Goal: Task Accomplishment & Management: Manage account settings

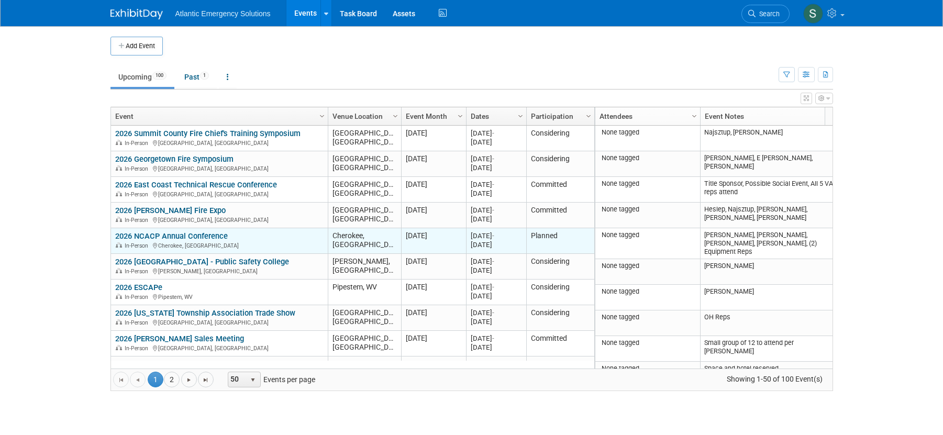
click at [185, 239] on link "2026 NCACP Annual Conference" at bounding box center [171, 235] width 113 height 9
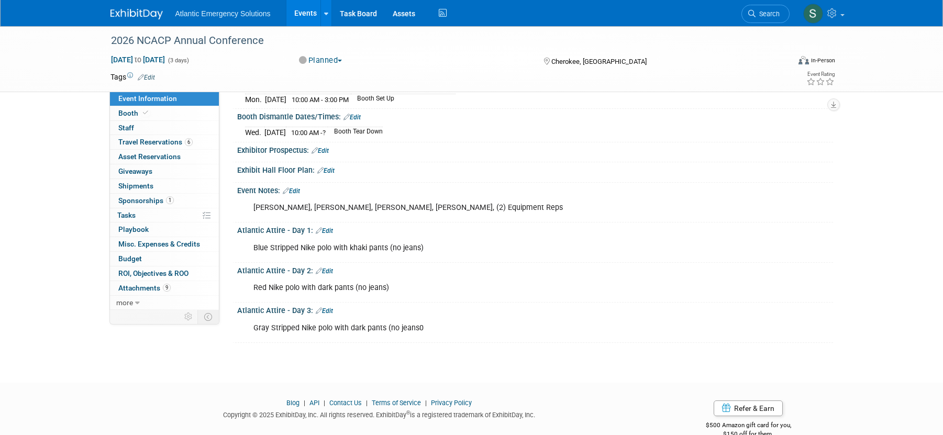
scroll to position [234, 0]
click at [297, 190] on link "Edit" at bounding box center [291, 189] width 17 height 7
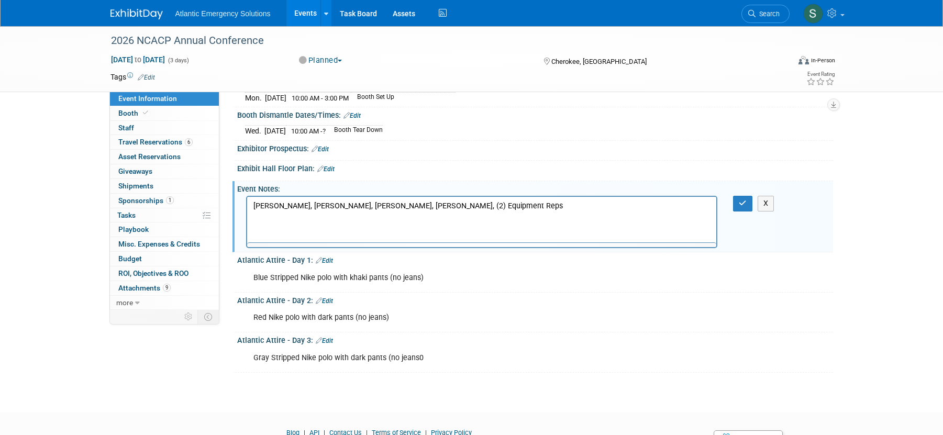
scroll to position [0, 0]
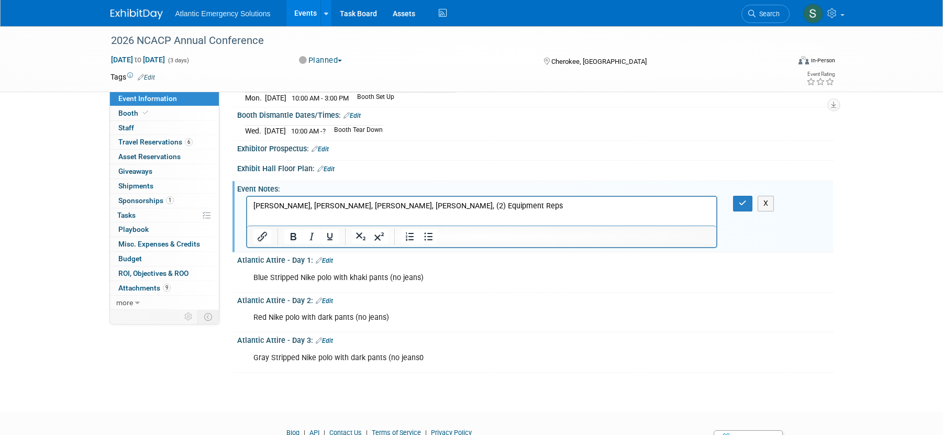
click at [468, 208] on p "C Turner, Grace, Peterson, M Turner, (2) Equipment Reps" at bounding box center [482, 206] width 458 height 10
click at [743, 204] on icon "button" at bounding box center [743, 203] width 8 height 7
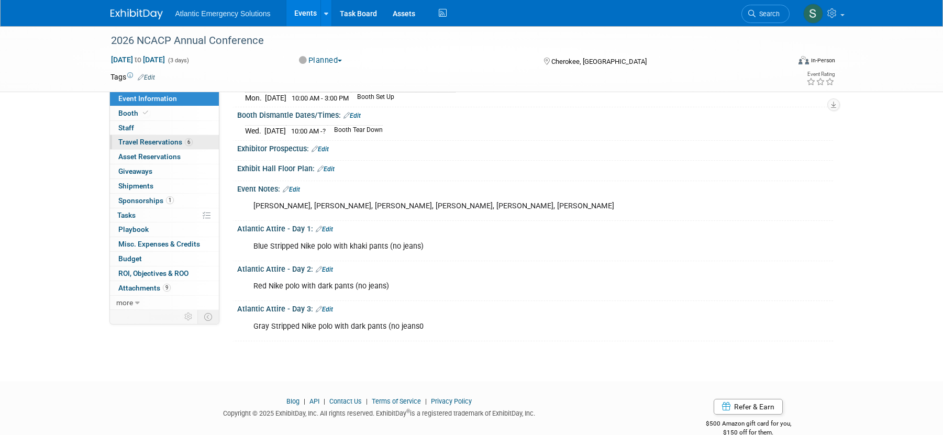
click at [156, 142] on span "Travel Reservations 6" at bounding box center [155, 142] width 74 height 8
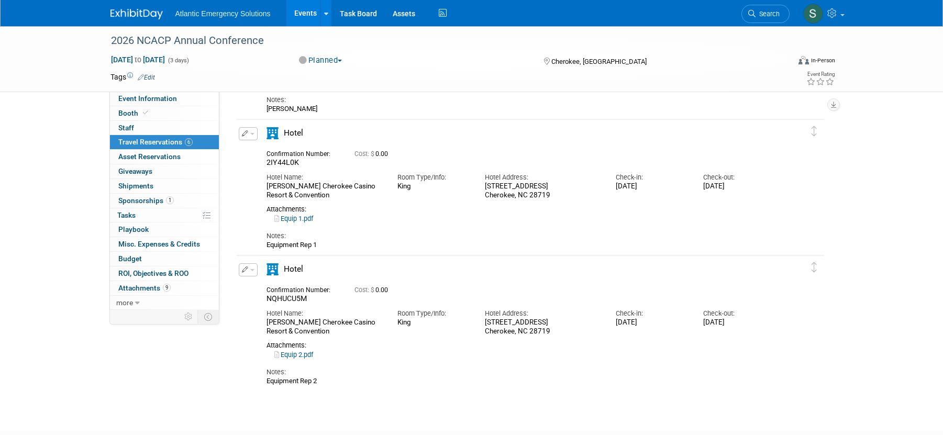
scroll to position [557, 0]
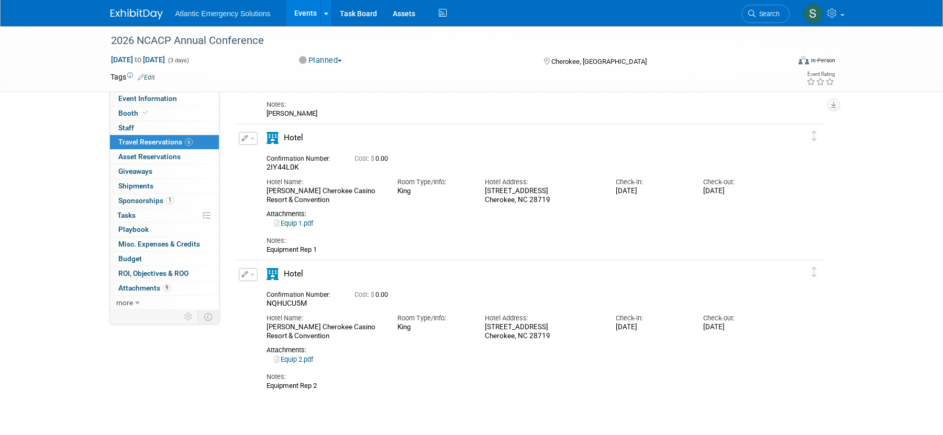
click at [244, 137] on icon "button" at bounding box center [245, 138] width 7 height 6
click at [284, 159] on button "Edit Reservation" at bounding box center [283, 156] width 89 height 15
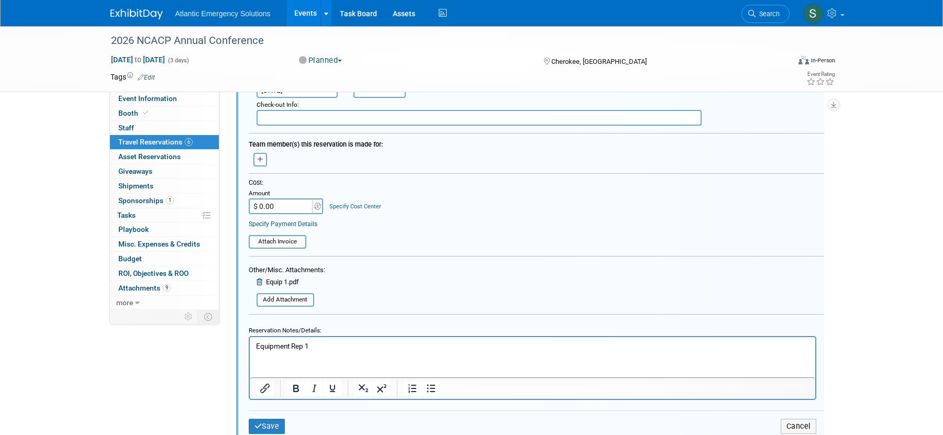
scroll to position [856, 0]
click at [367, 349] on html "Equipment Rep 1" at bounding box center [532, 342] width 566 height 14
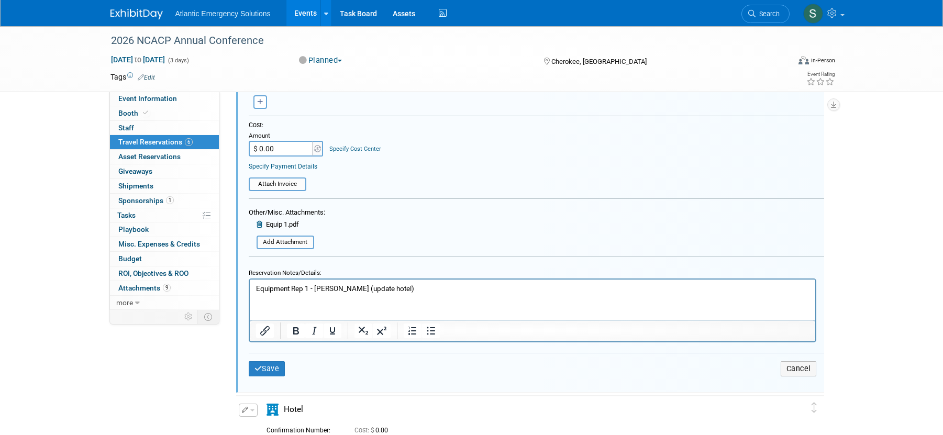
scroll to position [973, 0]
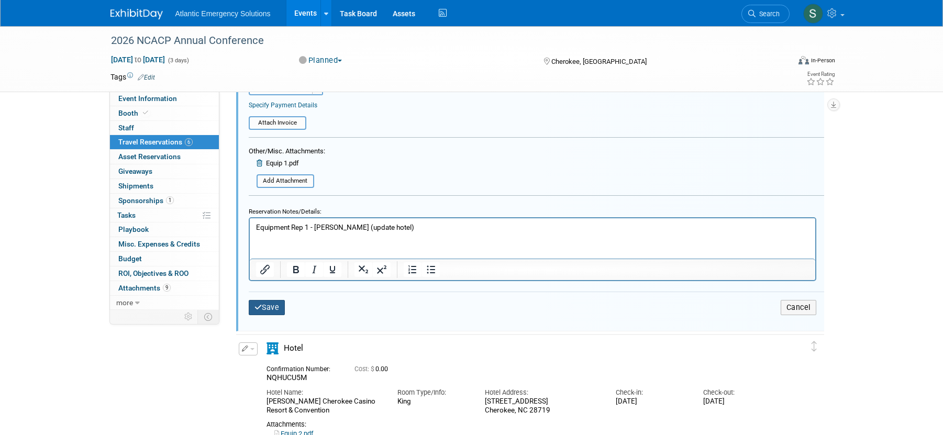
click at [276, 309] on button "Save" at bounding box center [267, 307] width 37 height 15
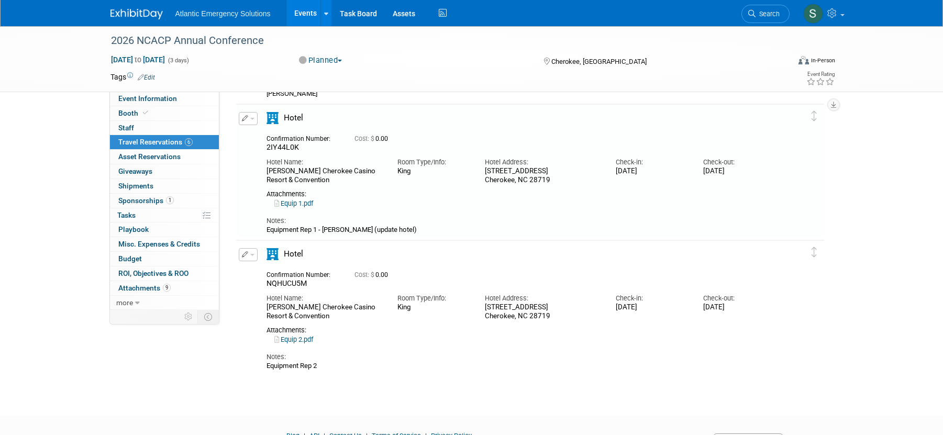
scroll to position [562, 0]
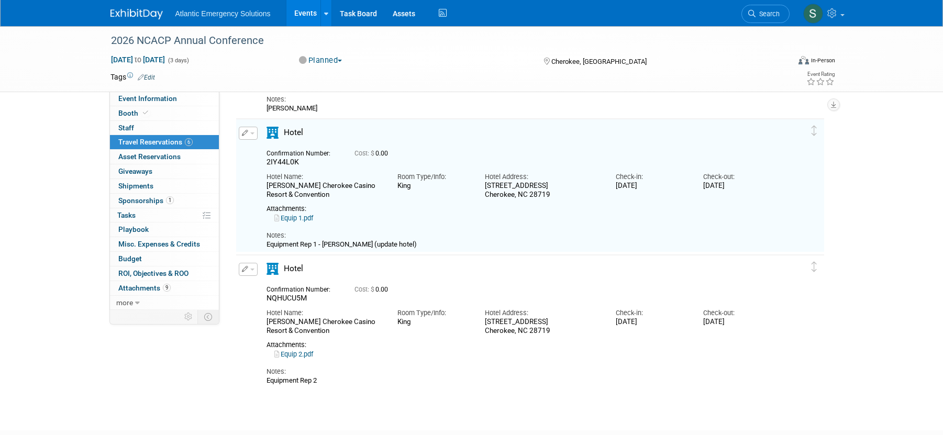
click at [242, 270] on icon "button" at bounding box center [245, 269] width 7 height 6
click at [267, 285] on button "Edit Reservation" at bounding box center [283, 287] width 89 height 15
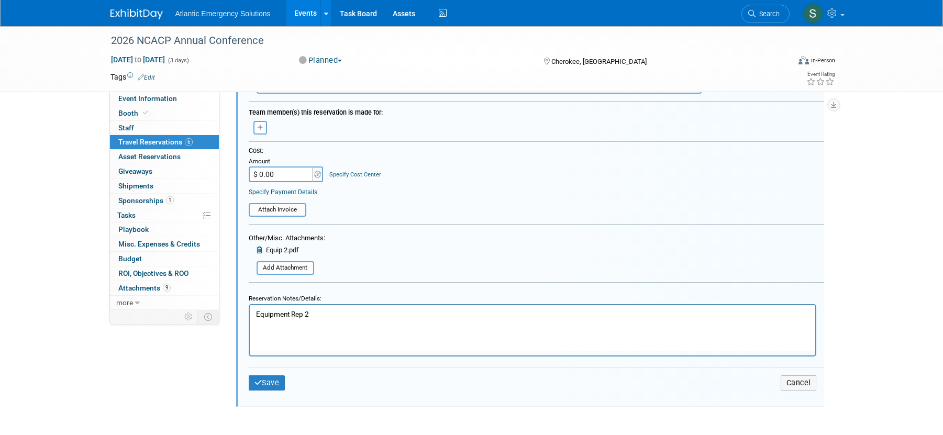
scroll to position [1047, 0]
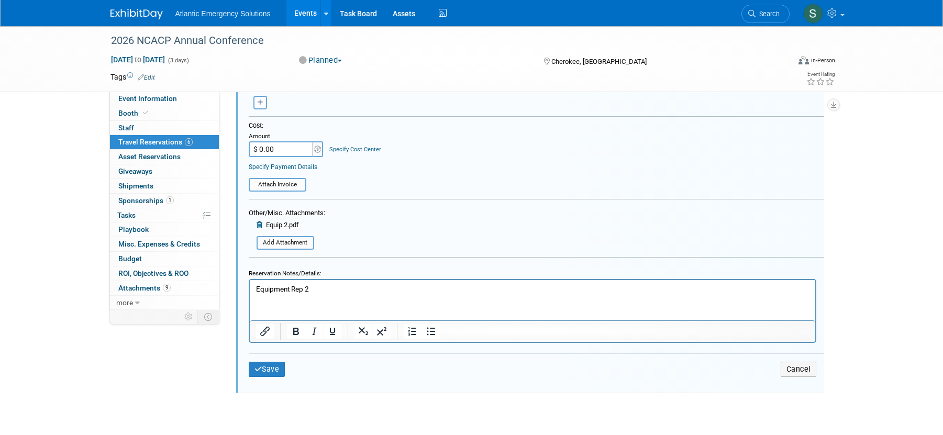
click at [362, 293] on p "Equipment Rep 2" at bounding box center [533, 289] width 554 height 10
click at [270, 370] on button "Save" at bounding box center [267, 369] width 37 height 15
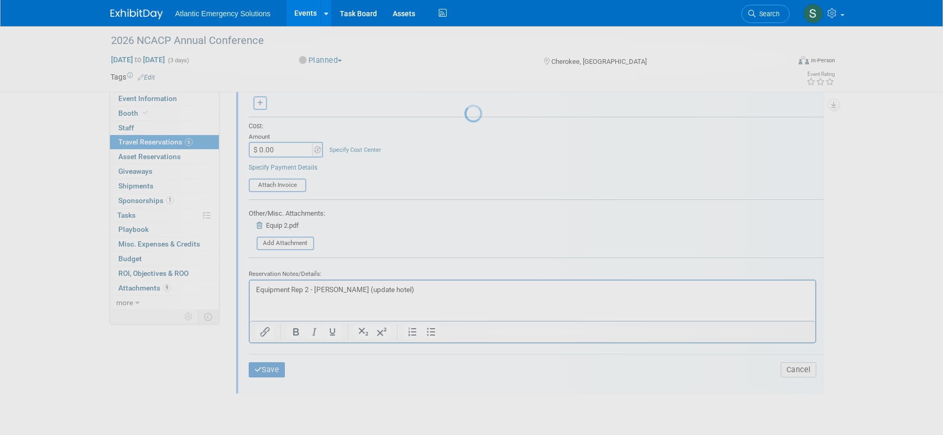
scroll to position [631, 0]
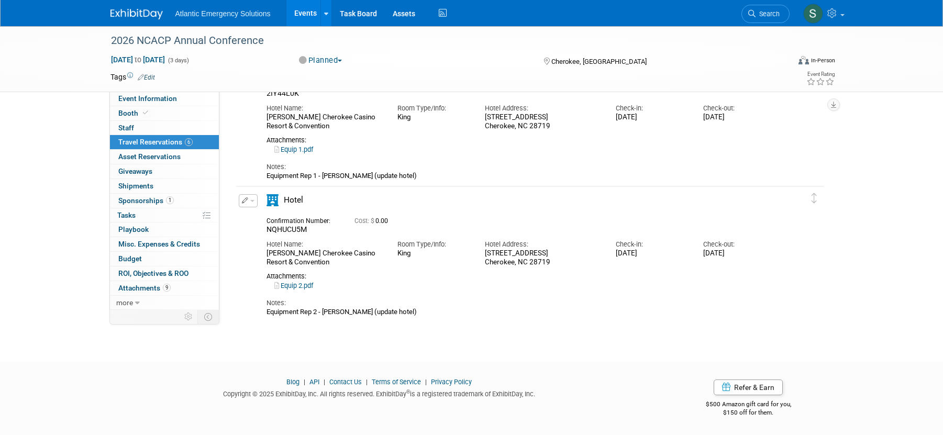
click at [233, 16] on span "Atlantic Emergency Solutions" at bounding box center [222, 13] width 95 height 8
click at [291, 15] on link "Events" at bounding box center [305, 13] width 38 height 26
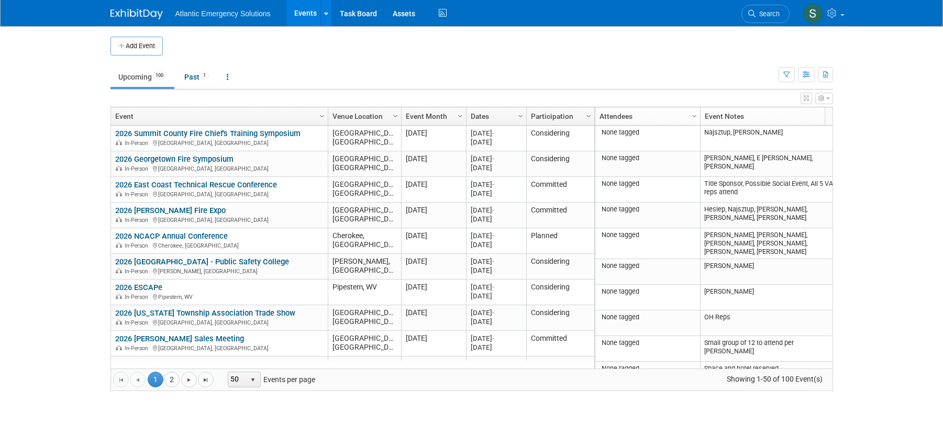
click at [556, 113] on link "Participation" at bounding box center [559, 116] width 57 height 18
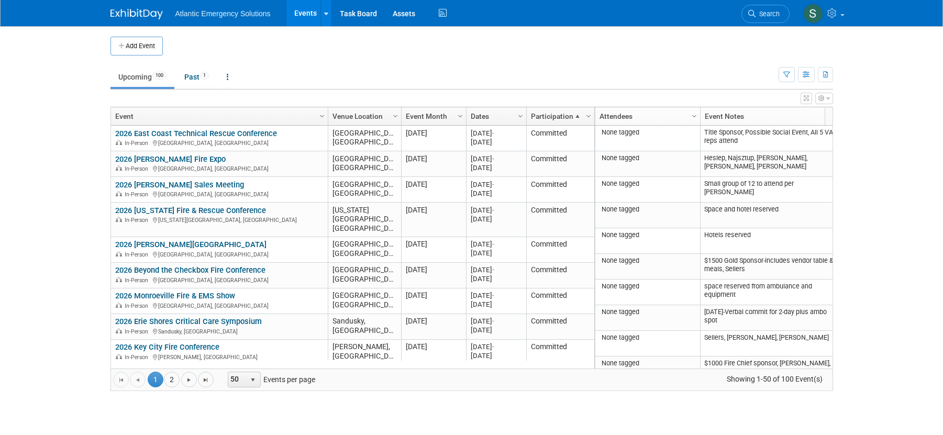
click at [556, 113] on link "Participation" at bounding box center [559, 116] width 57 height 18
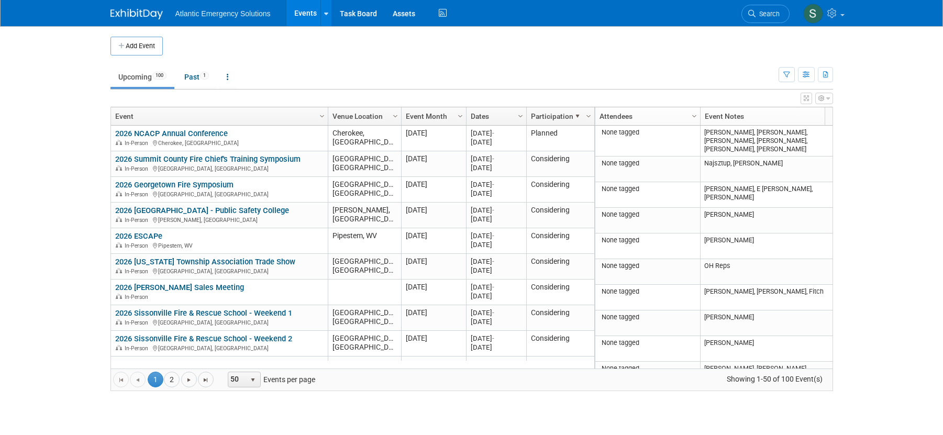
click at [556, 113] on link "Participation" at bounding box center [559, 116] width 57 height 18
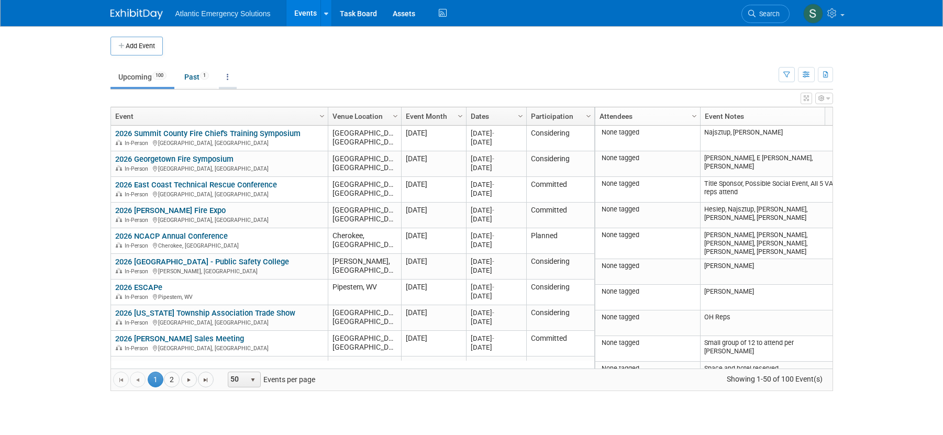
click at [229, 78] on icon at bounding box center [228, 76] width 2 height 7
click at [248, 120] on link "Grouped Annually Events grouped by year" at bounding box center [260, 124] width 83 height 23
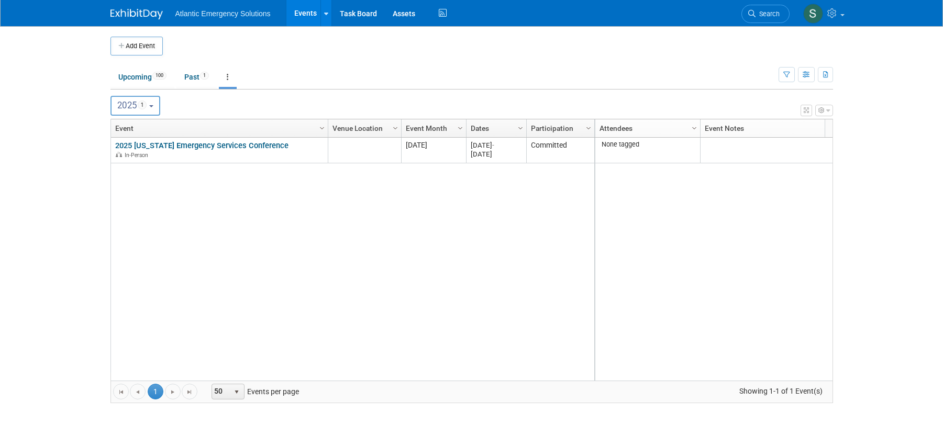
click at [153, 106] on b "button" at bounding box center [151, 106] width 4 height 2
click at [138, 154] on label "2026 100" at bounding box center [139, 151] width 47 height 17
click at [119, 154] on input "2026 100" at bounding box center [116, 151] width 7 height 7
select select "2026"
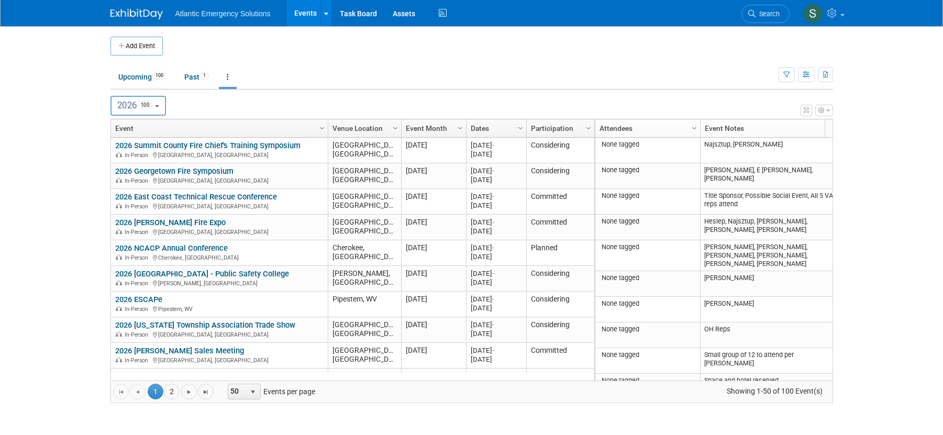
click at [521, 106] on div "View Grid Tips & Tricks Advanced Options Reset Grid Layout (back to default)" at bounding box center [471, 109] width 723 height 15
click at [861, 217] on body "Atlantic Emergency Solutions Events Add Event Bulk Upload Events Shareable Even…" at bounding box center [471, 217] width 943 height 435
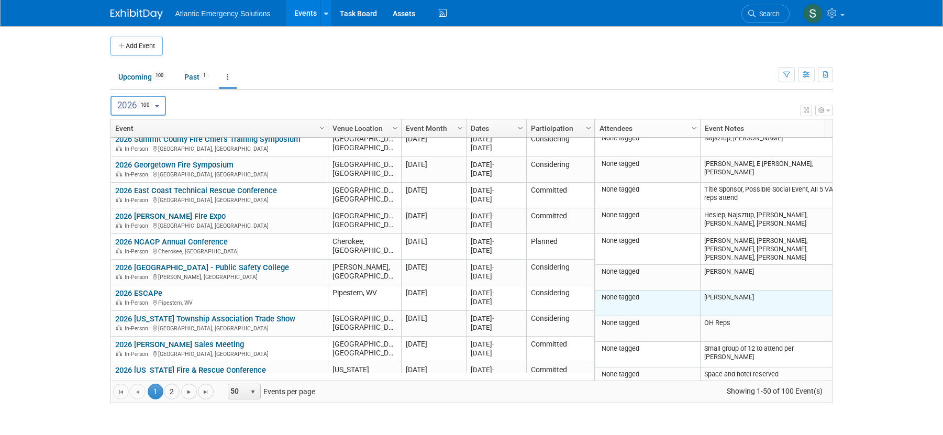
scroll to position [184, 0]
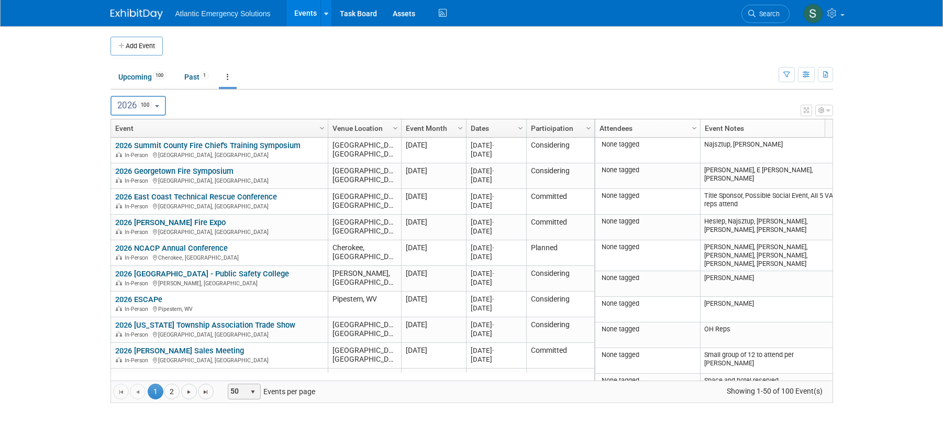
click at [253, 392] on span "select" at bounding box center [253, 392] width 8 height 8
click at [255, 374] on li "100" at bounding box center [244, 375] width 30 height 14
click at [326, 13] on icon at bounding box center [326, 13] width 4 height 7
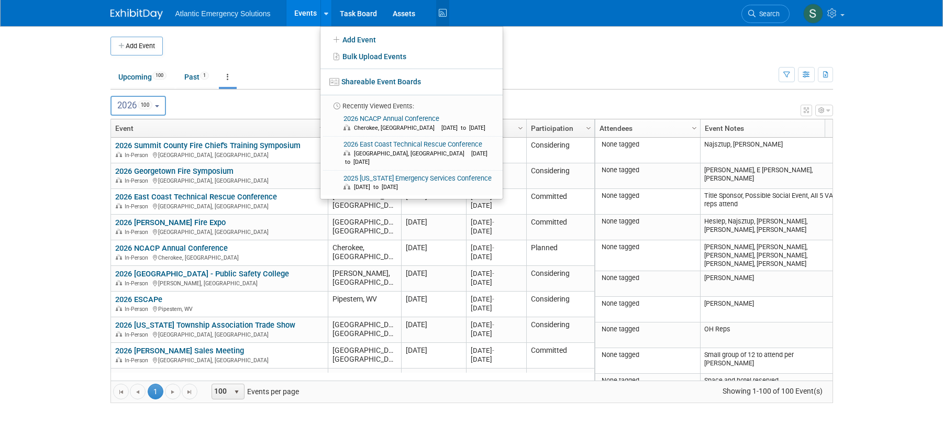
click at [438, 14] on icon at bounding box center [442, 13] width 13 height 16
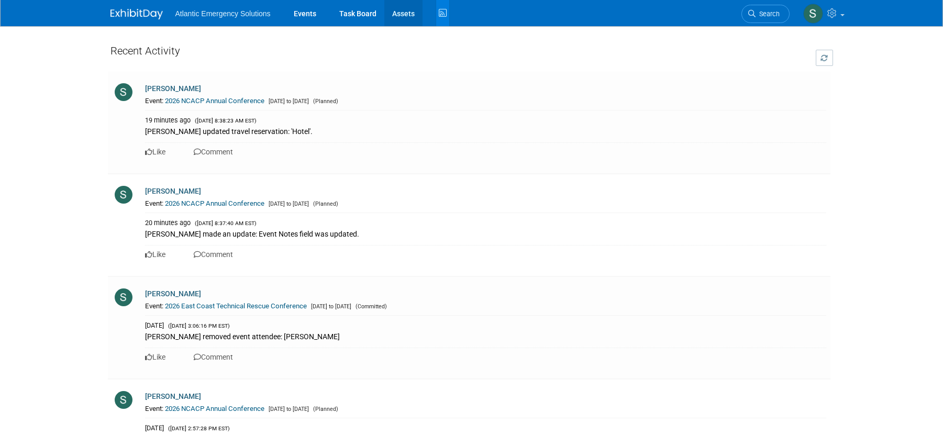
click at [408, 15] on link "Assets" at bounding box center [403, 13] width 38 height 26
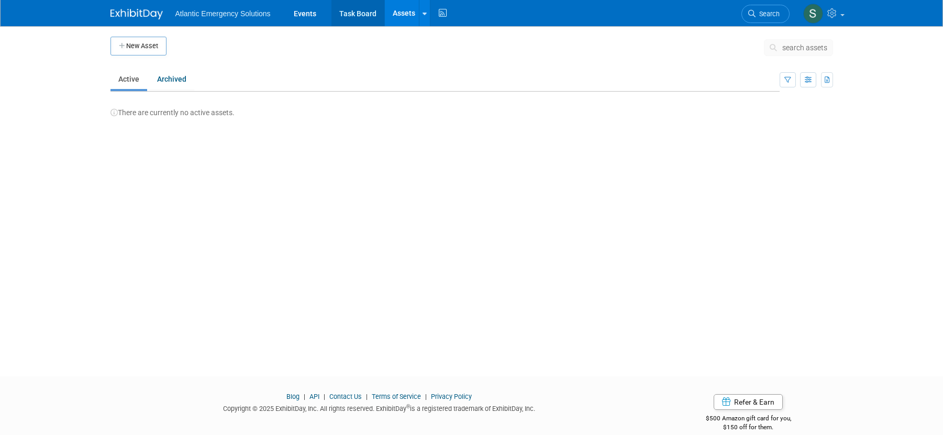
click at [371, 14] on link "Task Board" at bounding box center [357, 13] width 53 height 26
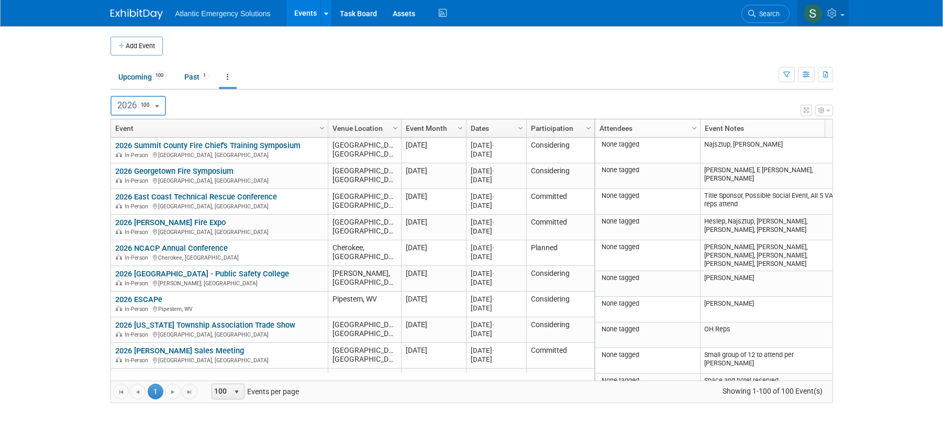
click at [845, 10] on link at bounding box center [823, 13] width 51 height 26
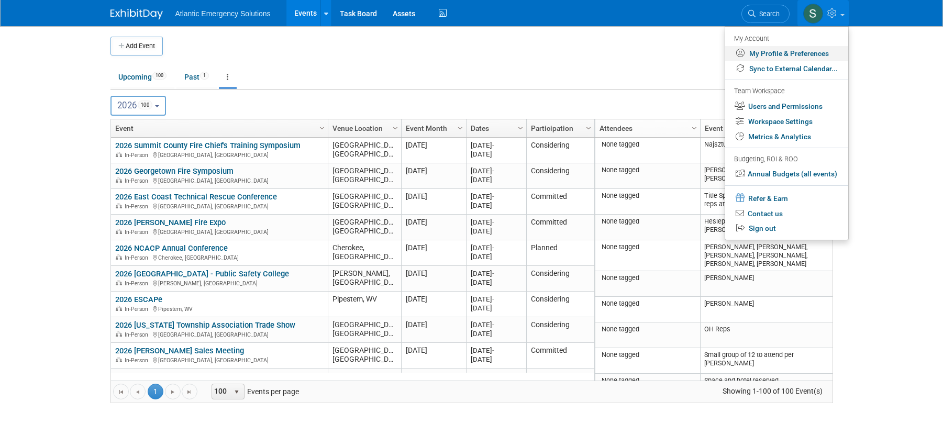
click at [806, 51] on link "My Profile & Preferences" at bounding box center [786, 53] width 123 height 15
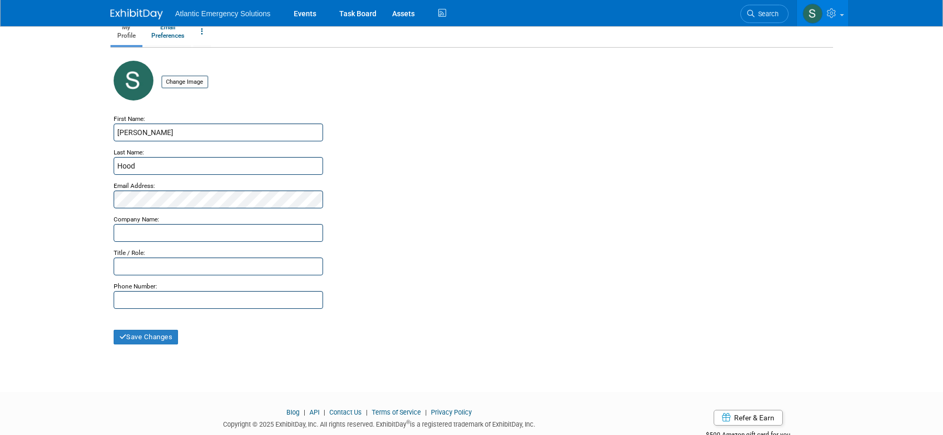
scroll to position [43, 0]
click at [157, 232] on input "text" at bounding box center [218, 231] width 209 height 18
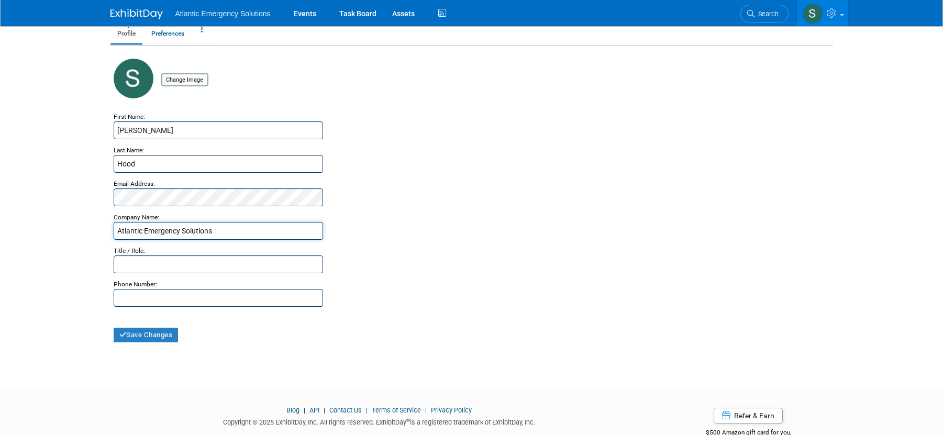
type input "Atlantic Emergency Solutions"
type input "Director of Events & Communications"
type input "[PHONE_NUMBER]"
drag, startPoint x: 405, startPoint y: 340, endPoint x: 258, endPoint y: 340, distance: 147.2
click at [405, 340] on div "Save Changes" at bounding box center [472, 325] width 716 height 36
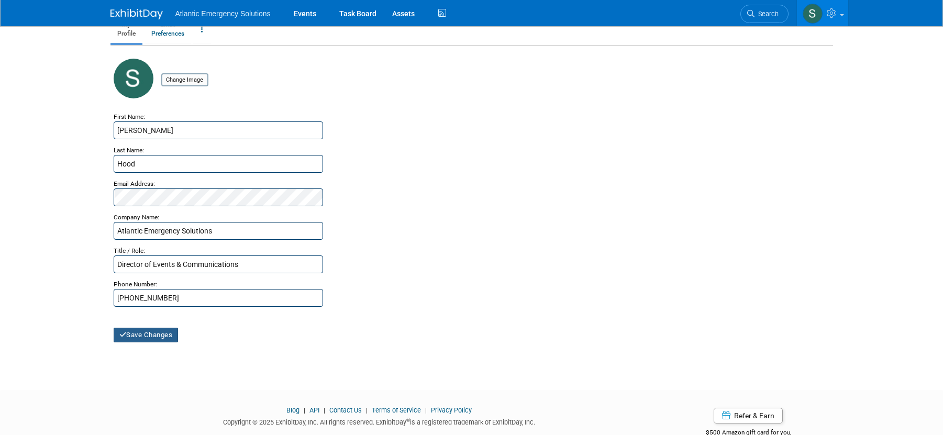
click at [151, 338] on button "Save Changes" at bounding box center [146, 335] width 65 height 15
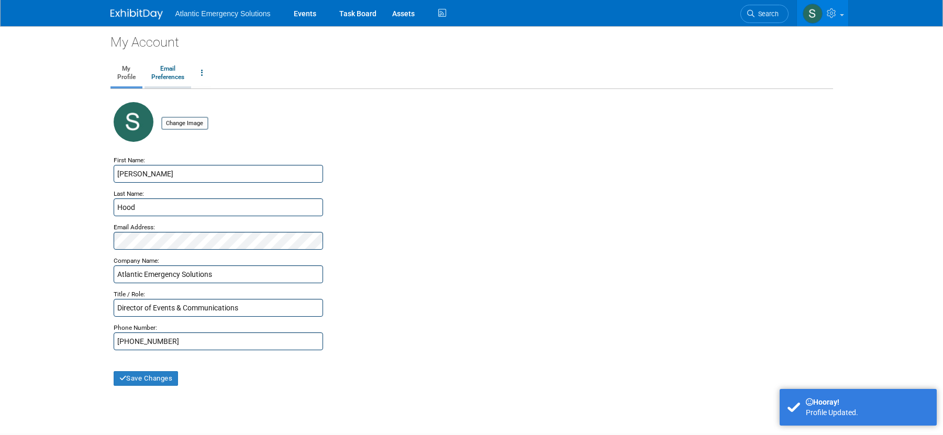
click at [169, 78] on link "Email Preferences" at bounding box center [168, 73] width 47 height 26
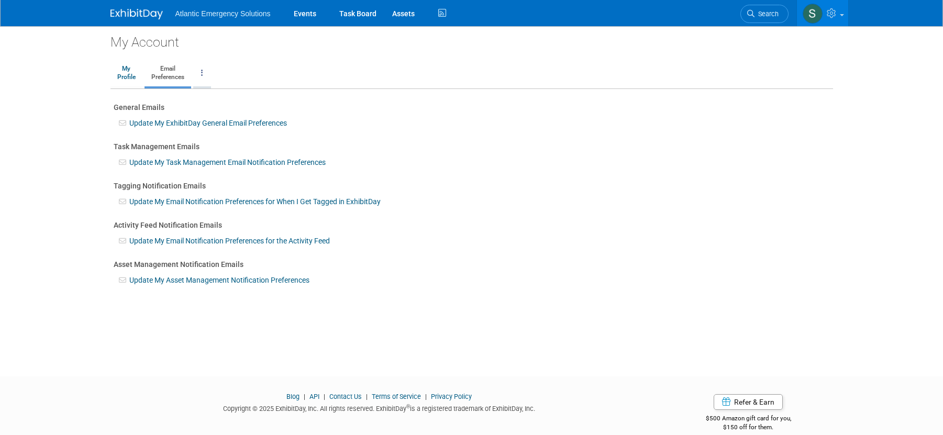
click at [202, 73] on icon at bounding box center [202, 72] width 2 height 7
click at [156, 121] on link "Update My ExhibitDay General Email Preferences" at bounding box center [208, 123] width 158 height 8
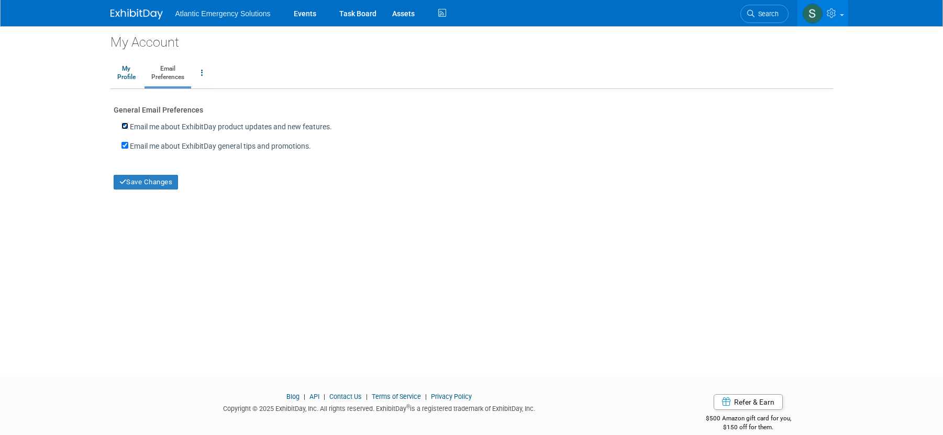
drag, startPoint x: 127, startPoint y: 123, endPoint x: 125, endPoint y: 129, distance: 6.6
click at [127, 123] on input "Email me about ExhibitDay product updates and new features." at bounding box center [124, 126] width 7 height 7
checkbox input "false"
click at [127, 143] on input "Email me about ExhibitDay general tips and promotions." at bounding box center [124, 145] width 7 height 7
checkbox input "false"
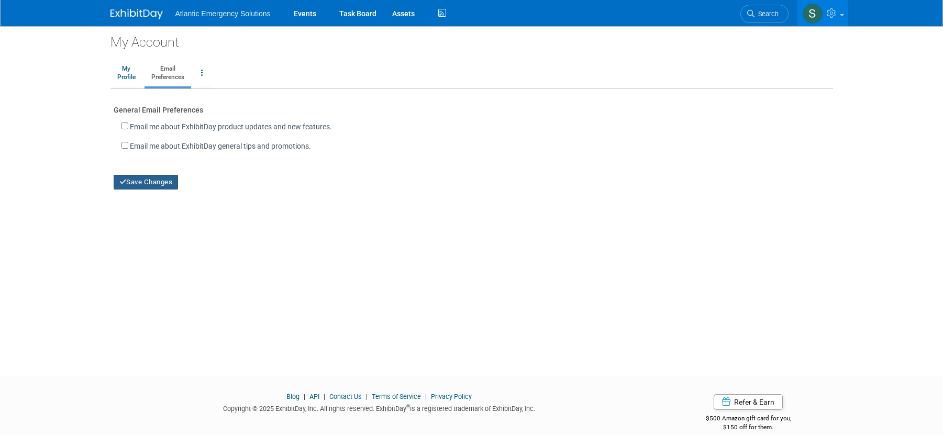
click at [151, 181] on button "Save Changes" at bounding box center [146, 182] width 65 height 15
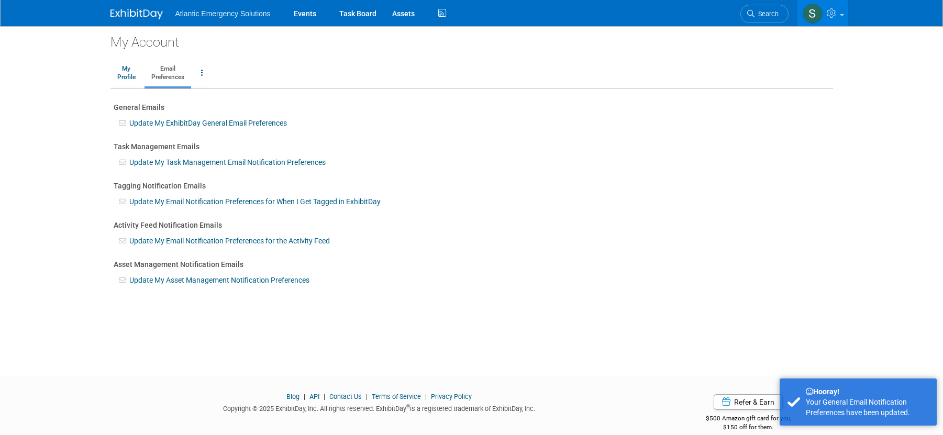
click at [158, 161] on link "Update My Task Management Email Notification Preferences" at bounding box center [227, 162] width 196 height 8
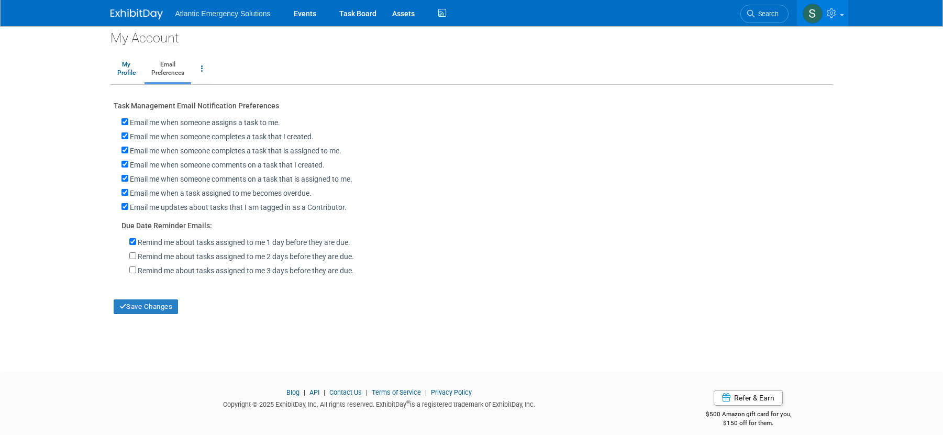
scroll to position [6, 0]
click at [174, 65] on link "Email Preferences" at bounding box center [168, 67] width 47 height 26
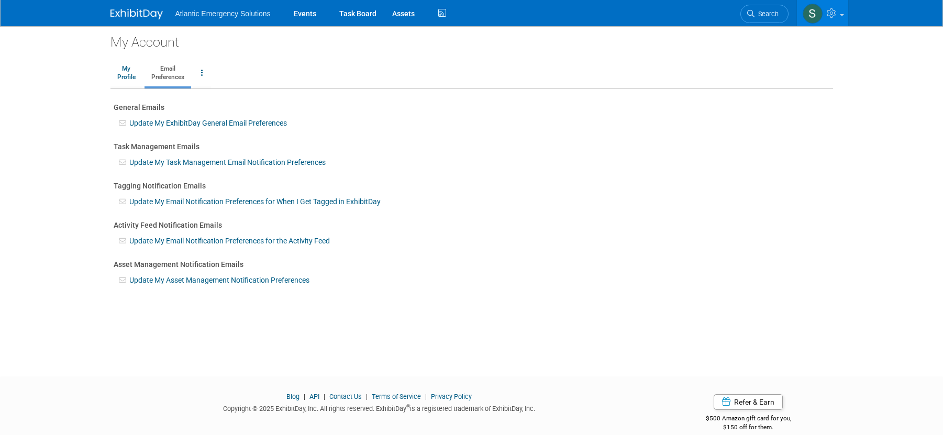
click at [175, 200] on link "Update My Email Notification Preferences for When I Get Tagged in ExhibitDay" at bounding box center [254, 201] width 251 height 8
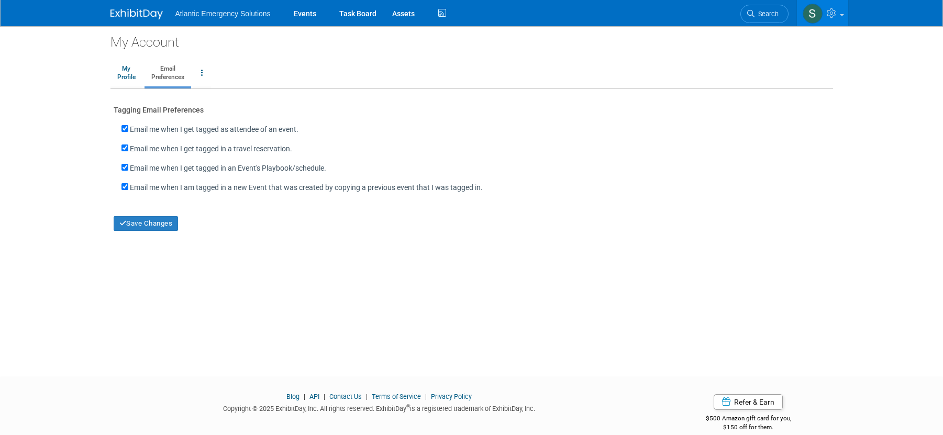
click at [179, 72] on link "Email Preferences" at bounding box center [168, 73] width 47 height 26
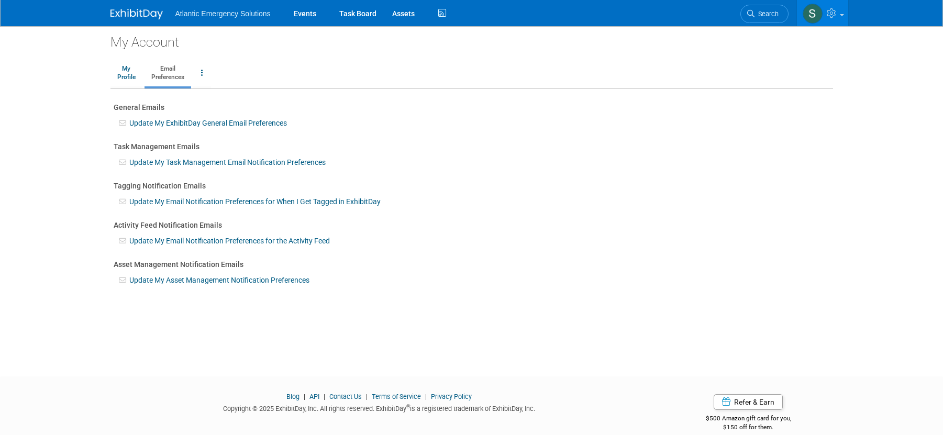
click at [166, 240] on link "Update My Email Notification Preferences for the Activity Feed" at bounding box center [229, 241] width 201 height 8
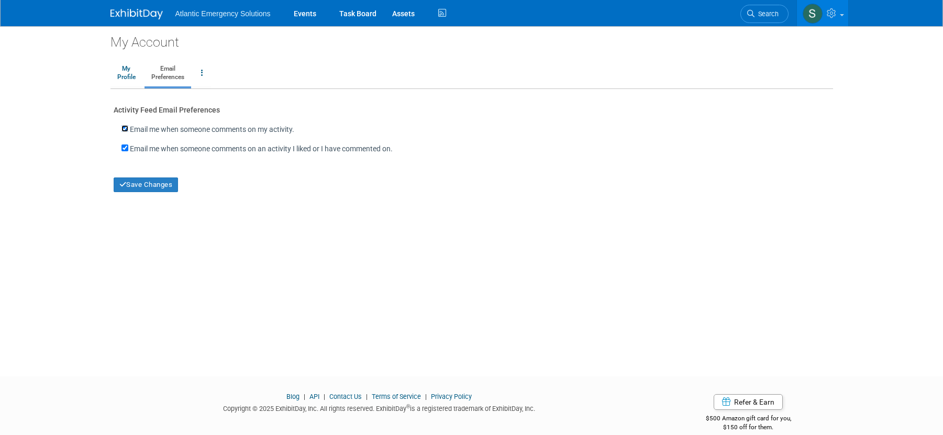
click at [127, 128] on input "Email me when someone comments on my activity." at bounding box center [124, 128] width 7 height 7
checkbox input "false"
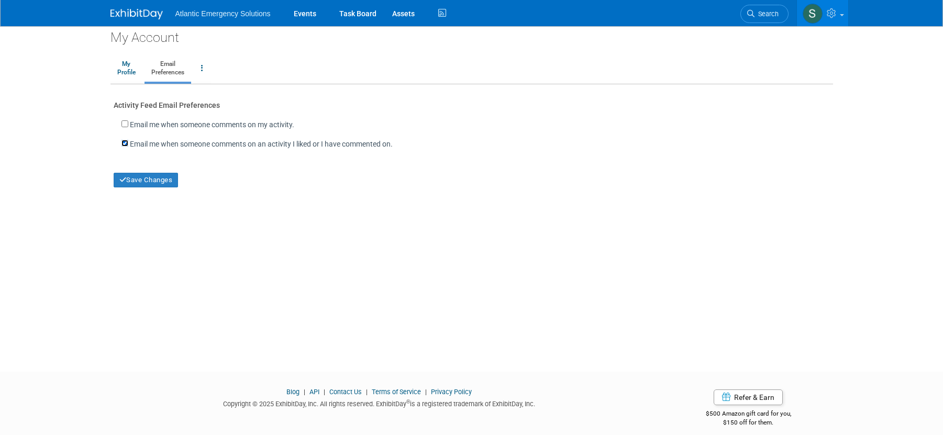
click at [124, 143] on input "Email me when someone comments on an activity I liked or I have commented on." at bounding box center [124, 143] width 7 height 7
checkbox input "false"
click at [149, 180] on button "Save Changes" at bounding box center [146, 180] width 65 height 15
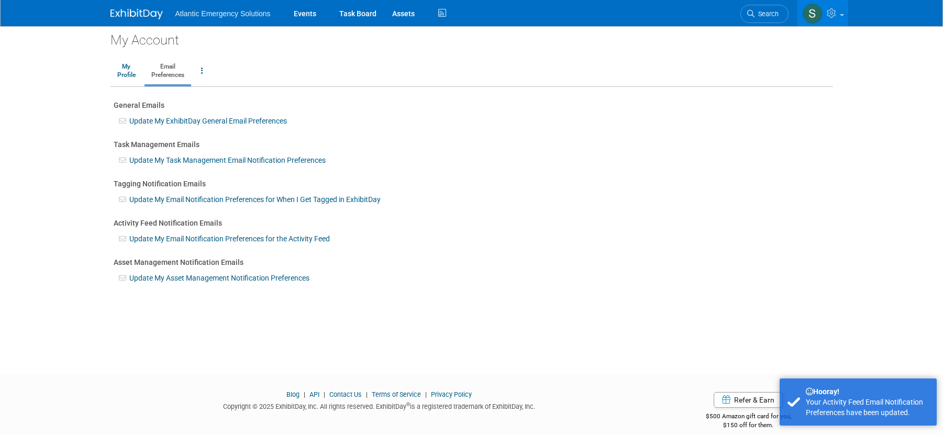
scroll to position [3, 0]
click at [195, 276] on link "Update My Asset Management Notification Preferences" at bounding box center [219, 277] width 180 height 8
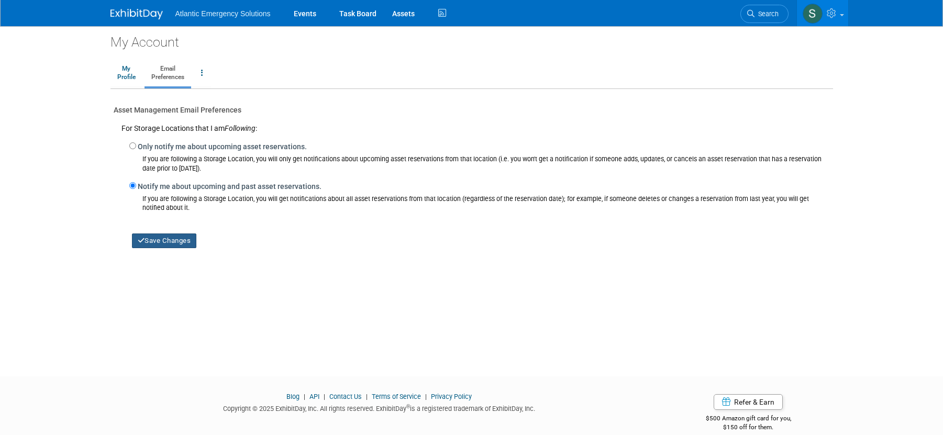
click at [161, 241] on button "Save Changes" at bounding box center [164, 241] width 65 height 15
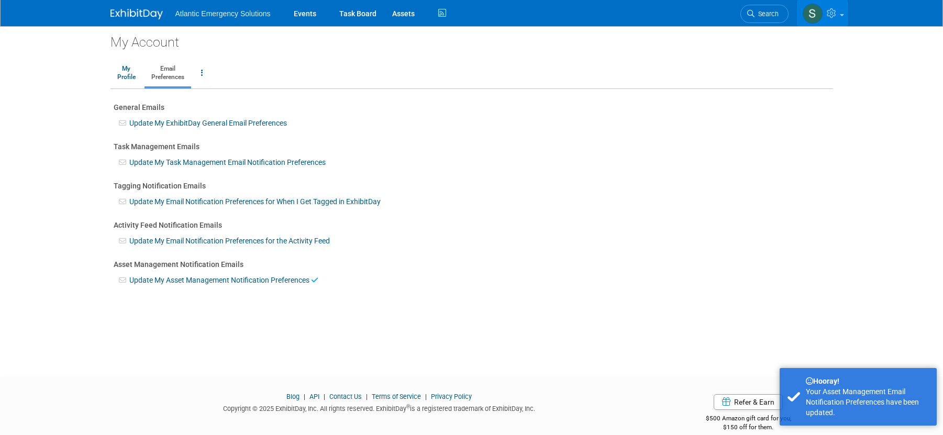
click at [843, 15] on span at bounding box center [842, 15] width 4 height 2
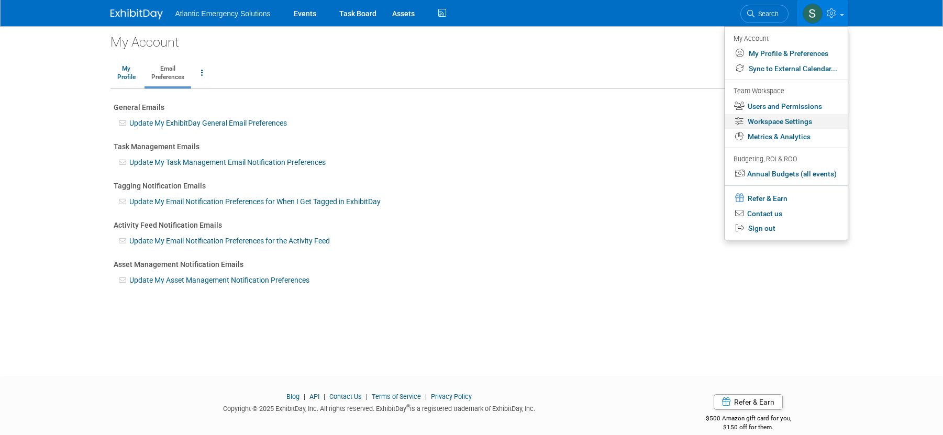
click at [799, 124] on link "Workspace Settings" at bounding box center [786, 121] width 123 height 15
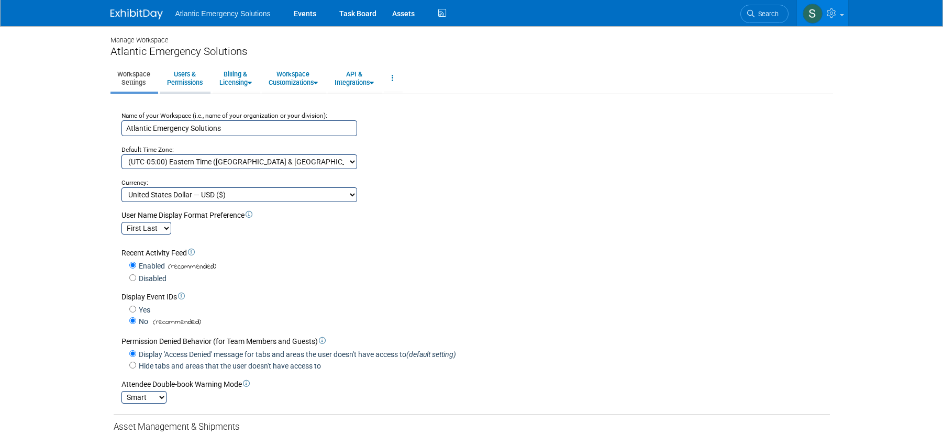
click at [192, 79] on link "Users & Permissions" at bounding box center [184, 78] width 49 height 26
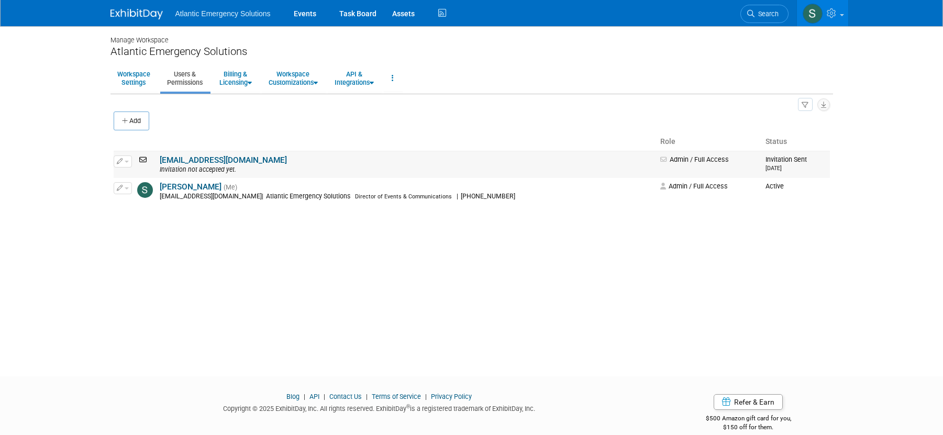
click at [117, 160] on icon "button" at bounding box center [120, 161] width 6 height 6
click at [135, 178] on link "Edit" at bounding box center [155, 178] width 83 height 15
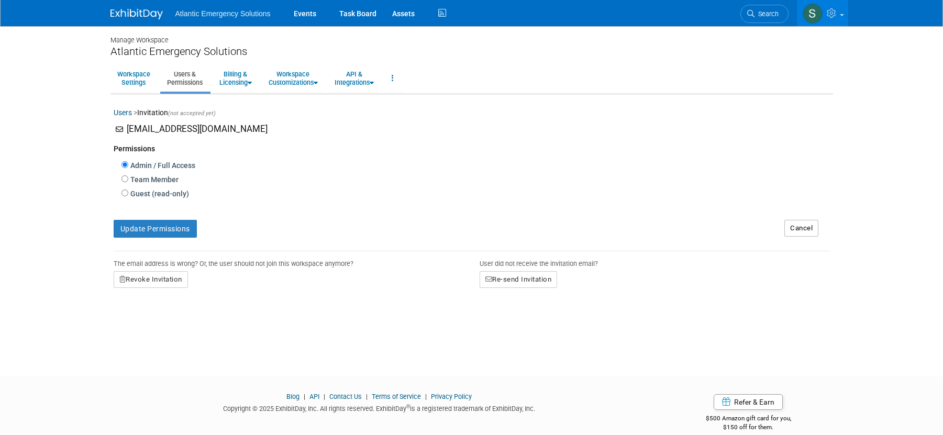
click at [184, 79] on link "Users & Permissions" at bounding box center [184, 78] width 49 height 26
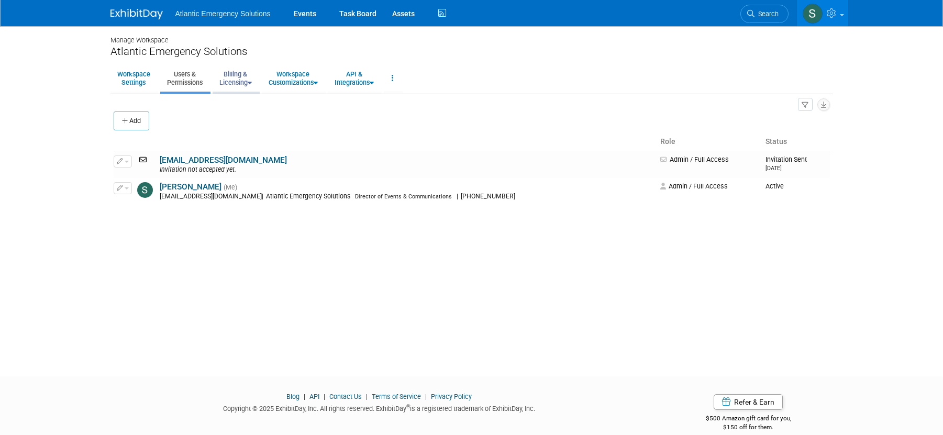
click at [245, 80] on link "Billing & Licensing" at bounding box center [236, 78] width 46 height 26
click at [325, 80] on link "Workspace Customizations" at bounding box center [293, 78] width 63 height 26
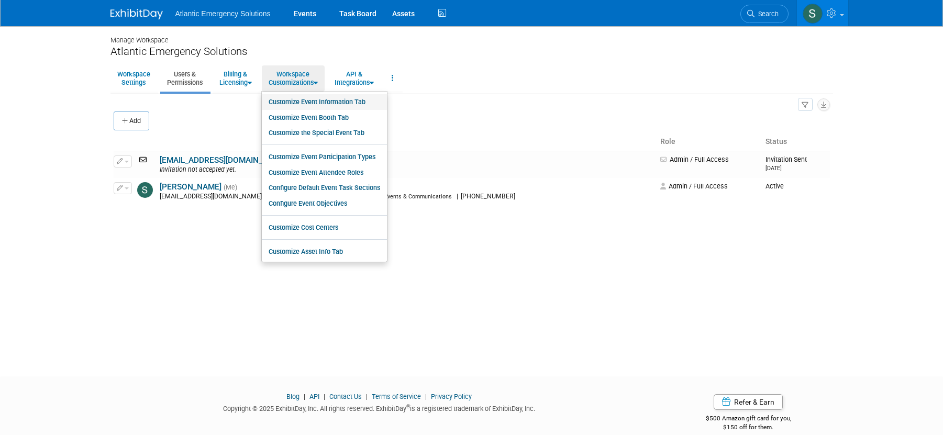
click at [328, 103] on link "Customize Event Information Tab" at bounding box center [324, 102] width 125 height 16
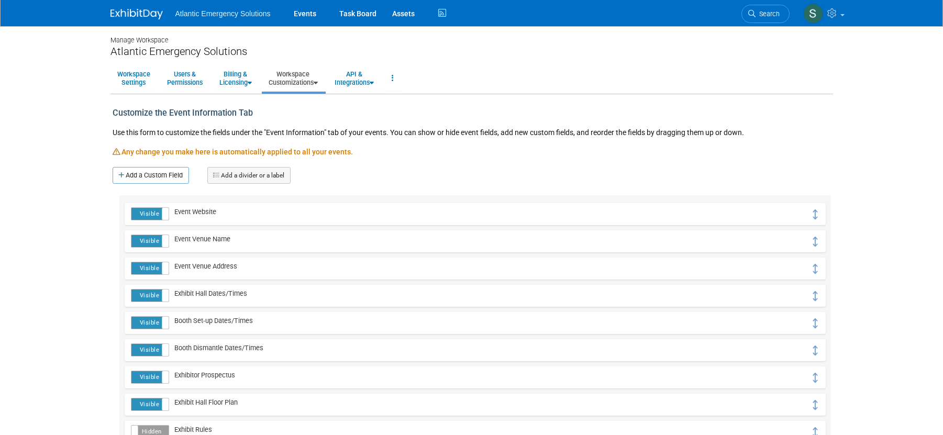
scroll to position [1, 0]
click at [314, 78] on link "Workspace Customizations" at bounding box center [293, 78] width 63 height 26
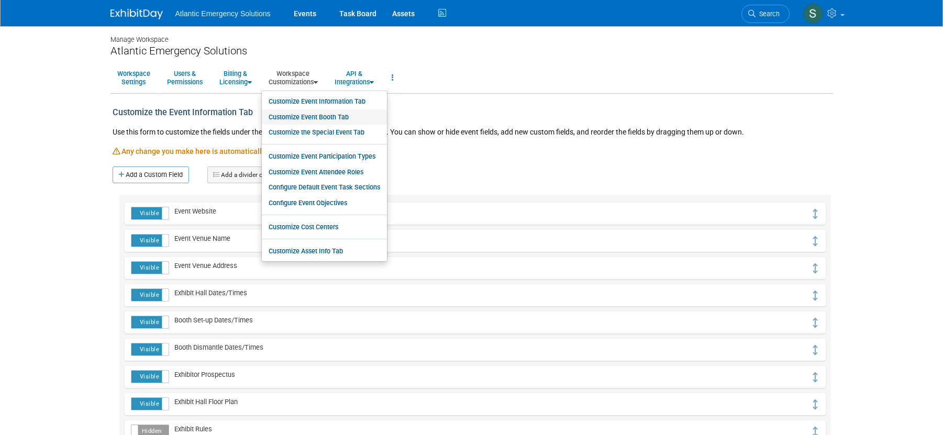
click at [334, 118] on link "Customize Event Booth Tab" at bounding box center [324, 117] width 125 height 16
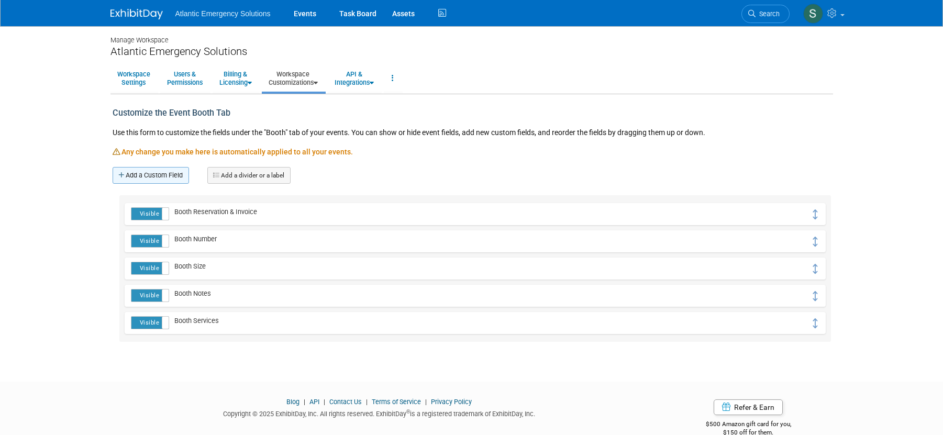
click at [167, 180] on link "Add a Custom Field" at bounding box center [151, 175] width 76 height 17
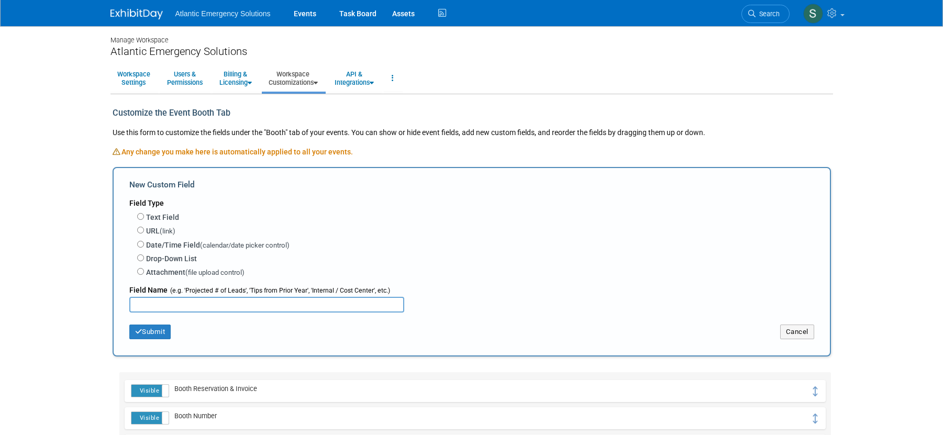
click at [162, 305] on input "text" at bounding box center [266, 305] width 275 height 16
type input "Equipment"
click at [143, 217] on input "Text Field" at bounding box center [140, 216] width 7 height 7
radio input "true"
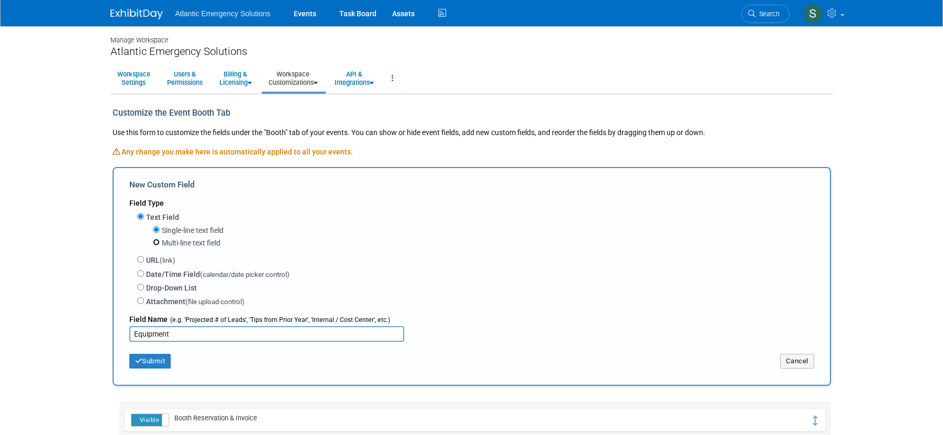
click at [157, 240] on input "Multi-line text field" at bounding box center [156, 242] width 7 height 7
radio input "true"
click at [154, 361] on button "Submit" at bounding box center [150, 361] width 42 height 15
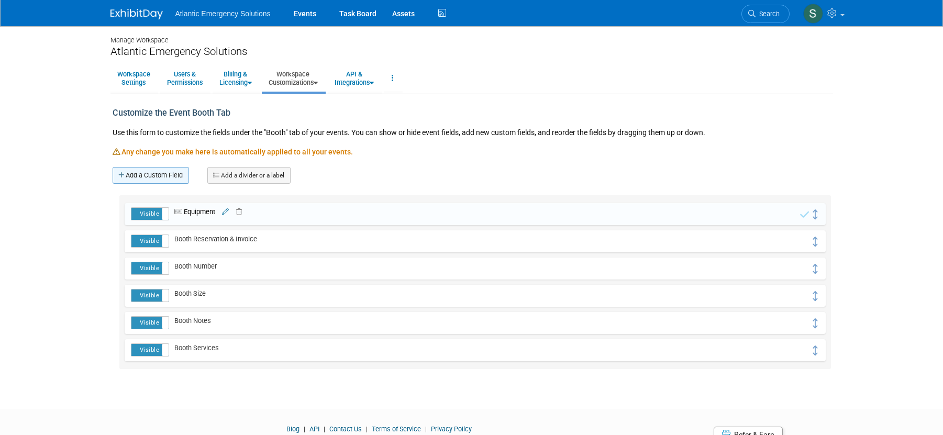
click at [152, 174] on link "Add a Custom Field" at bounding box center [151, 175] width 76 height 17
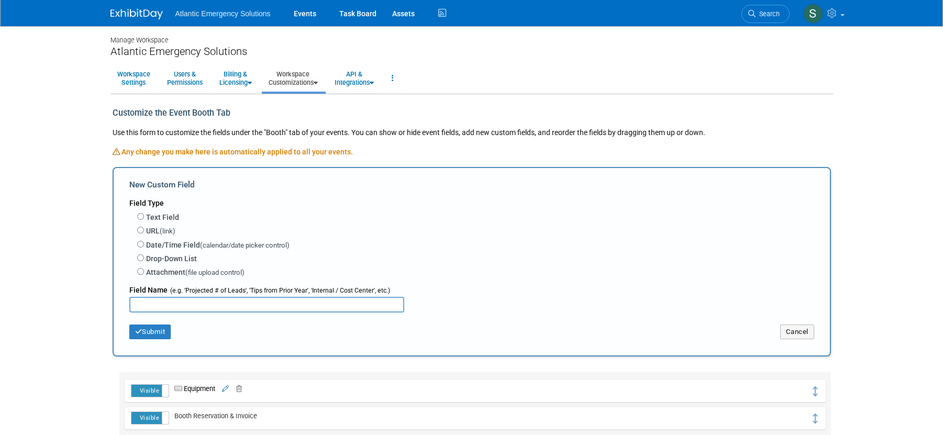
click at [150, 304] on input "text" at bounding box center [266, 305] width 275 height 16
type input "Apparatus"
click at [141, 216] on input "Text Field" at bounding box center [140, 216] width 7 height 7
radio input "true"
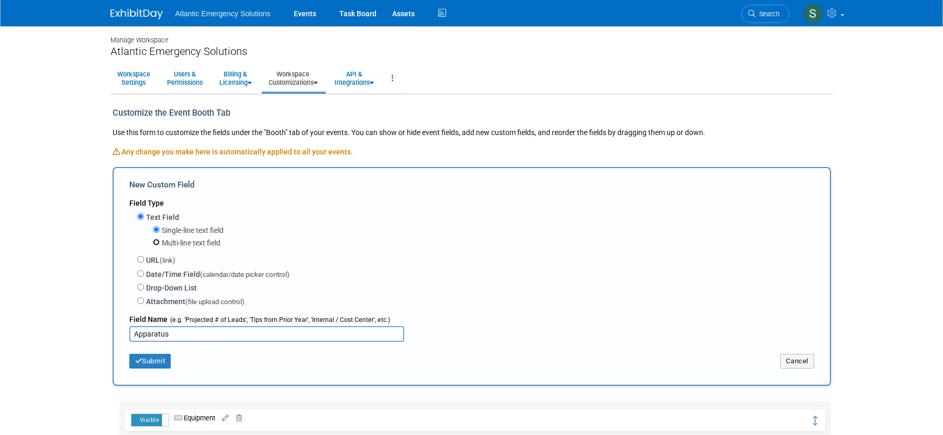
click at [155, 243] on input "Multi-line text field" at bounding box center [156, 242] width 7 height 7
radio input "true"
click at [159, 363] on button "Submit" at bounding box center [150, 361] width 42 height 15
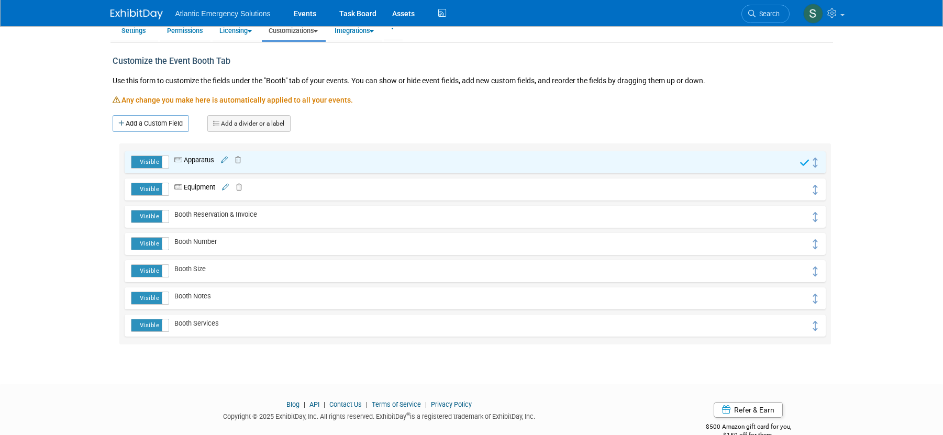
scroll to position [74, 0]
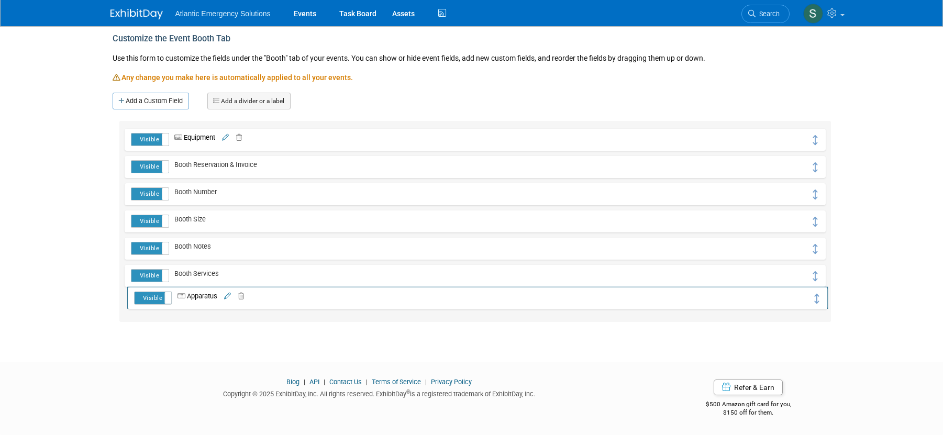
drag, startPoint x: 812, startPoint y: 140, endPoint x: 815, endPoint y: 297, distance: 157.1
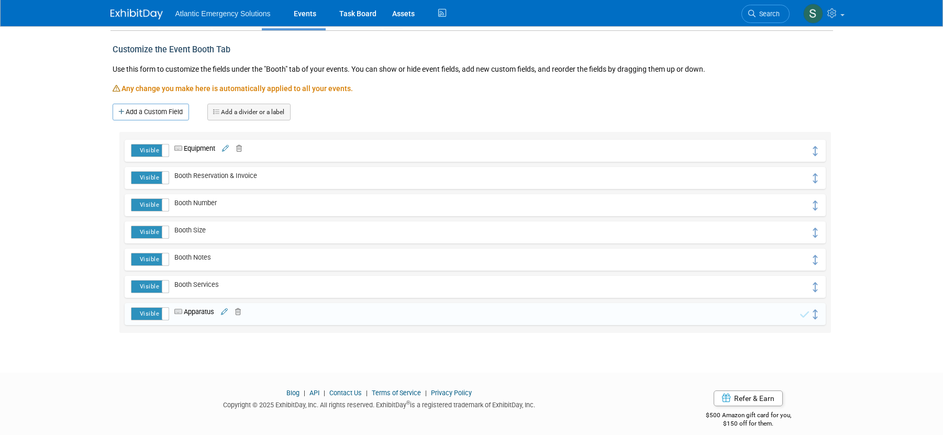
scroll to position [67, 0]
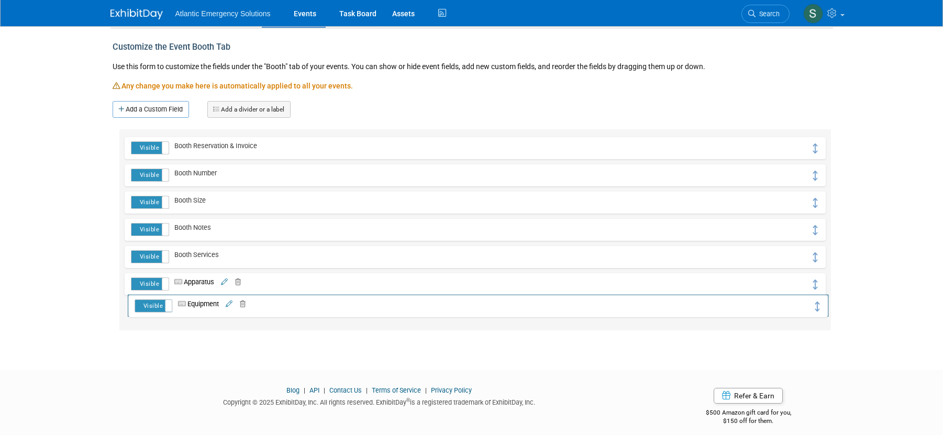
drag, startPoint x: 812, startPoint y: 148, endPoint x: 815, endPoint y: 302, distance: 154.5
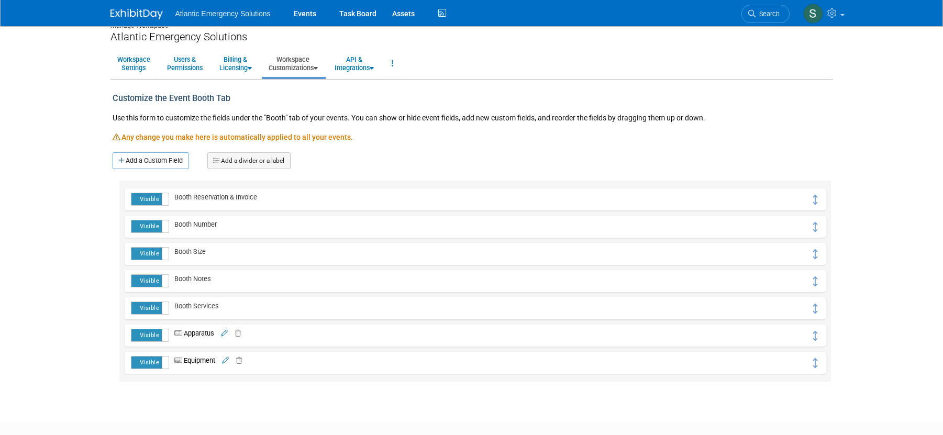
scroll to position [0, 0]
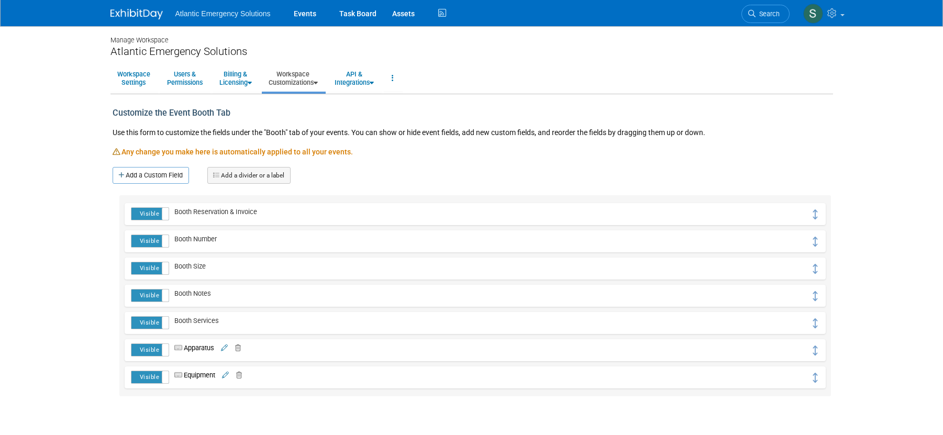
click at [308, 80] on link "Workspace Customizations" at bounding box center [293, 78] width 63 height 26
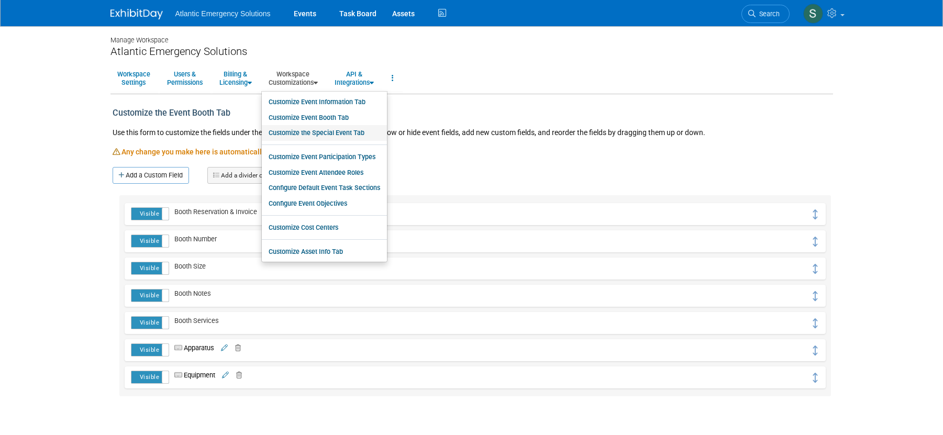
click at [326, 135] on link "Customize the Special Event Tab" at bounding box center [324, 133] width 125 height 16
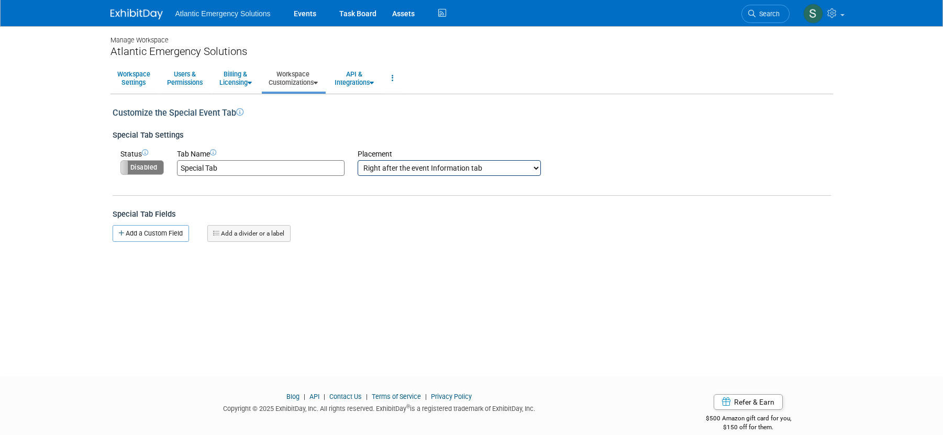
click at [242, 112] on icon at bounding box center [239, 111] width 7 height 7
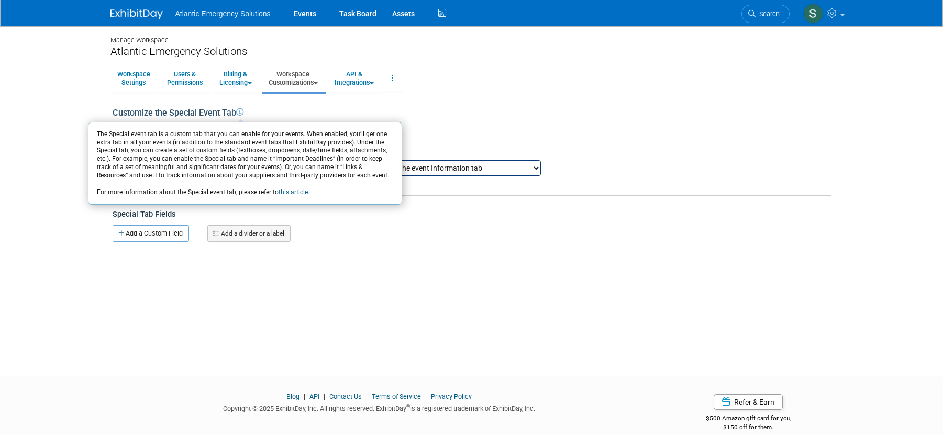
scroll to position [3, 0]
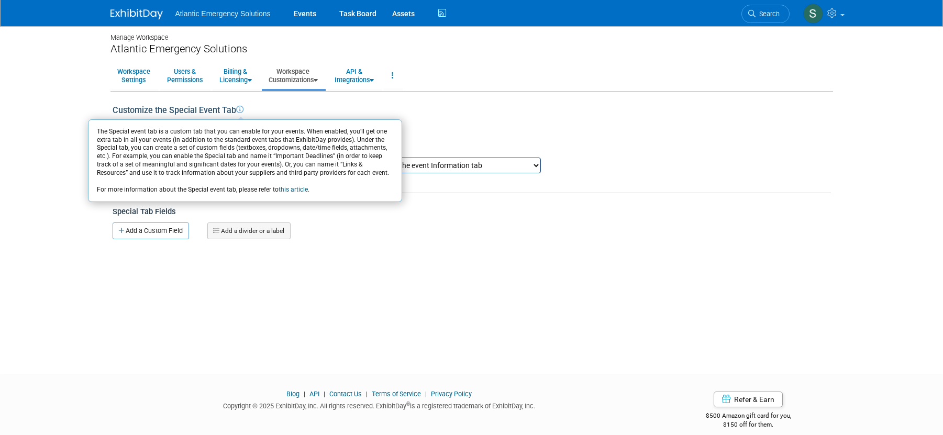
click at [456, 306] on div "Manage Workspace Atlantic Emergency Solutions Workspace Settings Users & Permis…" at bounding box center [472, 189] width 738 height 331
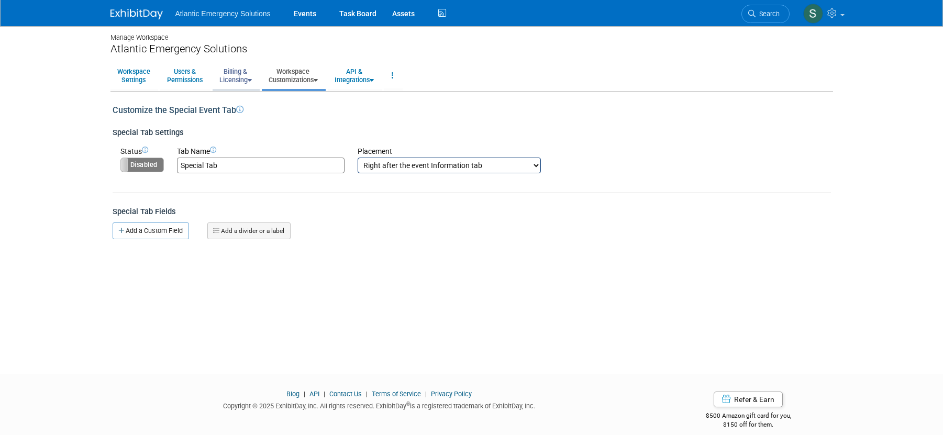
click at [239, 74] on link "Billing & Licensing" at bounding box center [236, 76] width 46 height 26
click at [305, 74] on link "Workspace Customizations" at bounding box center [293, 76] width 63 height 26
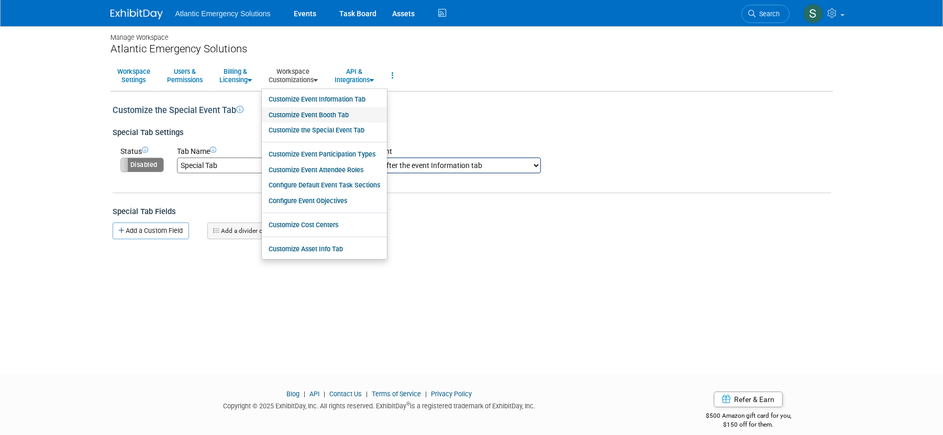
click at [341, 115] on link "Customize Event Booth Tab" at bounding box center [324, 115] width 125 height 16
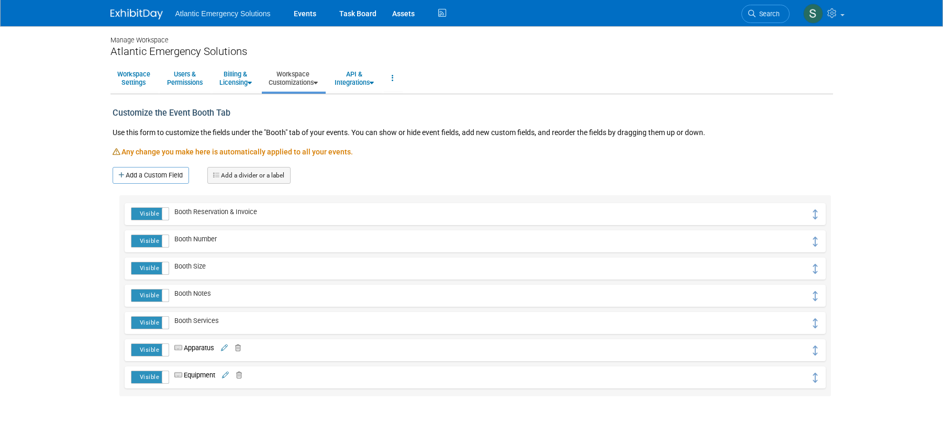
click at [240, 347] on icon at bounding box center [236, 348] width 10 height 7
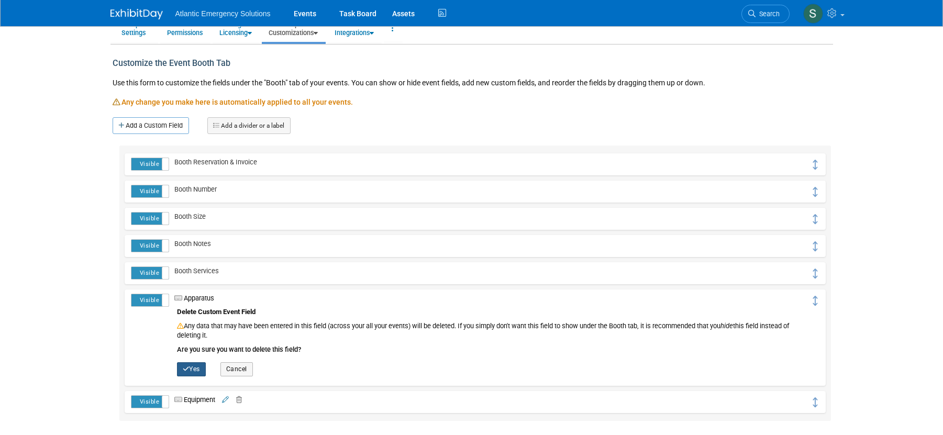
click at [192, 370] on button "Yes" at bounding box center [191, 369] width 29 height 14
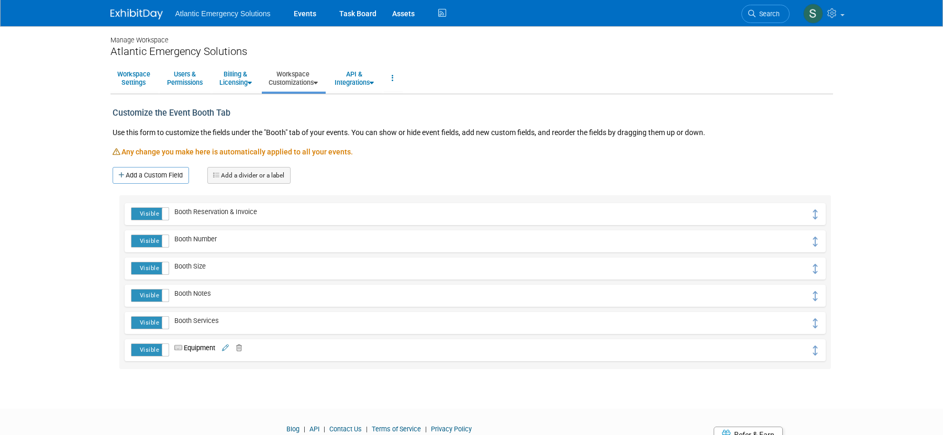
click at [242, 348] on icon at bounding box center [237, 348] width 10 height 7
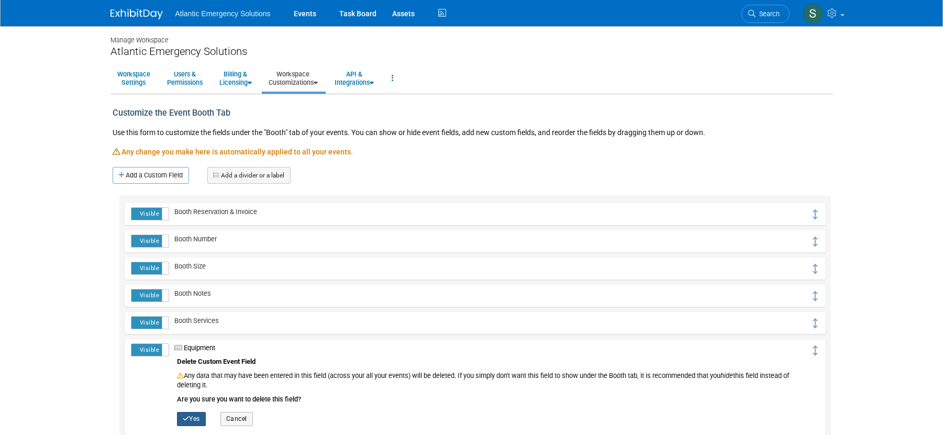
click at [193, 417] on button "Yes" at bounding box center [191, 419] width 29 height 14
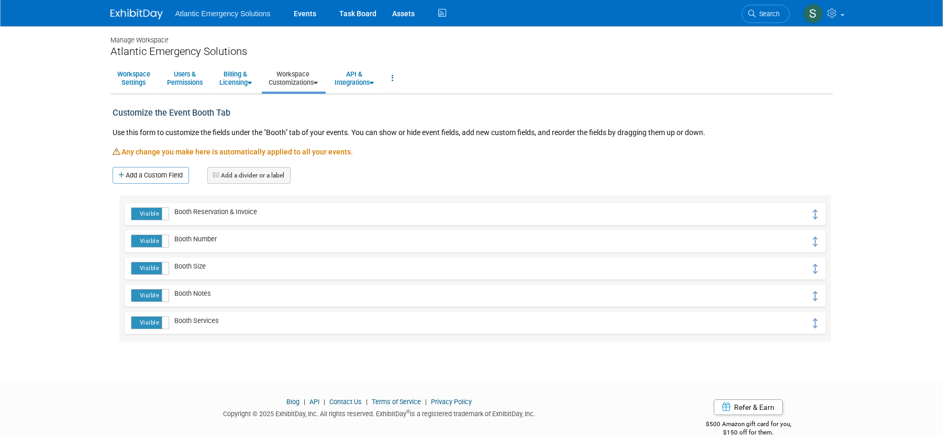
click at [312, 75] on link "Workspace Customizations" at bounding box center [293, 78] width 63 height 26
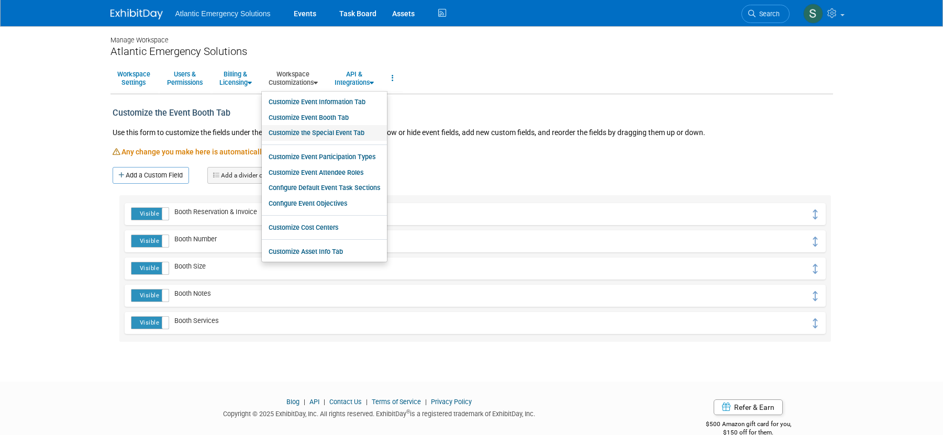
click at [318, 133] on link "Customize the Special Event Tab" at bounding box center [324, 133] width 125 height 16
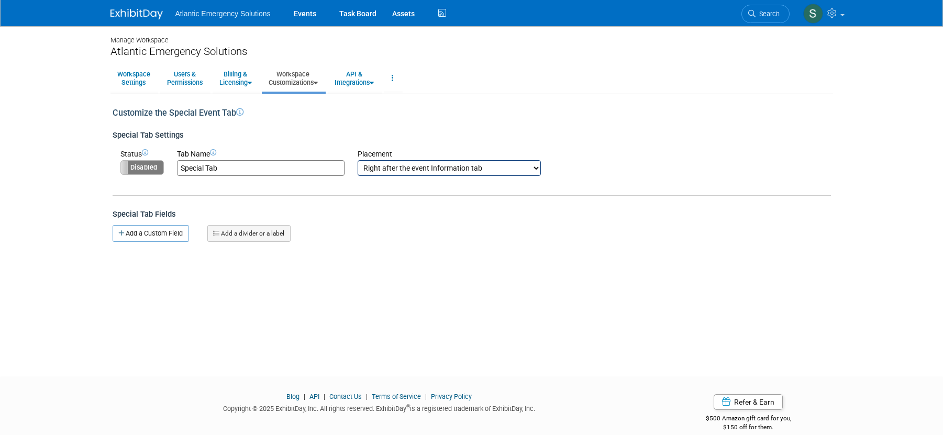
click at [239, 165] on input "Special Tab" at bounding box center [261, 168] width 168 height 16
drag, startPoint x: 239, startPoint y: 165, endPoint x: 173, endPoint y: 163, distance: 66.5
click at [173, 163] on td "Tab Name Special Tab" at bounding box center [254, 162] width 181 height 27
click at [534, 168] on select "Right after the event Information tab Right after the event Booth tab Right aft…" at bounding box center [449, 168] width 183 height 16
select select "2"
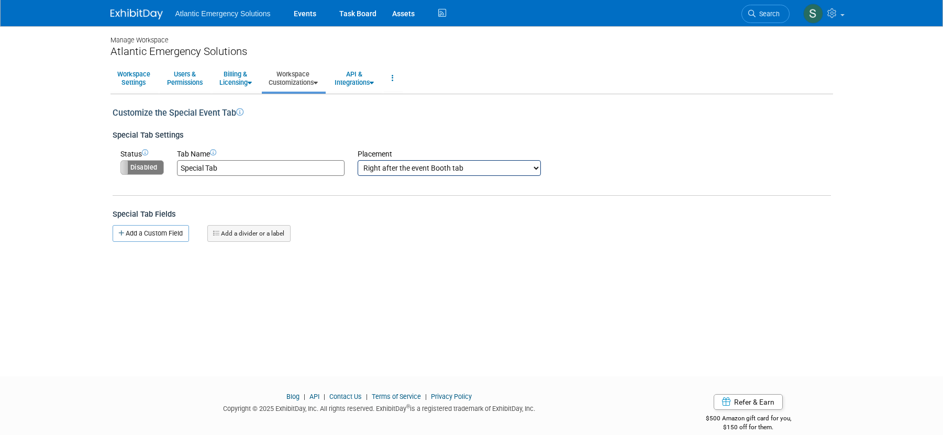
click at [358, 160] on select "Right after the event Information tab Right after the event Booth tab Right aft…" at bounding box center [449, 168] width 183 height 16
click at [262, 169] on input "Special Tab" at bounding box center [261, 168] width 168 height 16
drag, startPoint x: 262, startPoint y: 169, endPoint x: 132, endPoint y: 164, distance: 130.0
click at [132, 164] on tr "Status Enabled Disabled Tab Name Special Tab Placement Right after the event In…" at bounding box center [330, 162] width 421 height 27
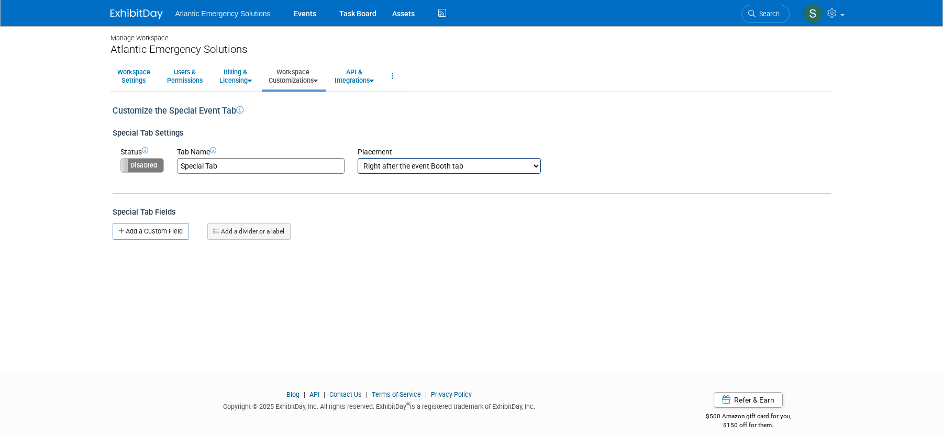
click at [132, 164] on label "Disabled" at bounding box center [142, 166] width 42 height 14
click at [216, 168] on input "Special Tab" at bounding box center [261, 166] width 168 height 16
drag, startPoint x: 243, startPoint y: 162, endPoint x: 174, endPoint y: 163, distance: 68.6
click at [174, 163] on td "Tab Name Special Tab" at bounding box center [254, 160] width 181 height 27
drag, startPoint x: 233, startPoint y: 168, endPoint x: 107, endPoint y: 165, distance: 125.7
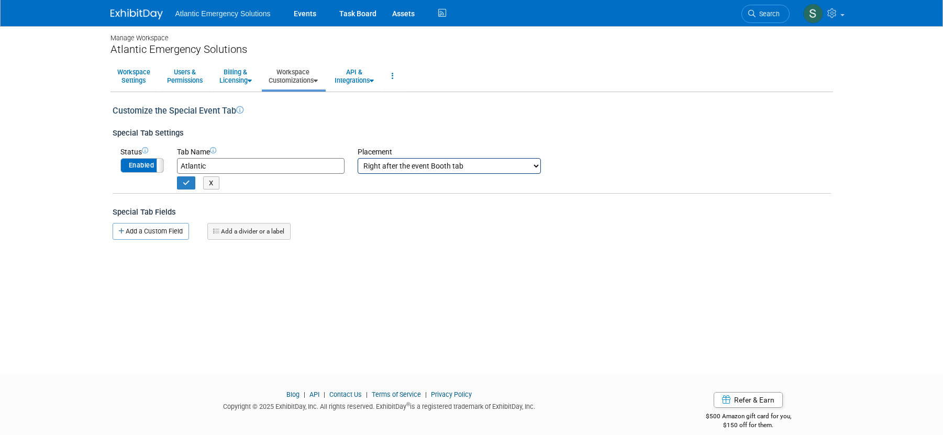
click at [107, 165] on div "Manage Workspace Atlantic Emergency Solutions Workspace Settings Users & Permis…" at bounding box center [472, 189] width 738 height 331
type input "Additional Details"
click at [180, 183] on button "button" at bounding box center [186, 182] width 19 height 13
click at [144, 229] on link "Add a Custom Field" at bounding box center [151, 231] width 76 height 17
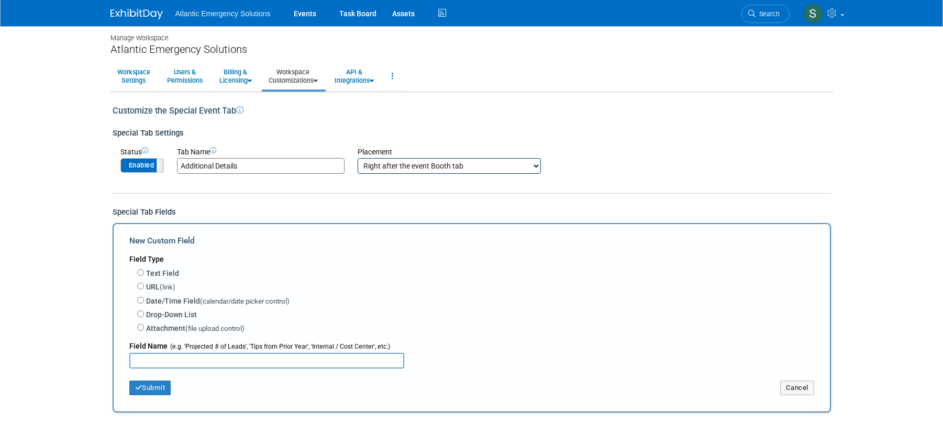
click at [158, 358] on input "text" at bounding box center [266, 361] width 275 height 16
type input "Apparatus"
click at [142, 273] on input "Text Field" at bounding box center [140, 272] width 7 height 7
radio input "true"
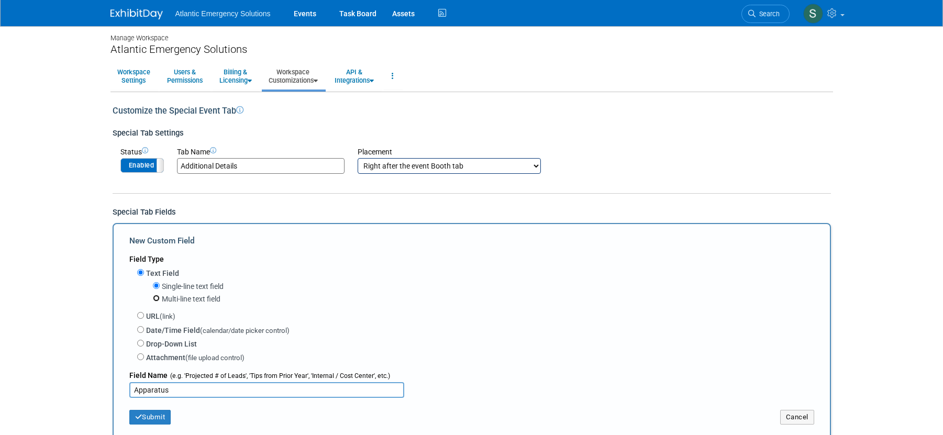
click at [154, 298] on input "Multi-line text field" at bounding box center [156, 298] width 7 height 7
radio input "true"
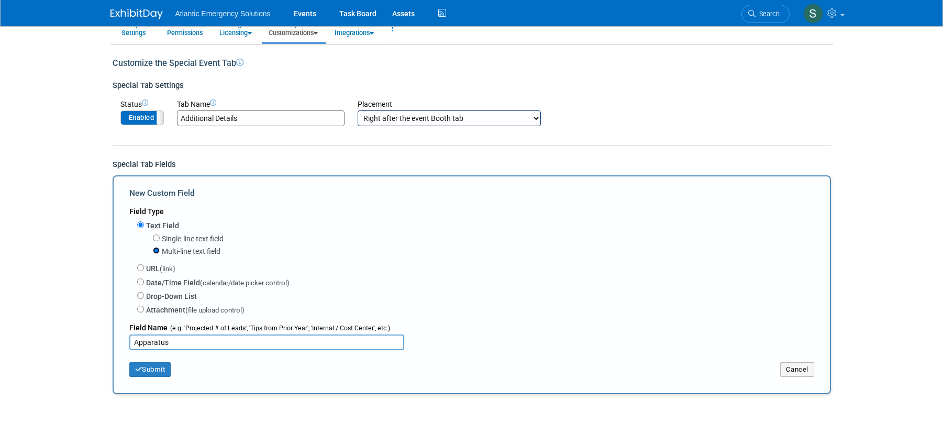
scroll to position [83, 0]
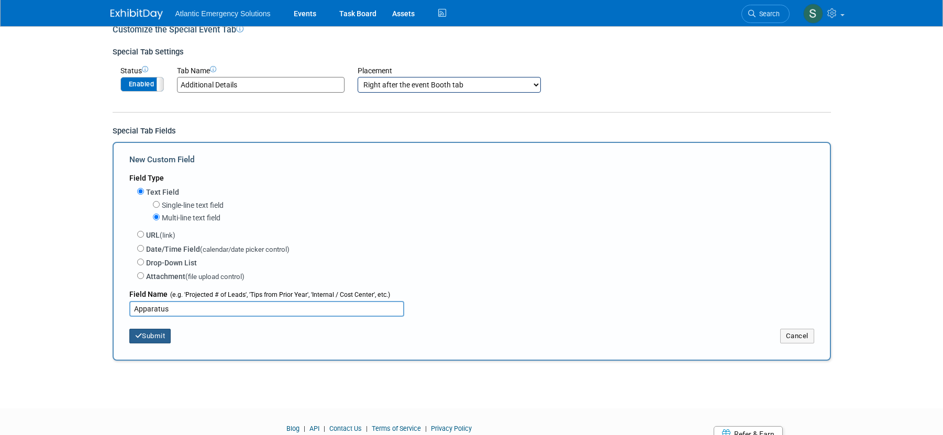
click at [162, 334] on button "Submit" at bounding box center [150, 336] width 42 height 15
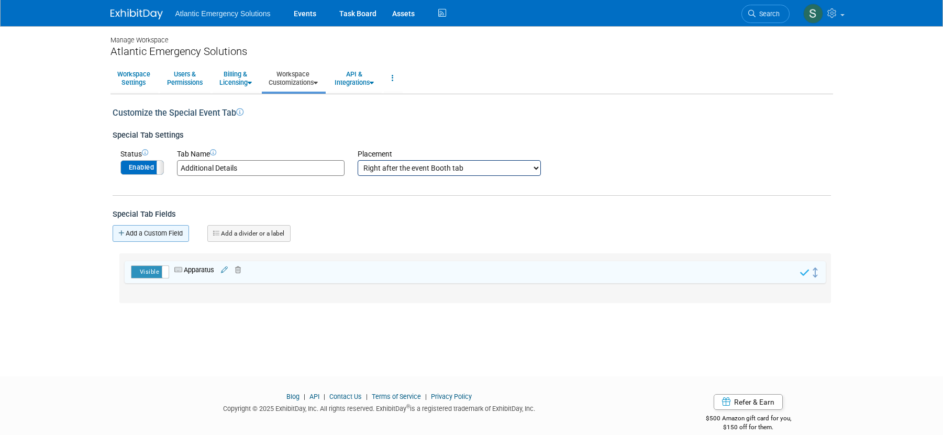
click at [164, 231] on link "Add a Custom Field" at bounding box center [151, 233] width 76 height 17
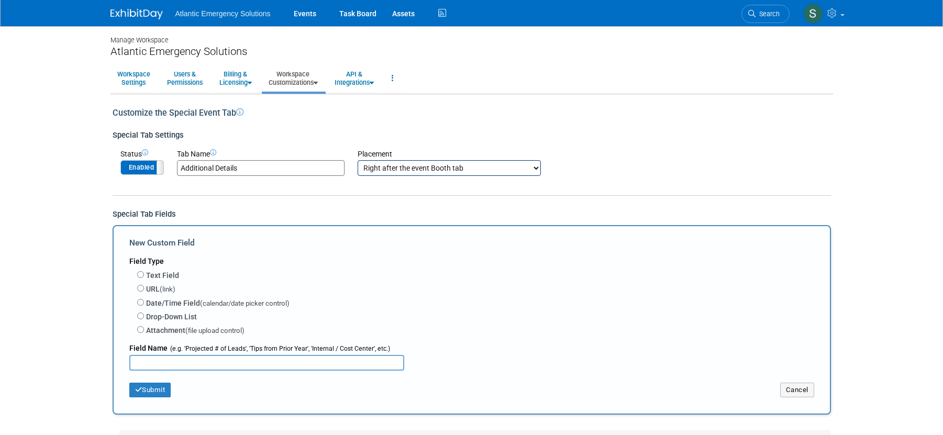
click at [175, 362] on input "text" at bounding box center [266, 363] width 275 height 16
click at [177, 364] on input "Equipment" at bounding box center [266, 363] width 275 height 16
type input "Equipment"
click at [141, 275] on input "Text Field" at bounding box center [140, 274] width 7 height 7
radio input "true"
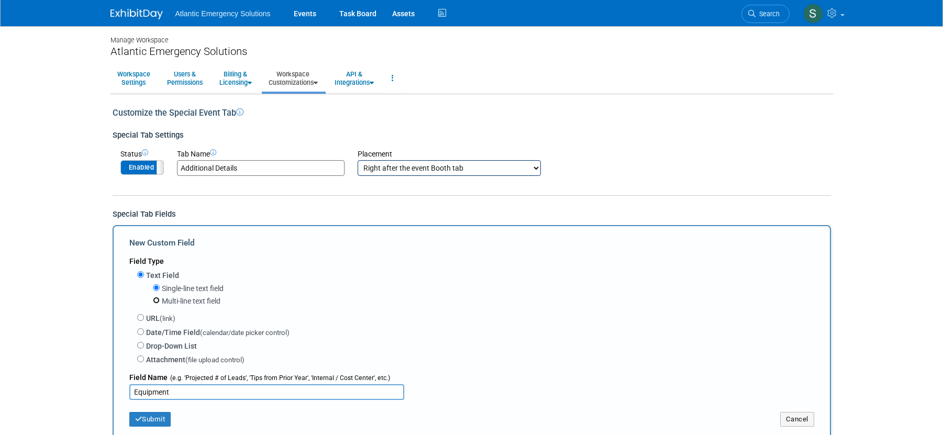
click at [157, 301] on input "Multi-line text field" at bounding box center [156, 300] width 7 height 7
radio input "true"
click at [142, 424] on button "Submit" at bounding box center [150, 419] width 42 height 15
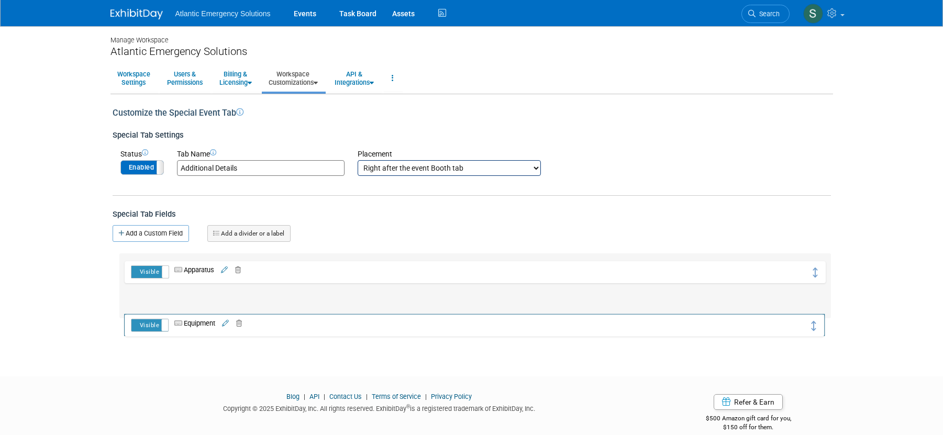
drag, startPoint x: 813, startPoint y: 274, endPoint x: 812, endPoint y: 327, distance: 52.9
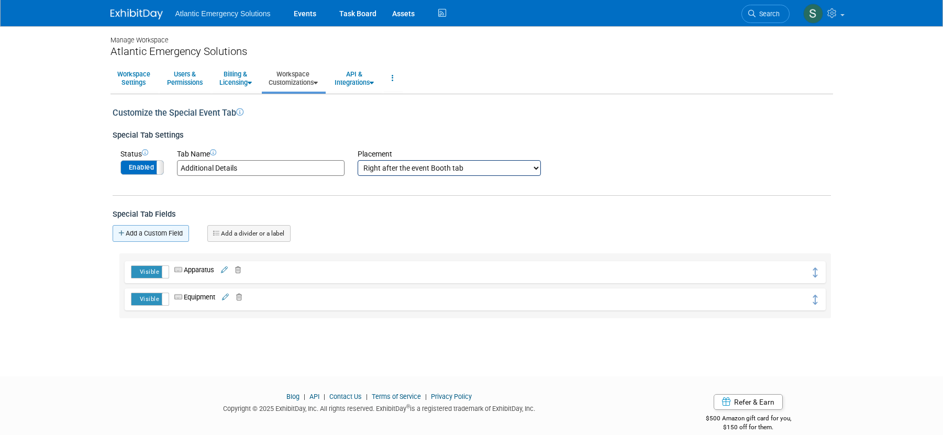
click at [163, 234] on link "Add a Custom Field" at bounding box center [151, 233] width 76 height 17
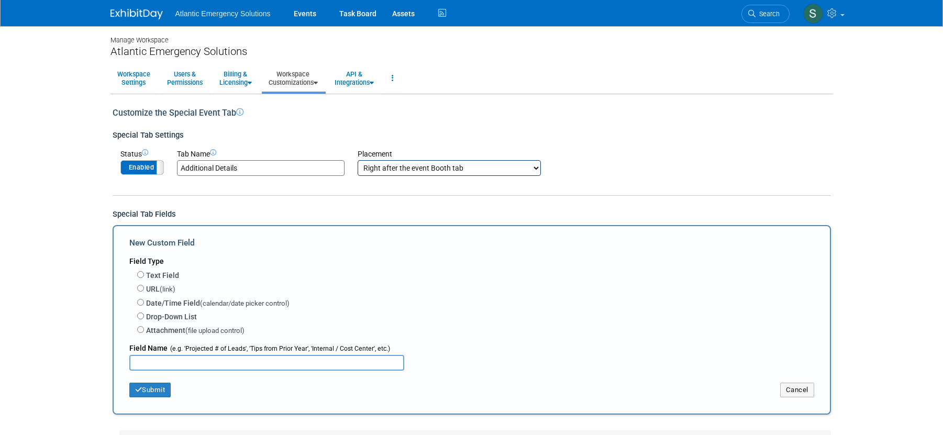
click at [177, 362] on input "text" at bounding box center [266, 363] width 275 height 16
type input "A"
type input "Atlantic Customer Event"
click at [140, 275] on input "Text Field" at bounding box center [140, 274] width 7 height 7
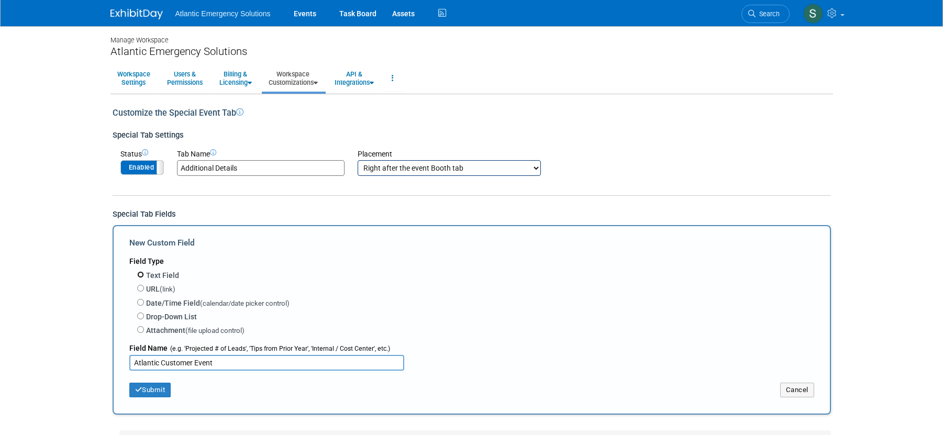
radio input "true"
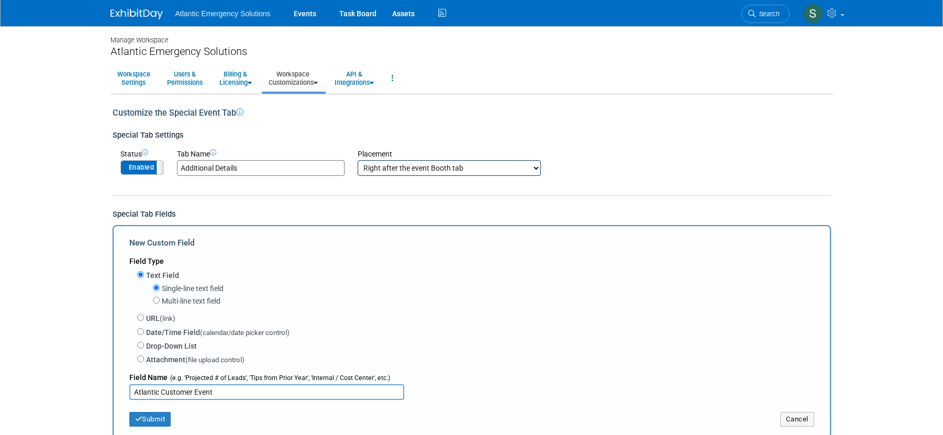
click at [160, 301] on div "Single-line text field Multi-line text field" at bounding box center [475, 296] width 677 height 29
click at [157, 302] on input "Multi-line text field" at bounding box center [156, 300] width 7 height 7
radio input "true"
click at [149, 421] on button "Submit" at bounding box center [150, 419] width 42 height 15
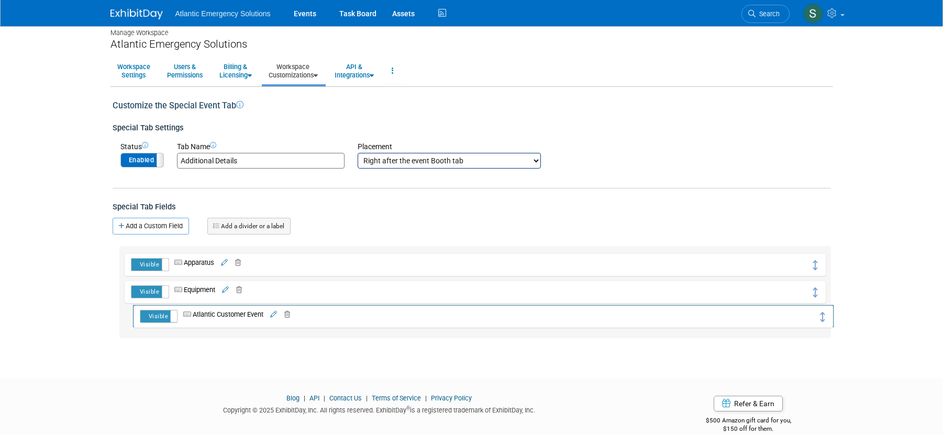
drag, startPoint x: 812, startPoint y: 273, endPoint x: 821, endPoint y: 323, distance: 49.9
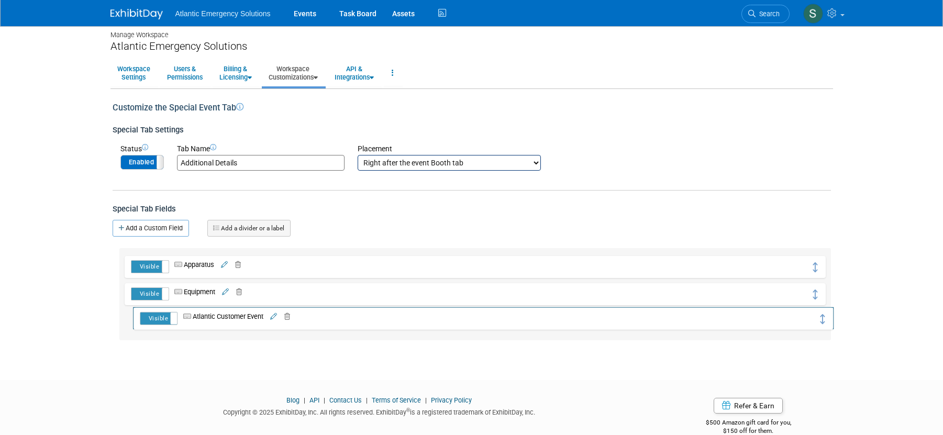
scroll to position [5, 0]
click at [252, 162] on input "Additional Details" at bounding box center [261, 164] width 168 height 16
click at [165, 228] on link "Add a Custom Field" at bounding box center [151, 228] width 76 height 17
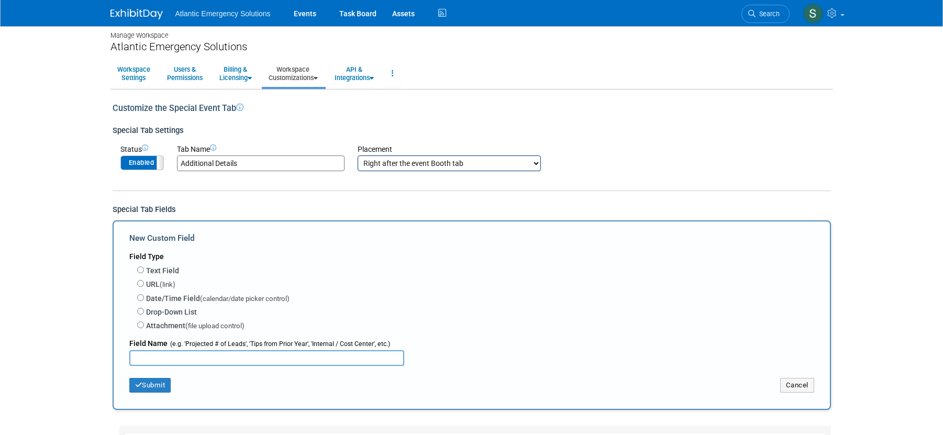
click at [164, 357] on input "text" at bounding box center [266, 358] width 275 height 16
type input "Atlantic Attire - Day 1"
click at [138, 269] on input "Text Field" at bounding box center [140, 270] width 7 height 7
radio input "true"
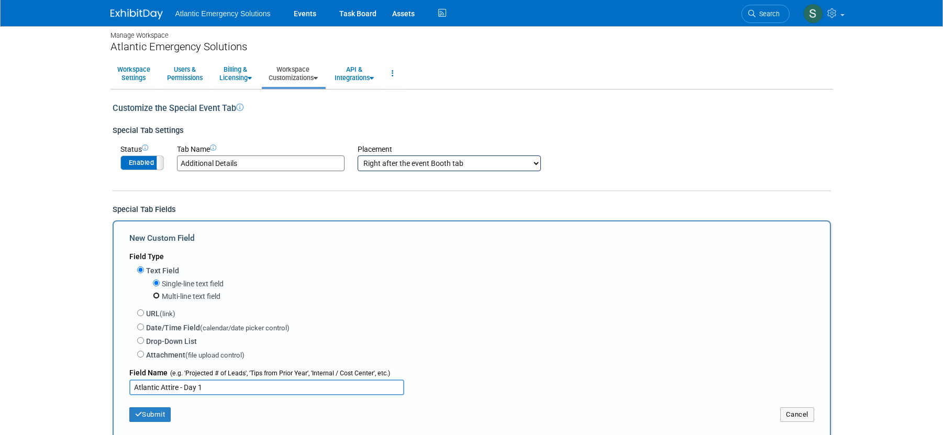
click at [156, 295] on input "Multi-line text field" at bounding box center [156, 295] width 7 height 7
radio input "true"
click at [148, 412] on button "Submit" at bounding box center [150, 414] width 42 height 15
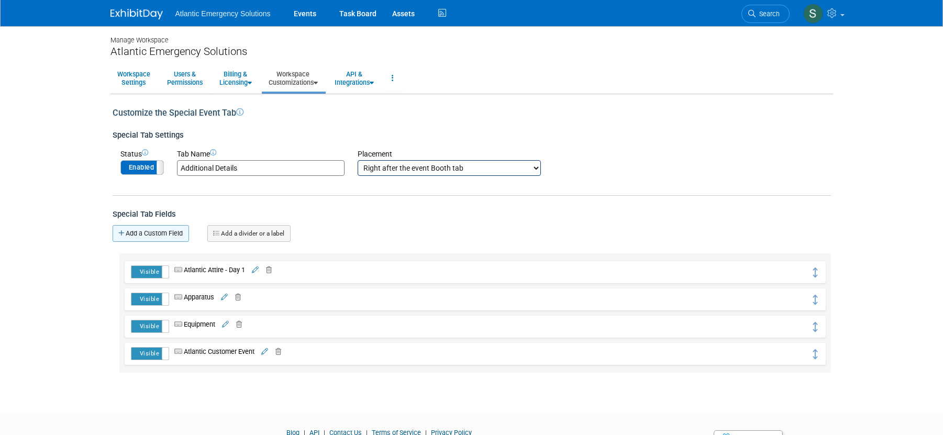
click at [139, 238] on link "Add a Custom Field" at bounding box center [151, 233] width 76 height 17
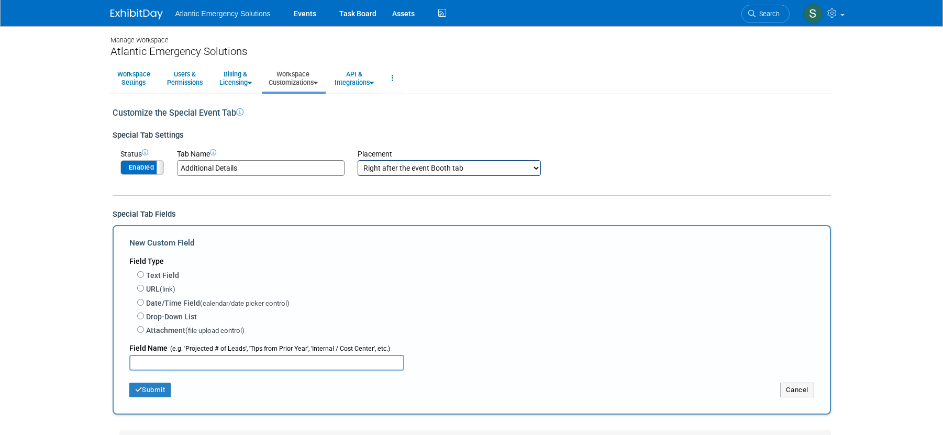
click at [185, 364] on input "text" at bounding box center [266, 363] width 275 height 16
type input "Atlantic Attire - Day 2"
click at [154, 392] on button "Submit" at bounding box center [150, 389] width 42 height 15
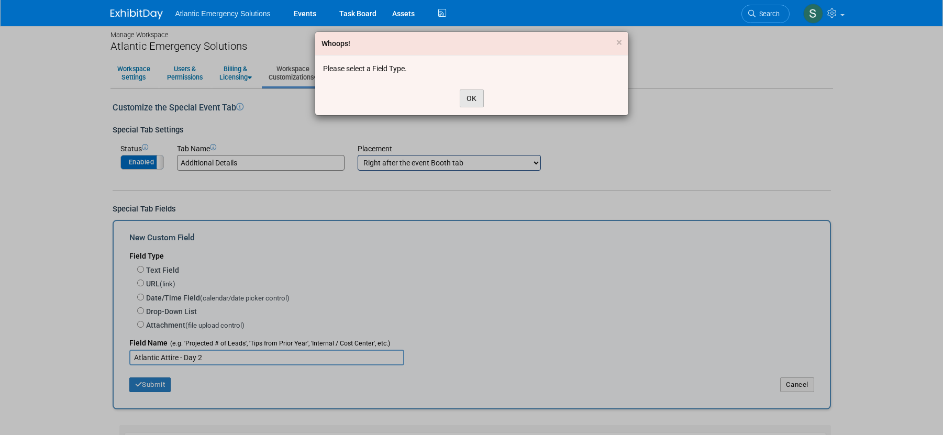
click at [469, 103] on button "OK" at bounding box center [472, 99] width 24 height 18
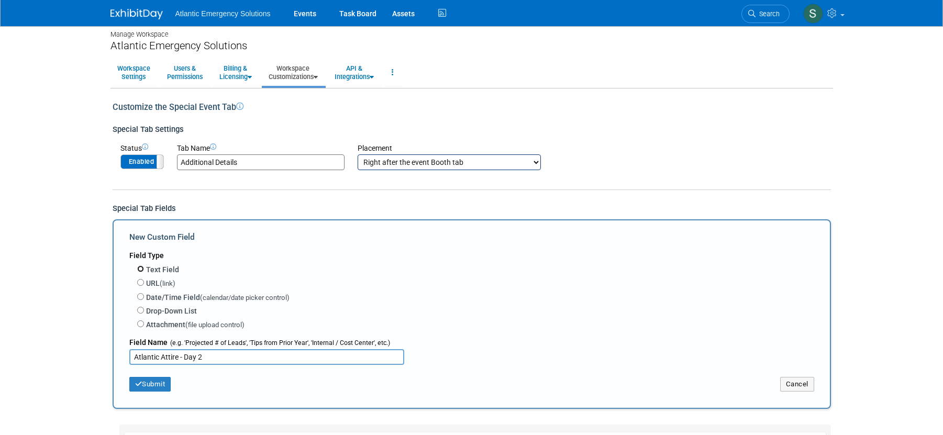
click at [141, 269] on input "Text Field" at bounding box center [140, 269] width 7 height 7
radio input "true"
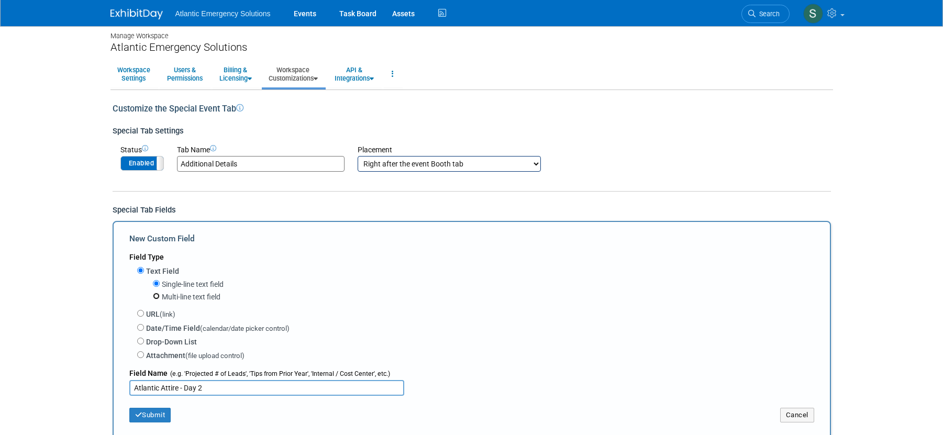
click at [156, 296] on input "Multi-line text field" at bounding box center [156, 296] width 7 height 7
radio input "true"
click at [146, 417] on button "Submit" at bounding box center [150, 415] width 42 height 15
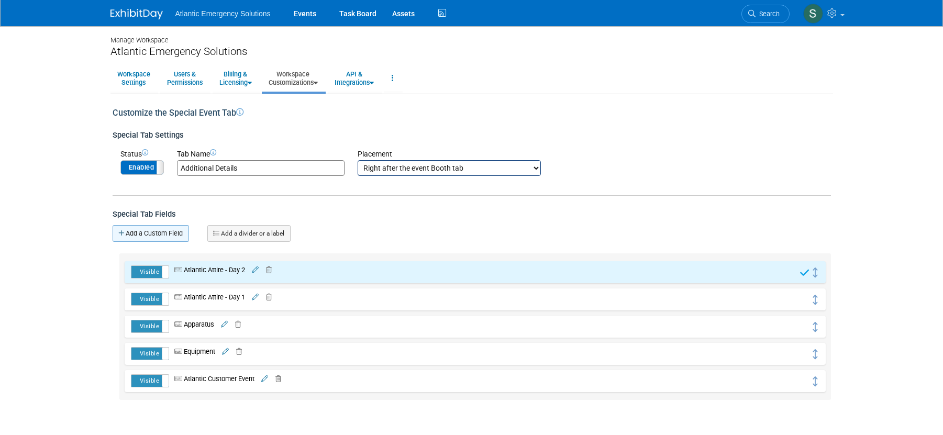
click at [165, 233] on link "Add a Custom Field" at bounding box center [151, 233] width 76 height 17
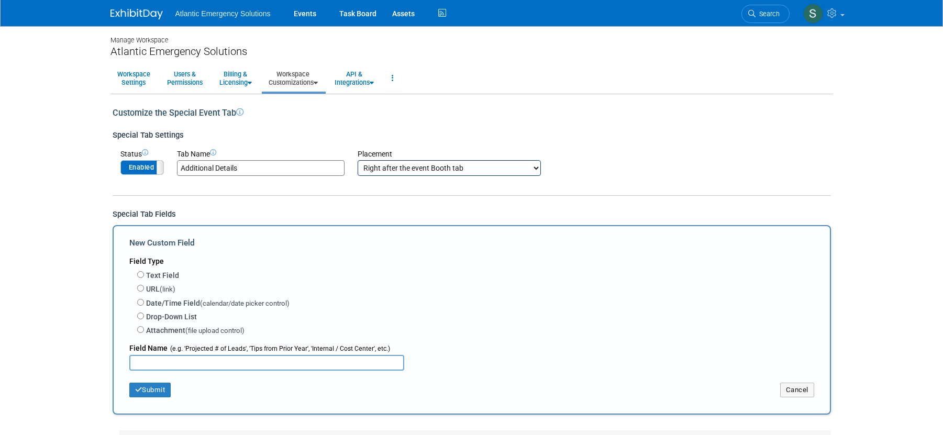
click at [189, 362] on input "text" at bounding box center [266, 363] width 275 height 16
type input "Atlantic Attire - Day 3"
click at [142, 275] on input "Text Field" at bounding box center [140, 274] width 7 height 7
radio input "true"
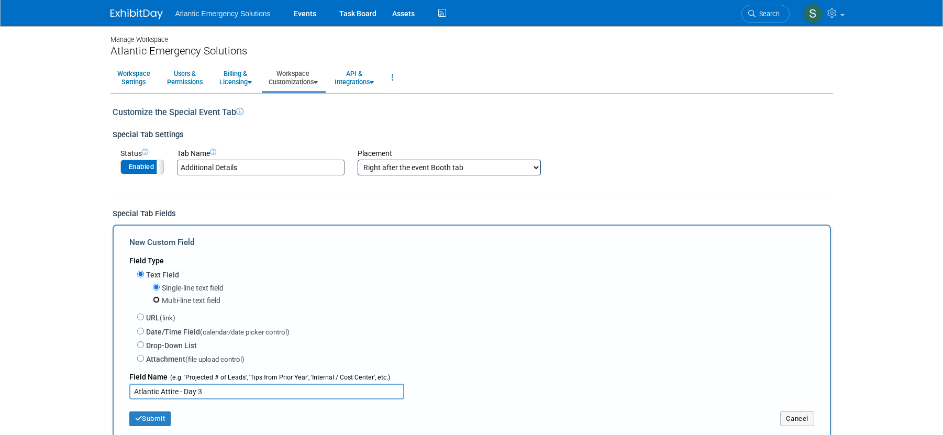
click at [153, 303] on input "Multi-line text field" at bounding box center [156, 299] width 7 height 7
radio input "true"
click at [156, 418] on button "Submit" at bounding box center [150, 419] width 42 height 15
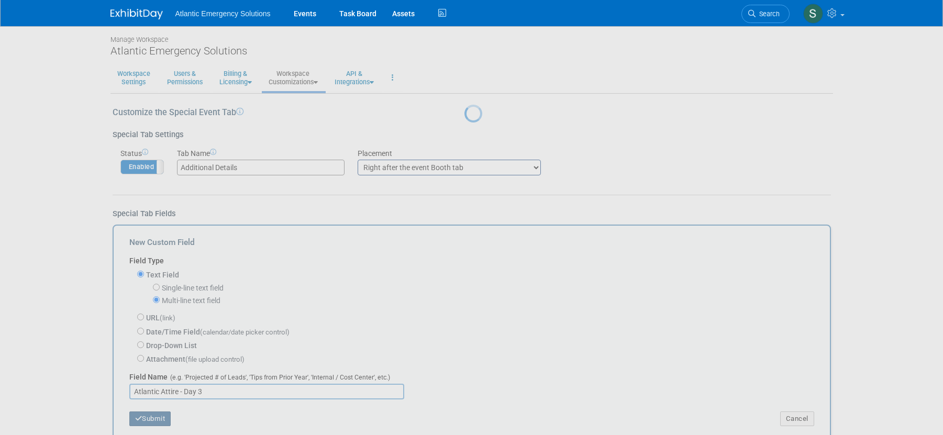
scroll to position [0, 0]
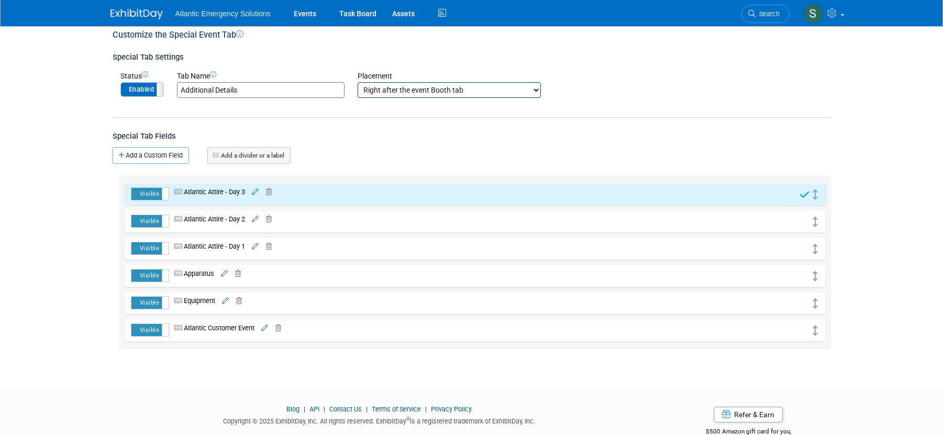
scroll to position [79, 0]
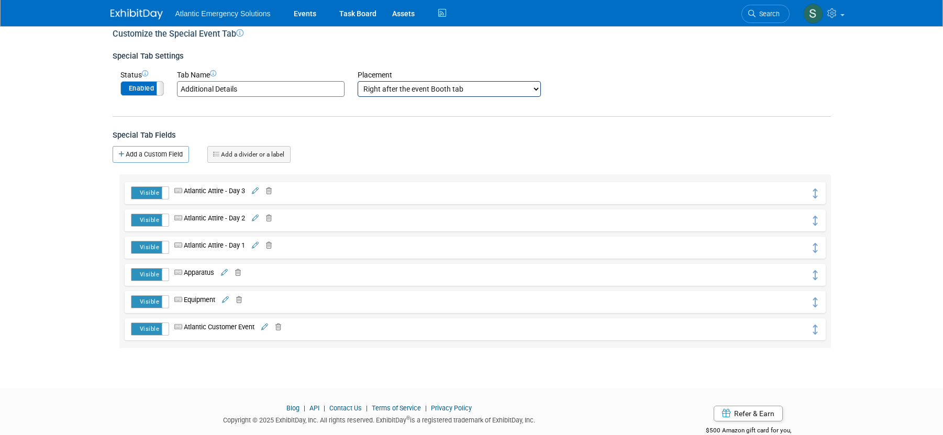
drag, startPoint x: 210, startPoint y: 245, endPoint x: 210, endPoint y: 325, distance: 80.1
click at [210, 325] on div "Visible Hidden Atlantic Attire - Day 3 URL" at bounding box center [474, 261] width 711 height 174
drag, startPoint x: 813, startPoint y: 246, endPoint x: 816, endPoint y: 326, distance: 79.7
drag, startPoint x: 813, startPoint y: 223, endPoint x: 818, endPoint y: 329, distance: 106.4
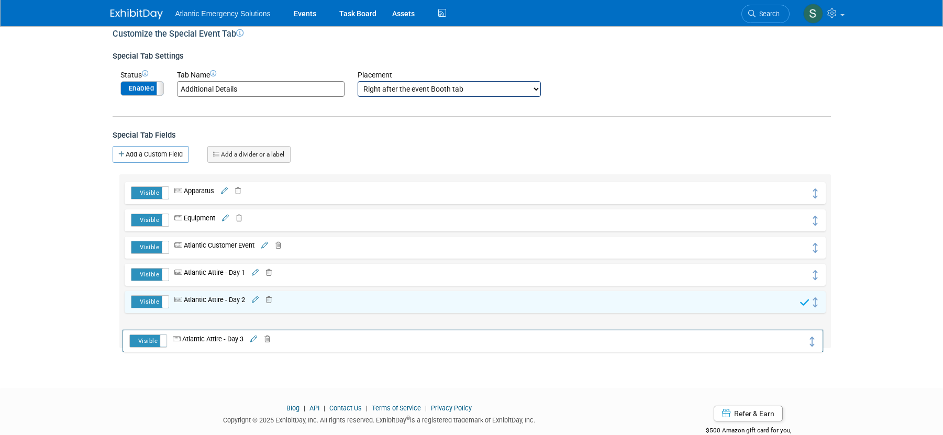
drag, startPoint x: 812, startPoint y: 193, endPoint x: 810, endPoint y: 340, distance: 147.2
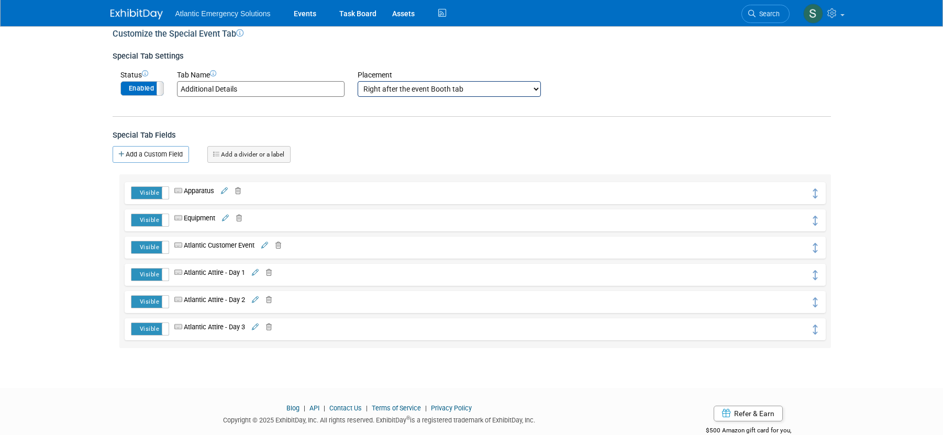
click at [279, 153] on link "Add a divider or a label" at bounding box center [248, 154] width 83 height 17
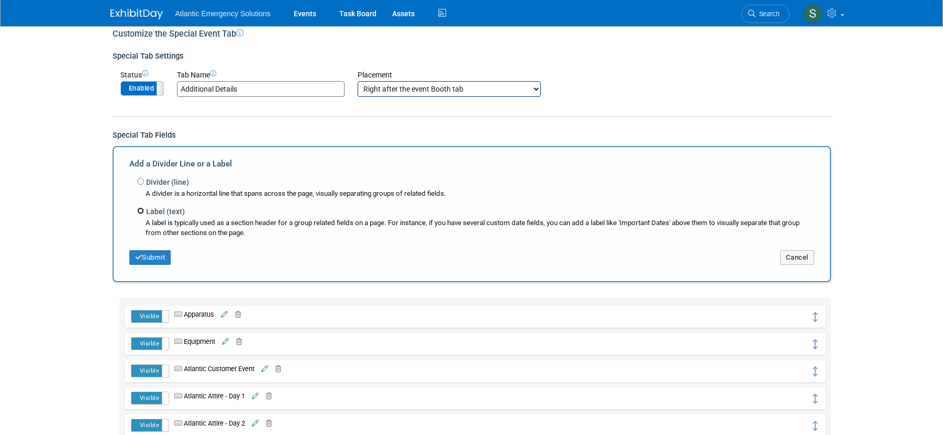
click at [142, 211] on input "Label (text)" at bounding box center [140, 210] width 7 height 7
radio input "true"
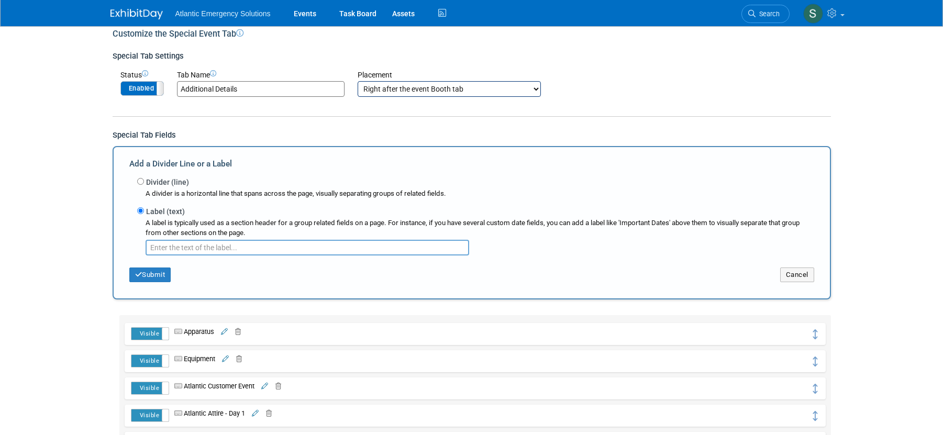
click at [218, 250] on input "text" at bounding box center [308, 248] width 324 height 16
type input "C"
type input "Atlantic Customer Event"
click at [144, 274] on button "Submit" at bounding box center [150, 275] width 42 height 15
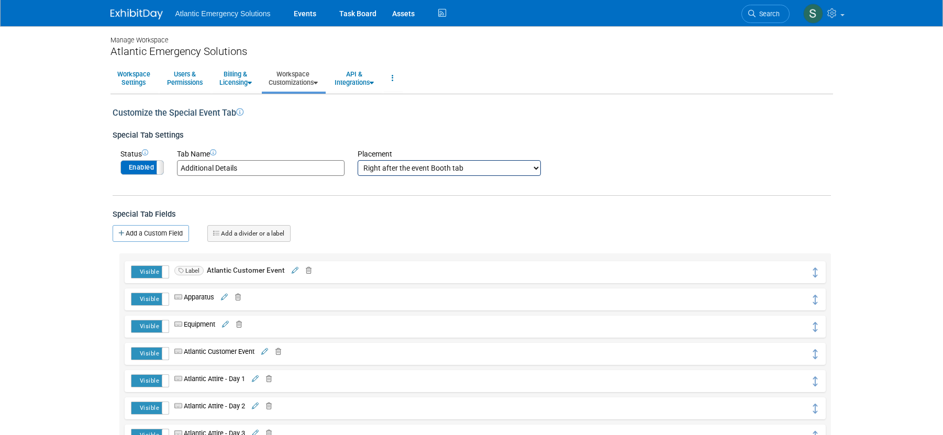
click at [268, 351] on icon at bounding box center [264, 352] width 7 height 7
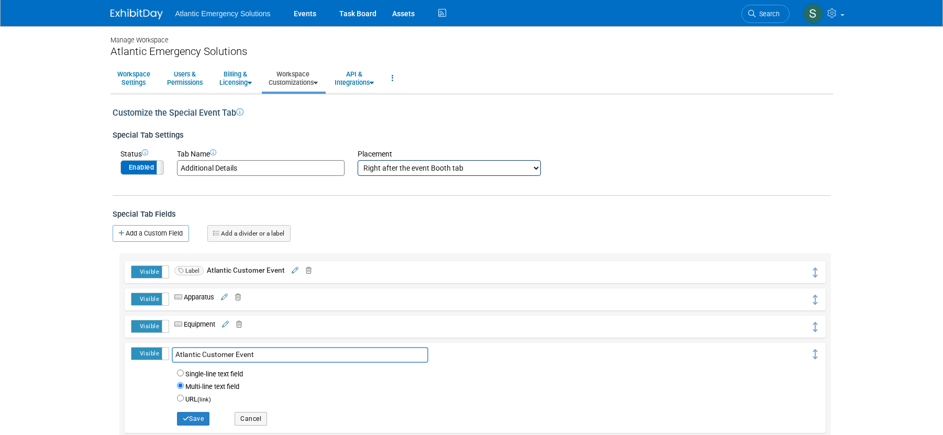
scroll to position [3, 0]
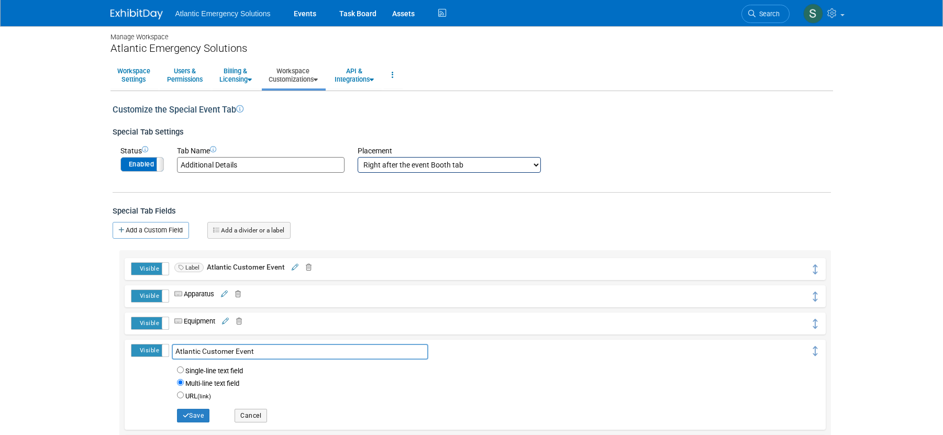
drag, startPoint x: 263, startPoint y: 352, endPoint x: 169, endPoint y: 350, distance: 93.8
click at [169, 350] on span "Atlantic Customer Event Single-line text field Warning: If you change this cust…" at bounding box center [490, 377] width 642 height 58
type input "Location"
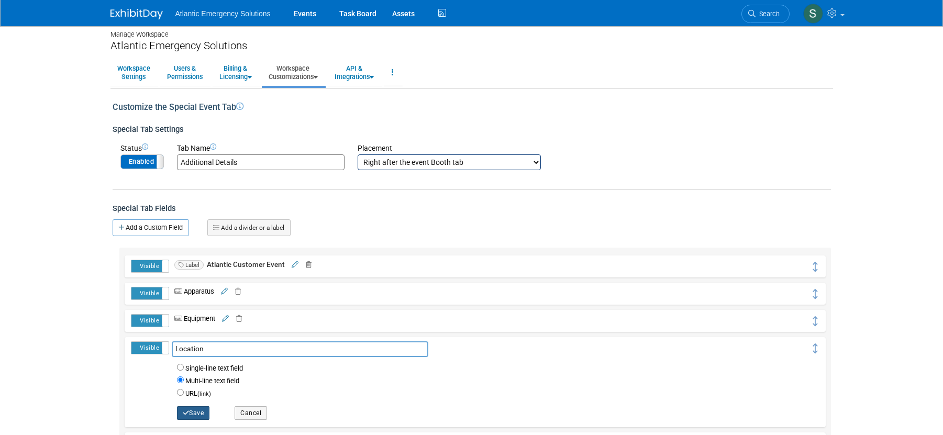
click at [191, 416] on button "Save" at bounding box center [193, 413] width 33 height 14
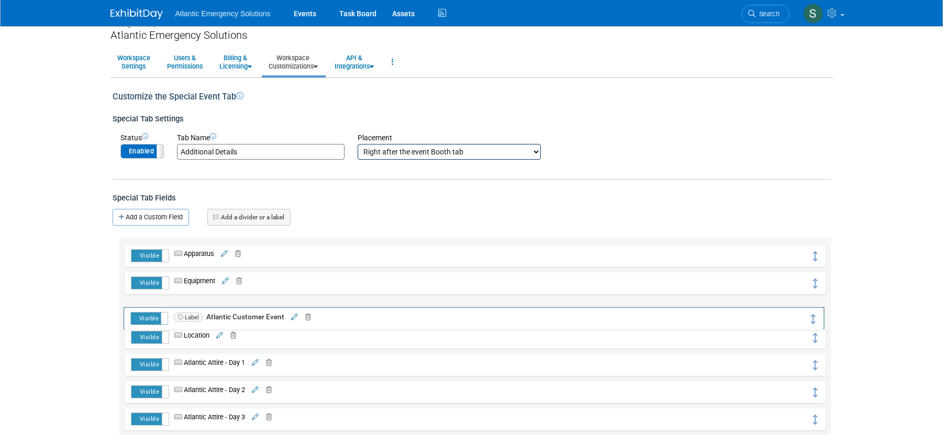
scroll to position [14, 0]
drag, startPoint x: 811, startPoint y: 264, endPoint x: 810, endPoint y: 319, distance: 55.5
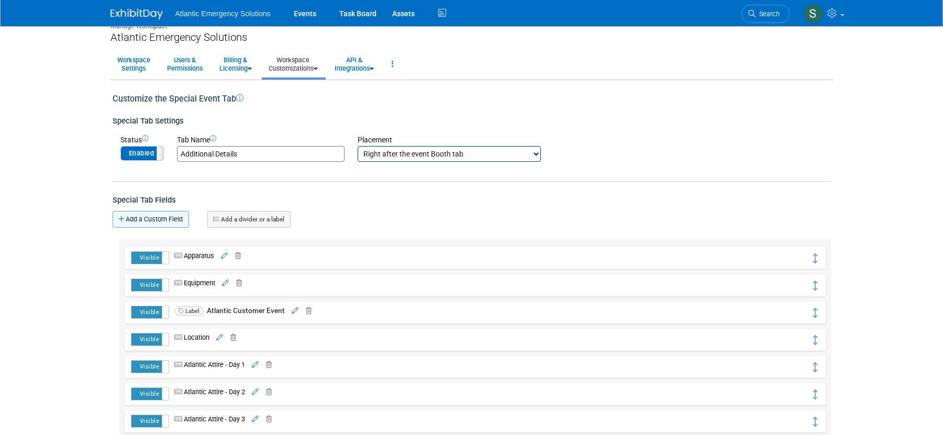
click at [165, 222] on link "Add a Custom Field" at bounding box center [151, 219] width 76 height 17
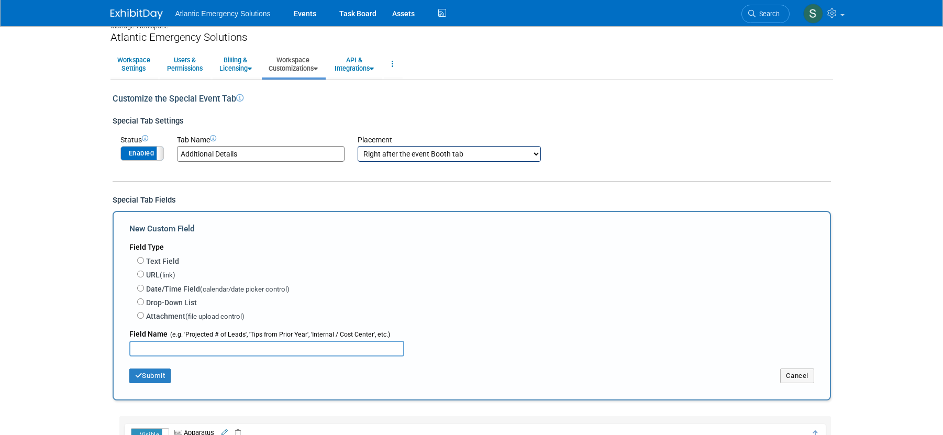
click at [141, 347] on input "text" at bounding box center [266, 349] width 275 height 16
click at [139, 289] on input "Date/Time Field (calendar/date picker control)" at bounding box center [140, 288] width 7 height 7
radio input "true"
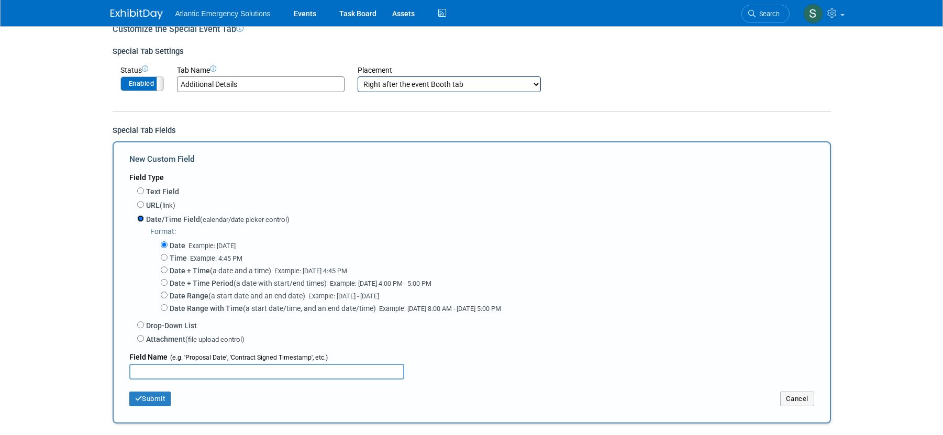
scroll to position [102, 0]
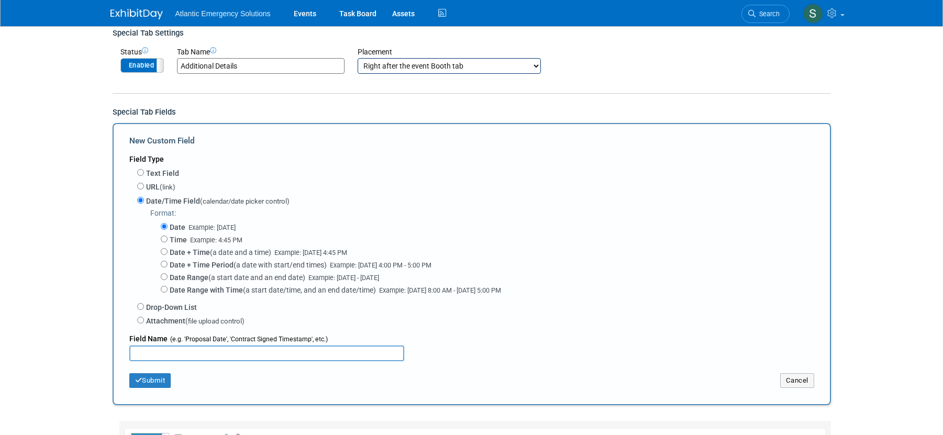
click at [174, 355] on input "text" at bounding box center [266, 354] width 275 height 16
type input "Customer Event Date"
click at [163, 264] on input "Date + Time Period (a date with start/end times) Example: Nov 15, 2025 4:00 PM …" at bounding box center [164, 264] width 7 height 7
radio input "true"
click at [149, 386] on button "Submit" at bounding box center [150, 380] width 42 height 15
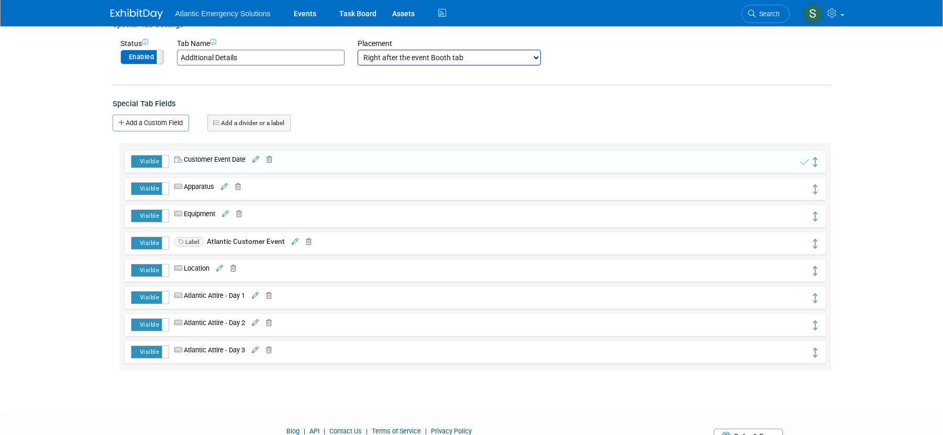
scroll to position [120, 0]
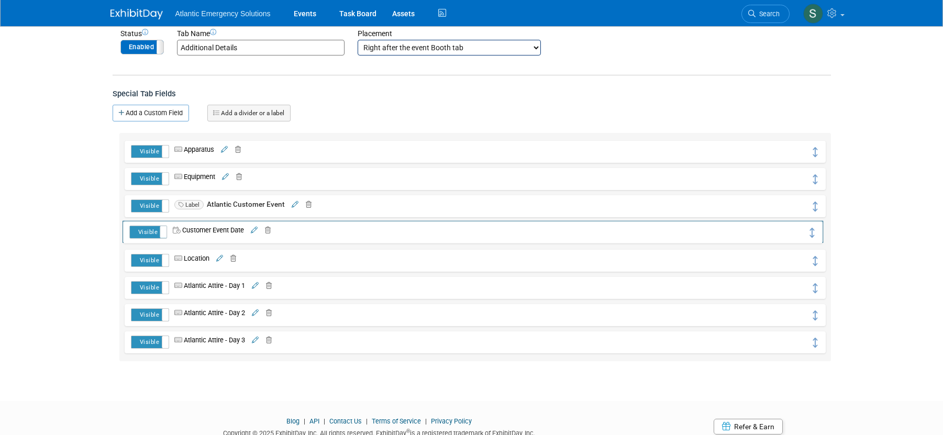
drag, startPoint x: 815, startPoint y: 154, endPoint x: 813, endPoint y: 235, distance: 80.7
click at [251, 110] on link "Add a divider or a label" at bounding box center [248, 113] width 83 height 17
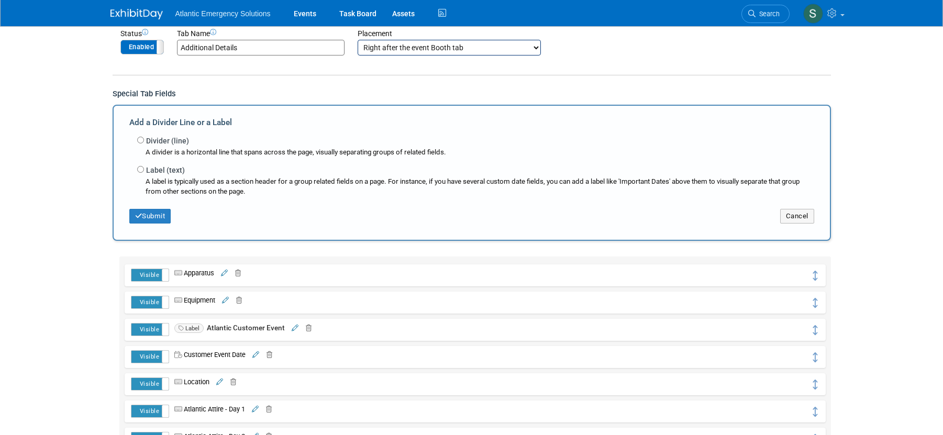
click at [146, 168] on label "Label (text)" at bounding box center [165, 170] width 39 height 10
click at [144, 168] on input "Label (text)" at bounding box center [140, 169] width 7 height 7
radio input "true"
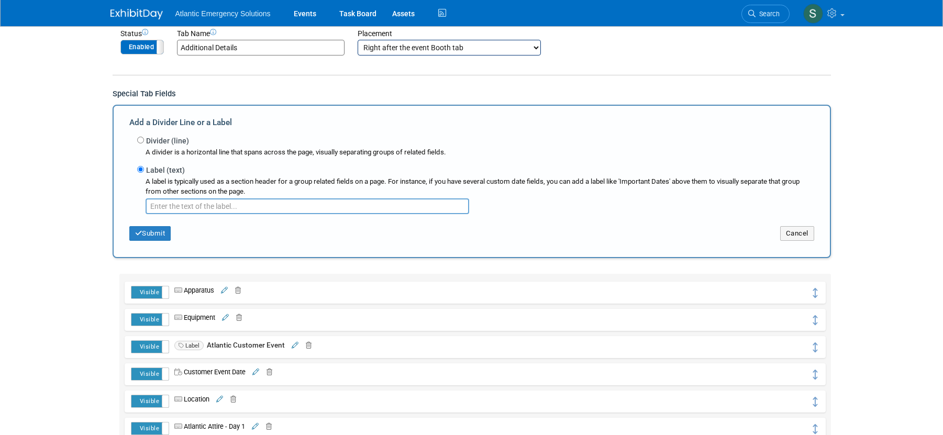
click at [226, 206] on input "text" at bounding box center [308, 206] width 324 height 16
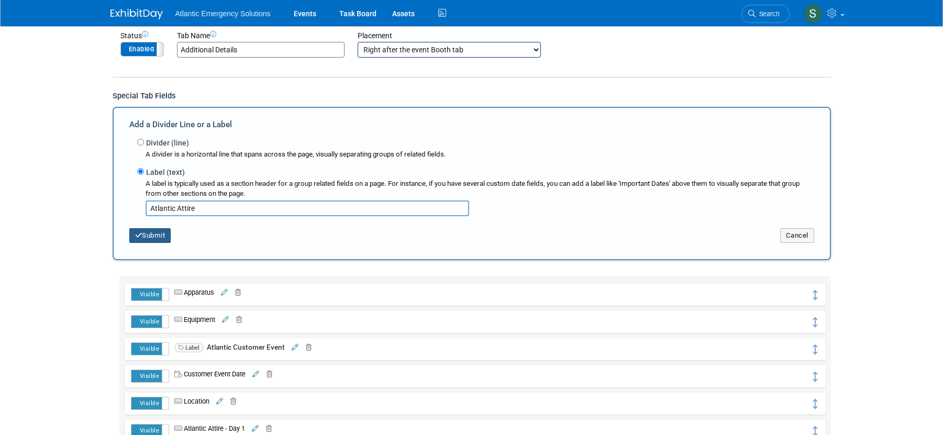
scroll to position [119, 0]
type input "Atlantic Attire"
click at [163, 234] on button "Submit" at bounding box center [150, 235] width 42 height 15
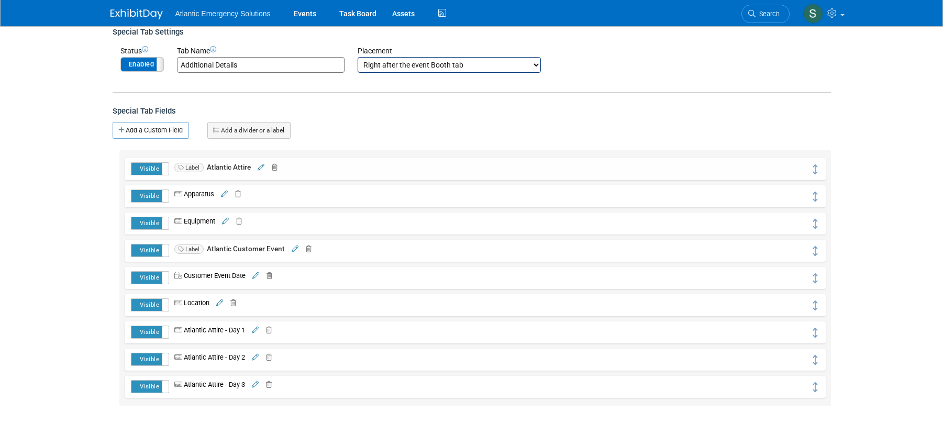
scroll to position [107, 0]
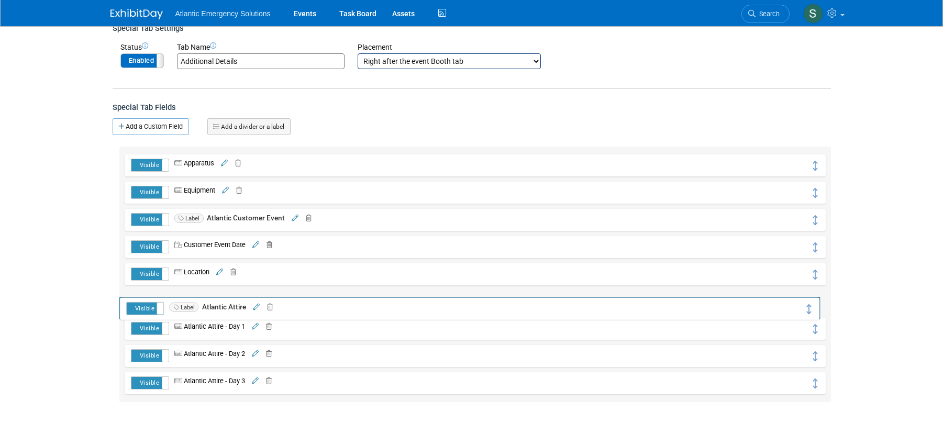
drag, startPoint x: 812, startPoint y: 165, endPoint x: 807, endPoint y: 309, distance: 143.6
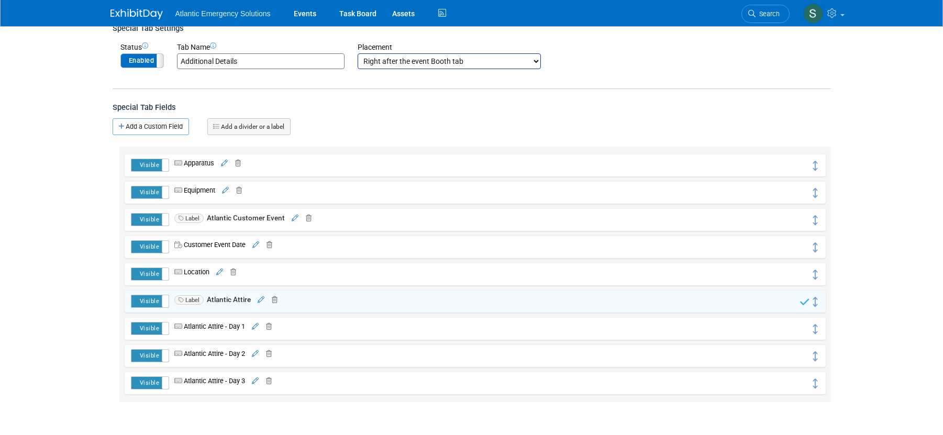
click at [257, 325] on icon at bounding box center [255, 327] width 7 height 7
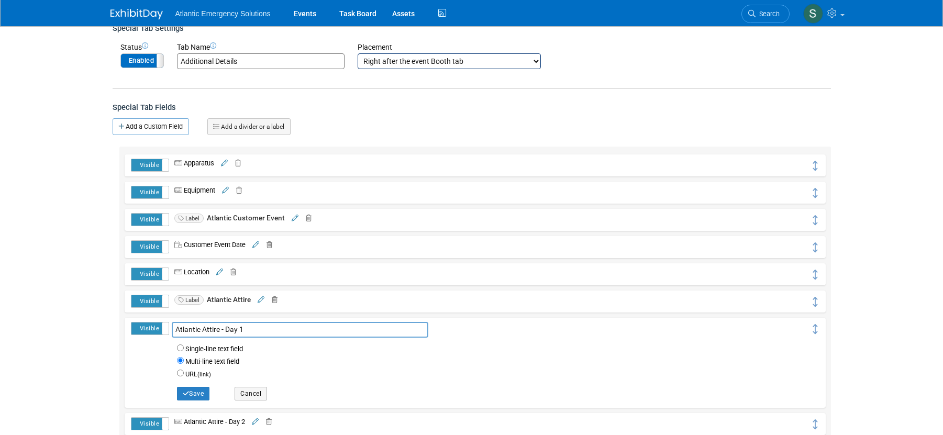
drag, startPoint x: 226, startPoint y: 328, endPoint x: 136, endPoint y: 323, distance: 89.7
click at [136, 323] on tr "Visible Hidden Atlantic Attire - Day 1 Atlantic Attire - Day 1 URL" at bounding box center [475, 363] width 688 height 82
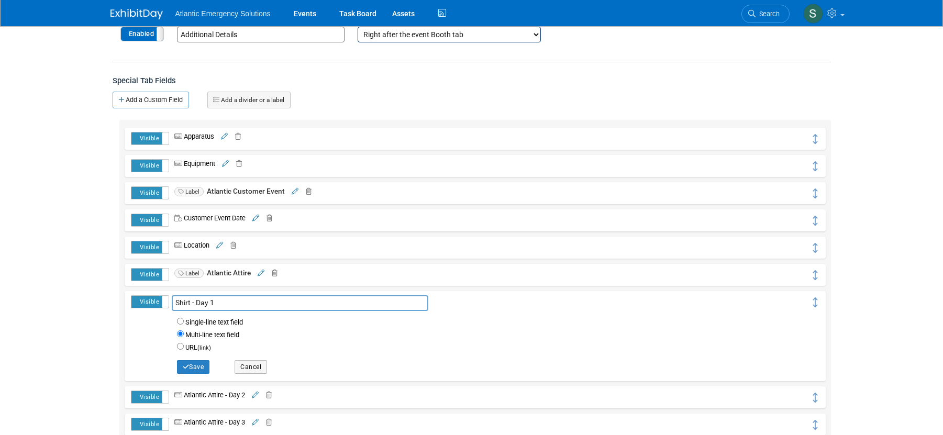
scroll to position [135, 0]
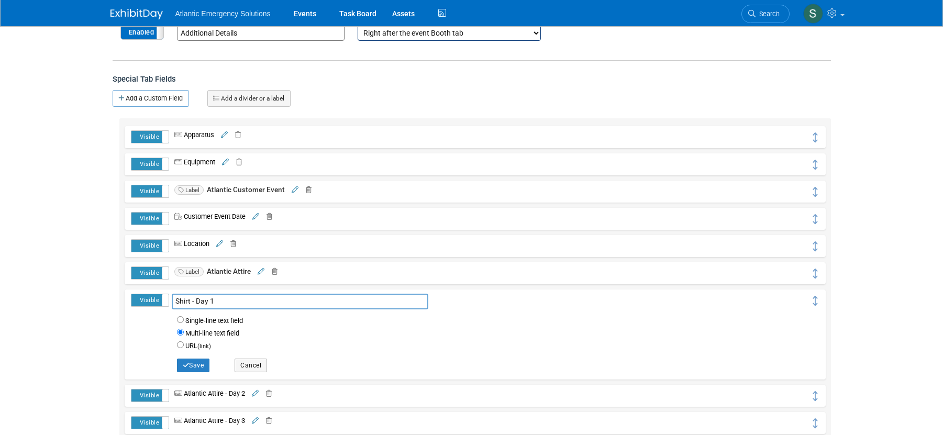
type input "Shirt - Day 1"
click at [180, 320] on input "Single-line text field" at bounding box center [180, 319] width 7 height 7
radio input "true"
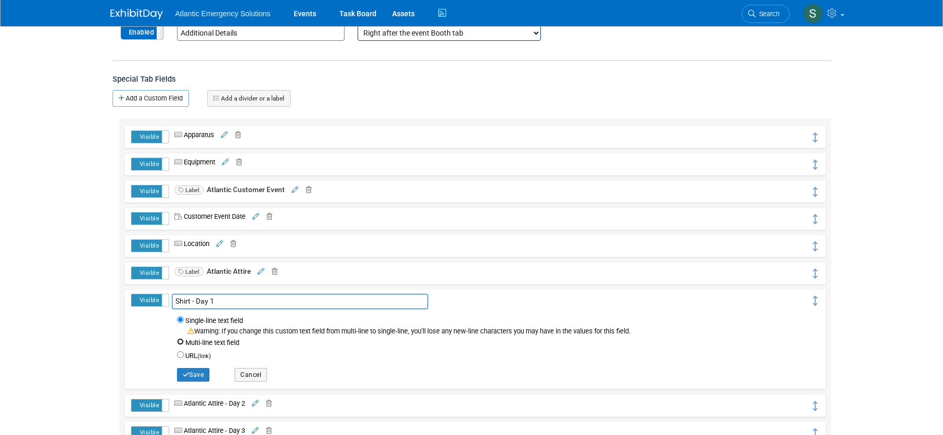
click at [179, 342] on input "Multi-line text field" at bounding box center [180, 341] width 7 height 7
radio input "true"
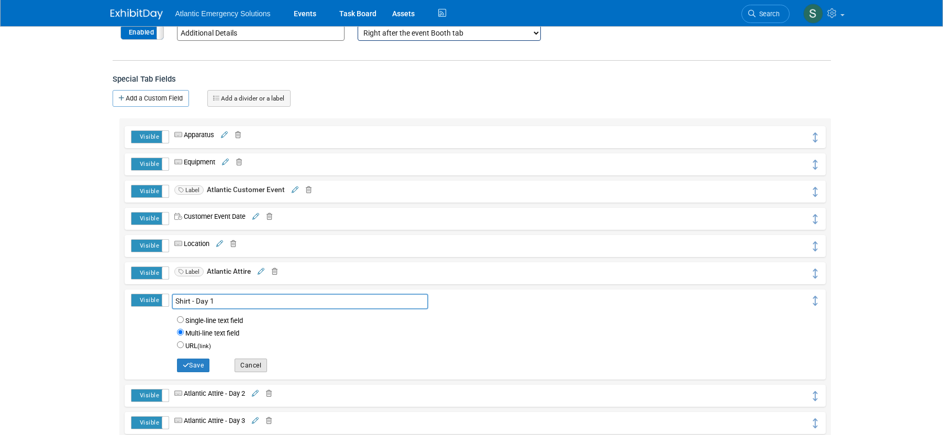
click at [254, 368] on button "Cancel" at bounding box center [251, 366] width 32 height 14
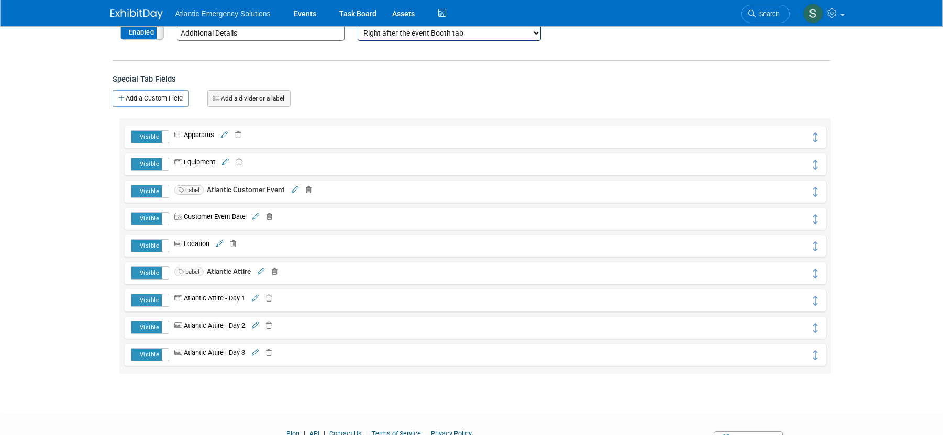
click at [259, 297] on icon at bounding box center [255, 298] width 7 height 7
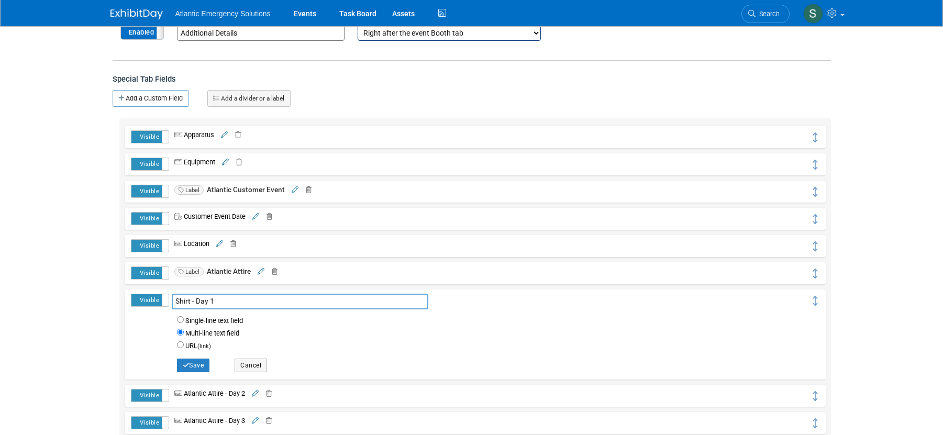
drag, startPoint x: 224, startPoint y: 301, endPoint x: 170, endPoint y: 299, distance: 54.0
click at [170, 299] on span "Shirt - Day 1 Single-line text field Warning: If you change this custom text fi…" at bounding box center [490, 326] width 642 height 58
type input "Day 1 - Shirt"
drag, startPoint x: 720, startPoint y: 324, endPoint x: 710, endPoint y: 324, distance: 10.0
click at [719, 324] on span "Single-line text field Warning: If you change this custom text field from multi…" at bounding box center [494, 320] width 634 height 13
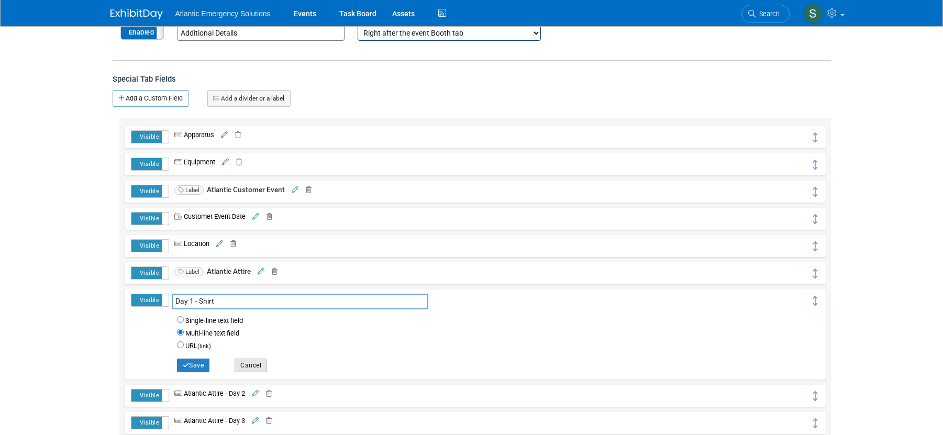
click at [261, 362] on button "Cancel" at bounding box center [251, 366] width 32 height 14
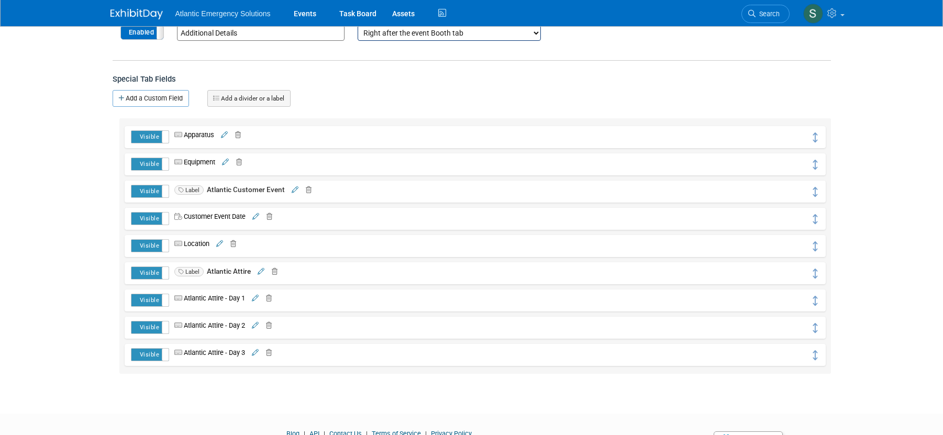
click at [272, 301] on icon at bounding box center [267, 298] width 10 height 7
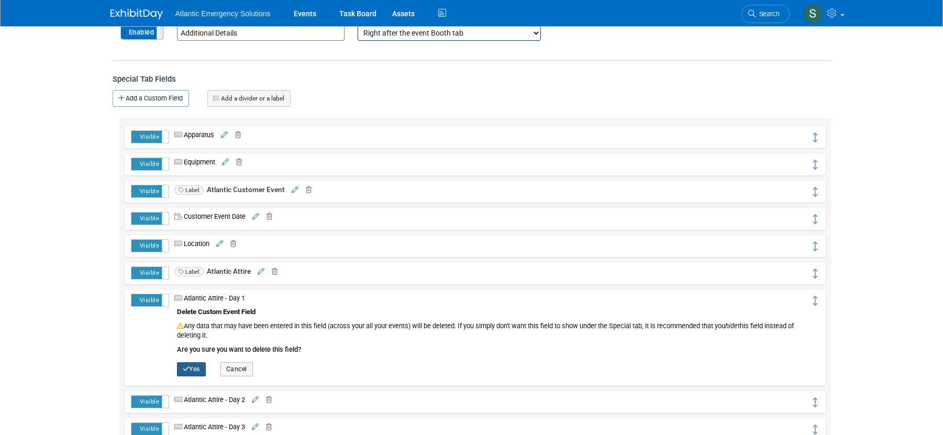
click at [193, 372] on button "Yes" at bounding box center [191, 369] width 29 height 14
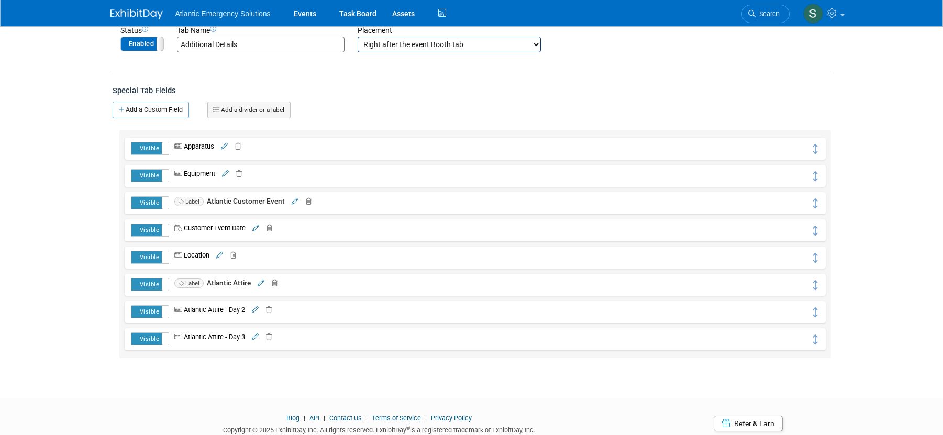
scroll to position [141, 0]
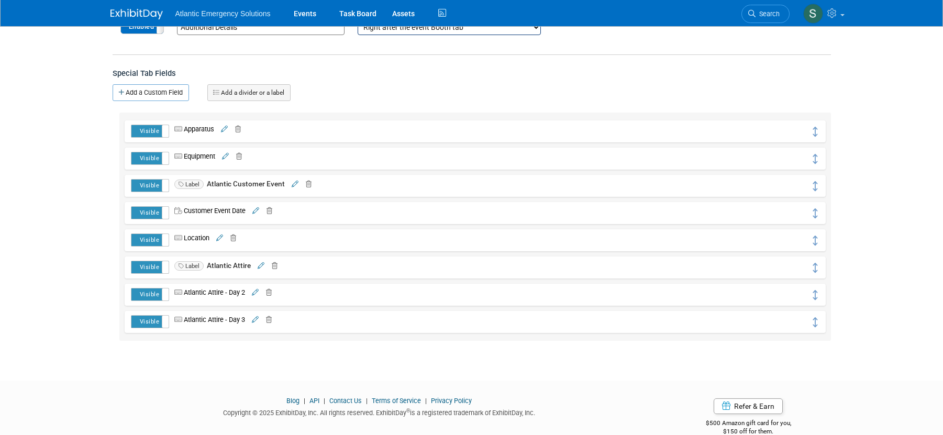
click at [275, 295] on td "Atlantic Attire - Day 2 Atlantic Attire - Day 2 Single-line text field URL (lin…" at bounding box center [490, 295] width 642 height 14
click at [271, 292] on icon at bounding box center [267, 293] width 10 height 7
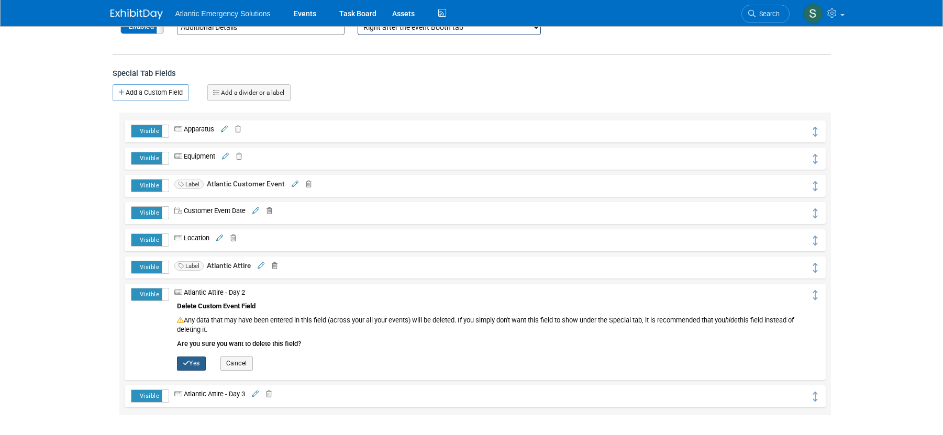
click at [203, 361] on button "Yes" at bounding box center [191, 364] width 29 height 14
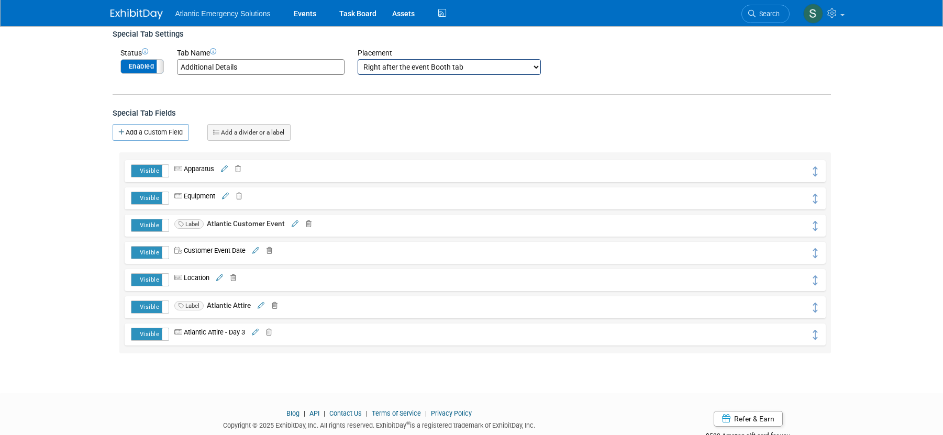
scroll to position [132, 0]
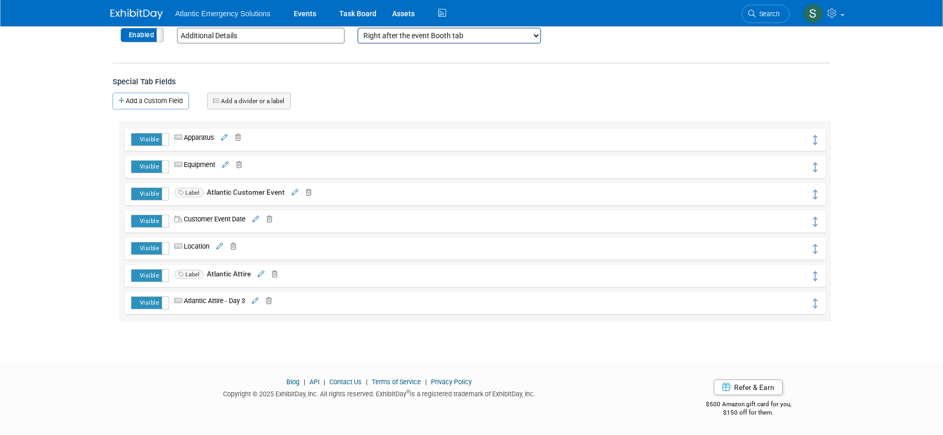
click at [272, 300] on icon at bounding box center [267, 301] width 10 height 7
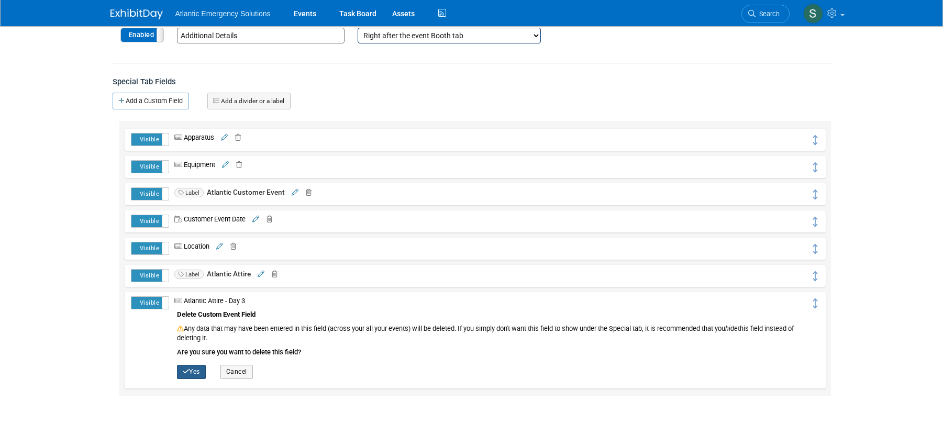
click at [192, 375] on button "Yes" at bounding box center [191, 372] width 29 height 14
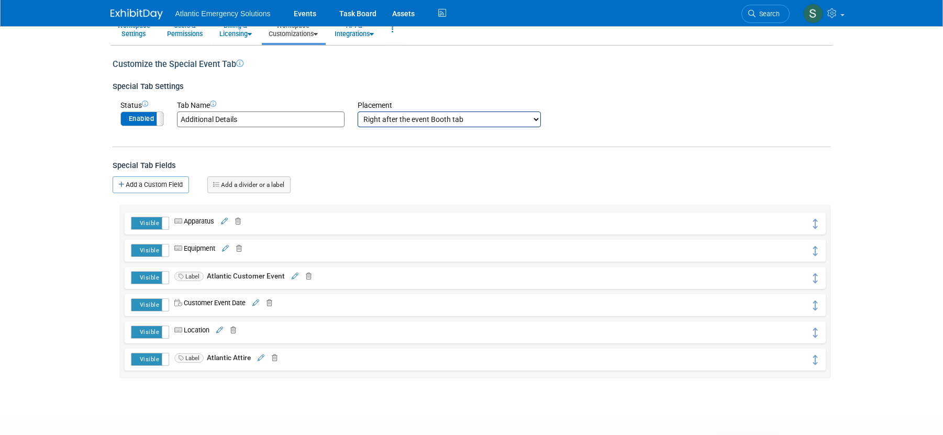
scroll to position [105, 0]
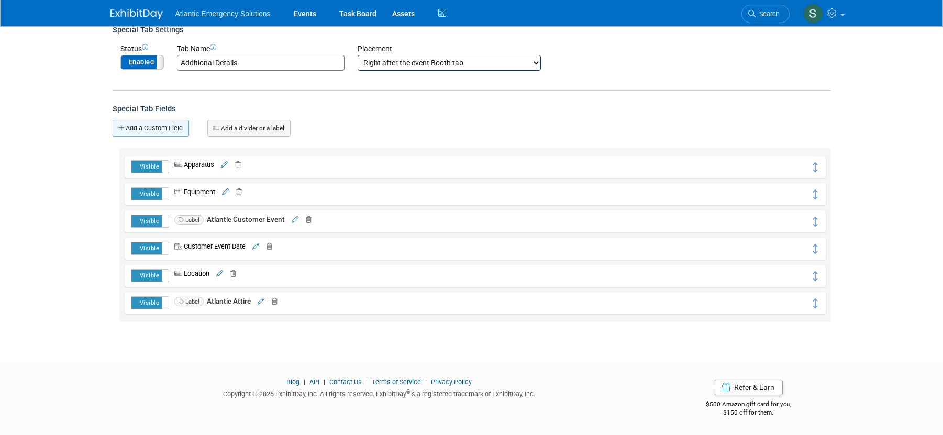
click at [159, 128] on link "Add a Custom Field" at bounding box center [151, 128] width 76 height 17
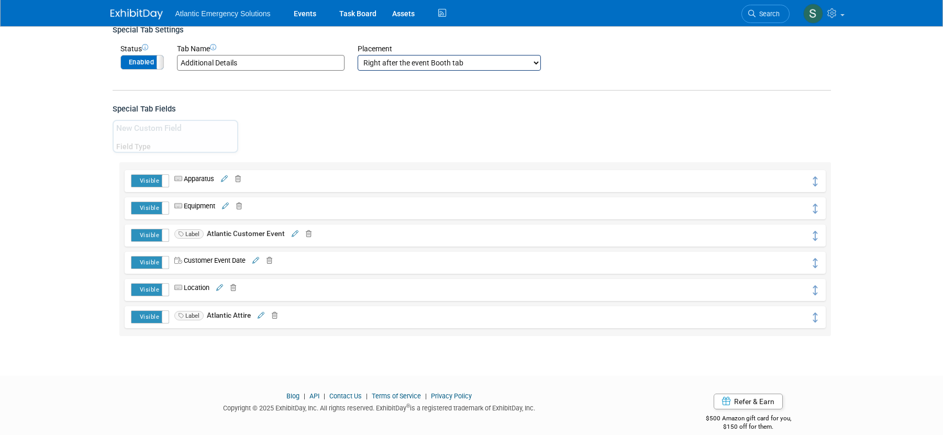
scroll to position [87, 0]
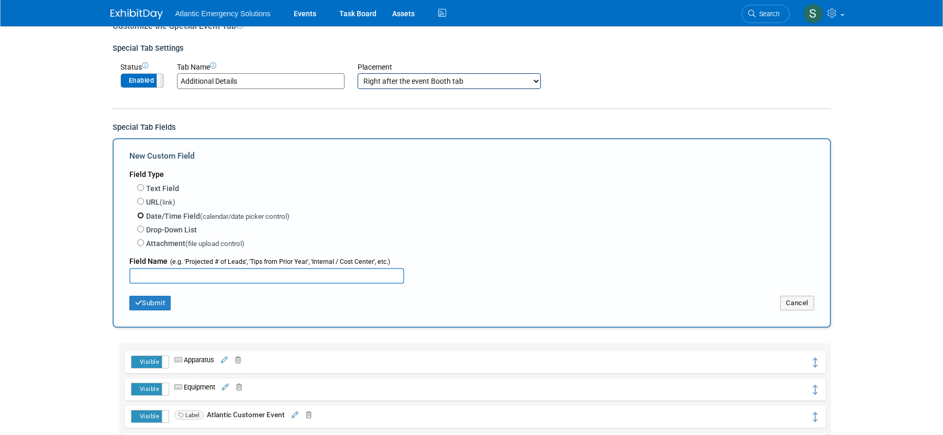
click at [142, 215] on input "Date/Time Field (calendar/date picker control)" at bounding box center [140, 215] width 7 height 7
radio input "true"
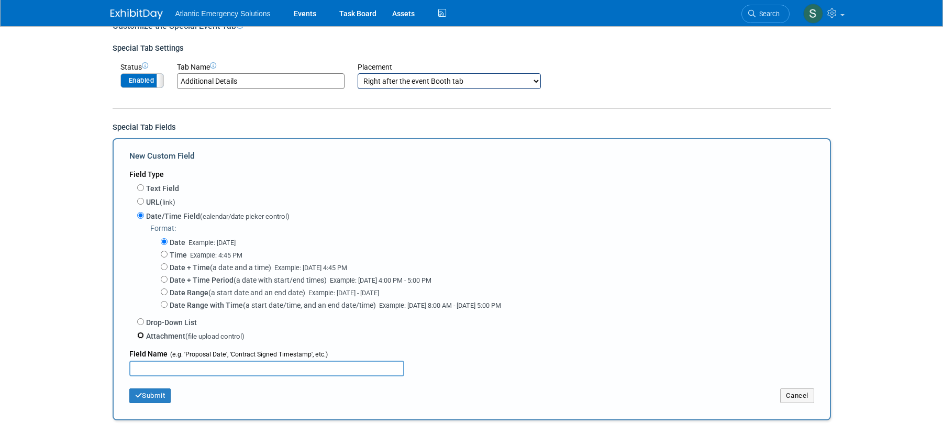
click at [141, 334] on input "Attachment (file upload control)" at bounding box center [140, 335] width 7 height 7
radio input "true"
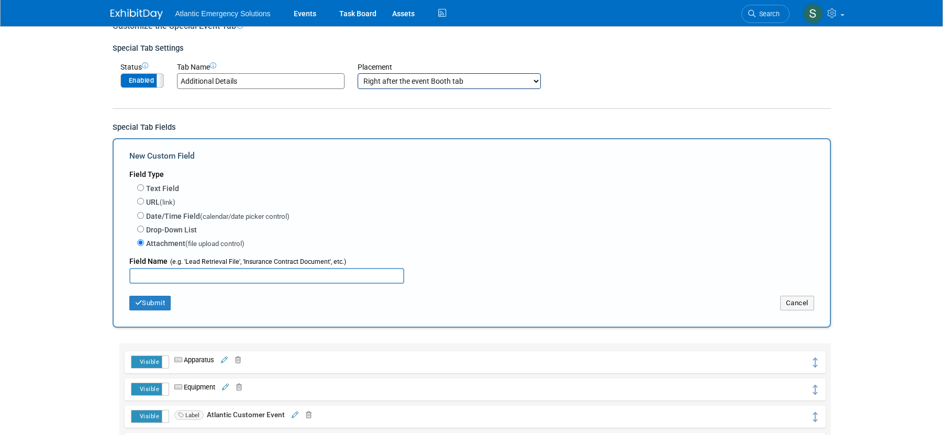
click at [165, 275] on input "text" at bounding box center [266, 276] width 275 height 16
type input "S"
type input "Day 1 - Shirt"
click at [162, 301] on button "Submit" at bounding box center [150, 303] width 42 height 15
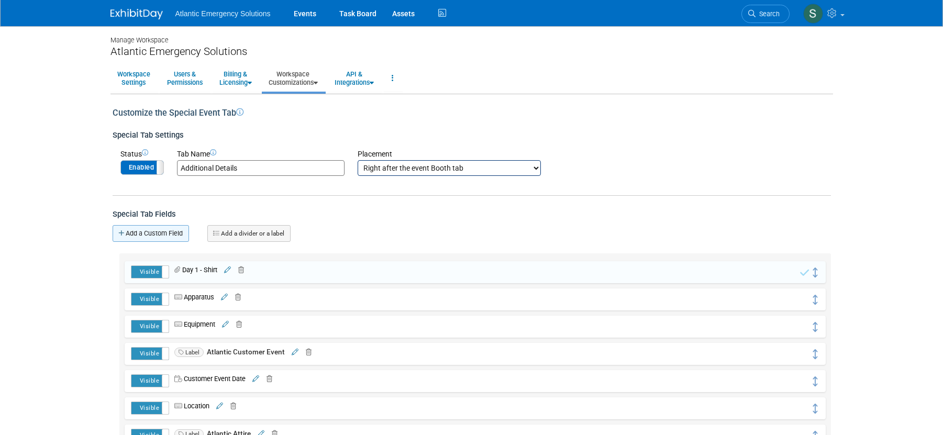
click at [134, 233] on link "Add a Custom Field" at bounding box center [151, 233] width 76 height 17
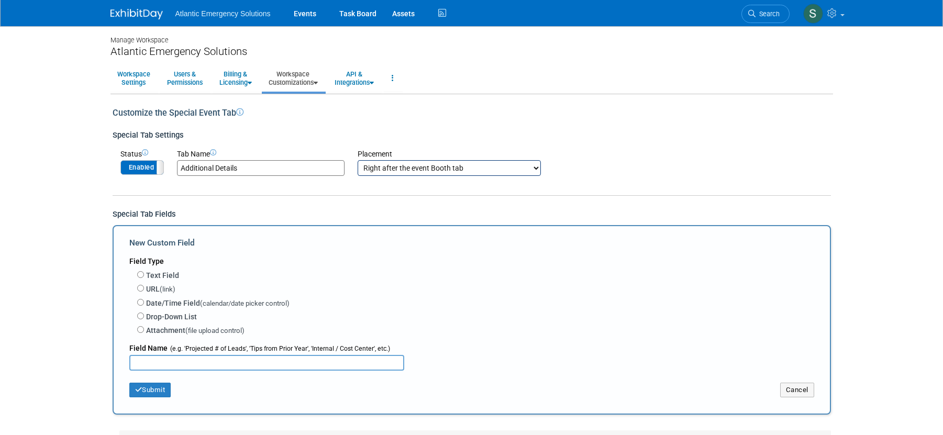
click at [149, 357] on input "text" at bounding box center [266, 363] width 275 height 16
type input "Day 1 - Pants"
click at [143, 274] on input "Text Field" at bounding box center [140, 274] width 7 height 7
radio input "true"
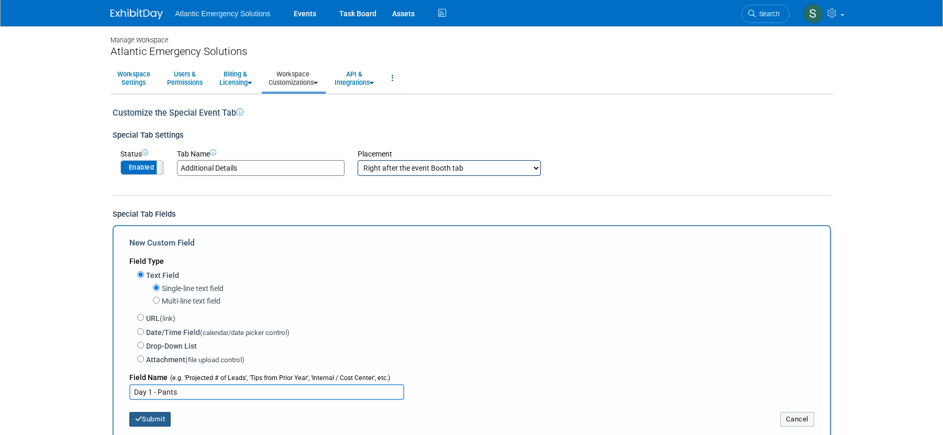
click at [155, 419] on button "Submit" at bounding box center [150, 419] width 42 height 15
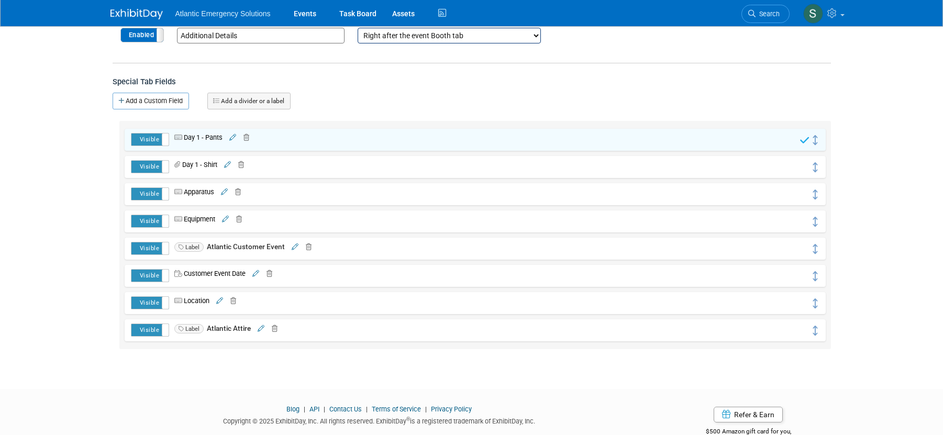
scroll to position [160, 0]
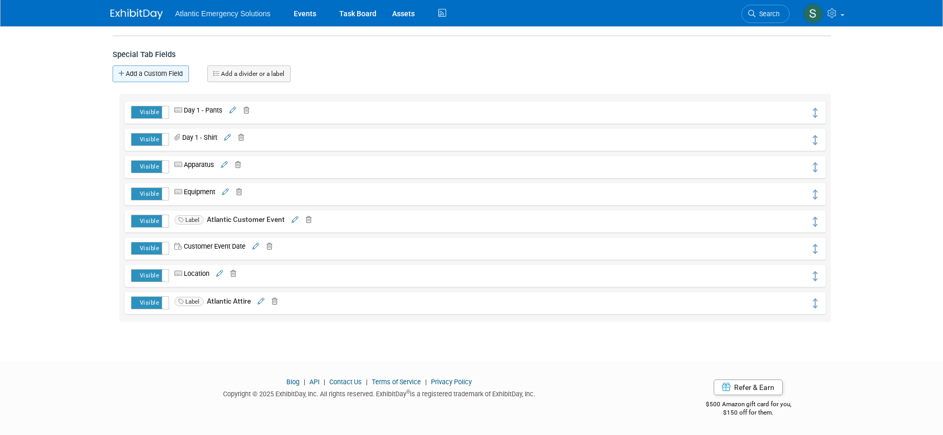
click at [168, 77] on link "Add a Custom Field" at bounding box center [151, 73] width 76 height 17
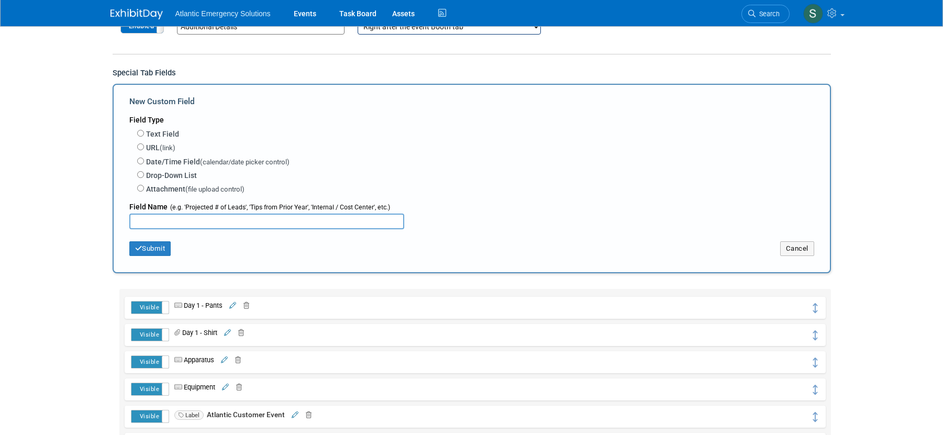
click at [166, 222] on input "text" at bounding box center [266, 222] width 275 height 16
type input "Day 2 - Shirt"
click at [138, 191] on input "Attachment (file upload control)" at bounding box center [140, 188] width 7 height 7
radio input "true"
click at [150, 248] on button "Submit" at bounding box center [150, 248] width 42 height 15
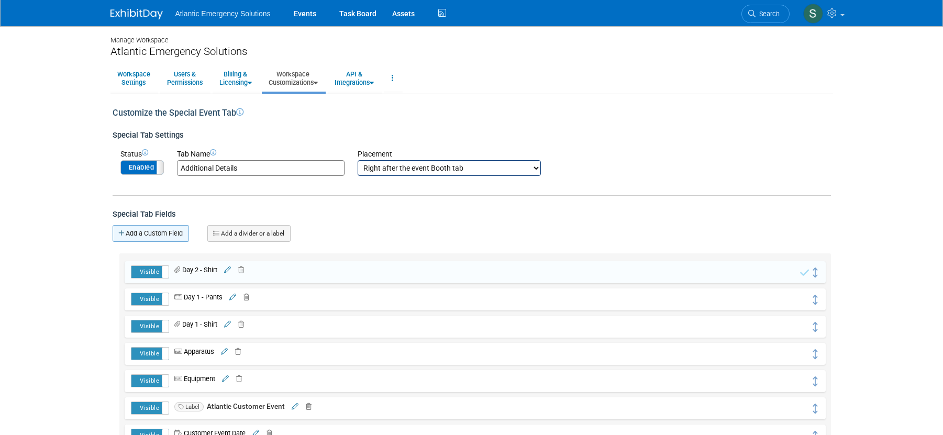
click at [166, 235] on link "Add a Custom Field" at bounding box center [151, 233] width 76 height 17
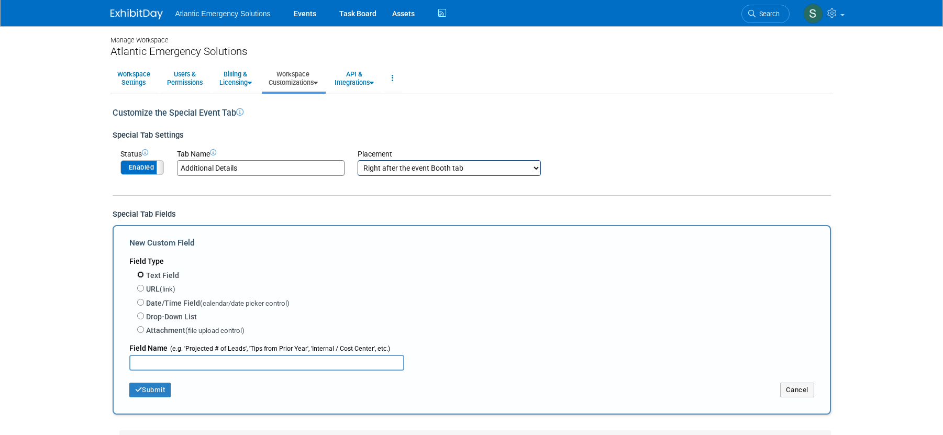
click at [141, 277] on input "Text Field" at bounding box center [140, 274] width 7 height 7
radio input "true"
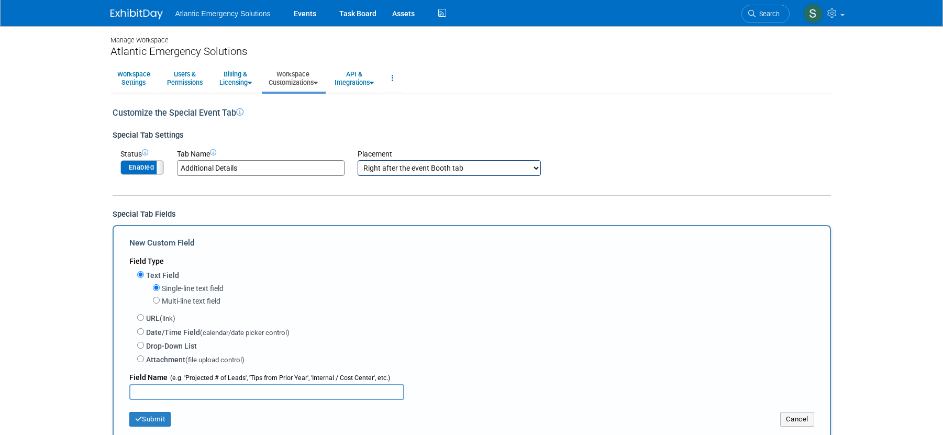
click at [152, 390] on input "text" at bounding box center [266, 392] width 275 height 16
type input "Day 2 - Pants"
click at [159, 424] on button "Submit" at bounding box center [150, 419] width 42 height 15
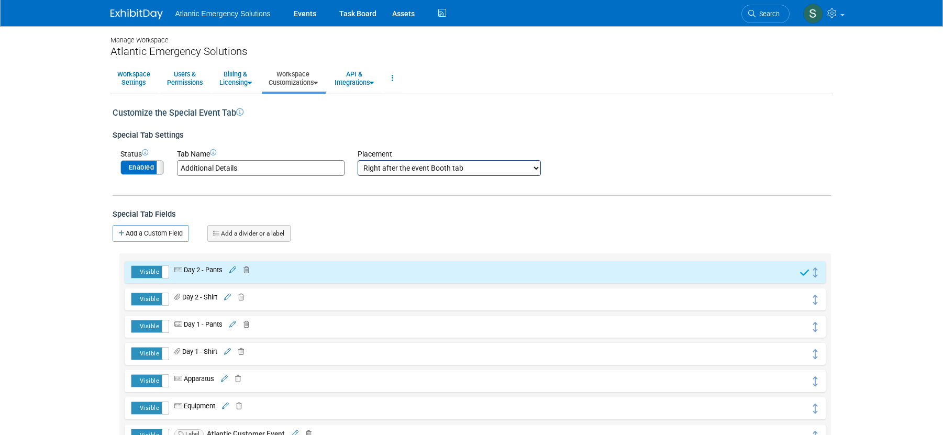
scroll to position [13, 0]
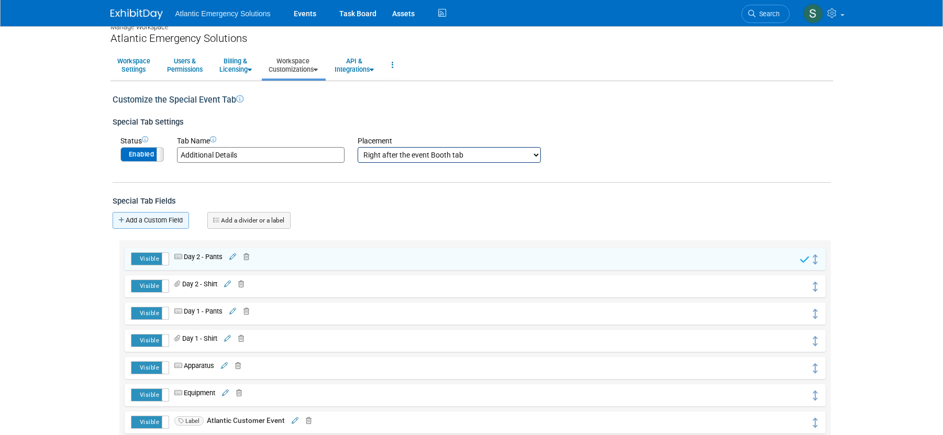
click at [158, 220] on link "Add a Custom Field" at bounding box center [151, 220] width 76 height 17
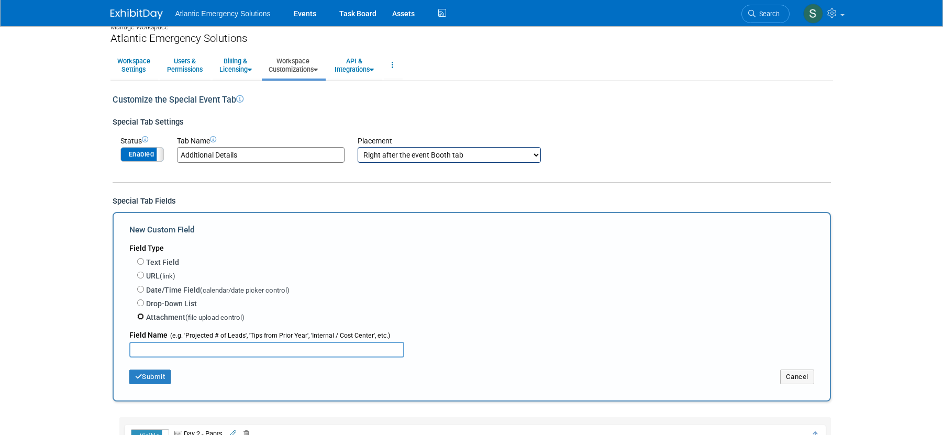
click at [139, 318] on input "Attachment (file upload control)" at bounding box center [140, 316] width 7 height 7
radio input "true"
click at [145, 346] on input "text" at bounding box center [266, 350] width 275 height 16
type input "Day 3 - Shirt"
click at [147, 377] on button "Submit" at bounding box center [150, 377] width 42 height 15
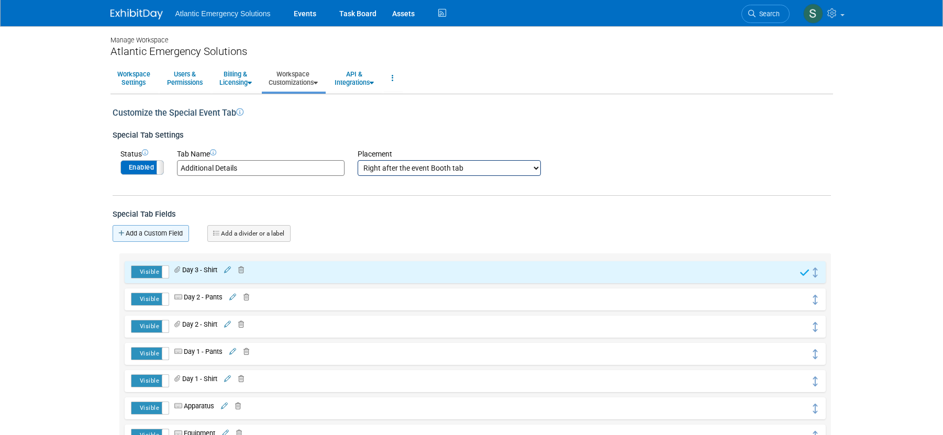
click at [151, 229] on link "Add a Custom Field" at bounding box center [151, 233] width 76 height 17
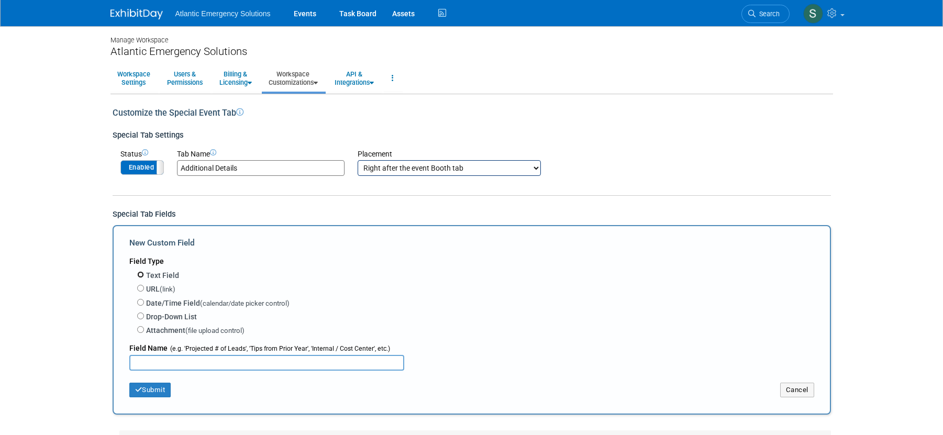
click at [141, 277] on input "Text Field" at bounding box center [140, 274] width 7 height 7
radio input "true"
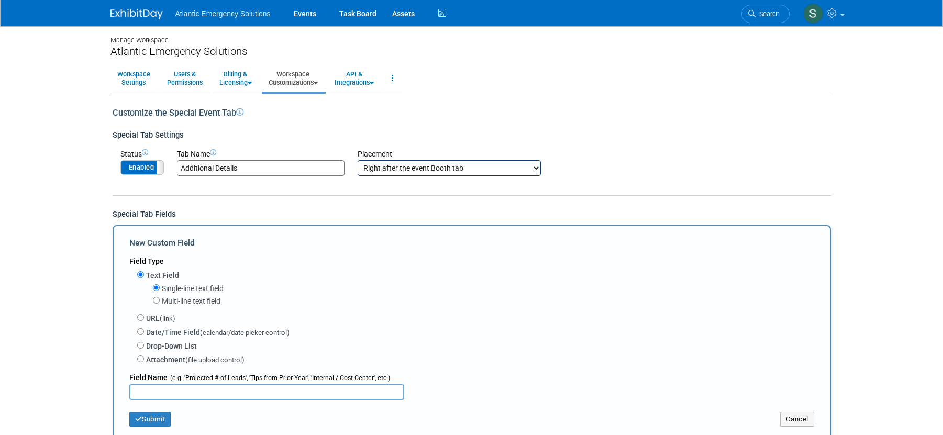
click at [147, 392] on input "text" at bounding box center [266, 392] width 275 height 16
type input "Day 3 - Pants"
click at [152, 417] on button "Submit" at bounding box center [150, 419] width 42 height 15
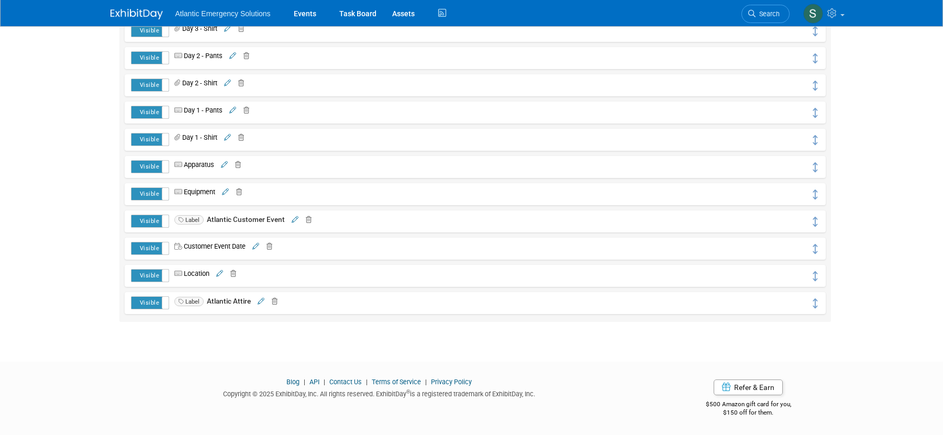
scroll to position [258, 0]
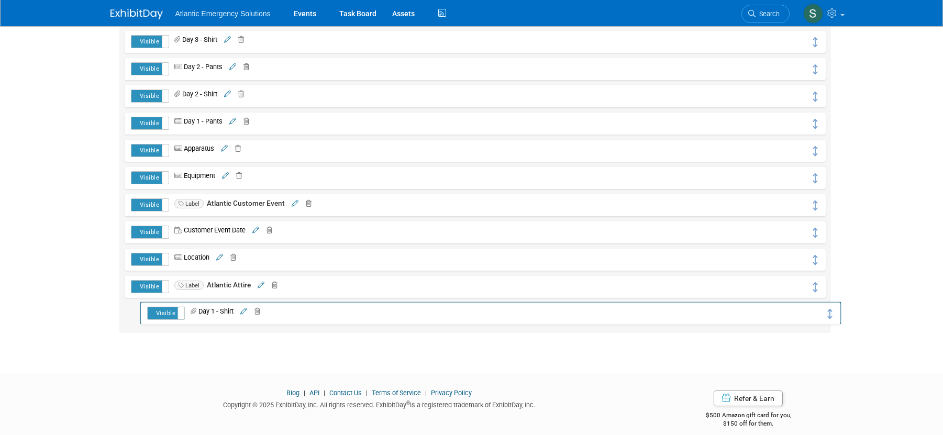
drag, startPoint x: 813, startPoint y: 152, endPoint x: 828, endPoint y: 315, distance: 163.0
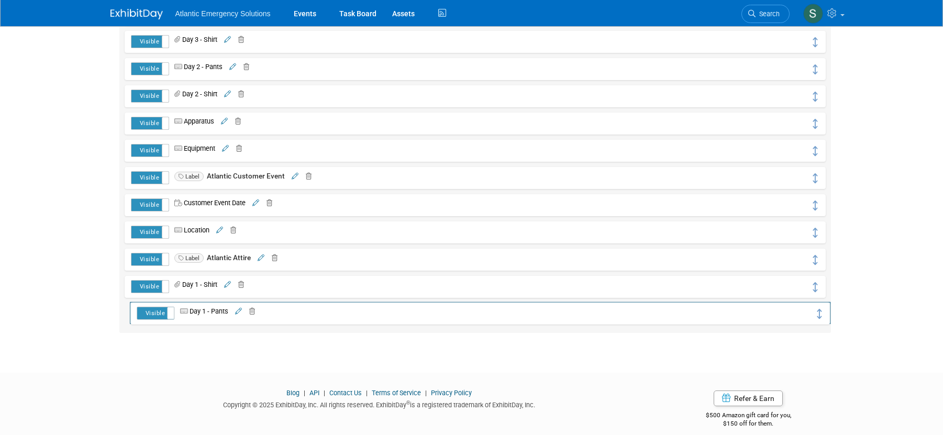
drag, startPoint x: 815, startPoint y: 125, endPoint x: 820, endPoint y: 315, distance: 190.2
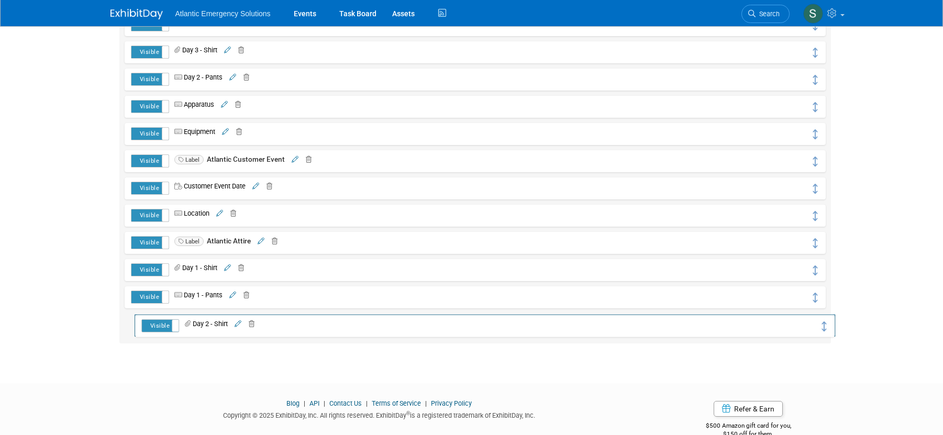
drag, startPoint x: 815, startPoint y: 108, endPoint x: 825, endPoint y: 327, distance: 219.1
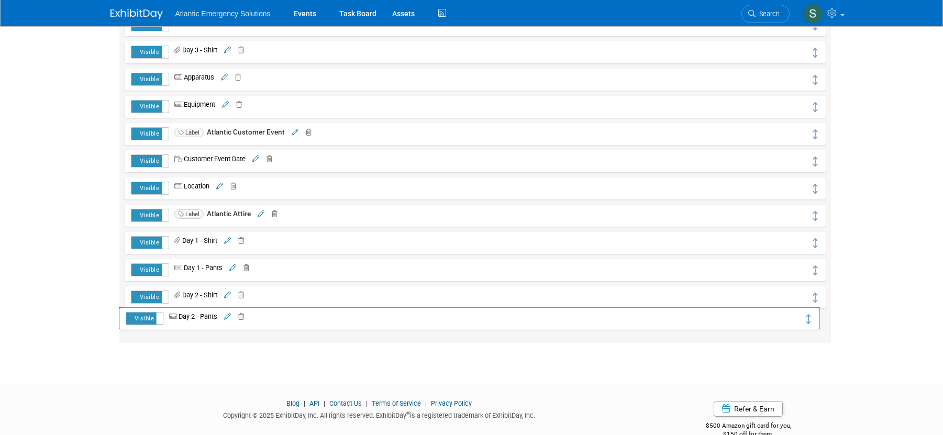
drag, startPoint x: 814, startPoint y: 78, endPoint x: 809, endPoint y: 317, distance: 239.4
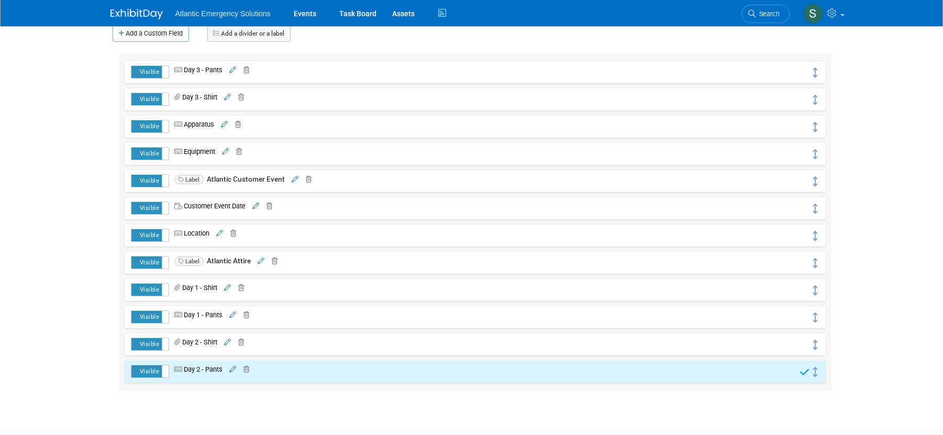
scroll to position [201, 0]
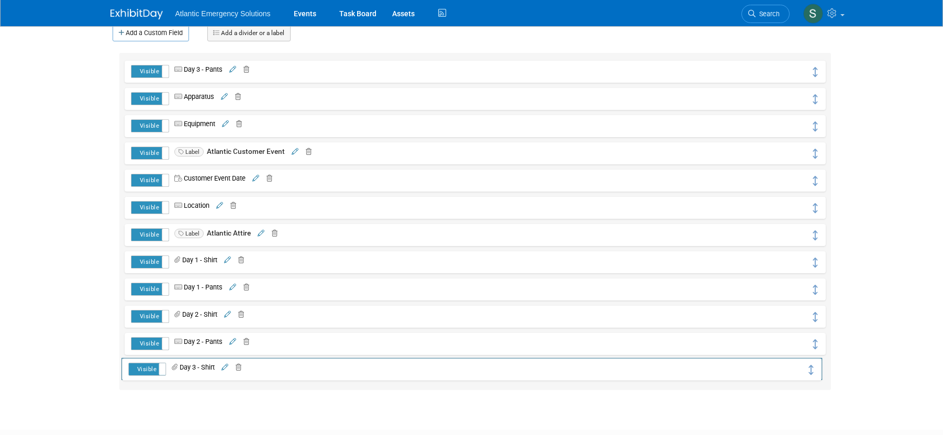
drag, startPoint x: 817, startPoint y: 101, endPoint x: 813, endPoint y: 370, distance: 269.7
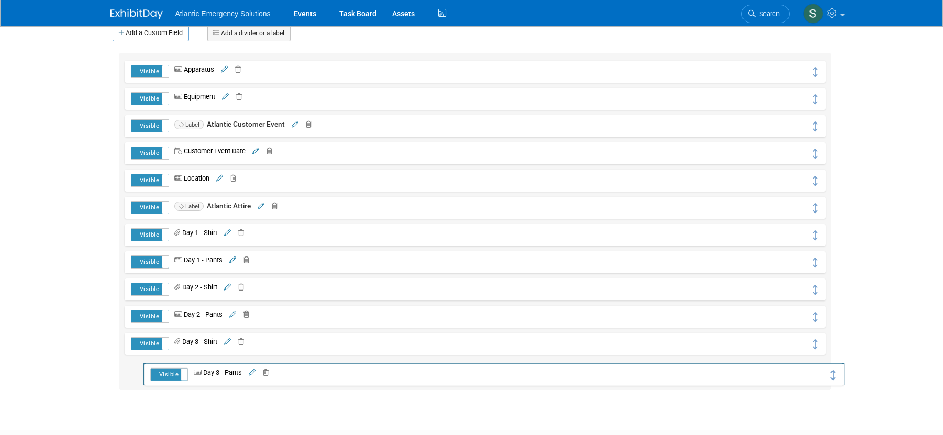
drag, startPoint x: 815, startPoint y: 71, endPoint x: 834, endPoint y: 374, distance: 303.3
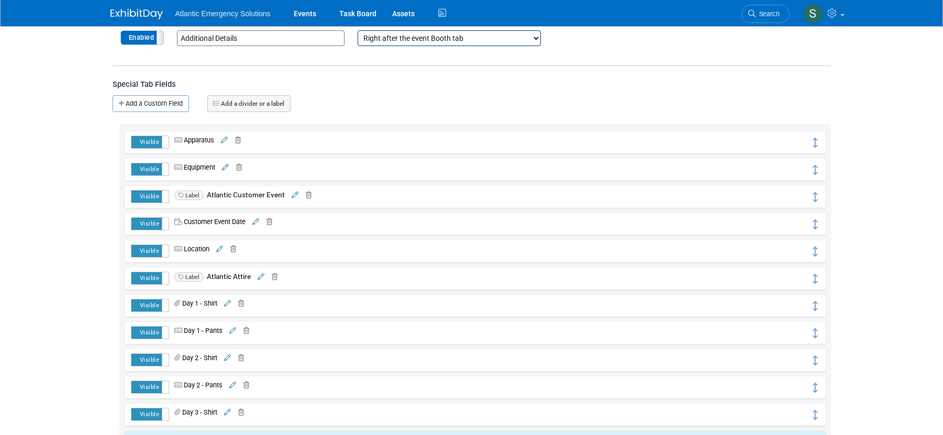
scroll to position [126, 0]
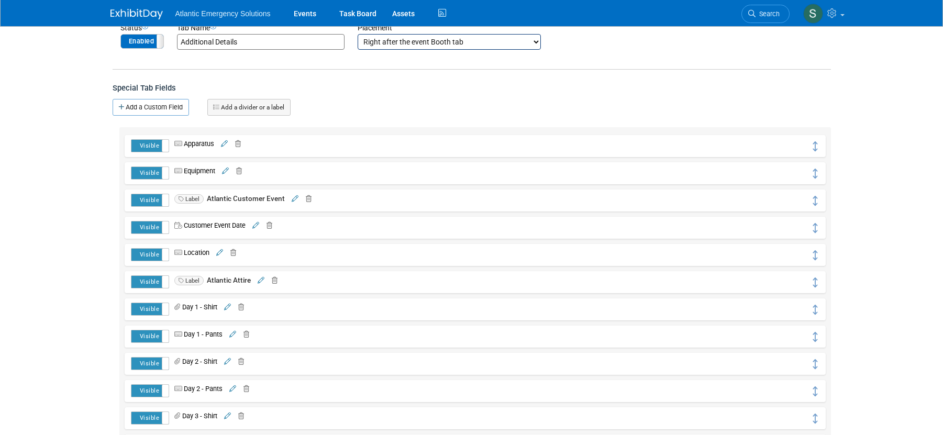
click at [244, 103] on link "Add a divider or a label" at bounding box center [248, 107] width 83 height 17
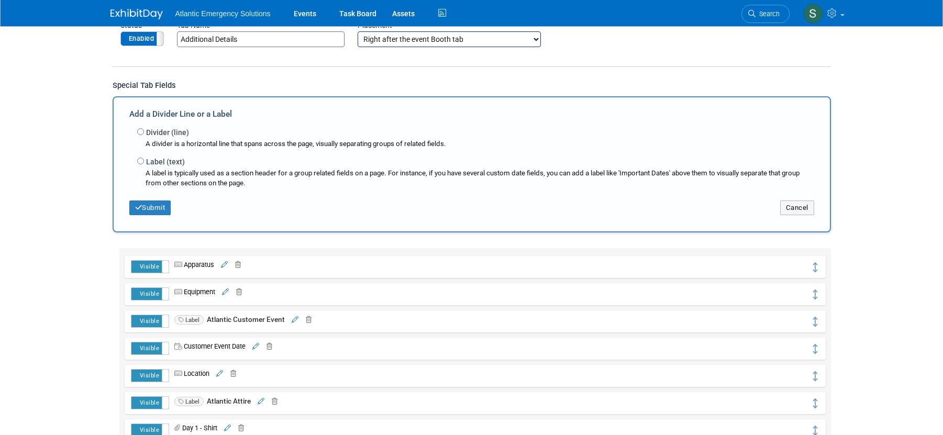
scroll to position [129, 0]
click at [140, 129] on input "Divider (line)" at bounding box center [140, 131] width 7 height 7
radio input "true"
click at [146, 208] on button "Submit" at bounding box center [150, 208] width 42 height 15
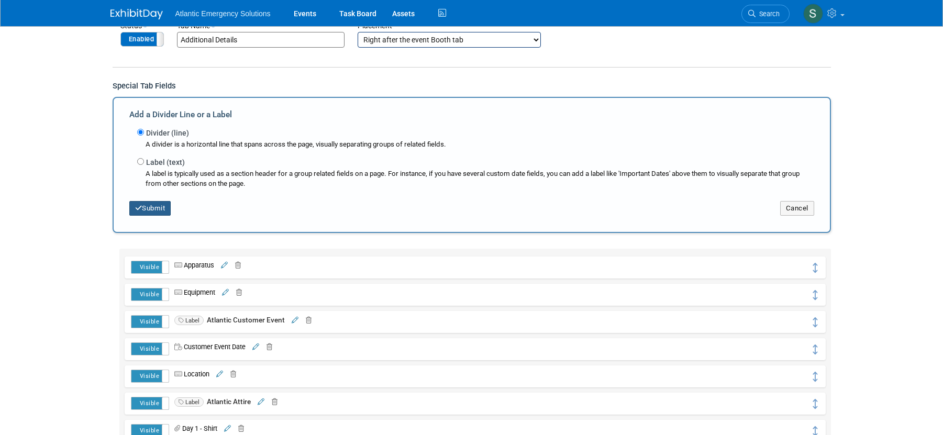
scroll to position [129, 0]
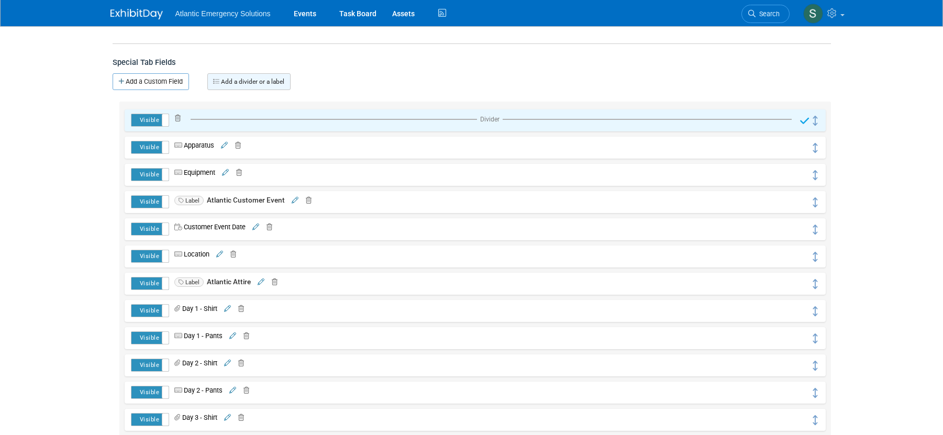
scroll to position [184, 0]
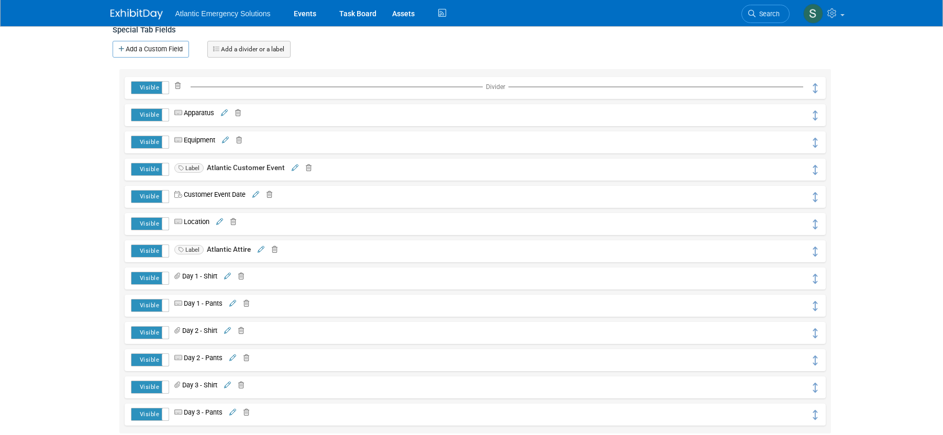
drag, startPoint x: 345, startPoint y: 85, endPoint x: 340, endPoint y: 138, distance: 52.5
click at [340, 138] on div "Visible Hidden Divider Delete Divider Yes Cancel" at bounding box center [474, 251] width 711 height 364
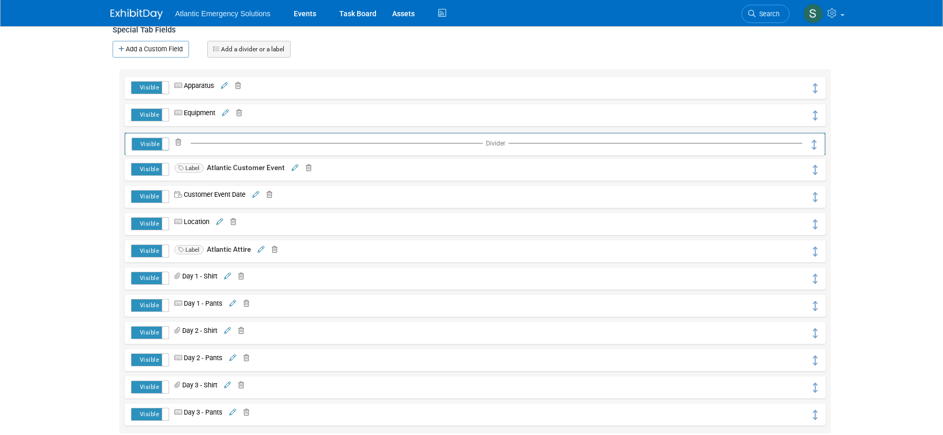
drag, startPoint x: 814, startPoint y: 87, endPoint x: 814, endPoint y: 143, distance: 56.0
click at [239, 49] on link "Add a divider or a label" at bounding box center [248, 49] width 83 height 17
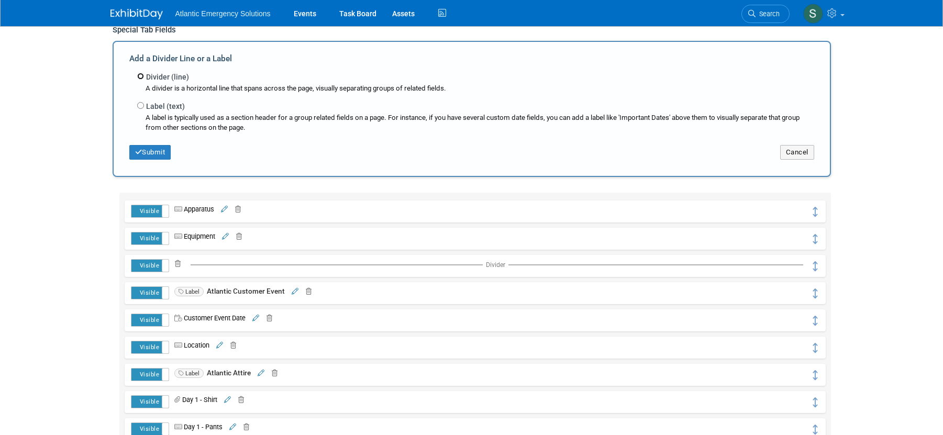
drag, startPoint x: 141, startPoint y: 75, endPoint x: 156, endPoint y: 139, distance: 65.7
click at [140, 76] on input "Divider (line)" at bounding box center [140, 76] width 7 height 7
radio input "true"
click at [157, 151] on button "Submit" at bounding box center [150, 152] width 42 height 15
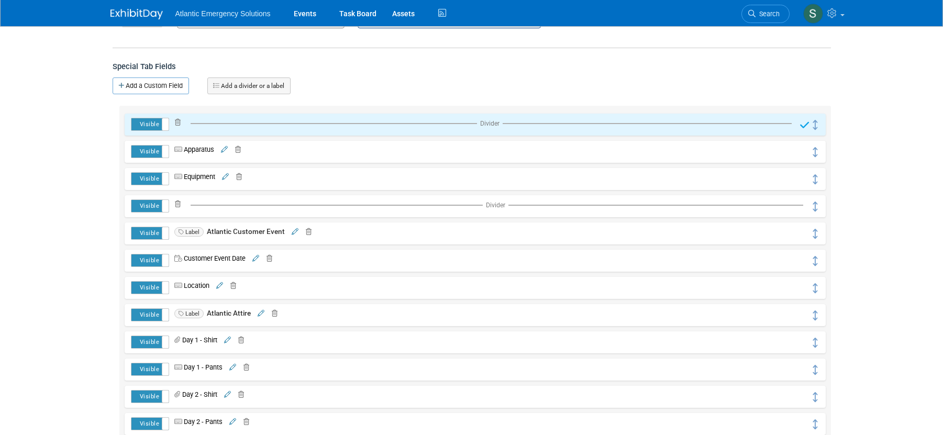
scroll to position [162, 0]
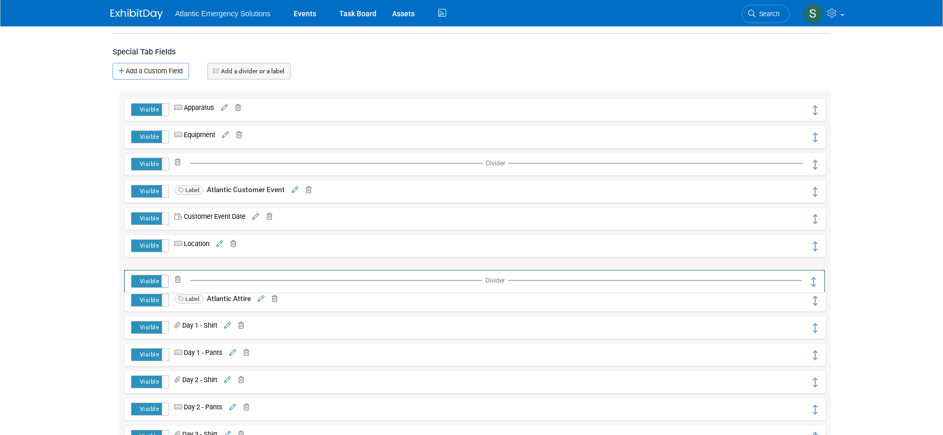
drag, startPoint x: 813, startPoint y: 113, endPoint x: 813, endPoint y: 284, distance: 171.2
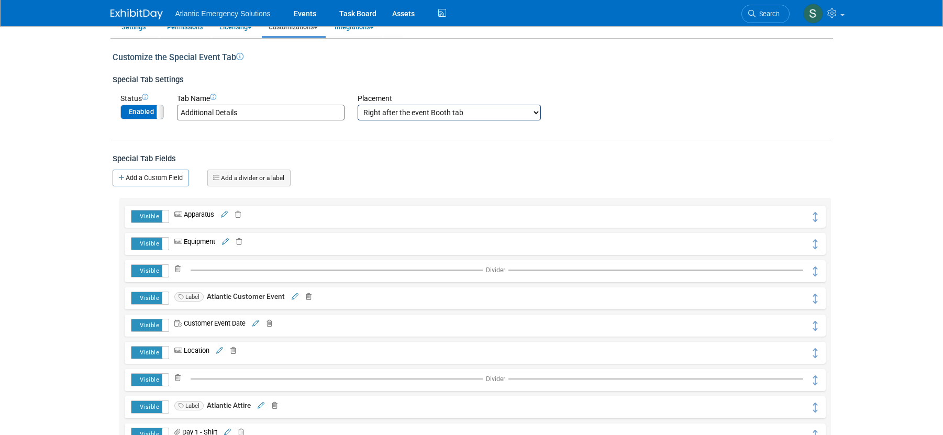
scroll to position [0, 0]
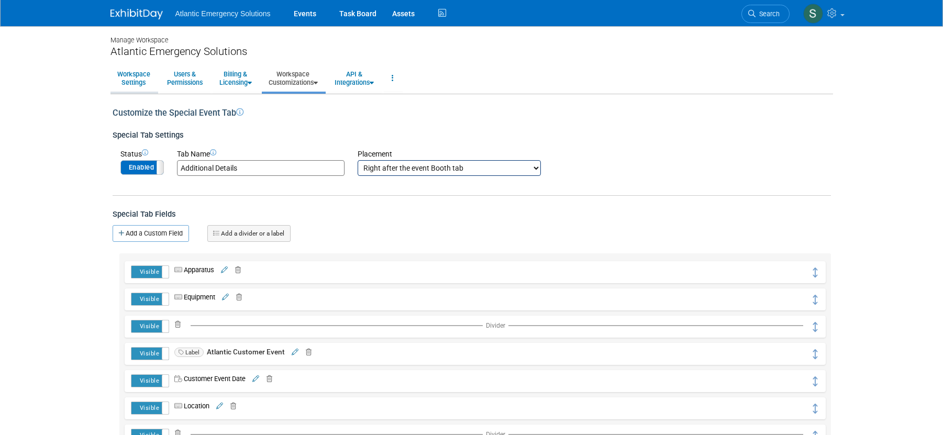
click at [127, 74] on link "Workspace Settings" at bounding box center [133, 78] width 47 height 26
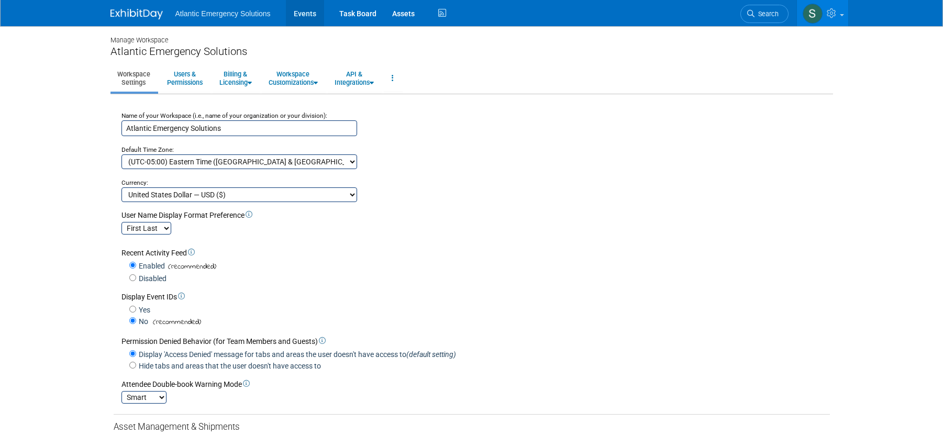
click at [304, 16] on link "Events" at bounding box center [305, 13] width 38 height 26
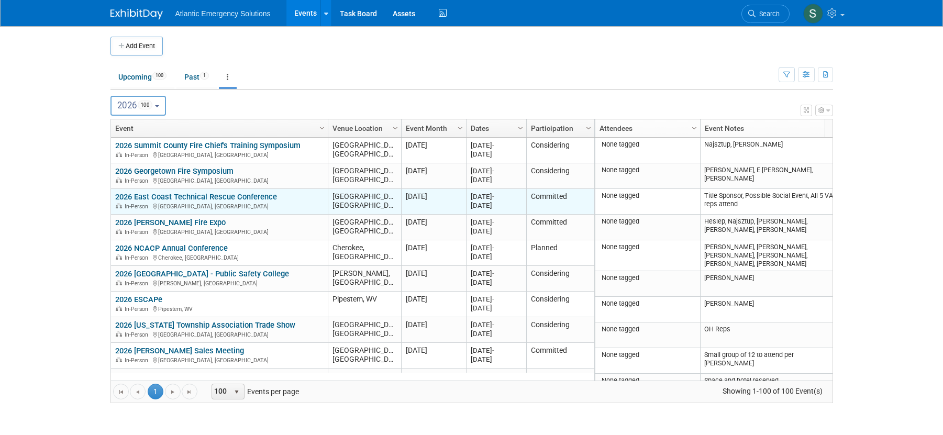
click at [184, 201] on link "2026 East Coast Technical Rescue Conference" at bounding box center [196, 196] width 162 height 9
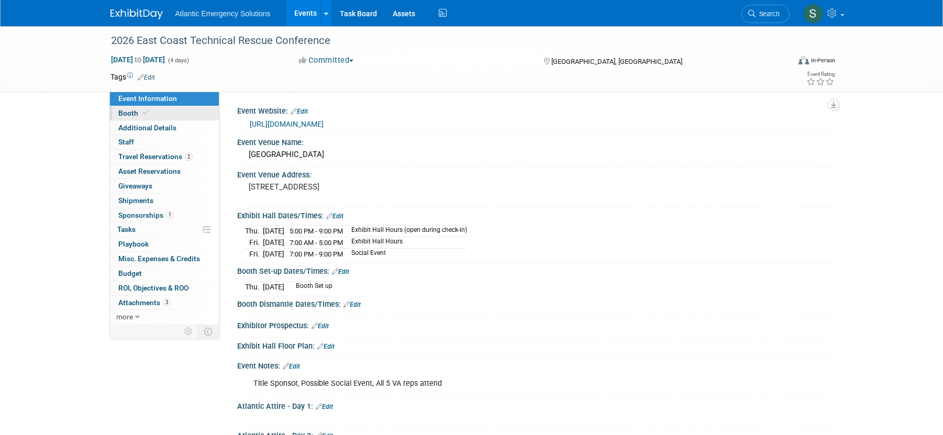
click at [125, 114] on span "Booth" at bounding box center [134, 113] width 32 height 8
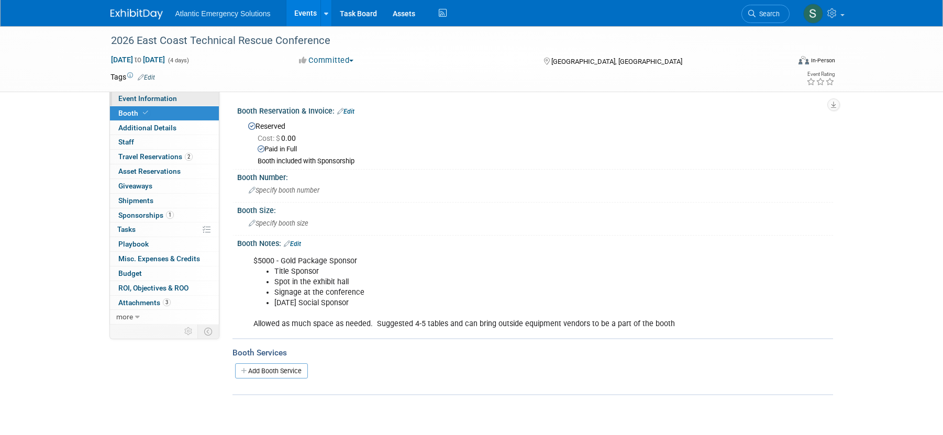
click at [137, 98] on span "Event Information" at bounding box center [147, 98] width 59 height 8
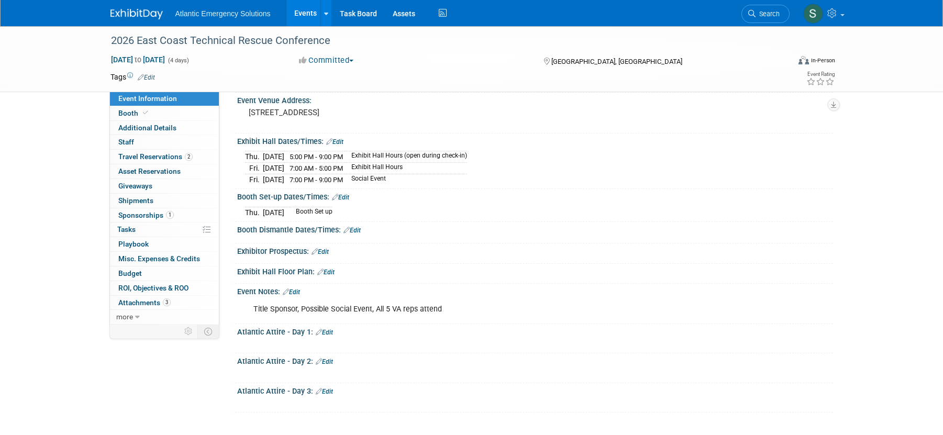
scroll to position [64, 0]
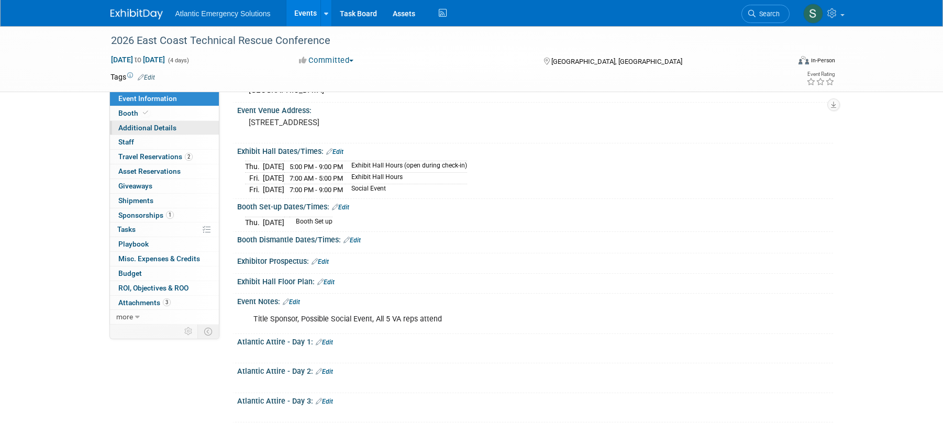
click at [145, 125] on span "Additional Details" at bounding box center [147, 128] width 58 height 8
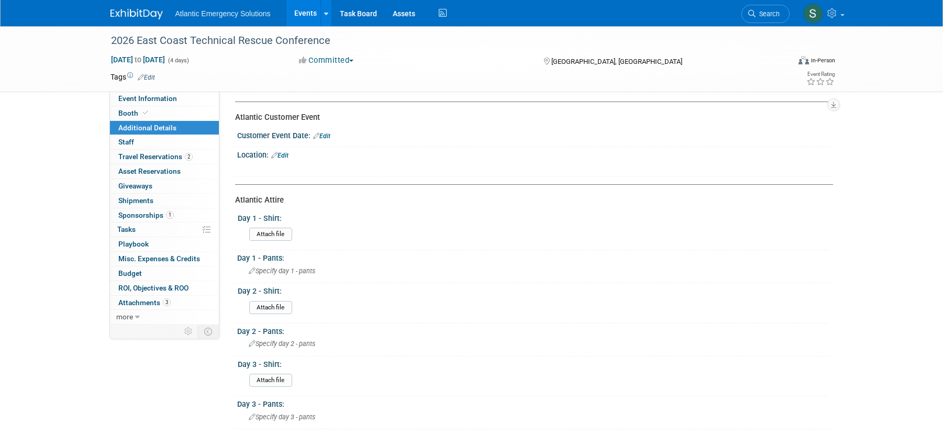
scroll to position [0, 0]
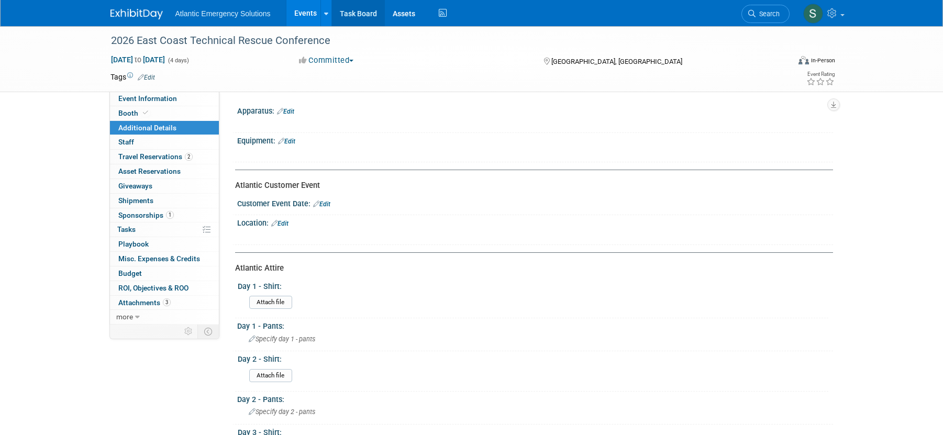
click at [367, 12] on link "Task Board" at bounding box center [358, 13] width 53 height 26
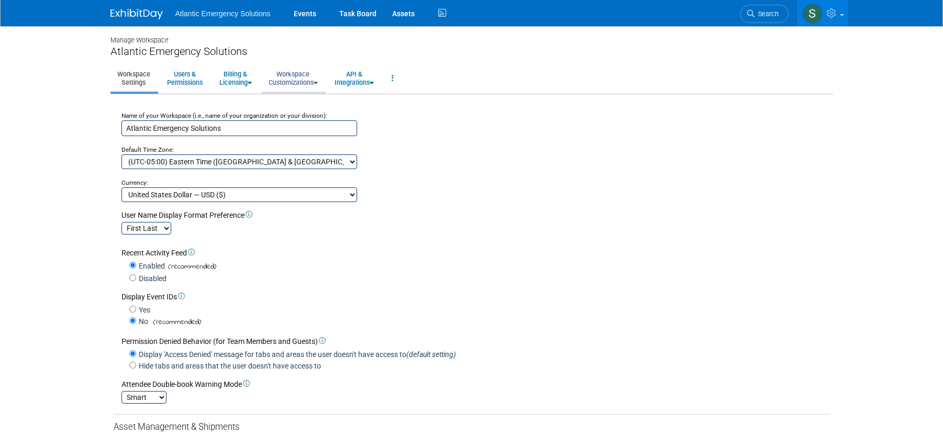
click at [302, 82] on link "Workspace Customizations" at bounding box center [293, 78] width 63 height 26
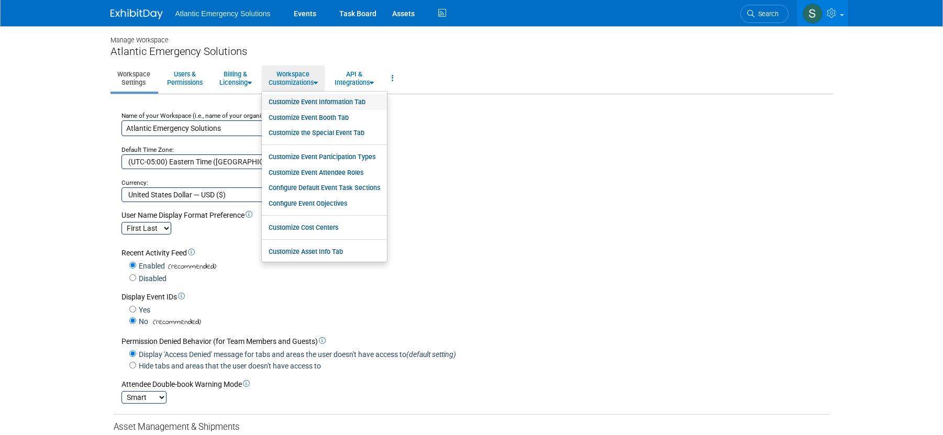
click at [322, 105] on link "Customize Event Information Tab" at bounding box center [324, 102] width 125 height 16
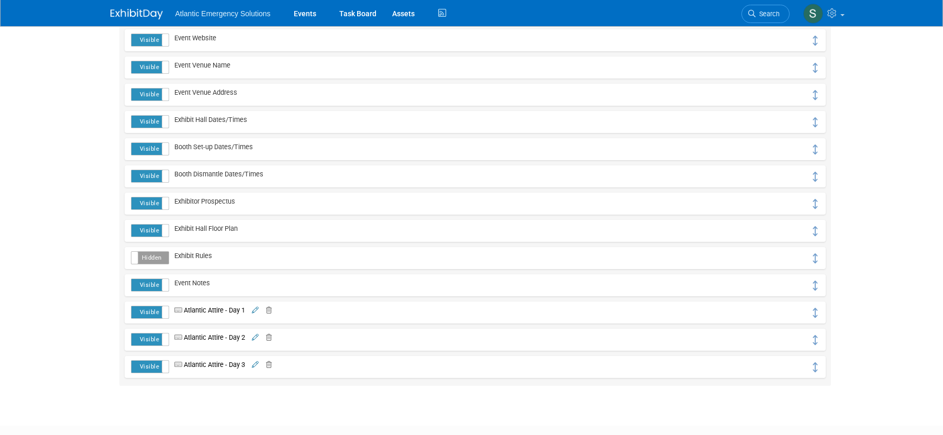
scroll to position [238, 0]
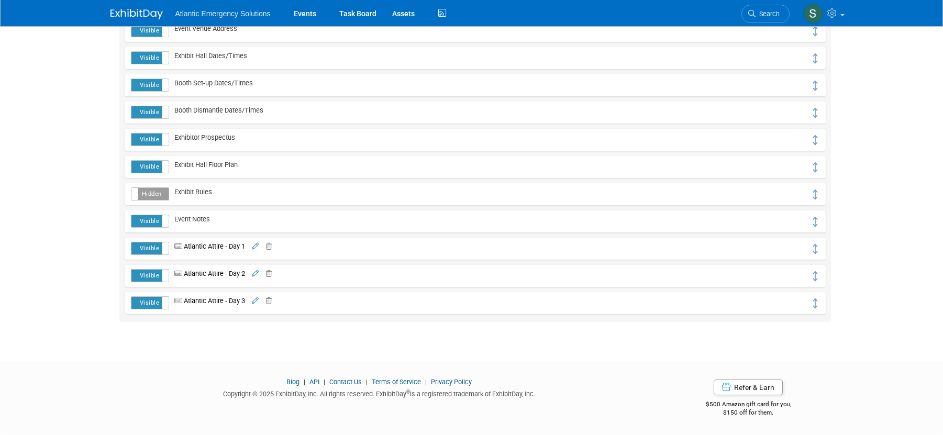
click at [269, 247] on icon at bounding box center [267, 247] width 10 height 7
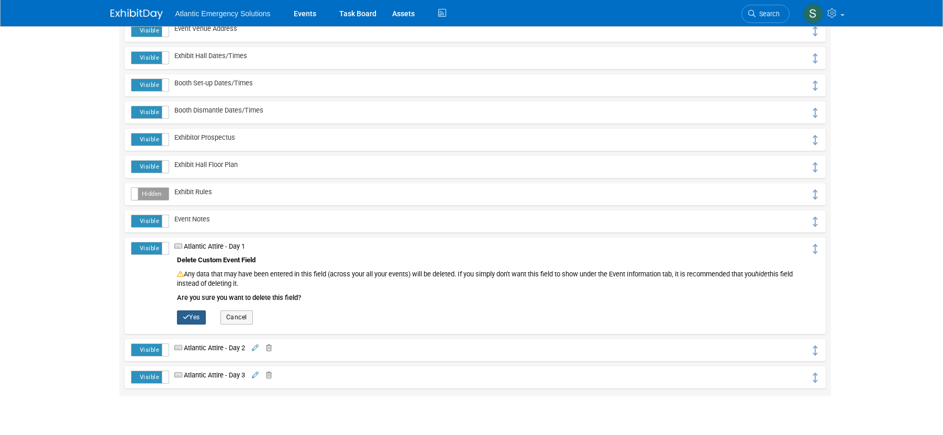
click at [197, 323] on button "Yes" at bounding box center [191, 318] width 29 height 14
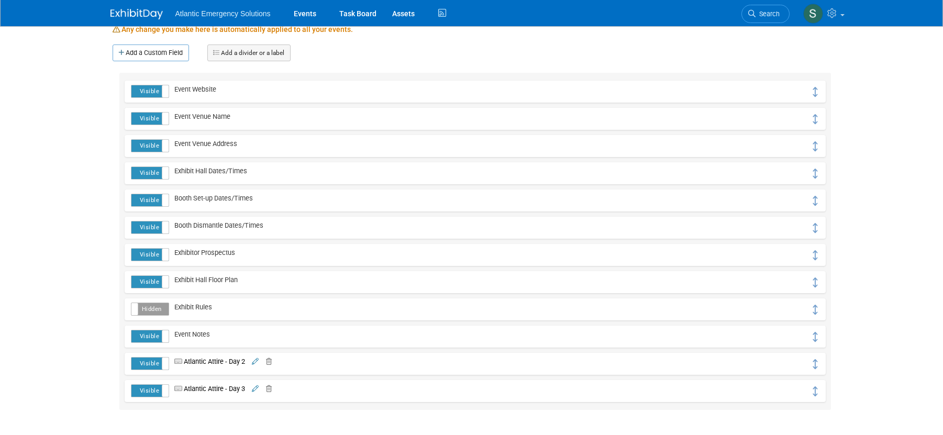
scroll to position [211, 0]
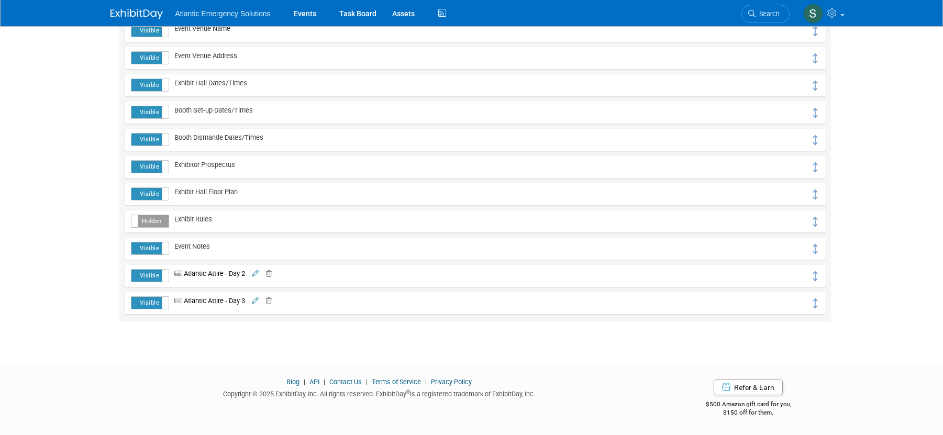
click at [272, 274] on icon at bounding box center [267, 274] width 10 height 7
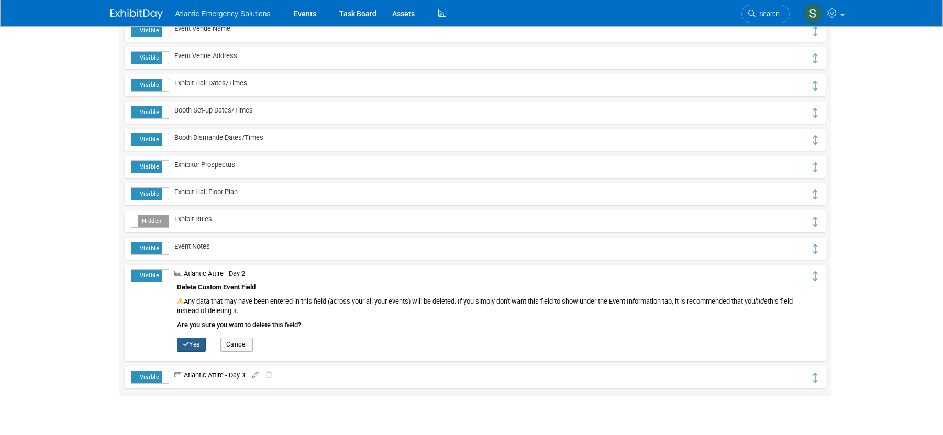
click at [192, 346] on button "Yes" at bounding box center [191, 345] width 29 height 14
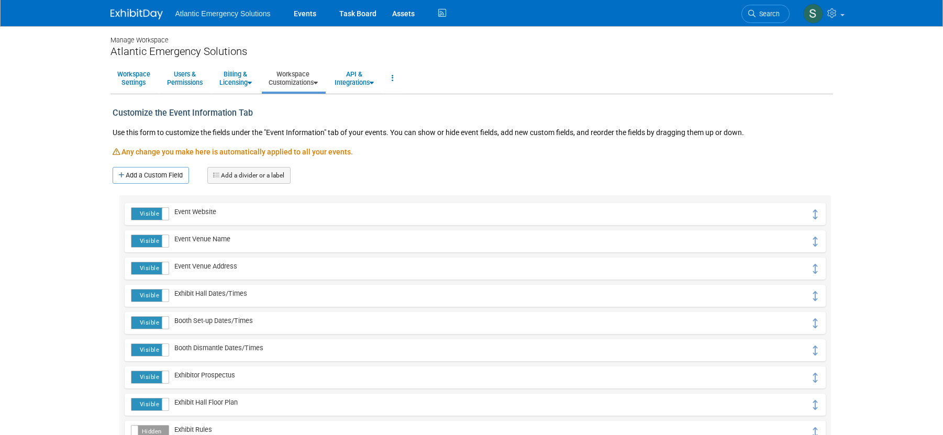
scroll to position [183, 0]
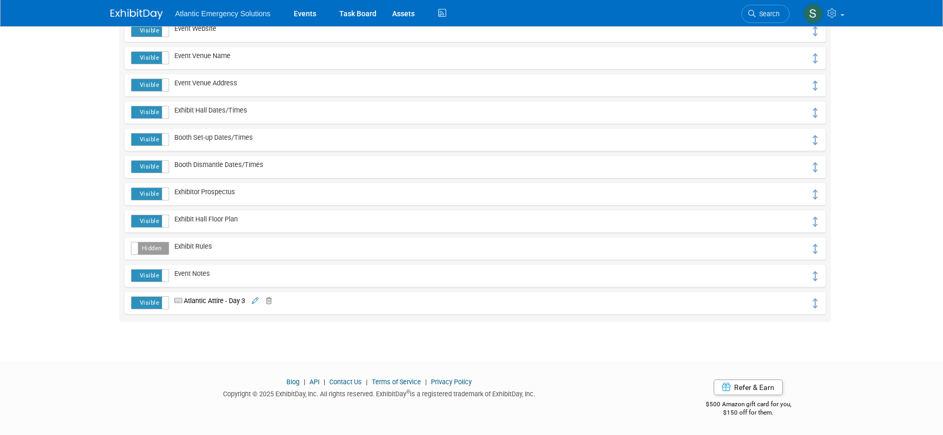
click at [272, 303] on icon at bounding box center [267, 301] width 10 height 7
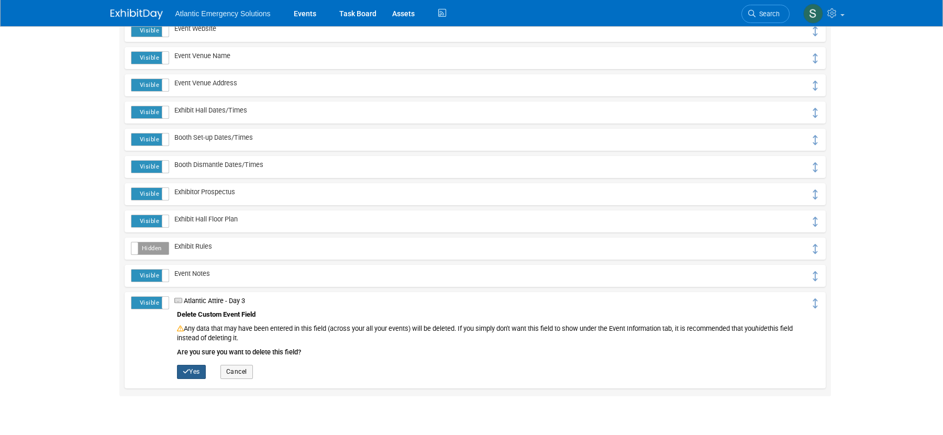
click at [199, 371] on button "Yes" at bounding box center [191, 372] width 29 height 14
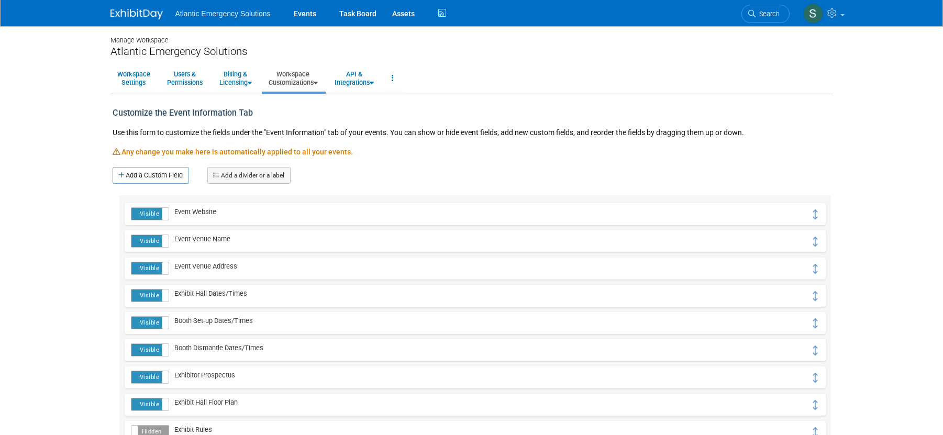
click at [318, 81] on icon at bounding box center [316, 83] width 4 height 7
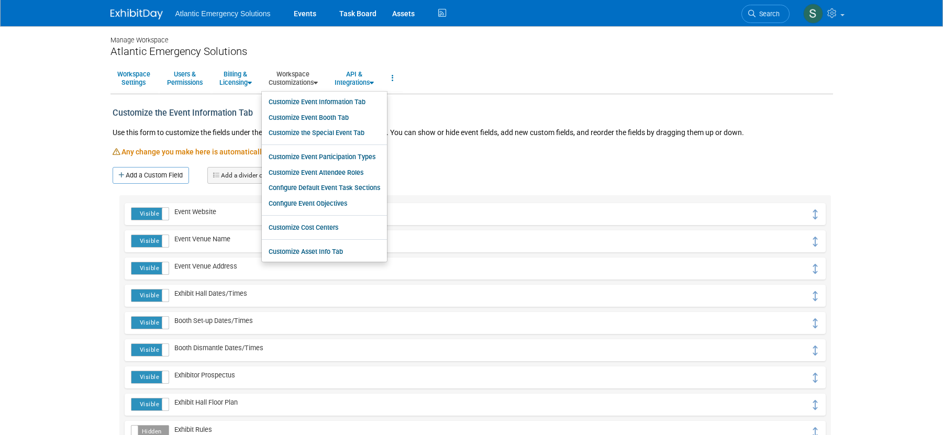
click at [305, 74] on link "Workspace Customizations" at bounding box center [293, 78] width 63 height 26
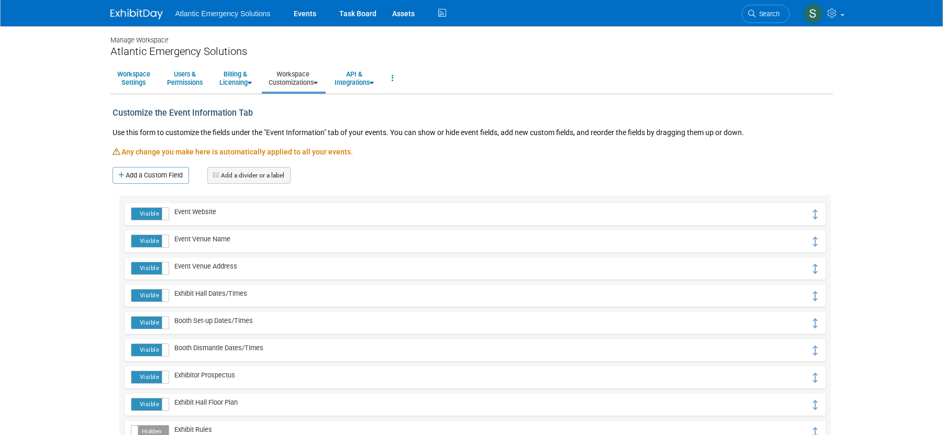
click at [257, 178] on link "Add a divider or a label" at bounding box center [248, 175] width 83 height 17
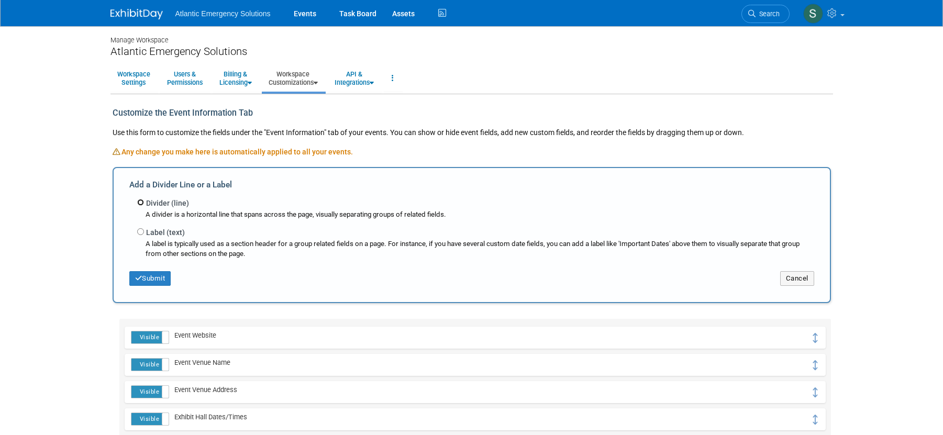
click at [143, 201] on input "Divider (line)" at bounding box center [140, 202] width 7 height 7
radio input "true"
click at [159, 280] on button "Submit" at bounding box center [150, 278] width 42 height 15
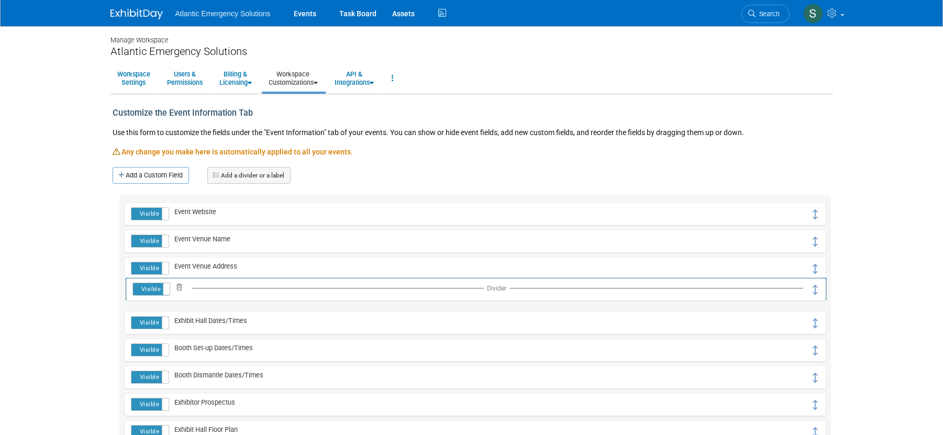
drag, startPoint x: 811, startPoint y: 215, endPoint x: 813, endPoint y: 290, distance: 75.4
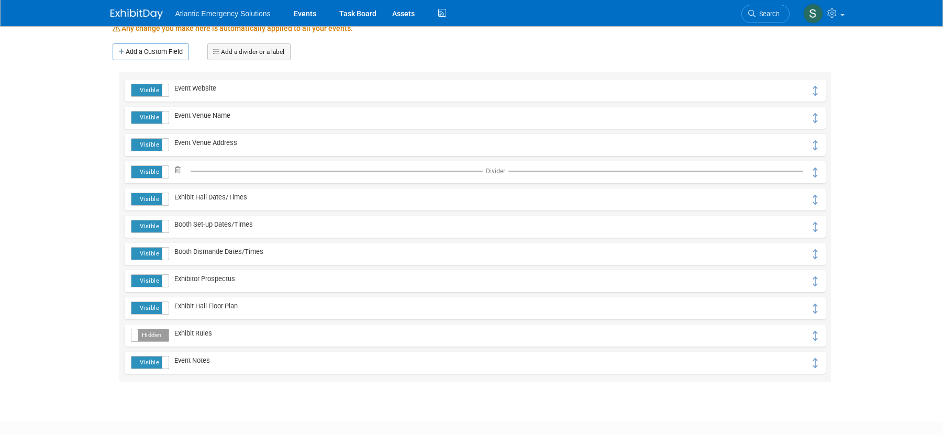
scroll to position [125, 0]
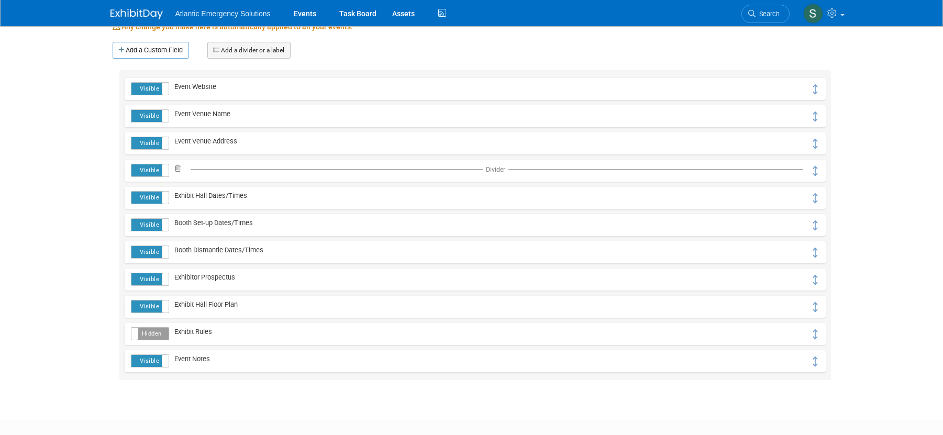
click at [240, 51] on link "Add a divider or a label" at bounding box center [248, 50] width 83 height 17
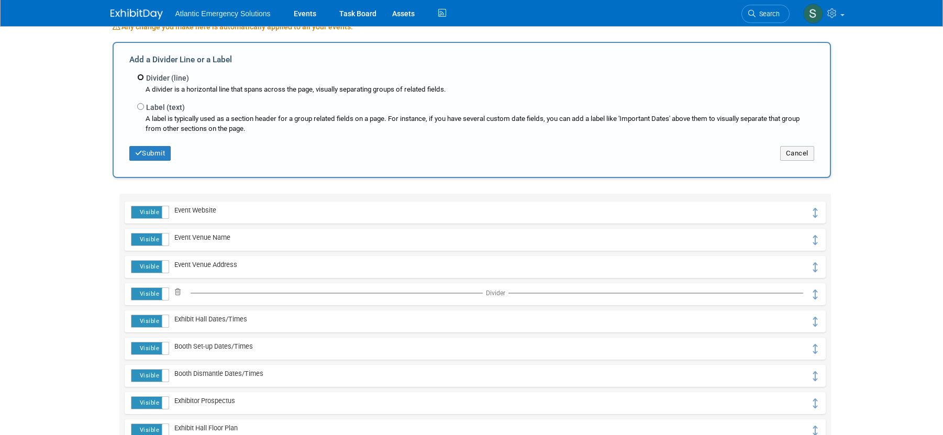
click at [141, 79] on input "Divider (line)" at bounding box center [140, 77] width 7 height 7
radio input "true"
click at [156, 157] on button "Submit" at bounding box center [150, 153] width 42 height 15
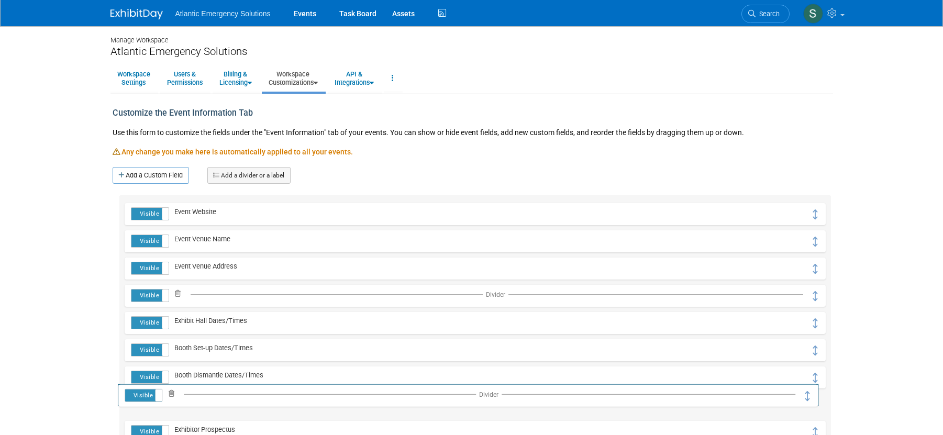
drag, startPoint x: 816, startPoint y: 216, endPoint x: 809, endPoint y: 397, distance: 181.3
click at [318, 81] on icon at bounding box center [316, 83] width 4 height 7
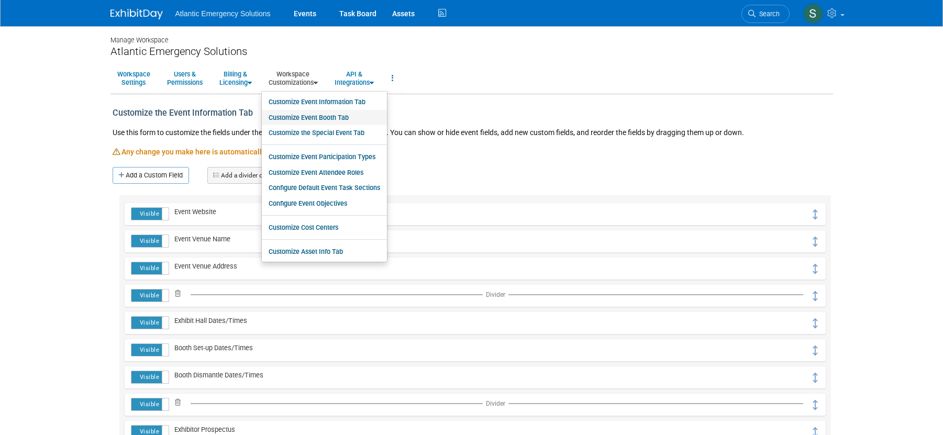
click at [319, 118] on link "Customize Event Booth Tab" at bounding box center [324, 118] width 125 height 16
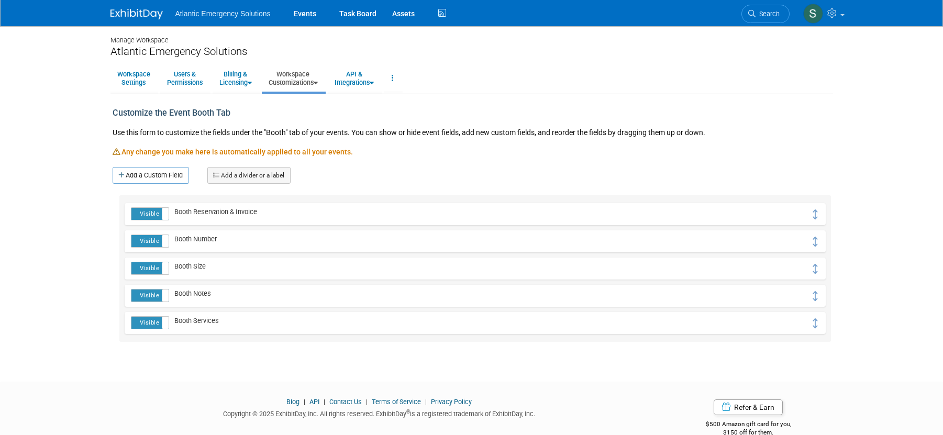
click at [318, 81] on icon at bounding box center [316, 83] width 4 height 7
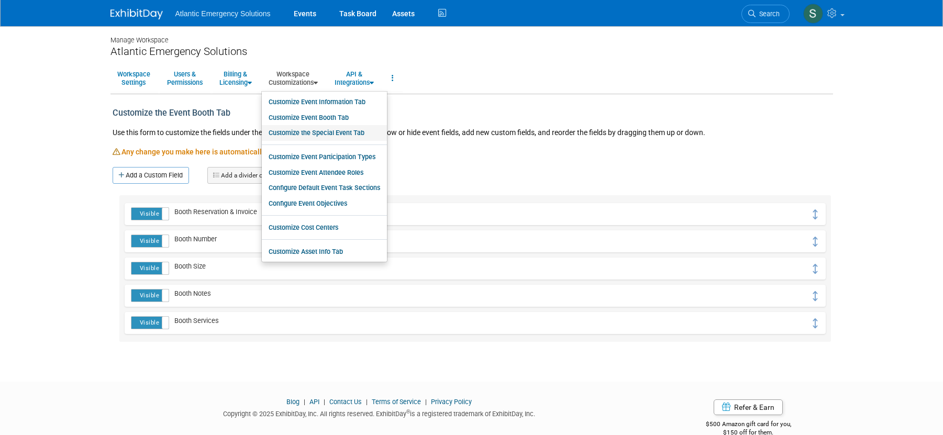
click at [317, 131] on link "Customize the Special Event Tab" at bounding box center [324, 133] width 125 height 16
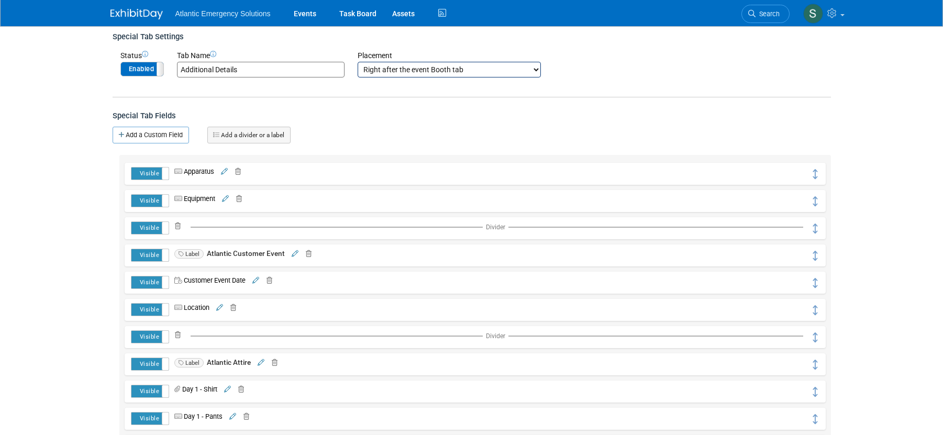
scroll to position [93, 0]
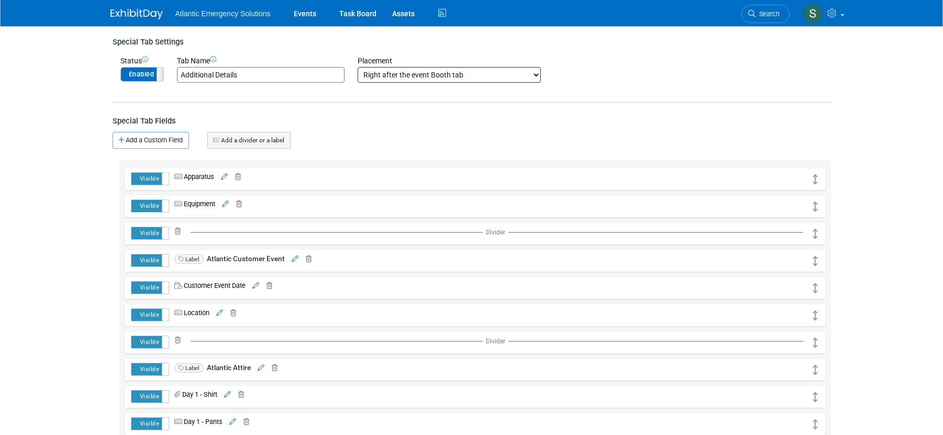
click at [249, 141] on link "Add a divider or a label" at bounding box center [248, 140] width 83 height 17
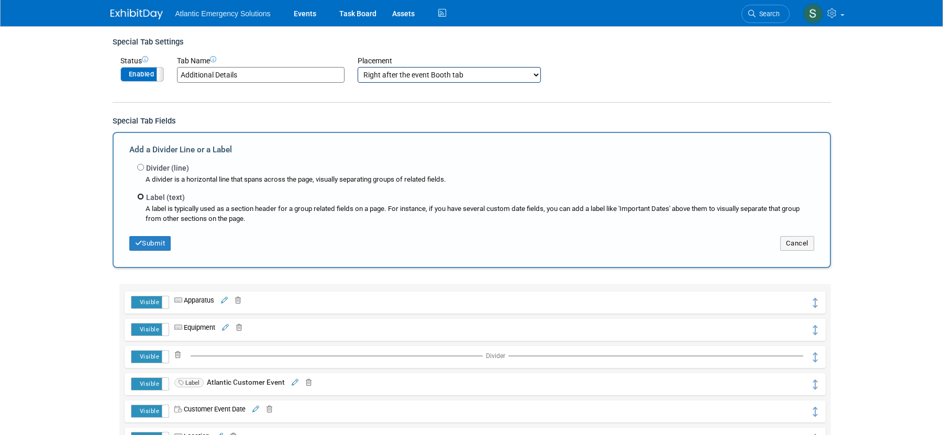
click at [142, 194] on input "Label (text)" at bounding box center [140, 196] width 7 height 7
radio input "true"
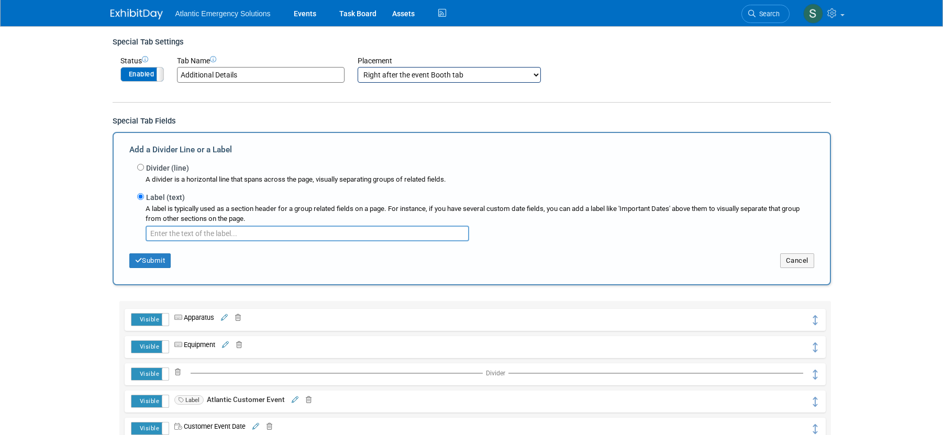
click at [217, 237] on input "text" at bounding box center [308, 234] width 324 height 16
type input "Day 1"
click at [163, 259] on button "Submit" at bounding box center [150, 260] width 42 height 15
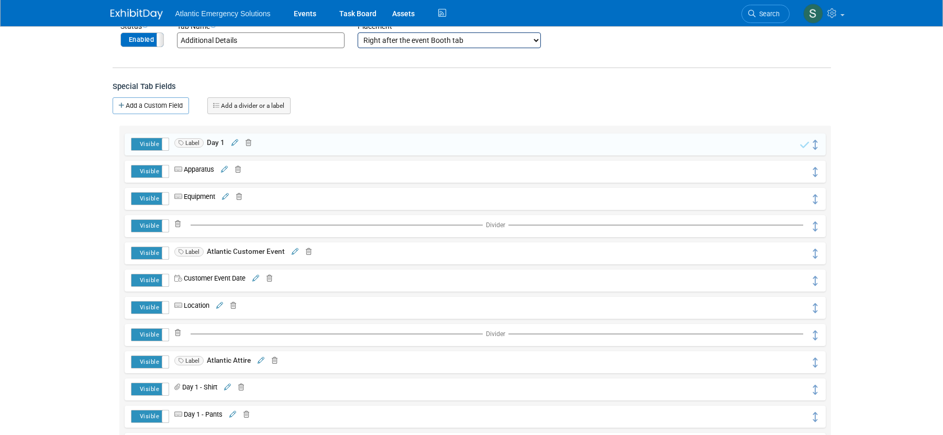
scroll to position [128, 0]
click at [262, 104] on link "Add a divider or a label" at bounding box center [248, 105] width 83 height 17
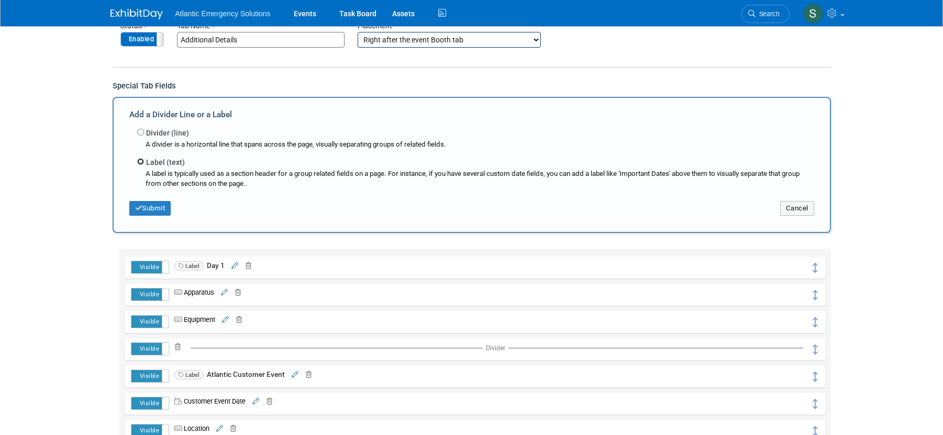
click at [138, 161] on input "Label (text)" at bounding box center [140, 161] width 7 height 7
radio input "true"
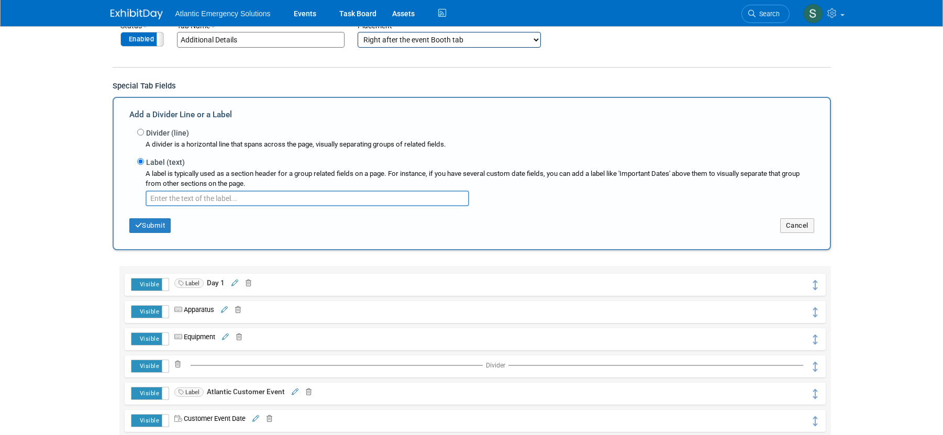
click at [168, 202] on input "text" at bounding box center [308, 199] width 324 height 16
type input "Day 2"
click at [166, 225] on button "Submit" at bounding box center [150, 225] width 42 height 15
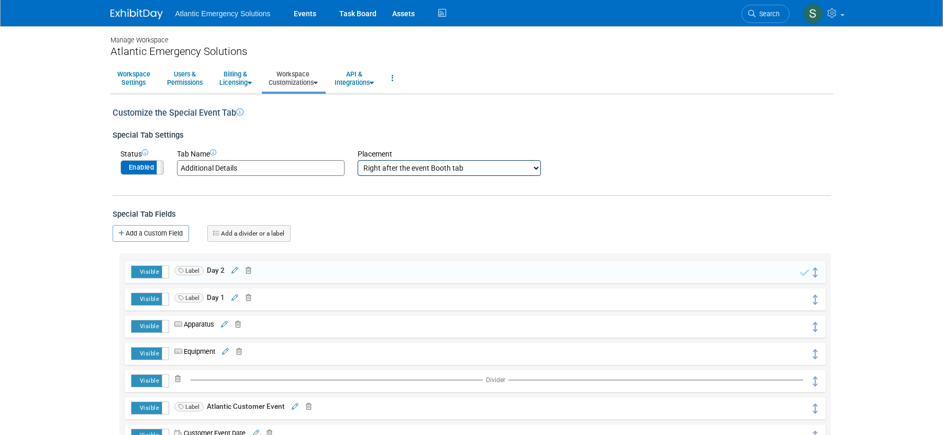
click at [257, 235] on link "Add a divider or a label" at bounding box center [248, 233] width 83 height 17
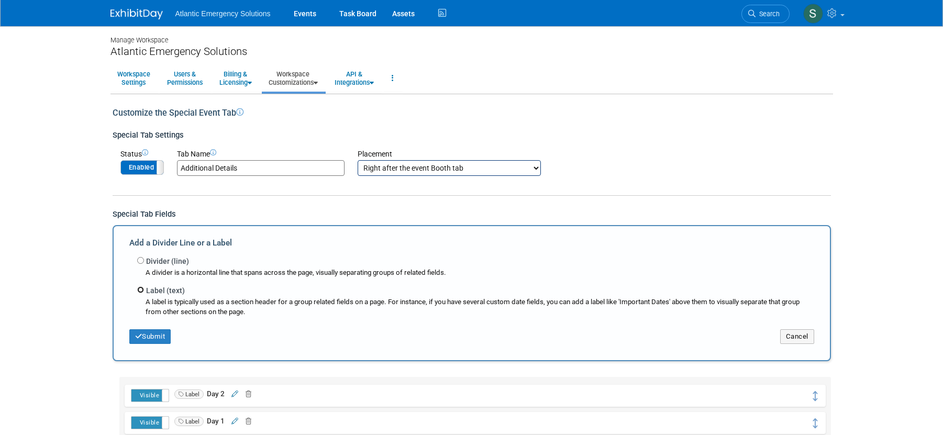
click at [143, 290] on input "Label (text)" at bounding box center [140, 289] width 7 height 7
radio input "true"
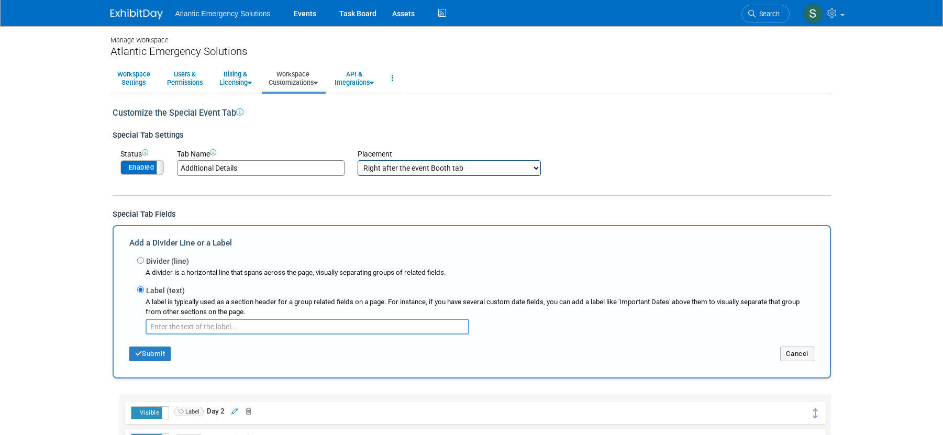
click at [170, 327] on input "text" at bounding box center [308, 327] width 324 height 16
type input "Day 3"
click at [157, 354] on button "Submit" at bounding box center [150, 354] width 42 height 15
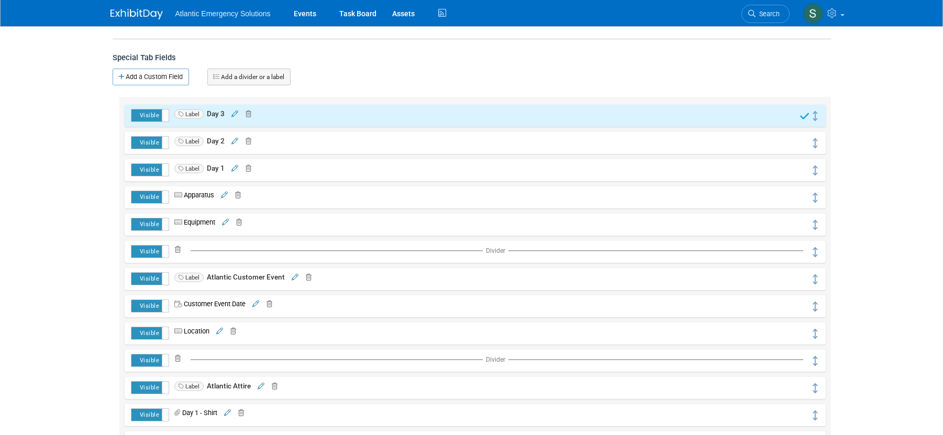
scroll to position [187, 0]
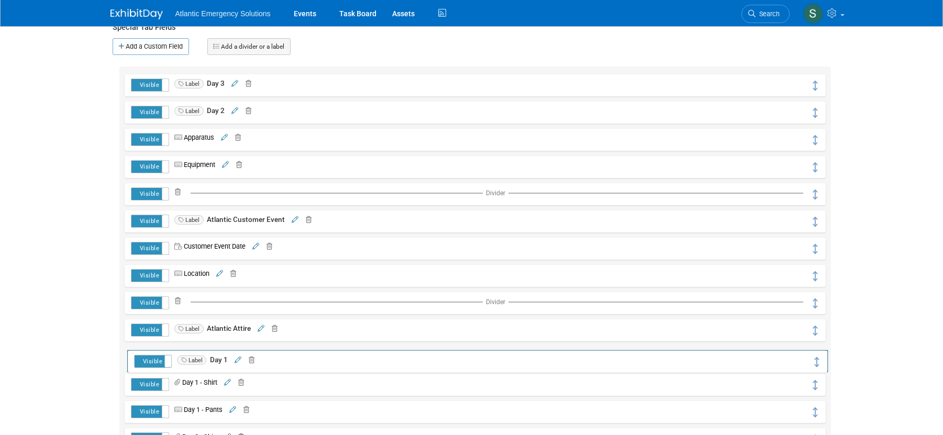
drag, startPoint x: 817, startPoint y: 140, endPoint x: 819, endPoint y: 361, distance: 221.0
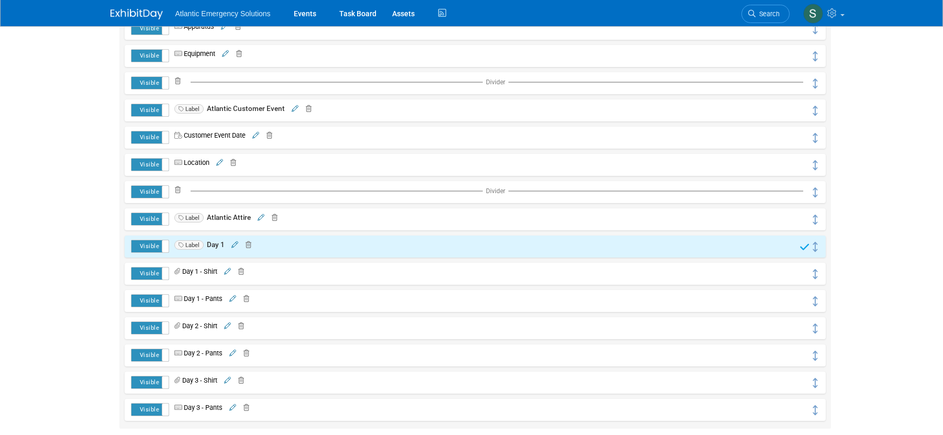
scroll to position [301, 0]
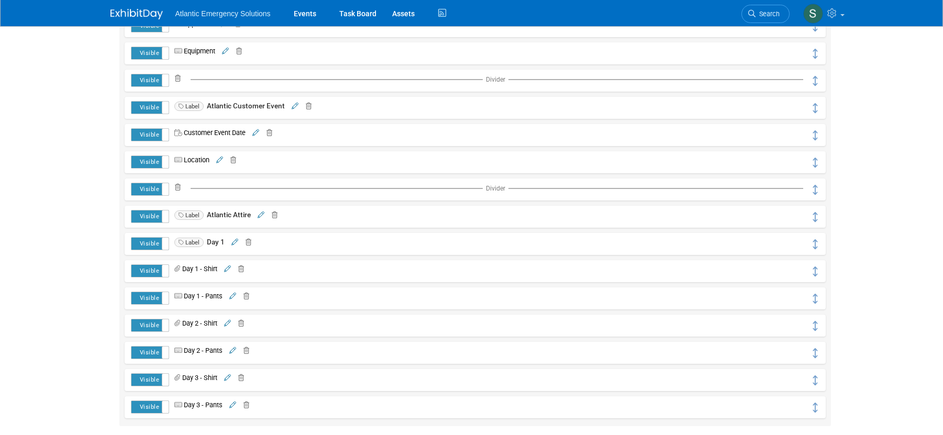
click at [231, 268] on icon at bounding box center [227, 269] width 7 height 7
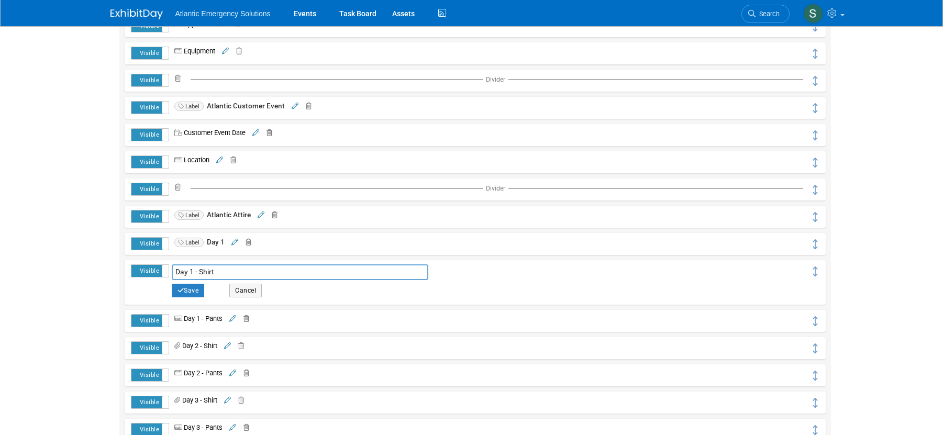
drag, startPoint x: 198, startPoint y: 271, endPoint x: 141, endPoint y: 270, distance: 57.6
click at [141, 270] on tr "Visible Hidden Day 1 - Shirt Day 1 - Shirt Save Cancel hide Yes Cancel" at bounding box center [475, 282] width 688 height 36
type input "Atlantic Shirt"
click at [201, 291] on button "Save" at bounding box center [188, 291] width 33 height 14
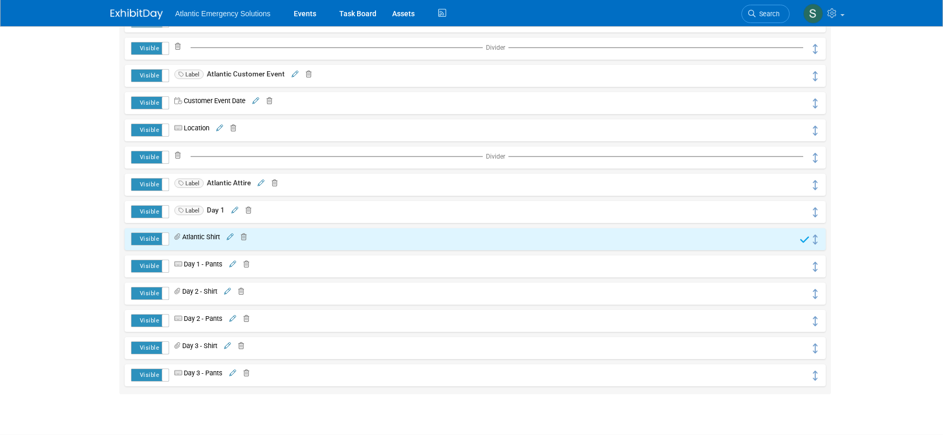
scroll to position [375, 0]
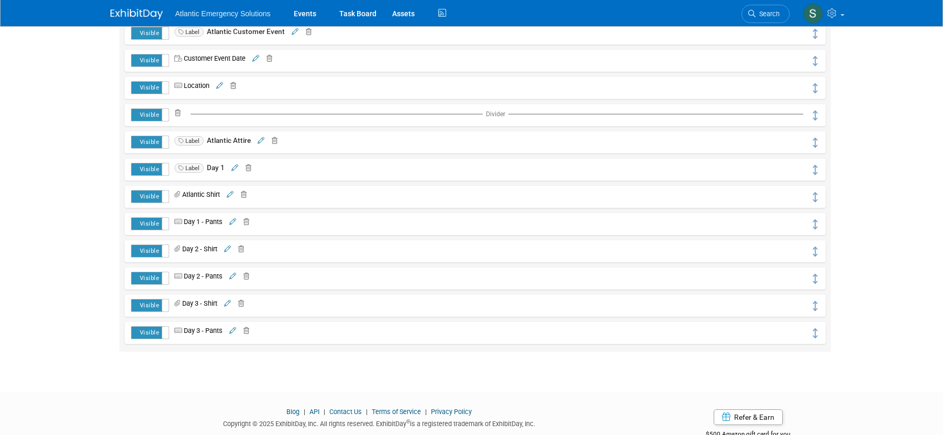
click at [230, 221] on link at bounding box center [232, 222] width 8 height 8
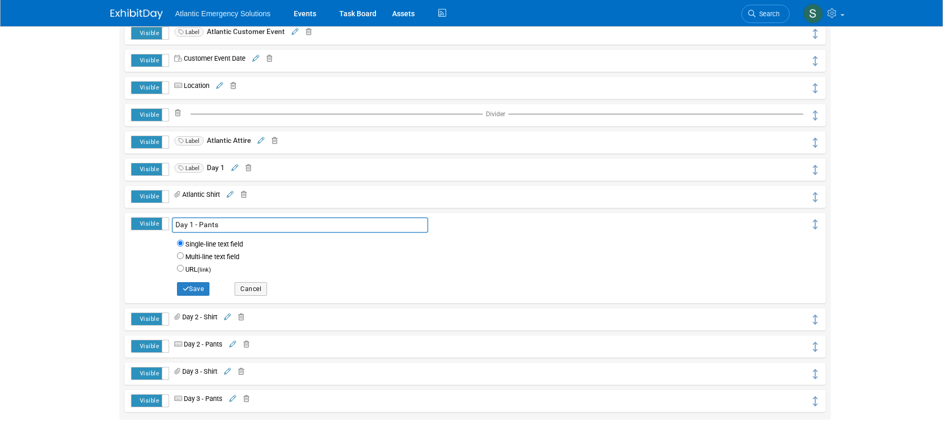
drag, startPoint x: 199, startPoint y: 225, endPoint x: 157, endPoint y: 224, distance: 41.9
click at [157, 224] on tr "Visible Hidden Day 1 - Pants Day 1 - Pants Single-line text field" at bounding box center [475, 258] width 688 height 82
type input "Pants"
click at [193, 287] on button "Save" at bounding box center [193, 289] width 33 height 14
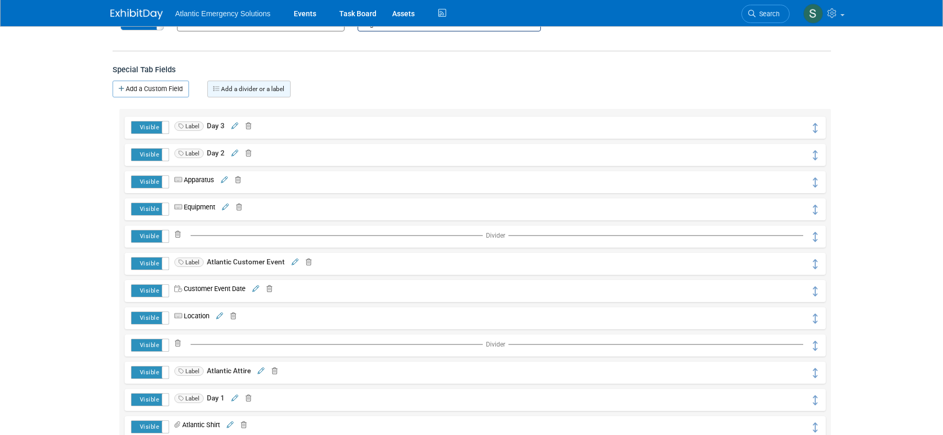
scroll to position [195, 0]
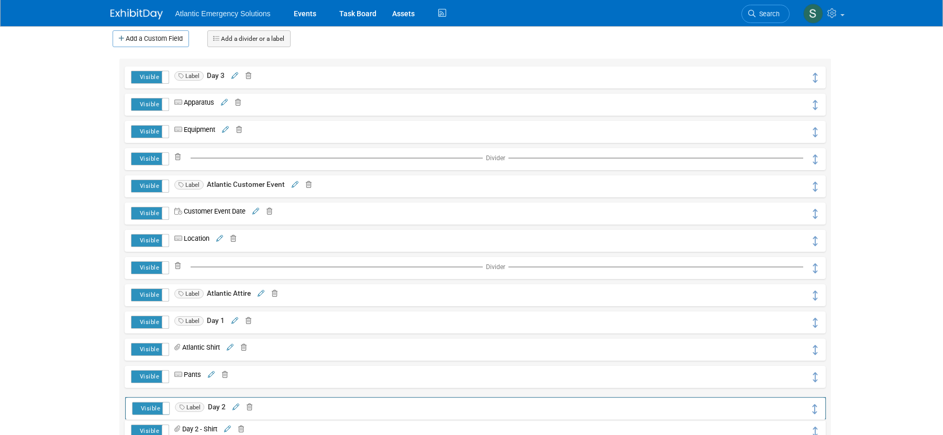
drag, startPoint x: 815, startPoint y: 102, endPoint x: 815, endPoint y: 406, distance: 303.7
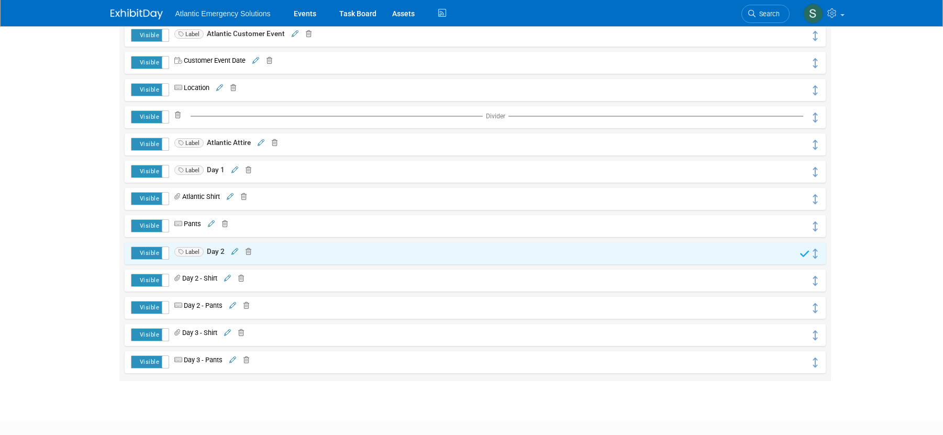
scroll to position [346, 0]
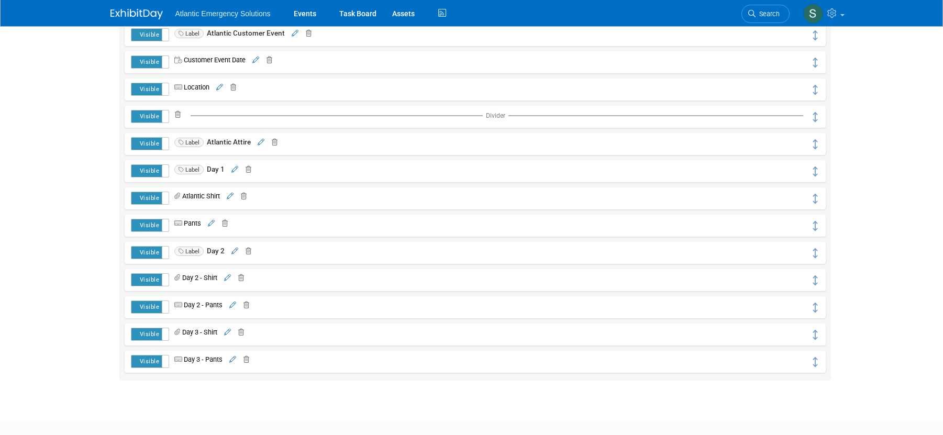
click at [229, 277] on icon at bounding box center [227, 278] width 7 height 7
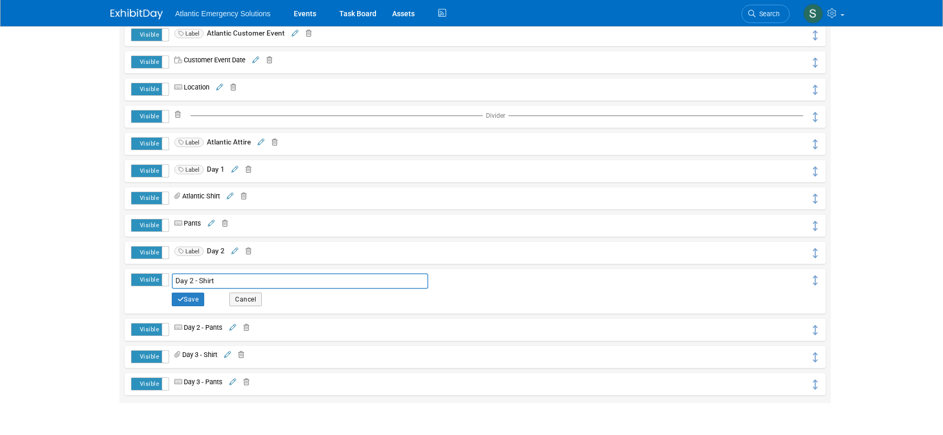
drag, startPoint x: 200, startPoint y: 280, endPoint x: 139, endPoint y: 280, distance: 60.7
click at [139, 280] on tr "Visible Hidden Day 2 - Shirt Day 2 - Shirt Save Cancel hide Yes Cancel" at bounding box center [475, 291] width 688 height 36
type input "Atlantic Shirt"
click at [194, 299] on button "Save" at bounding box center [188, 300] width 33 height 14
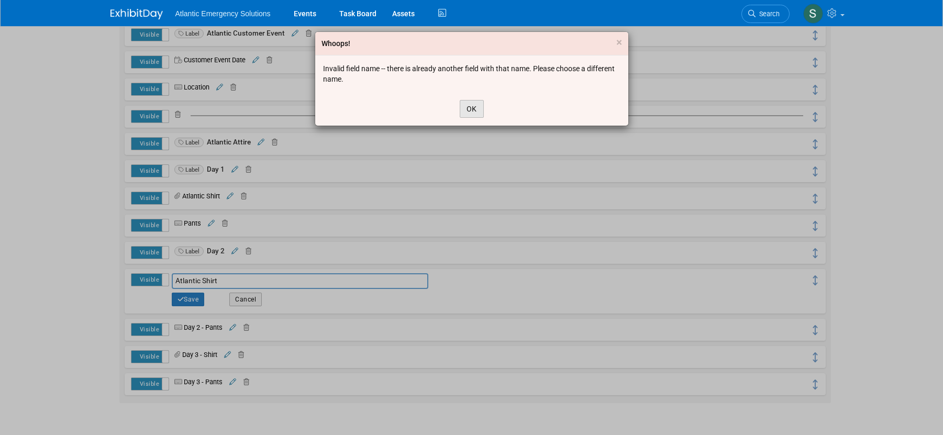
click at [474, 110] on button "OK" at bounding box center [472, 109] width 24 height 18
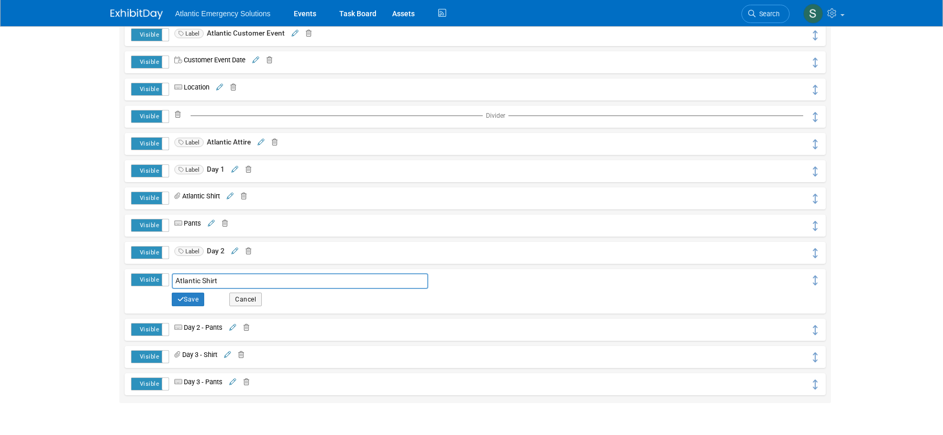
click at [224, 277] on input "Atlantic Shirt" at bounding box center [300, 281] width 257 height 16
click at [237, 300] on button "Cancel" at bounding box center [245, 300] width 32 height 14
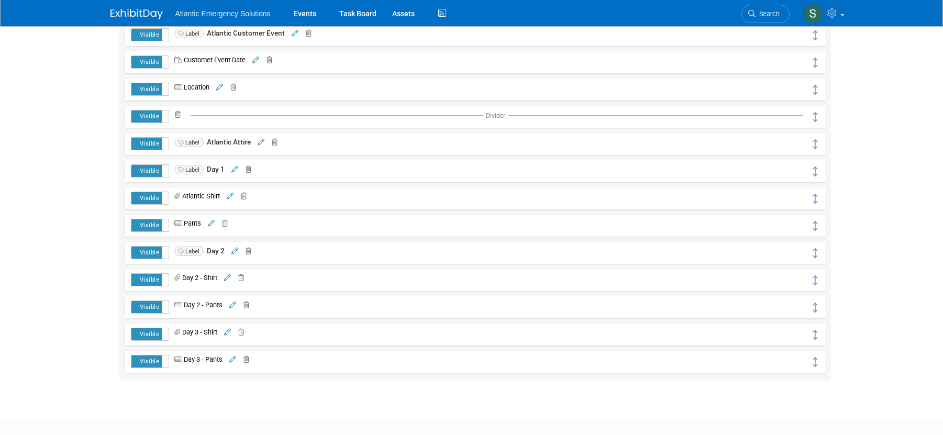
click at [250, 171] on icon at bounding box center [246, 170] width 10 height 7
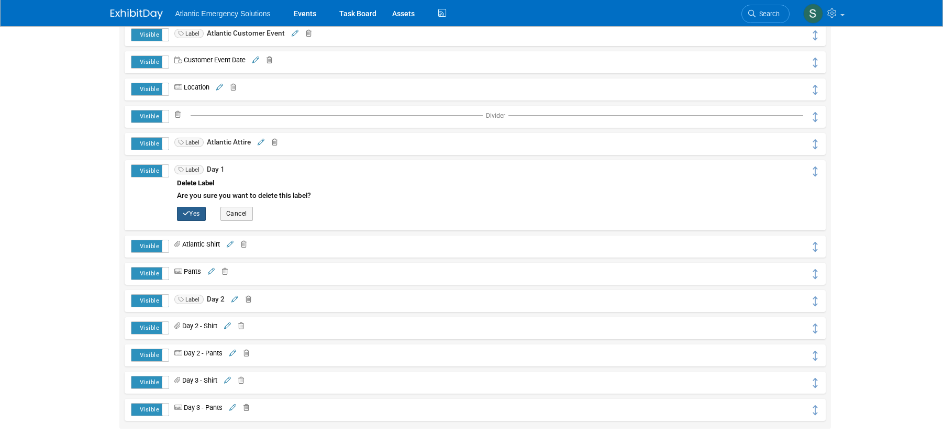
click at [197, 214] on button "Yes" at bounding box center [191, 214] width 29 height 14
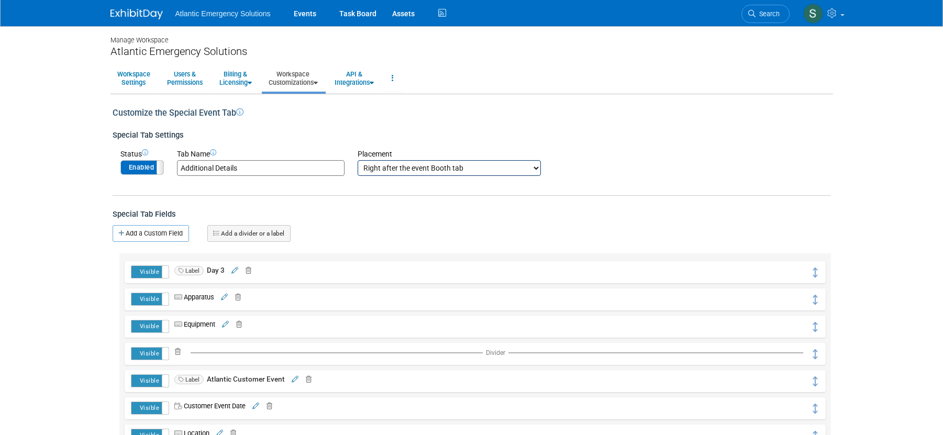
click at [250, 268] on icon at bounding box center [246, 271] width 10 height 7
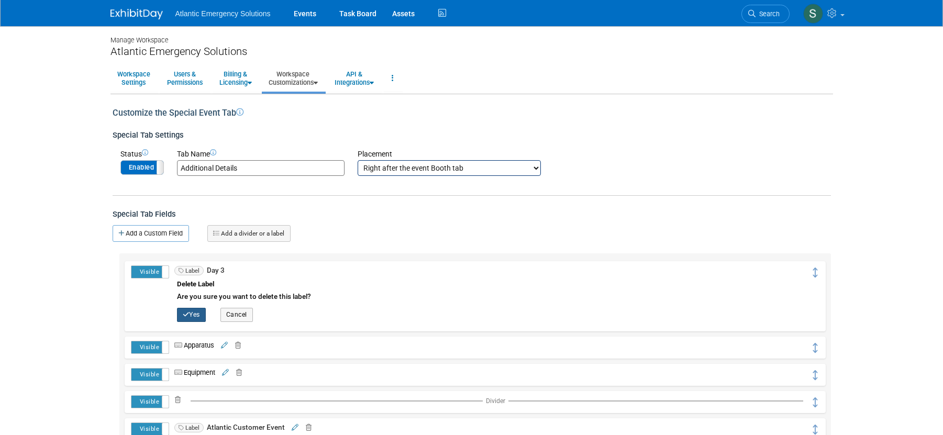
click at [191, 313] on button "Yes" at bounding box center [191, 315] width 29 height 14
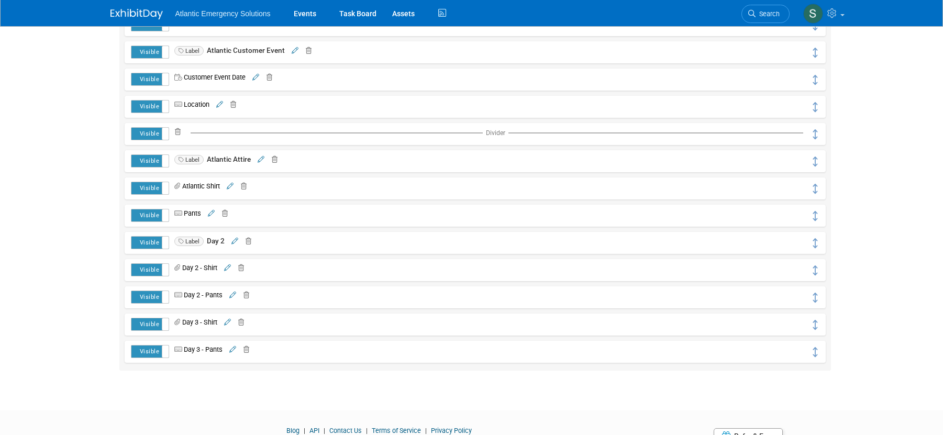
scroll to position [306, 0]
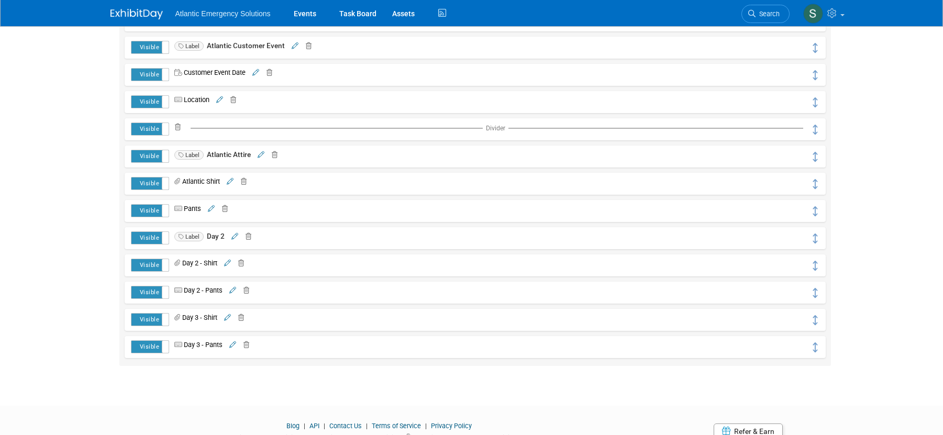
click at [247, 236] on icon at bounding box center [246, 237] width 10 height 7
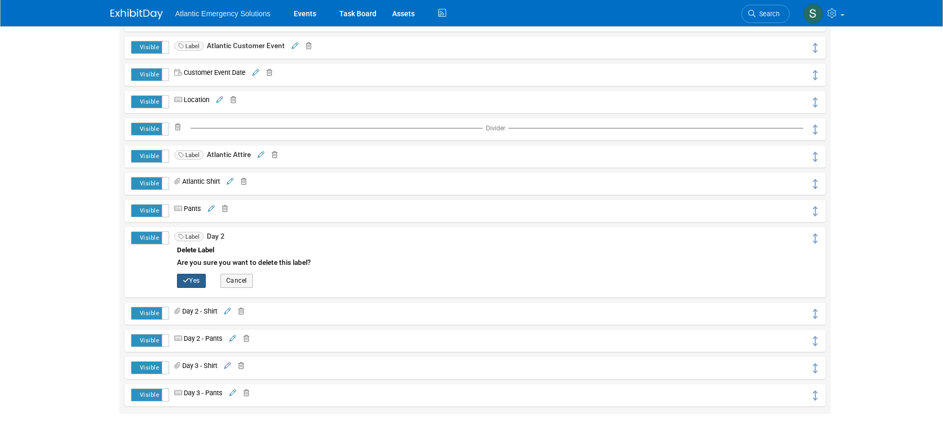
click at [193, 279] on button "Yes" at bounding box center [191, 281] width 29 height 14
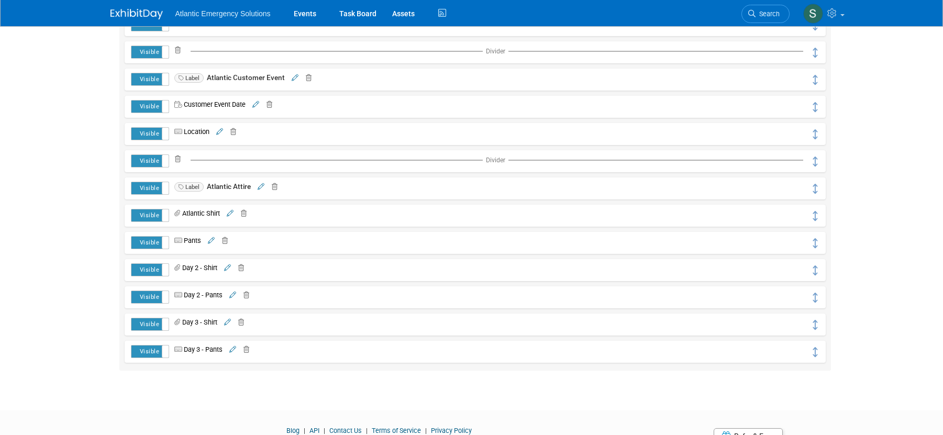
scroll to position [285, 0]
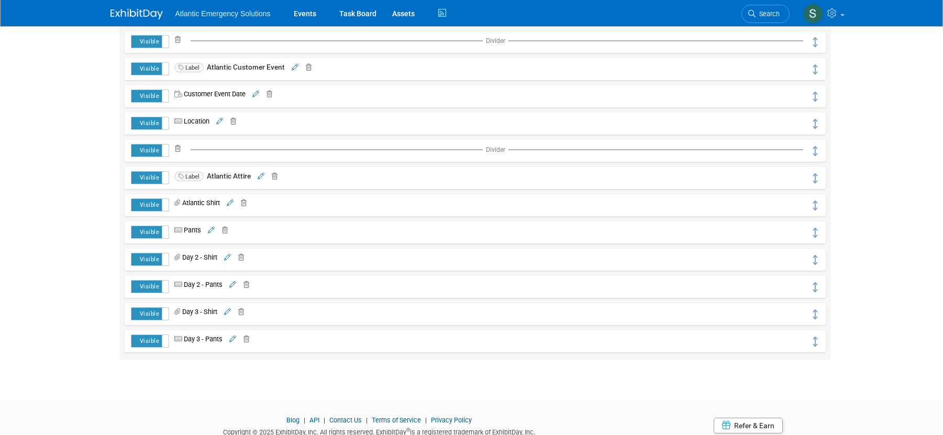
click at [233, 204] on icon at bounding box center [230, 203] width 7 height 7
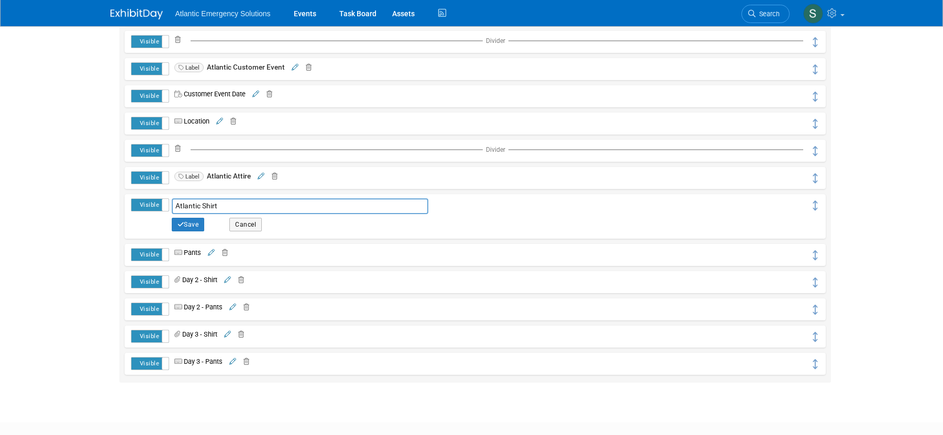
click at [175, 206] on input "Atlantic Shirt" at bounding box center [300, 206] width 257 height 16
type input "Day 1 - Atlantic Shirt"
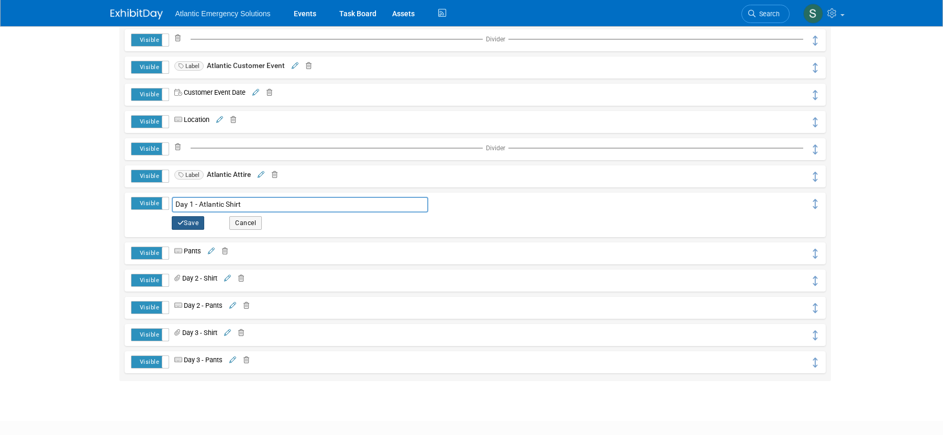
click at [187, 226] on button "Save" at bounding box center [188, 223] width 33 height 14
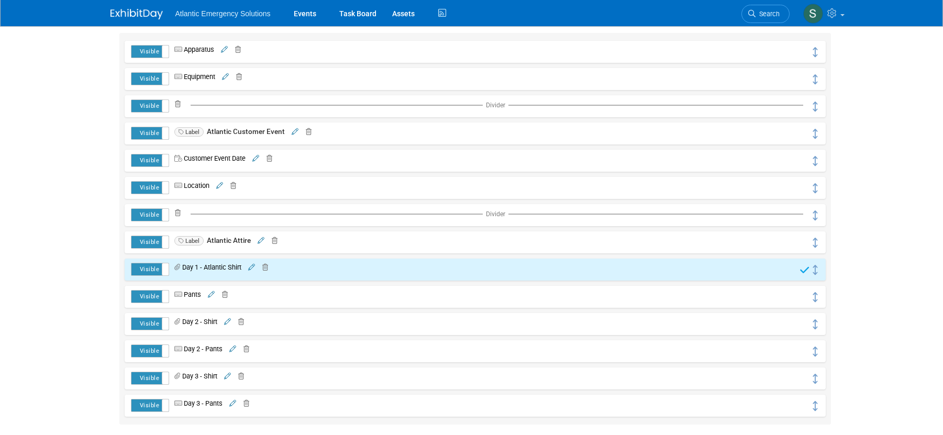
scroll to position [323, 0]
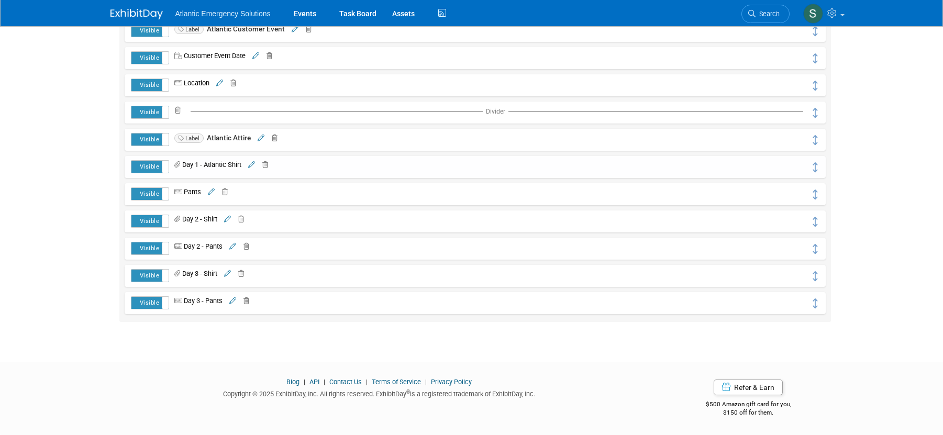
click at [213, 192] on icon at bounding box center [211, 192] width 7 height 7
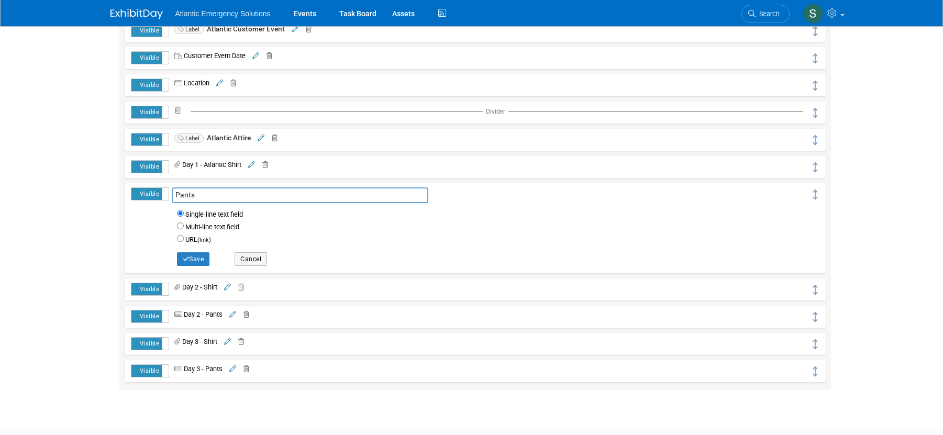
drag, startPoint x: 176, startPoint y: 196, endPoint x: 184, endPoint y: 217, distance: 21.9
click at [177, 206] on span "Pants Single-line text field Warning: If you change this custom text field from…" at bounding box center [490, 220] width 642 height 58
type input "Day 1 - Pants"
click at [190, 261] on button "Save" at bounding box center [193, 259] width 33 height 14
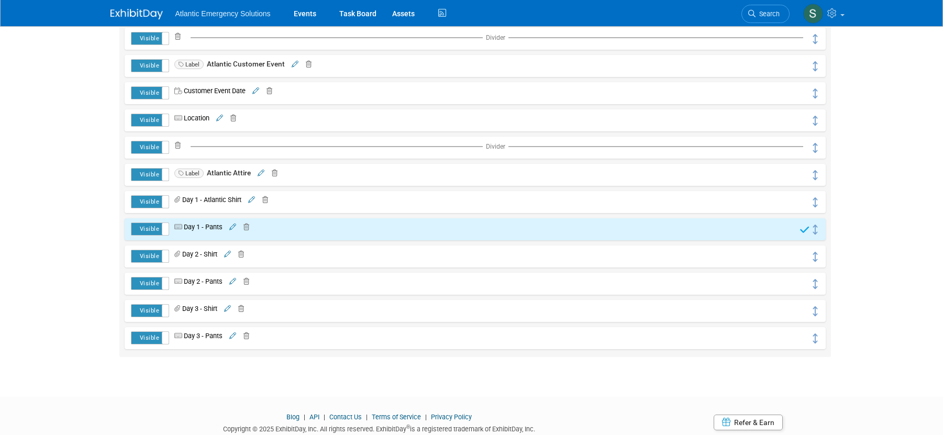
scroll to position [323, 0]
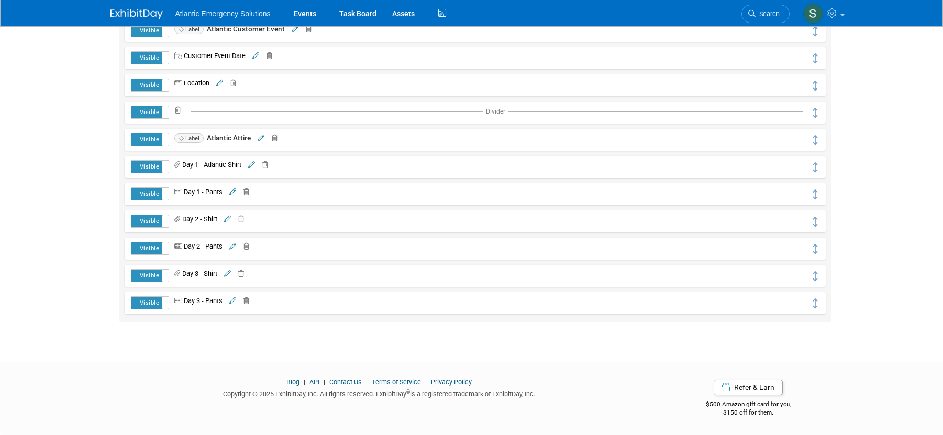
click at [231, 218] on icon at bounding box center [227, 219] width 7 height 7
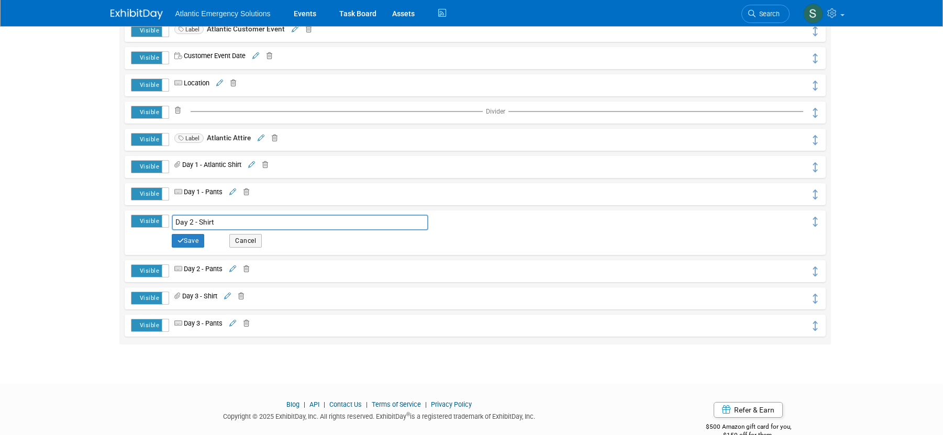
drag, startPoint x: 200, startPoint y: 219, endPoint x: 289, endPoint y: 264, distance: 100.2
click at [203, 226] on input "Day 2 - Shirt" at bounding box center [300, 223] width 257 height 16
type input "Day 2 - Atlantic Shirt"
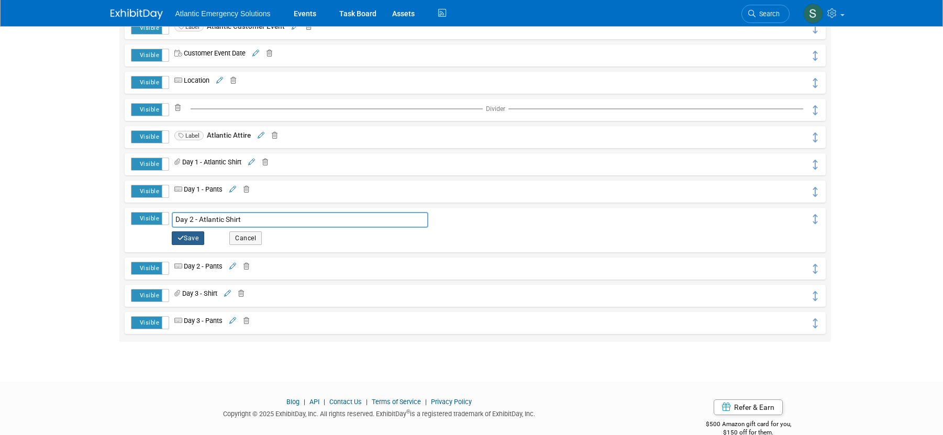
click at [198, 235] on button "Save" at bounding box center [188, 238] width 33 height 14
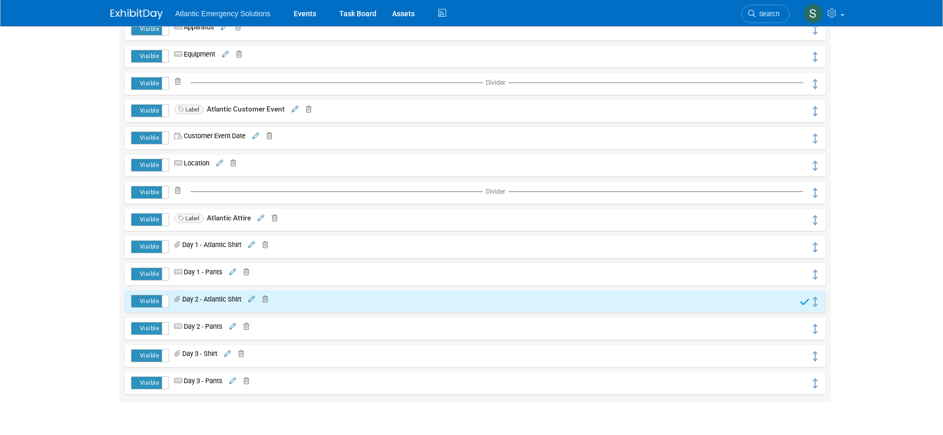
scroll to position [274, 0]
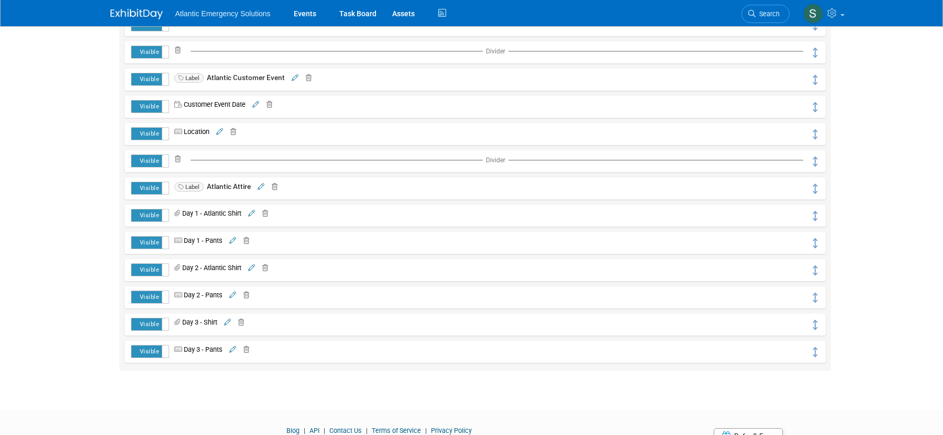
click at [234, 296] on icon at bounding box center [232, 295] width 7 height 7
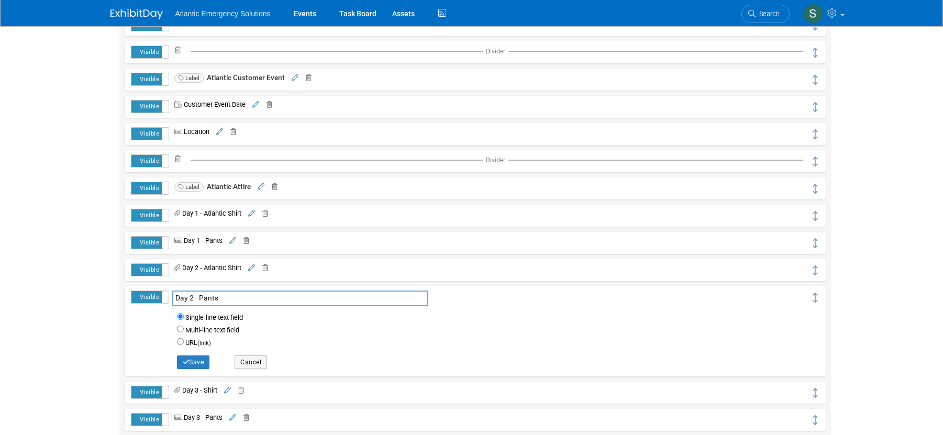
click at [200, 298] on input "Day 2 - Pants" at bounding box center [300, 299] width 257 height 16
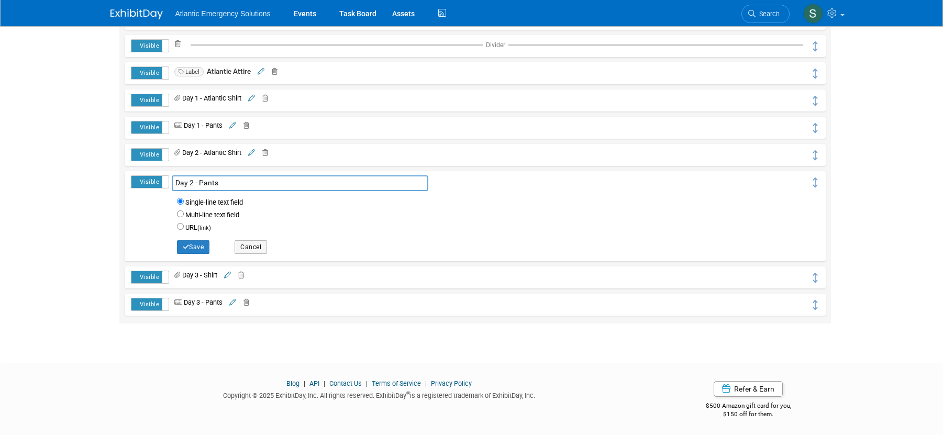
scroll to position [391, 0]
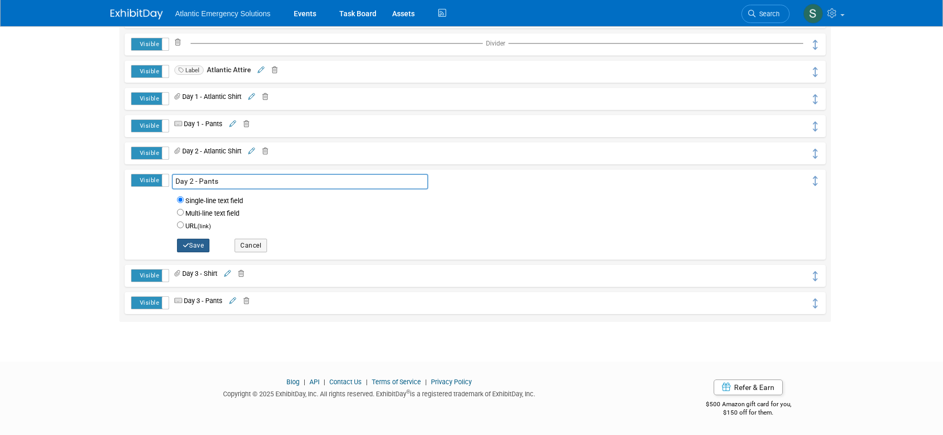
click at [191, 242] on button "Save" at bounding box center [193, 246] width 33 height 14
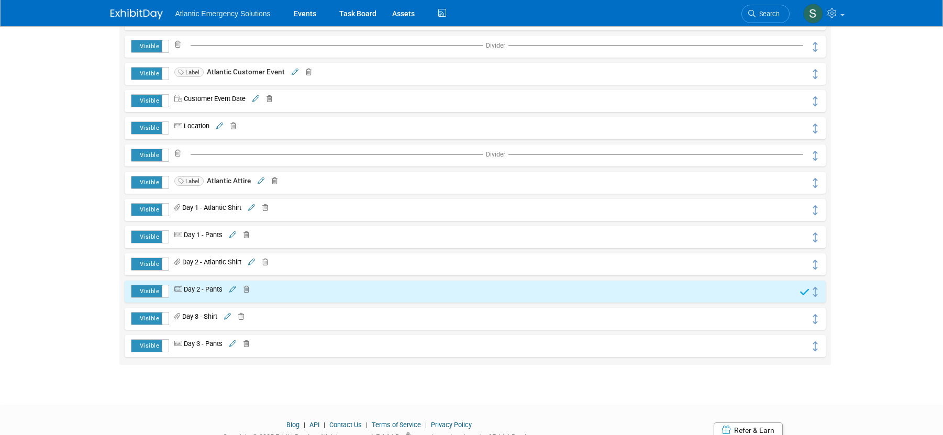
scroll to position [323, 0]
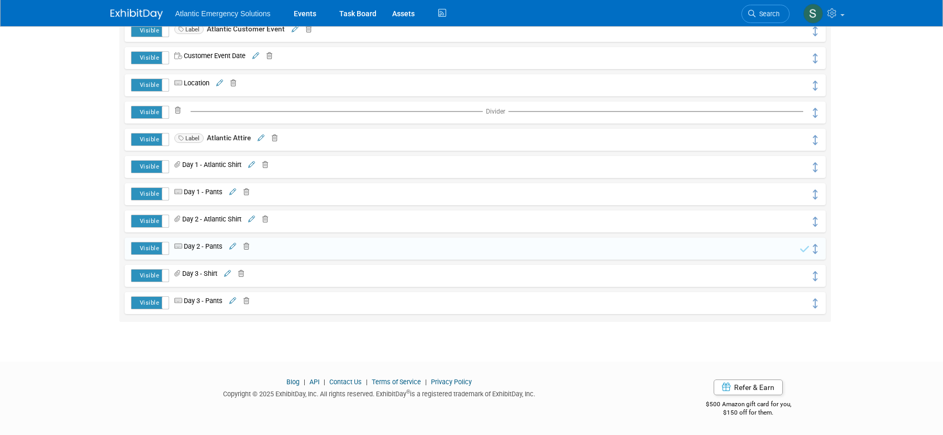
click at [229, 276] on icon at bounding box center [227, 274] width 7 height 7
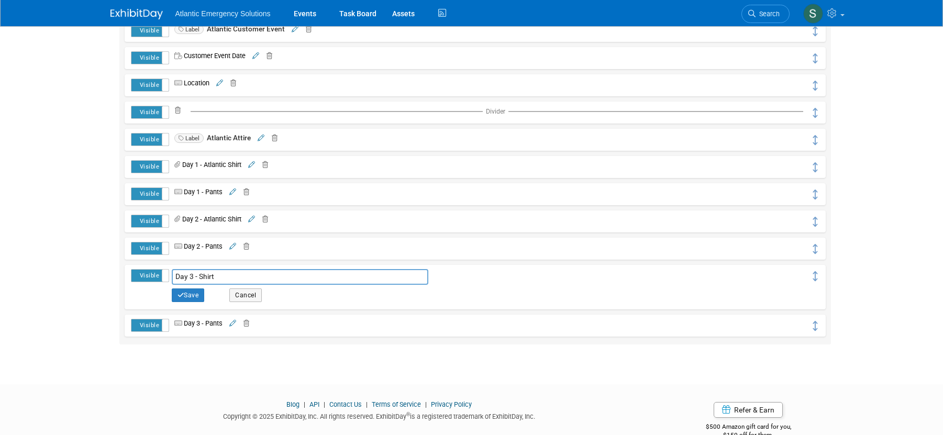
drag, startPoint x: 198, startPoint y: 279, endPoint x: 238, endPoint y: 303, distance: 46.8
click at [198, 280] on input "Day 3 - Shirt" at bounding box center [300, 277] width 257 height 16
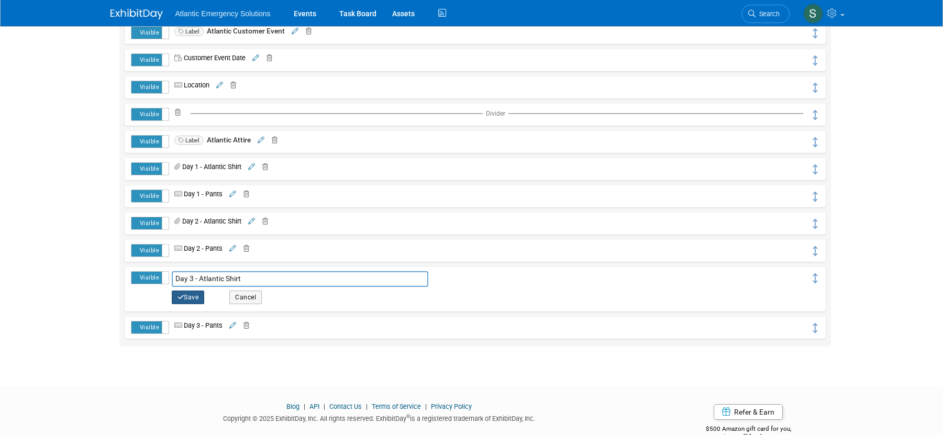
type input "Day 3 - Atlantic Shirt"
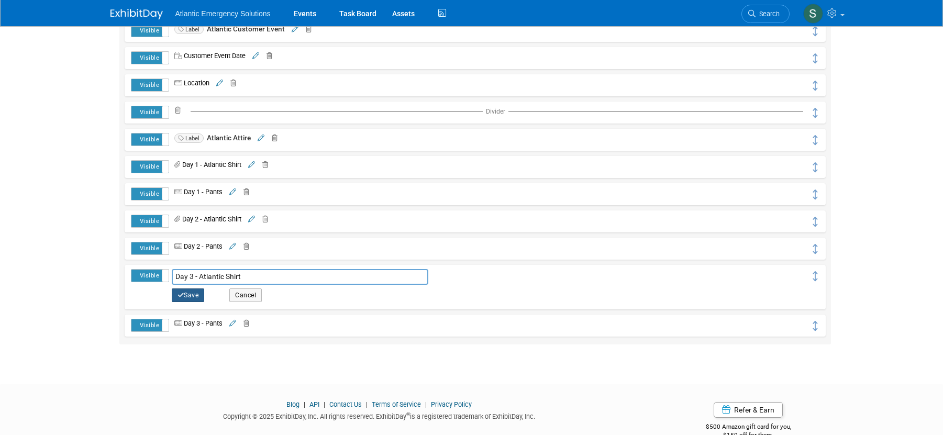
click at [186, 297] on button "Save" at bounding box center [188, 296] width 33 height 14
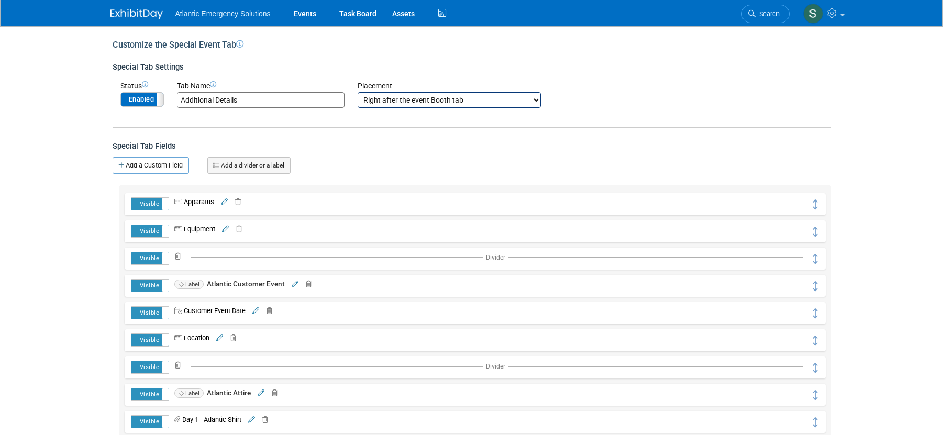
scroll to position [50, 0]
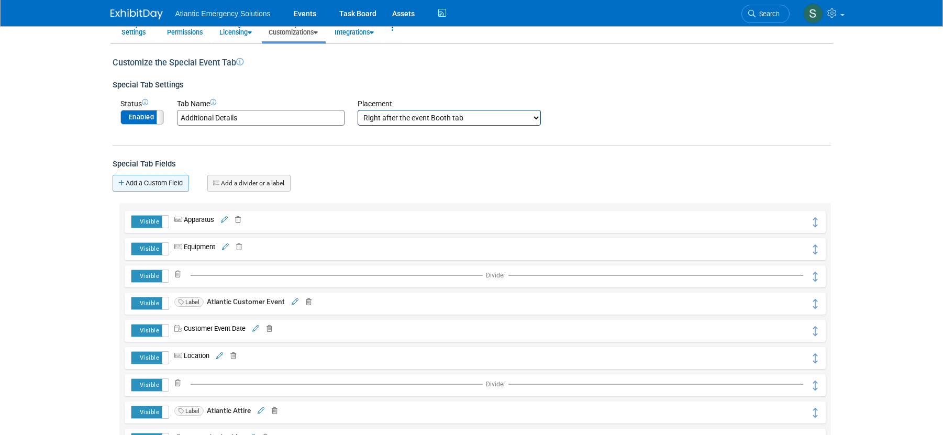
click at [157, 180] on link "Add a Custom Field" at bounding box center [151, 183] width 76 height 17
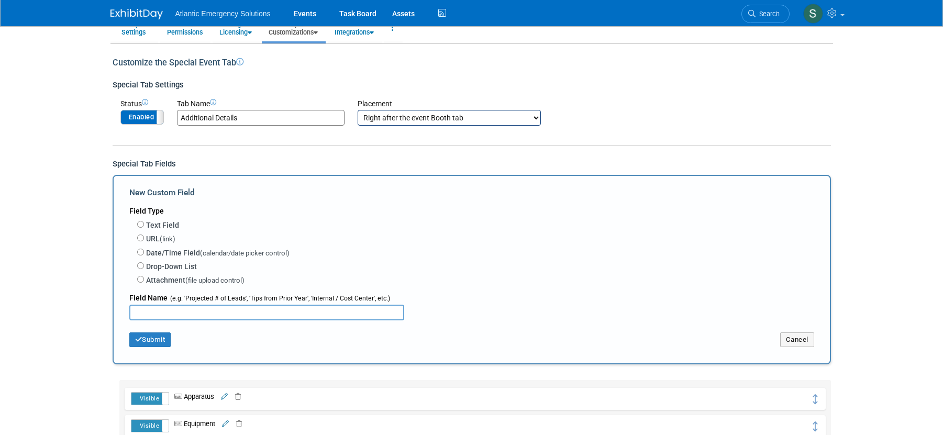
click at [149, 310] on input "text" at bounding box center [266, 313] width 275 height 16
type input "Atlantic Booth Layout"
click at [139, 278] on input "Attachment (file upload control)" at bounding box center [140, 279] width 7 height 7
radio input "true"
click at [156, 340] on button "Submit" at bounding box center [150, 340] width 42 height 15
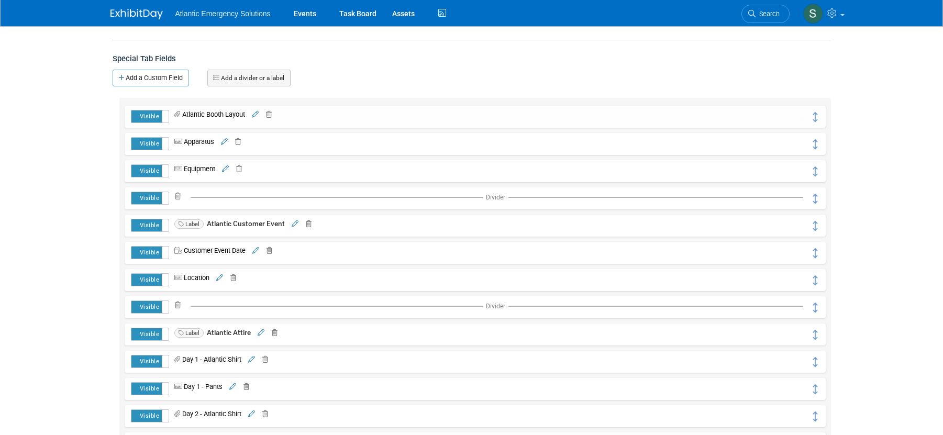
scroll to position [183, 0]
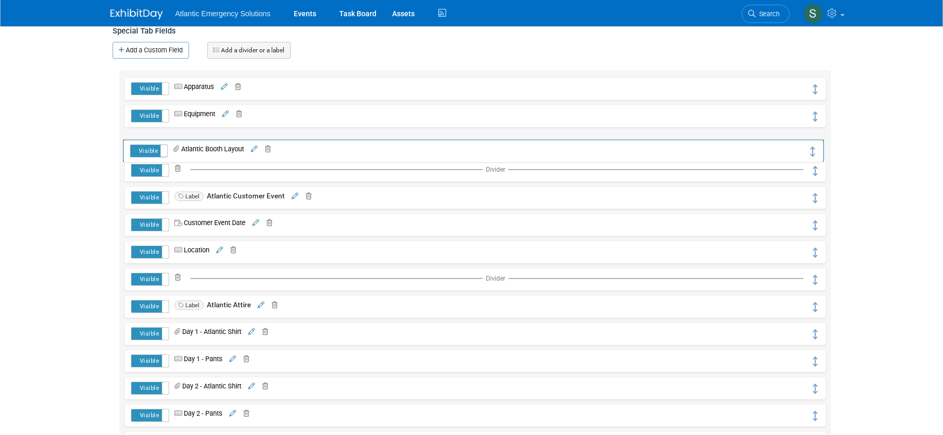
drag, startPoint x: 815, startPoint y: 91, endPoint x: 813, endPoint y: 152, distance: 61.3
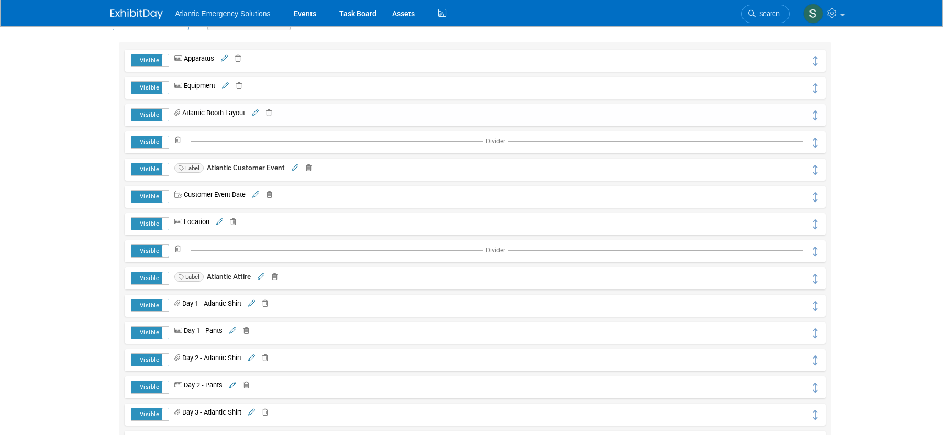
scroll to position [0, 0]
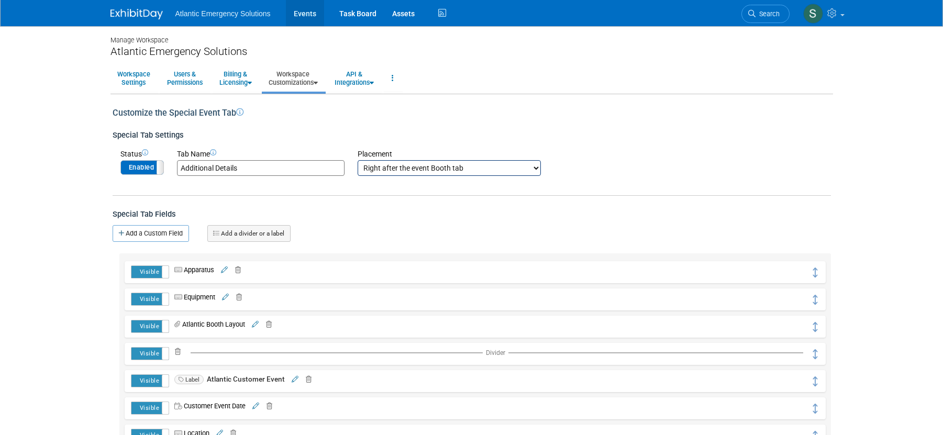
click at [302, 13] on link "Events" at bounding box center [305, 13] width 38 height 26
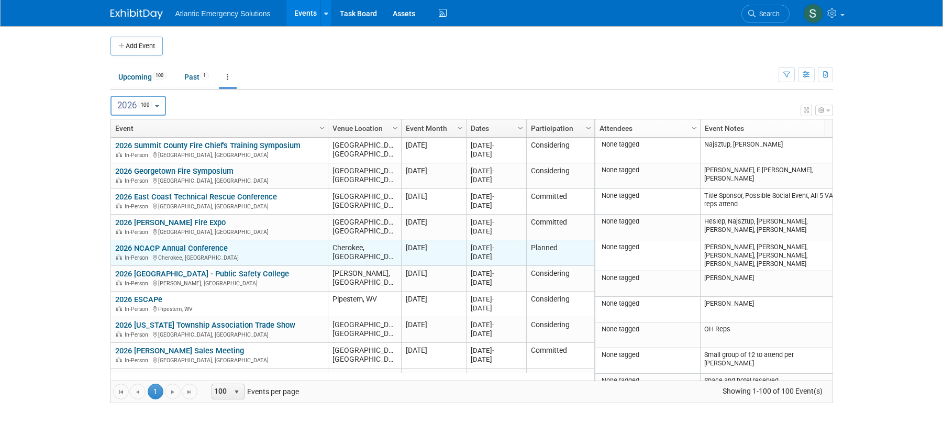
click at [196, 249] on link "2026 NCACP Annual Conference" at bounding box center [171, 248] width 113 height 9
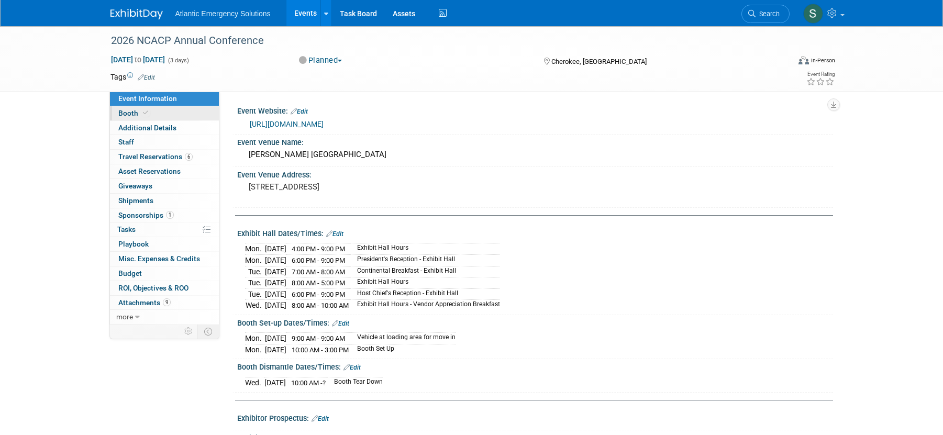
click at [133, 112] on span "Booth" at bounding box center [134, 113] width 32 height 8
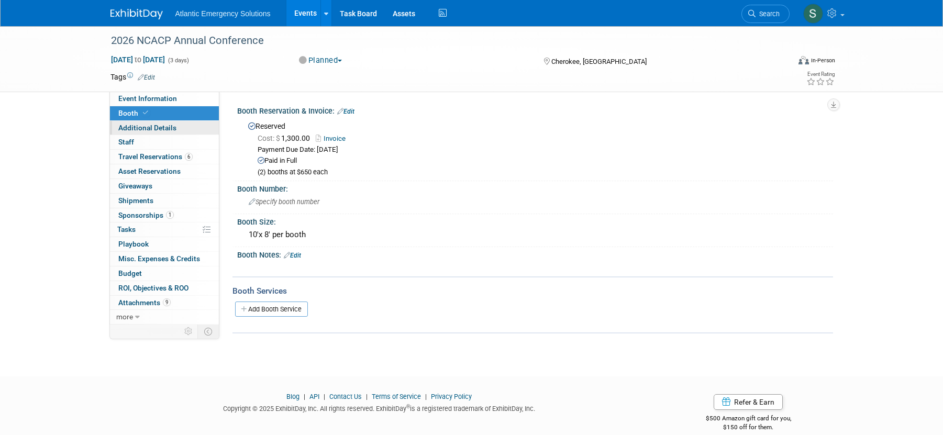
click at [137, 127] on span "Additional Details" at bounding box center [147, 128] width 58 height 8
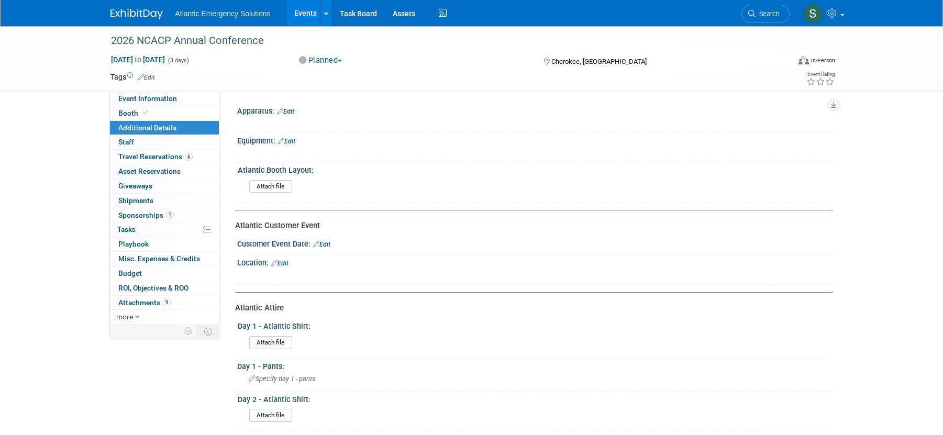
scroll to position [2, 0]
click at [846, 14] on link at bounding box center [823, 13] width 51 height 26
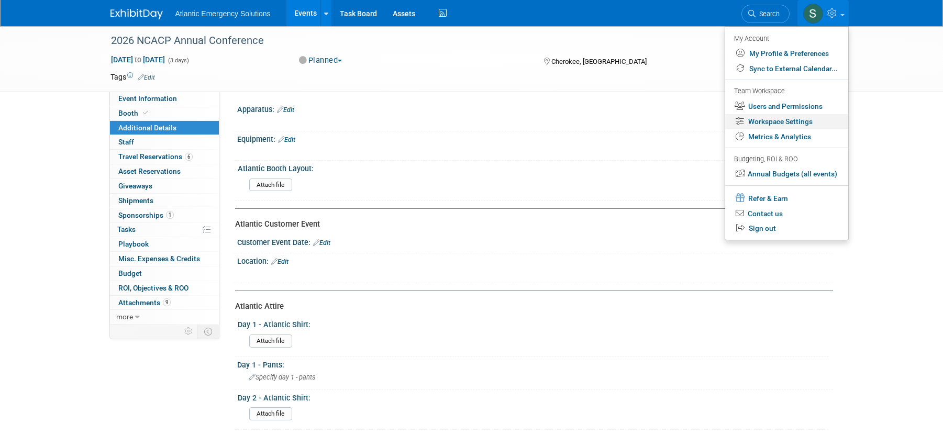
click at [792, 124] on link "Workspace Settings" at bounding box center [786, 121] width 123 height 15
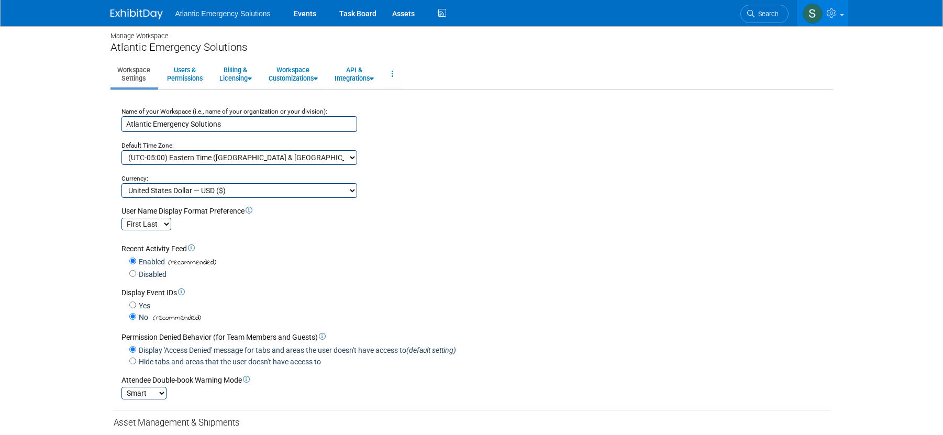
scroll to position [5, 0]
click at [318, 76] on icon at bounding box center [316, 78] width 4 height 7
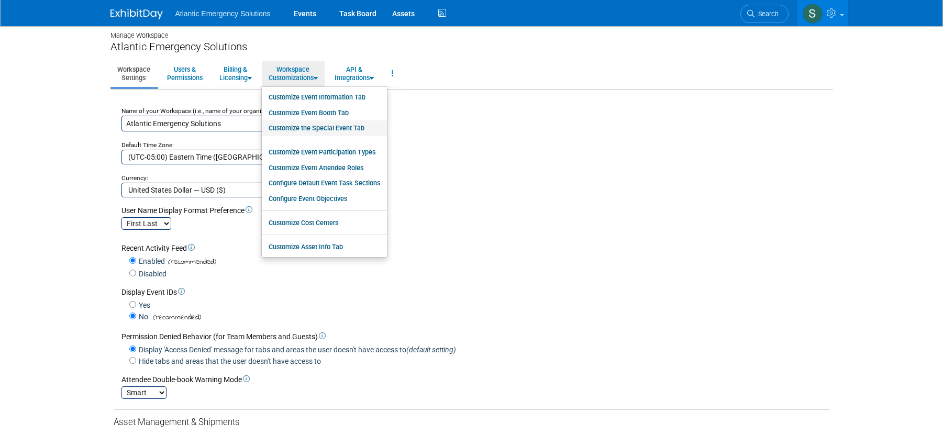
scroll to position [2, 0]
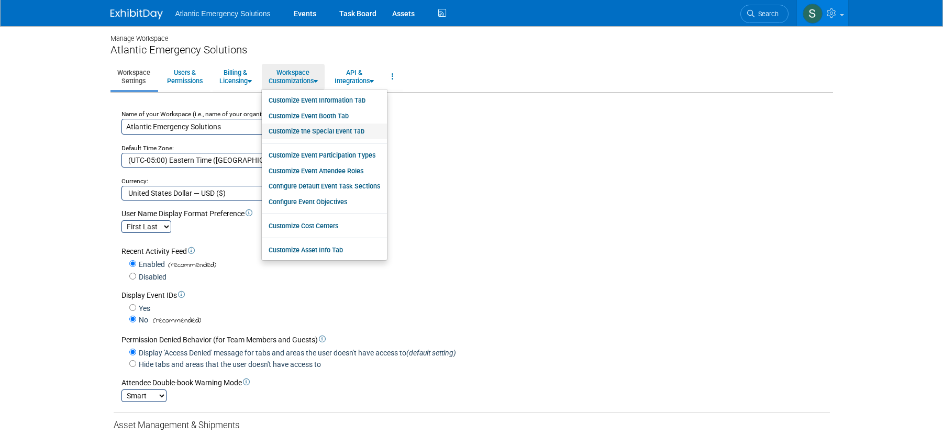
click at [326, 127] on link "Customize the Special Event Tab" at bounding box center [324, 132] width 125 height 16
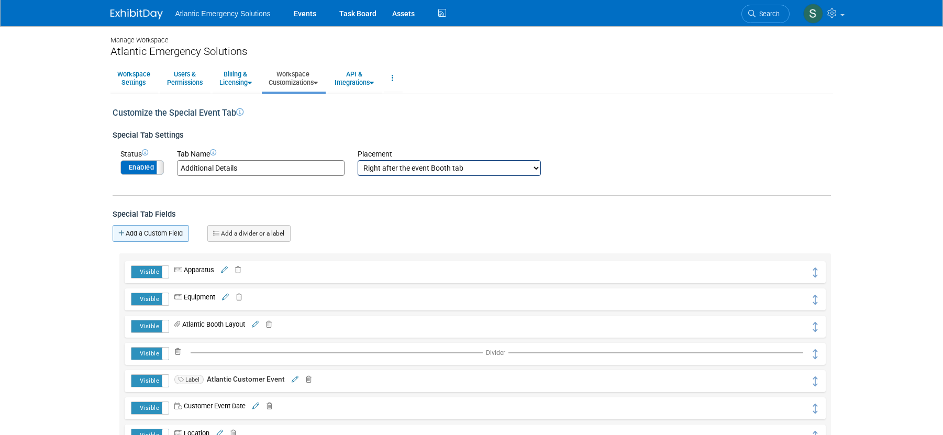
click at [167, 234] on link "Add a Custom Field" at bounding box center [151, 233] width 76 height 17
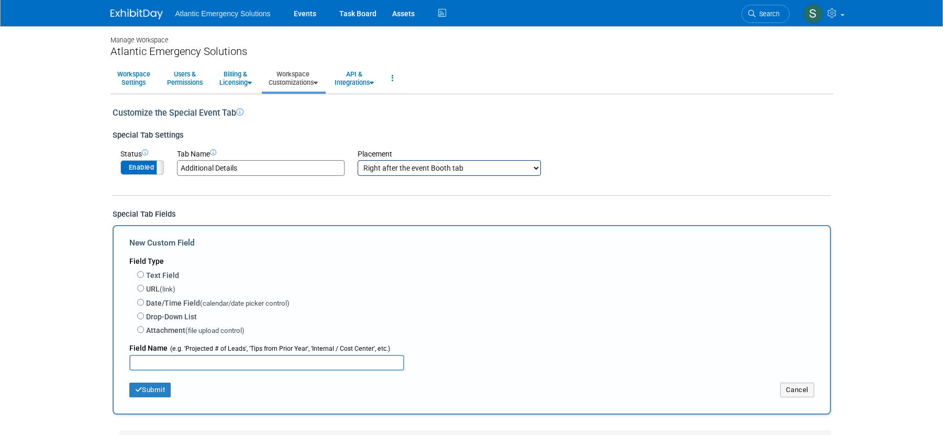
click at [154, 365] on input "text" at bounding box center [266, 363] width 275 height 16
type input "Notes"
click at [139, 274] on input "Text Field" at bounding box center [140, 274] width 7 height 7
radio input "true"
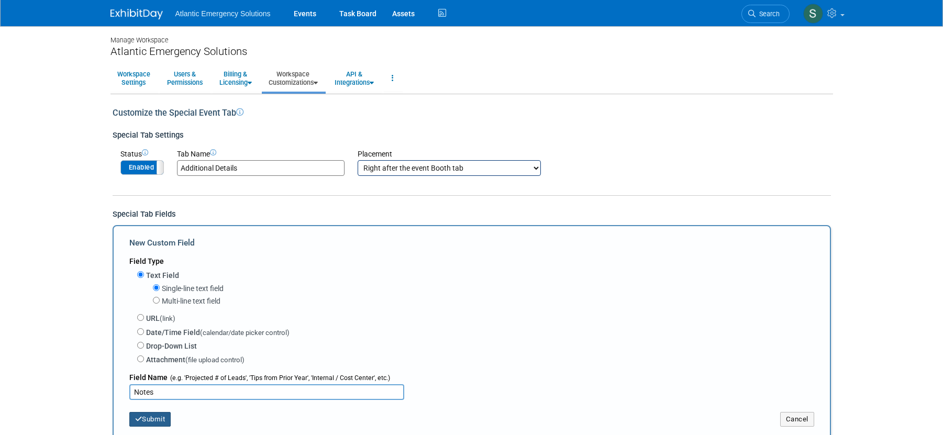
click at [152, 423] on button "Submit" at bounding box center [150, 419] width 42 height 15
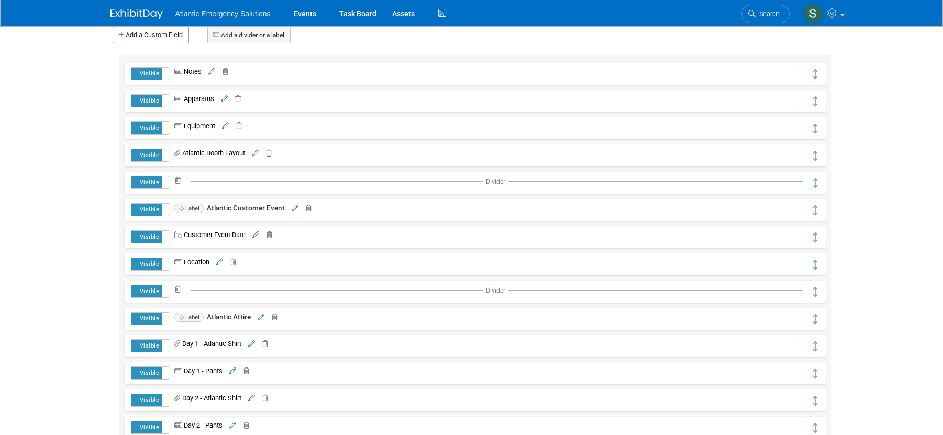
scroll to position [203, 0]
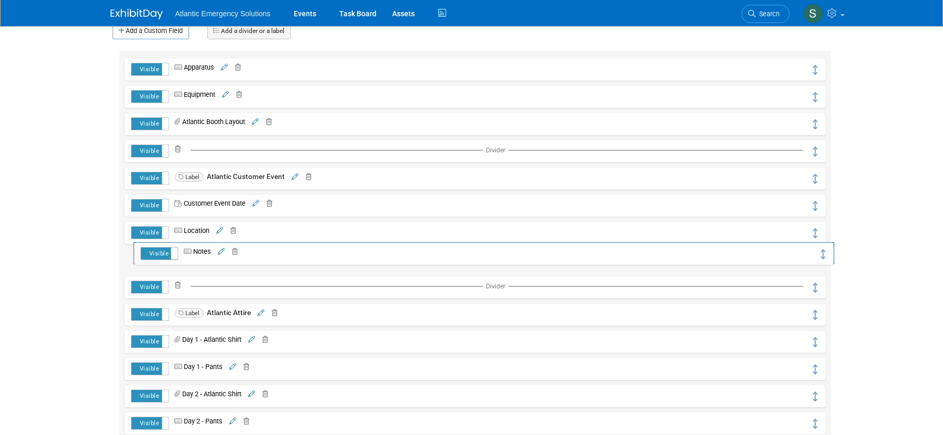
drag, startPoint x: 814, startPoint y: 70, endPoint x: 822, endPoint y: 254, distance: 184.0
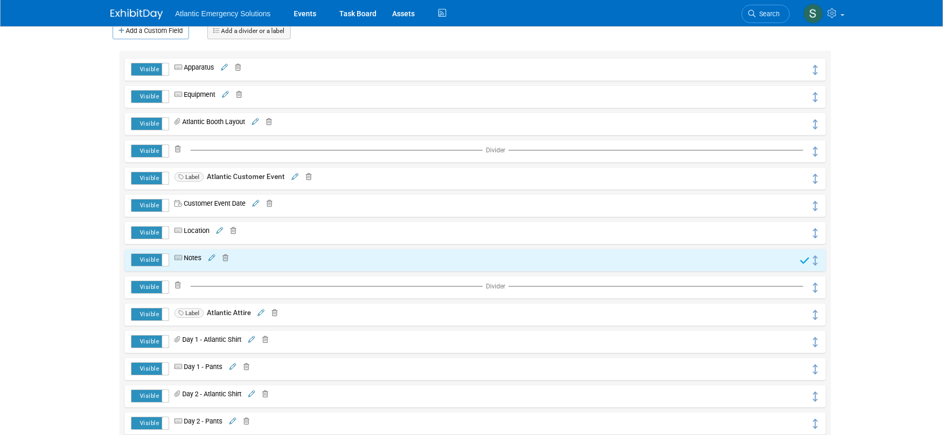
click at [213, 256] on icon at bounding box center [211, 258] width 7 height 7
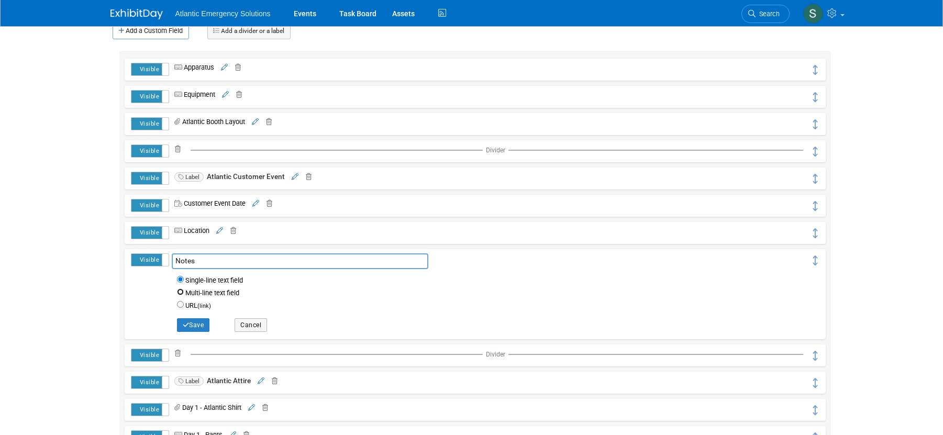
drag, startPoint x: 182, startPoint y: 291, endPoint x: 181, endPoint y: 297, distance: 6.3
click at [182, 291] on input "Multi-line text field" at bounding box center [180, 292] width 7 height 7
radio input "true"
click at [194, 327] on button "Save" at bounding box center [193, 325] width 33 height 14
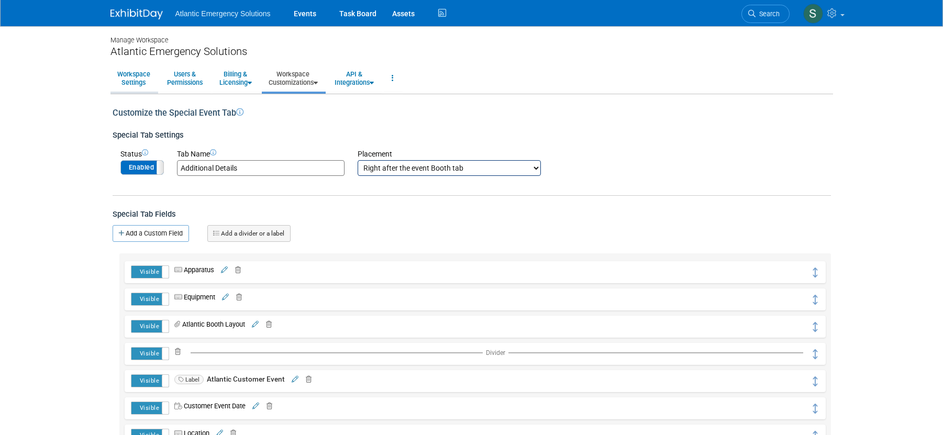
click at [126, 81] on link "Workspace Settings" at bounding box center [133, 78] width 47 height 26
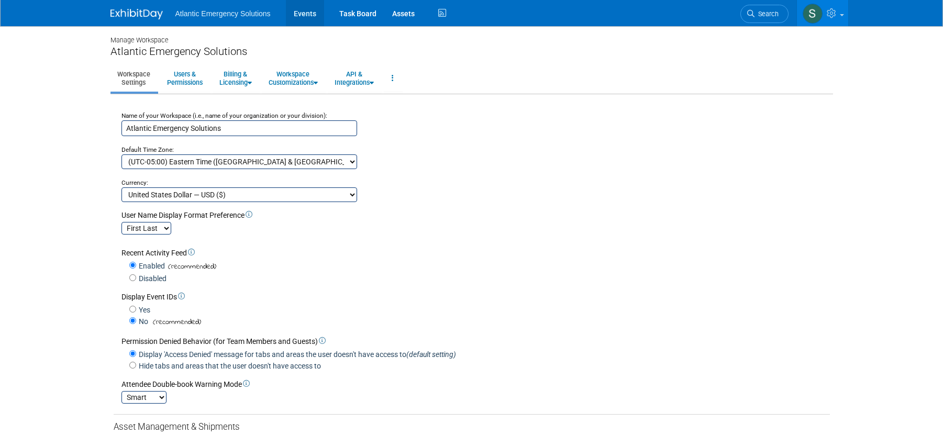
click at [295, 13] on link "Events" at bounding box center [305, 13] width 38 height 26
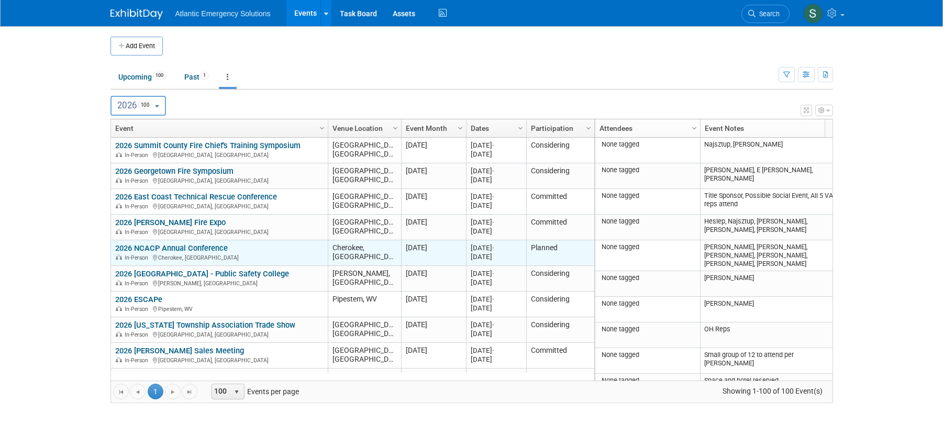
click at [160, 252] on link "2026 NCACP Annual Conference" at bounding box center [171, 248] width 113 height 9
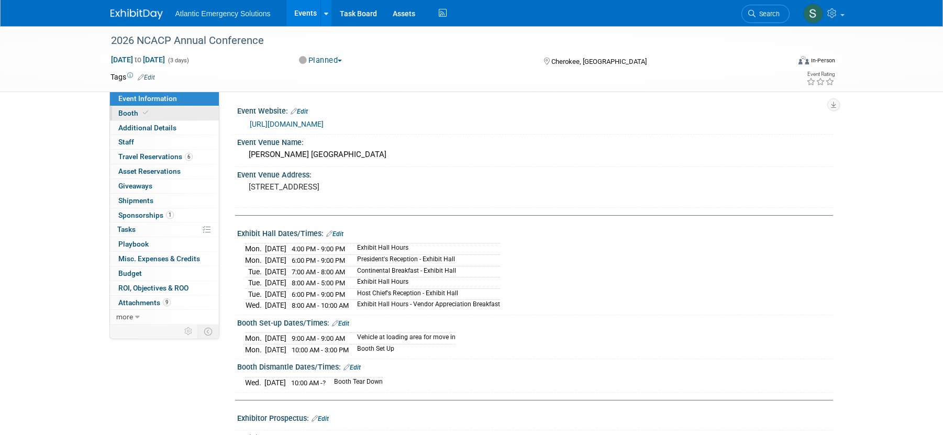
click at [130, 115] on span "Booth" at bounding box center [134, 113] width 32 height 8
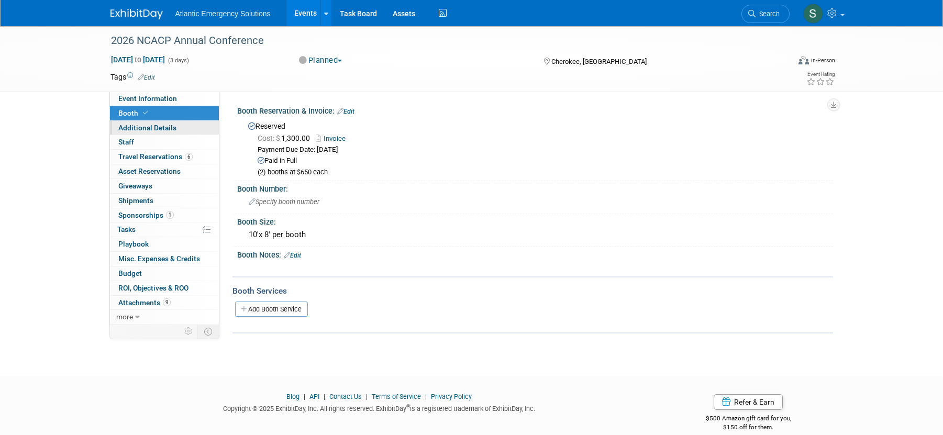
click at [134, 126] on span "Additional Details" at bounding box center [147, 128] width 58 height 8
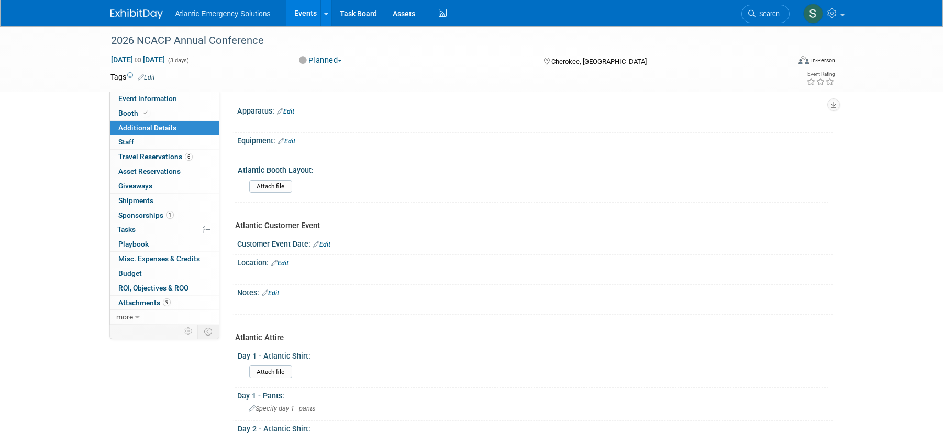
click at [290, 110] on link "Edit" at bounding box center [285, 111] width 17 height 7
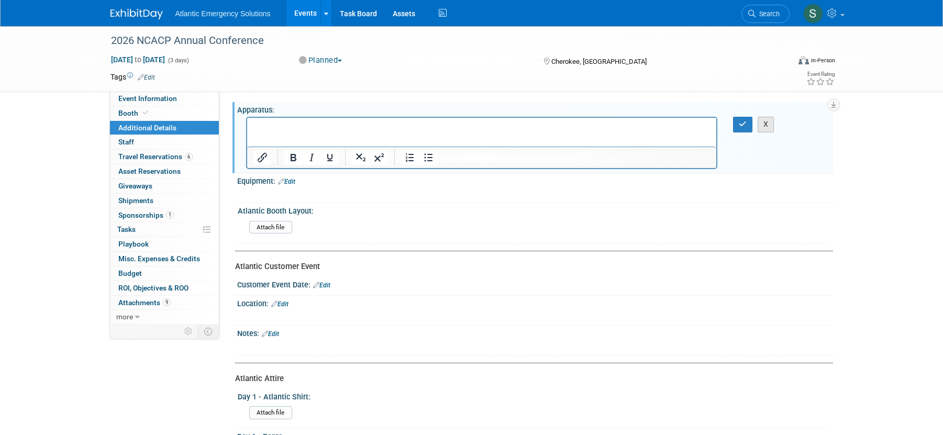
scroll to position [6, 0]
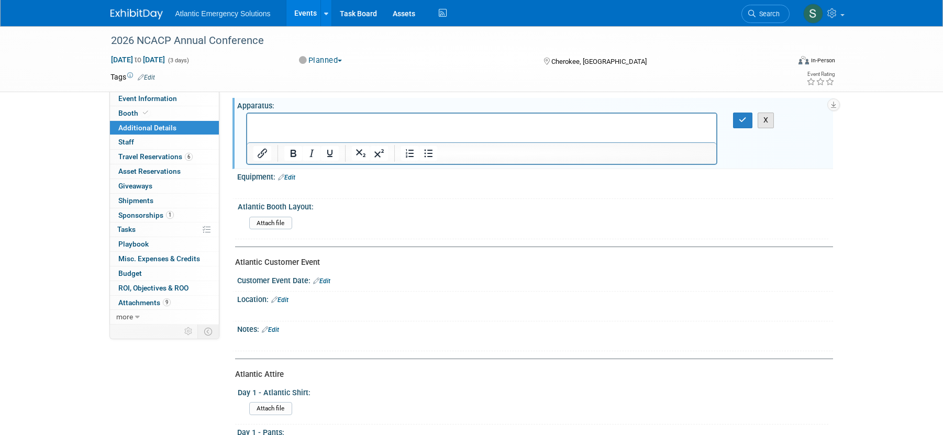
click at [760, 123] on button "X" at bounding box center [766, 120] width 17 height 15
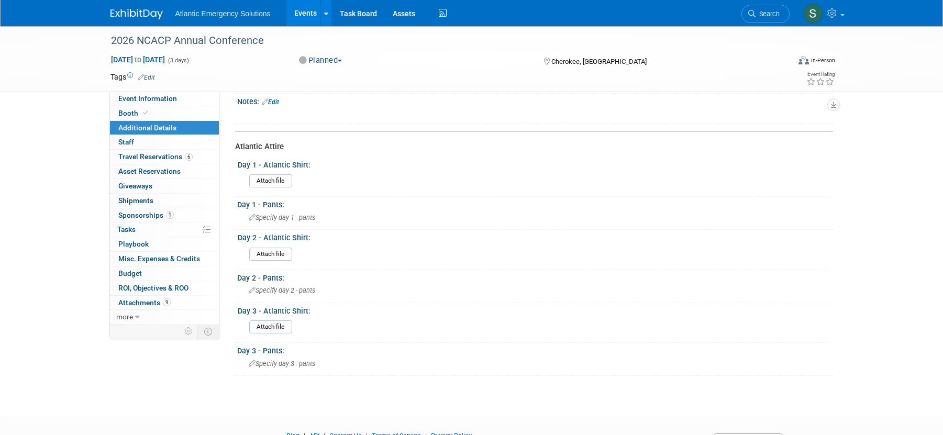
scroll to position [205, 0]
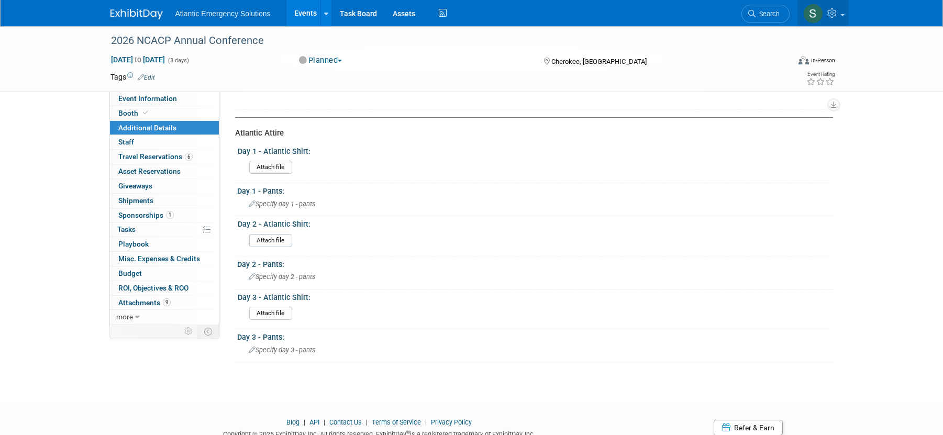
click at [843, 9] on link at bounding box center [823, 13] width 51 height 26
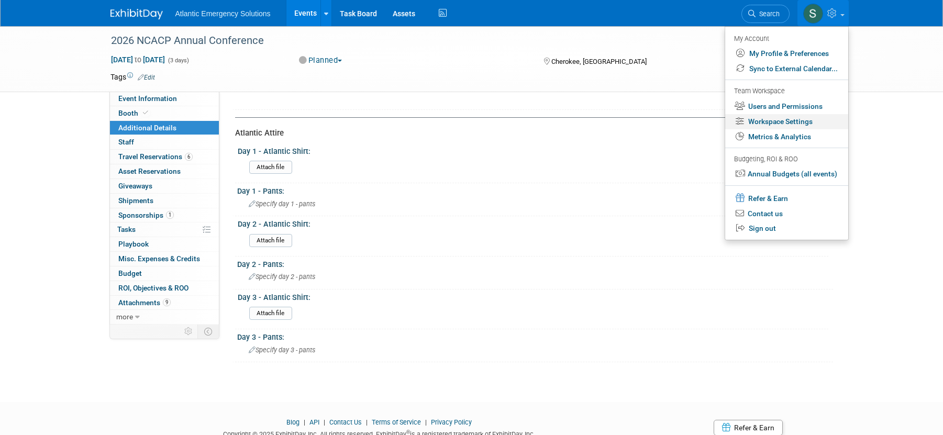
click at [807, 122] on link "Workspace Settings" at bounding box center [786, 121] width 123 height 15
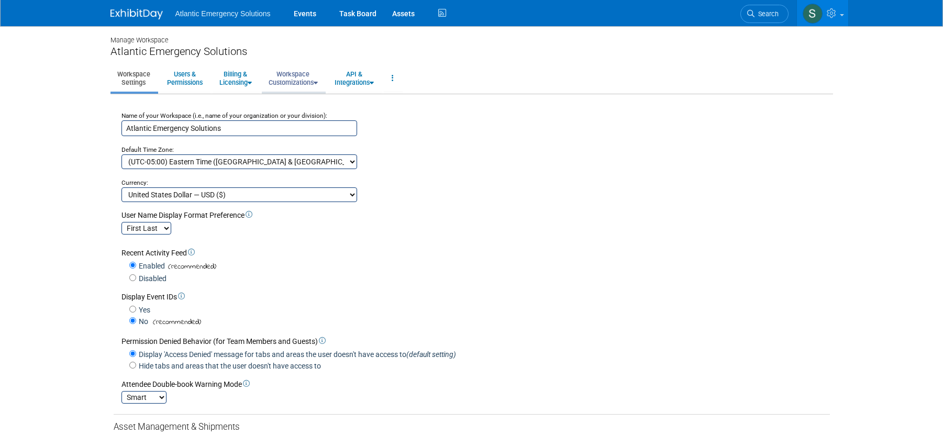
click at [320, 76] on link "Workspace Customizations" at bounding box center [293, 78] width 63 height 26
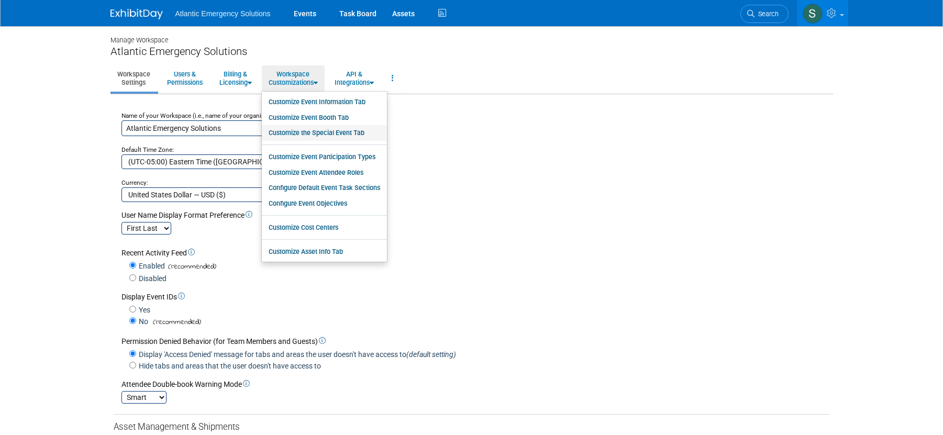
click at [329, 132] on link "Customize the Special Event Tab" at bounding box center [324, 133] width 125 height 16
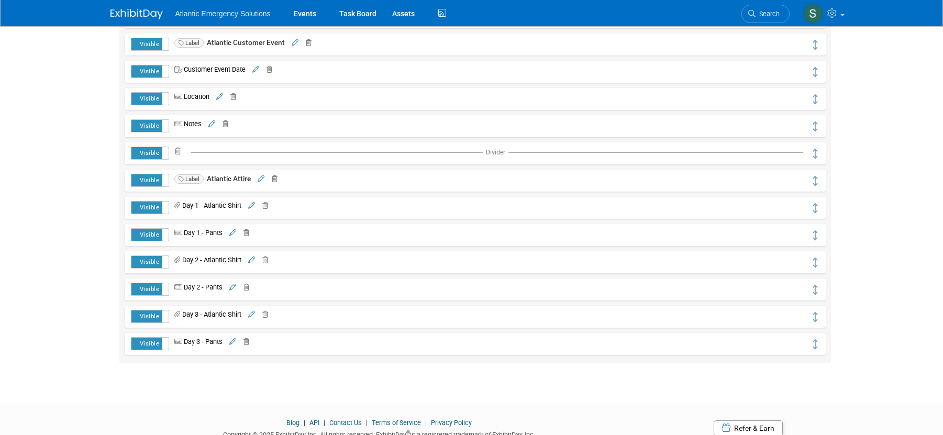
scroll to position [340, 0]
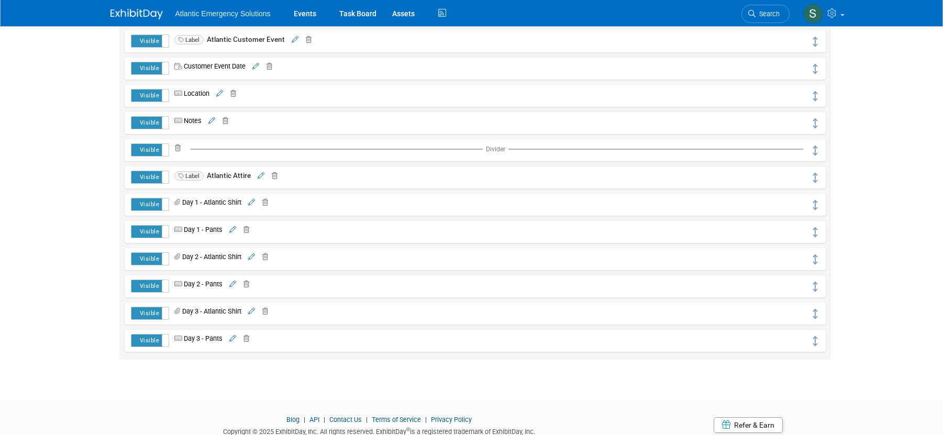
click at [258, 175] on icon at bounding box center [261, 176] width 7 height 7
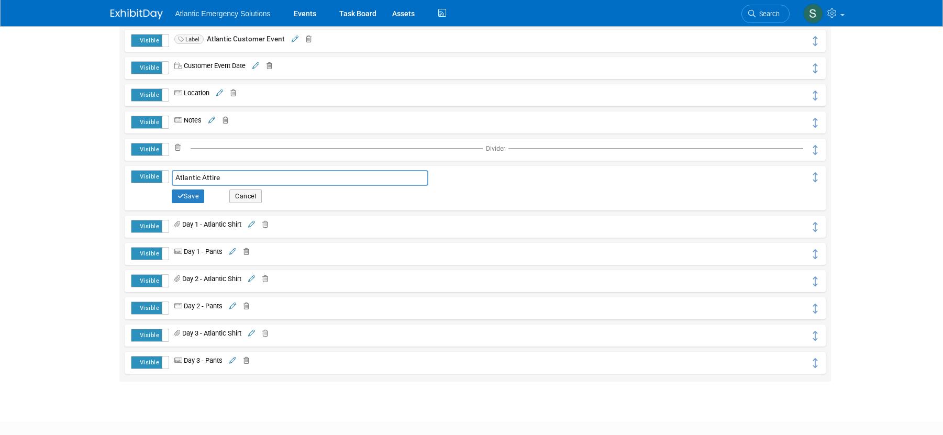
click at [241, 181] on input "Atlantic Attire" at bounding box center [300, 178] width 257 height 16
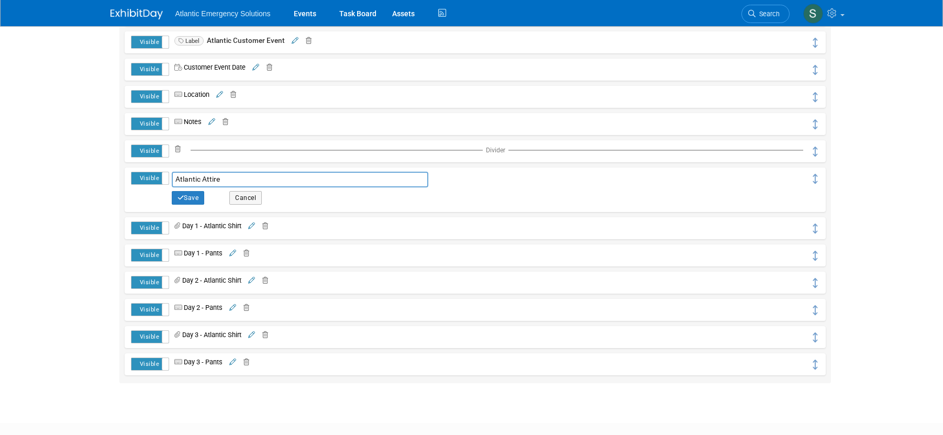
type input "Atlantic Attire"
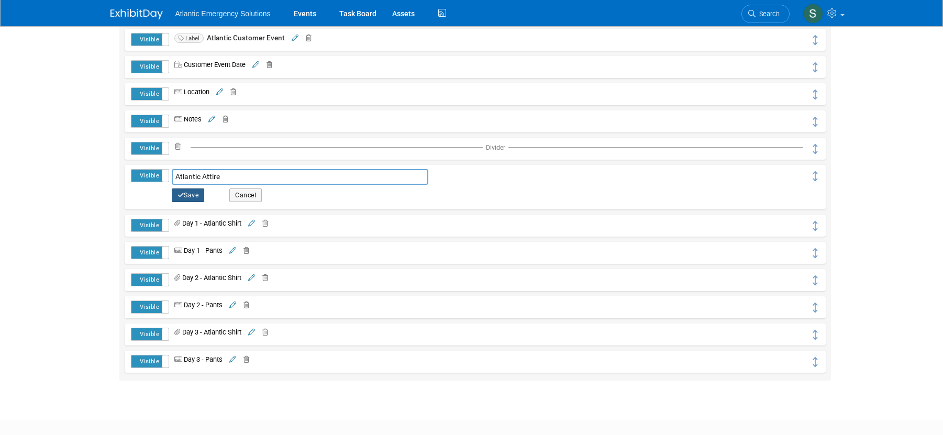
click at [196, 198] on button "Save" at bounding box center [188, 196] width 33 height 14
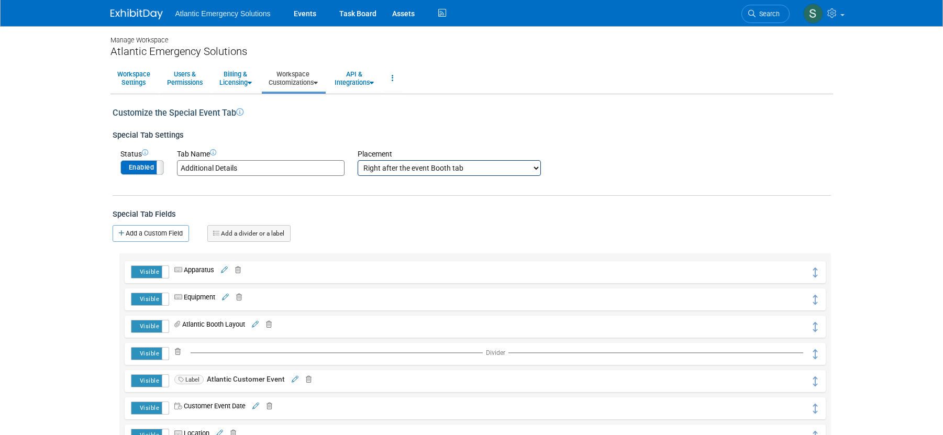
click at [278, 237] on link "Add a divider or a label" at bounding box center [248, 233] width 83 height 17
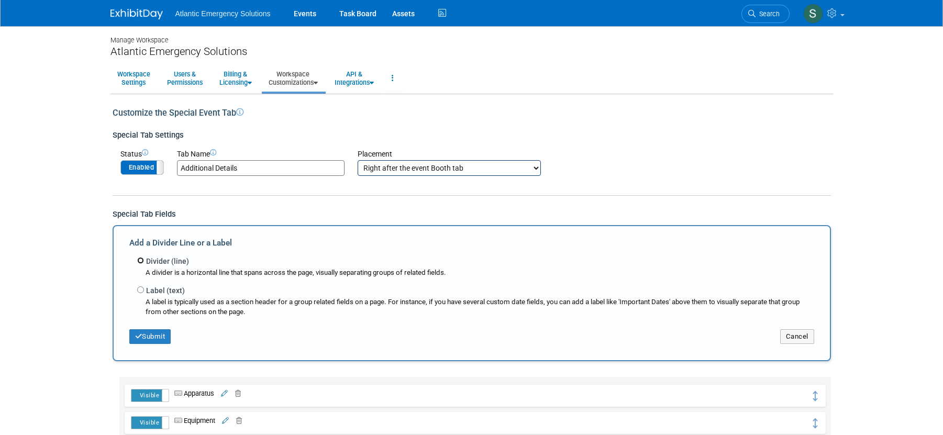
scroll to position [2, 0]
click at [142, 262] on div "Divider (line) A divider is a horizontal line that spans across the page, visua…" at bounding box center [475, 264] width 677 height 23
click at [141, 259] on input "Divider (line)" at bounding box center [140, 258] width 7 height 7
radio input "true"
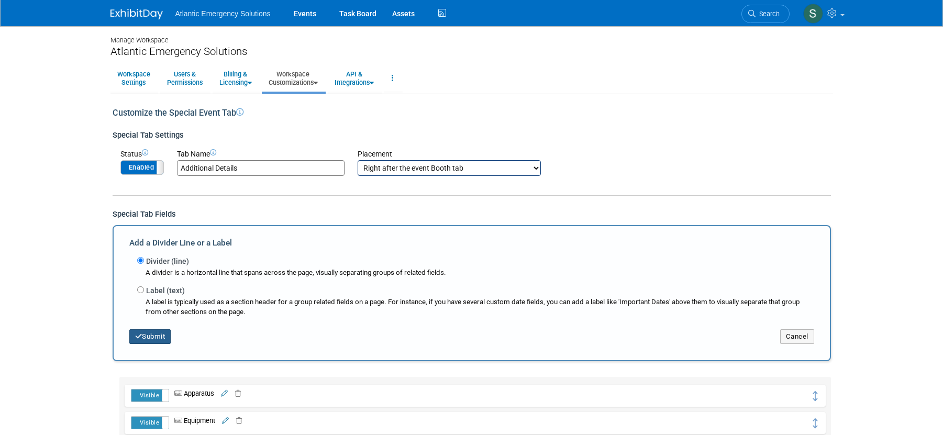
click at [154, 338] on button "Submit" at bounding box center [150, 336] width 42 height 15
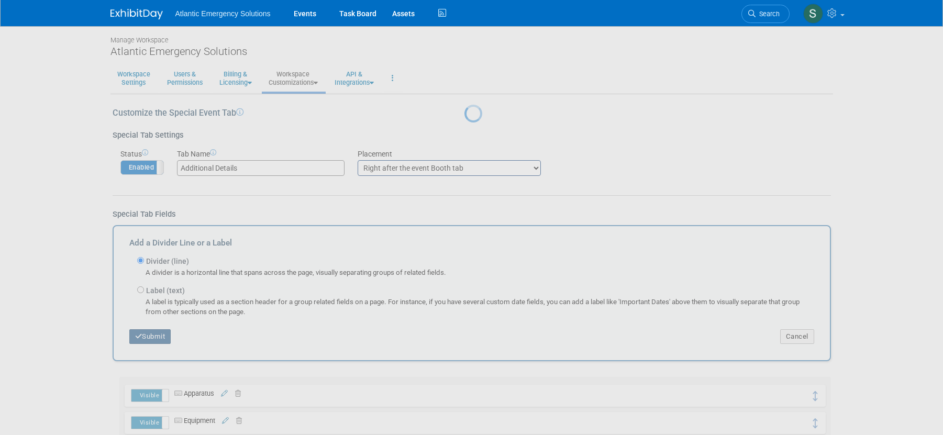
scroll to position [1, 0]
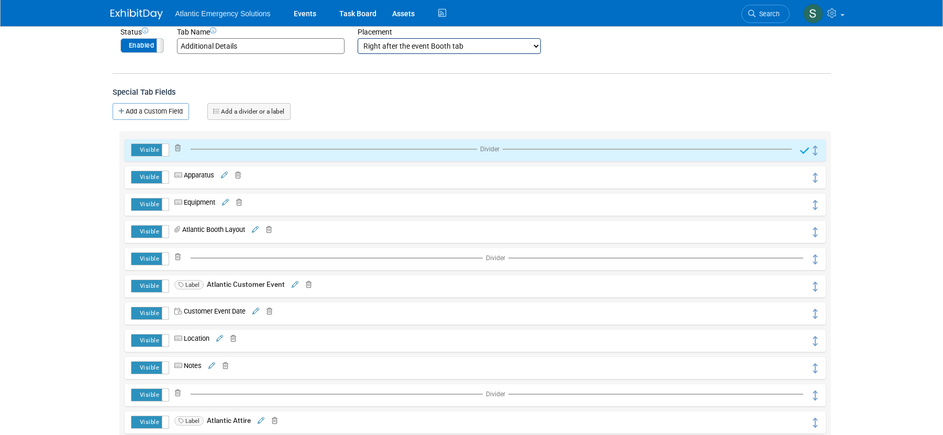
scroll to position [125, 0]
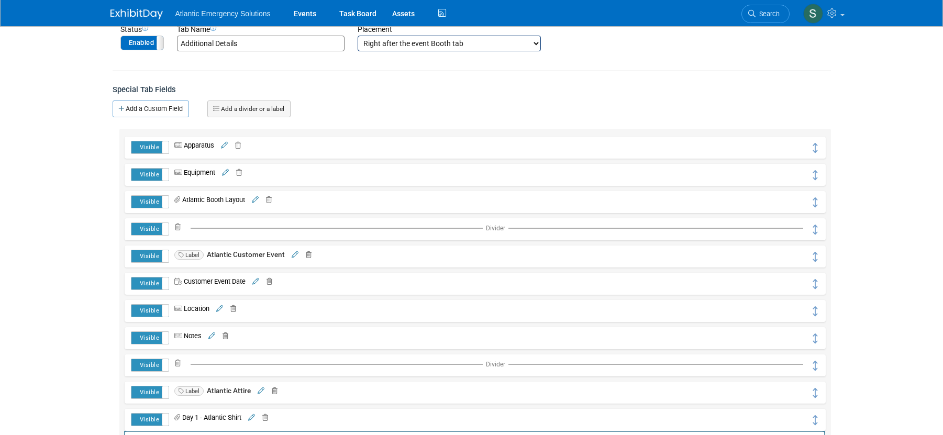
drag, startPoint x: 814, startPoint y: 148, endPoint x: 814, endPoint y: 444, distance: 295.4
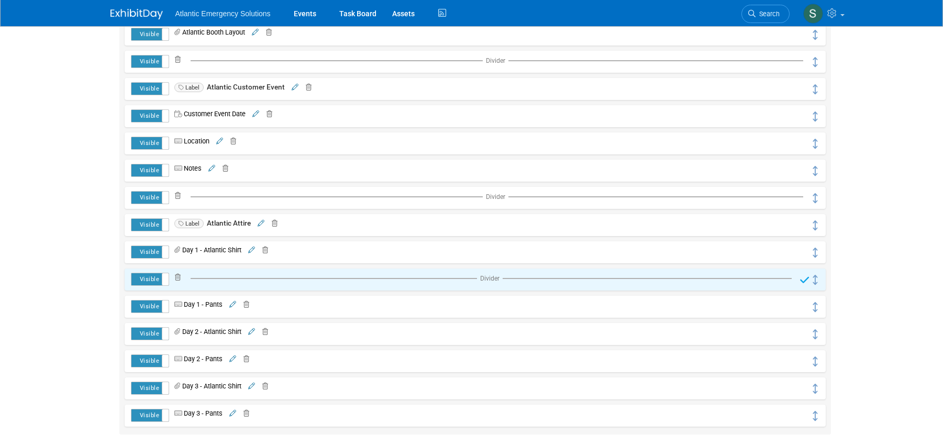
scroll to position [293, 0]
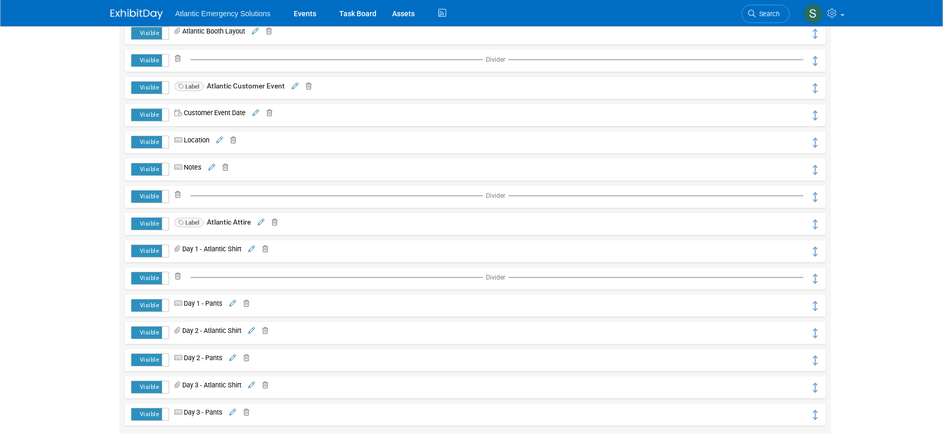
drag, startPoint x: 811, startPoint y: 278, endPoint x: 812, endPoint y: 321, distance: 43.0
click at [812, 321] on div "Visible Hidden Apparatus URL" at bounding box center [474, 196] width 711 height 473
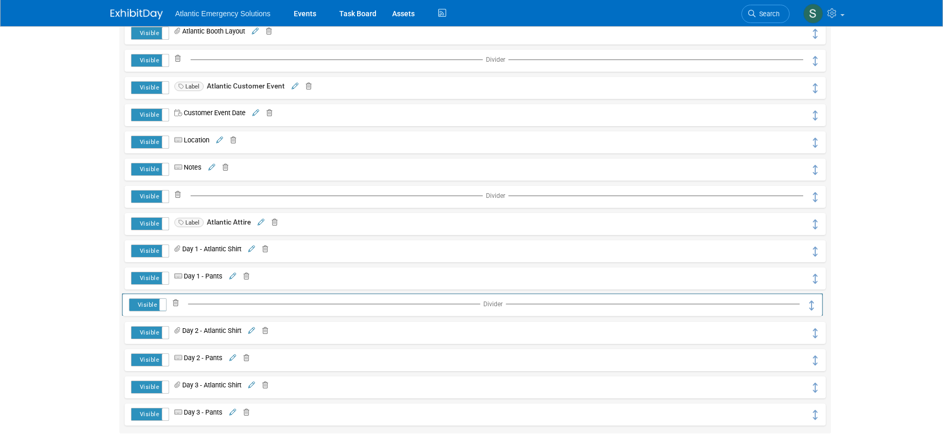
drag, startPoint x: 814, startPoint y: 279, endPoint x: 811, endPoint y: 305, distance: 26.3
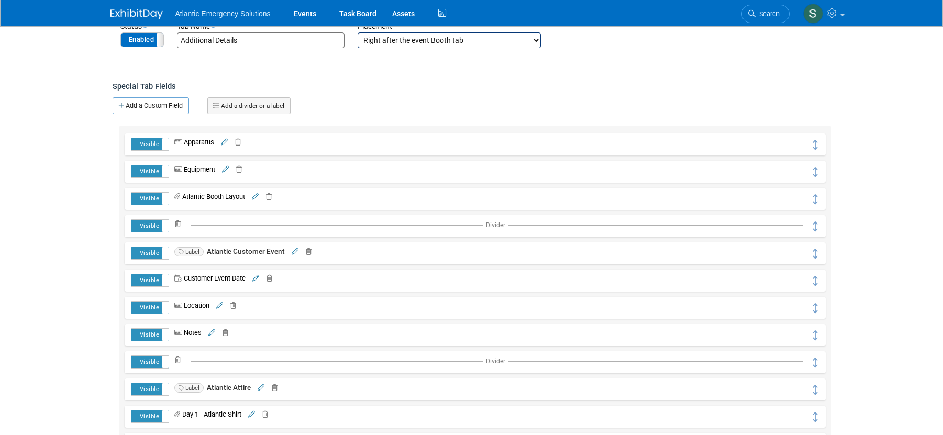
scroll to position [0, 0]
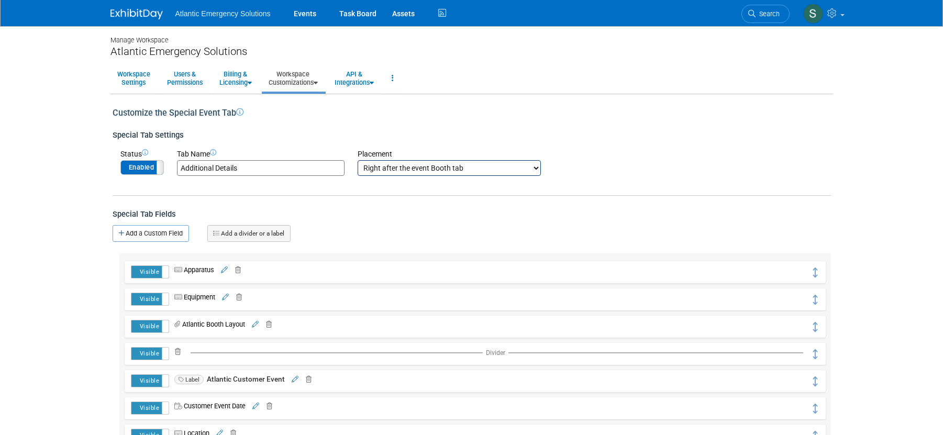
click at [250, 234] on link "Add a divider or a label" at bounding box center [248, 233] width 83 height 17
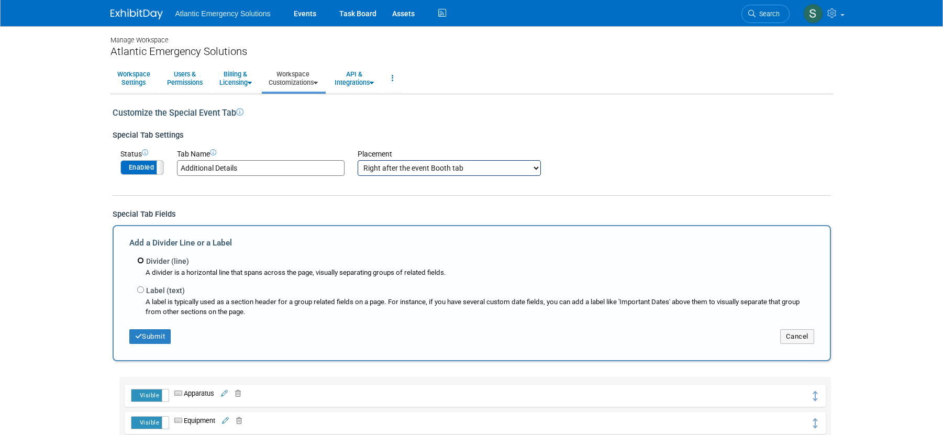
drag, startPoint x: 139, startPoint y: 261, endPoint x: 148, endPoint y: 317, distance: 57.2
click at [139, 261] on input "Divider (line)" at bounding box center [140, 260] width 7 height 7
radio input "true"
click at [153, 338] on button "Submit" at bounding box center [150, 336] width 42 height 15
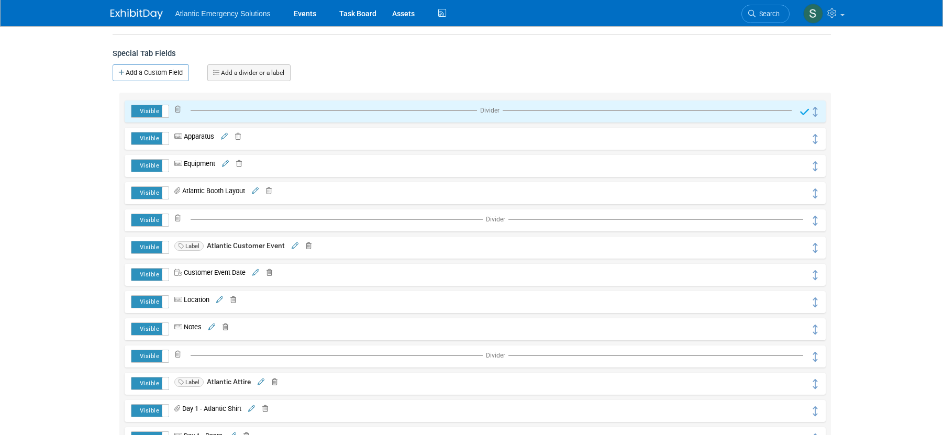
scroll to position [192, 0]
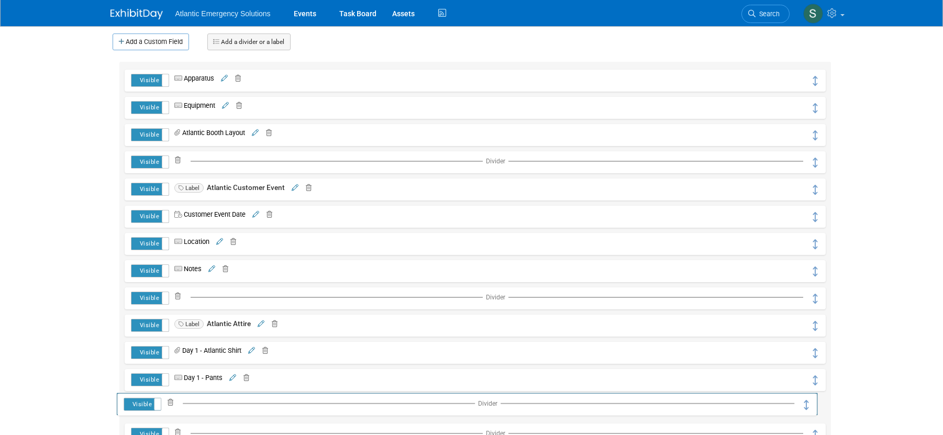
drag, startPoint x: 815, startPoint y: 82, endPoint x: 808, endPoint y: 404, distance: 321.6
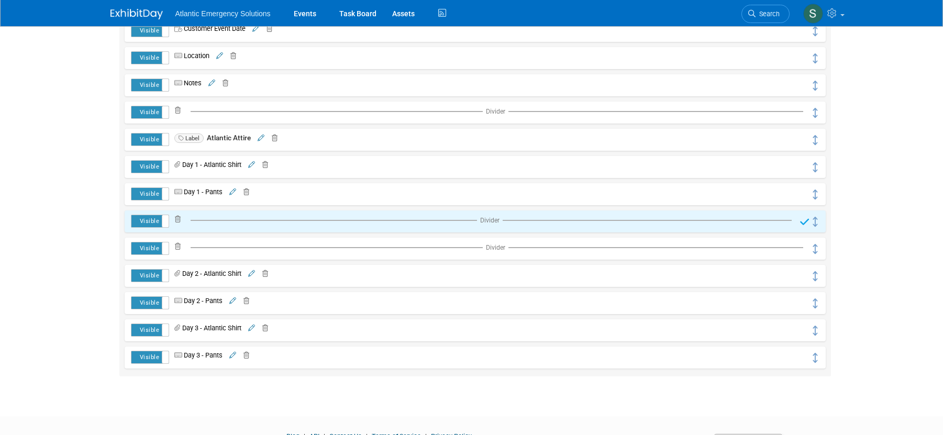
scroll to position [379, 0]
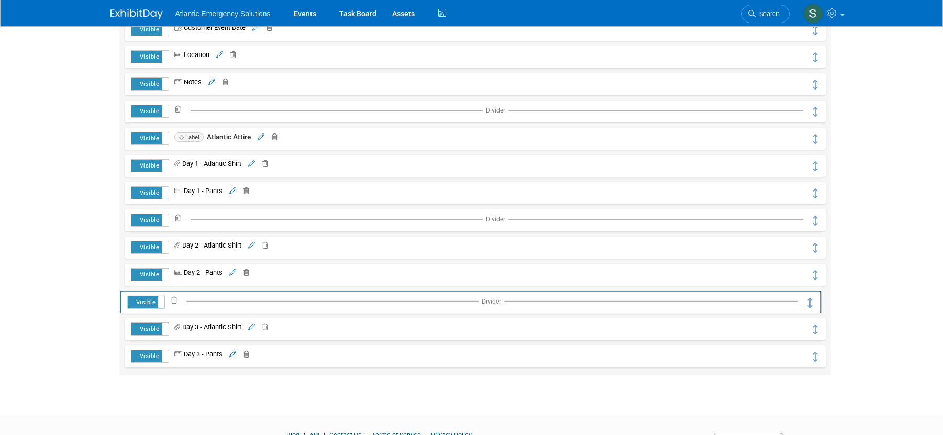
drag, startPoint x: 815, startPoint y: 248, endPoint x: 811, endPoint y: 302, distance: 54.6
click at [311, 13] on link "Events" at bounding box center [305, 13] width 38 height 26
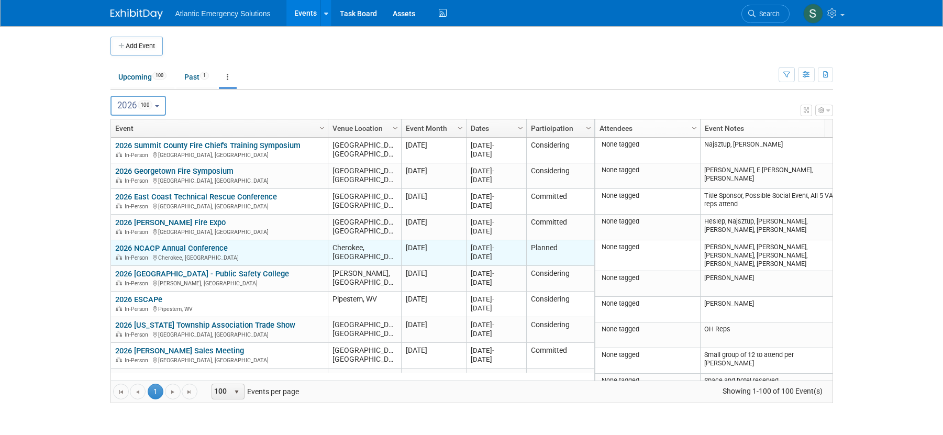
click at [185, 247] on link "2026 NCACP Annual Conference" at bounding box center [171, 248] width 113 height 9
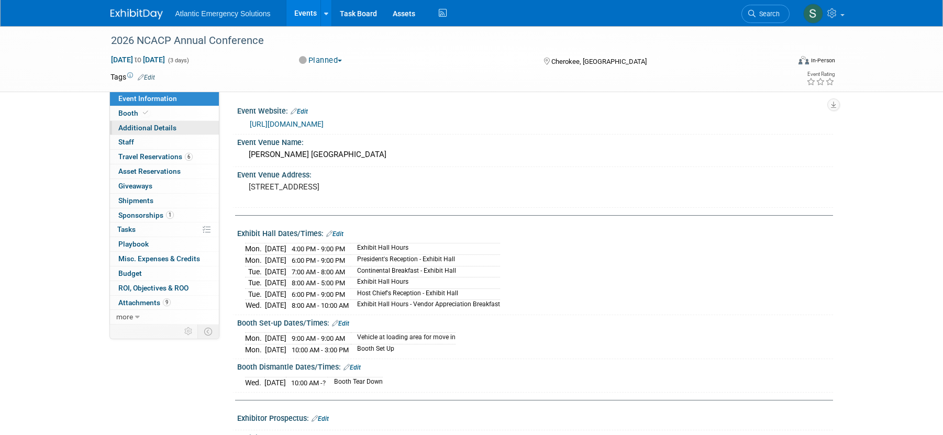
click at [149, 129] on span "Additional Details" at bounding box center [147, 128] width 58 height 8
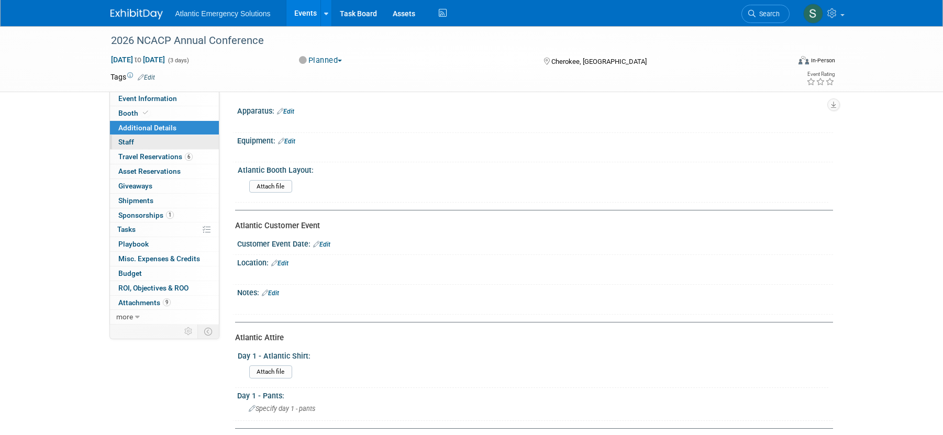
click at [130, 141] on span "Staff 0" at bounding box center [126, 142] width 16 height 8
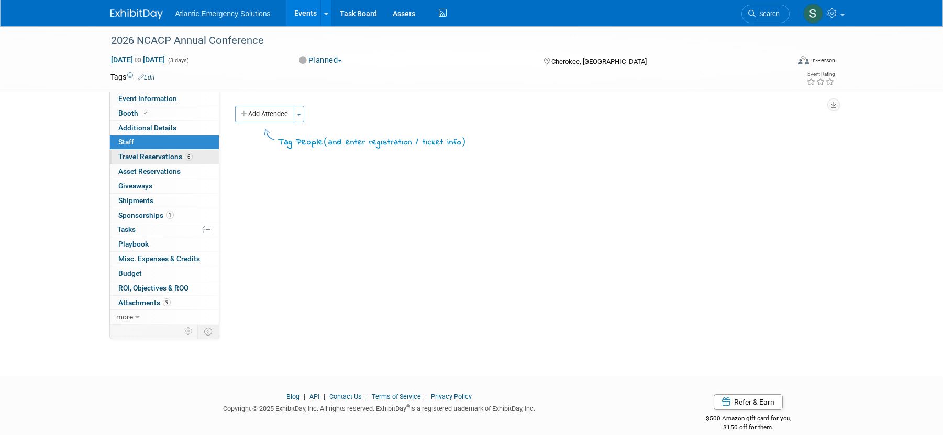
click at [136, 157] on span "Travel Reservations 6" at bounding box center [155, 156] width 74 height 8
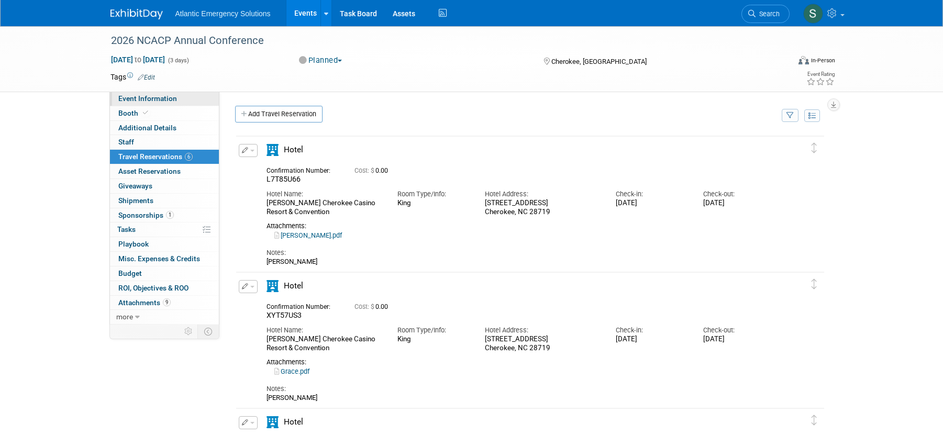
click at [147, 98] on span "Event Information" at bounding box center [147, 98] width 59 height 8
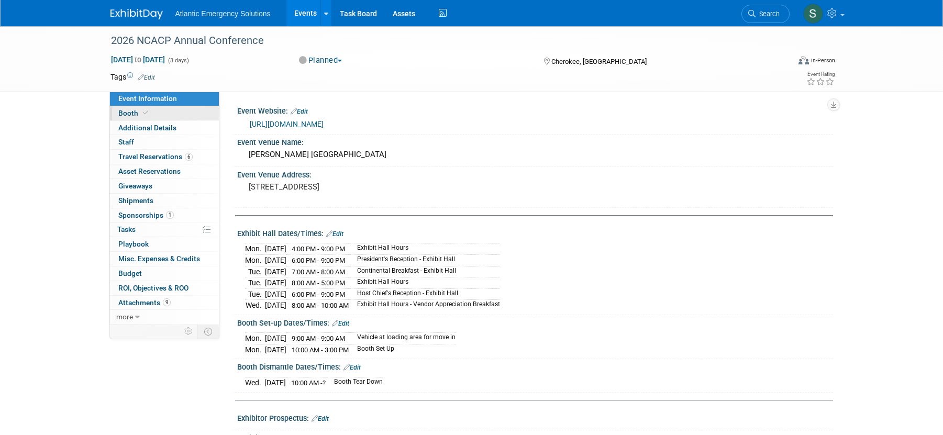
click at [123, 115] on span "Booth" at bounding box center [134, 113] width 32 height 8
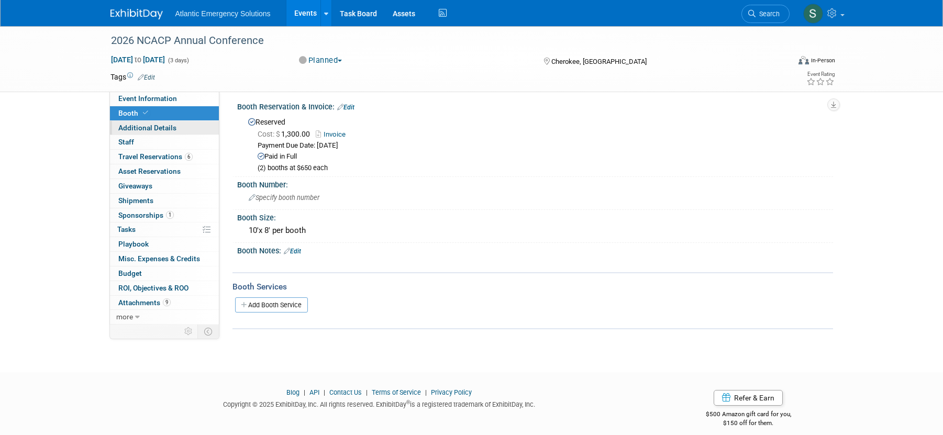
scroll to position [5, 0]
click at [135, 130] on span "Additional Details" at bounding box center [147, 128] width 58 height 8
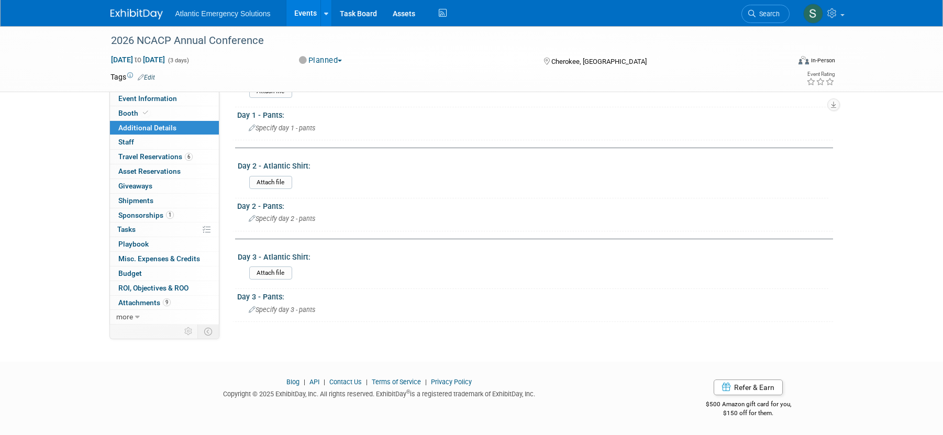
scroll to position [264, 0]
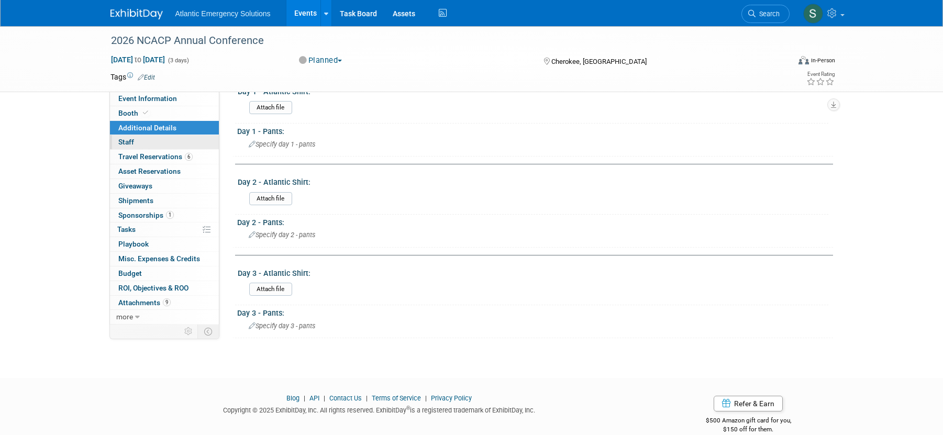
click at [127, 141] on span "Staff 0" at bounding box center [126, 142] width 16 height 8
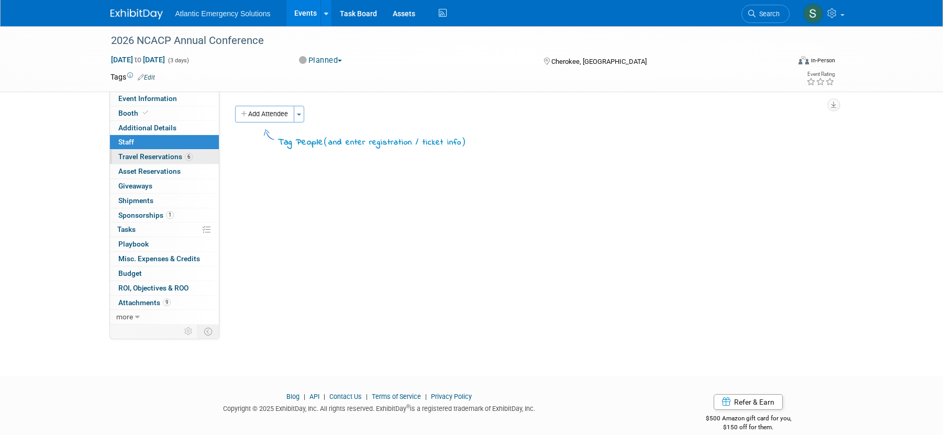
click at [134, 156] on span "Travel Reservations 6" at bounding box center [155, 156] width 74 height 8
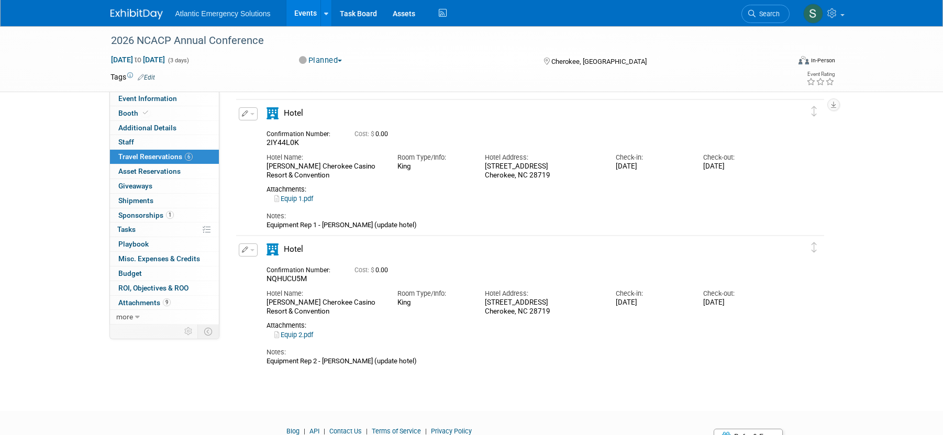
scroll to position [631, 0]
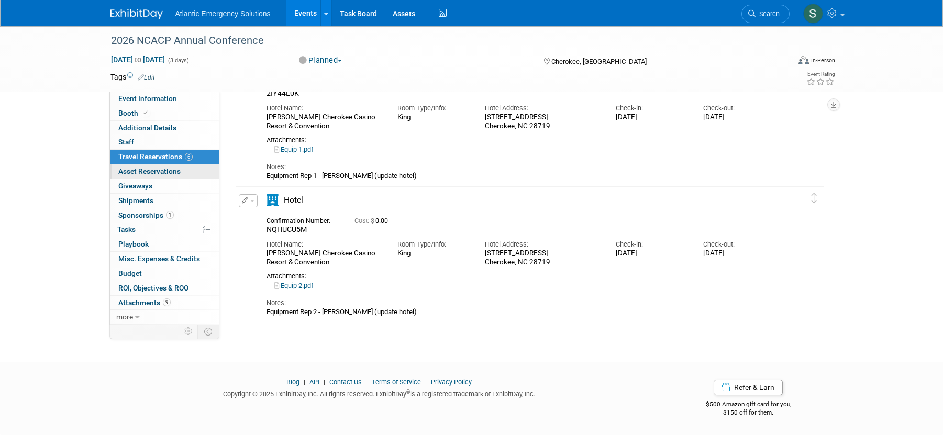
click at [156, 172] on span "Asset Reservations 0" at bounding box center [149, 171] width 62 height 8
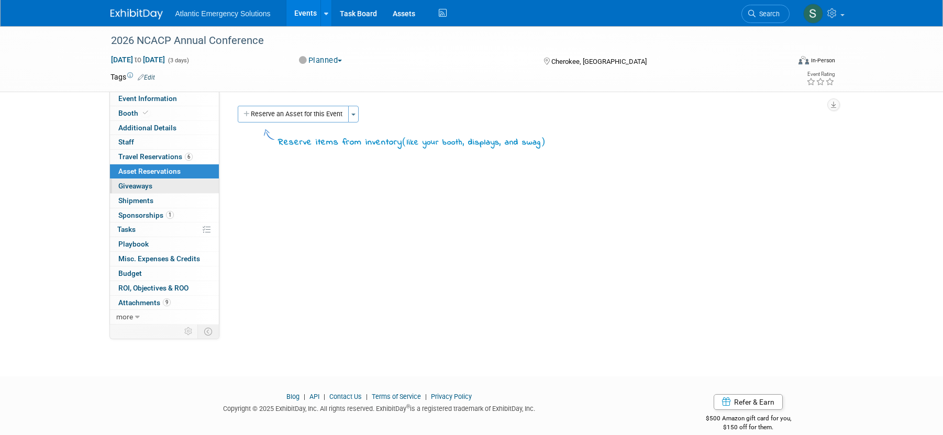
click at [145, 186] on span "Giveaways 0" at bounding box center [135, 186] width 34 height 8
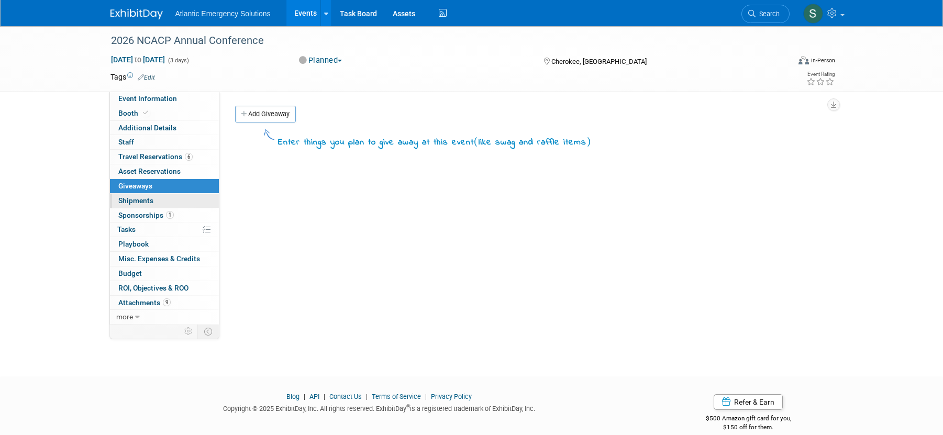
click at [142, 203] on span "Shipments 0" at bounding box center [135, 200] width 35 height 8
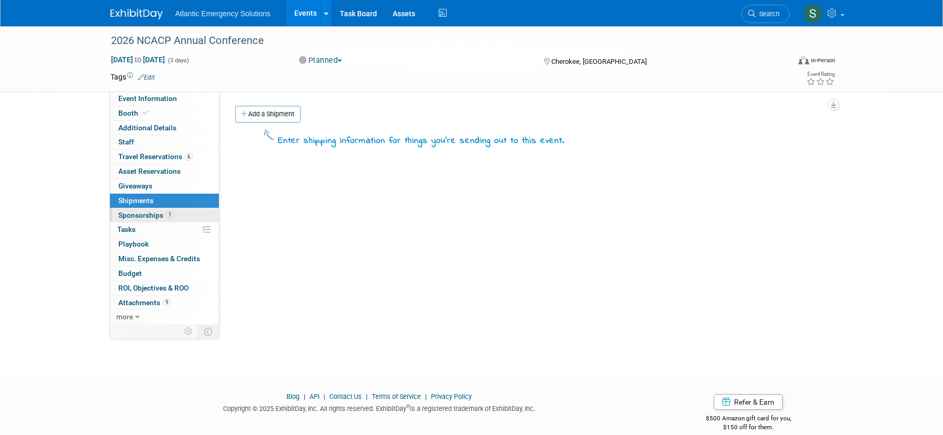
click at [142, 216] on span "Sponsorships 1" at bounding box center [146, 215] width 56 height 8
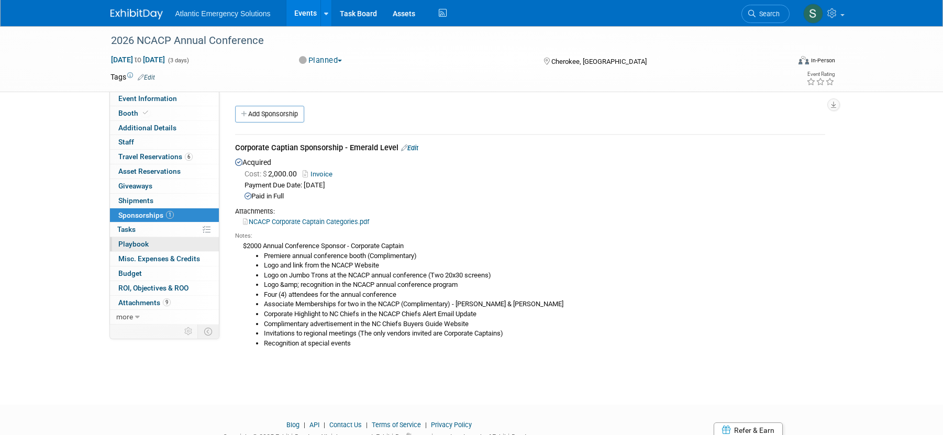
drag, startPoint x: 123, startPoint y: 228, endPoint x: 129, endPoint y: 237, distance: 11.3
click at [123, 228] on span "Tasks 0%" at bounding box center [126, 229] width 18 height 8
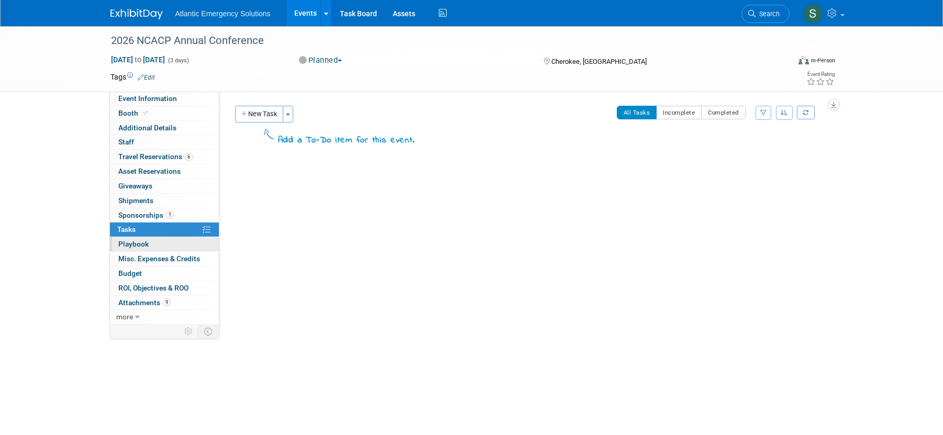
click at [137, 243] on span "Playbook 0" at bounding box center [133, 244] width 30 height 8
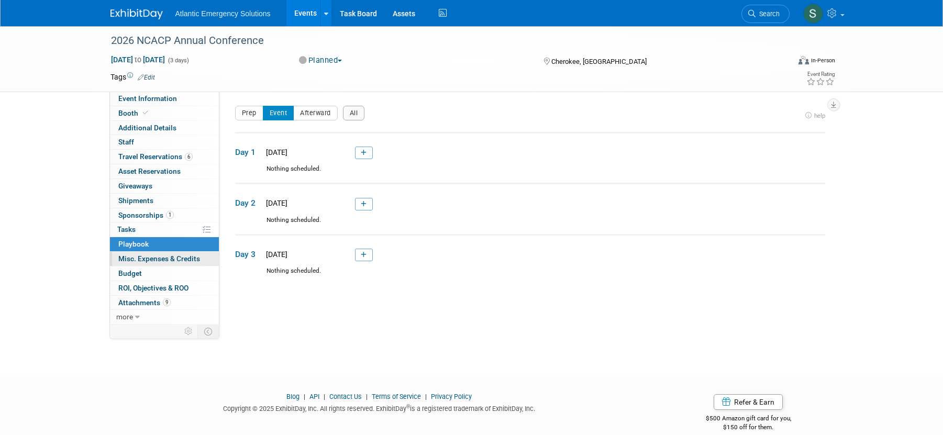
click at [162, 258] on span "Misc. Expenses & Credits 0" at bounding box center [159, 259] width 82 height 8
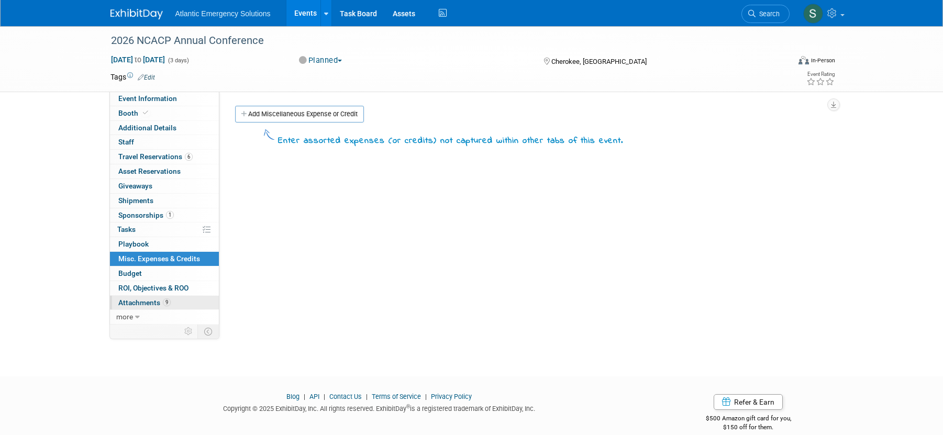
drag, startPoint x: 129, startPoint y: 274, endPoint x: 147, endPoint y: 296, distance: 28.7
click at [129, 274] on span "Budget" at bounding box center [130, 273] width 24 height 8
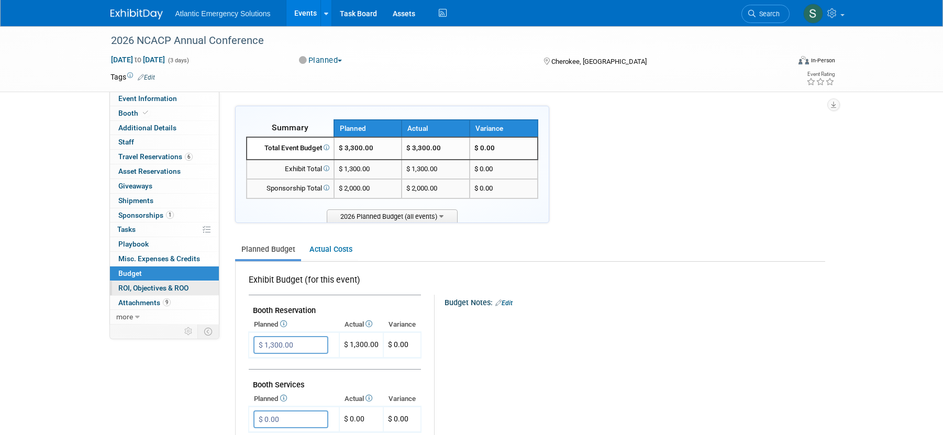
click at [152, 290] on span "ROI, Objectives & ROO 0" at bounding box center [153, 288] width 70 height 8
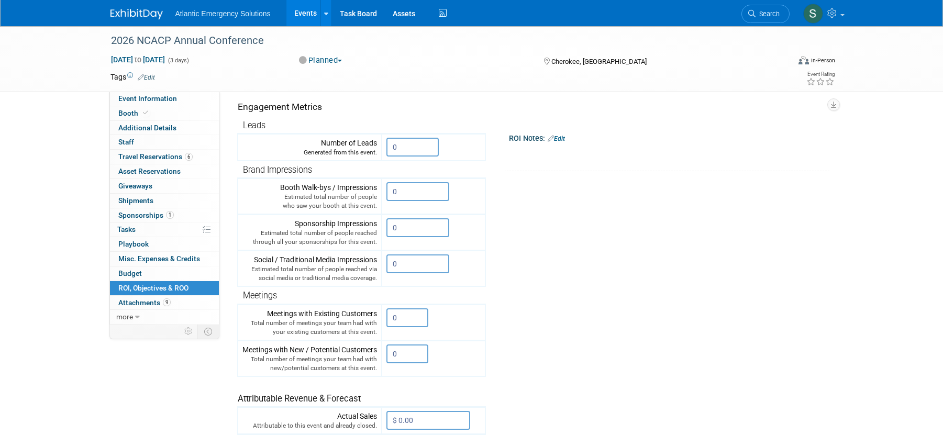
scroll to position [164, 0]
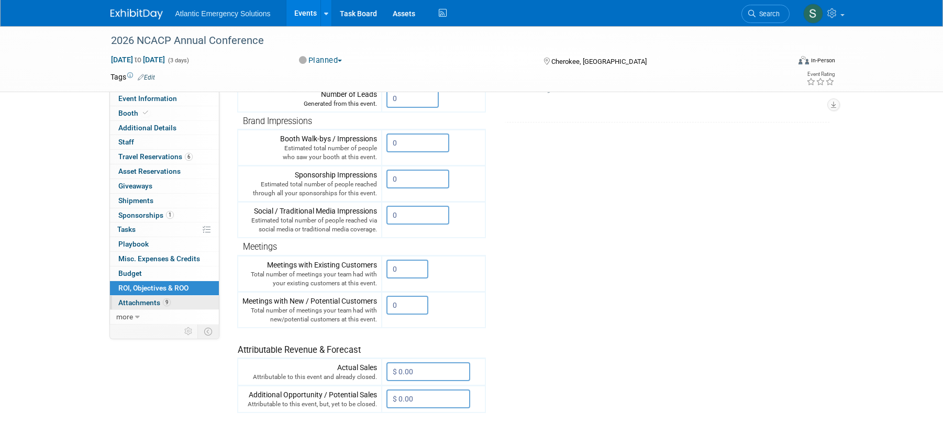
click at [143, 307] on link "9 Attachments 9" at bounding box center [164, 303] width 109 height 14
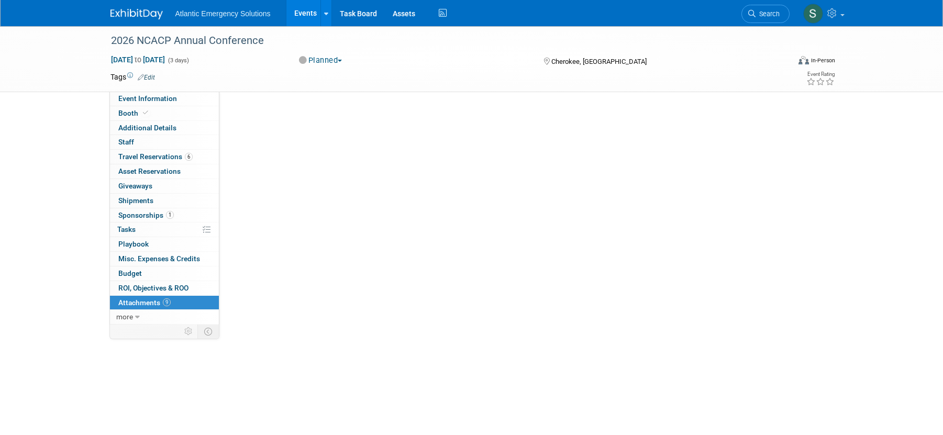
scroll to position [0, 0]
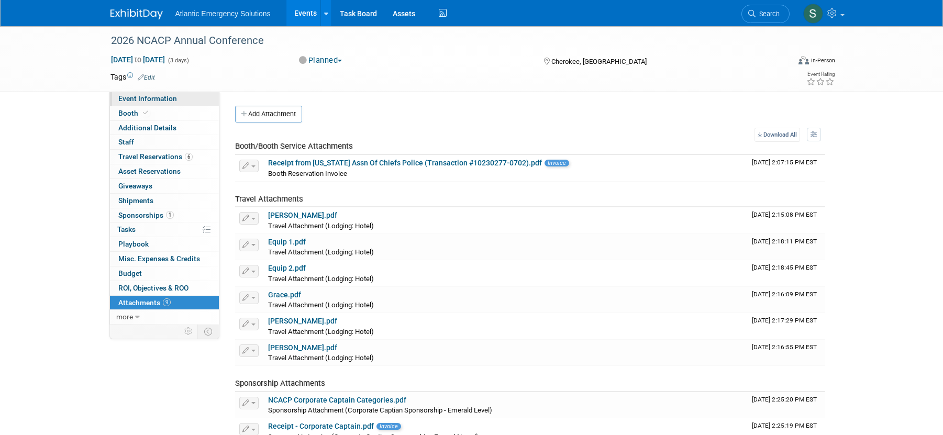
click at [130, 98] on span "Event Information" at bounding box center [147, 98] width 59 height 8
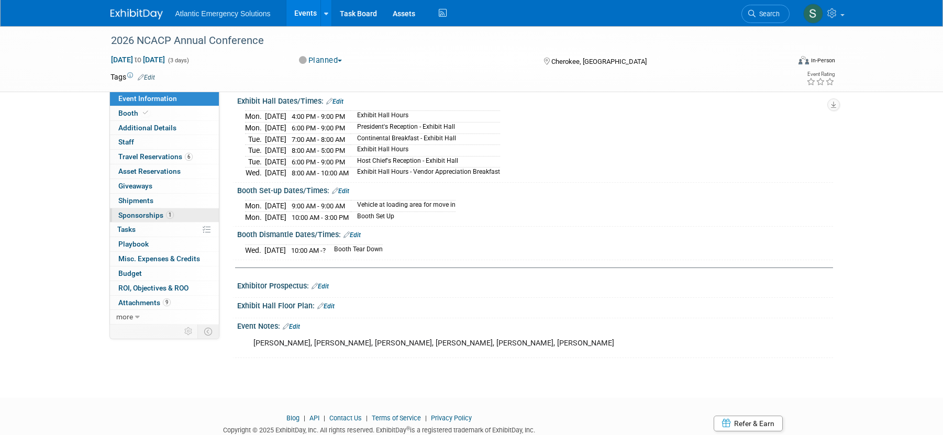
scroll to position [133, 0]
click at [120, 116] on span "Booth" at bounding box center [134, 113] width 32 height 8
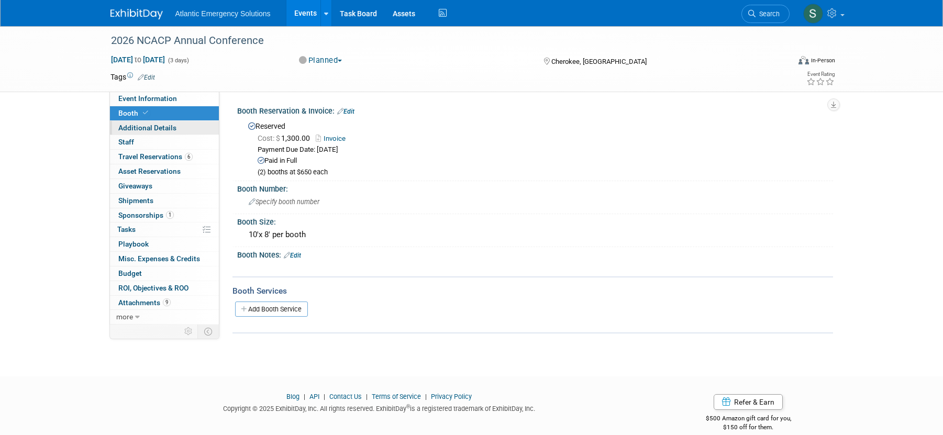
click at [135, 130] on span "Additional Details" at bounding box center [147, 128] width 58 height 8
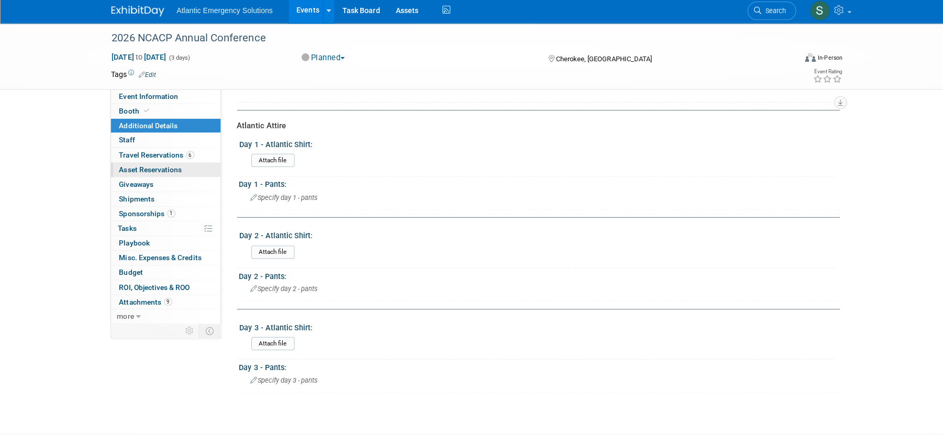
scroll to position [219, 0]
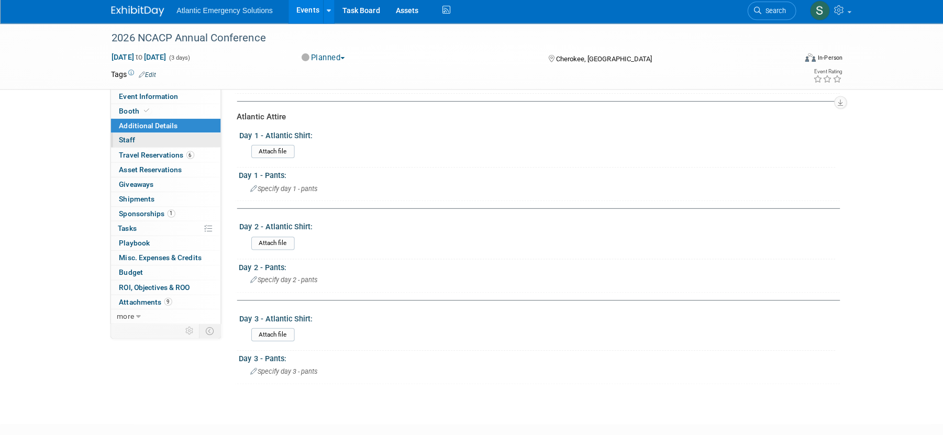
click at [118, 142] on span "Staff 0" at bounding box center [126, 142] width 16 height 8
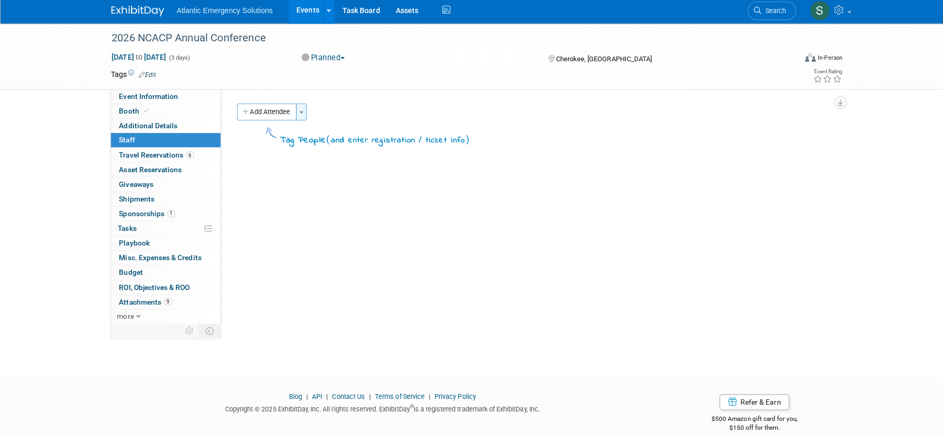
click at [299, 114] on span "button" at bounding box center [299, 115] width 4 height 2
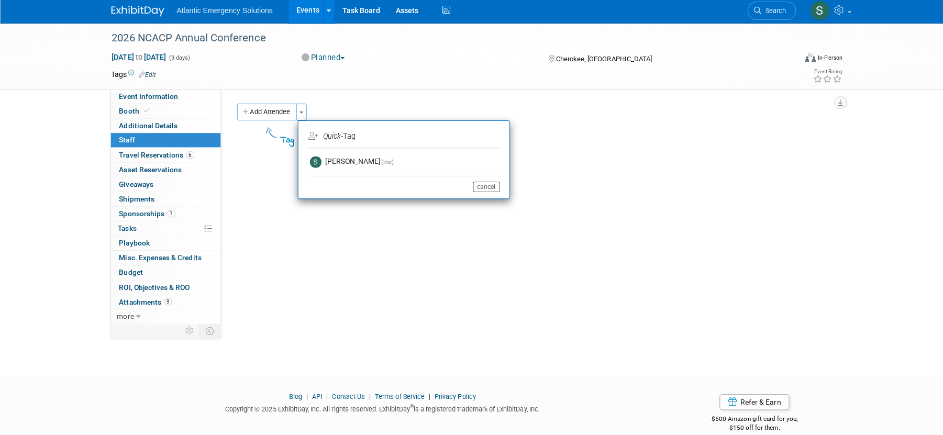
click at [474, 190] on button "cancel" at bounding box center [482, 188] width 27 height 10
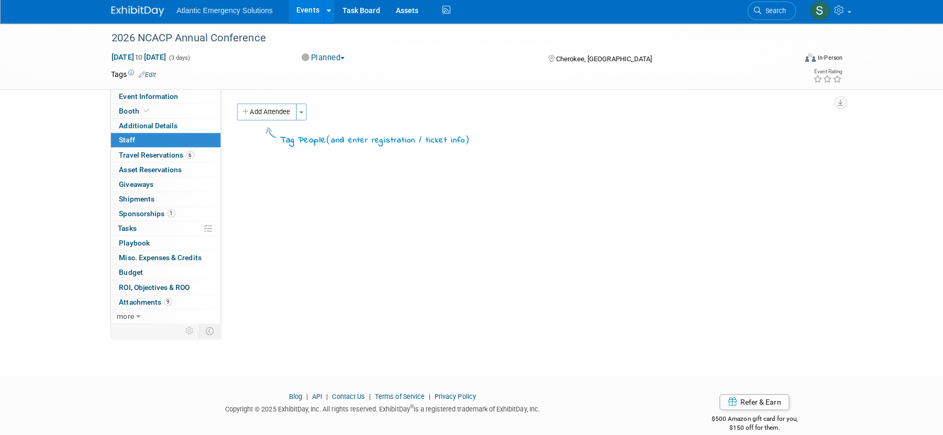
scroll to position [1, 0]
click at [156, 156] on span "Travel Reservations 6" at bounding box center [155, 156] width 74 height 8
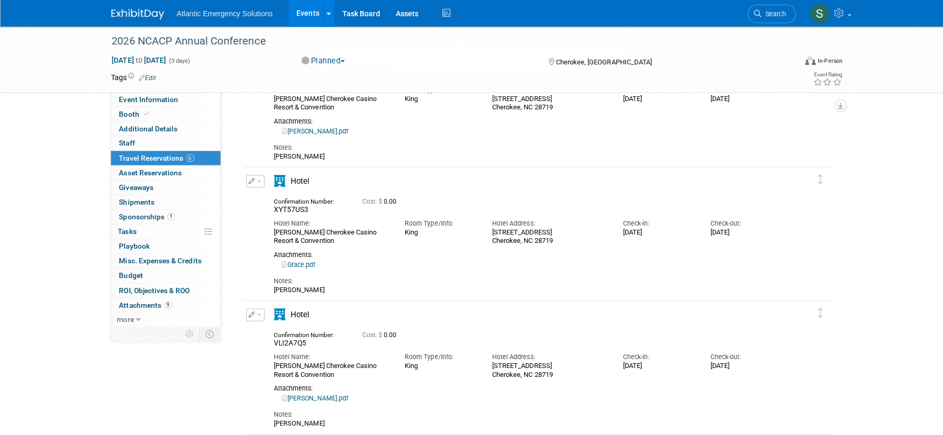
scroll to position [0, 0]
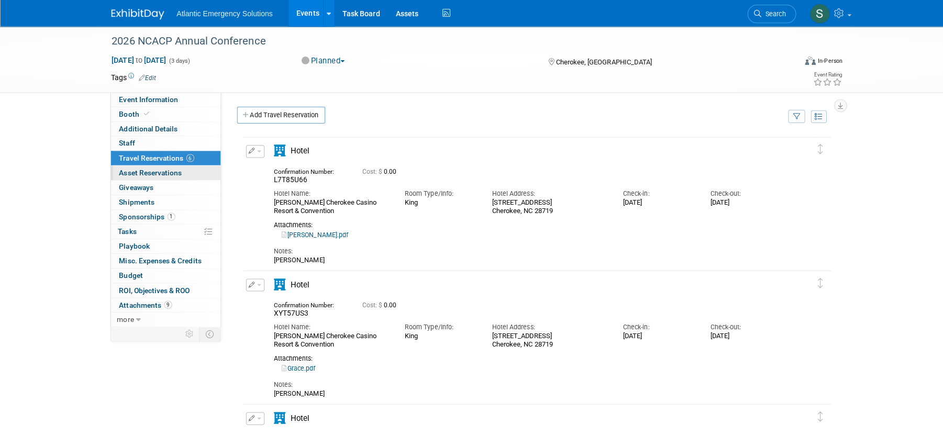
click at [157, 173] on span "Asset Reservations 0" at bounding box center [149, 171] width 62 height 8
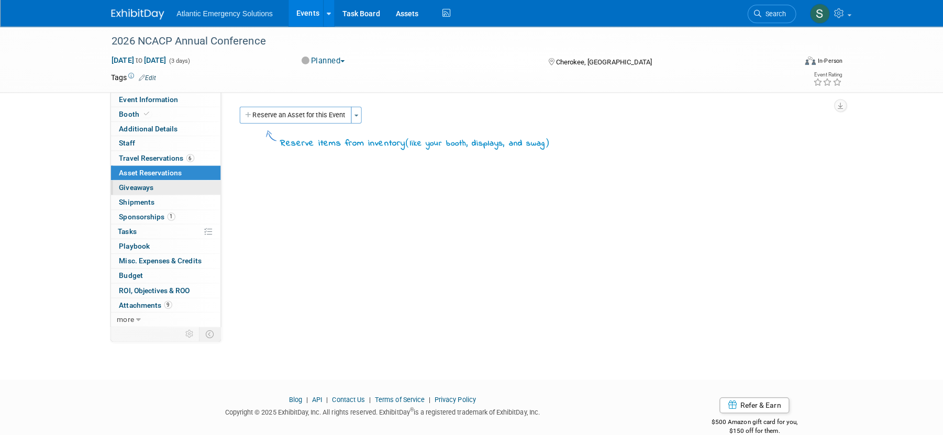
click at [147, 183] on span "Giveaways 0" at bounding box center [135, 186] width 34 height 8
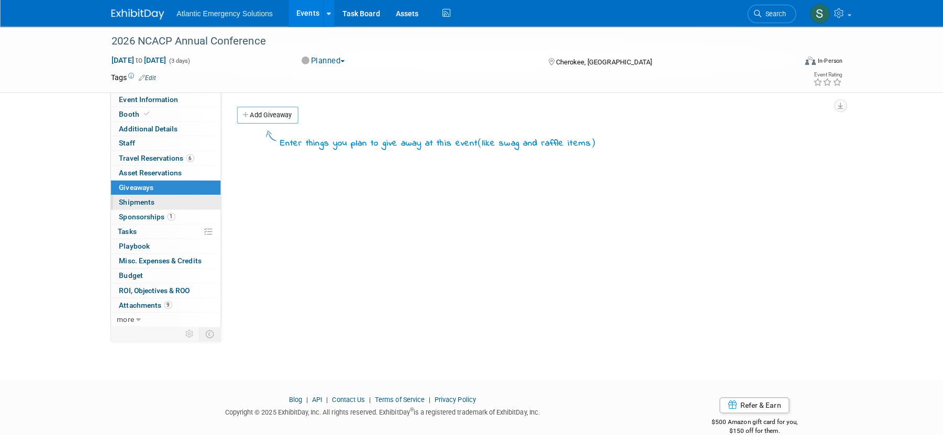
click at [145, 199] on span "Shipments 0" at bounding box center [135, 200] width 35 height 8
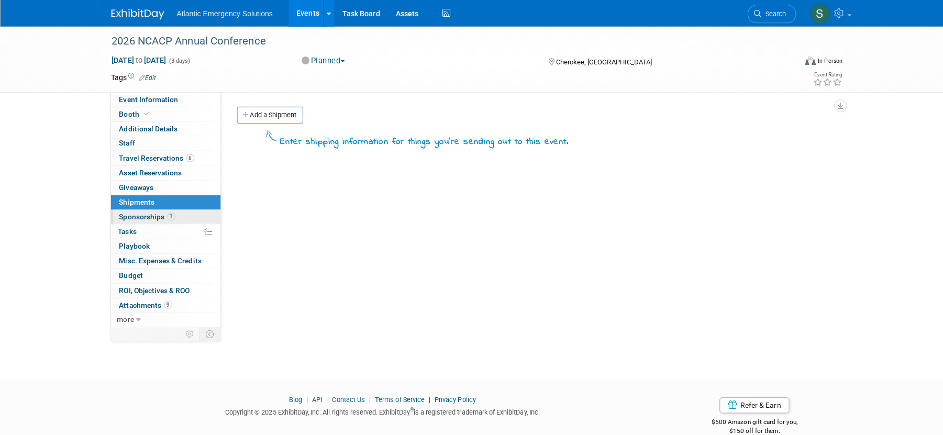
click at [140, 216] on span "Sponsorships 1" at bounding box center [146, 215] width 56 height 8
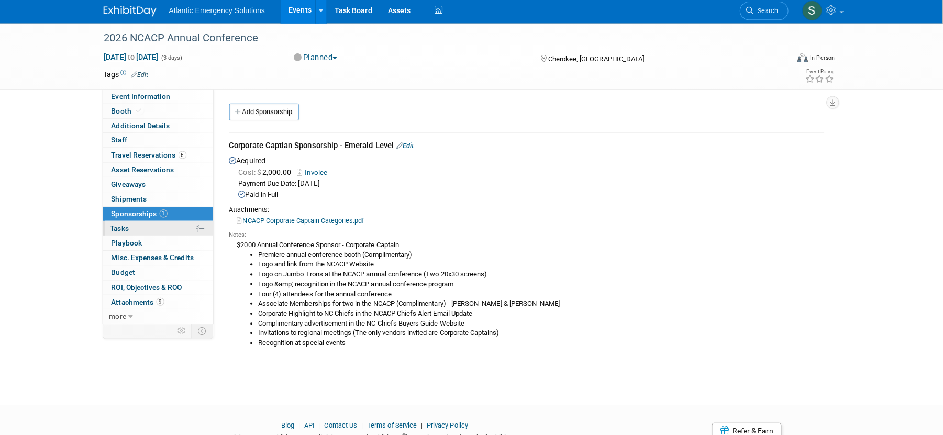
click at [124, 229] on span "Tasks 0%" at bounding box center [126, 229] width 18 height 8
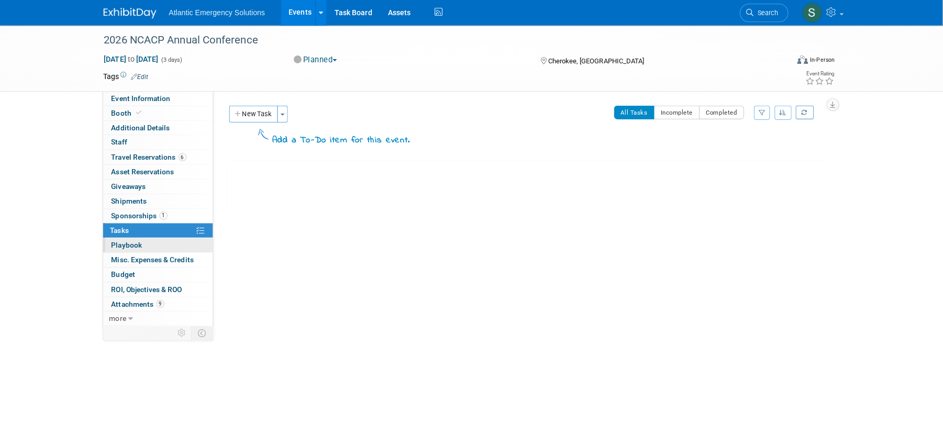
click at [132, 245] on span "Playbook 0" at bounding box center [133, 244] width 30 height 8
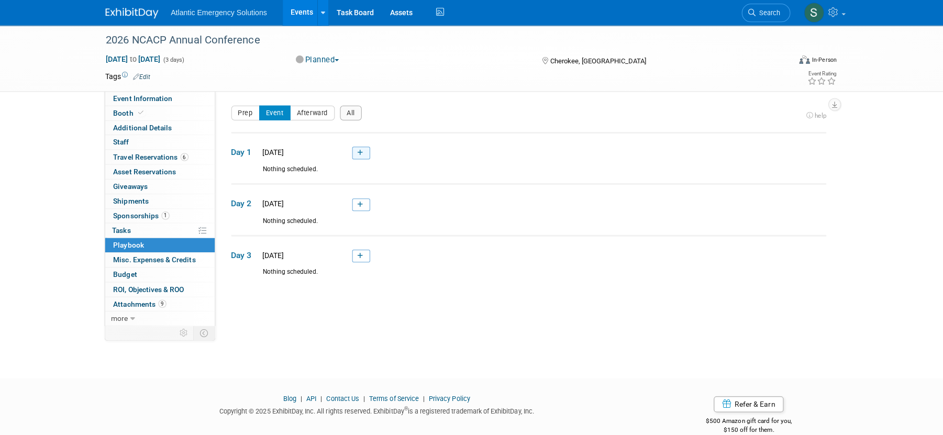
click at [358, 155] on link at bounding box center [364, 153] width 18 height 13
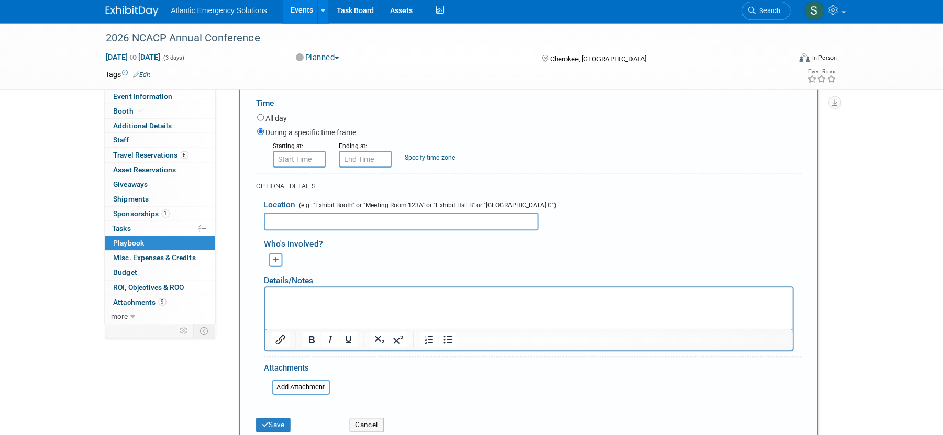
scroll to position [168, 0]
click at [127, 244] on span "Playbook 0" at bounding box center [133, 244] width 30 height 8
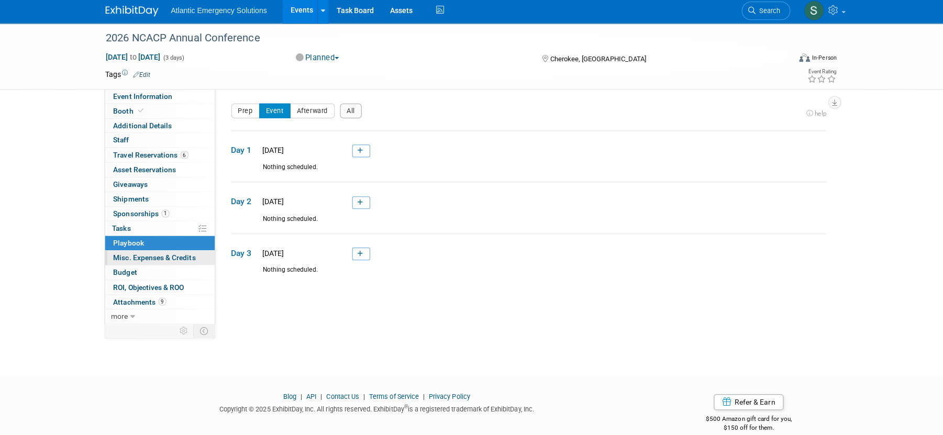
click at [163, 260] on span "Misc. Expenses & Credits 0" at bounding box center [159, 259] width 82 height 8
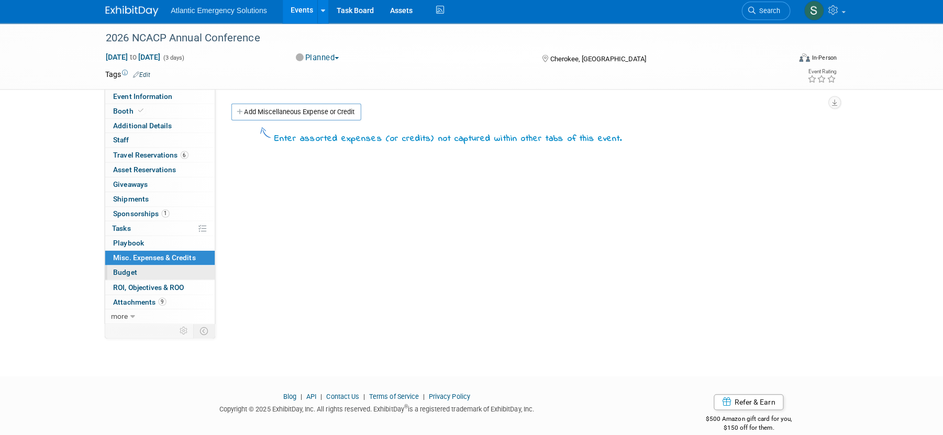
click at [136, 272] on span "Budget" at bounding box center [130, 273] width 24 height 8
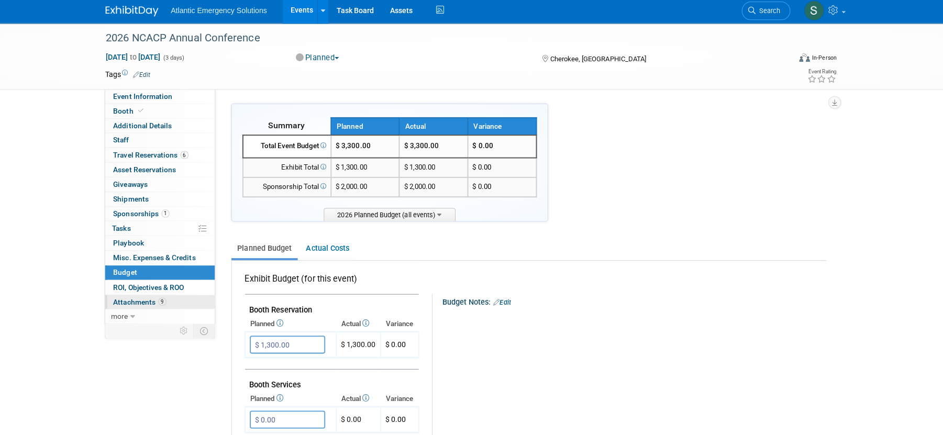
click at [141, 302] on span "Attachments 9" at bounding box center [144, 302] width 52 height 8
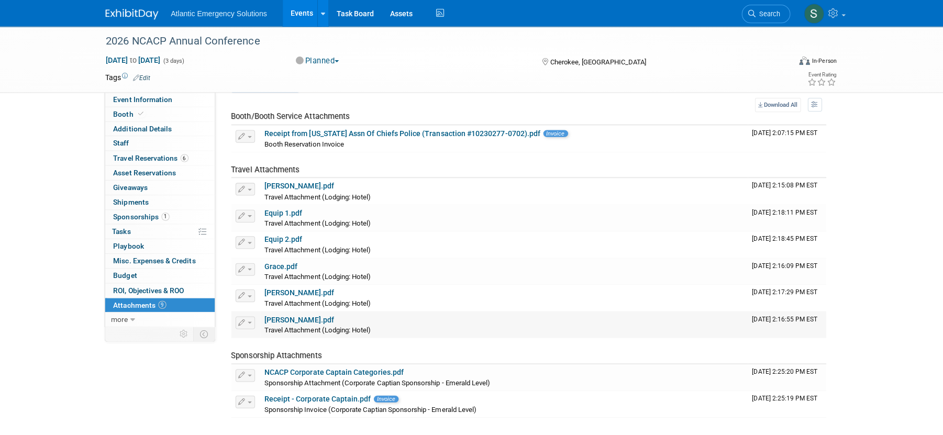
scroll to position [26, 0]
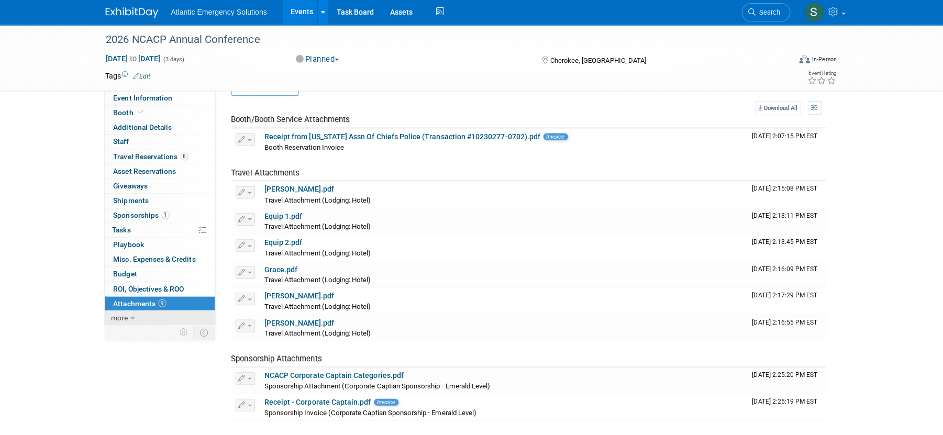
click at [135, 318] on icon at bounding box center [137, 317] width 5 height 7
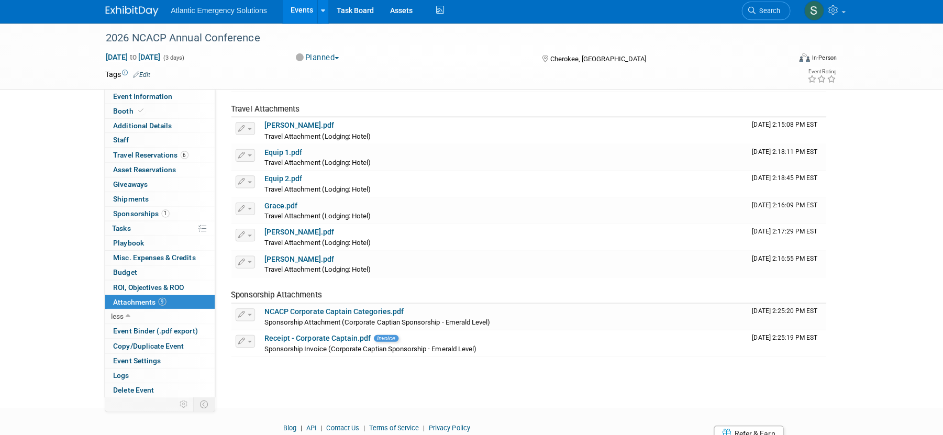
scroll to position [134, 0]
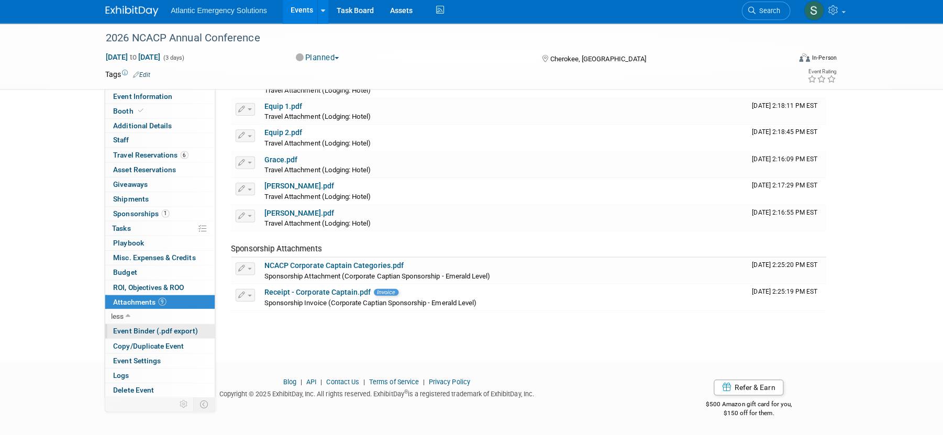
click at [138, 329] on span "Event Binder (.pdf export)" at bounding box center [160, 331] width 84 height 8
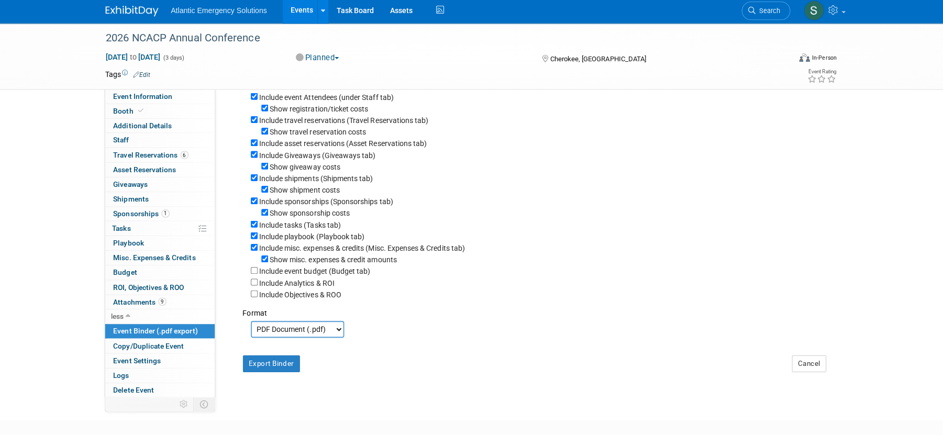
scroll to position [132, 0]
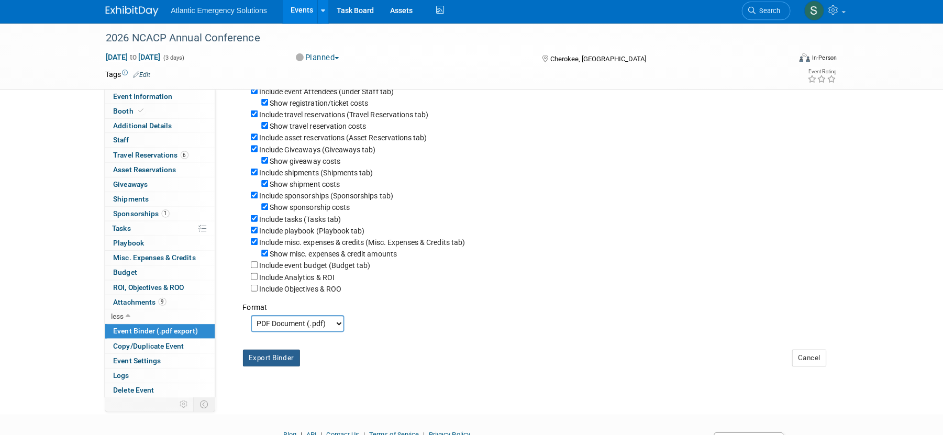
click at [274, 359] on button "Export Binder" at bounding box center [275, 358] width 57 height 17
click at [161, 358] on span "Event Settings" at bounding box center [141, 361] width 47 height 8
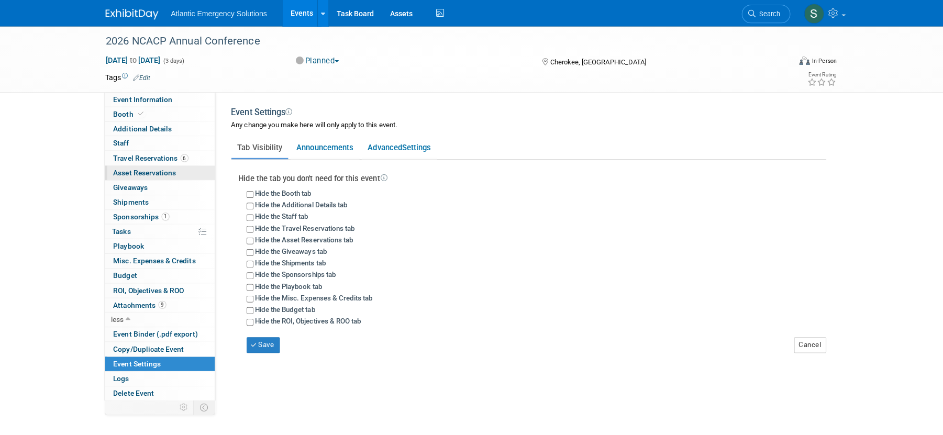
scroll to position [0, 0]
click at [149, 131] on span "Additional Details" at bounding box center [147, 128] width 58 height 8
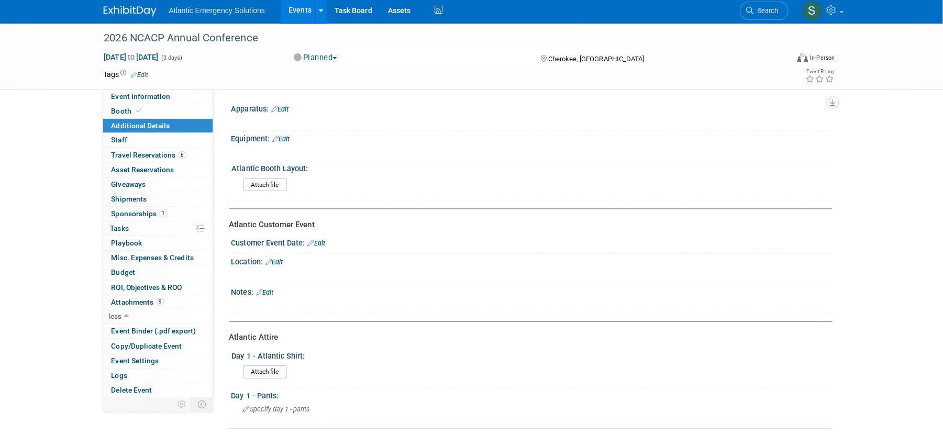
scroll to position [2, 0]
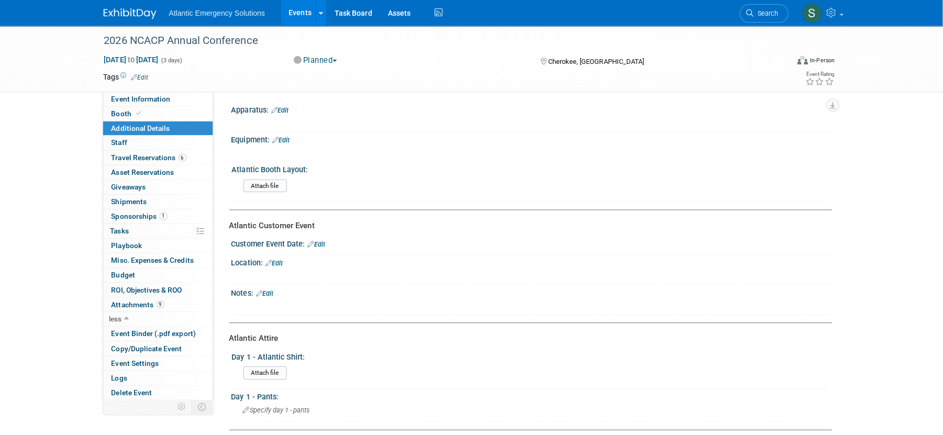
click at [302, 13] on link "Events" at bounding box center [305, 13] width 38 height 26
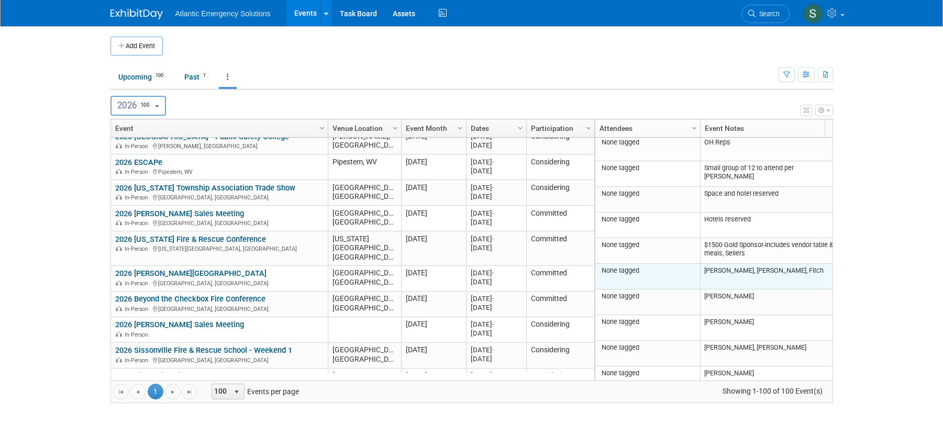
scroll to position [187, 0]
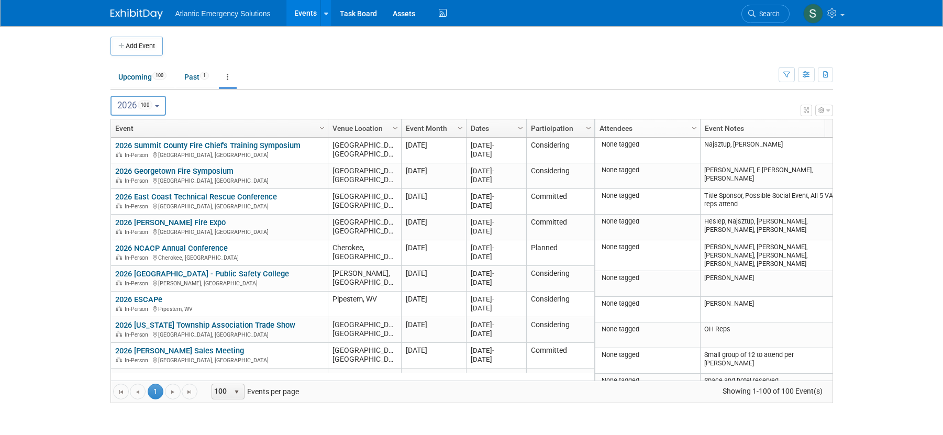
click at [163, 106] on button "2026 100" at bounding box center [138, 106] width 56 height 20
click at [386, 129] on link "Venue Location" at bounding box center [364, 128] width 62 height 18
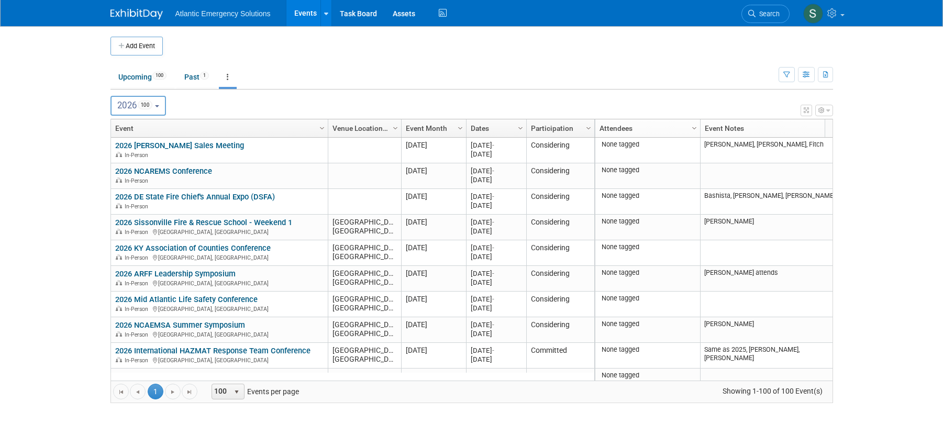
click at [386, 129] on link "Venue Location" at bounding box center [364, 128] width 62 height 18
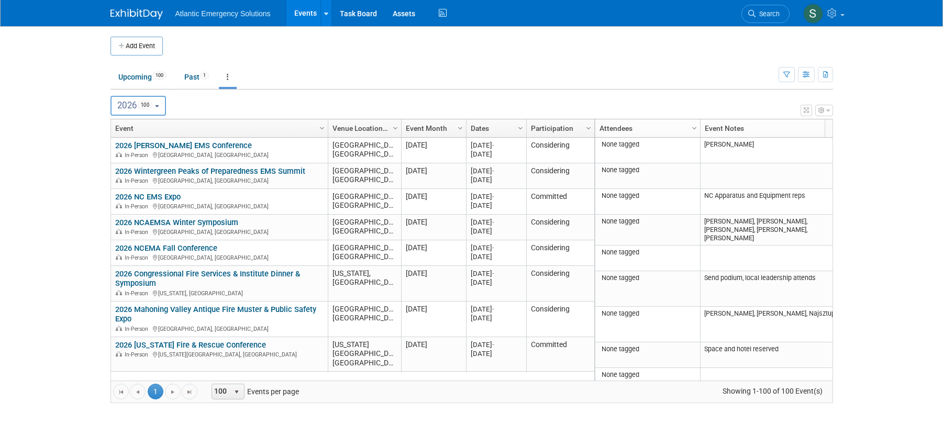
click at [557, 130] on link "Participation" at bounding box center [559, 128] width 57 height 18
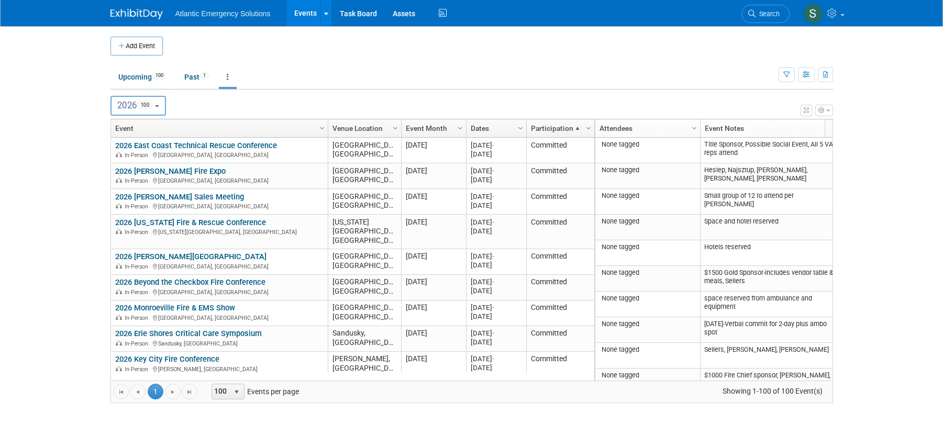
click at [559, 127] on link "Participation" at bounding box center [559, 128] width 57 height 18
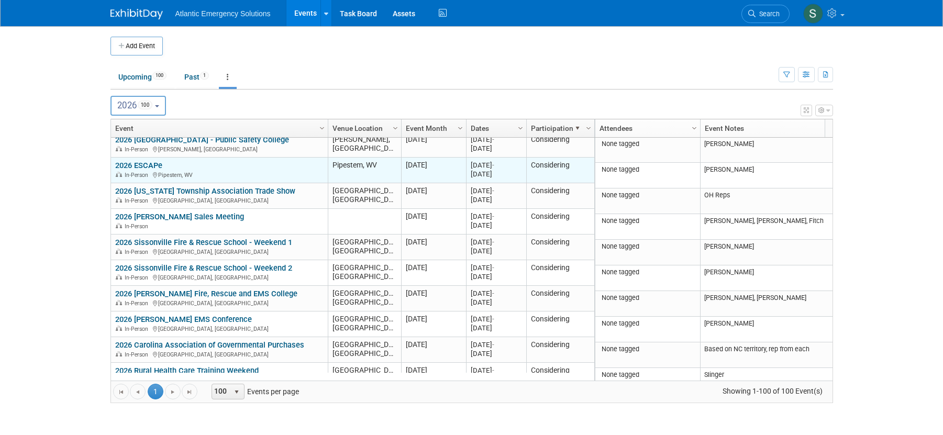
scroll to position [102, 0]
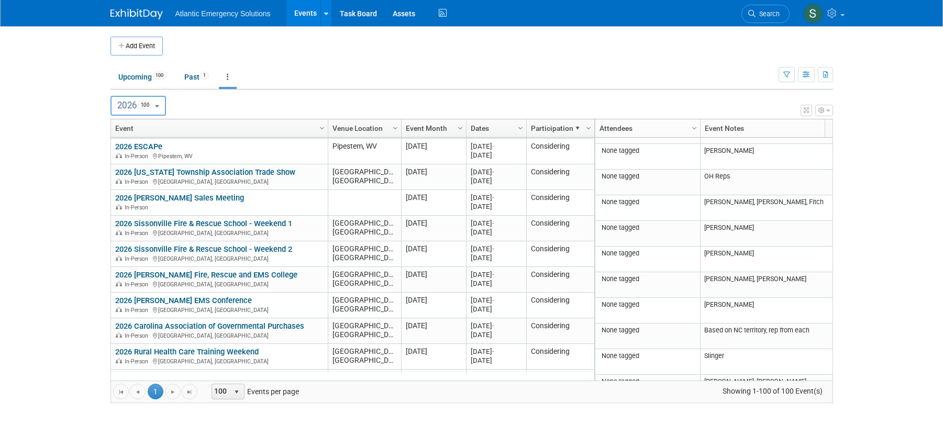
click at [565, 127] on link "Participation" at bounding box center [559, 128] width 57 height 18
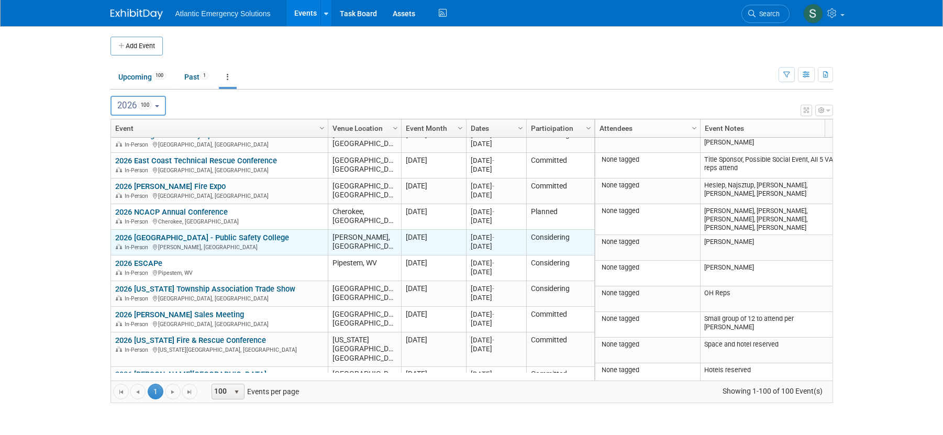
scroll to position [0, 0]
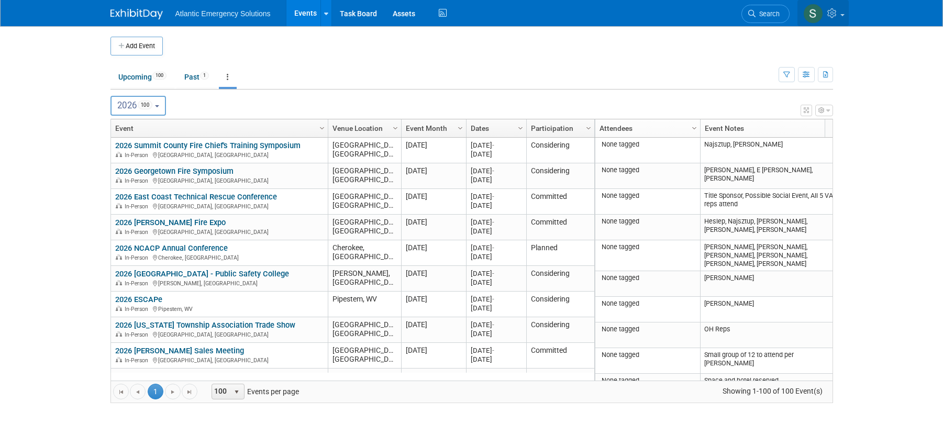
click at [843, 15] on span at bounding box center [843, 15] width 4 height 2
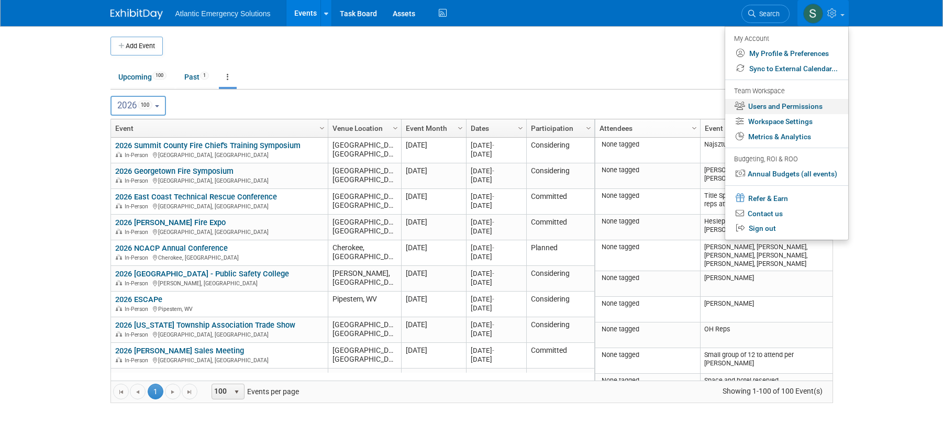
click at [809, 107] on link "Users and Permissions" at bounding box center [786, 106] width 123 height 15
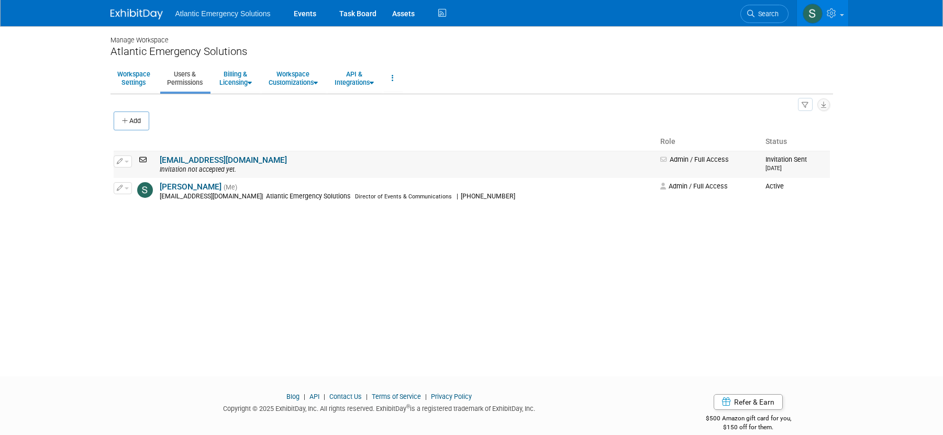
click at [251, 160] on link "[EMAIL_ADDRESS][DOMAIN_NAME]" at bounding box center [223, 160] width 127 height 9
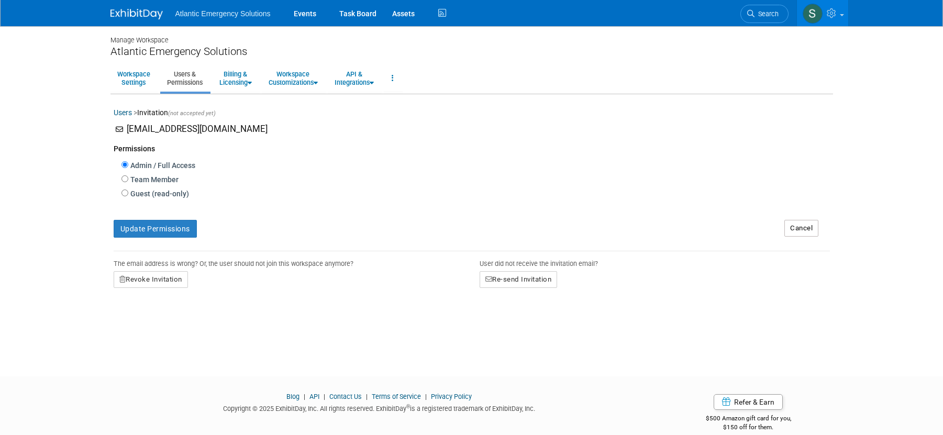
click at [160, 181] on label "Team Member" at bounding box center [153, 179] width 50 height 10
click at [128, 181] on input "Team Member" at bounding box center [124, 178] width 7 height 7
radio input "true"
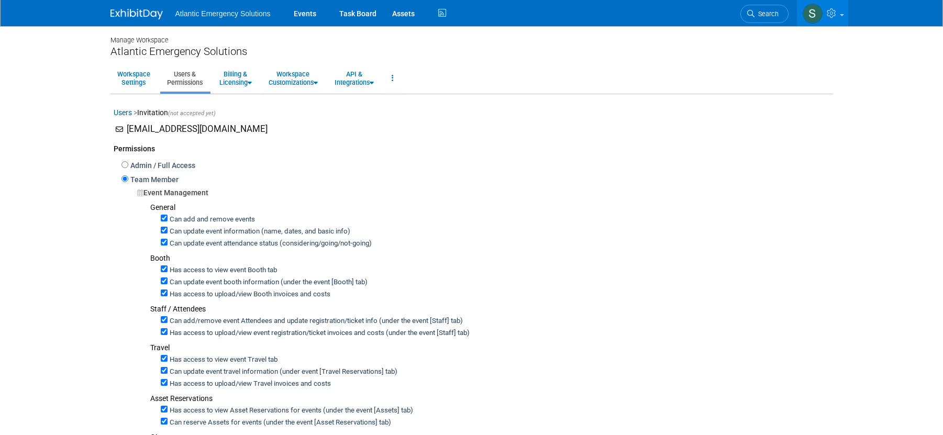
click at [140, 165] on label "Admin / Full Access" at bounding box center [161, 165] width 67 height 10
click at [128, 165] on input "Admin / Full Access" at bounding box center [124, 164] width 7 height 7
radio input "true"
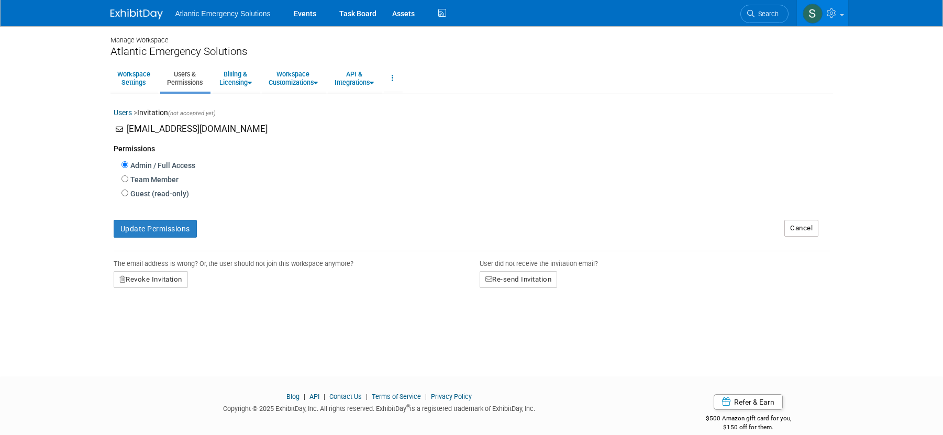
click at [141, 182] on label "Team Member" at bounding box center [153, 179] width 50 height 10
click at [128, 182] on input "Team Member" at bounding box center [124, 178] width 7 height 7
radio input "true"
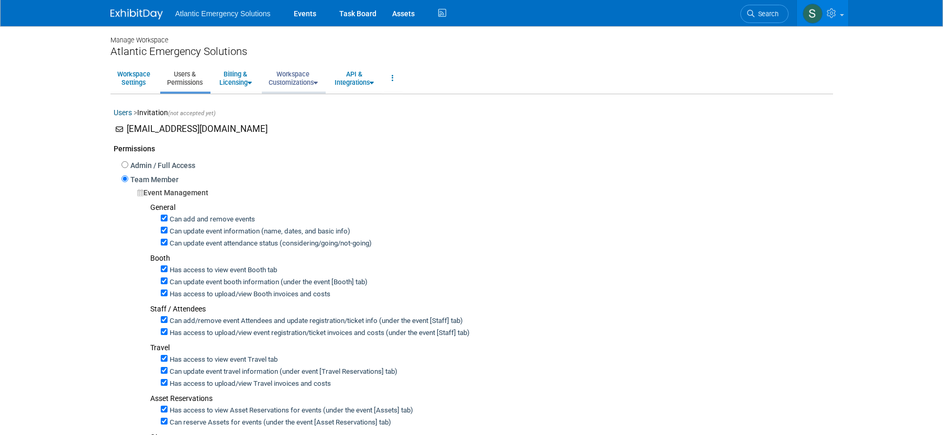
click at [300, 72] on link "Workspace Customizations" at bounding box center [293, 78] width 63 height 26
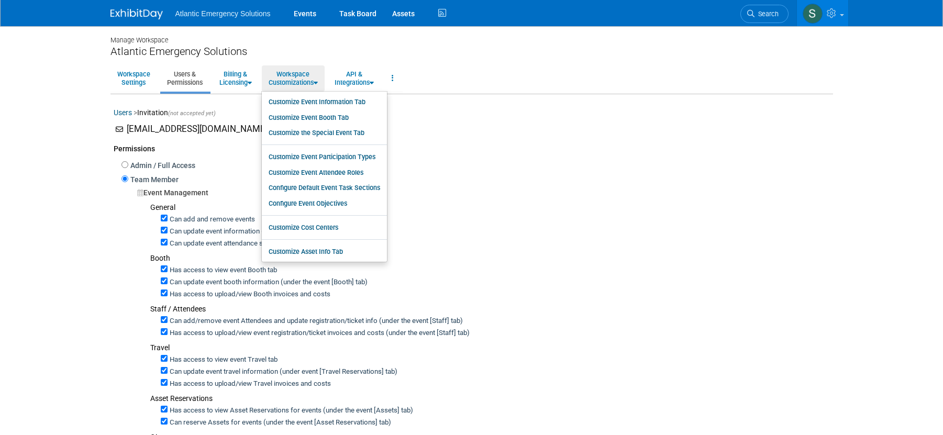
click at [192, 81] on link "Users & Permissions" at bounding box center [184, 78] width 49 height 26
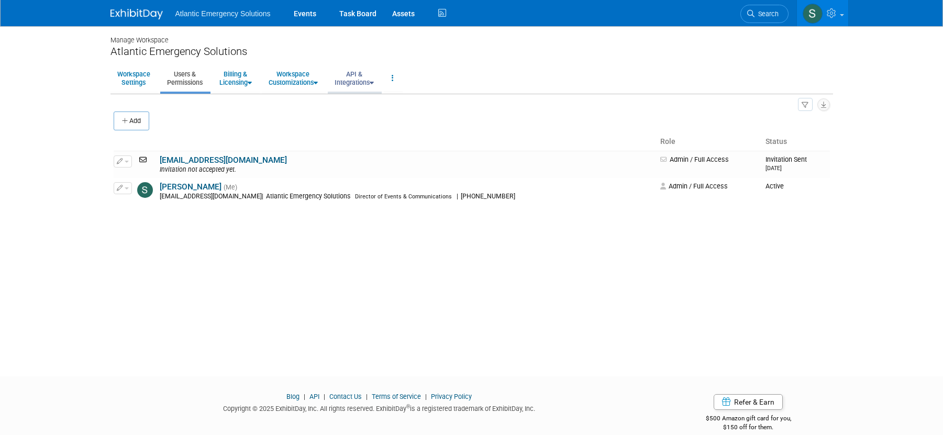
click at [368, 77] on link "API & Integrations" at bounding box center [354, 78] width 53 height 26
click at [363, 101] on link "API Access" at bounding box center [369, 102] width 83 height 16
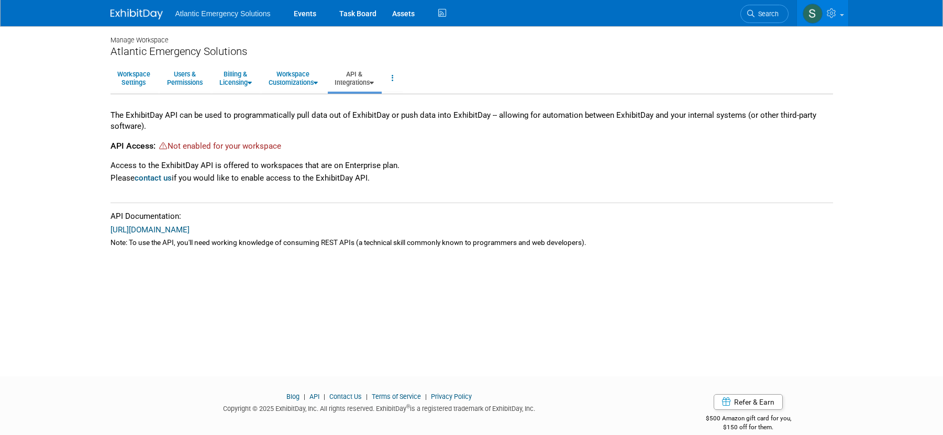
click at [189, 228] on link "[URL][DOMAIN_NAME]" at bounding box center [149, 229] width 79 height 9
click at [374, 80] on icon at bounding box center [372, 83] width 4 height 7
click at [303, 78] on link "Workspace Customizations" at bounding box center [293, 78] width 63 height 26
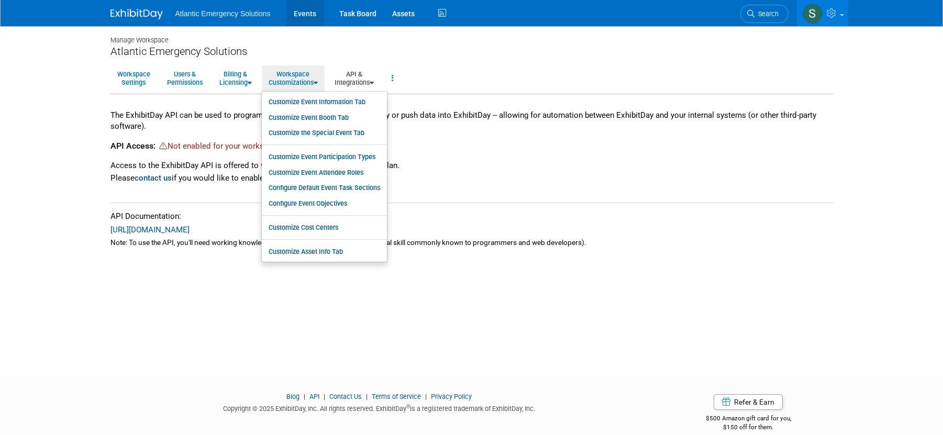
click at [306, 14] on link "Events" at bounding box center [305, 13] width 38 height 26
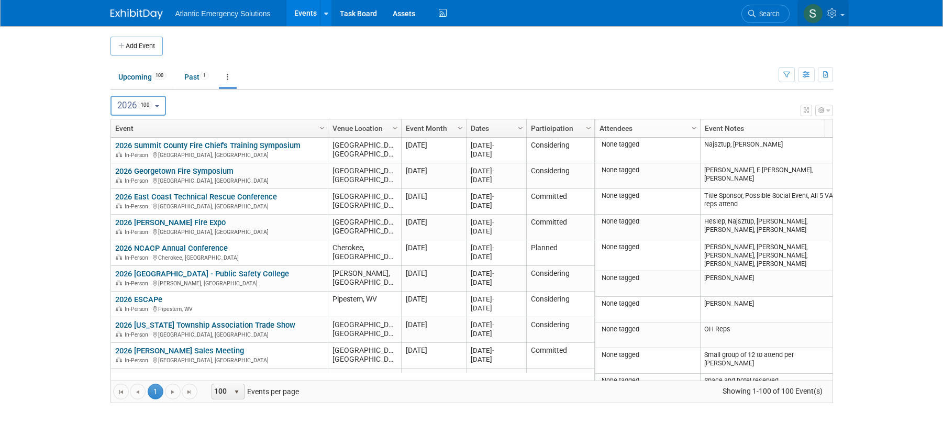
click at [842, 15] on span at bounding box center [843, 15] width 4 height 2
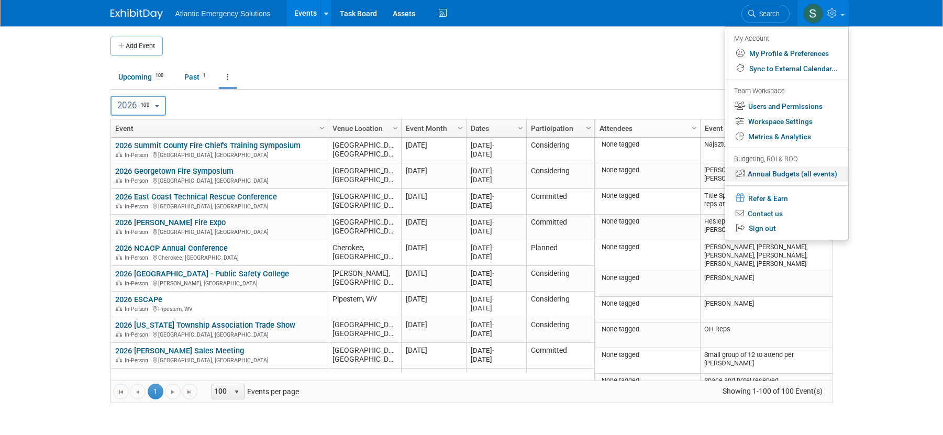
click at [796, 173] on link "Annual Budgets (all events)" at bounding box center [786, 174] width 123 height 15
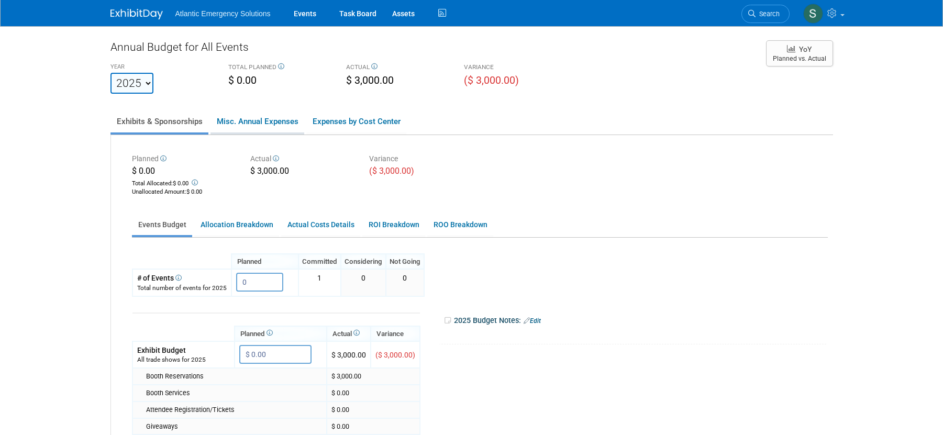
click at [265, 124] on link "Misc. Annual Expenses" at bounding box center [258, 121] width 94 height 22
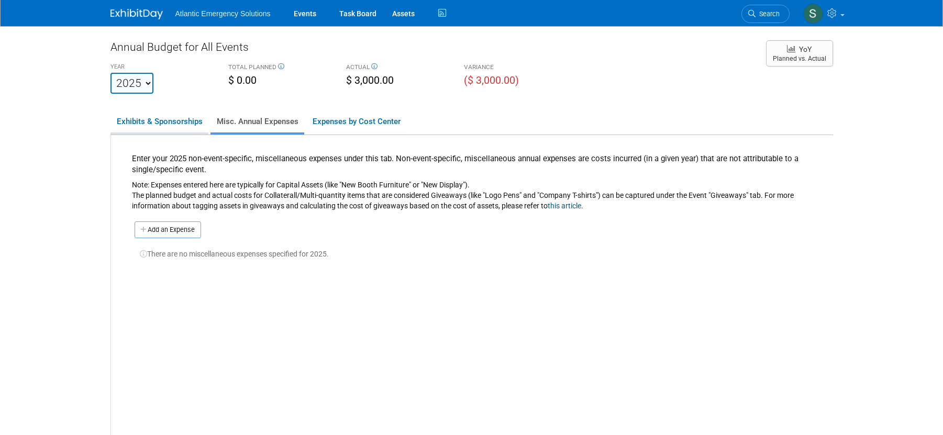
click at [129, 118] on link "Exhibits & Sponsorships" at bounding box center [159, 121] width 98 height 22
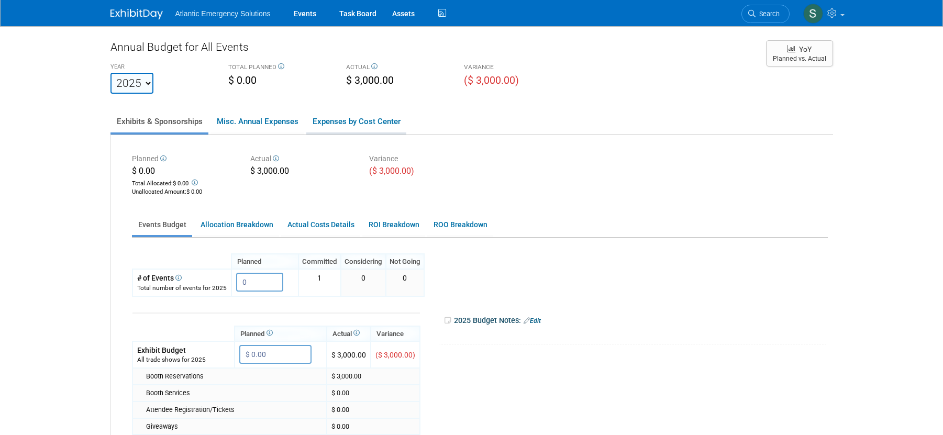
click at [367, 118] on link "Expenses by Cost Center" at bounding box center [356, 121] width 100 height 22
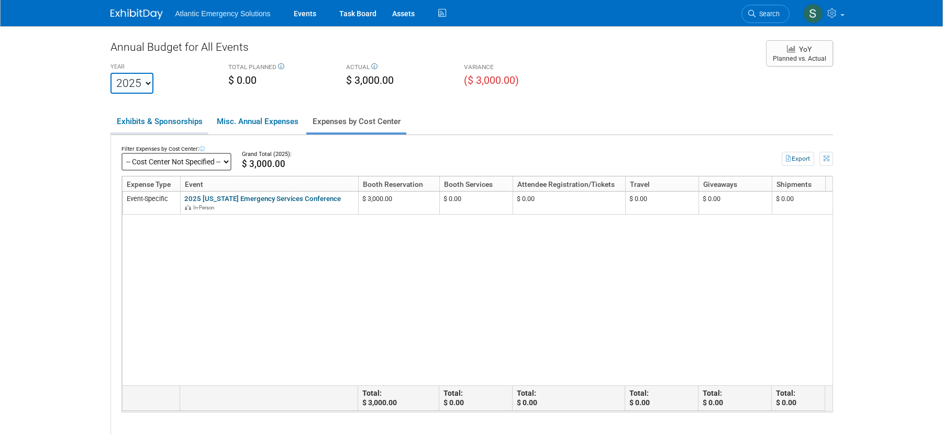
click at [141, 121] on link "Exhibits & Sponsorships" at bounding box center [159, 121] width 98 height 22
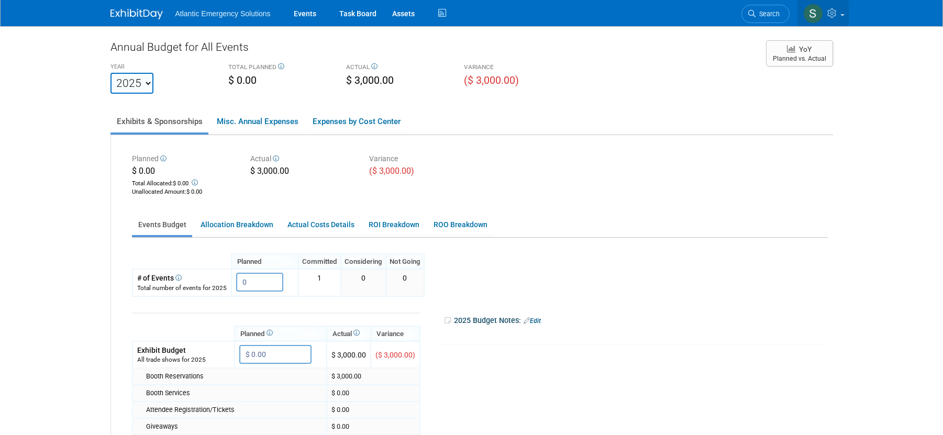
click at [841, 14] on span at bounding box center [843, 15] width 4 height 2
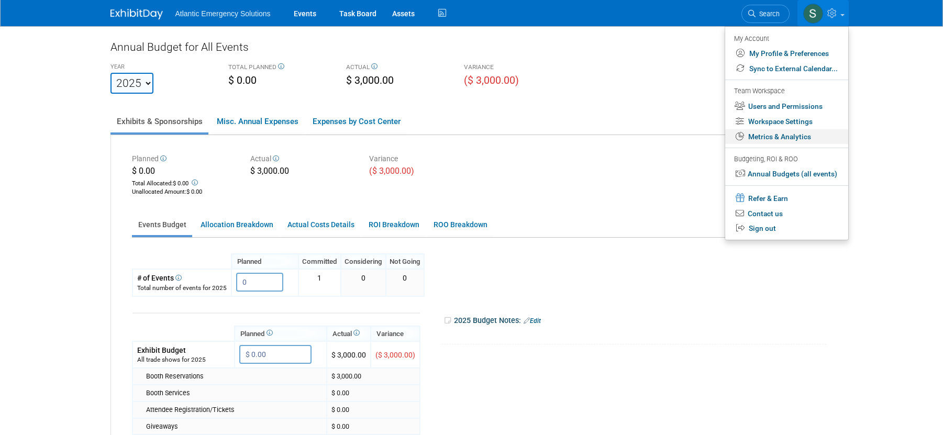
click at [800, 138] on link "Metrics & Analytics" at bounding box center [786, 136] width 123 height 15
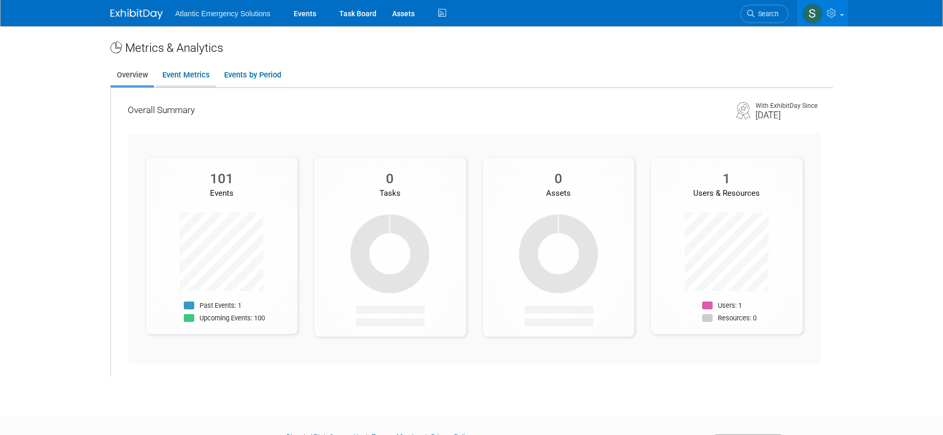
click at [182, 76] on link "Event Metrics" at bounding box center [186, 75] width 60 height 20
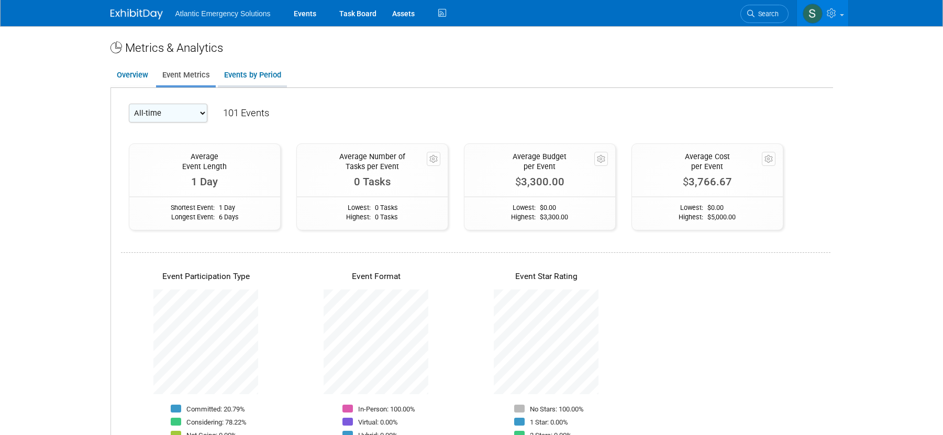
click at [268, 75] on link "Events by Period" at bounding box center [252, 75] width 69 height 20
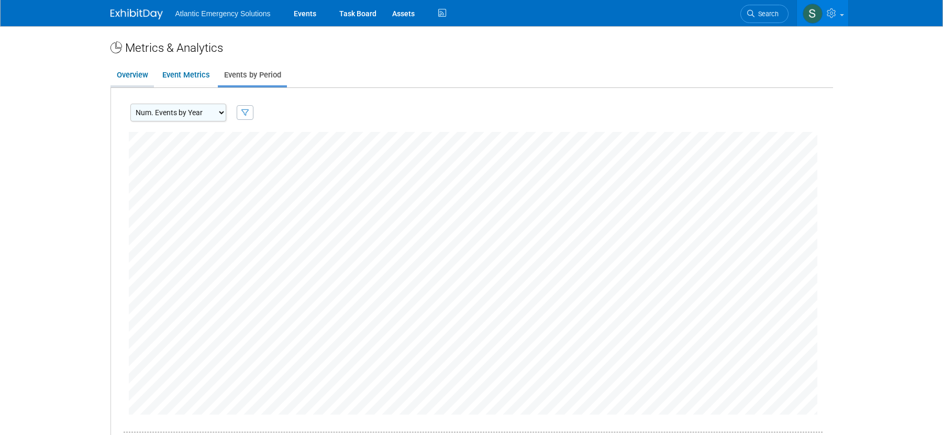
click at [128, 74] on link "Overview" at bounding box center [131, 75] width 43 height 20
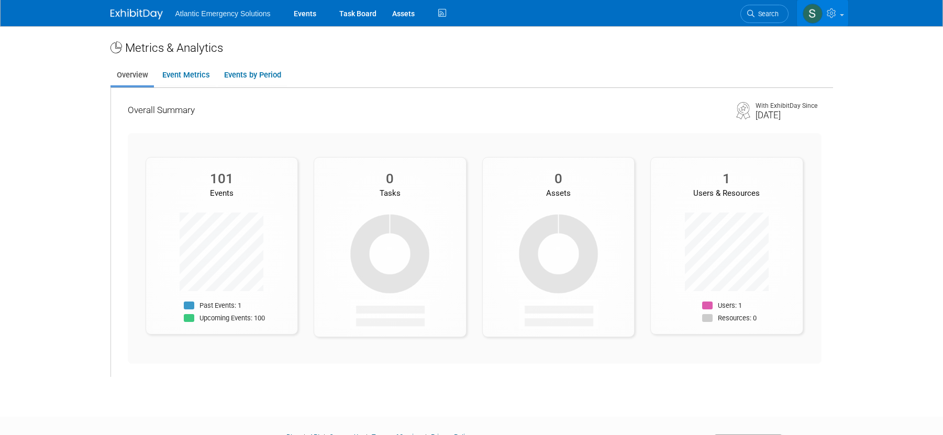
click at [839, 12] on link at bounding box center [822, 13] width 51 height 26
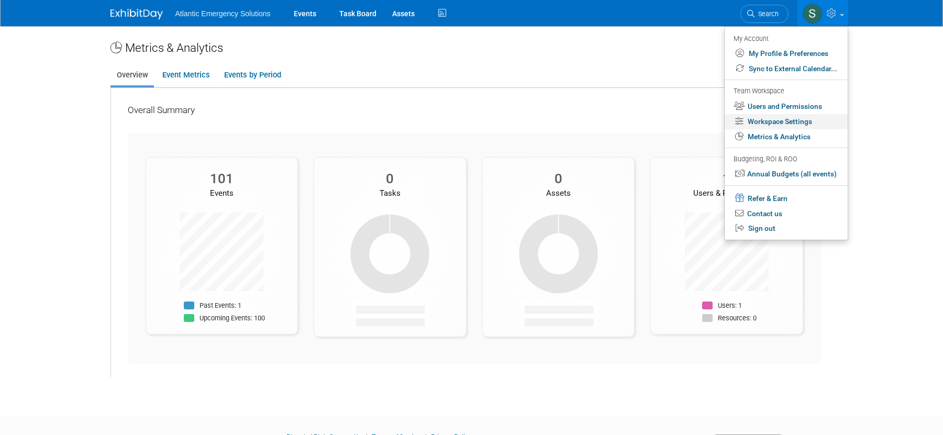
click at [806, 120] on link "Workspace Settings" at bounding box center [786, 121] width 123 height 15
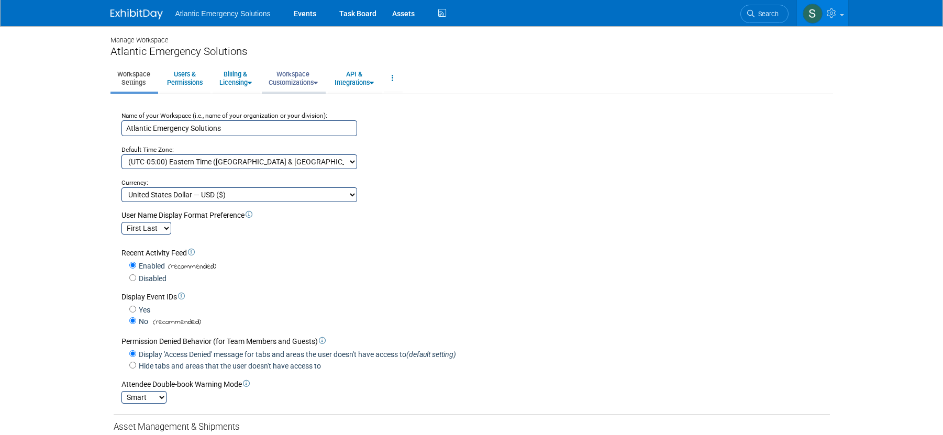
click at [323, 80] on link "Workspace Customizations" at bounding box center [293, 78] width 63 height 26
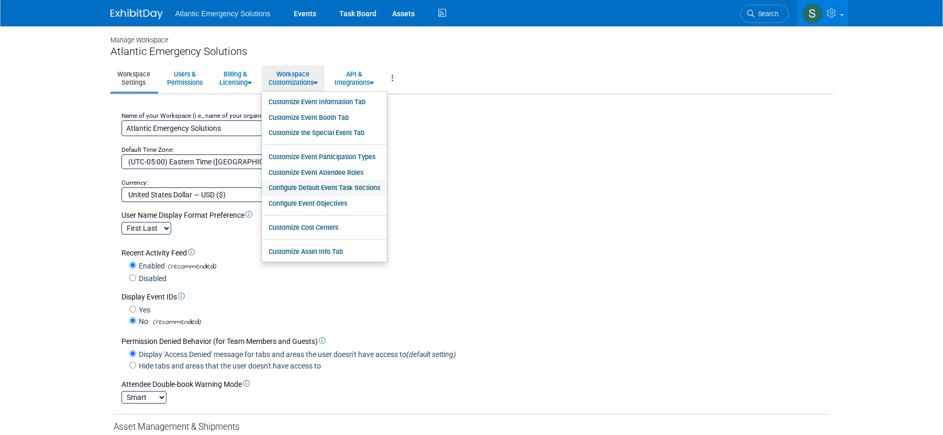
click at [349, 189] on link "Configure Default Event Task Sections" at bounding box center [324, 188] width 125 height 16
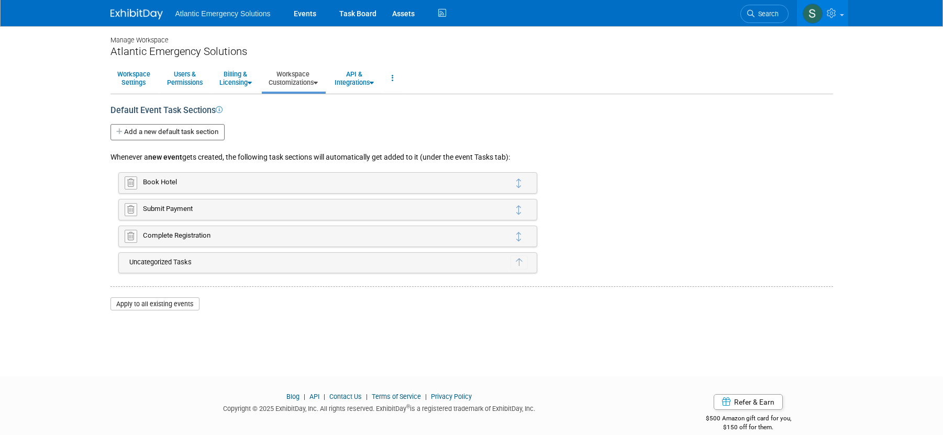
click at [319, 77] on link "Workspace Customizations" at bounding box center [293, 78] width 63 height 26
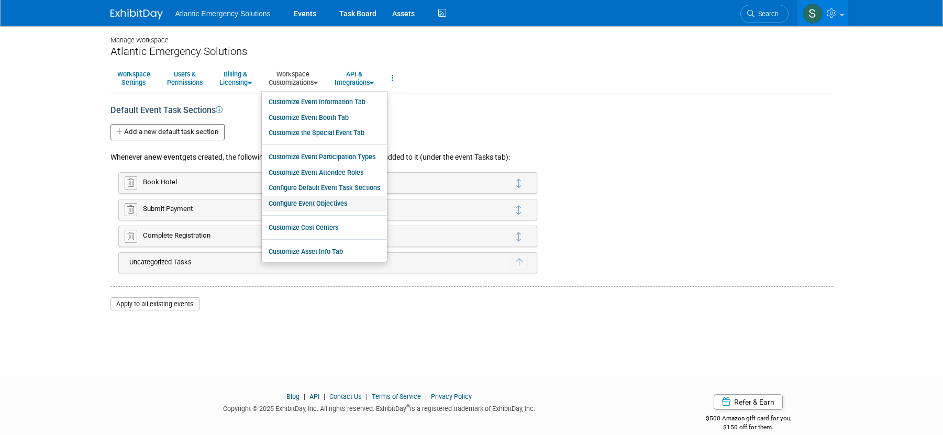
click at [331, 205] on link "Configure Event Objectives" at bounding box center [324, 204] width 125 height 16
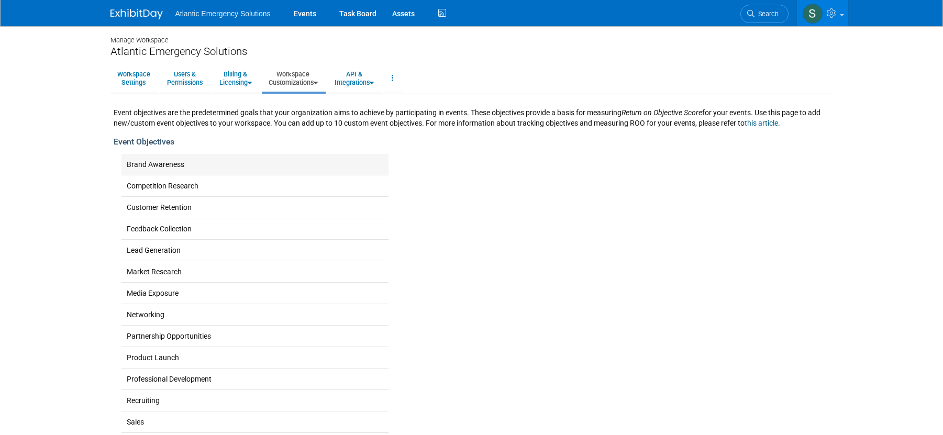
click at [154, 166] on span "Brand Awareness" at bounding box center [156, 164] width 58 height 8
click at [318, 80] on icon at bounding box center [316, 83] width 4 height 7
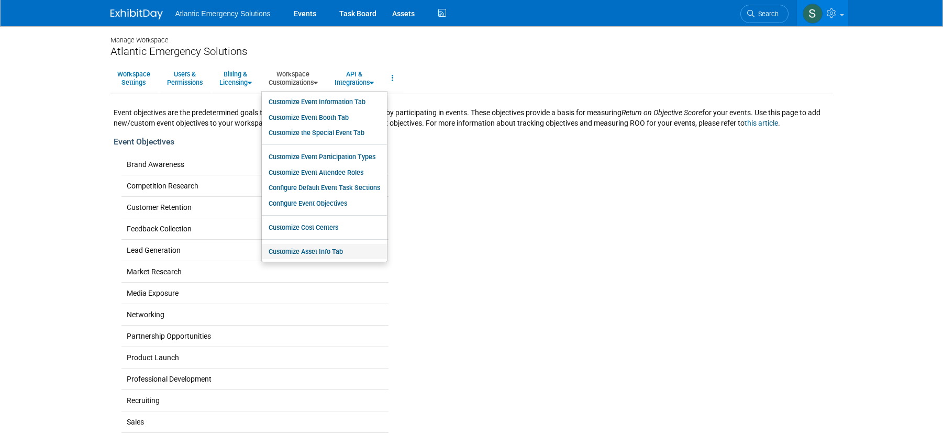
click at [330, 251] on link "Customize Asset Info Tab" at bounding box center [324, 252] width 125 height 16
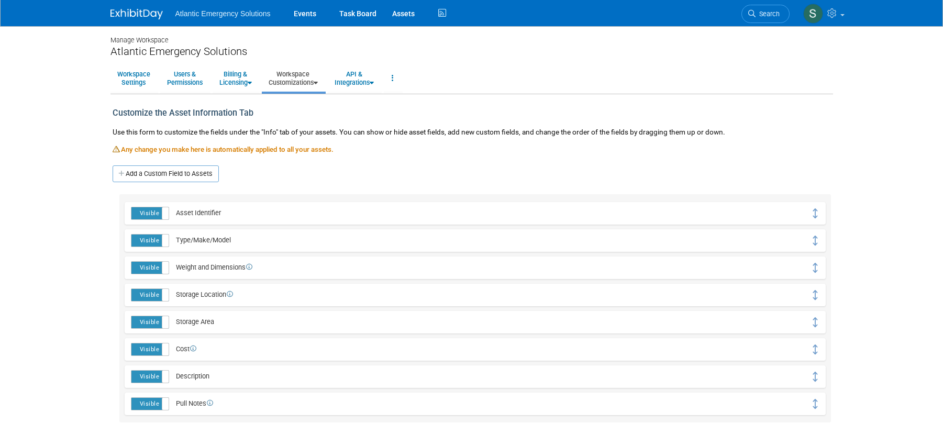
click at [317, 77] on link "Workspace Customizations" at bounding box center [293, 78] width 63 height 26
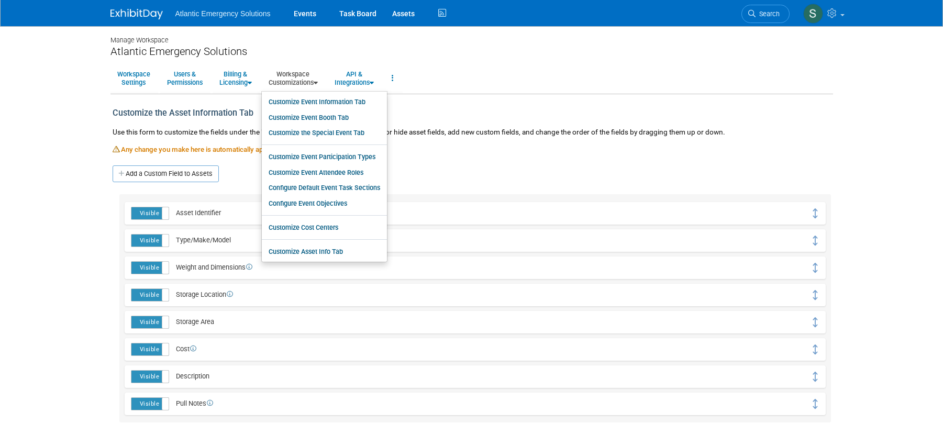
click at [907, 150] on body "Atlantic Emergency Solutions Events Task Board Assets Activity Feed" at bounding box center [471, 217] width 943 height 435
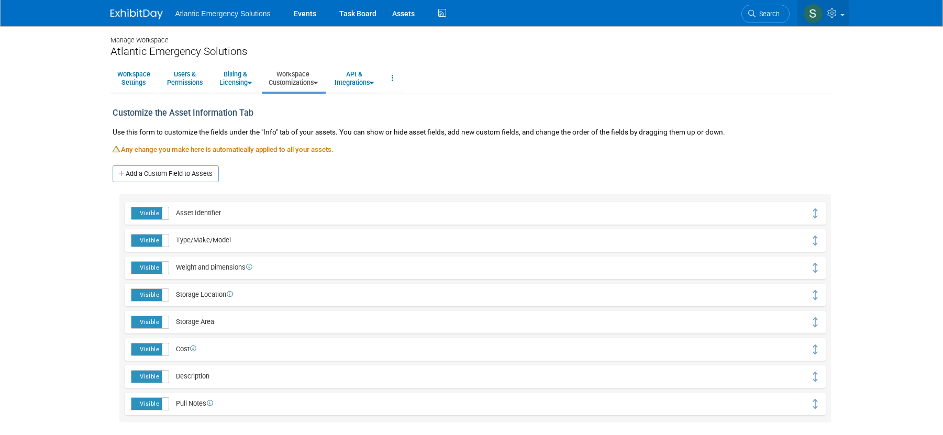
click at [842, 16] on link at bounding box center [823, 13] width 51 height 26
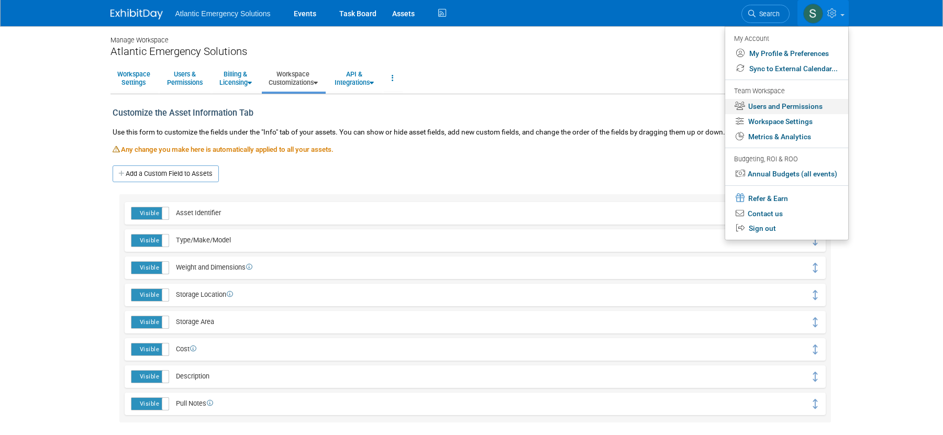
click at [795, 106] on link "Users and Permissions" at bounding box center [786, 106] width 123 height 15
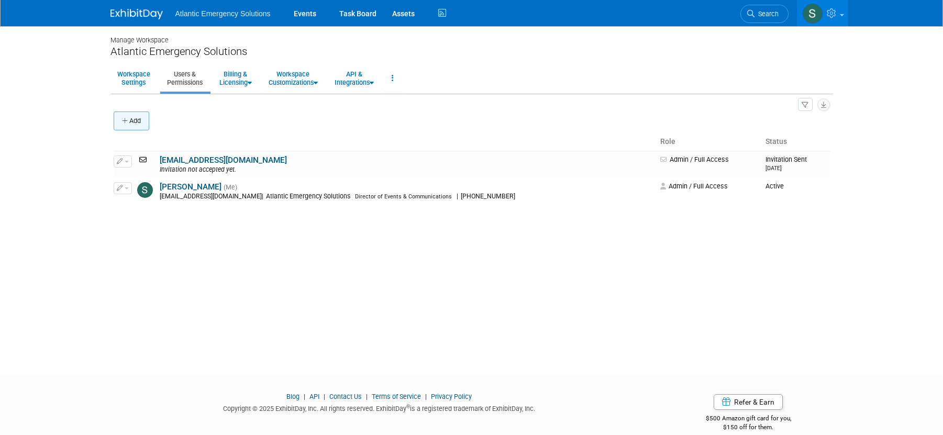
click at [122, 120] on icon "button" at bounding box center [125, 121] width 7 height 7
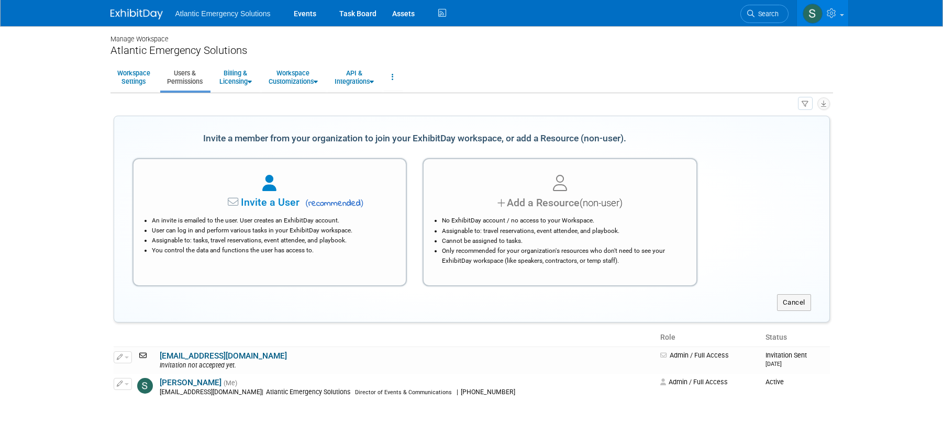
scroll to position [2, 0]
click at [301, 13] on link "Events" at bounding box center [305, 13] width 38 height 26
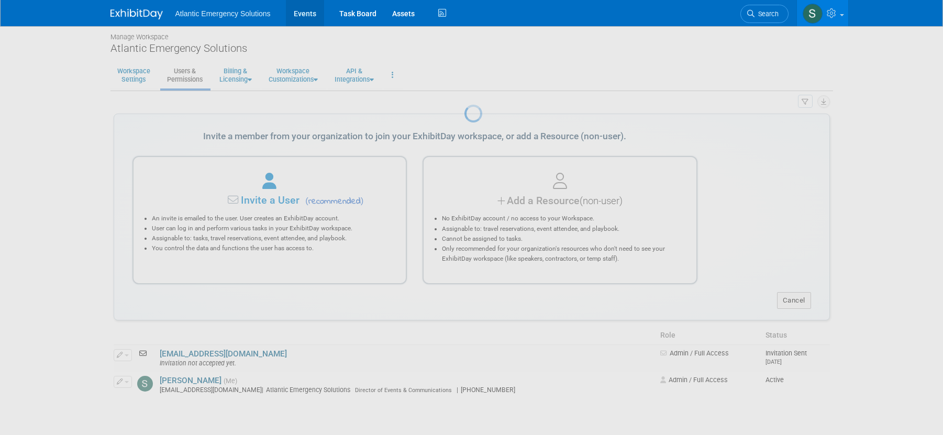
scroll to position [4, 0]
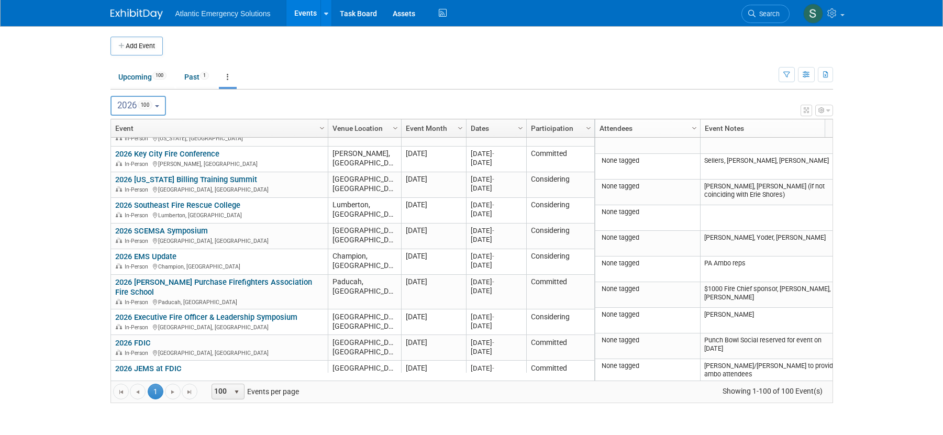
scroll to position [539, 0]
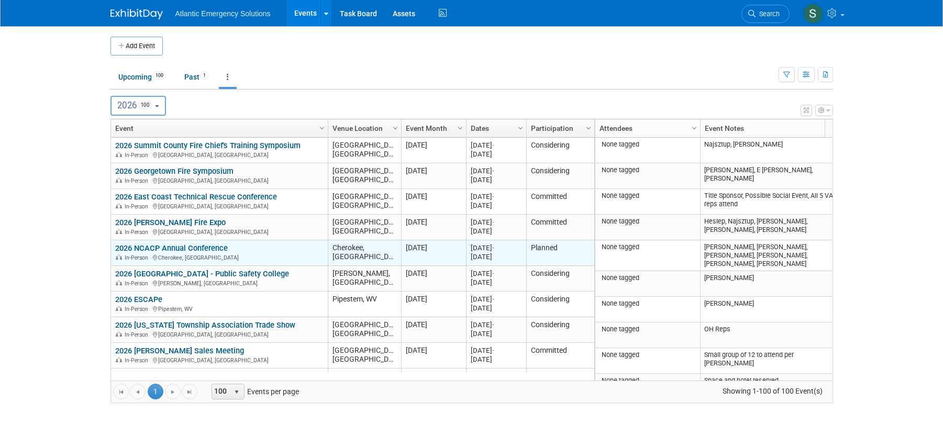
click at [176, 244] on link "2026 NCACP Annual Conference" at bounding box center [171, 248] width 113 height 9
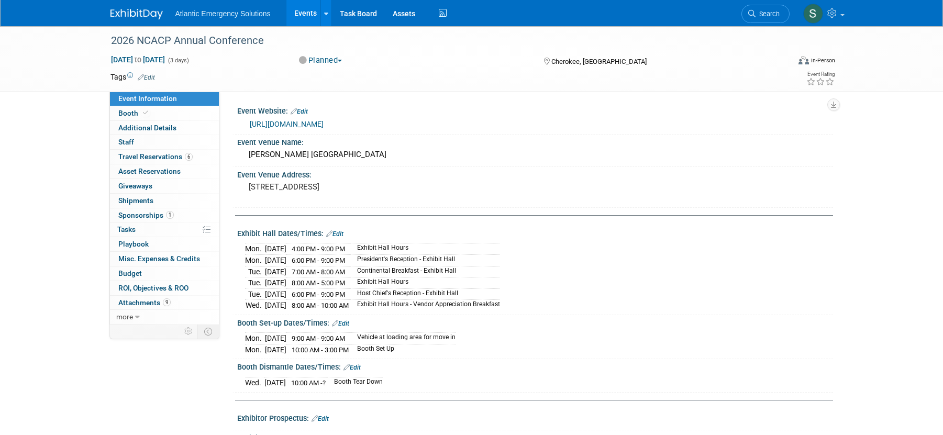
click at [324, 124] on link "[URL][DOMAIN_NAME]" at bounding box center [287, 124] width 74 height 8
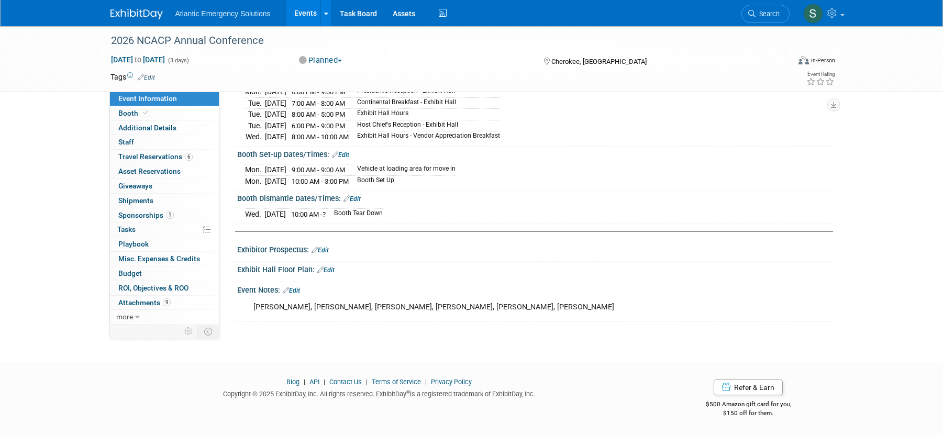
scroll to position [168, 0]
click at [840, 12] on link at bounding box center [823, 13] width 51 height 26
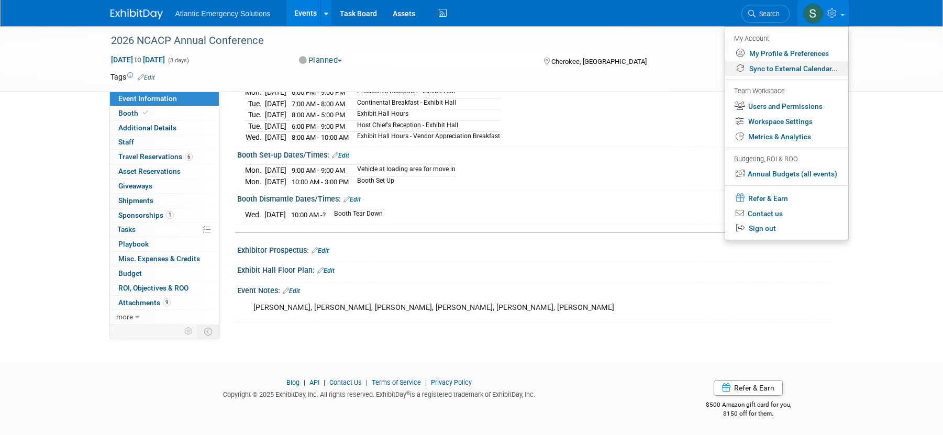
click at [795, 63] on link "Sync to External Calendar..." at bounding box center [786, 68] width 123 height 15
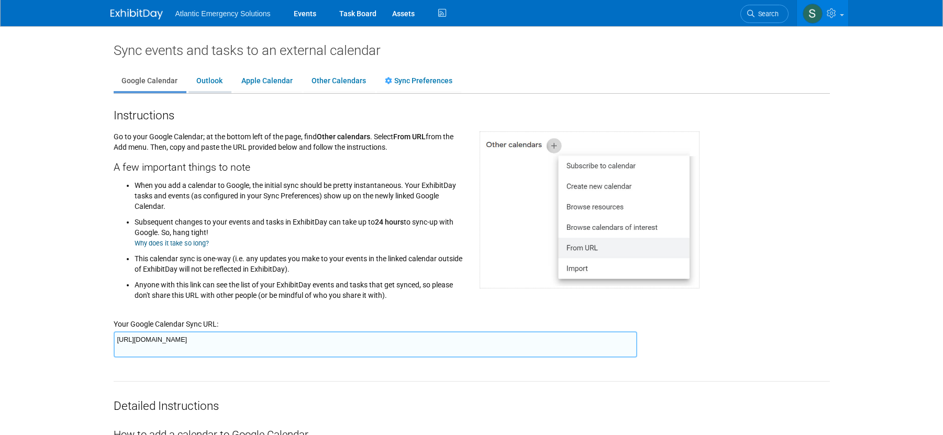
click at [222, 80] on link "Outlook" at bounding box center [210, 81] width 42 height 20
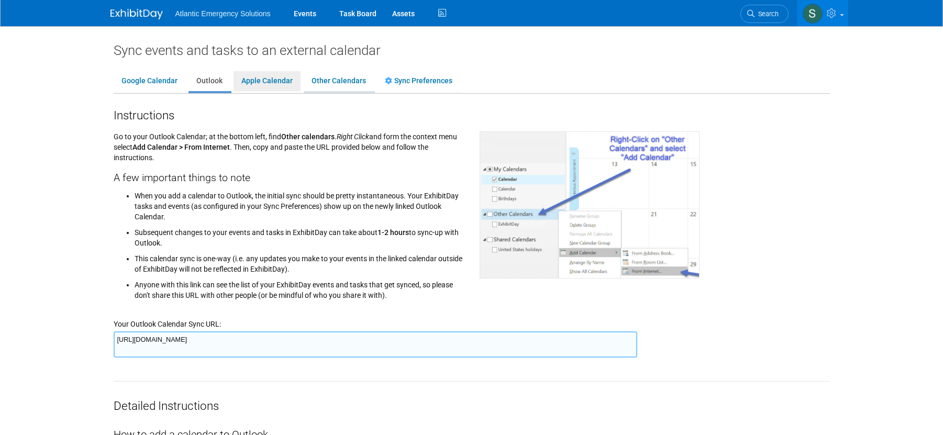
drag, startPoint x: 271, startPoint y: 83, endPoint x: 312, endPoint y: 82, distance: 40.3
click at [271, 83] on link "Apple Calendar" at bounding box center [267, 81] width 67 height 20
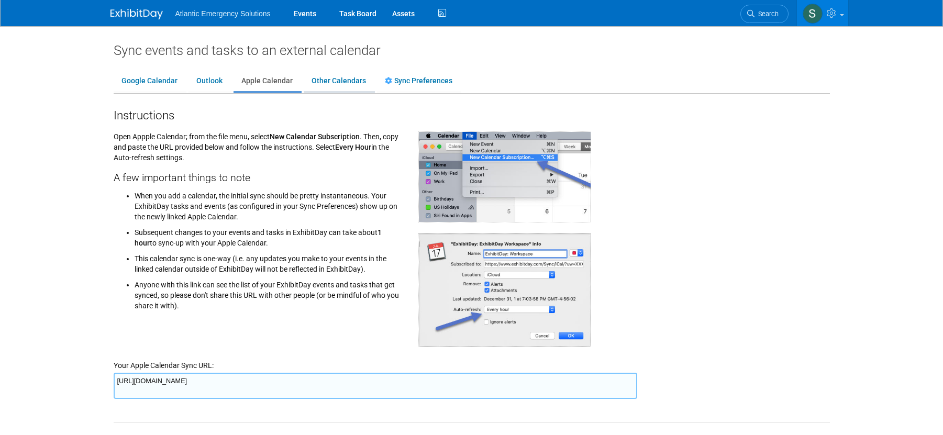
click at [340, 82] on link "Other Calendars" at bounding box center [339, 81] width 70 height 20
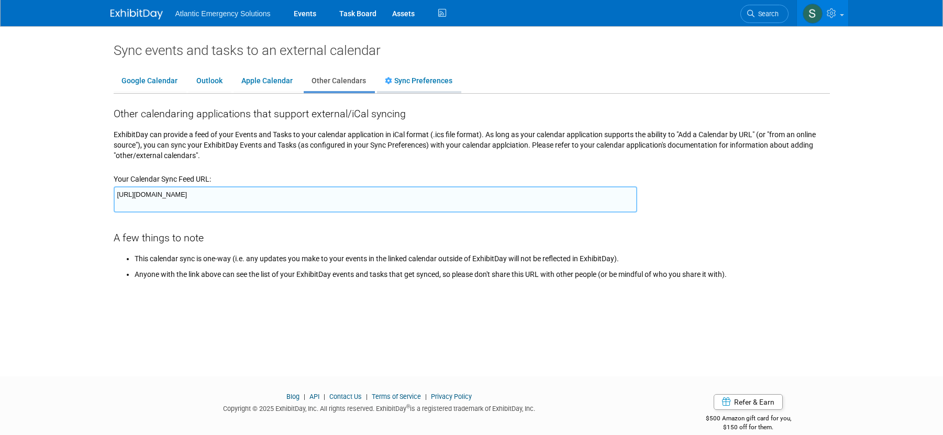
click at [426, 80] on link "Sync Preferences" at bounding box center [418, 81] width 83 height 20
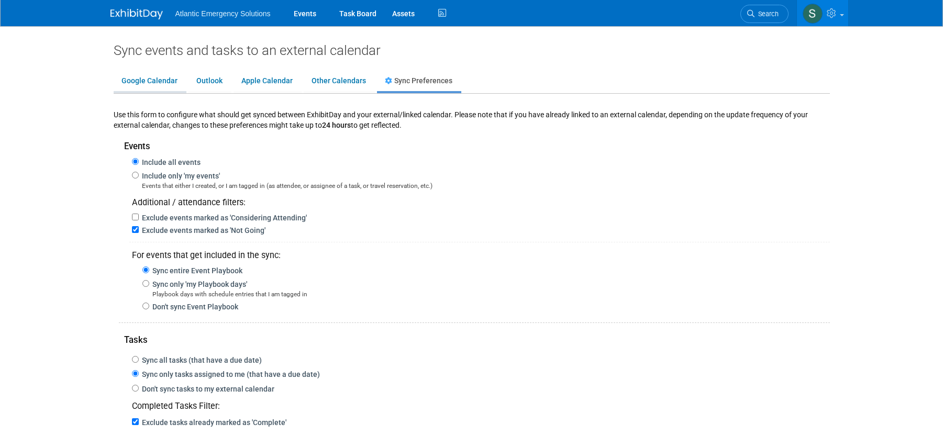
click at [162, 83] on link "Google Calendar" at bounding box center [150, 81] width 72 height 20
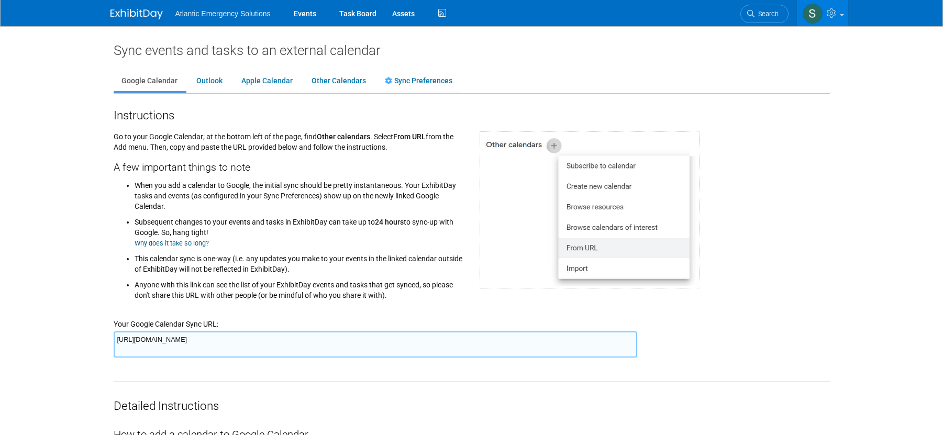
scroll to position [1, 0]
click at [308, 13] on link "Events" at bounding box center [305, 13] width 38 height 26
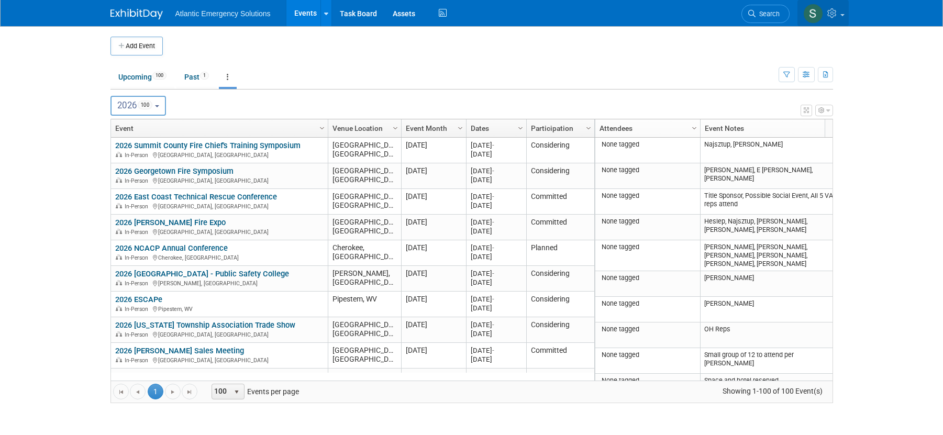
click at [843, 14] on span at bounding box center [843, 15] width 4 height 2
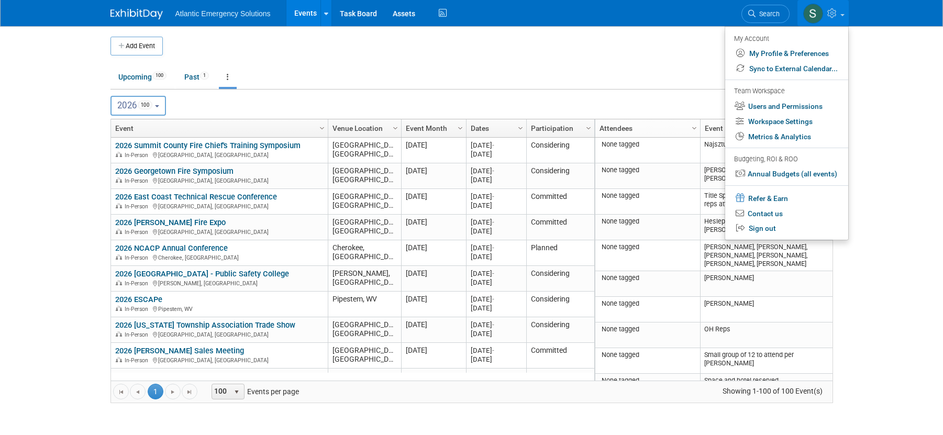
click at [909, 97] on body "Atlantic Emergency Solutions Events Add Event Bulk Upload Events Shareable Even…" at bounding box center [471, 217] width 943 height 435
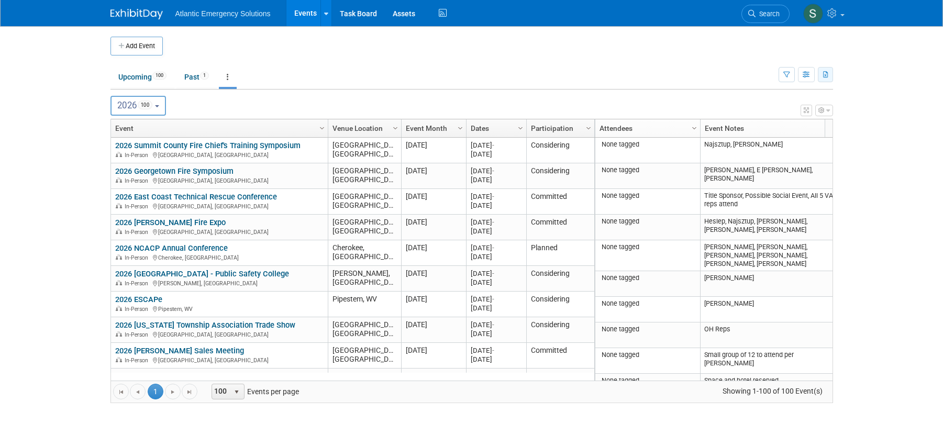
click at [825, 77] on icon "button" at bounding box center [826, 75] width 6 height 7
click at [897, 89] on body "Atlantic Emergency Solutions Events Add Event Bulk Upload Events Shareable Even…" at bounding box center [471, 217] width 943 height 435
click at [827, 112] on icon "button" at bounding box center [828, 110] width 4 height 6
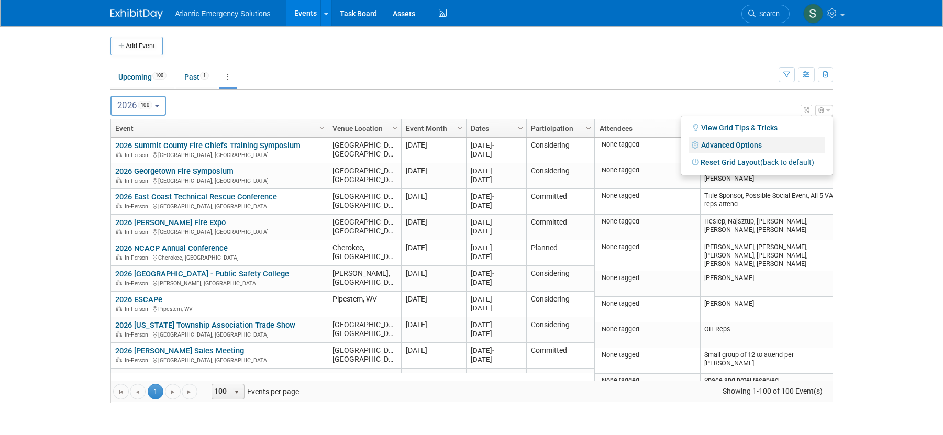
click at [739, 142] on link "Advanced Options" at bounding box center [757, 145] width 136 height 16
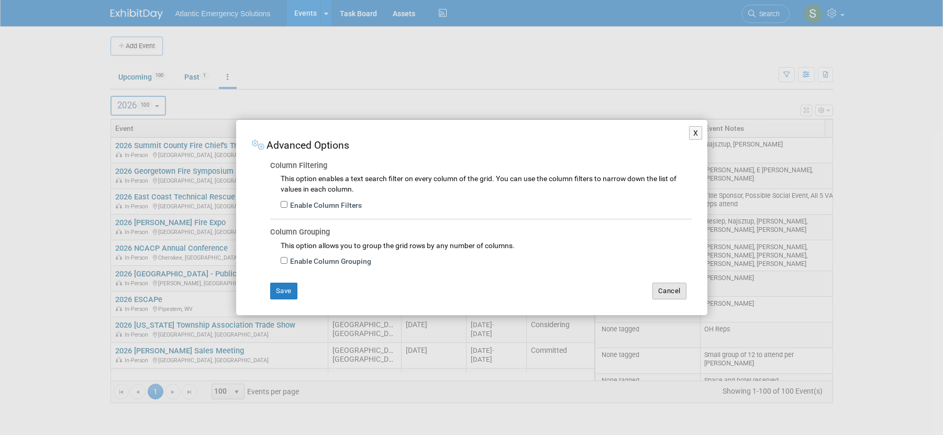
click at [664, 289] on button "Cancel" at bounding box center [670, 291] width 34 height 17
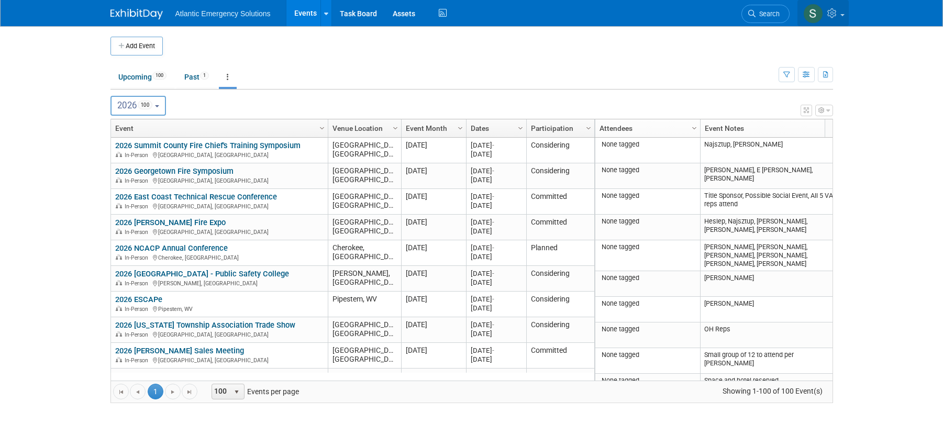
click at [843, 14] on span at bounding box center [843, 15] width 4 height 2
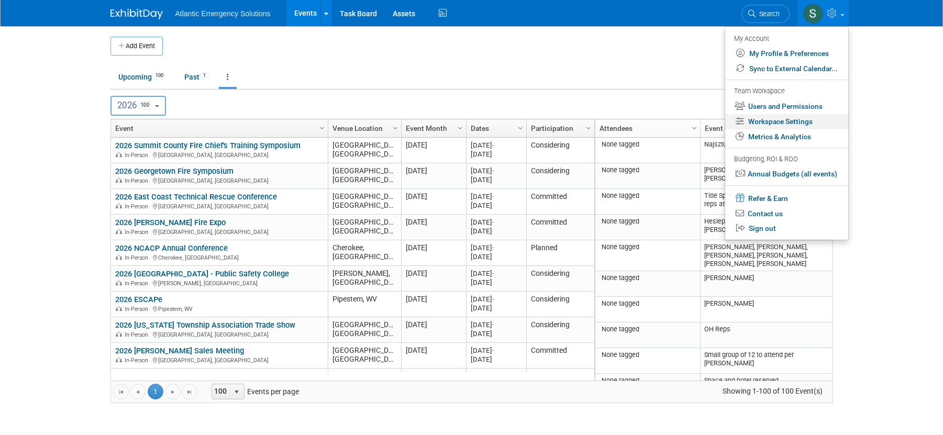
click at [797, 117] on link "Workspace Settings" at bounding box center [786, 121] width 123 height 15
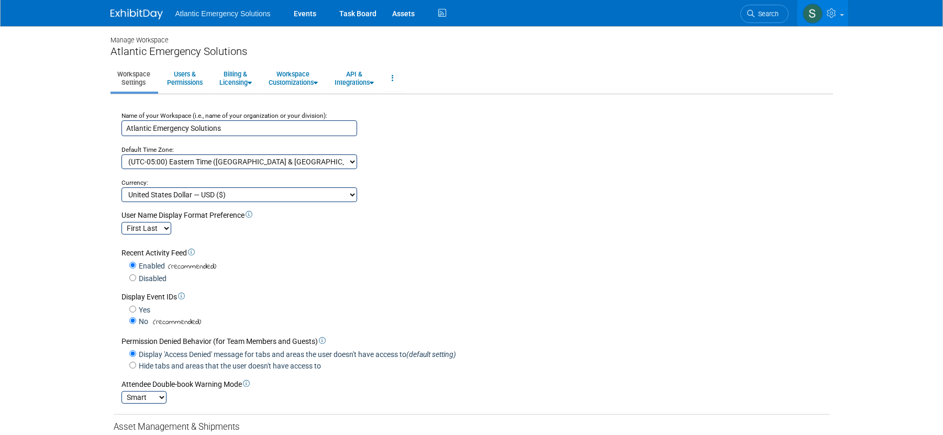
click at [845, 15] on link at bounding box center [822, 13] width 51 height 26
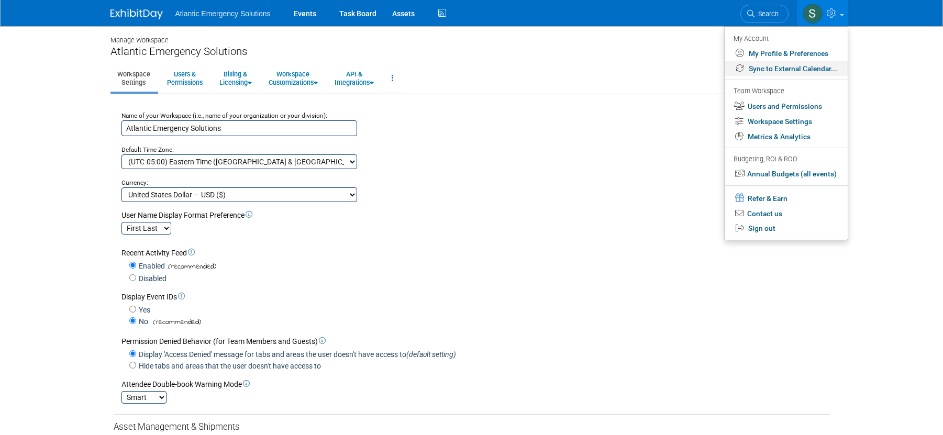
click at [804, 71] on link "Sync to External Calendar..." at bounding box center [786, 68] width 123 height 15
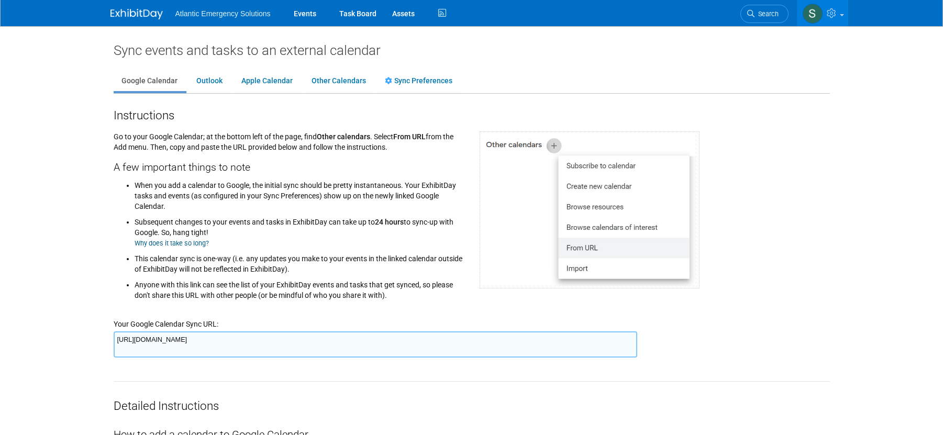
click at [829, 59] on div "Google Calendar Outlook Apple Calendar Other Calendars Sync Preferences" at bounding box center [472, 76] width 716 height 35
click at [299, 14] on link "Events" at bounding box center [305, 13] width 38 height 26
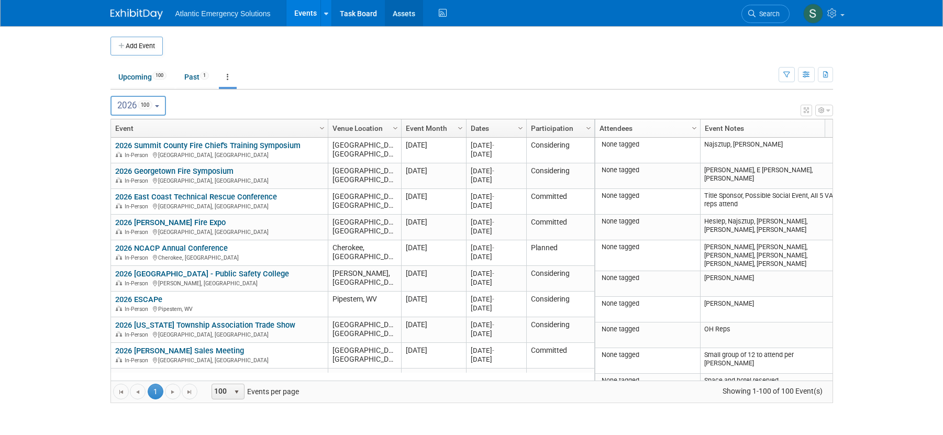
click at [406, 13] on link "Assets" at bounding box center [404, 13] width 38 height 26
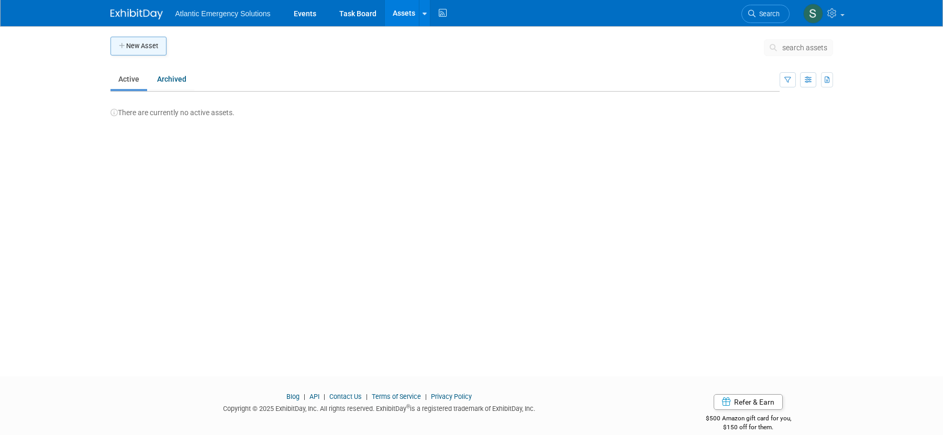
click at [125, 46] on icon "button" at bounding box center [122, 46] width 7 height 7
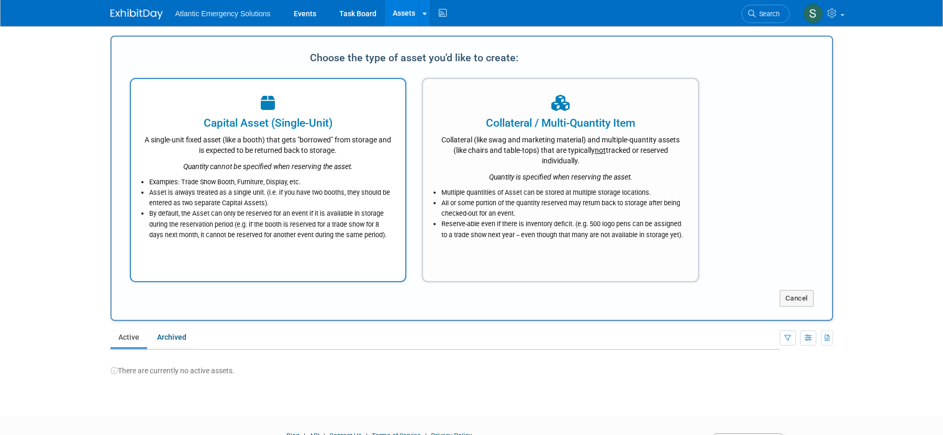
scroll to position [2, 0]
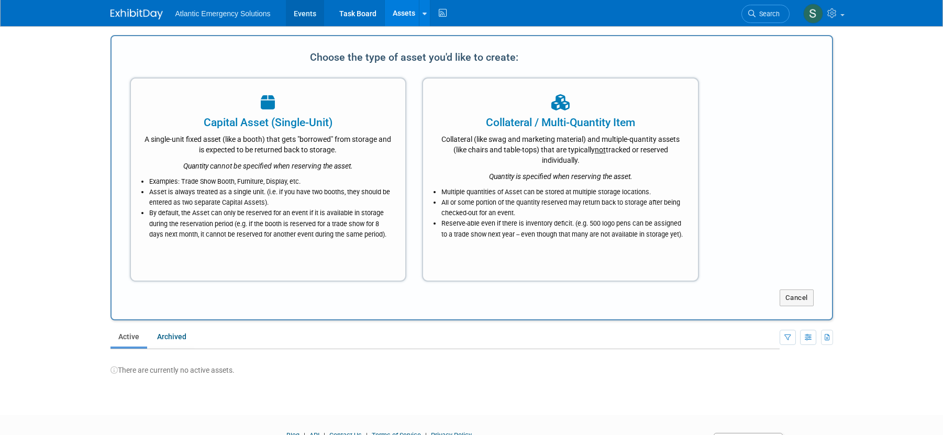
click at [311, 17] on link "Events" at bounding box center [305, 13] width 38 height 26
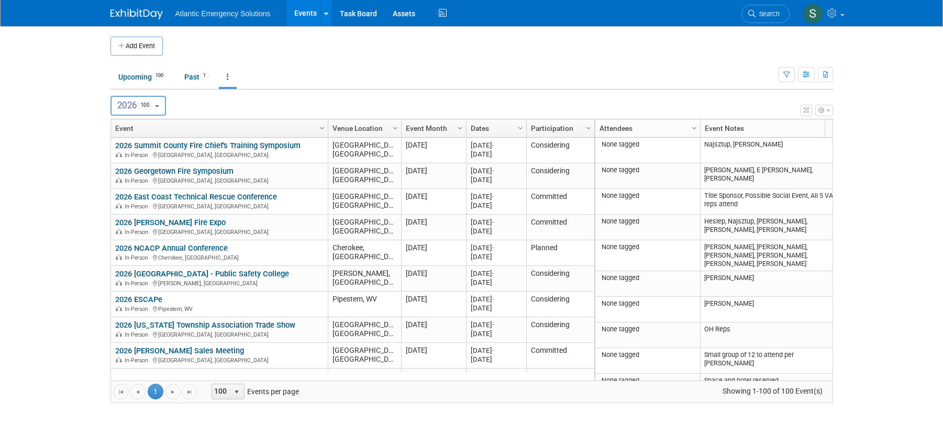
click at [194, 248] on link "2026 NCACP Annual Conference" at bounding box center [171, 248] width 113 height 9
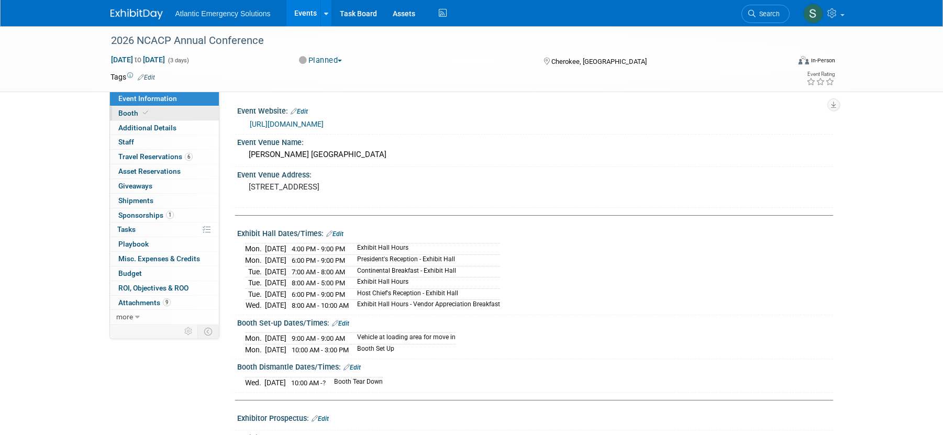
click at [148, 112] on span at bounding box center [145, 113] width 9 height 8
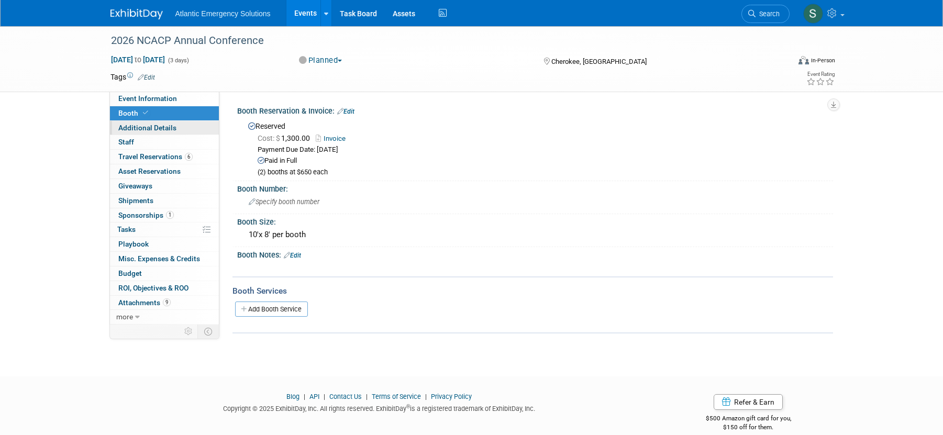
click at [143, 128] on span "Additional Details" at bounding box center [147, 128] width 58 height 8
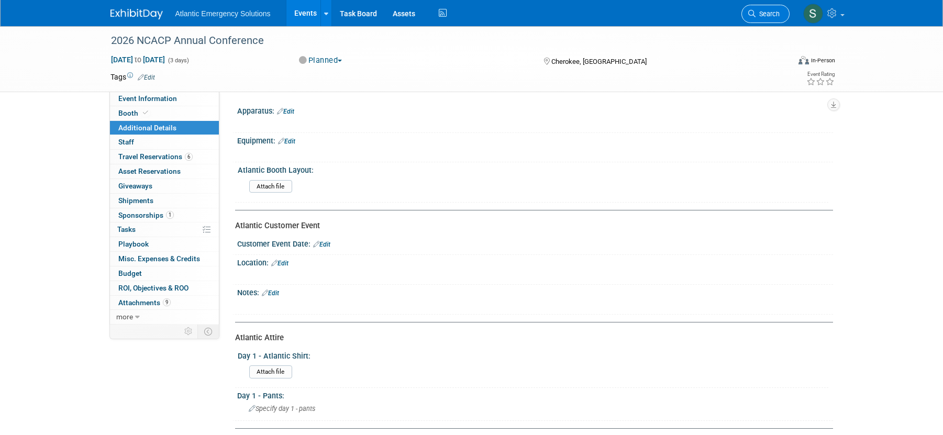
click at [753, 16] on icon at bounding box center [751, 13] width 7 height 7
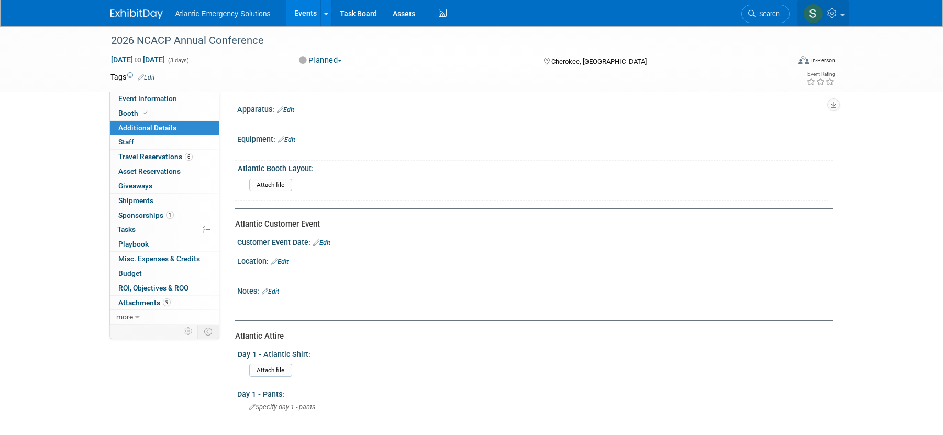
click at [845, 12] on link at bounding box center [823, 13] width 51 height 26
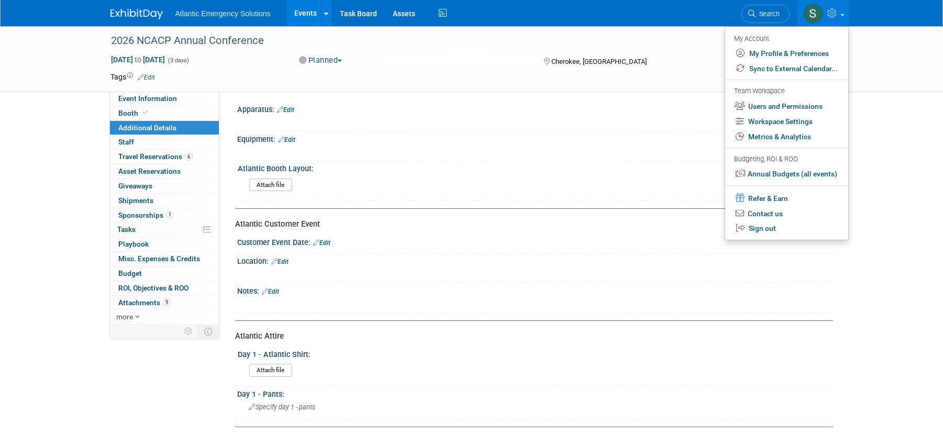
scroll to position [6, 0]
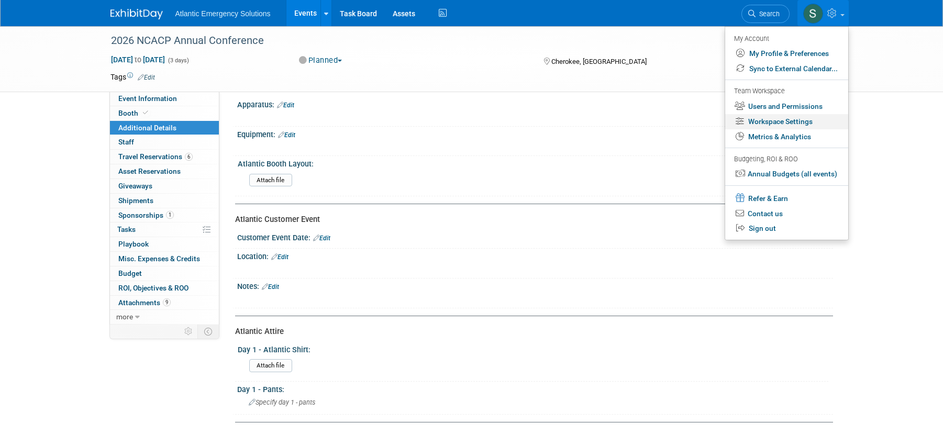
click at [776, 121] on link "Workspace Settings" at bounding box center [786, 121] width 123 height 15
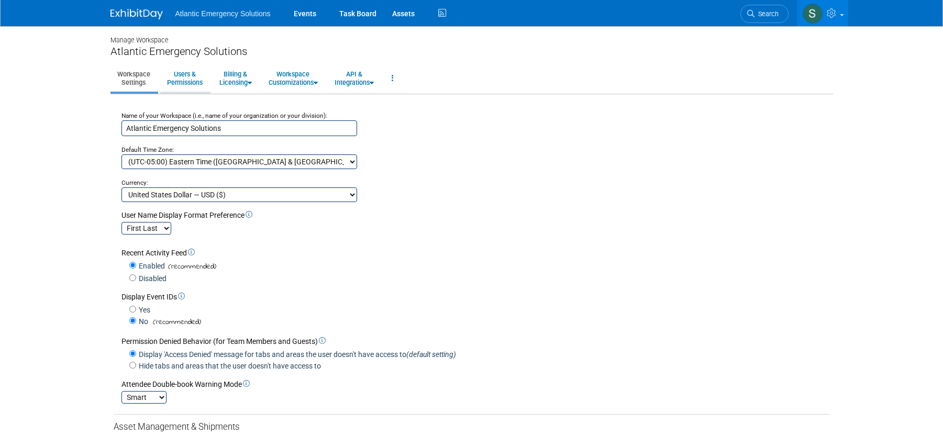
click at [192, 80] on link "Users & Permissions" at bounding box center [184, 78] width 49 height 26
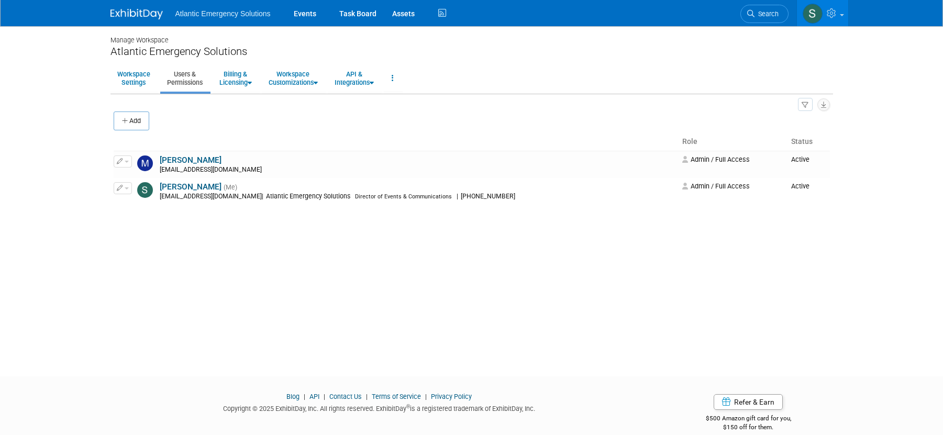
click at [803, 105] on icon "button" at bounding box center [805, 105] width 7 height 7
click at [828, 105] on button "button" at bounding box center [823, 103] width 13 height 13
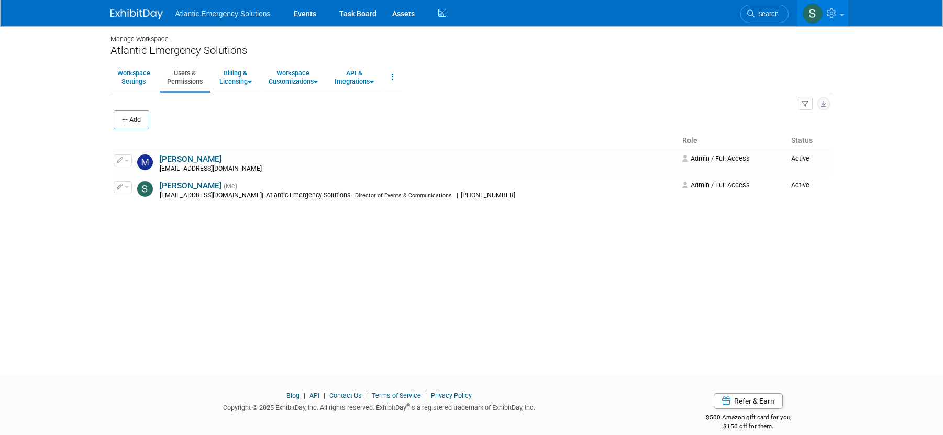
scroll to position [1, 0]
click at [241, 78] on link "Billing & Licensing" at bounding box center [236, 78] width 46 height 26
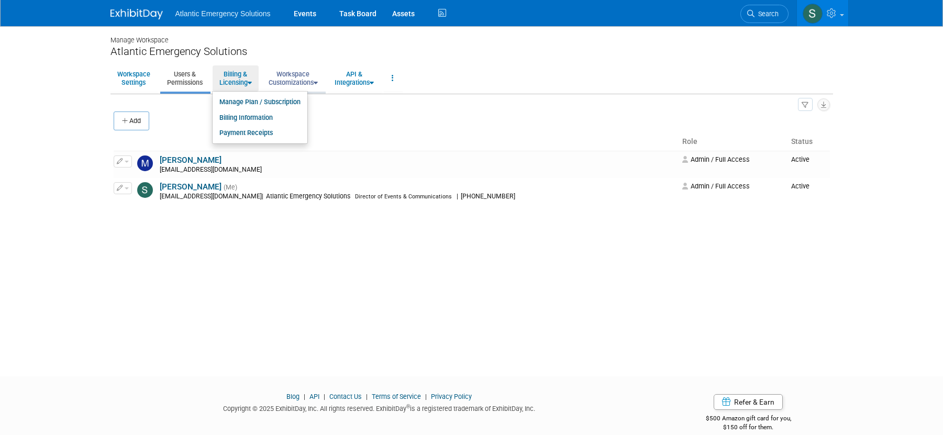
click at [294, 82] on link "Workspace Customizations" at bounding box center [293, 78] width 63 height 26
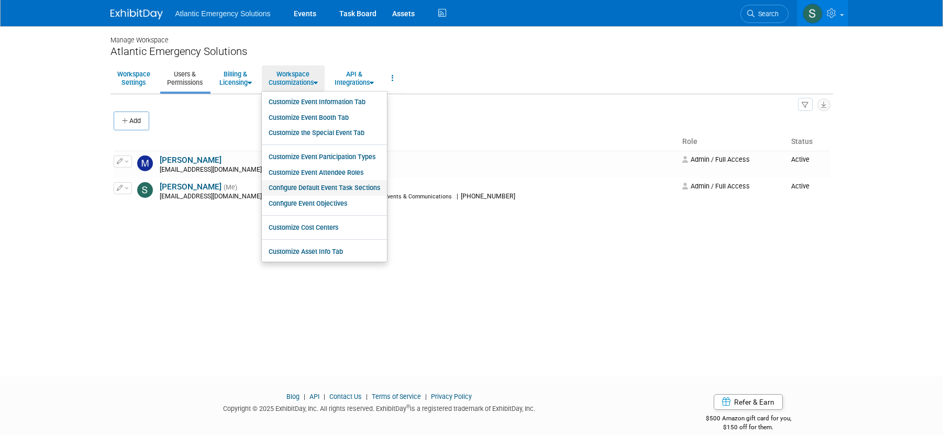
click at [323, 192] on link "Configure Default Event Task Sections" at bounding box center [324, 188] width 125 height 16
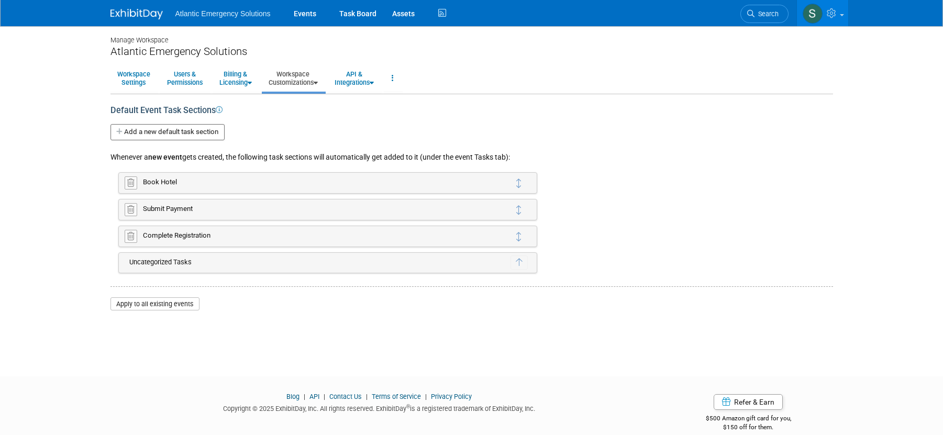
scroll to position [1, 0]
click at [318, 80] on icon at bounding box center [316, 82] width 4 height 7
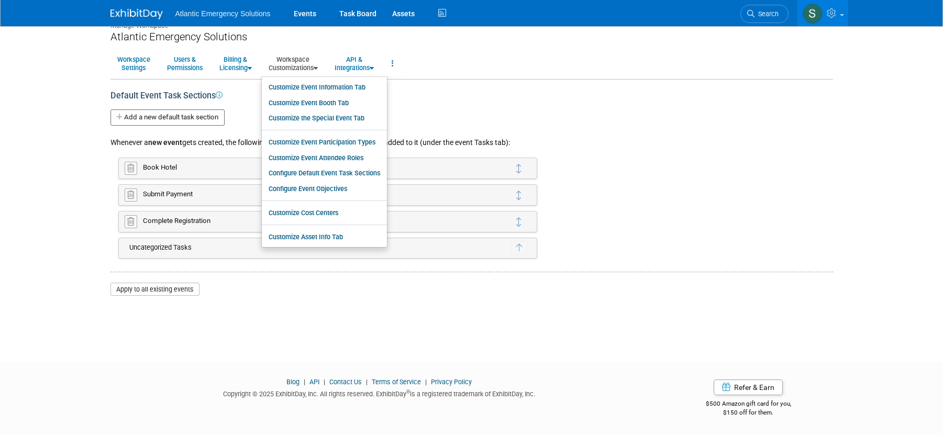
click at [343, 198] on li at bounding box center [324, 199] width 125 height 4
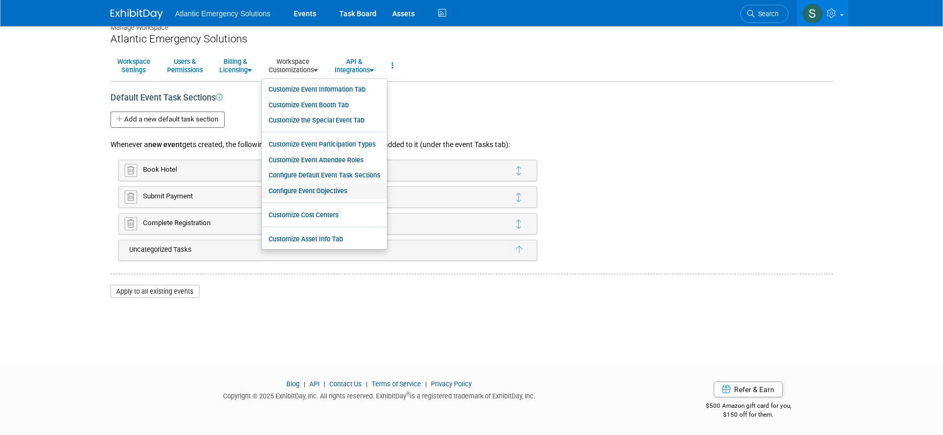
click at [341, 186] on link "Configure Event Objectives" at bounding box center [324, 191] width 125 height 16
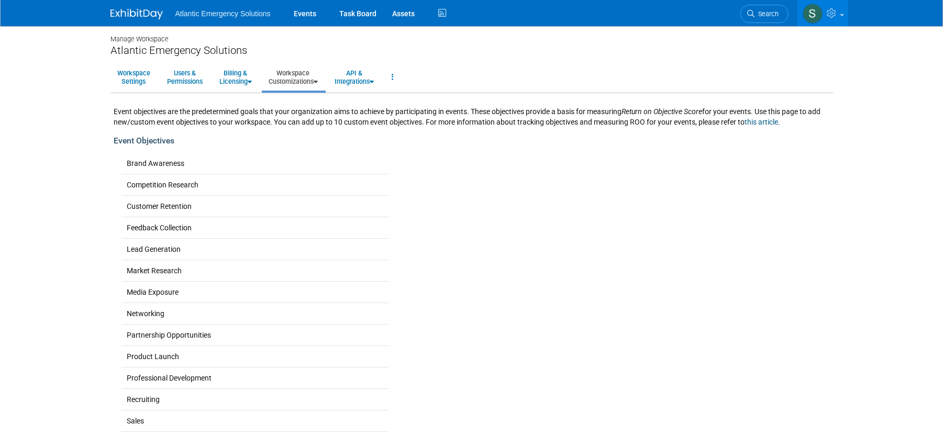
click at [313, 84] on link "Workspace Customizations" at bounding box center [293, 77] width 63 height 26
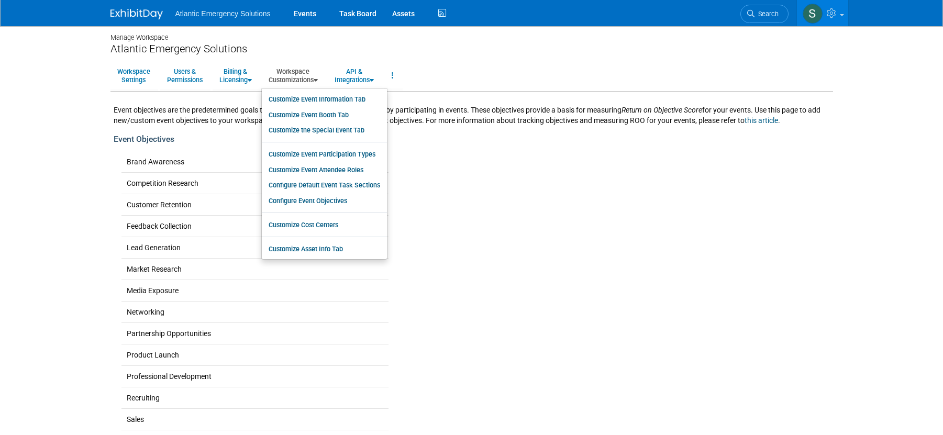
scroll to position [4, 0]
click at [318, 225] on link "Customize Cost Centers" at bounding box center [324, 224] width 125 height 16
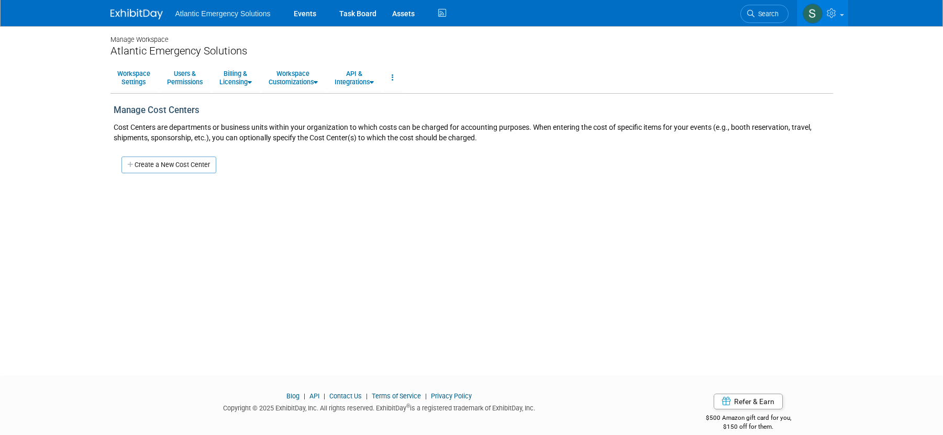
scroll to position [4, 0]
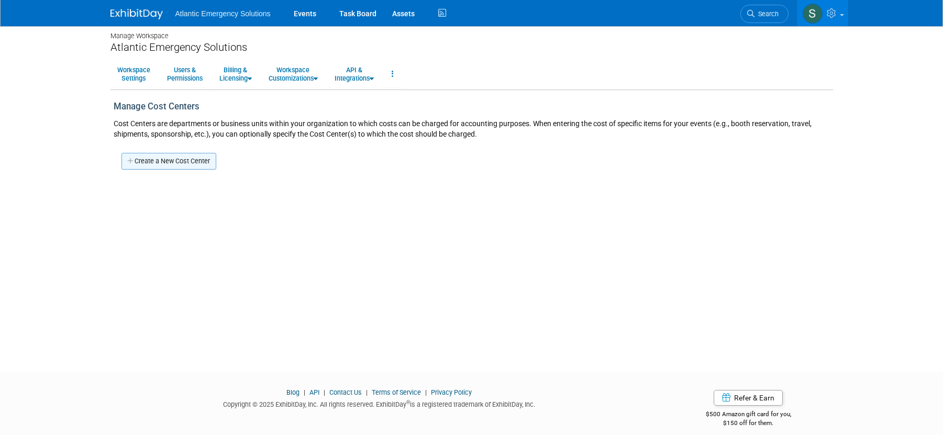
click at [184, 162] on link "Create a New Cost Center" at bounding box center [168, 161] width 95 height 17
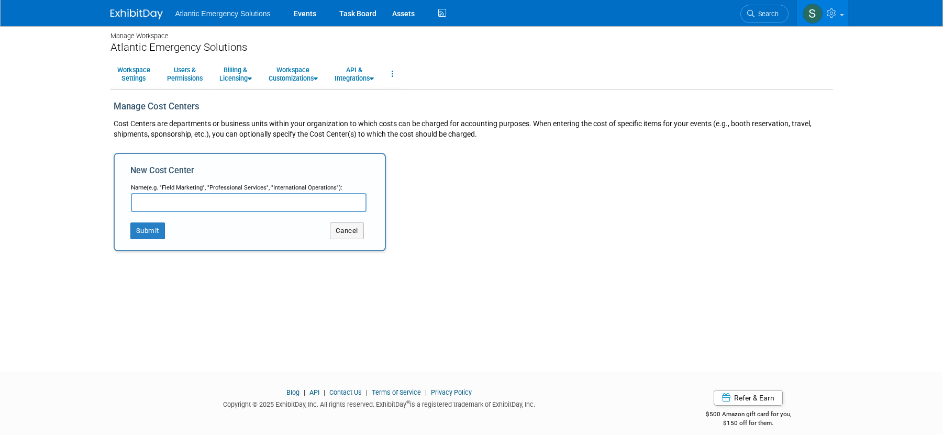
click at [175, 204] on input "text" at bounding box center [249, 202] width 236 height 19
type input "Postage & Shipping"
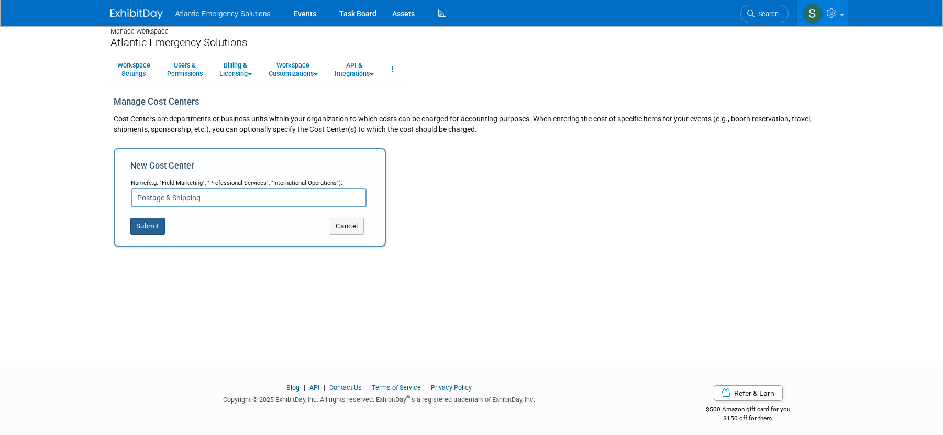
click at [141, 230] on button "Submit" at bounding box center [147, 226] width 35 height 17
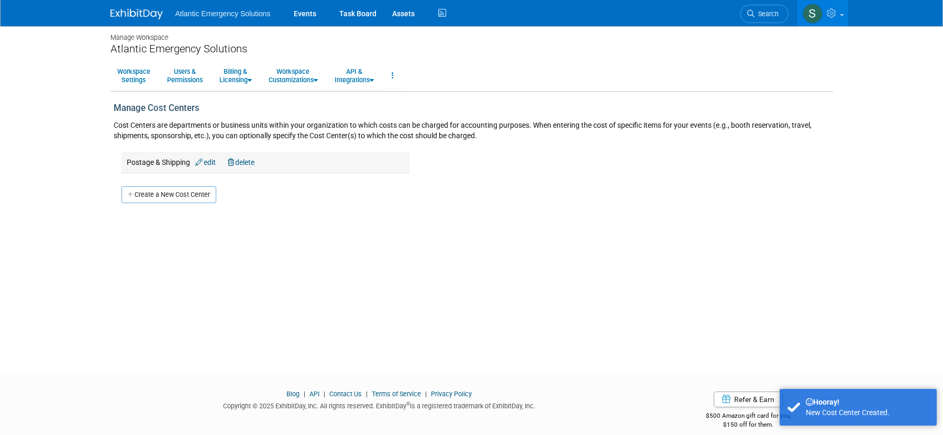
click at [209, 162] on link "edit" at bounding box center [205, 162] width 20 height 8
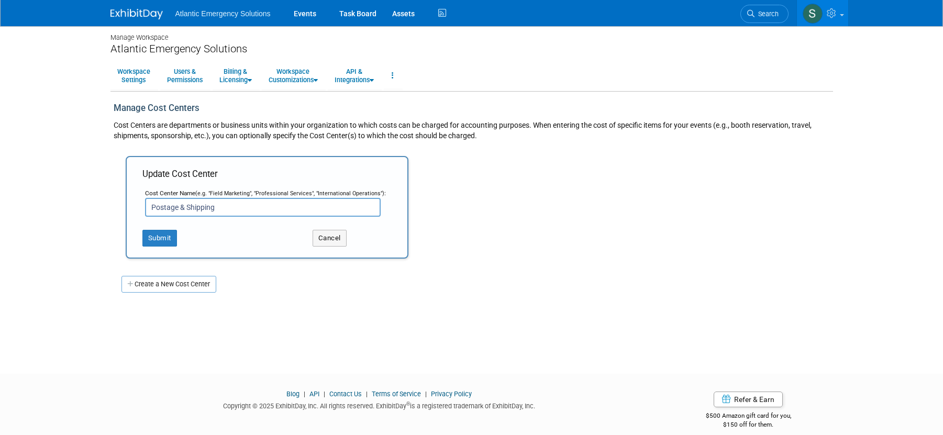
click at [220, 211] on input "Postage & Shipping" at bounding box center [263, 207] width 236 height 19
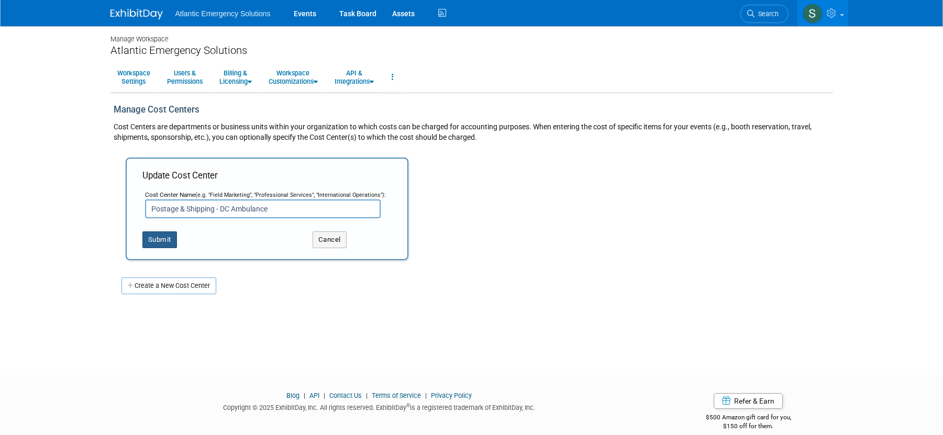
type input "Postage & Shipping - DC Ambulance"
click at [157, 240] on button "Submit" at bounding box center [159, 239] width 35 height 17
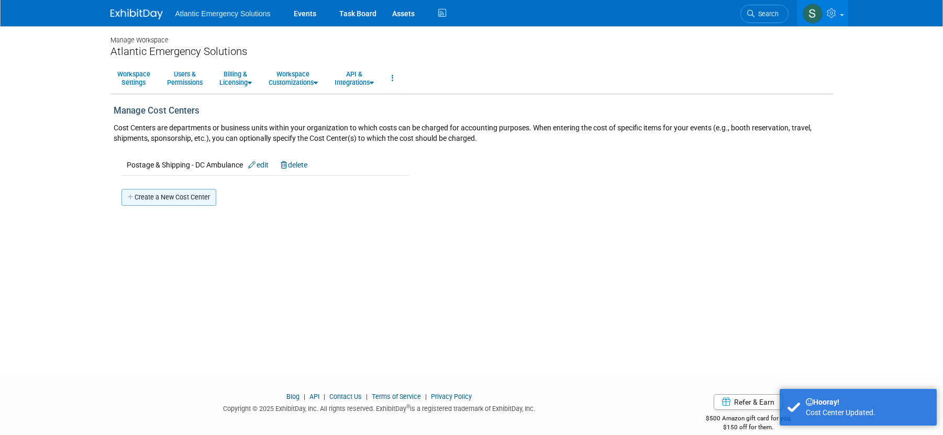
click at [170, 198] on link "Create a New Cost Center" at bounding box center [168, 197] width 95 height 17
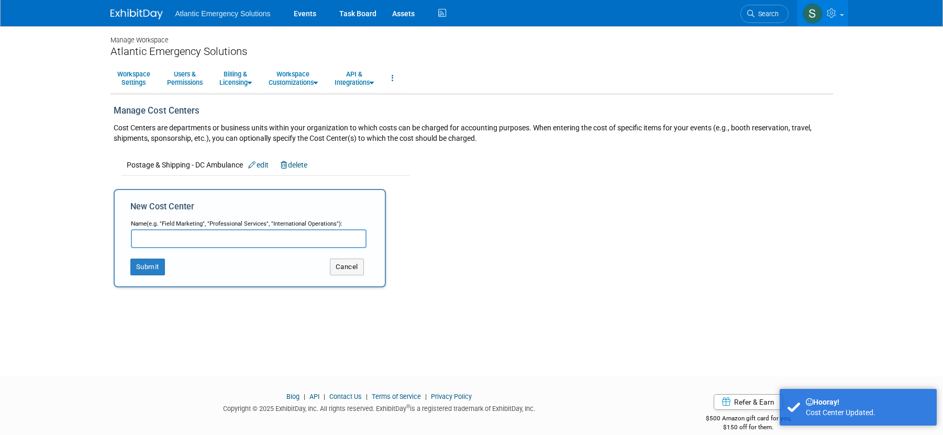
click at [175, 239] on input "text" at bounding box center [249, 238] width 236 height 19
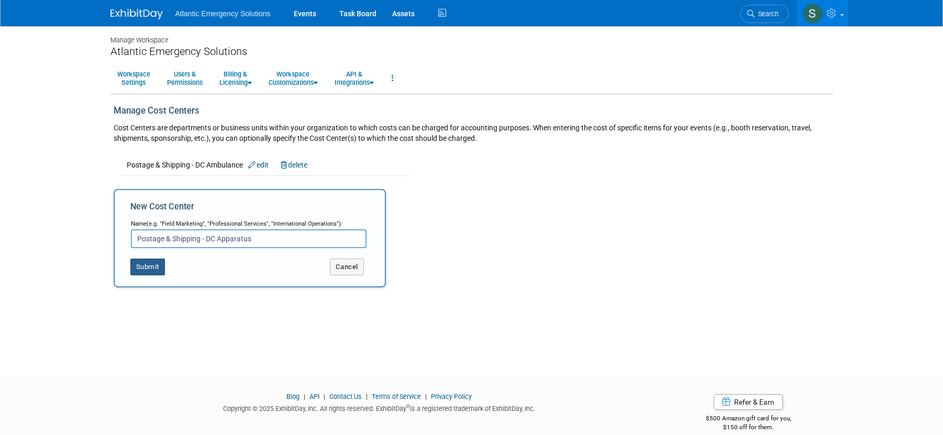
type input "Postage & Shipping - DC Apparatus"
click at [153, 266] on button "Submit" at bounding box center [147, 267] width 35 height 17
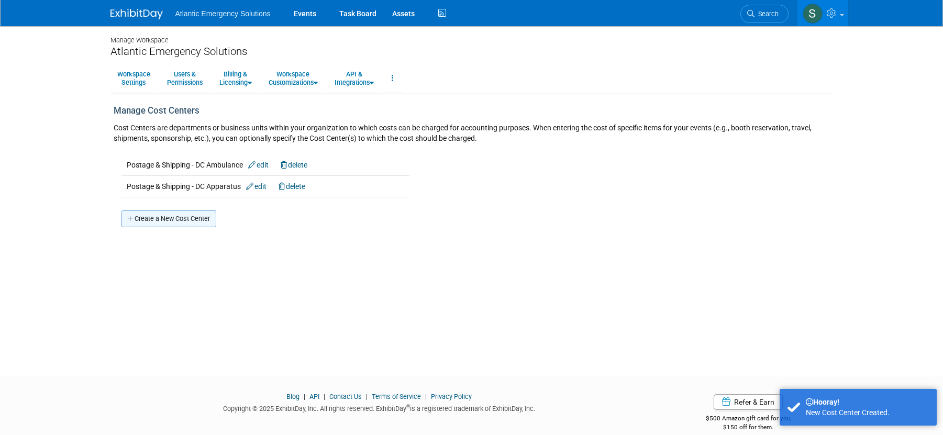
click at [157, 220] on link "Create a New Cost Center" at bounding box center [168, 219] width 95 height 17
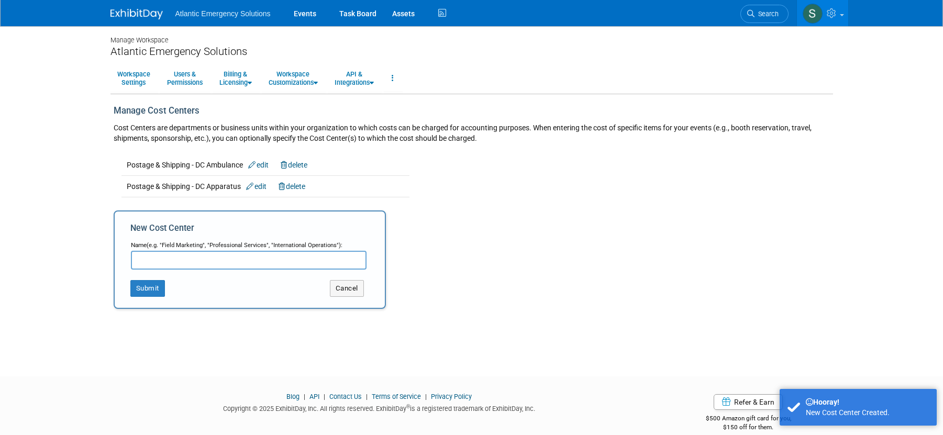
click at [150, 259] on input "text" at bounding box center [249, 260] width 236 height 19
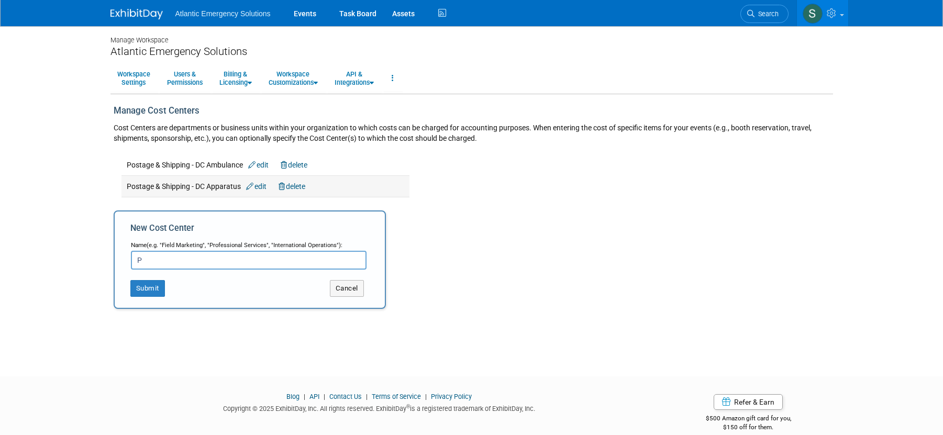
type input "P"
click at [306, 181] on td "Postage & Shipping - DC Apparatus edit delete" at bounding box center [265, 185] width 288 height 21
click at [344, 286] on button "Cancel" at bounding box center [347, 288] width 34 height 17
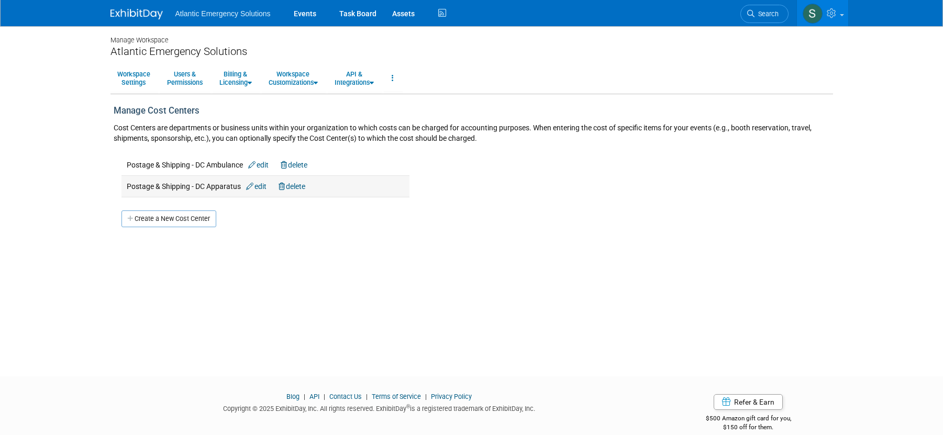
click at [299, 187] on link "delete" at bounding box center [292, 186] width 27 height 8
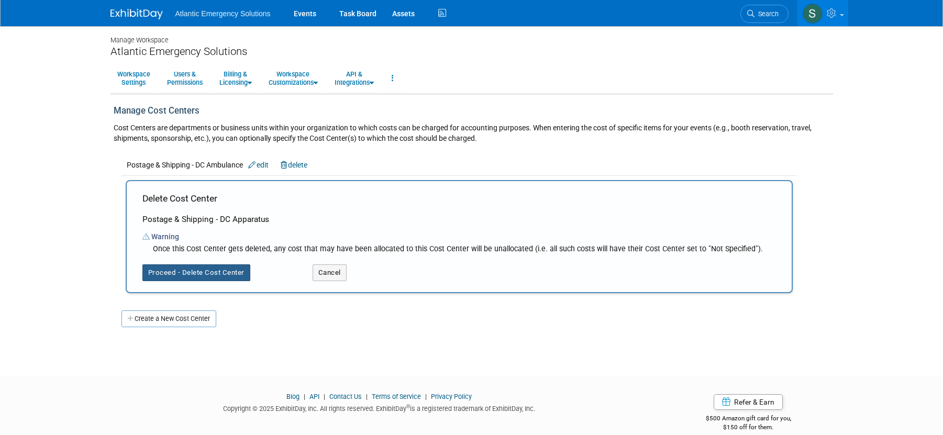
click at [209, 273] on button "Proceed - Delete Cost Center" at bounding box center [196, 272] width 108 height 17
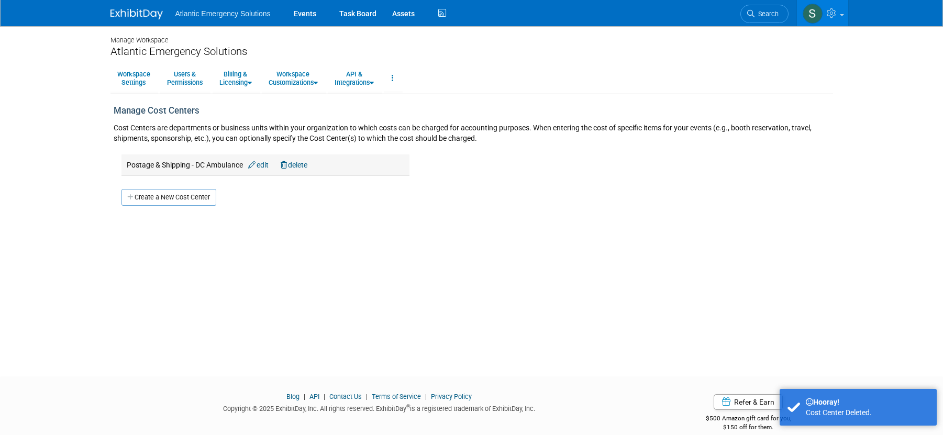
click at [296, 165] on link "delete" at bounding box center [294, 165] width 27 height 8
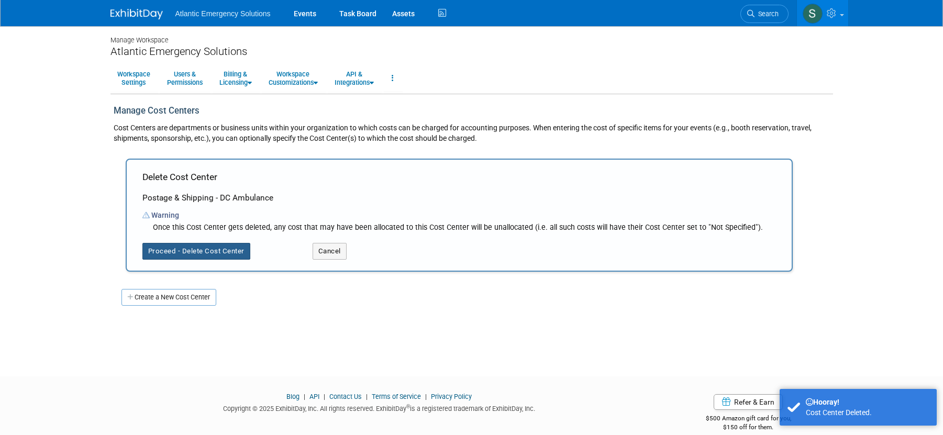
click at [164, 255] on button "Proceed - Delete Cost Center" at bounding box center [196, 251] width 108 height 17
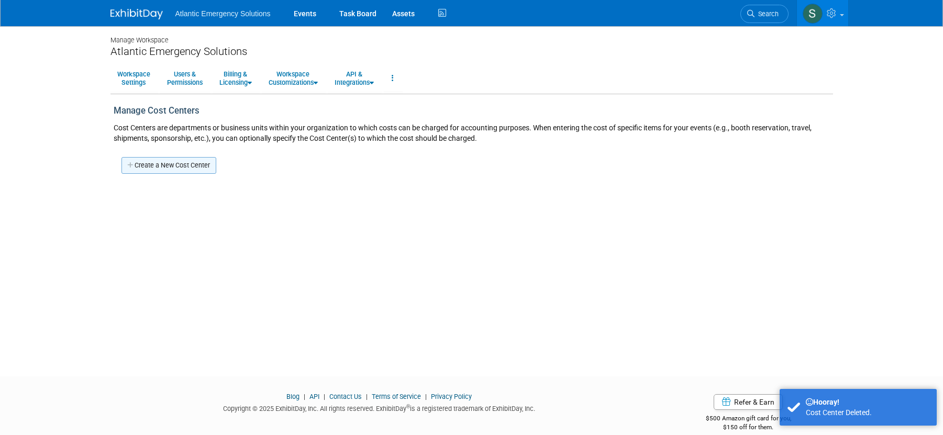
click at [154, 164] on link "Create a New Cost Center" at bounding box center [168, 165] width 95 height 17
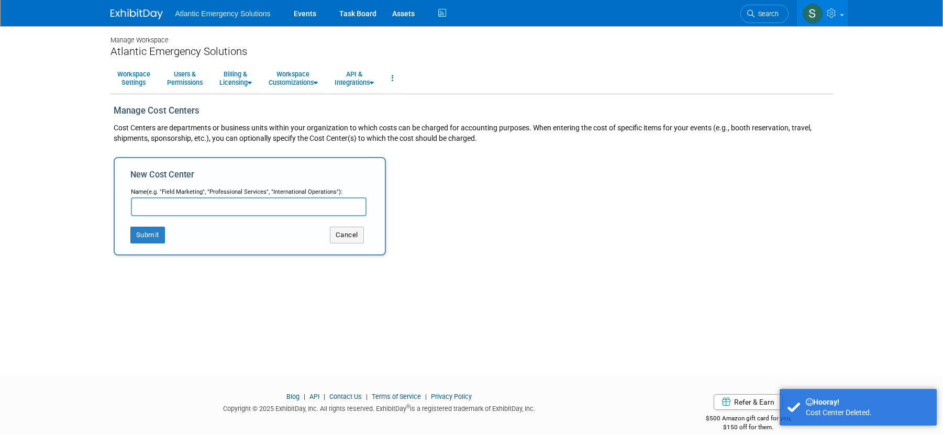
click at [167, 205] on input "text" at bounding box center [249, 206] width 236 height 19
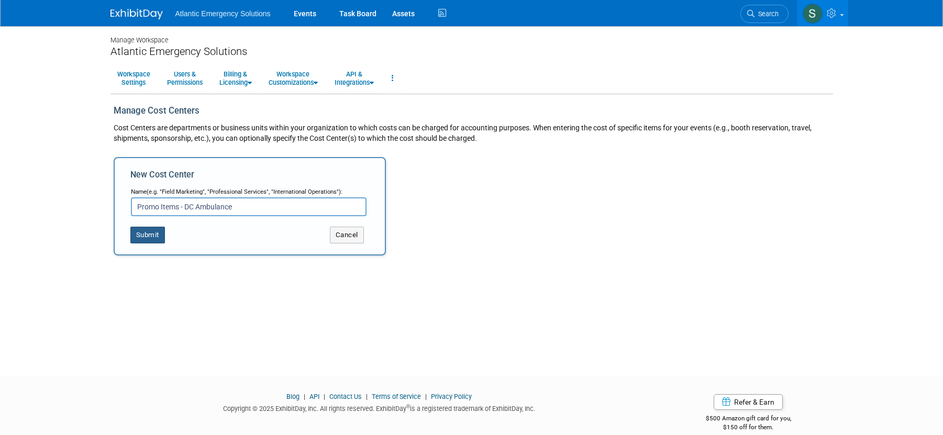
type input "Promo Items - DC Ambulance"
click at [148, 238] on button "Submit" at bounding box center [147, 235] width 35 height 17
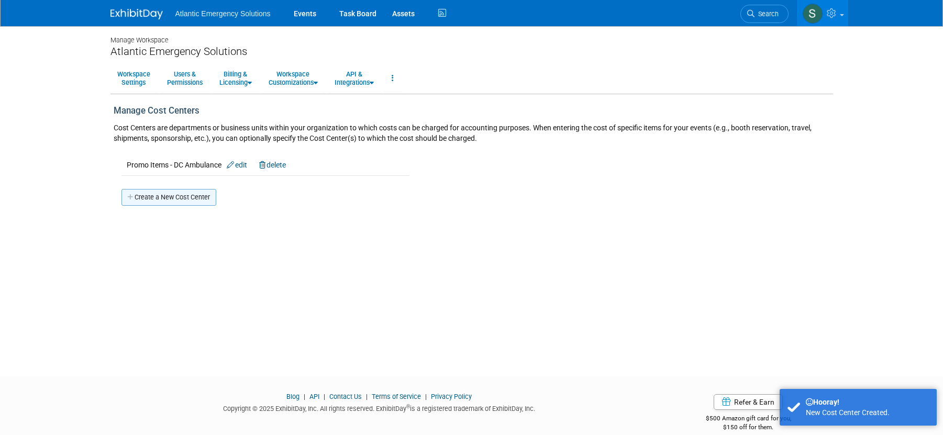
click at [163, 199] on link "Create a New Cost Center" at bounding box center [168, 197] width 95 height 17
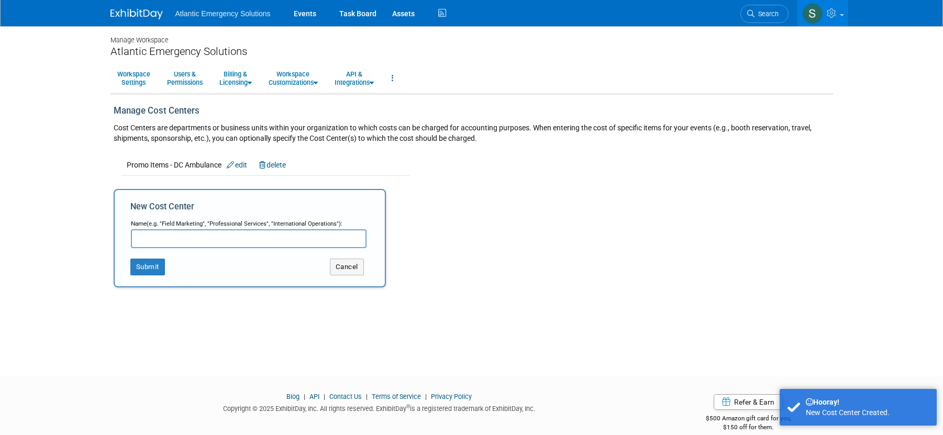
click at [162, 239] on input "text" at bounding box center [249, 238] width 236 height 19
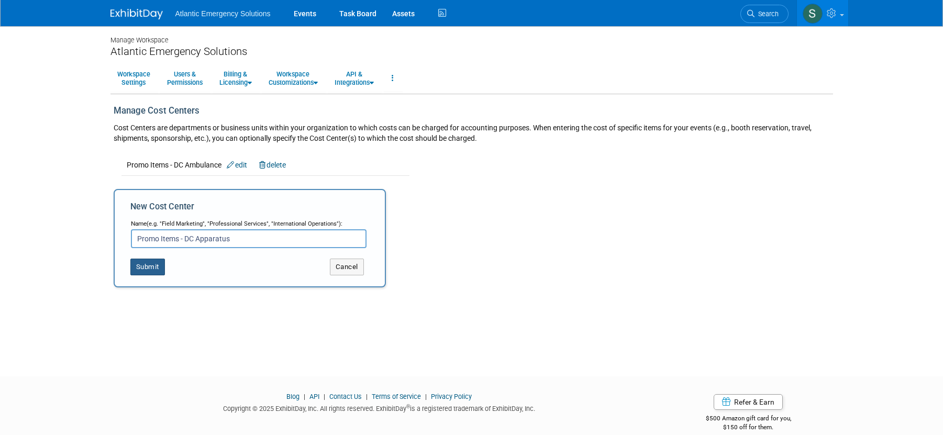
type input "Promo Items - DC Apparatus"
click at [148, 263] on button "Submit" at bounding box center [147, 267] width 35 height 17
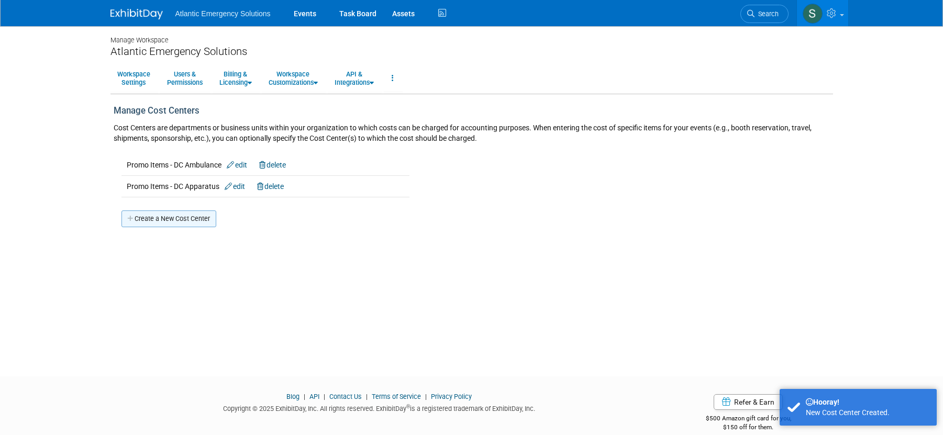
click at [170, 220] on link "Create a New Cost Center" at bounding box center [168, 219] width 95 height 17
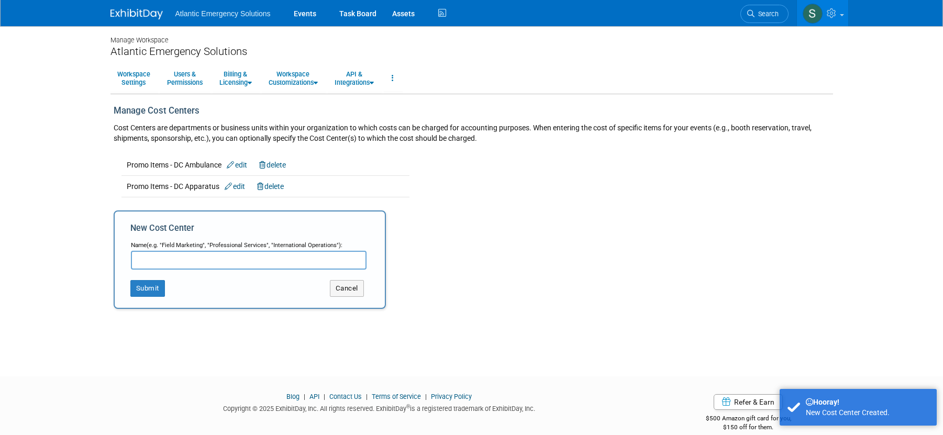
click at [163, 261] on input "text" at bounding box center [249, 260] width 236 height 19
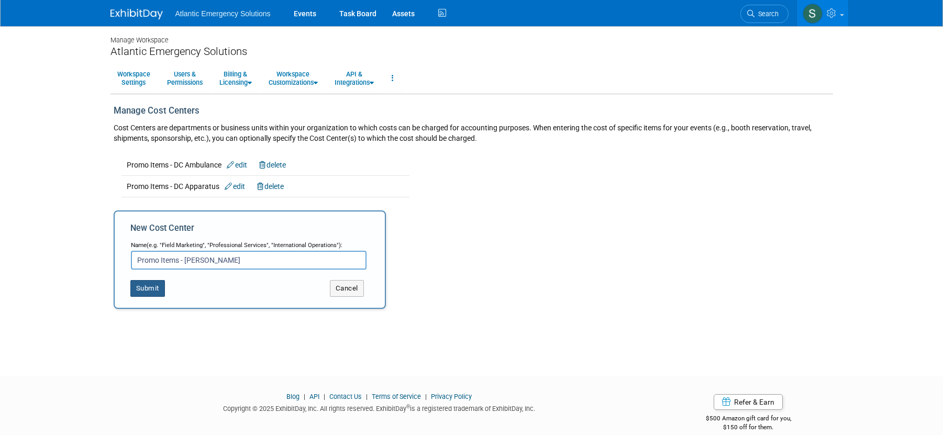
type input "Promo Items - [PERSON_NAME]"
click at [150, 289] on button "Submit" at bounding box center [147, 288] width 35 height 17
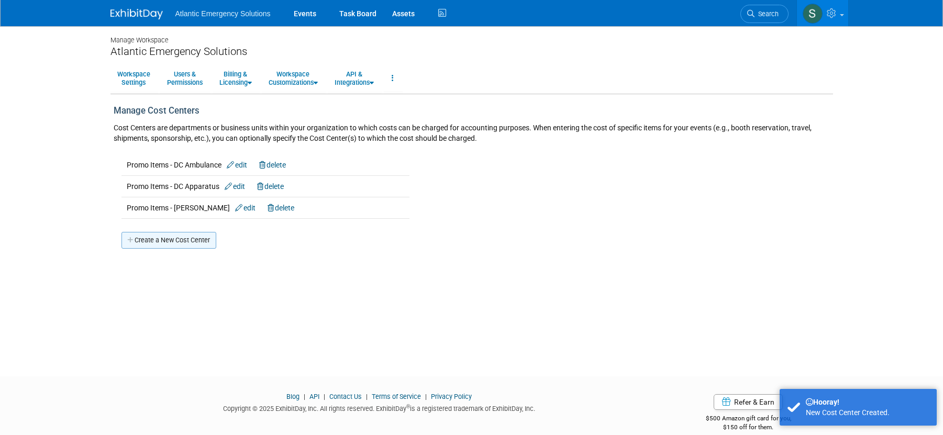
click at [185, 237] on link "Create a New Cost Center" at bounding box center [168, 240] width 95 height 17
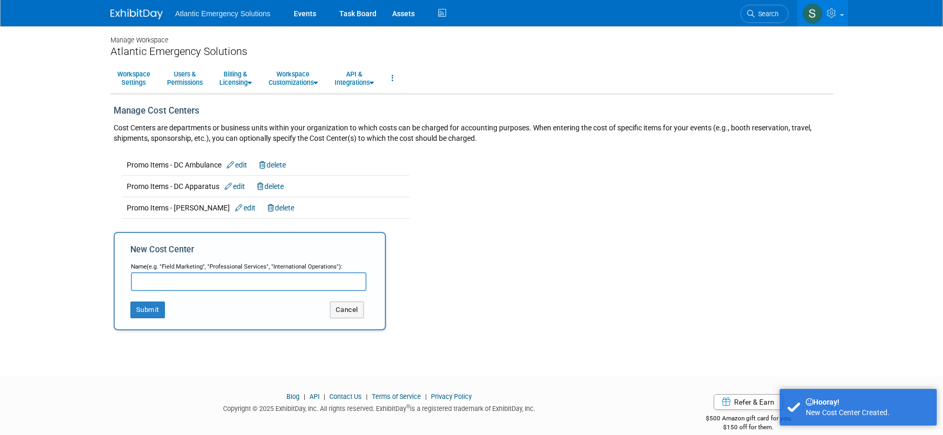
click at [169, 281] on input "text" at bounding box center [249, 281] width 236 height 19
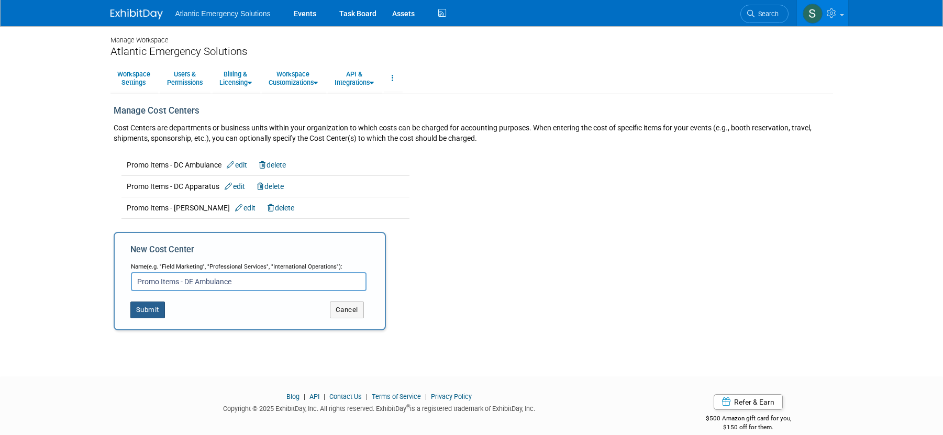
type input "Promo Items - DE Ambulance"
click at [147, 308] on button "Submit" at bounding box center [147, 310] width 35 height 17
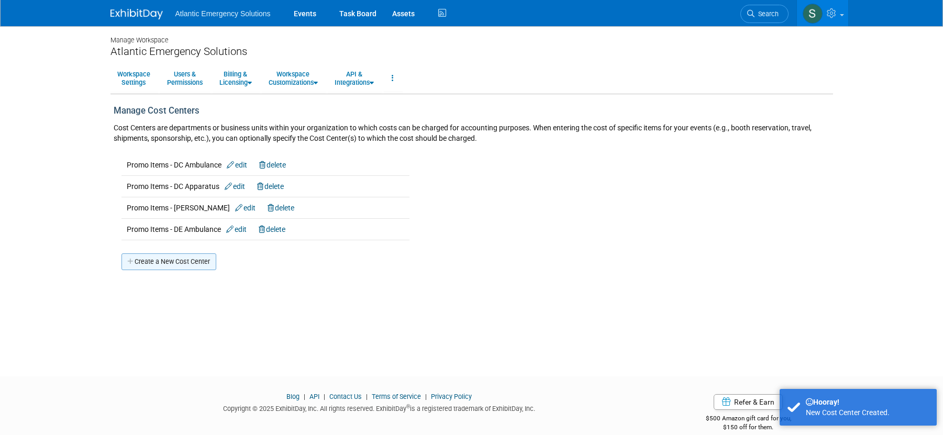
click at [152, 260] on link "Create a New Cost Center" at bounding box center [168, 261] width 95 height 17
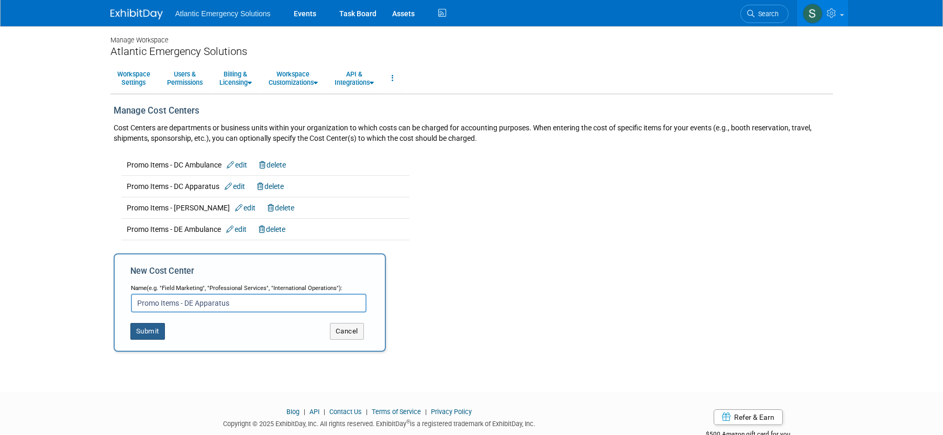
type input "Promo Items - DE Apparatus"
click at [152, 335] on button "Submit" at bounding box center [147, 331] width 35 height 17
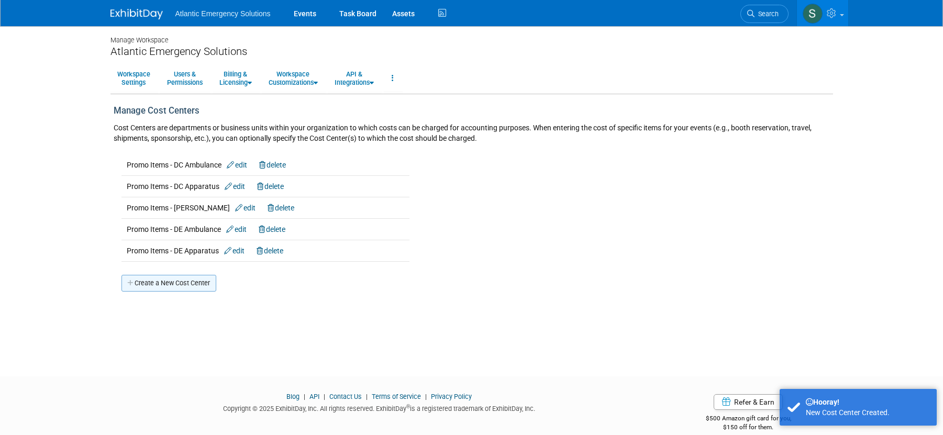
click at [150, 283] on link "Create a New Cost Center" at bounding box center [168, 283] width 95 height 17
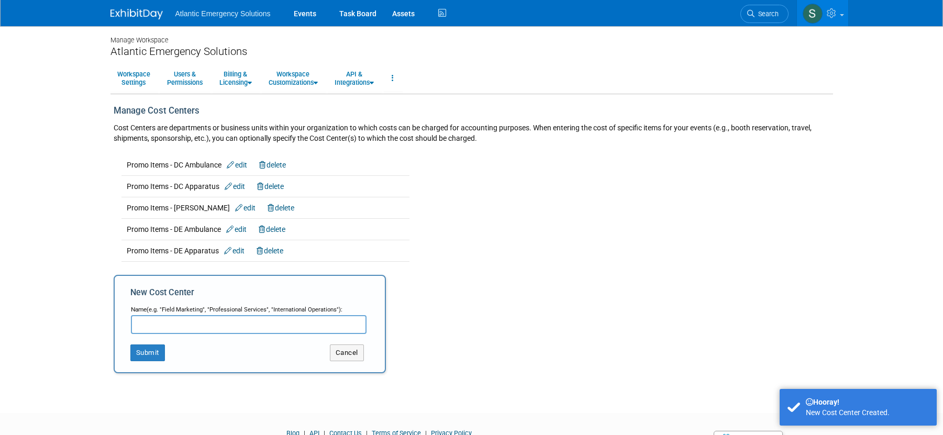
click at [152, 325] on input "text" at bounding box center [249, 324] width 236 height 19
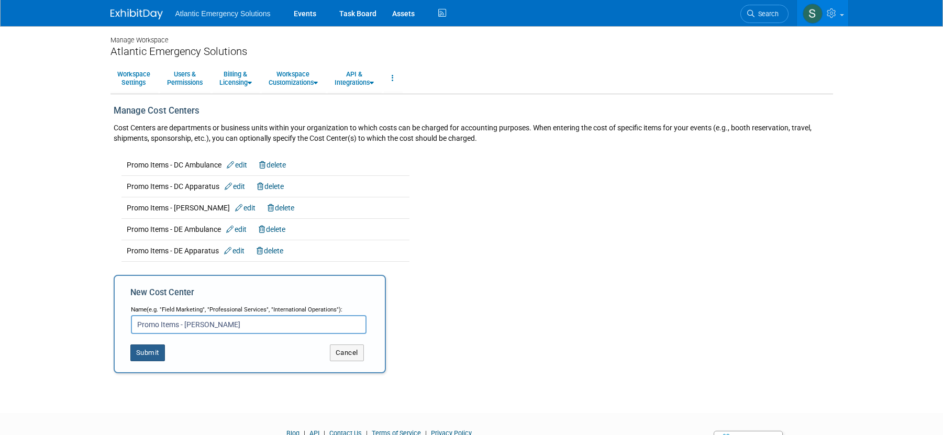
type input "Promo Items - DE McNeilus"
click at [152, 355] on button "Submit" at bounding box center [147, 353] width 35 height 17
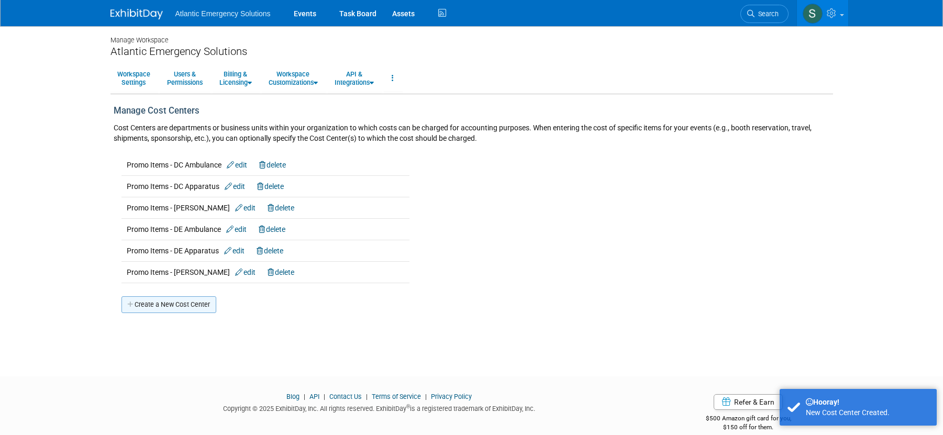
click at [154, 310] on link "Create a New Cost Center" at bounding box center [168, 304] width 95 height 17
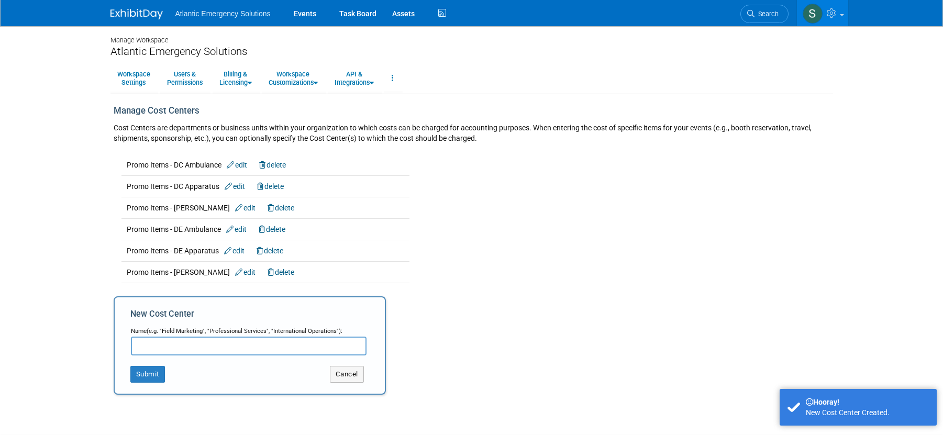
click at [158, 349] on input "text" at bounding box center [249, 346] width 236 height 19
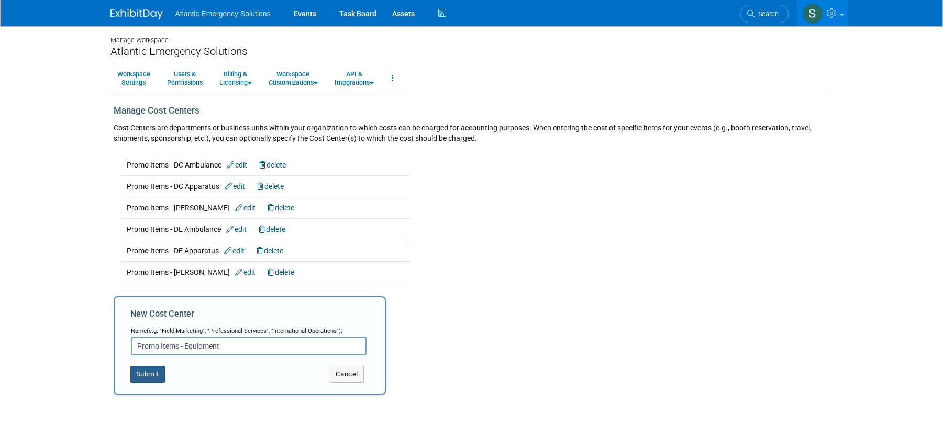
type input "Promo Items - Equipment"
click at [151, 371] on button "Submit" at bounding box center [147, 374] width 35 height 17
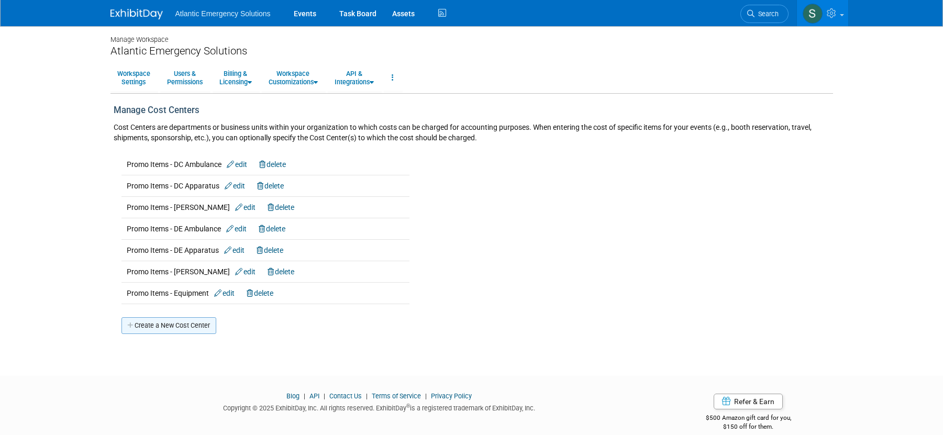
click at [190, 326] on link "Create a New Cost Center" at bounding box center [168, 325] width 95 height 17
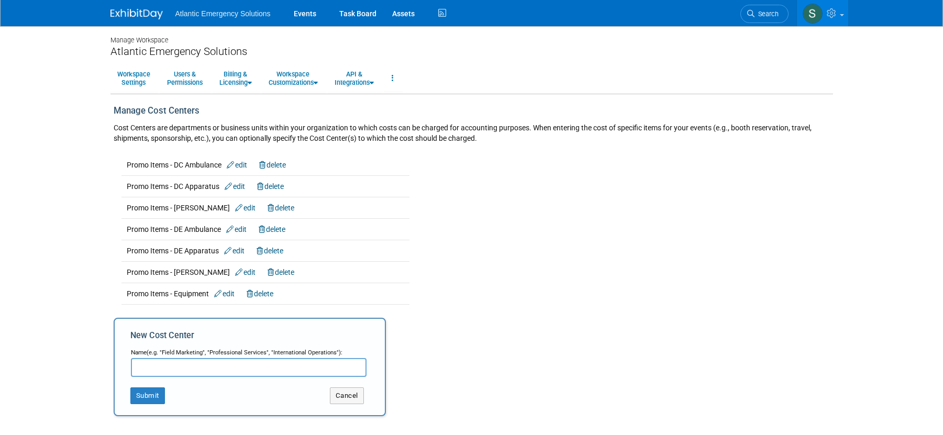
click at [165, 370] on input "text" at bounding box center [249, 367] width 236 height 19
type input "Promo Items - [PERSON_NAME]"
click at [147, 397] on button "Submit" at bounding box center [147, 396] width 35 height 17
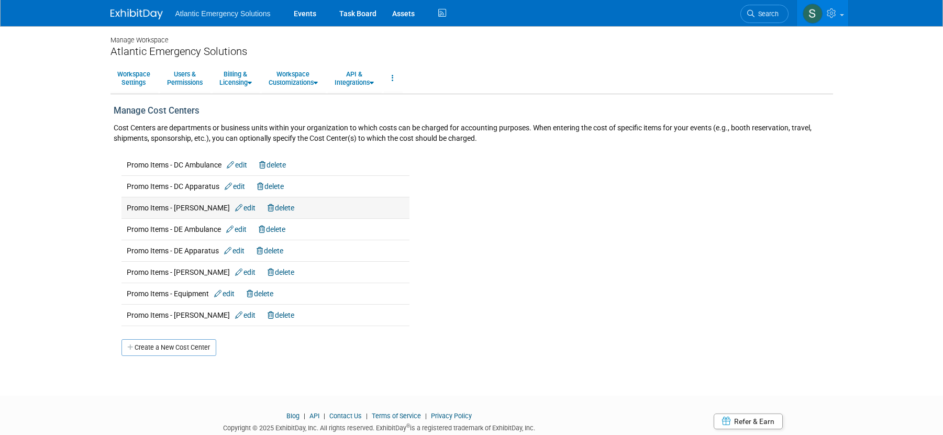
click at [272, 208] on link "delete" at bounding box center [281, 208] width 27 height 8
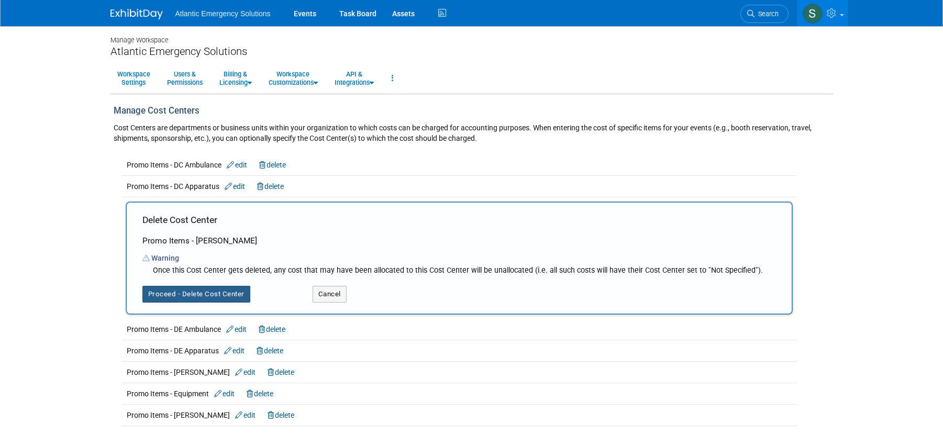
click at [191, 296] on button "Proceed - Delete Cost Center" at bounding box center [196, 294] width 108 height 17
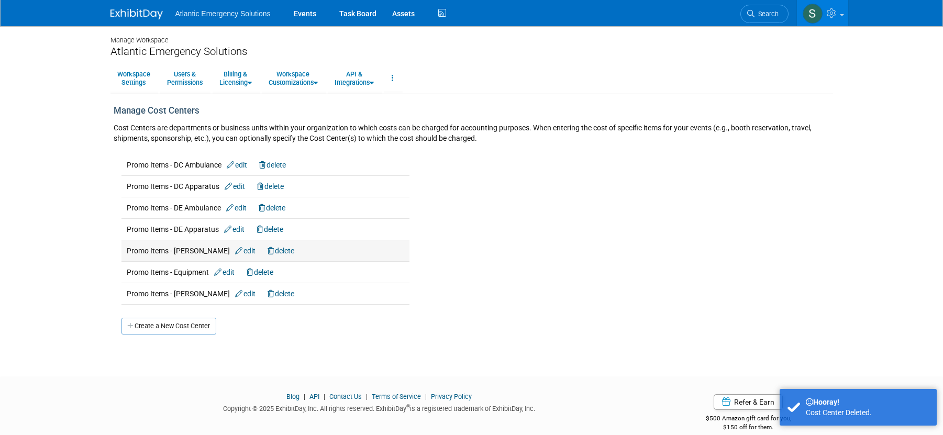
click at [279, 251] on link "delete" at bounding box center [281, 251] width 27 height 8
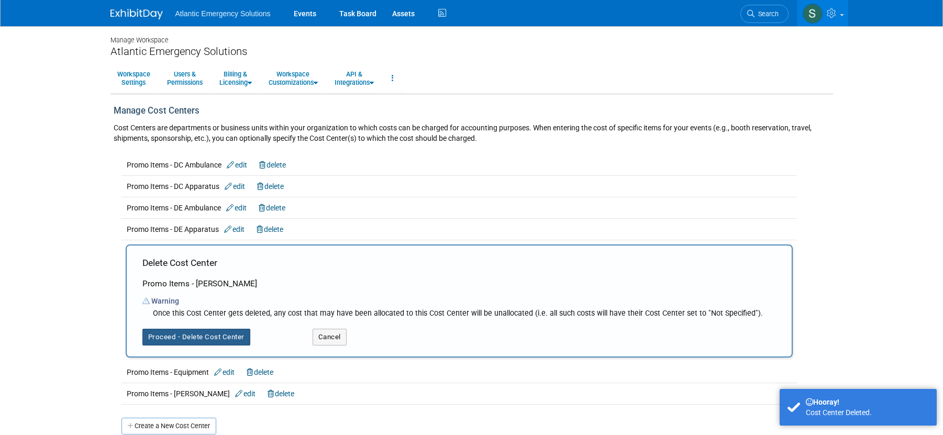
click at [213, 337] on button "Proceed - Delete Cost Center" at bounding box center [196, 337] width 108 height 17
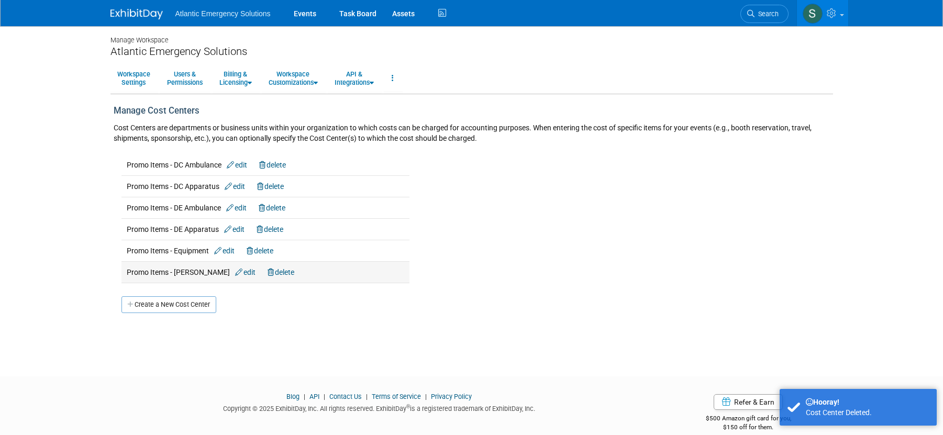
click at [272, 272] on link "delete" at bounding box center [281, 272] width 27 height 8
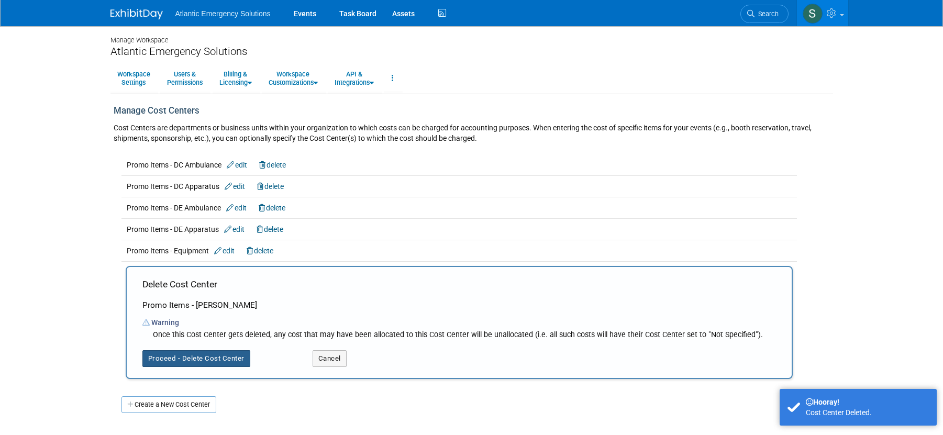
click at [197, 361] on button "Proceed - Delete Cost Center" at bounding box center [196, 358] width 108 height 17
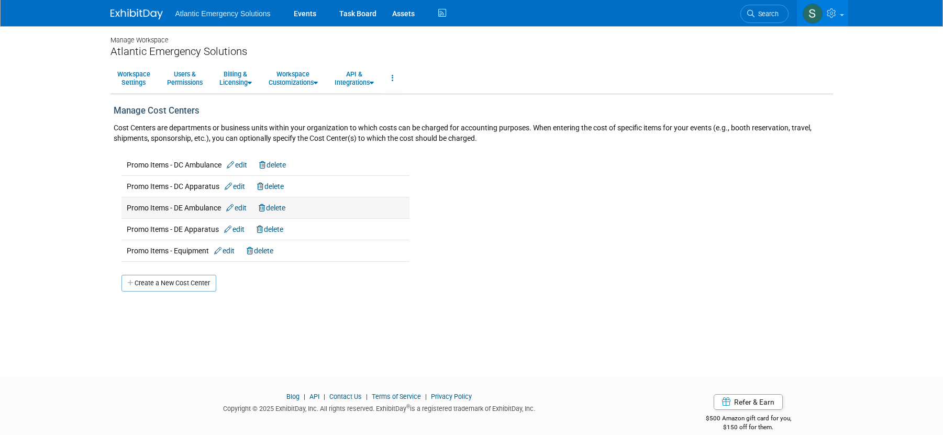
scroll to position [15, 0]
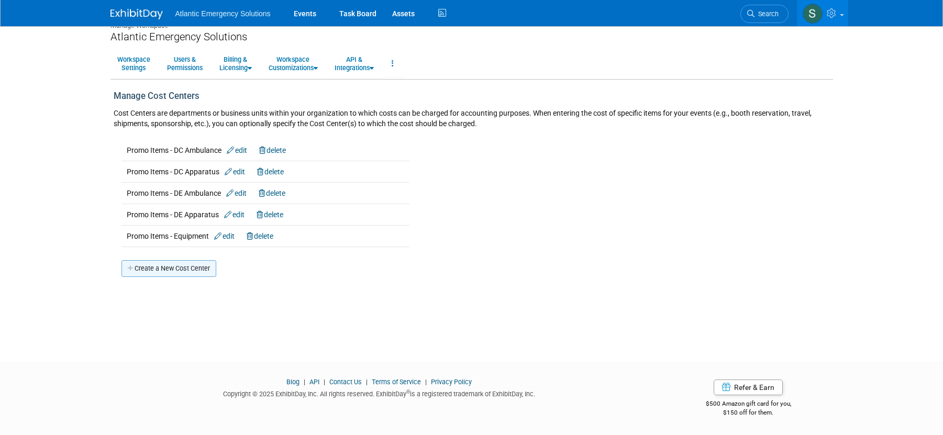
click at [185, 270] on link "Create a New Cost Center" at bounding box center [168, 268] width 95 height 17
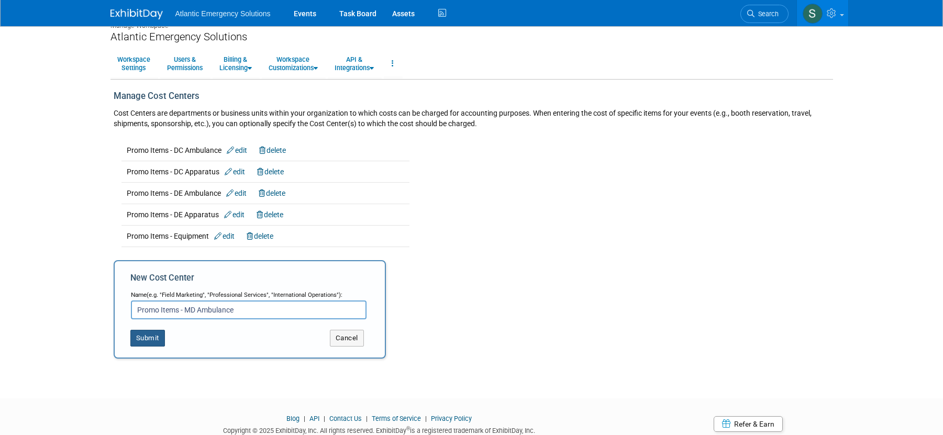
type input "Promo Items - MD Ambulance"
click at [158, 340] on button "Submit" at bounding box center [147, 338] width 35 height 17
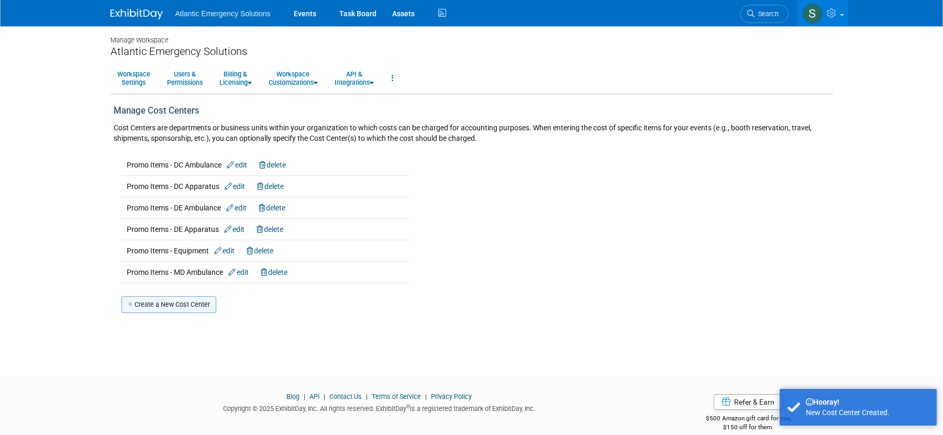
click at [159, 302] on link "Create a New Cost Center" at bounding box center [168, 304] width 95 height 17
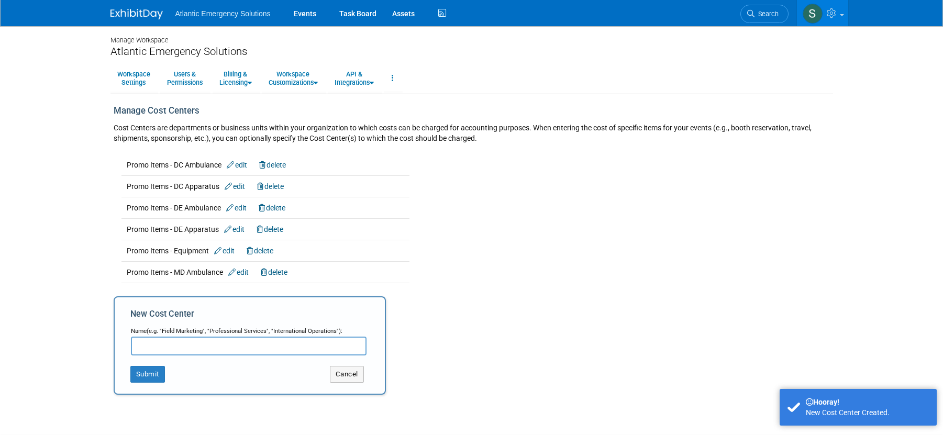
click at [160, 348] on input "text" at bounding box center [249, 346] width 236 height 19
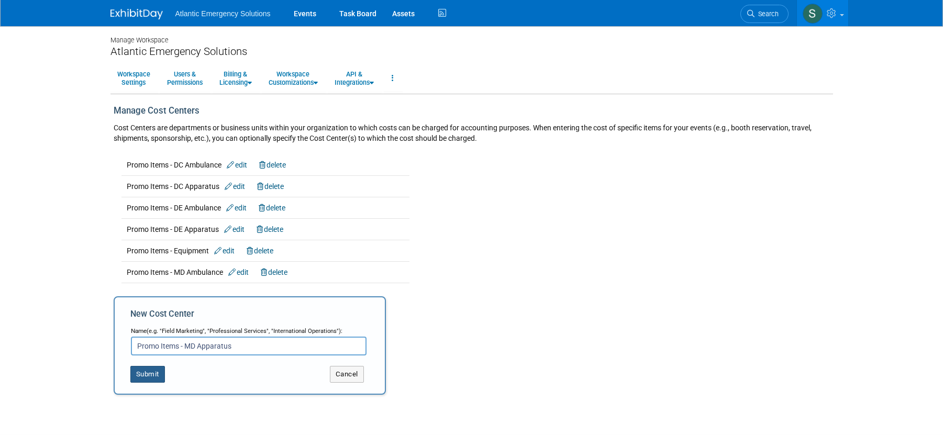
type input "Promo Items - MD Apparatus"
click at [155, 375] on button "Submit" at bounding box center [147, 374] width 35 height 17
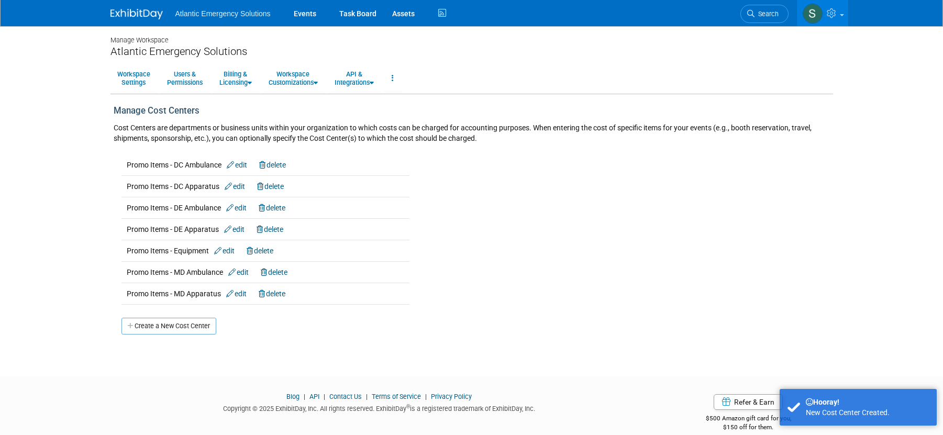
click at [165, 329] on link "Create a New Cost Center" at bounding box center [168, 326] width 95 height 17
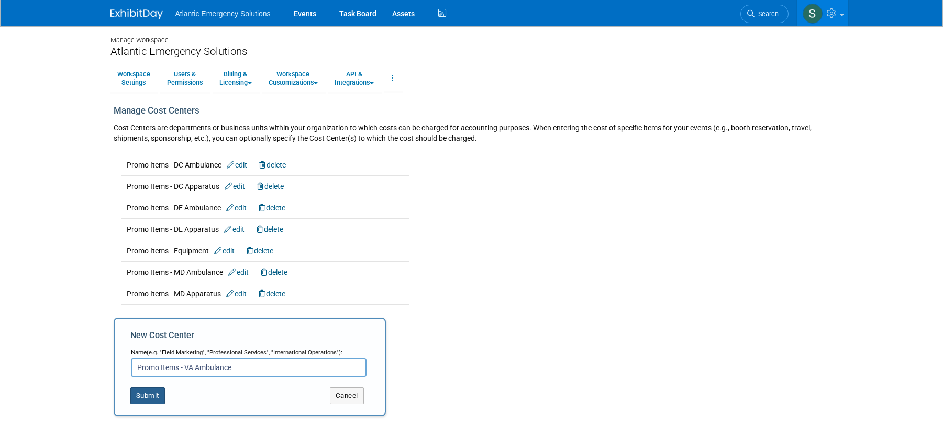
type input "Promo Items - VA Ambulance"
click at [147, 395] on button "Submit" at bounding box center [147, 396] width 35 height 17
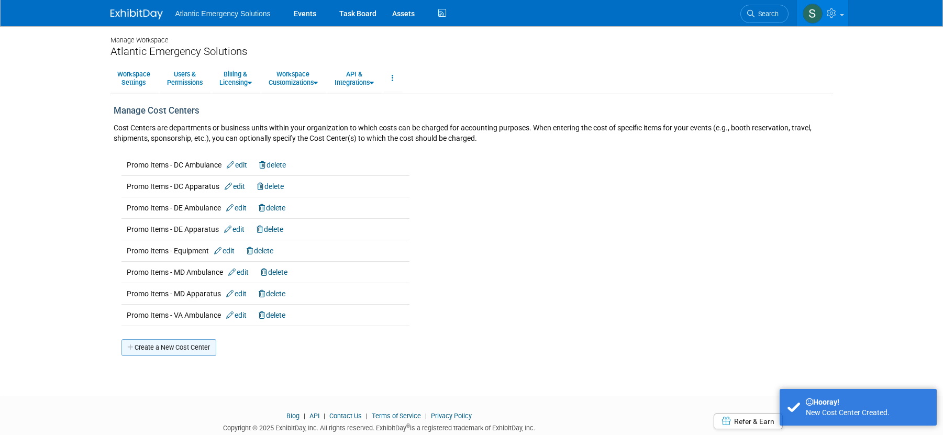
click at [169, 347] on link "Create a New Cost Center" at bounding box center [168, 347] width 95 height 17
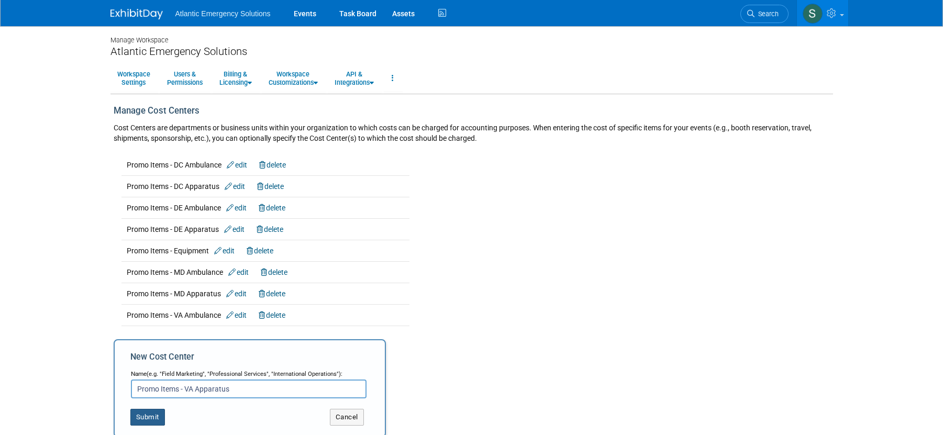
type input "Promo Items - VA Apparatus"
click at [152, 418] on button "Submit" at bounding box center [147, 417] width 35 height 17
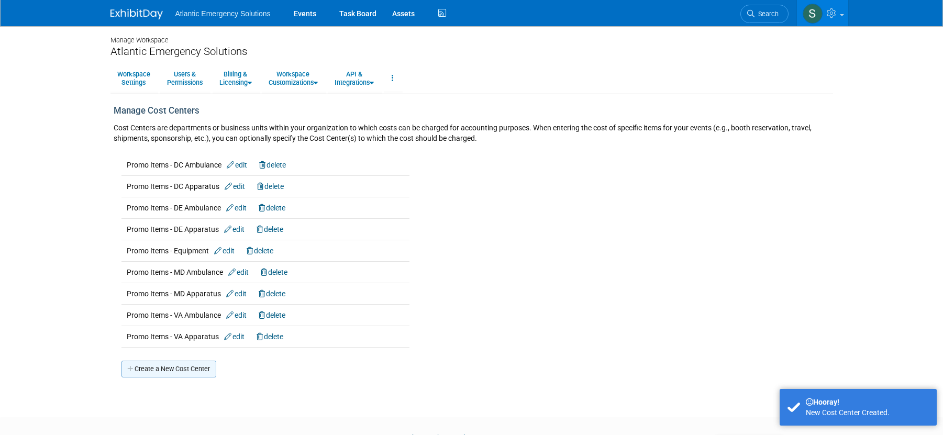
click at [151, 367] on link "Create a New Cost Center" at bounding box center [168, 369] width 95 height 17
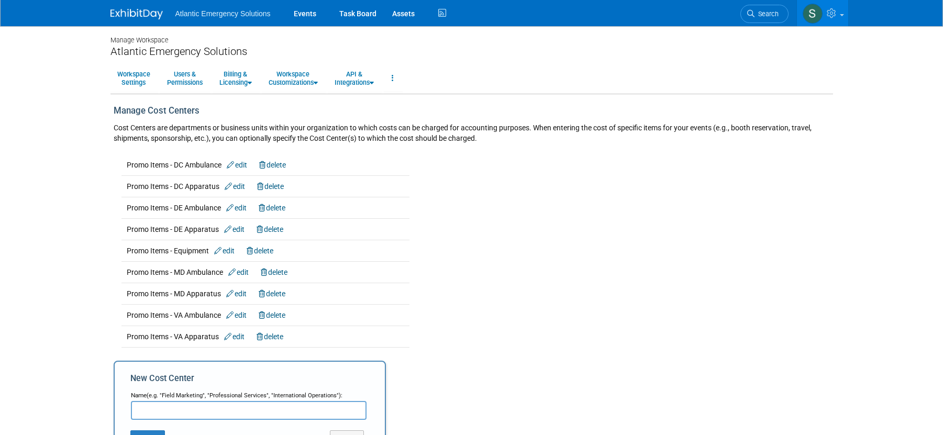
click at [159, 412] on input "text" at bounding box center [249, 410] width 236 height 19
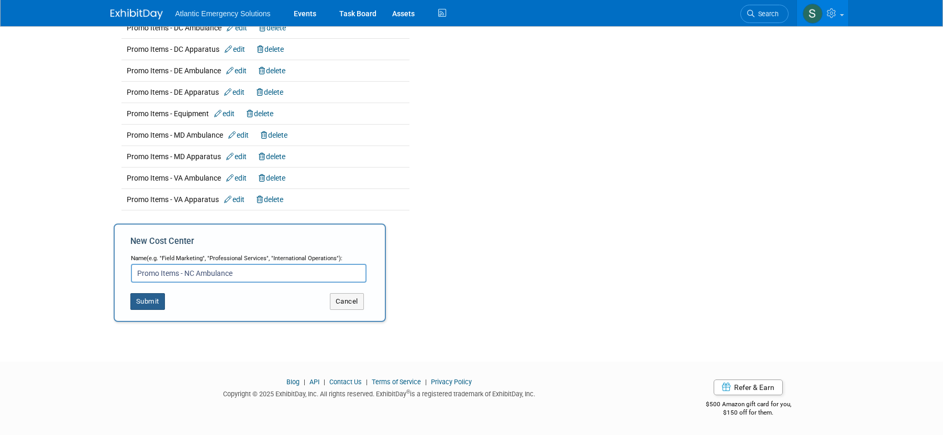
type input "Promo Items - NC Ambulance"
click at [143, 303] on button "Submit" at bounding box center [147, 301] width 35 height 17
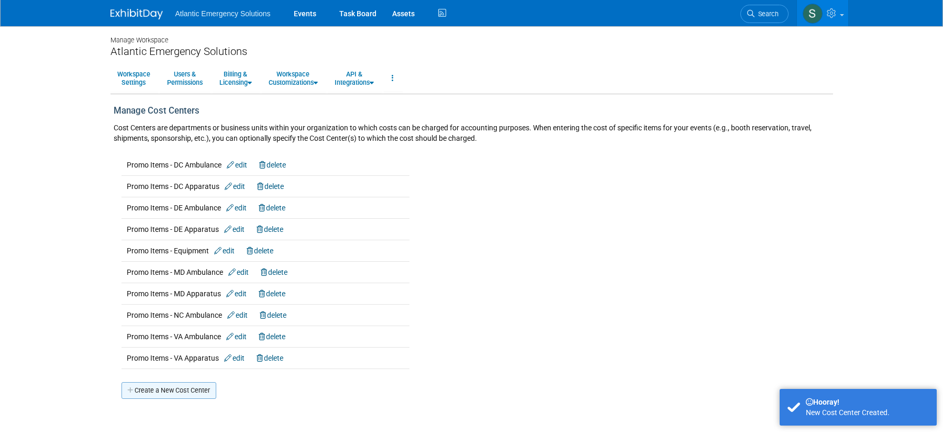
click at [156, 392] on link "Create a New Cost Center" at bounding box center [168, 390] width 95 height 17
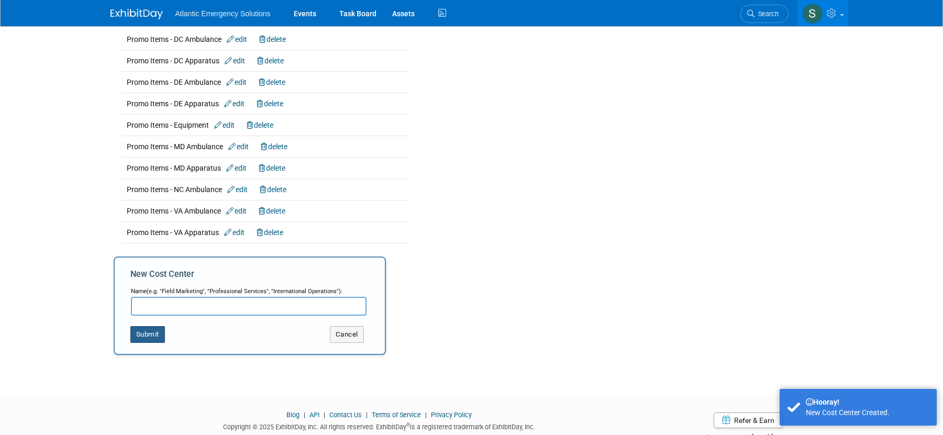
scroll to position [128, 0]
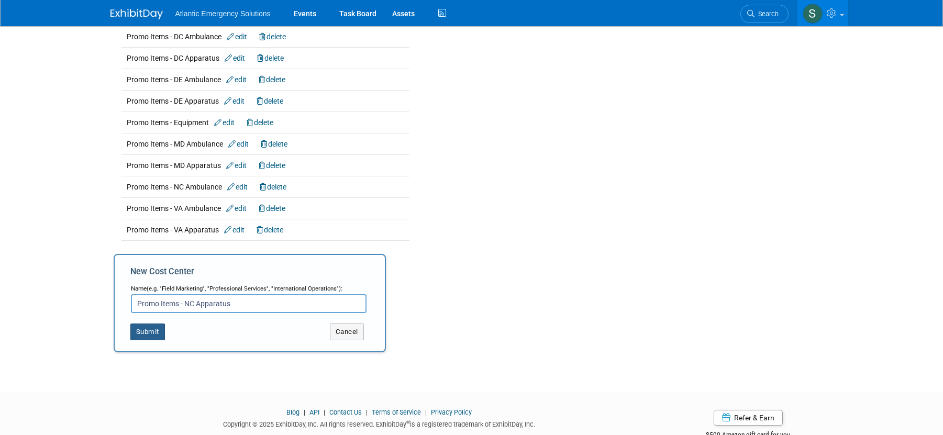
type input "Promo Items - NC Apparatus"
click at [144, 327] on button "Submit" at bounding box center [147, 332] width 35 height 17
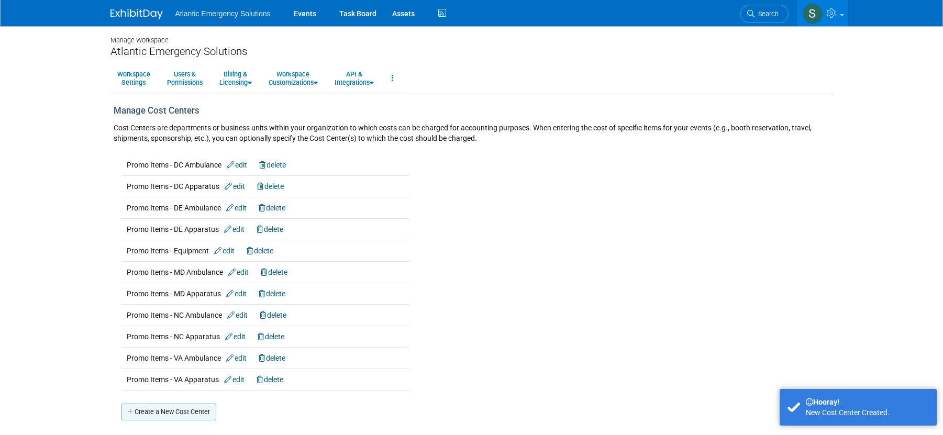
click at [160, 410] on link "Create a New Cost Center" at bounding box center [168, 412] width 95 height 17
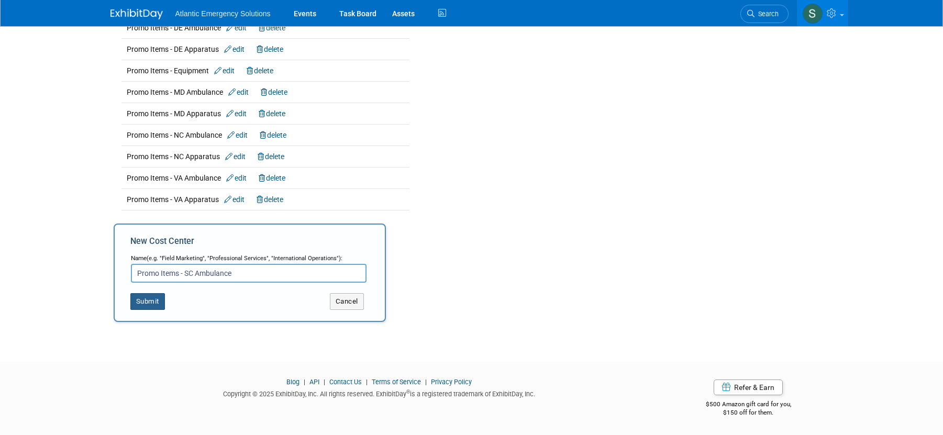
type input "Promo Items - SC Ambulance"
click at [145, 305] on button "Submit" at bounding box center [147, 301] width 35 height 17
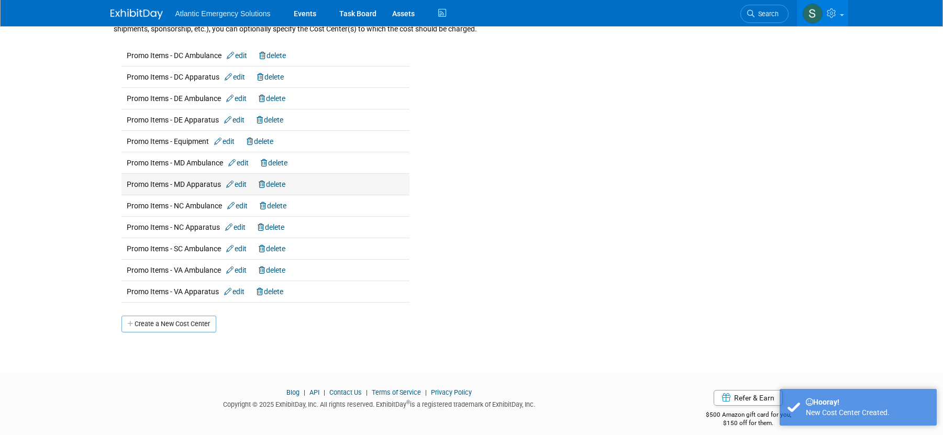
scroll to position [120, 0]
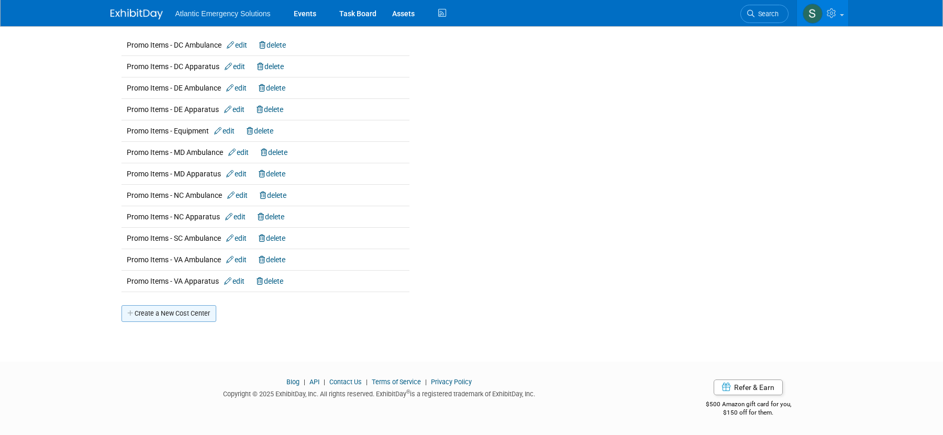
click at [158, 318] on link "Create a New Cost Center" at bounding box center [168, 313] width 95 height 17
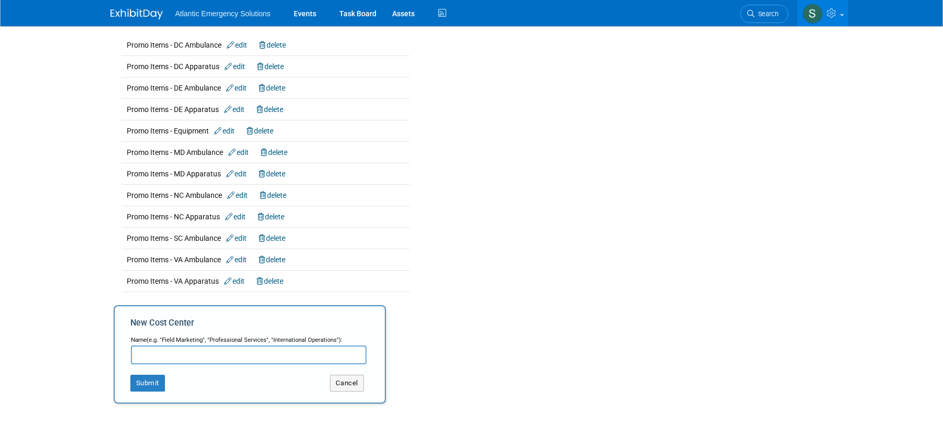
type input "P"
type input "Promo Items - PA Apparatus"
click at [153, 384] on button "Submit" at bounding box center [147, 383] width 35 height 17
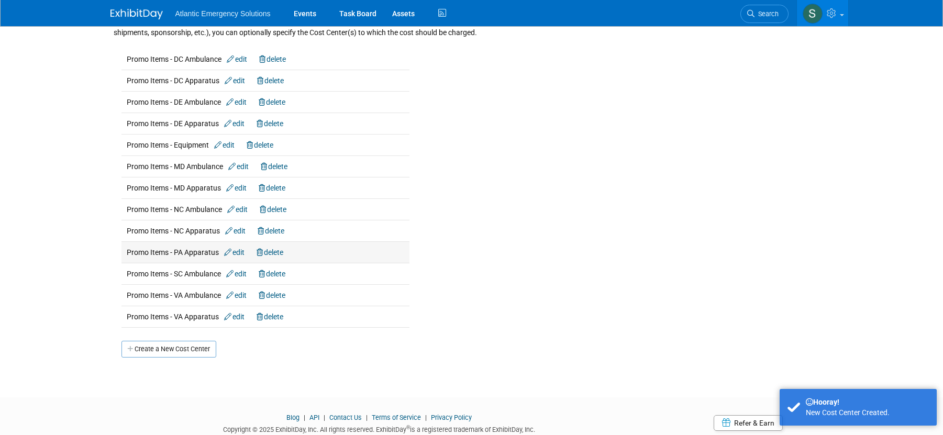
scroll to position [141, 0]
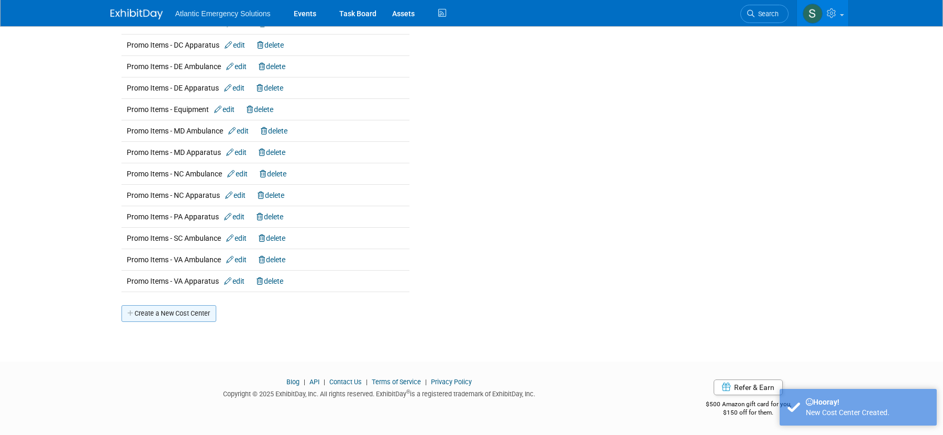
click at [153, 317] on link "Create a New Cost Center" at bounding box center [168, 313] width 95 height 17
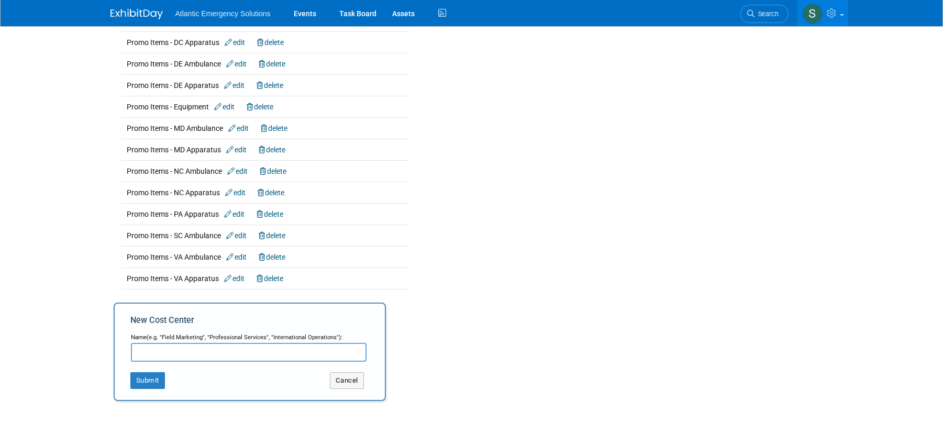
click at [162, 358] on input "text" at bounding box center [249, 352] width 236 height 19
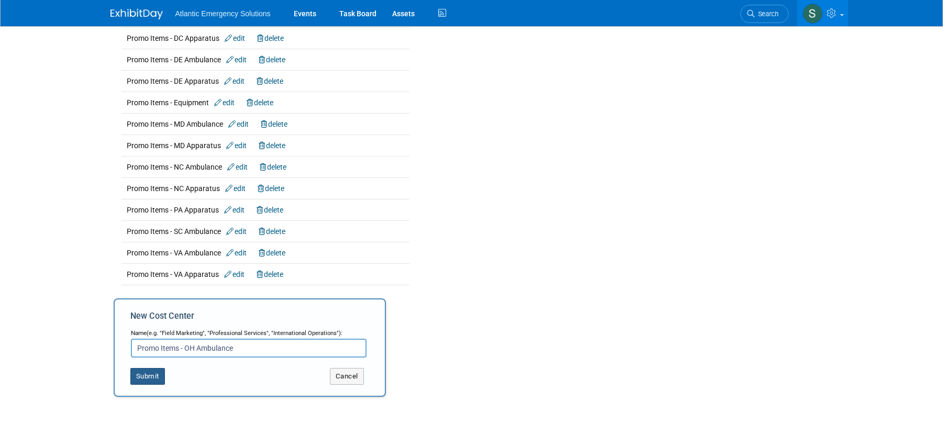
type input "Promo Items - OH Ambulance"
click at [149, 378] on button "Submit" at bounding box center [147, 376] width 35 height 17
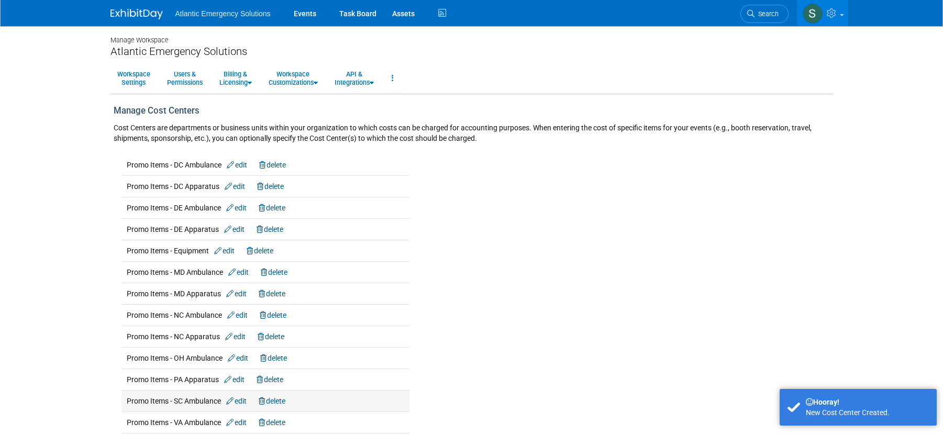
scroll to position [163, 0]
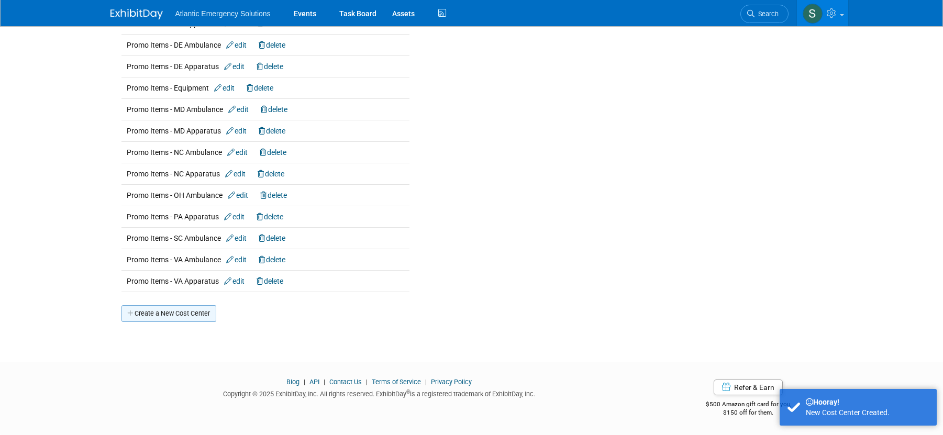
click at [154, 316] on link "Create a New Cost Center" at bounding box center [168, 313] width 95 height 17
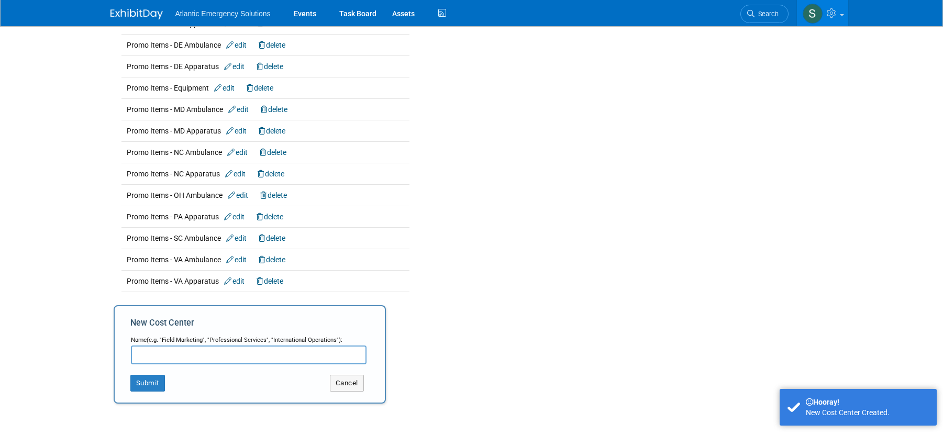
click at [162, 353] on input "text" at bounding box center [249, 355] width 236 height 19
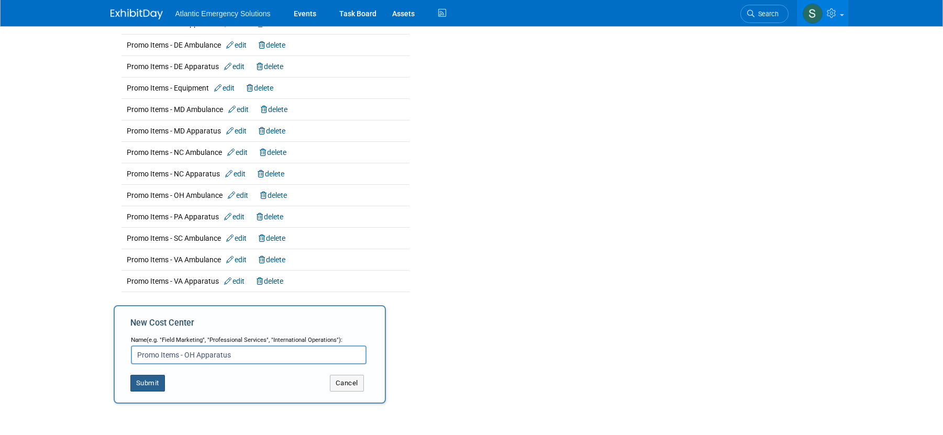
type input "Promo Items - OH Apparatus"
click at [148, 385] on button "Submit" at bounding box center [147, 383] width 35 height 17
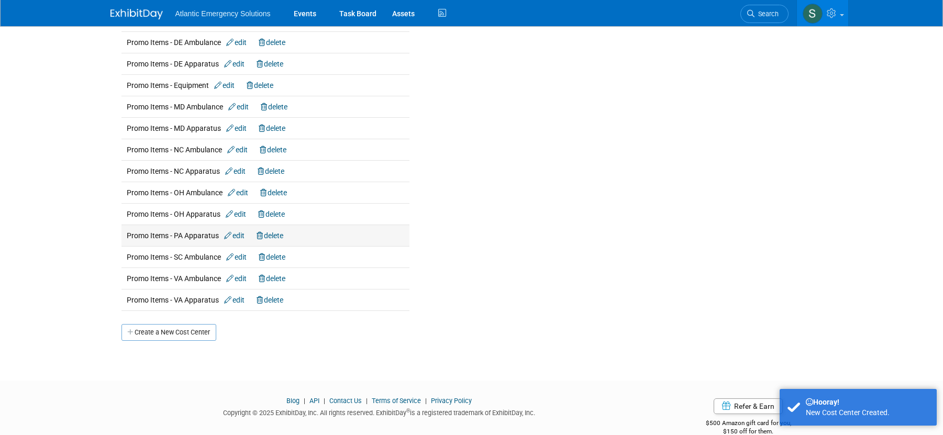
scroll to position [184, 0]
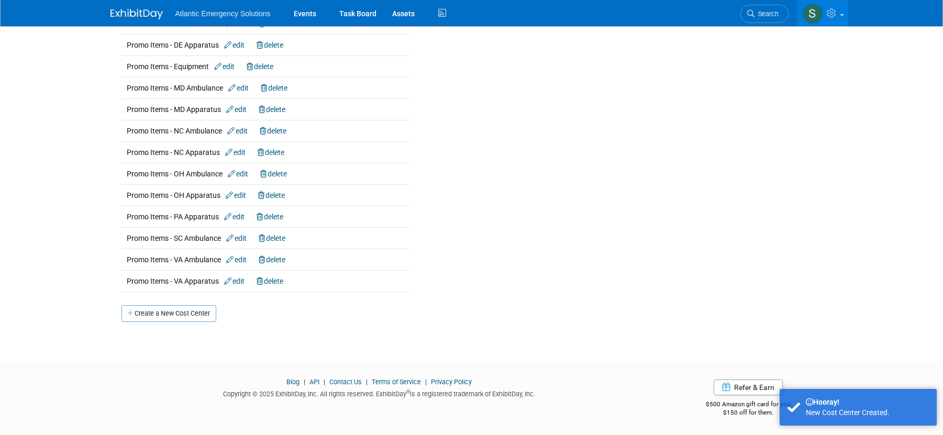
click at [153, 312] on link "Create a New Cost Center" at bounding box center [168, 313] width 95 height 17
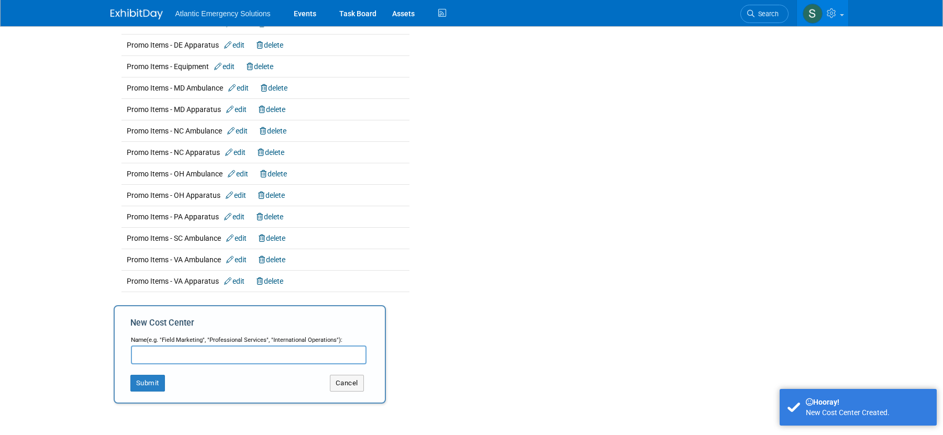
scroll to position [190, 0]
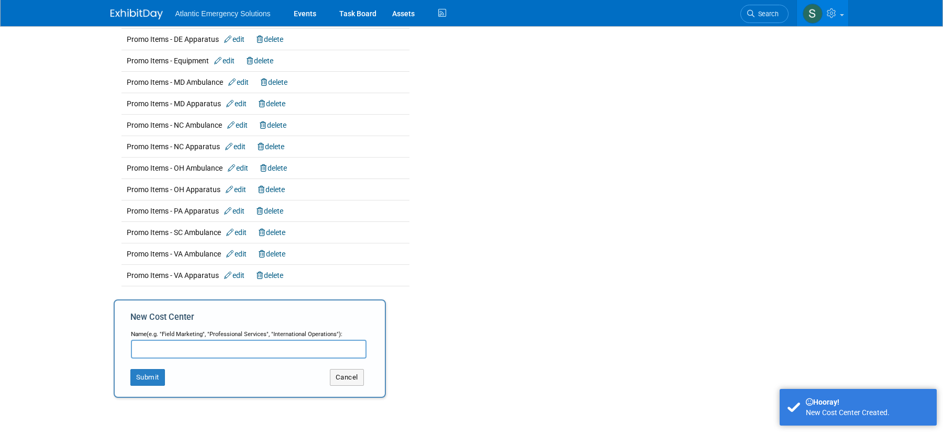
click at [171, 353] on input "text" at bounding box center [249, 349] width 236 height 19
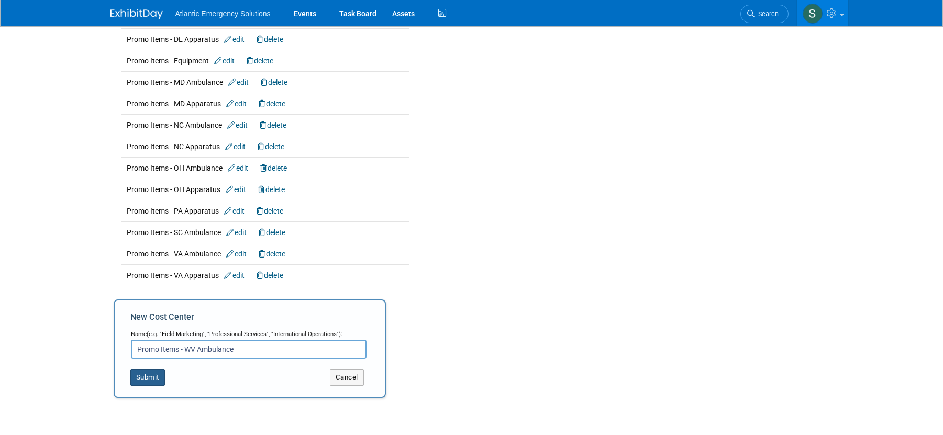
type input "Promo Items - WV Ambulance"
click at [144, 379] on button "Submit" at bounding box center [147, 377] width 35 height 17
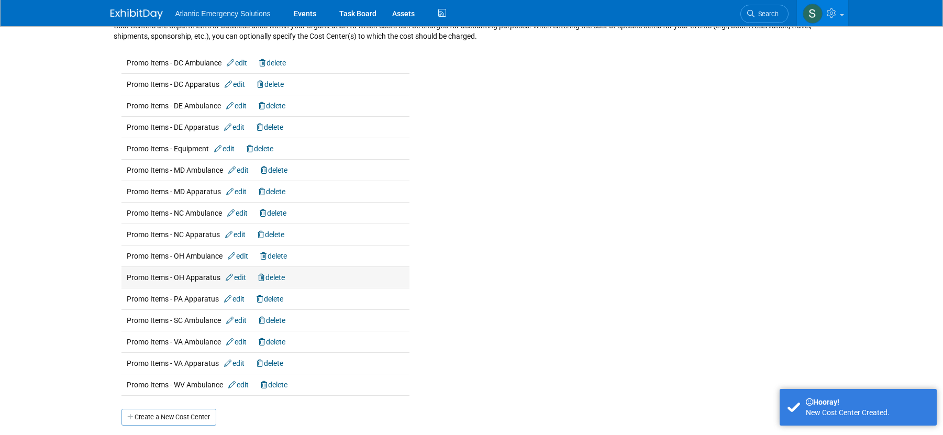
scroll to position [206, 0]
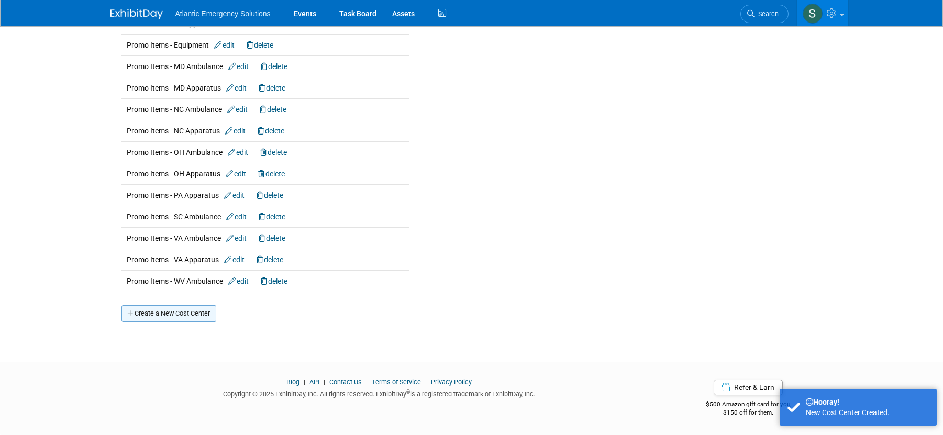
click at [159, 317] on link "Create a New Cost Center" at bounding box center [168, 313] width 95 height 17
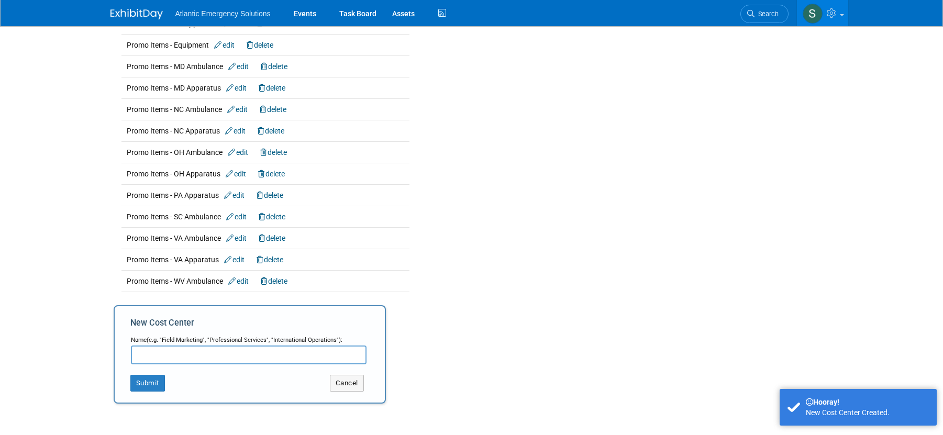
click at [164, 358] on input "text" at bounding box center [249, 355] width 236 height 19
type input "j"
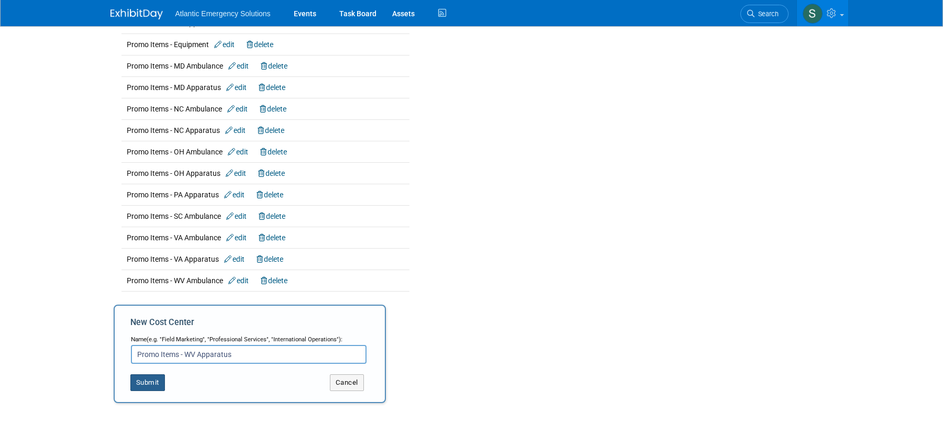
type input "Promo Items - WV Apparatus"
click at [147, 385] on button "Submit" at bounding box center [147, 382] width 35 height 17
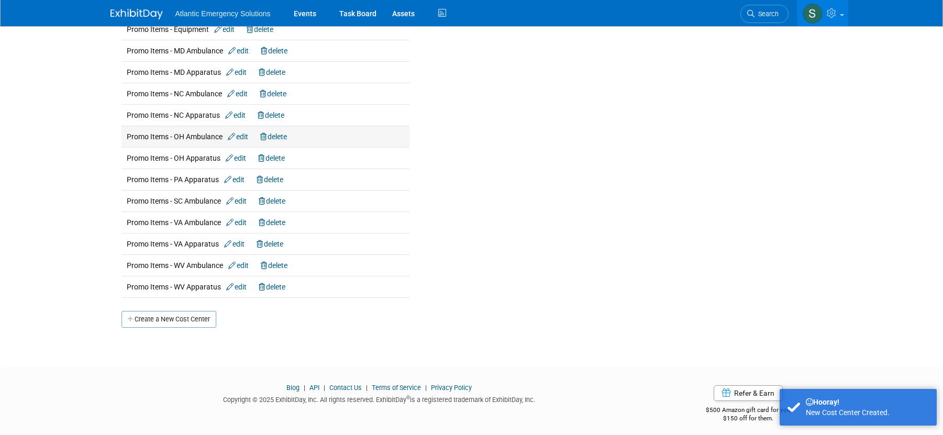
scroll to position [227, 0]
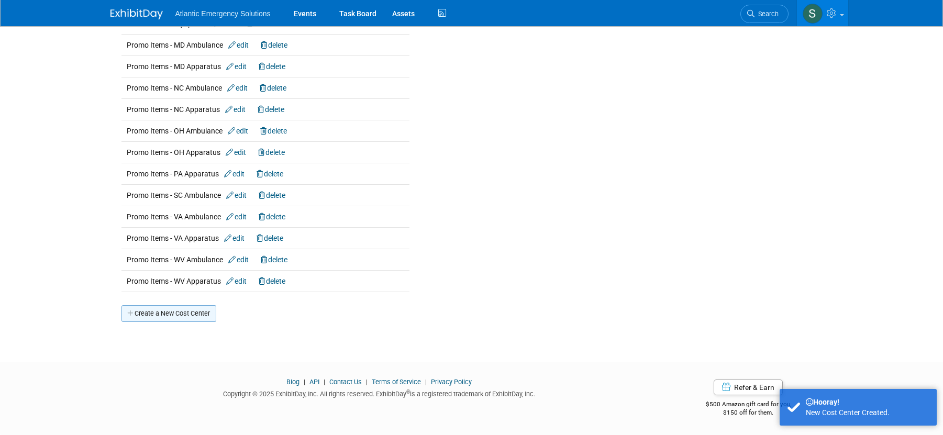
click at [162, 316] on link "Create a New Cost Center" at bounding box center [168, 313] width 95 height 17
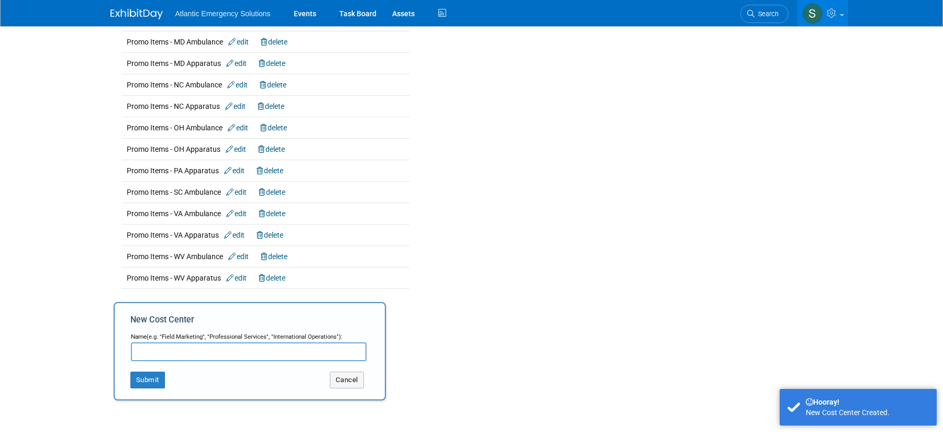
click at [163, 349] on input "text" at bounding box center [249, 351] width 236 height 19
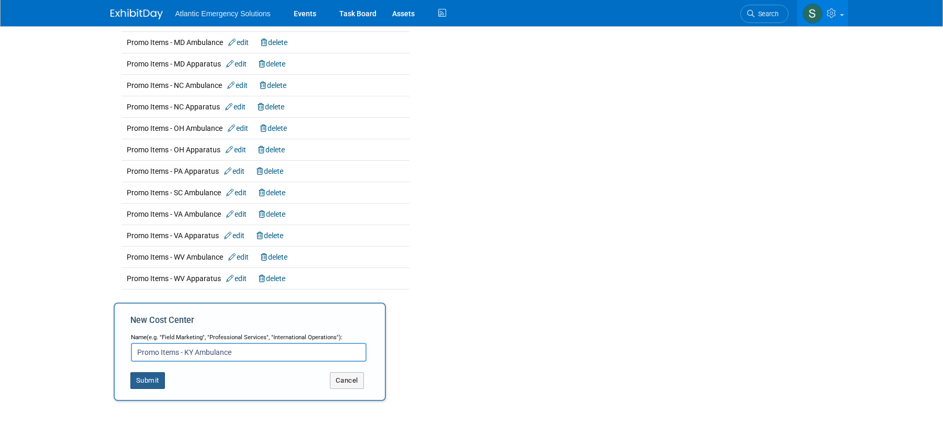
type input "Promo Items - KY Ambulance"
click at [153, 383] on button "Submit" at bounding box center [147, 380] width 35 height 17
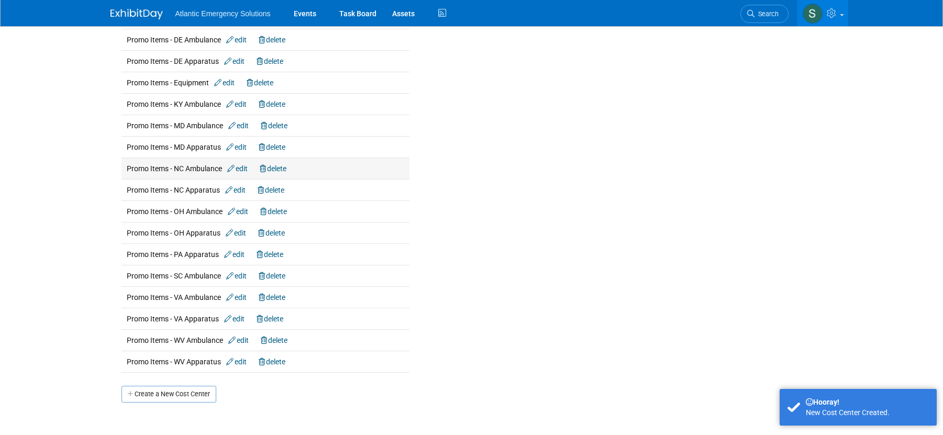
scroll to position [249, 0]
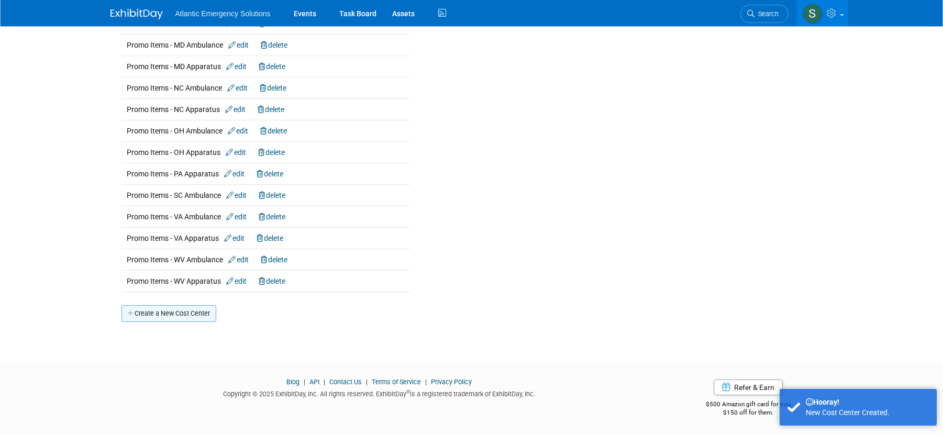
click at [169, 306] on link "Create a New Cost Center" at bounding box center [168, 313] width 95 height 17
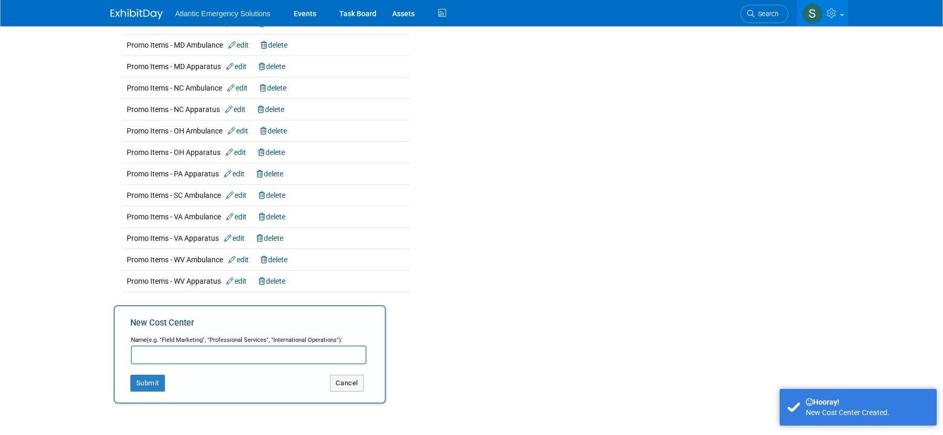
click at [165, 358] on input "text" at bounding box center [249, 355] width 236 height 19
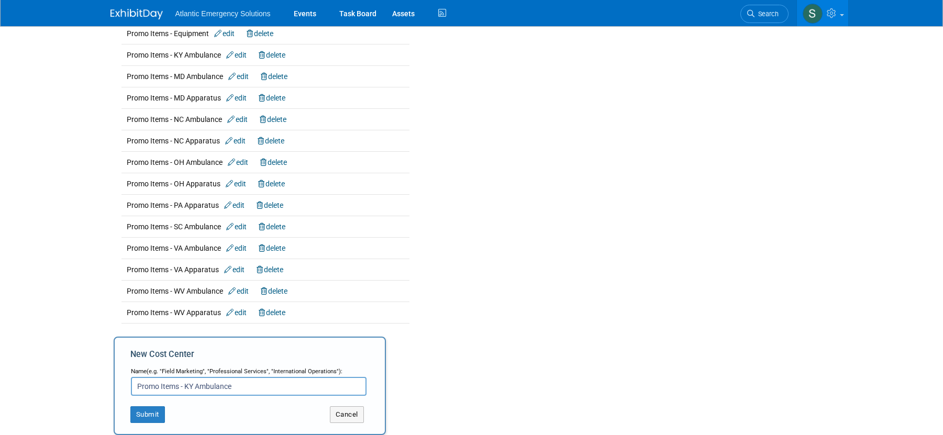
scroll to position [225, 0]
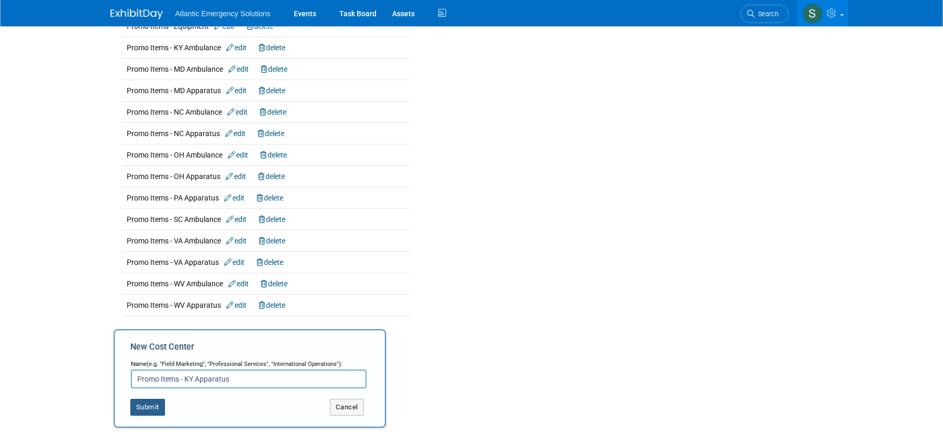
type input "Promo Items - KY Apparatus"
click at [150, 407] on button "Submit" at bounding box center [147, 407] width 35 height 17
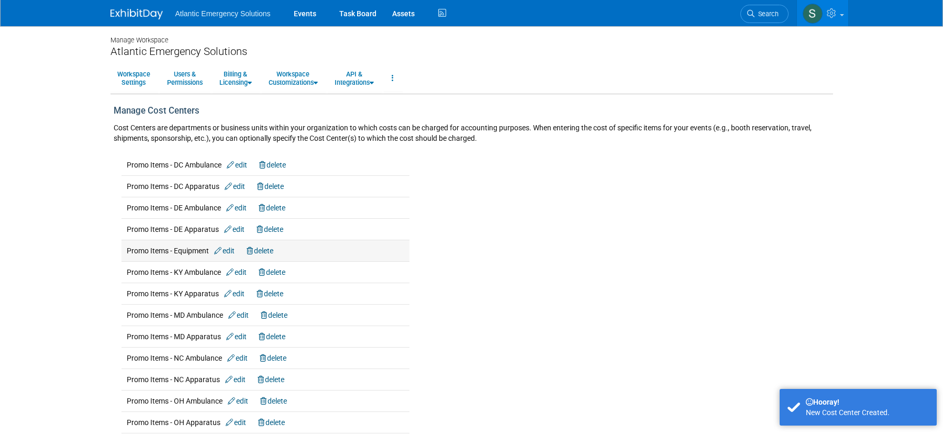
click at [273, 250] on link "delete" at bounding box center [260, 251] width 27 height 8
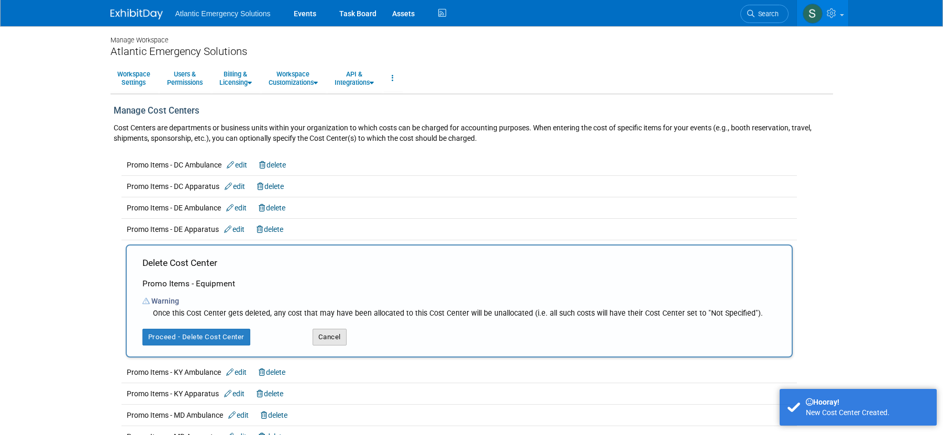
click at [330, 336] on button "Cancel" at bounding box center [330, 337] width 34 height 17
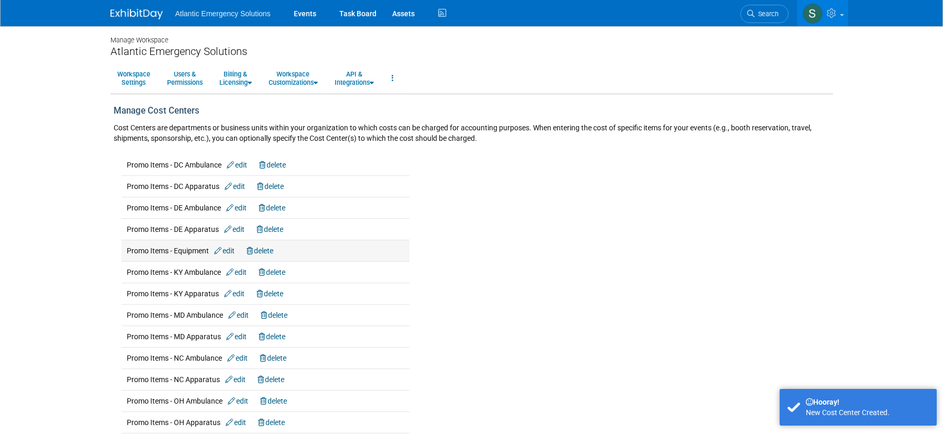
click at [219, 249] on icon at bounding box center [218, 250] width 8 height 7
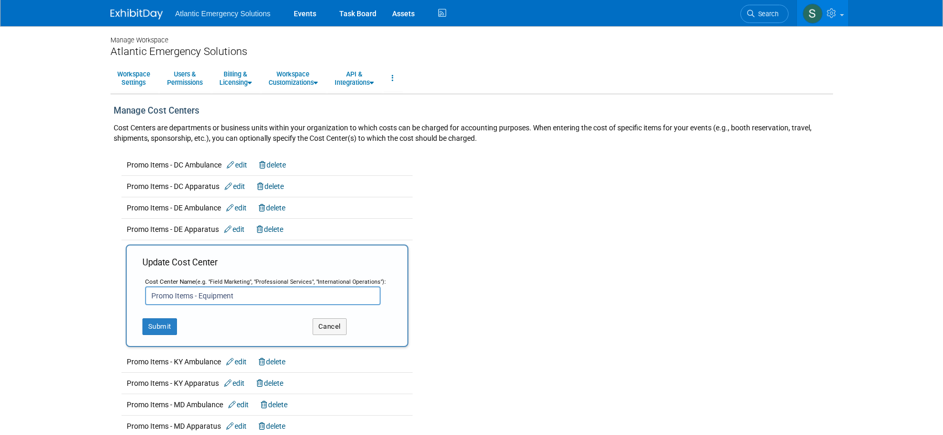
click at [247, 297] on input "Promo Items - Equipment" at bounding box center [263, 295] width 236 height 19
type input "Promo Items - Equipment East"
click at [166, 330] on button "Submit" at bounding box center [159, 326] width 35 height 17
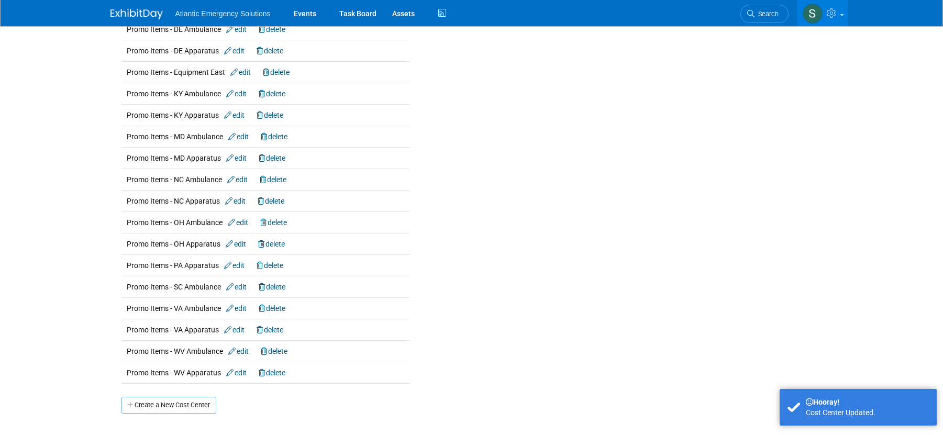
scroll to position [262, 0]
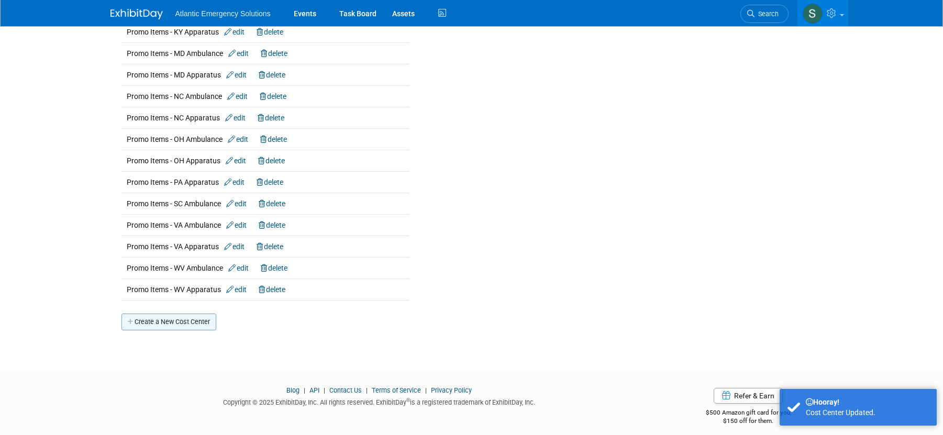
click at [161, 324] on link "Create a New Cost Center" at bounding box center [168, 322] width 95 height 17
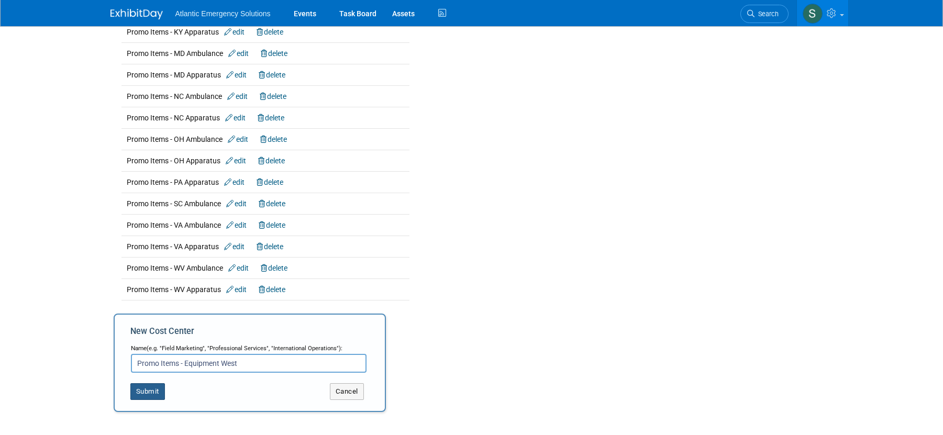
type input "Promo Items - Equipment West"
click at [149, 393] on button "Submit" at bounding box center [147, 391] width 35 height 17
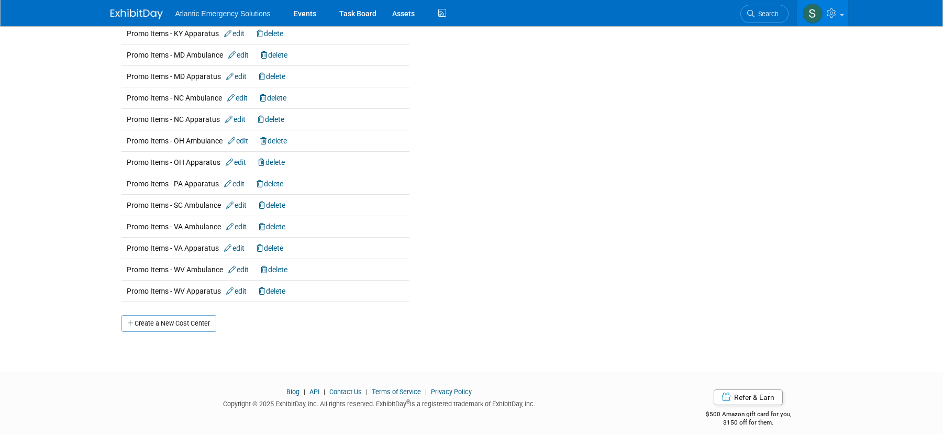
scroll to position [292, 0]
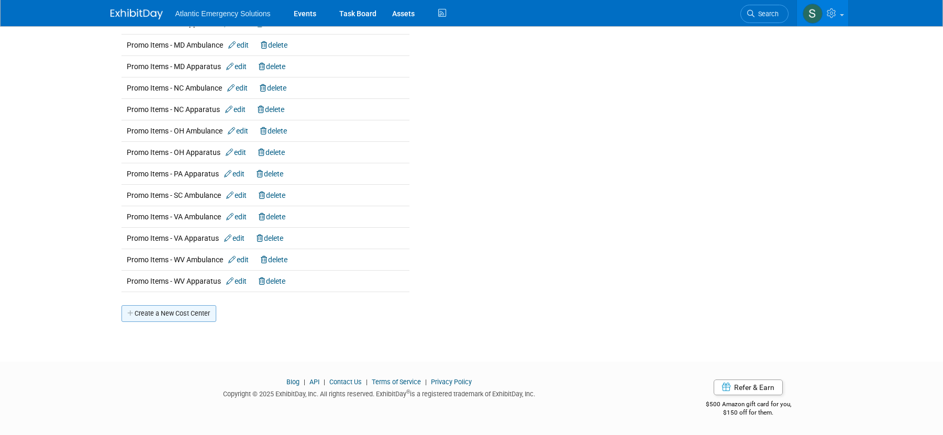
click at [182, 317] on link "Create a New Cost Center" at bounding box center [168, 313] width 95 height 17
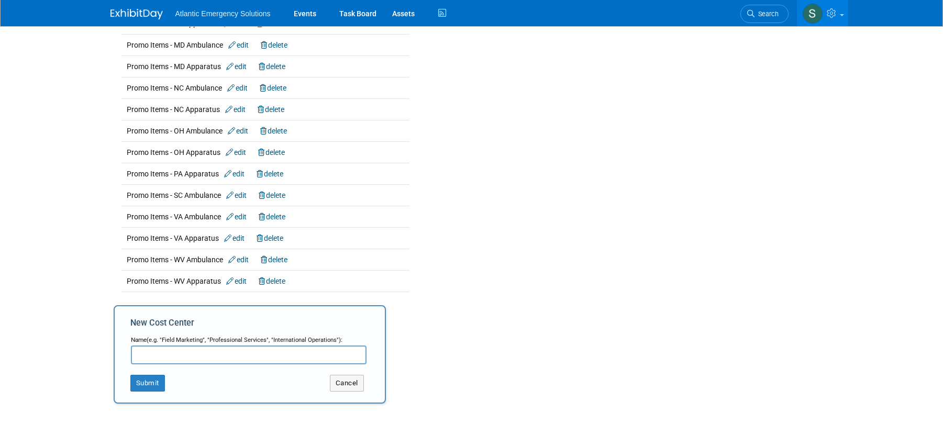
click at [162, 358] on input "text" at bounding box center [249, 355] width 236 height 19
type input "Shows - Booth Space - DC Ambulance"
click at [150, 383] on button "Submit" at bounding box center [147, 383] width 35 height 17
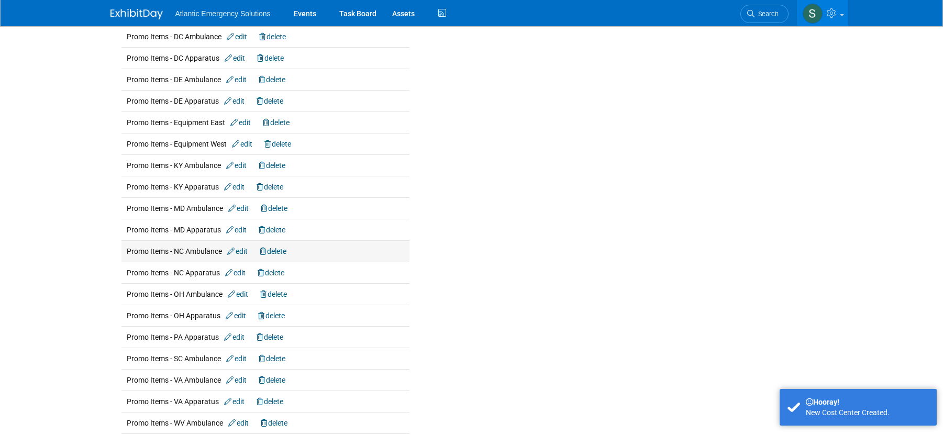
scroll to position [313, 0]
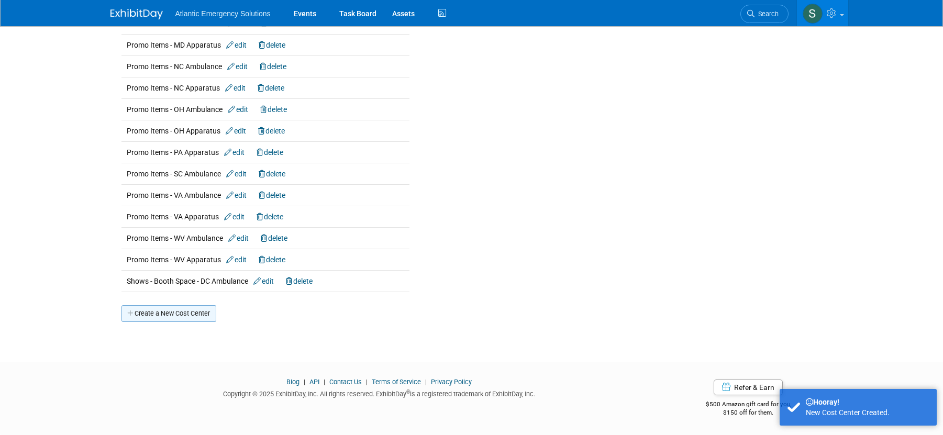
click at [171, 312] on link "Create a New Cost Center" at bounding box center [168, 313] width 95 height 17
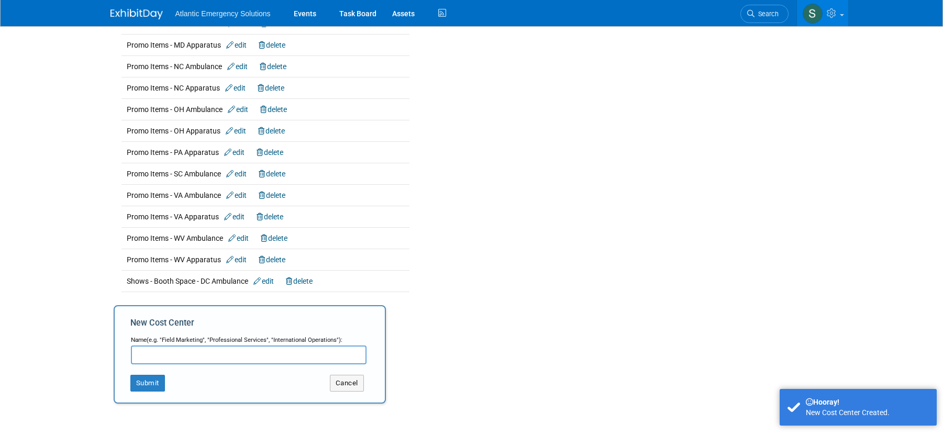
click at [170, 357] on input "text" at bounding box center [249, 355] width 236 height 19
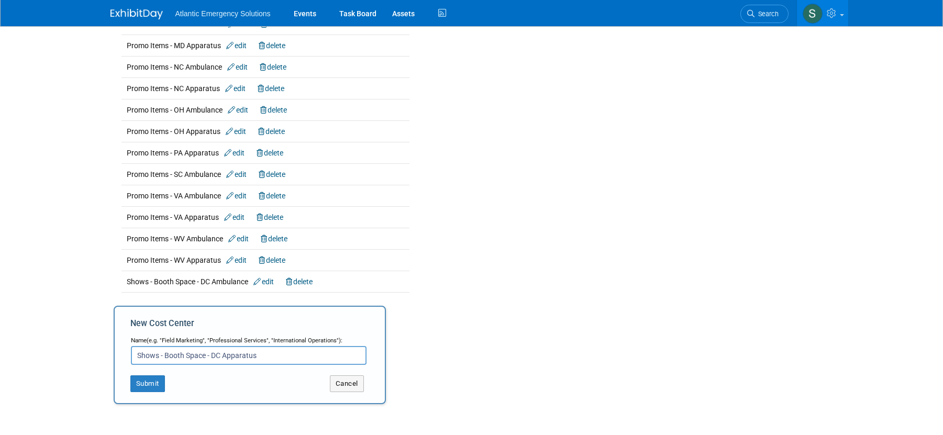
scroll to position [312, 0]
type input "Shows - Booth Space - DC Apparatus"
click at [139, 385] on button "Submit" at bounding box center [147, 384] width 35 height 17
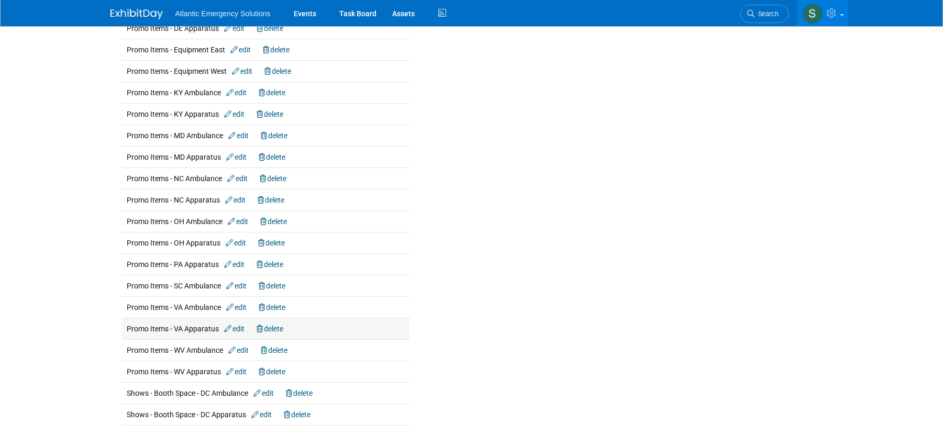
scroll to position [239, 0]
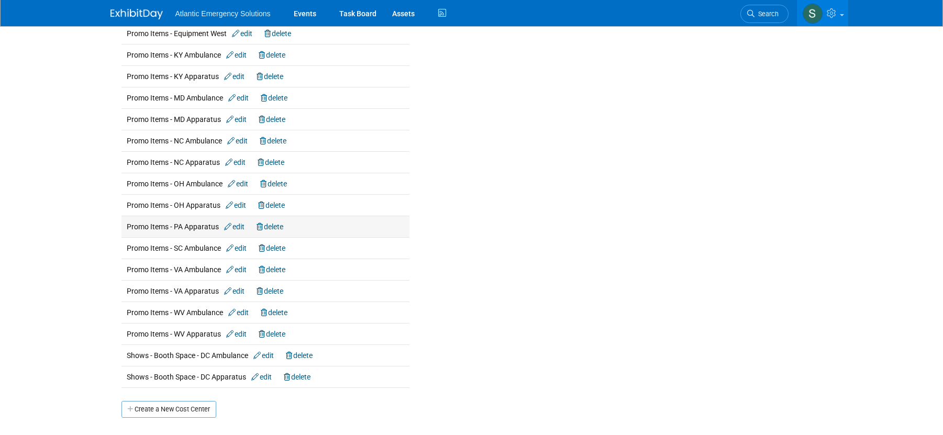
click at [239, 227] on link "edit" at bounding box center [234, 227] width 20 height 8
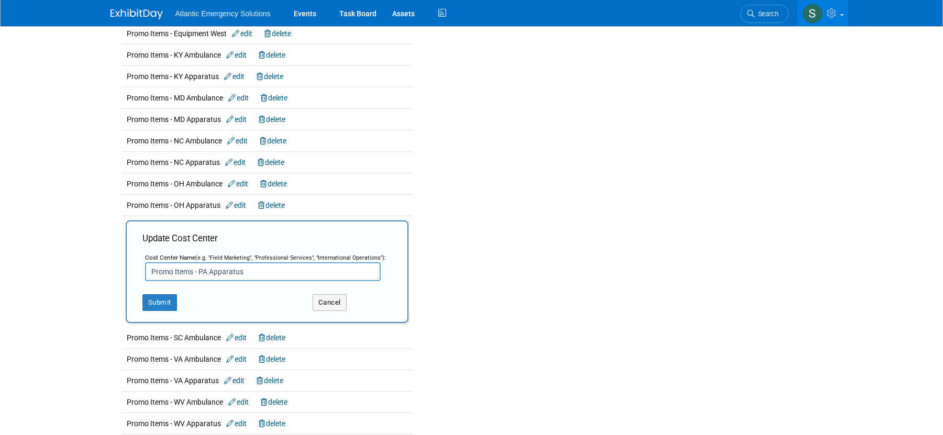
click at [259, 272] on input "Promo Items - PA Apparatus" at bounding box center [263, 271] width 236 height 19
type input "Promo Items - PA Ambulance"
click at [166, 302] on button "Submit" at bounding box center [159, 302] width 35 height 17
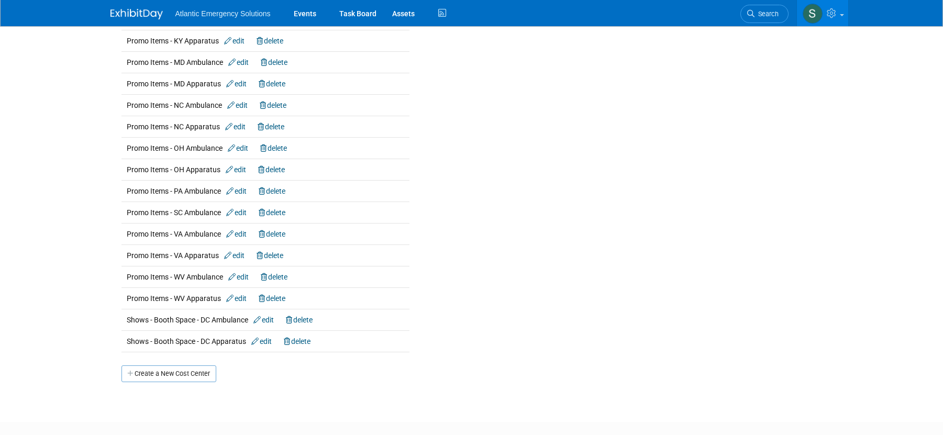
scroll to position [298, 0]
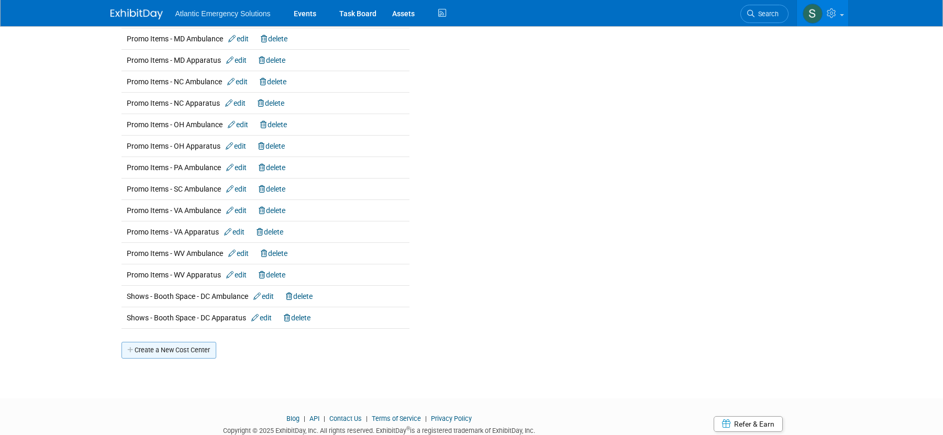
click at [195, 353] on link "Create a New Cost Center" at bounding box center [168, 350] width 95 height 17
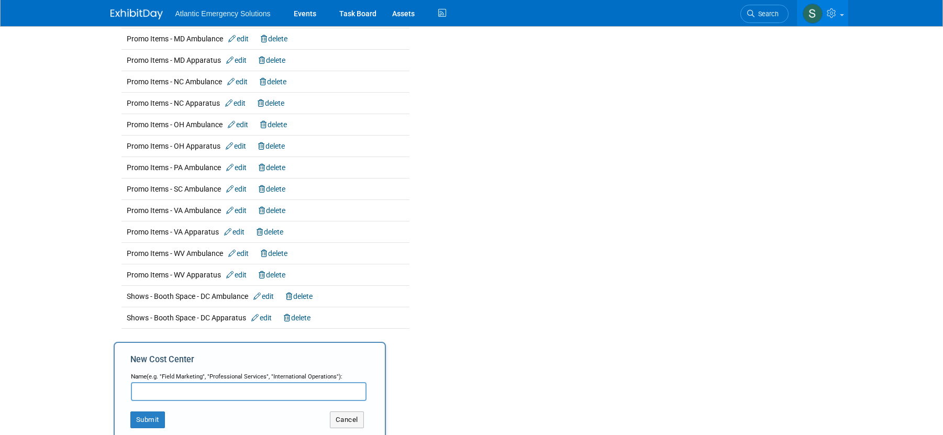
click at [193, 393] on input "text" at bounding box center [249, 391] width 236 height 19
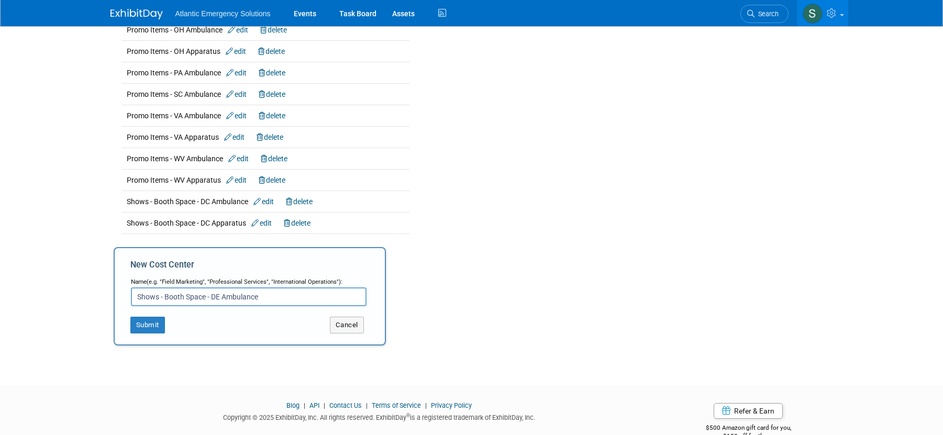
scroll to position [416, 0]
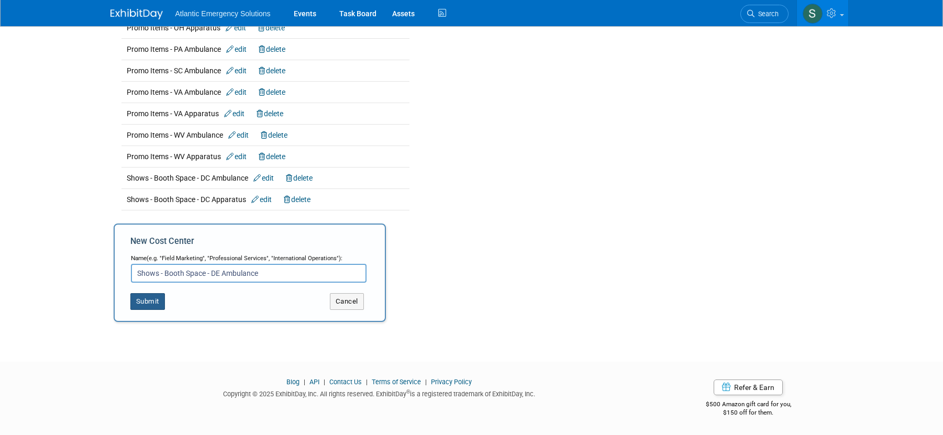
type input "Shows - Booth Space - DE Ambulance"
click at [149, 299] on button "Submit" at bounding box center [147, 301] width 35 height 17
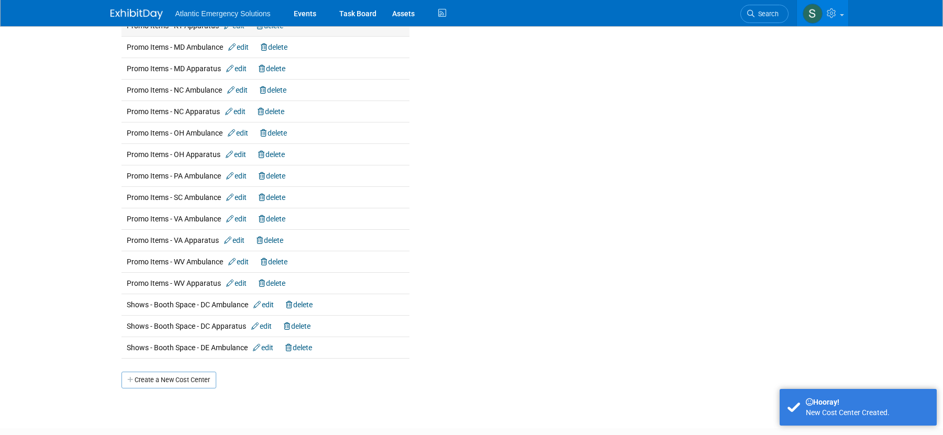
scroll to position [356, 0]
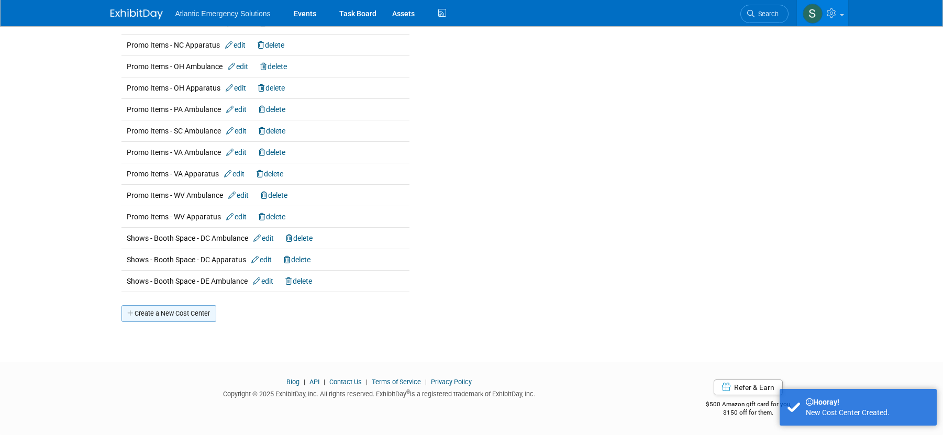
click at [171, 316] on link "Create a New Cost Center" at bounding box center [168, 313] width 95 height 17
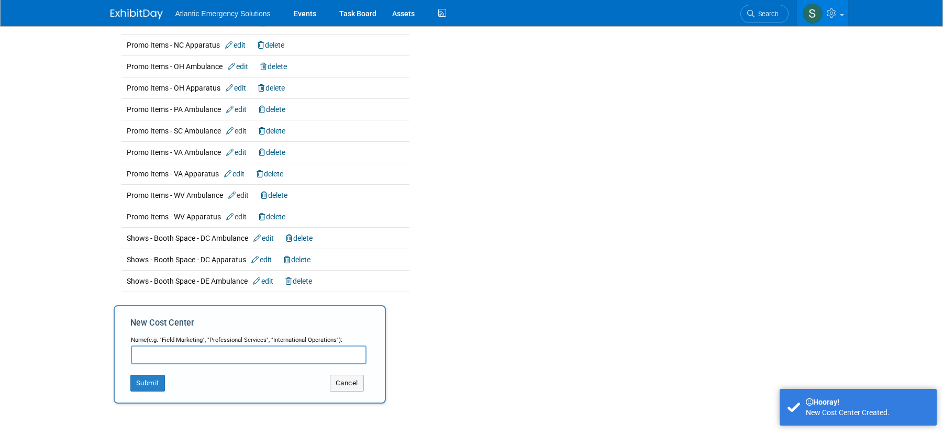
click at [185, 359] on input "text" at bounding box center [249, 355] width 236 height 19
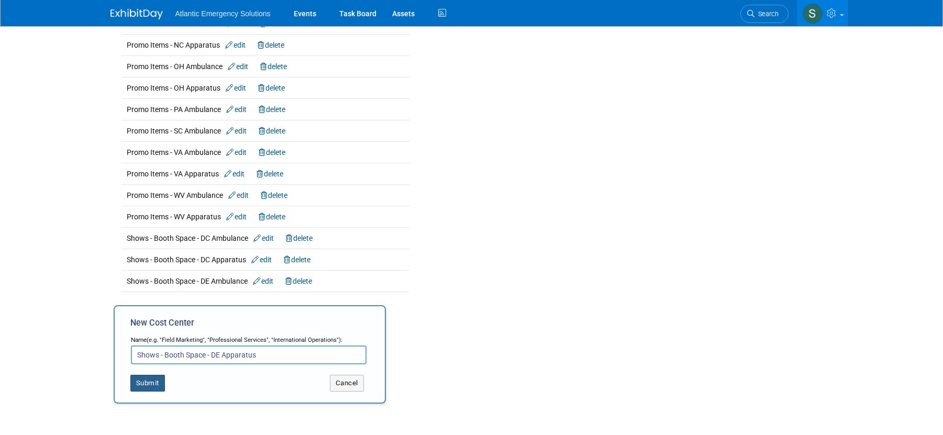
type input "Shows - Booth Space - DE Apparatus"
click at [149, 383] on button "Submit" at bounding box center [147, 383] width 35 height 17
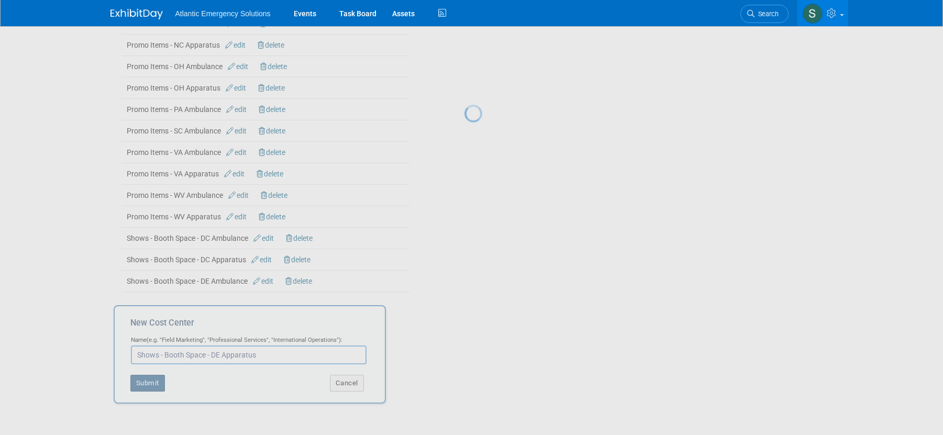
scroll to position [354, 0]
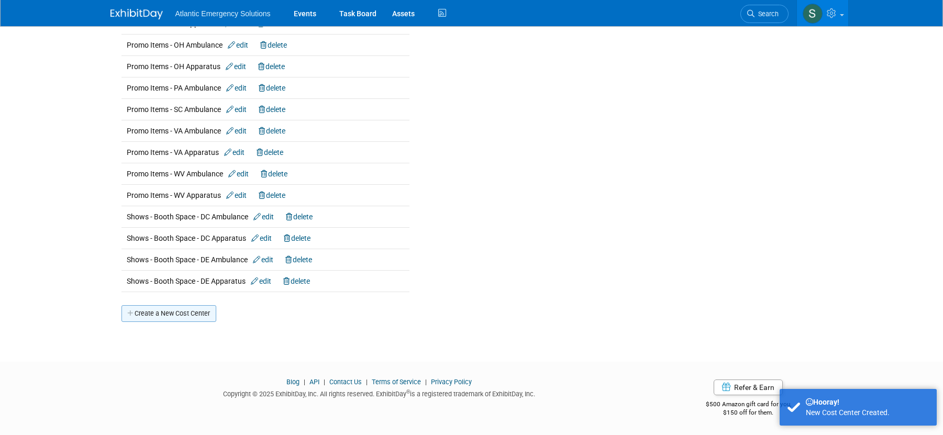
click at [160, 312] on link "Create a New Cost Center" at bounding box center [168, 313] width 95 height 17
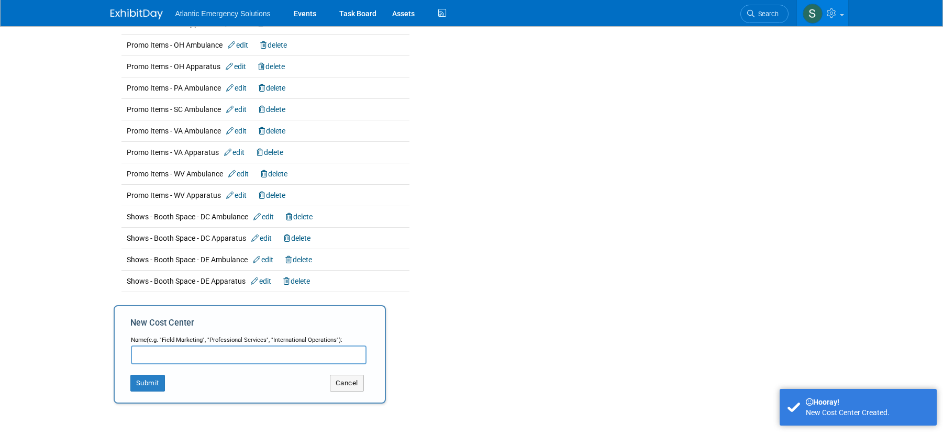
scroll to position [376, 0]
click at [160, 352] on input "text" at bounding box center [249, 356] width 236 height 19
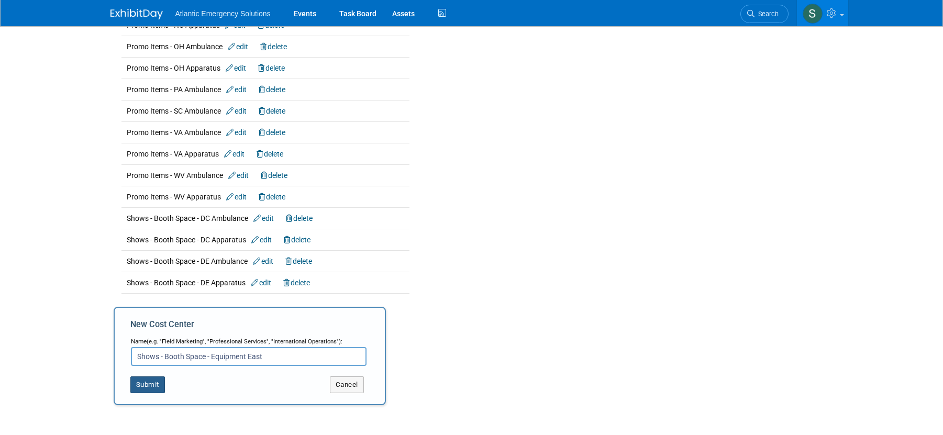
type input "Shows - Booth Space - Equipment East"
click at [142, 388] on button "Submit" at bounding box center [147, 385] width 35 height 17
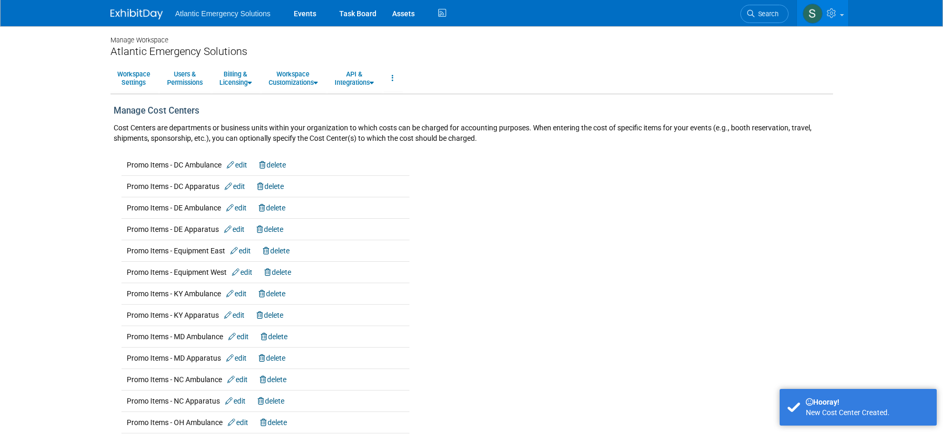
scroll to position [399, 0]
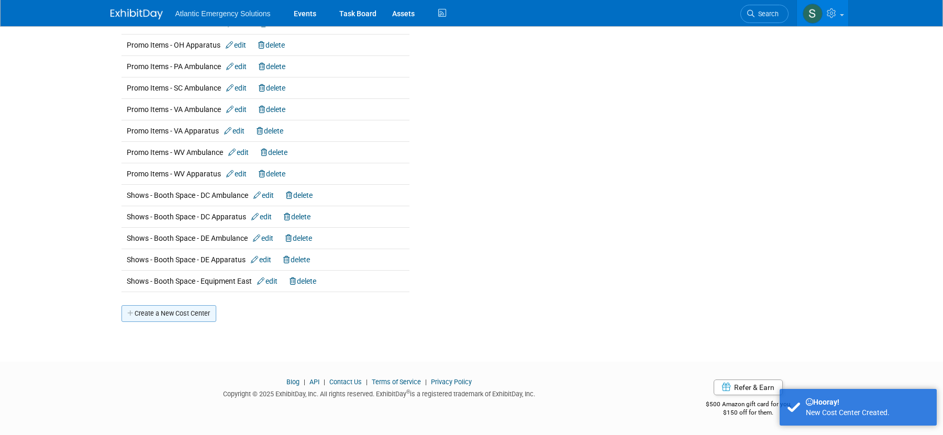
click at [164, 318] on link "Create a New Cost Center" at bounding box center [168, 313] width 95 height 17
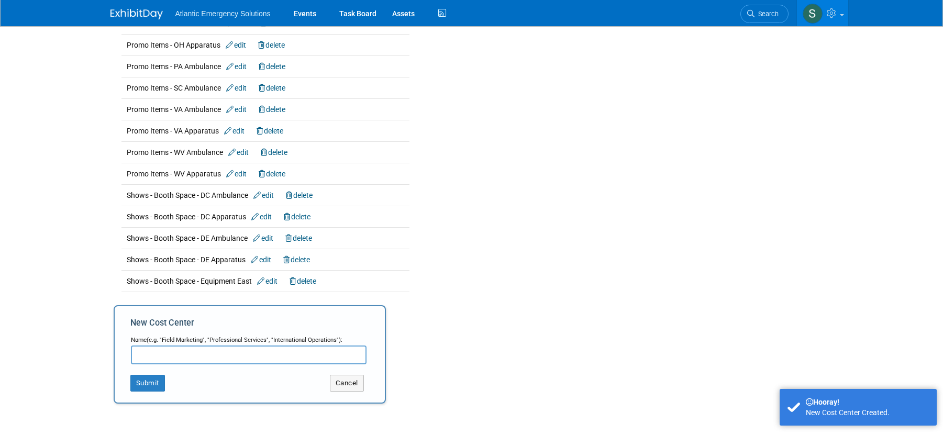
click at [161, 358] on input "text" at bounding box center [249, 355] width 236 height 19
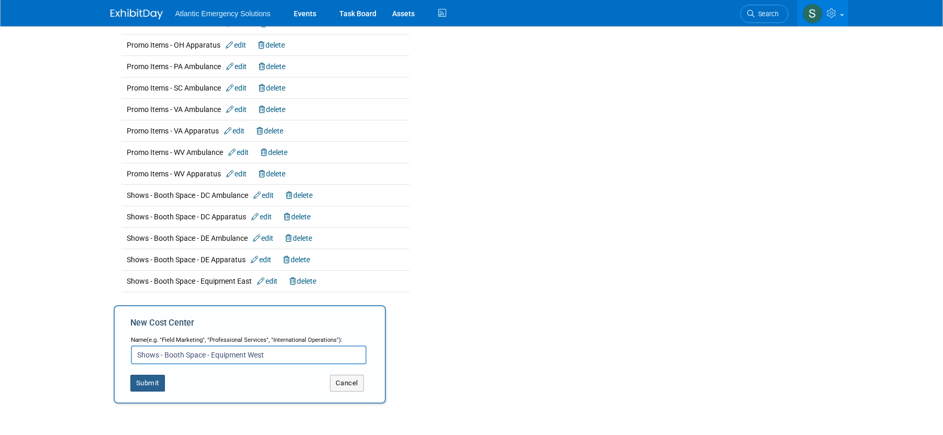
type input "Shows - Booth Space - Equipment West"
click at [149, 381] on button "Submit" at bounding box center [147, 383] width 35 height 17
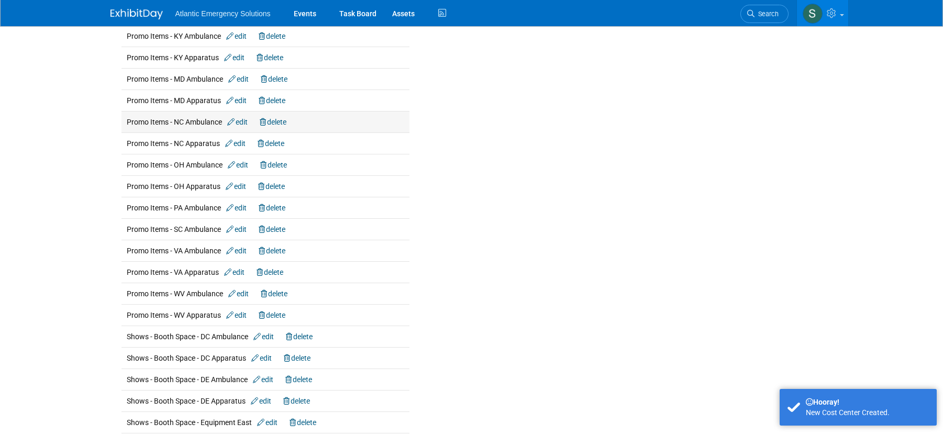
scroll to position [421, 0]
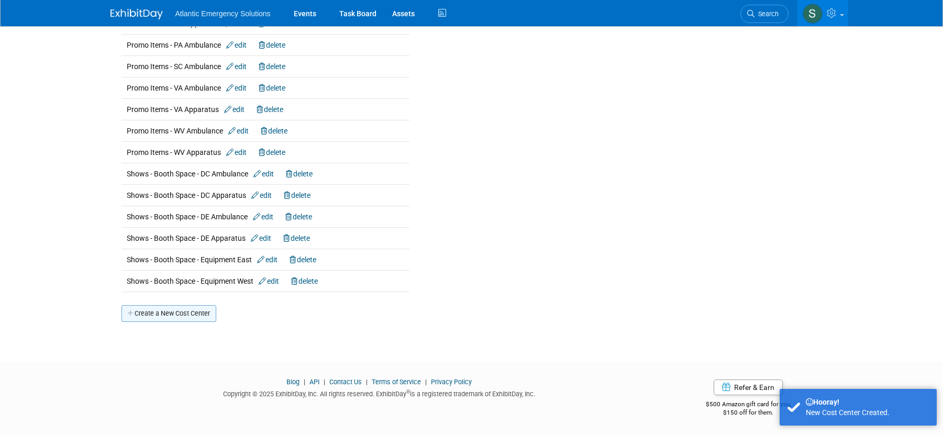
click at [150, 313] on link "Create a New Cost Center" at bounding box center [168, 313] width 95 height 17
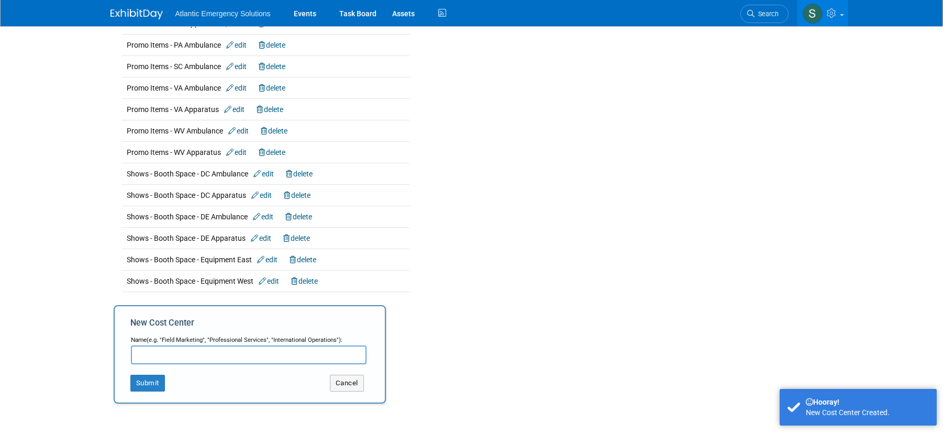
click at [162, 356] on input "text" at bounding box center [249, 355] width 236 height 19
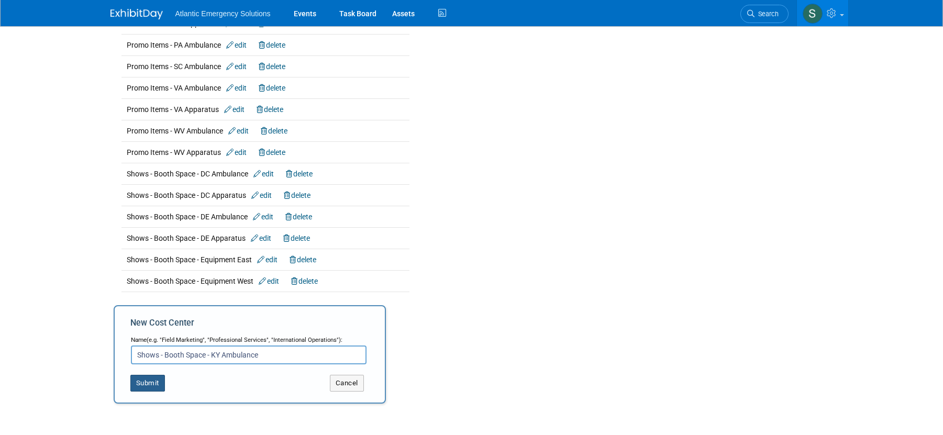
type input "Shows - Booth Space - KY Ambulance"
click at [147, 386] on button "Submit" at bounding box center [147, 383] width 35 height 17
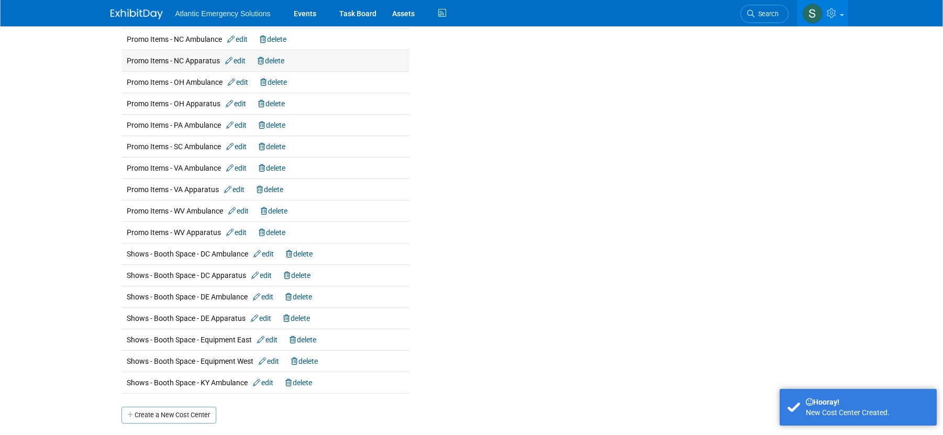
scroll to position [442, 0]
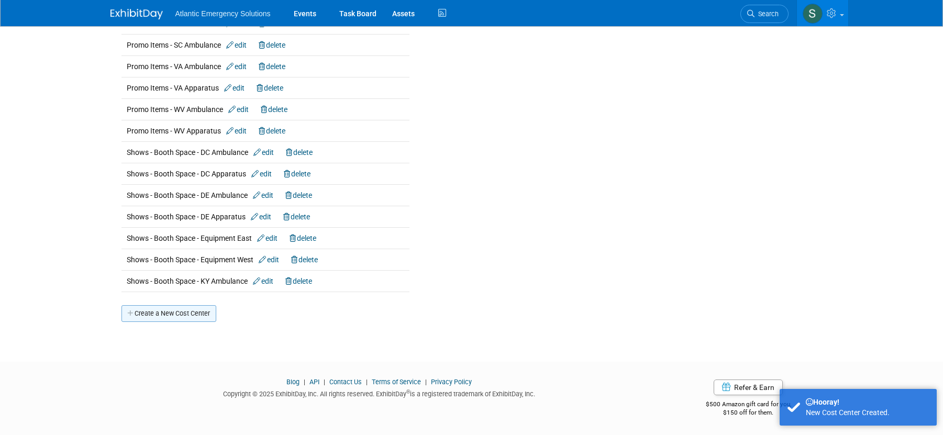
click at [169, 317] on link "Create a New Cost Center" at bounding box center [168, 313] width 95 height 17
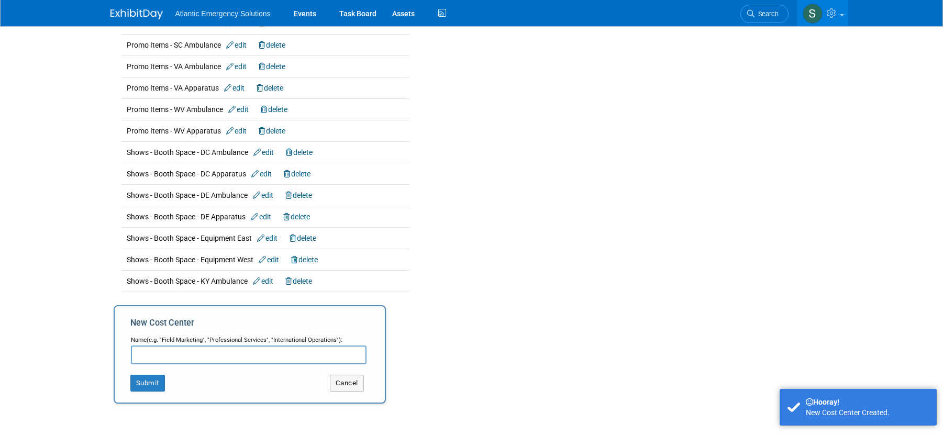
click at [159, 357] on input "text" at bounding box center [249, 355] width 236 height 19
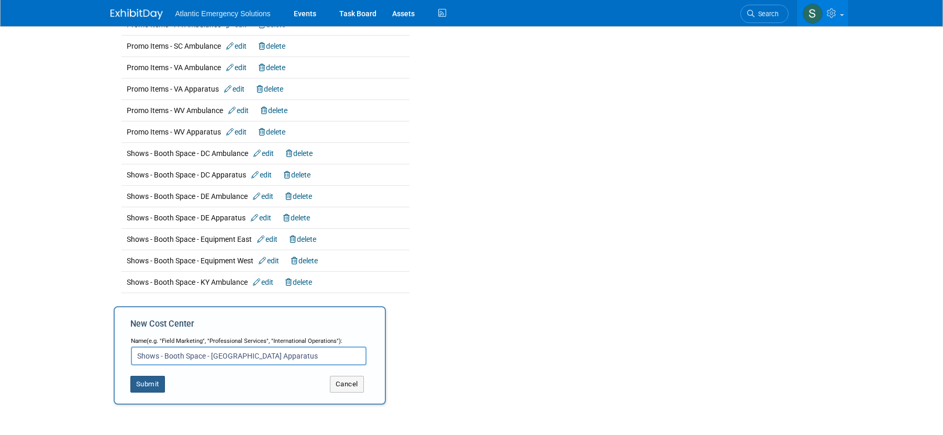
type input "Shows - Booth Space - [GEOGRAPHIC_DATA] Apparatus"
click at [149, 381] on button "Submit" at bounding box center [147, 384] width 35 height 17
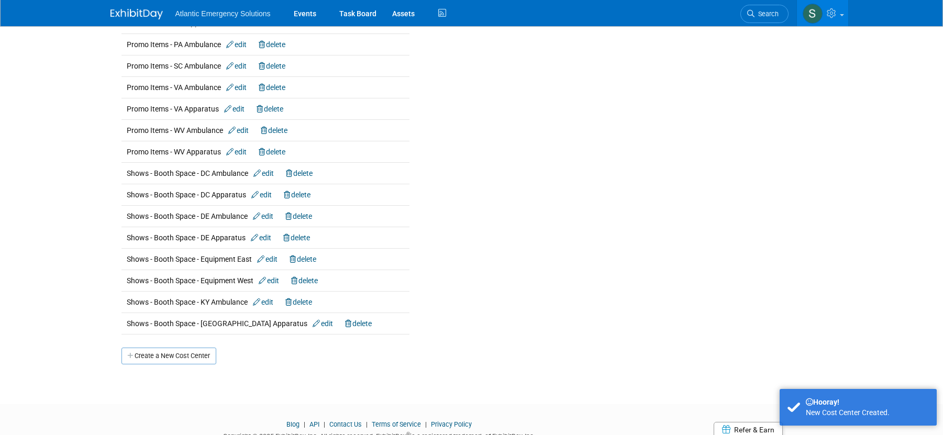
scroll to position [463, 0]
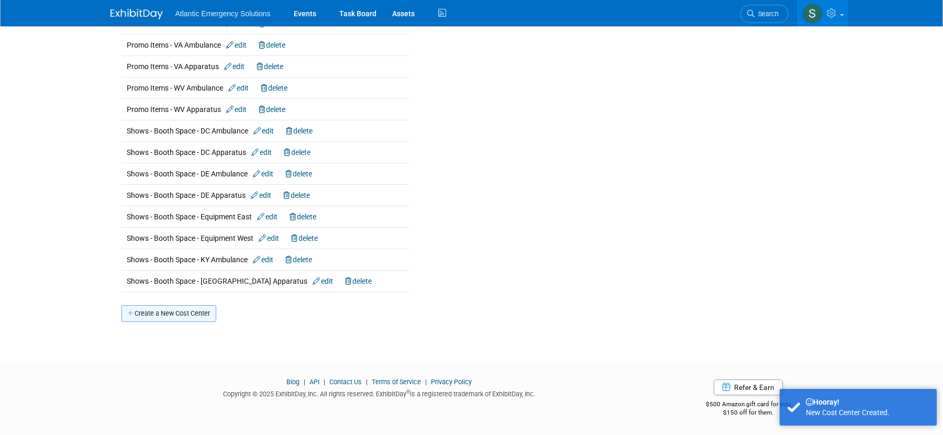
click at [177, 307] on link "Create a New Cost Center" at bounding box center [168, 313] width 95 height 17
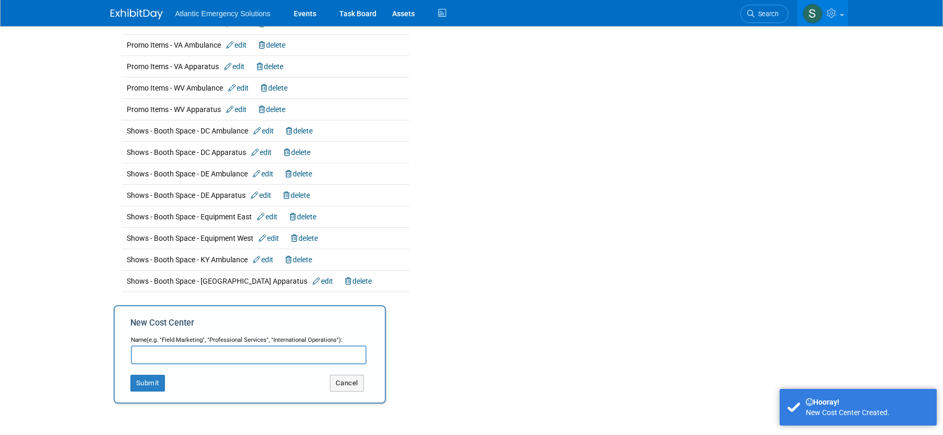
click at [153, 351] on input "text" at bounding box center [249, 355] width 236 height 19
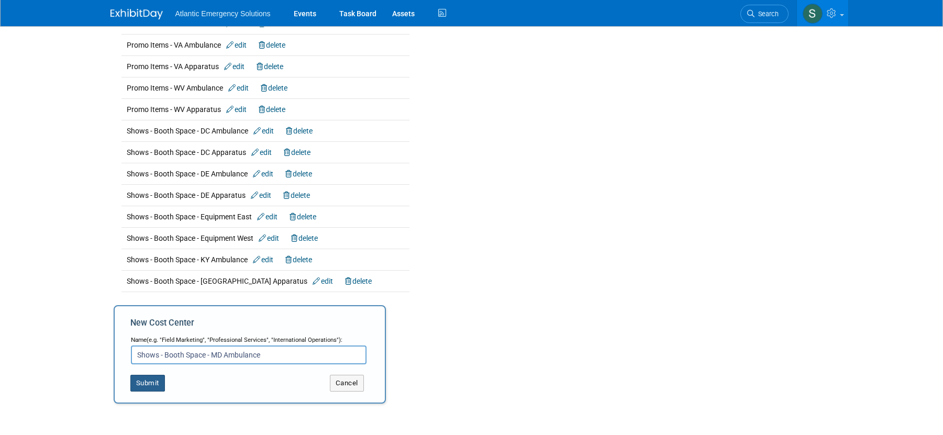
type input "Shows - Booth Space - MD Ambulance"
click at [131, 380] on button "Submit" at bounding box center [147, 383] width 35 height 17
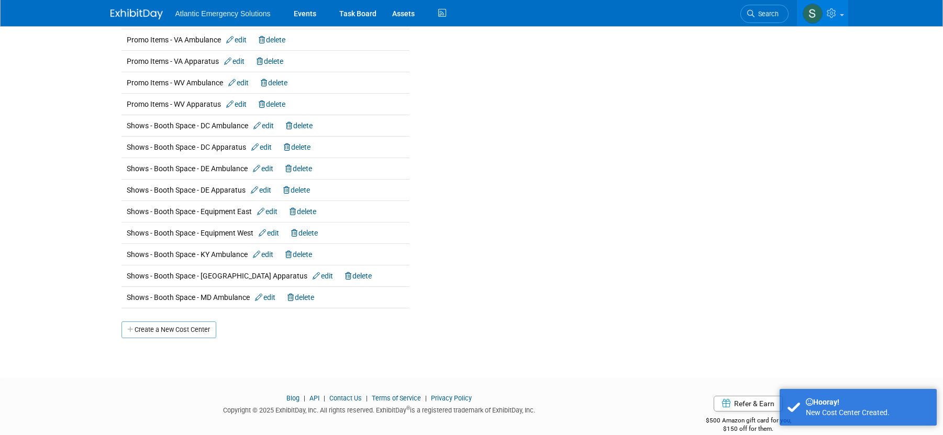
scroll to position [485, 0]
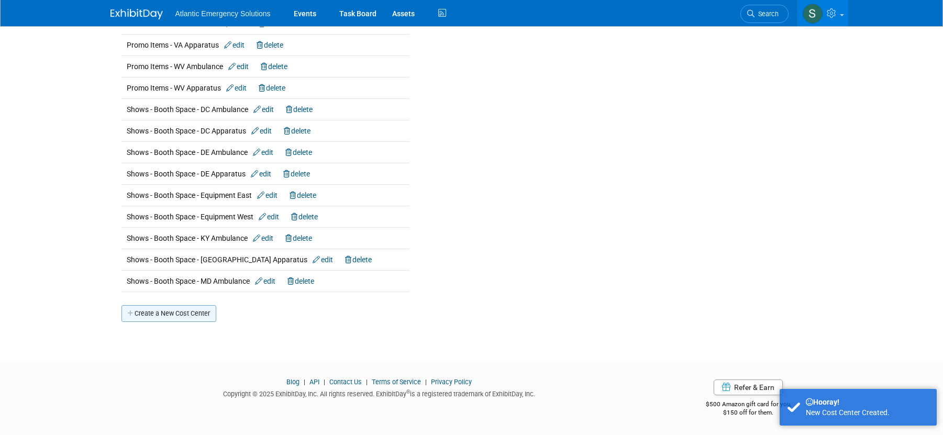
click at [159, 314] on link "Create a New Cost Center" at bounding box center [168, 313] width 95 height 17
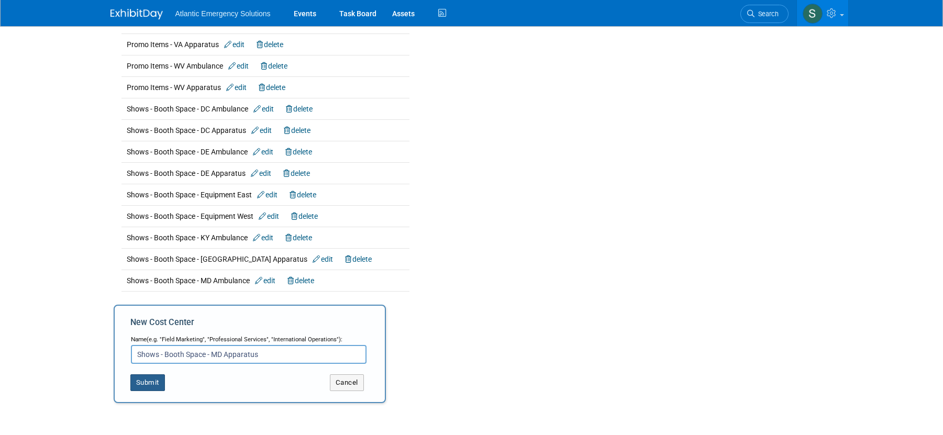
scroll to position [486, 0]
type input "Shows - Booth Space - MD Apparatus"
click at [144, 381] on button "Submit" at bounding box center [147, 381] width 35 height 17
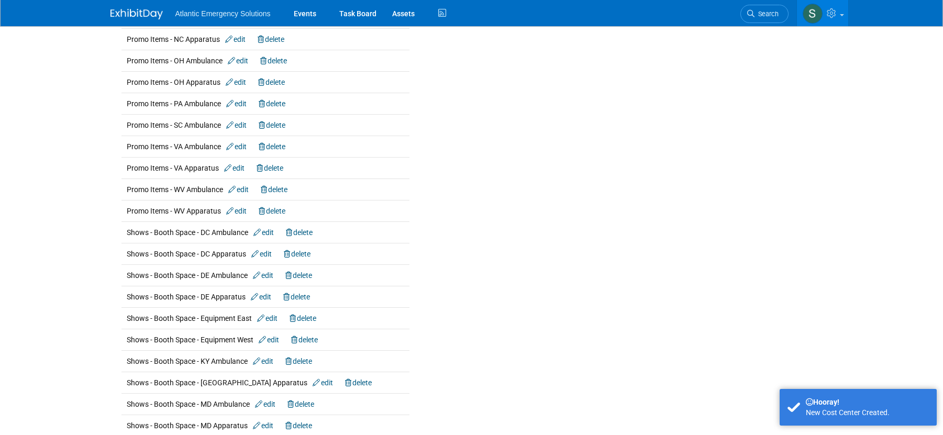
scroll to position [506, 0]
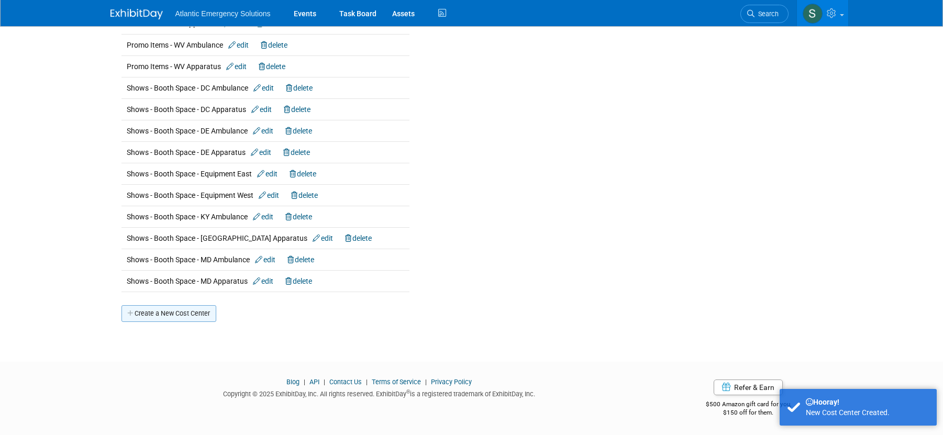
click at [158, 309] on link "Create a New Cost Center" at bounding box center [168, 313] width 95 height 17
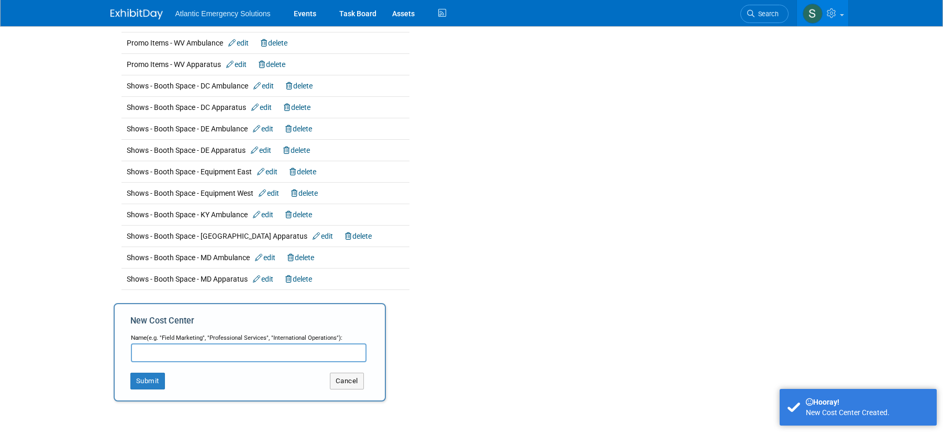
scroll to position [510, 0]
click at [155, 351] on input "text" at bounding box center [249, 351] width 236 height 19
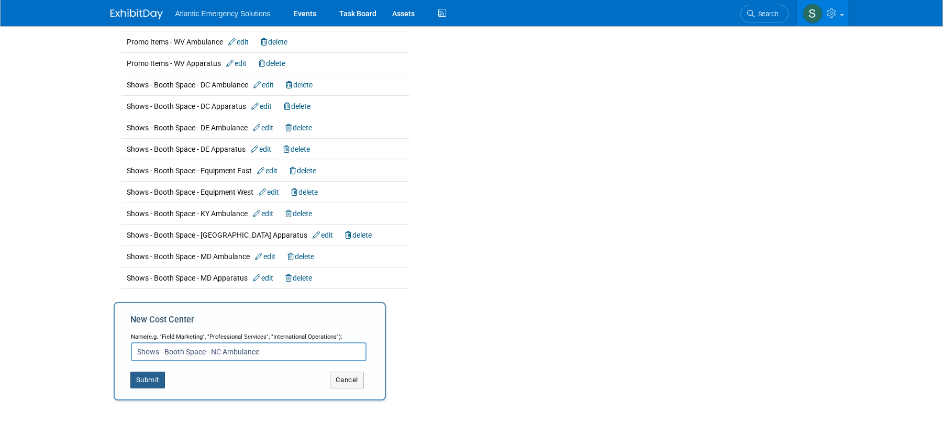
type input "Shows - Booth Space - NC Ambulance"
click at [149, 375] on button "Submit" at bounding box center [147, 380] width 35 height 17
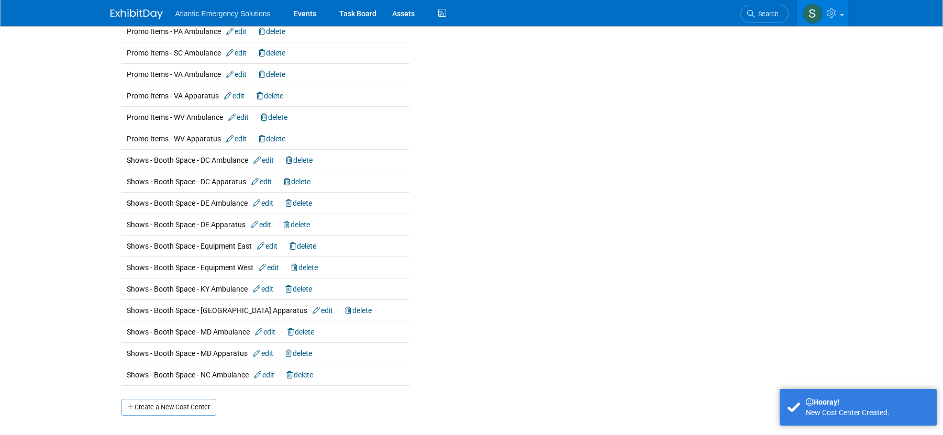
scroll to position [528, 0]
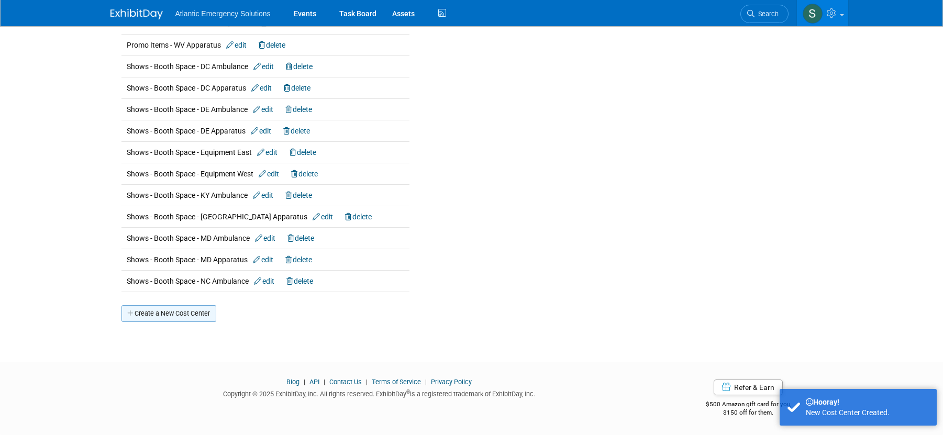
click at [173, 316] on link "Create a New Cost Center" at bounding box center [168, 313] width 95 height 17
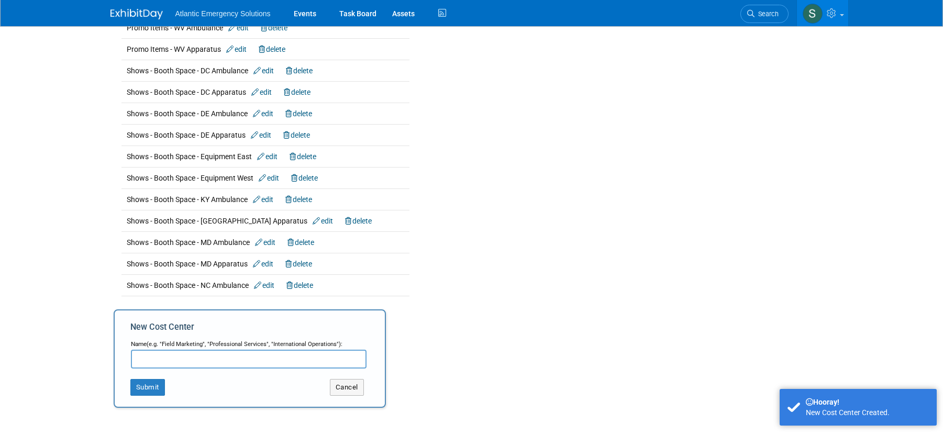
click at [165, 360] on input "text" at bounding box center [249, 359] width 236 height 19
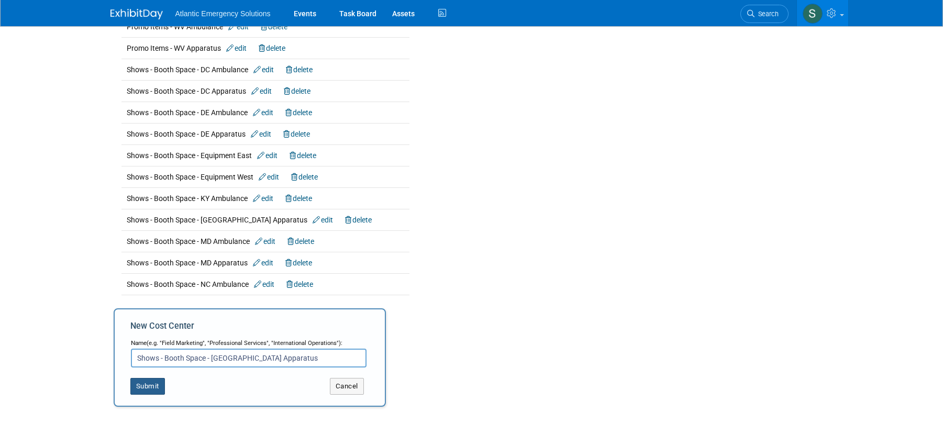
type input "Shows - Booth Space - [GEOGRAPHIC_DATA] Apparatus"
click at [160, 384] on button "Submit" at bounding box center [147, 386] width 35 height 17
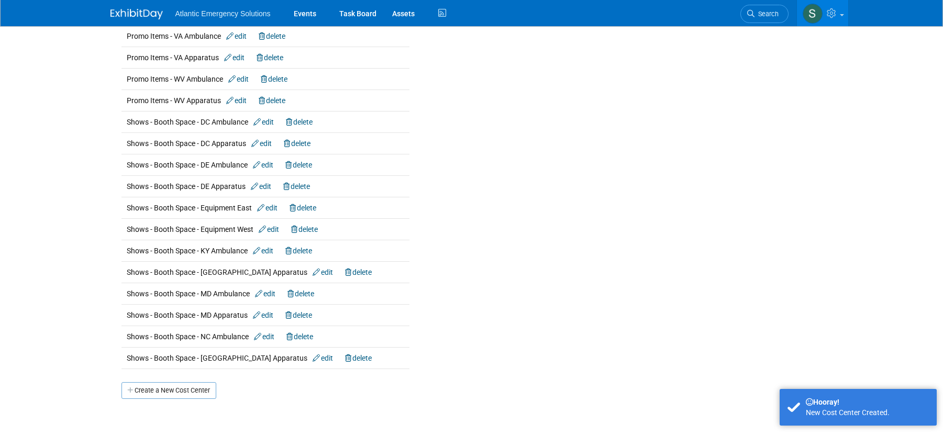
scroll to position [549, 0]
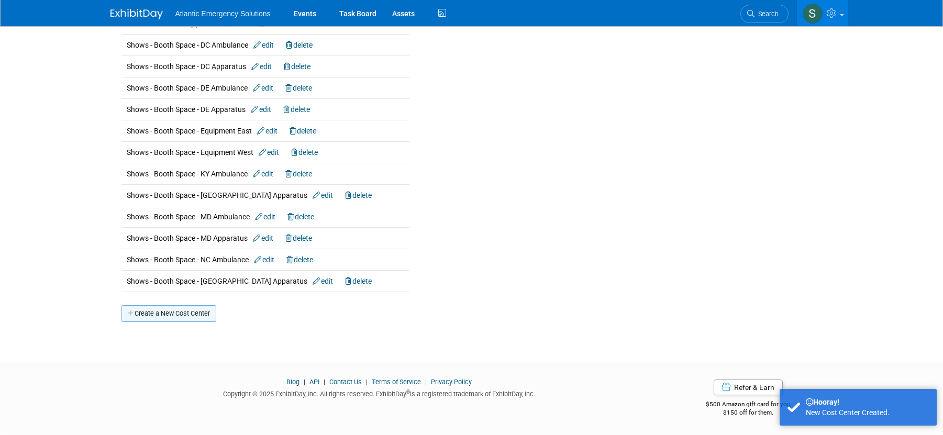
click at [169, 315] on link "Create a New Cost Center" at bounding box center [168, 313] width 95 height 17
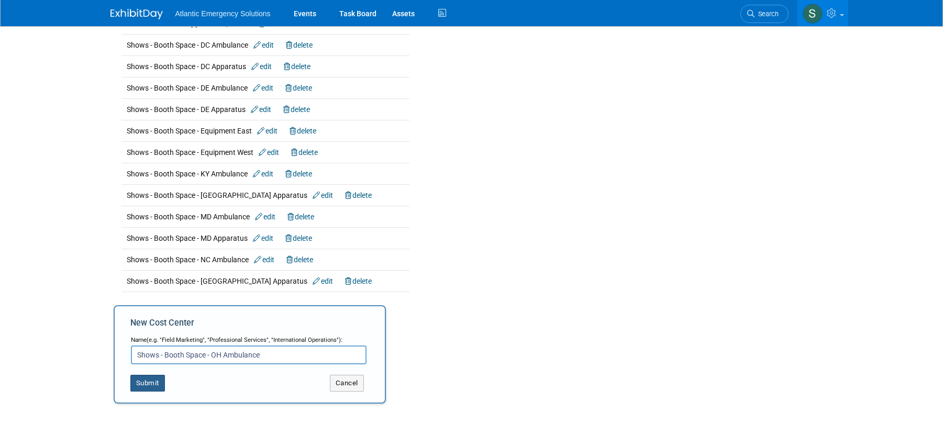
type input "Shows - Booth Space - OH Ambulance"
click at [143, 387] on button "Submit" at bounding box center [147, 383] width 35 height 17
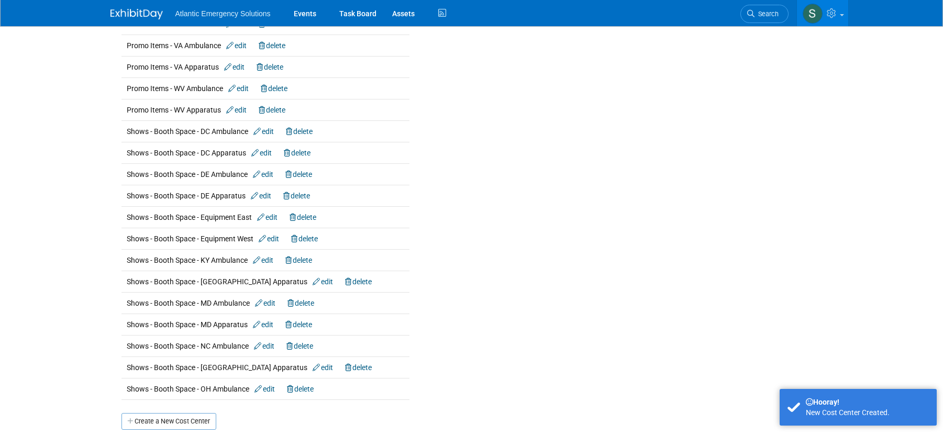
scroll to position [571, 0]
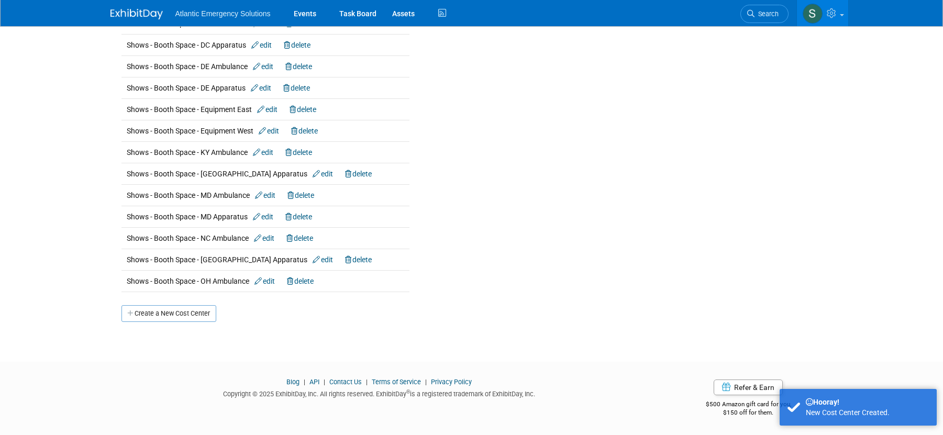
click at [179, 309] on link "Create a New Cost Center" at bounding box center [168, 313] width 95 height 17
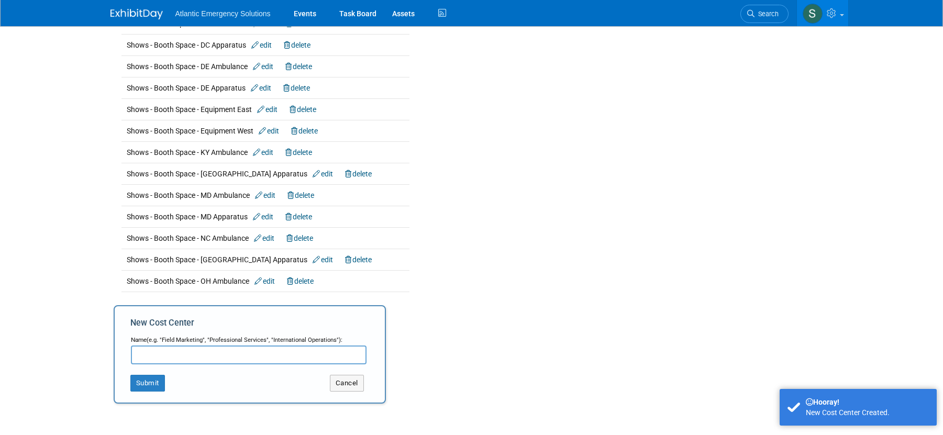
click at [153, 352] on input "text" at bounding box center [249, 355] width 236 height 19
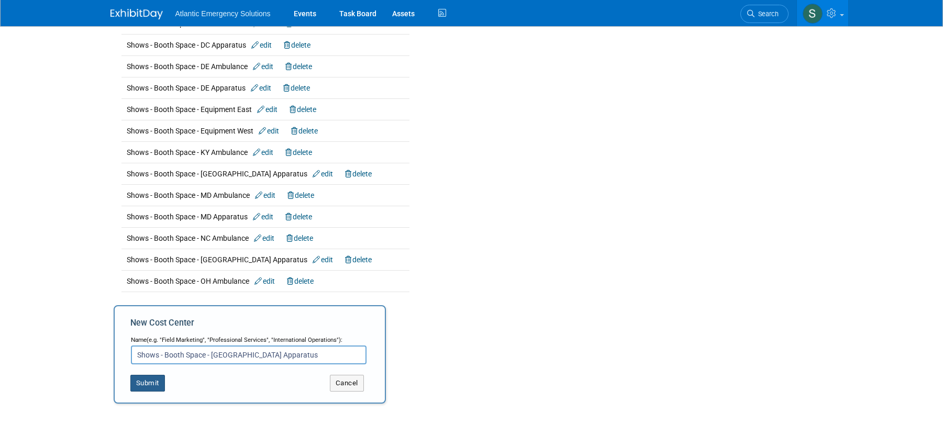
type input "Shows - Booth Space - [GEOGRAPHIC_DATA] Apparatus"
click at [151, 389] on button "Submit" at bounding box center [147, 383] width 35 height 17
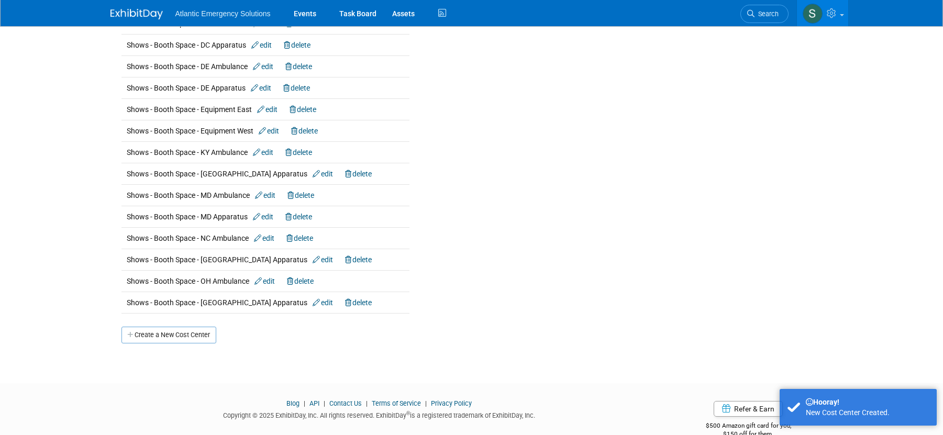
scroll to position [592, 0]
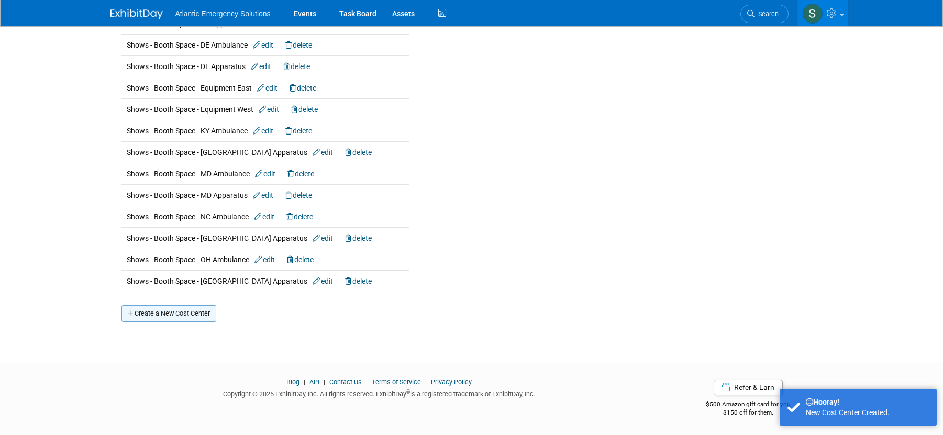
click at [188, 315] on link "Create a New Cost Center" at bounding box center [168, 313] width 95 height 17
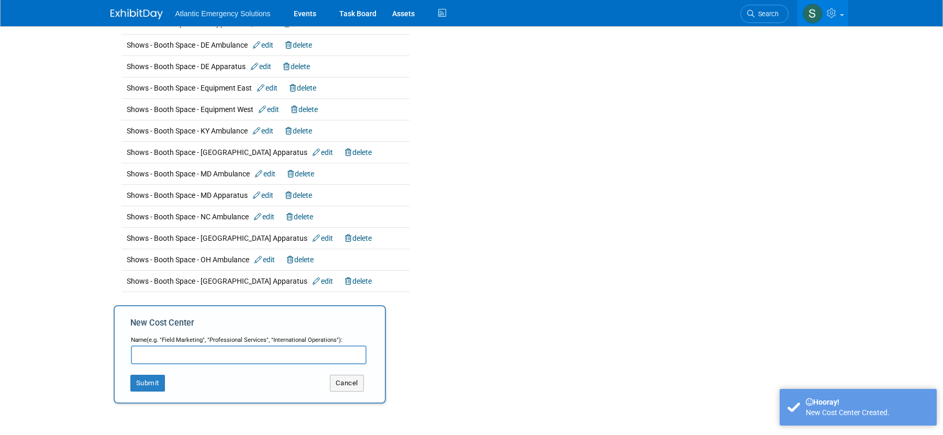
click at [169, 351] on input "text" at bounding box center [249, 355] width 236 height 19
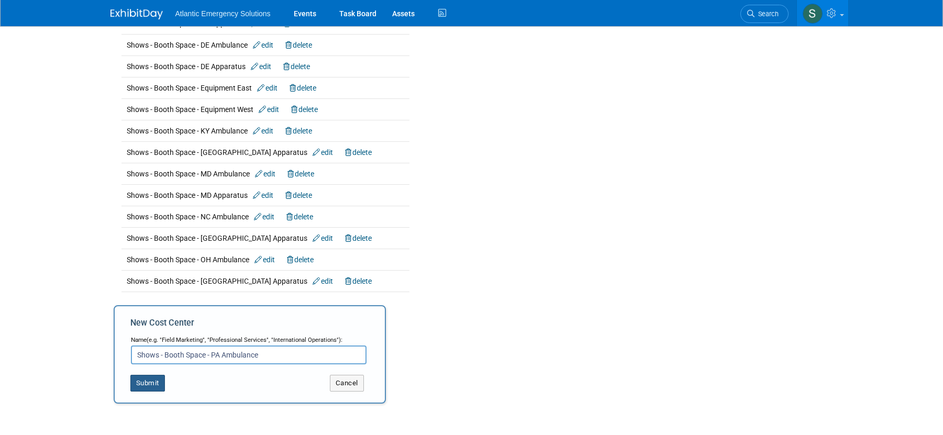
type input "Shows - Booth Space - PA Ambulance"
click at [148, 385] on button "Submit" at bounding box center [147, 383] width 35 height 17
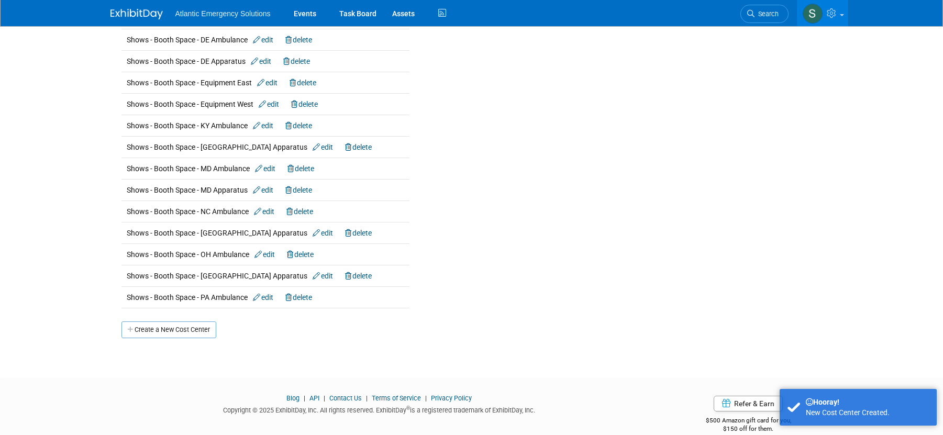
scroll to position [614, 0]
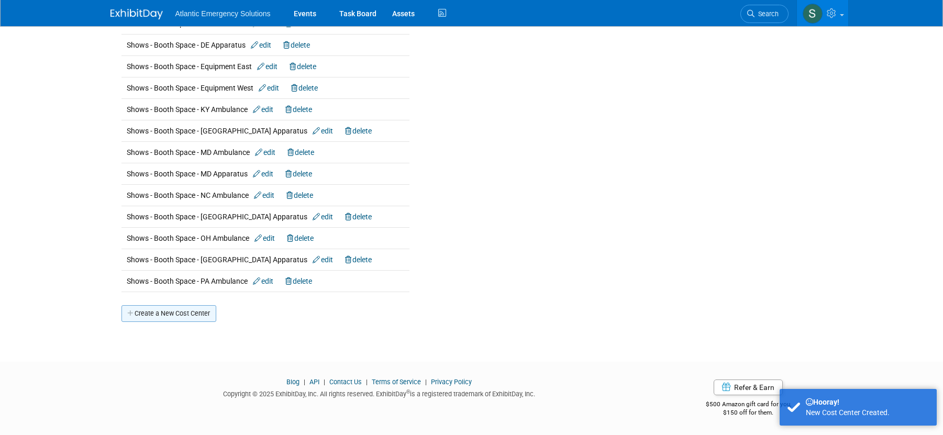
click at [160, 311] on link "Create a New Cost Center" at bounding box center [168, 313] width 95 height 17
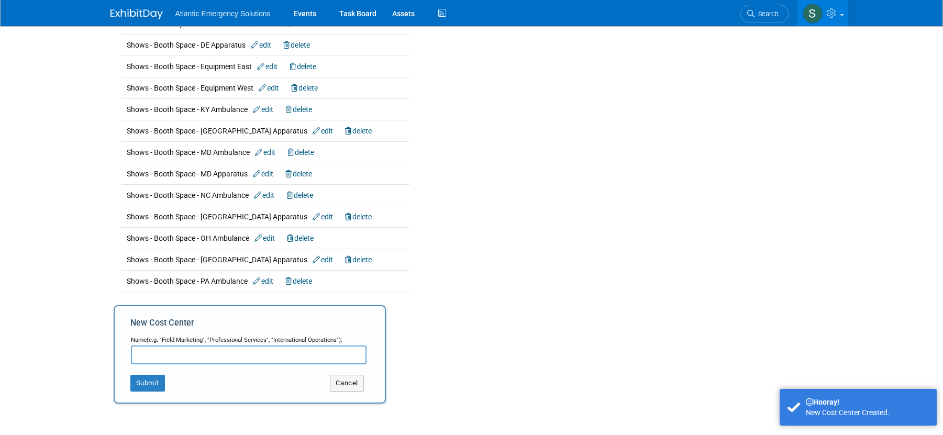
click at [157, 347] on input "text" at bounding box center [249, 355] width 236 height 19
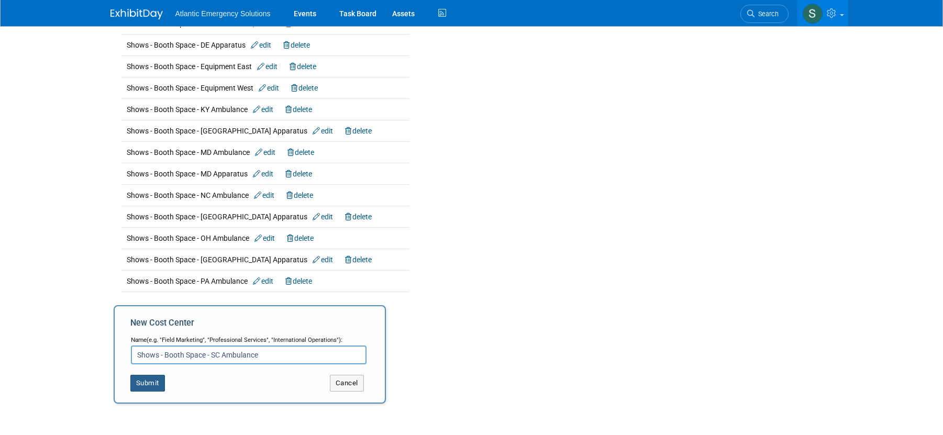
type input "Shows - Booth Space - SC Ambulance"
click at [149, 386] on button "Submit" at bounding box center [147, 383] width 35 height 17
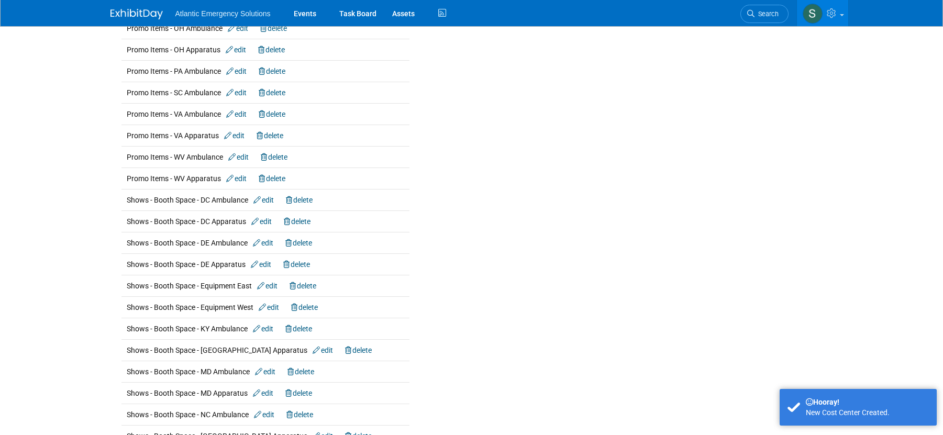
scroll to position [635, 0]
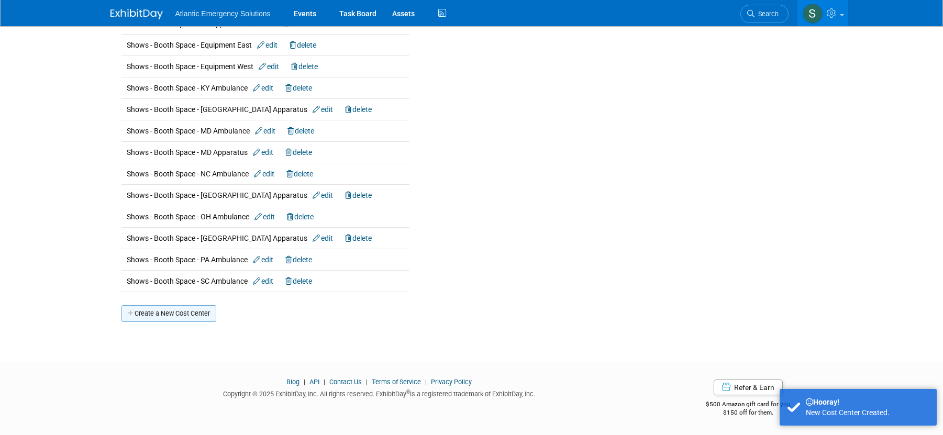
click at [158, 306] on link "Create a New Cost Center" at bounding box center [168, 313] width 95 height 17
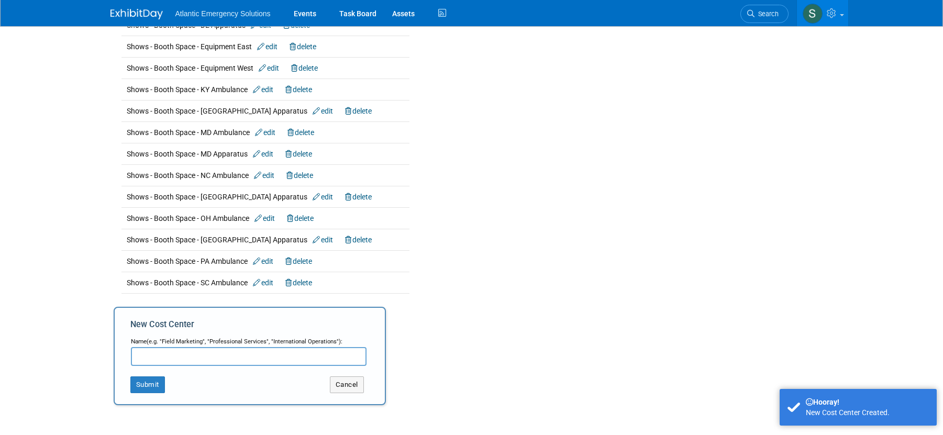
click at [157, 363] on input "text" at bounding box center [249, 356] width 236 height 19
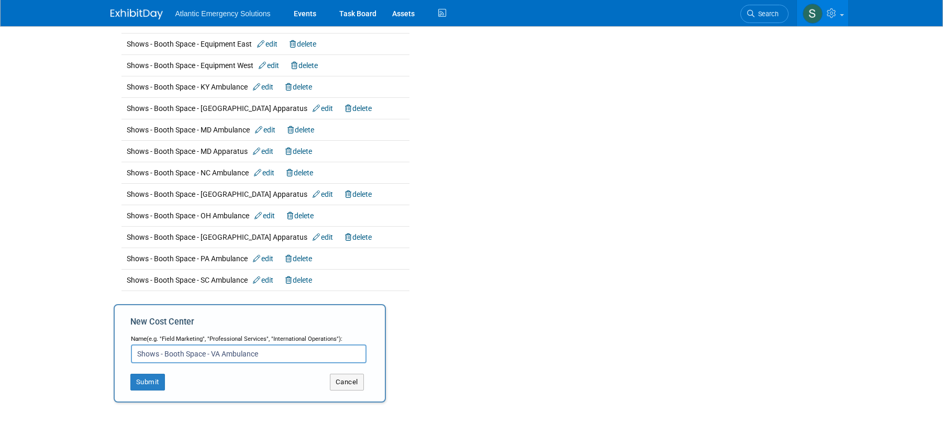
scroll to position [630, 0]
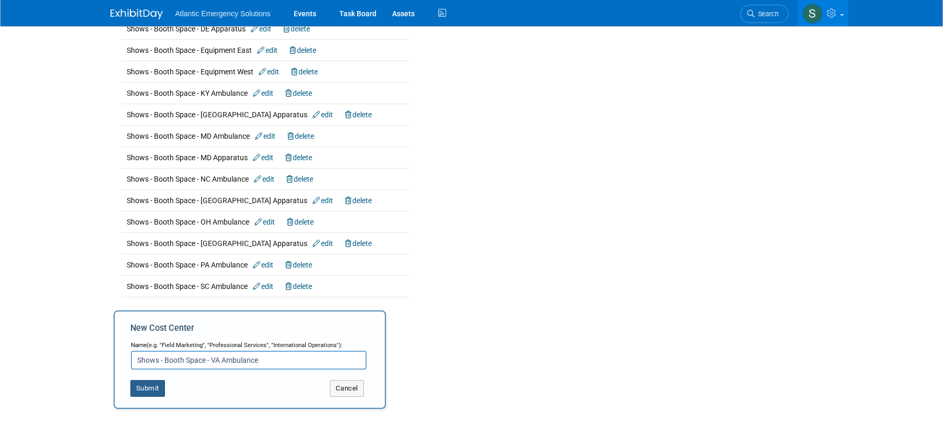
type input "Shows - Booth Space - VA Ambulance"
click at [151, 390] on button "Submit" at bounding box center [147, 388] width 35 height 17
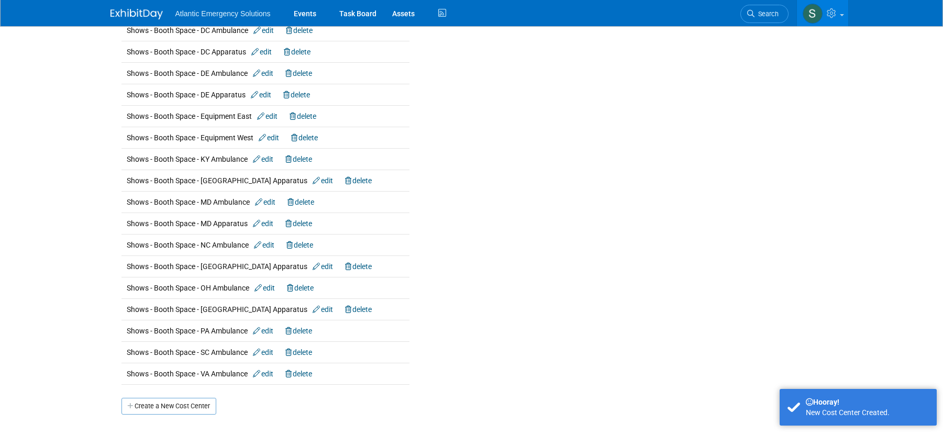
scroll to position [657, 0]
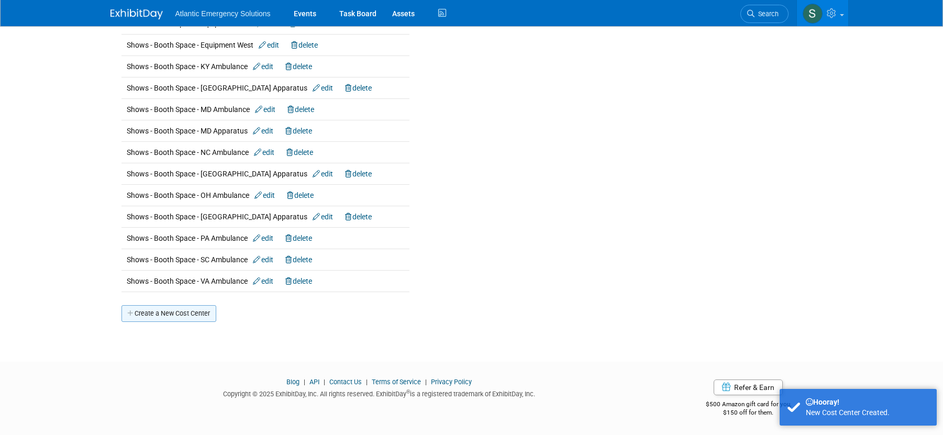
click at [147, 314] on link "Create a New Cost Center" at bounding box center [168, 313] width 95 height 17
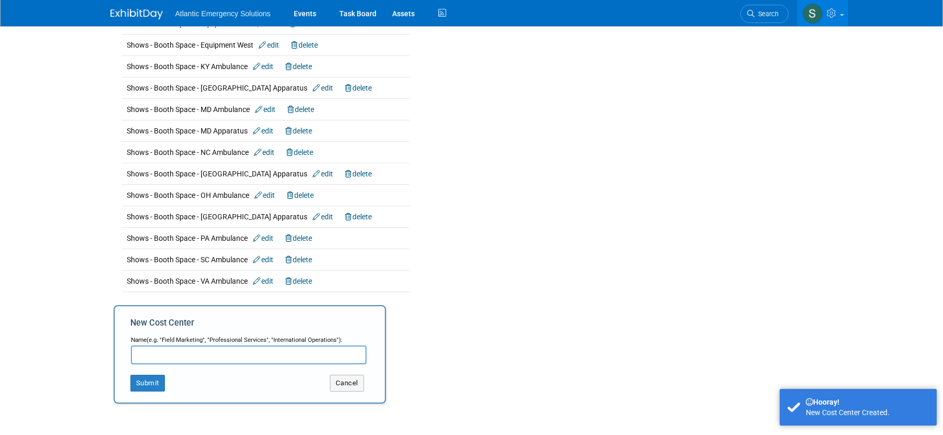
click at [157, 357] on input "text" at bounding box center [249, 355] width 236 height 19
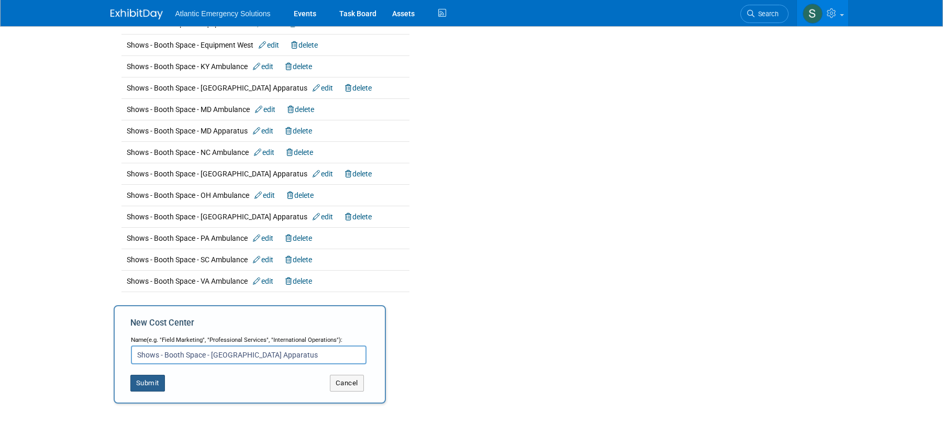
type input "Shows - Booth Space - [GEOGRAPHIC_DATA] Apparatus"
click at [149, 383] on button "Submit" at bounding box center [147, 383] width 35 height 17
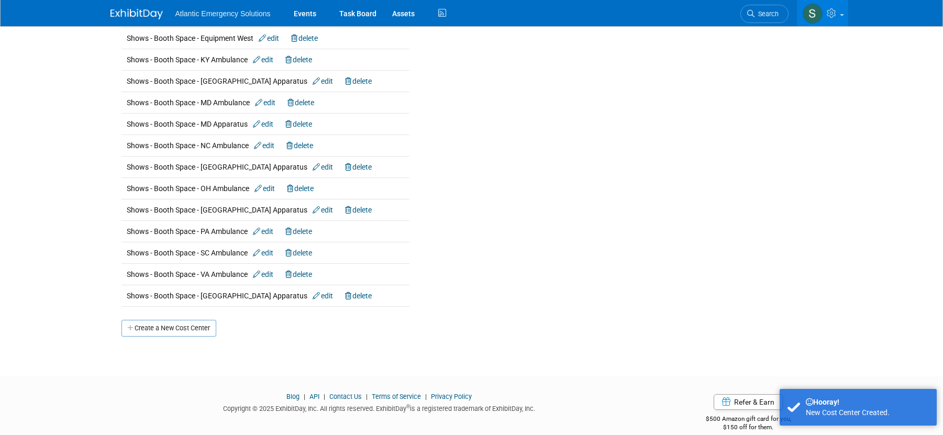
scroll to position [678, 0]
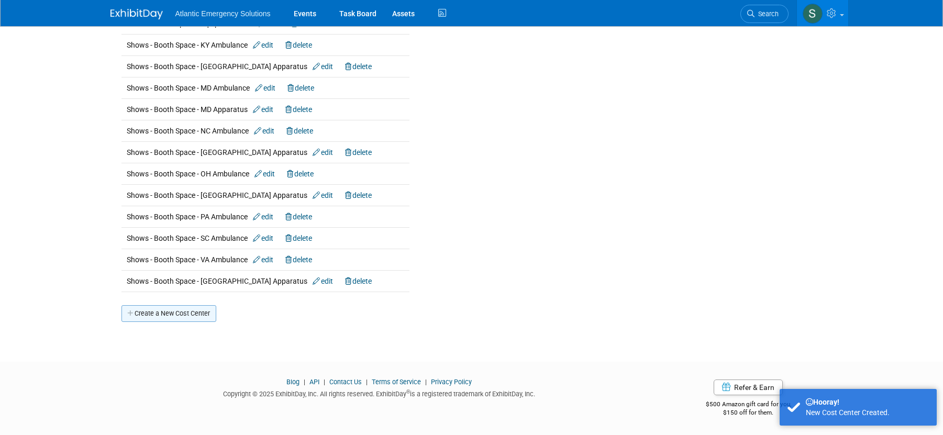
click at [183, 316] on link "Create a New Cost Center" at bounding box center [168, 313] width 95 height 17
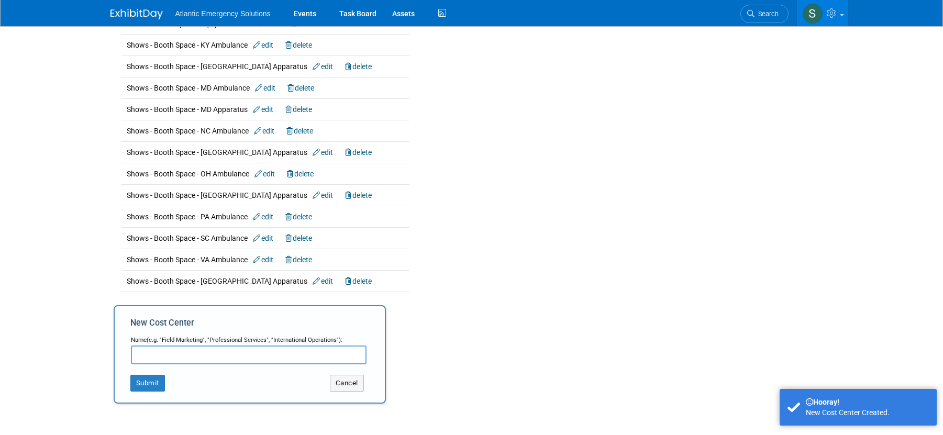
click at [170, 352] on input "text" at bounding box center [249, 355] width 236 height 19
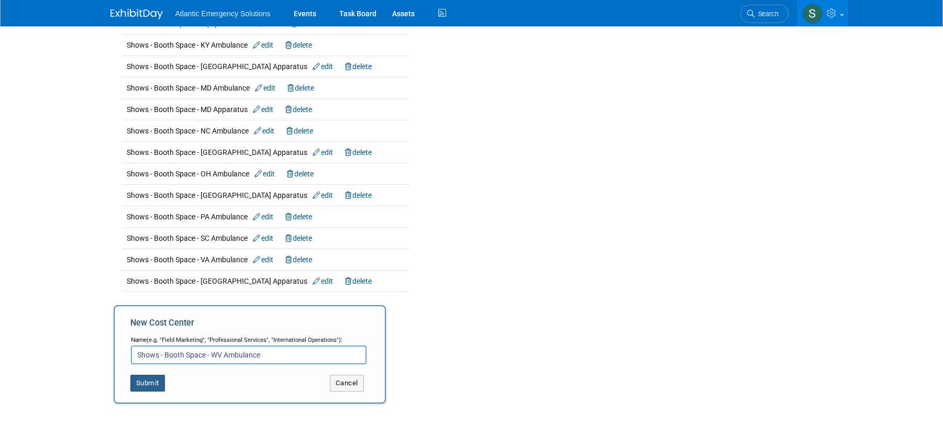
type input "Shows - Booth Space - WV Ambulance"
click at [147, 384] on button "Submit" at bounding box center [147, 383] width 35 height 17
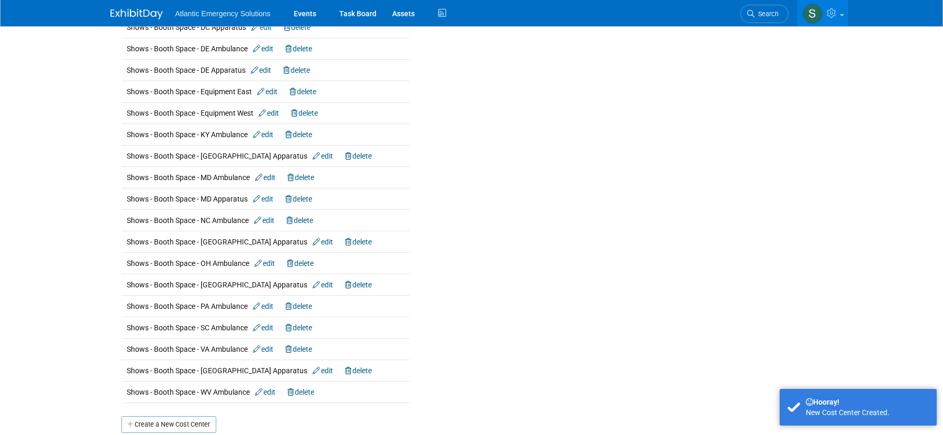
scroll to position [700, 0]
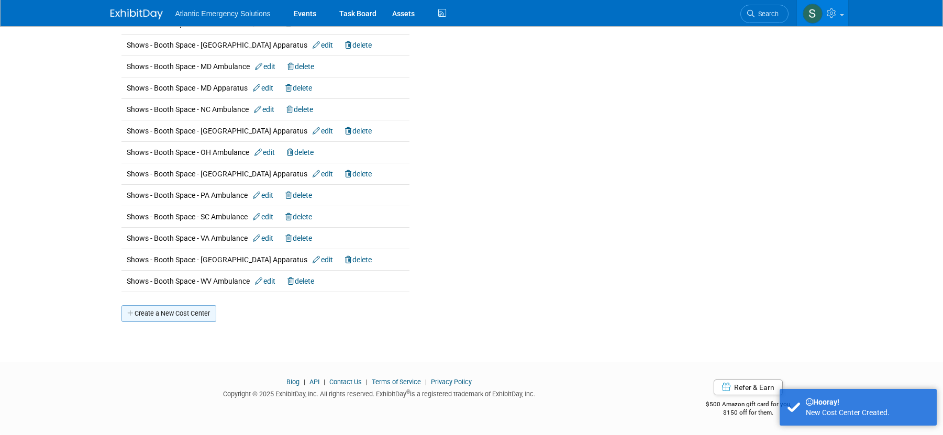
click at [175, 315] on link "Create a New Cost Center" at bounding box center [168, 313] width 95 height 17
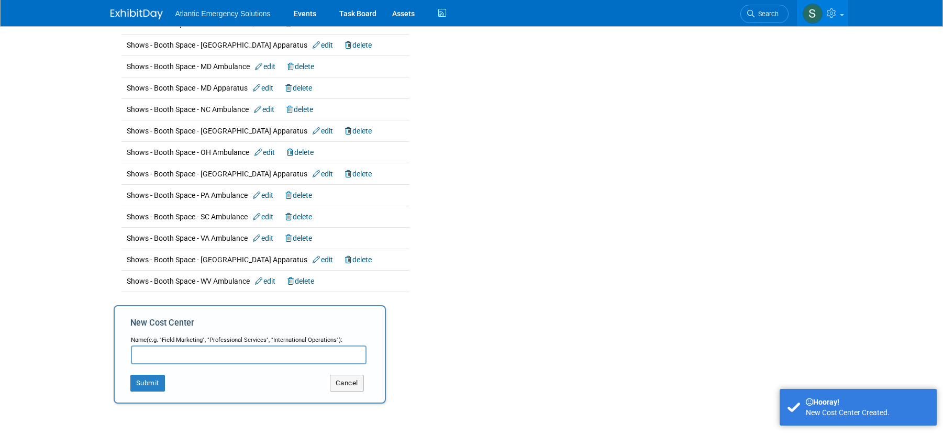
click at [150, 355] on input "text" at bounding box center [249, 355] width 236 height 19
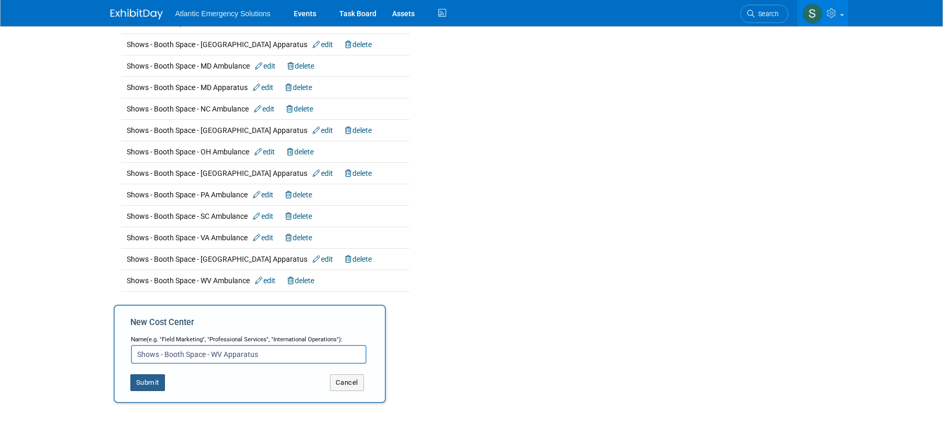
type input "Shows - Booth Space - WV Apparatus"
click at [141, 381] on button "Submit" at bounding box center [147, 382] width 35 height 17
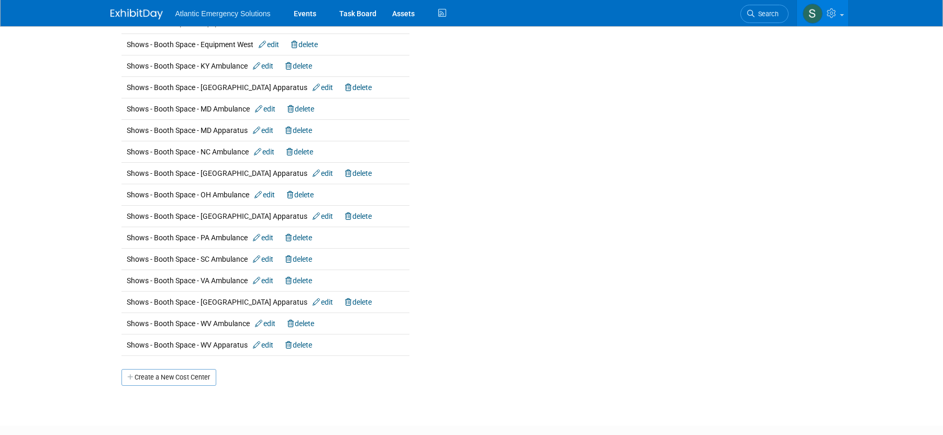
scroll to position [658, 0]
click at [176, 373] on link "Create a New Cost Center" at bounding box center [168, 377] width 95 height 17
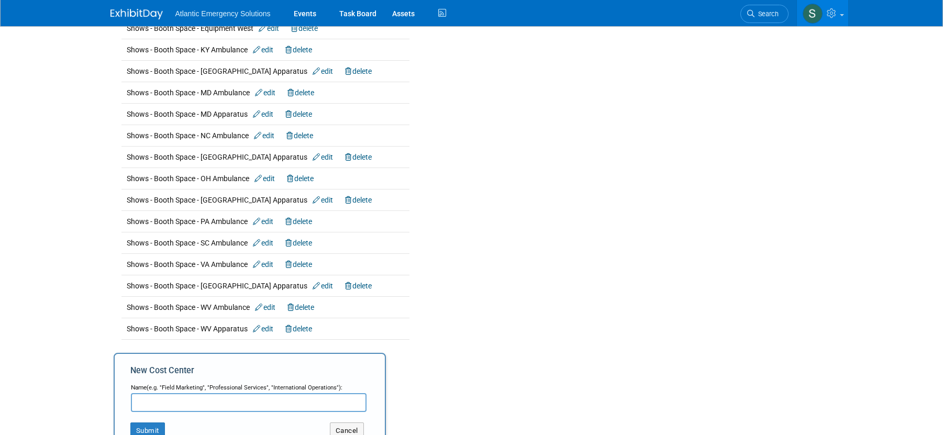
scroll to position [675, 0]
click at [257, 329] on icon at bounding box center [257, 327] width 8 height 7
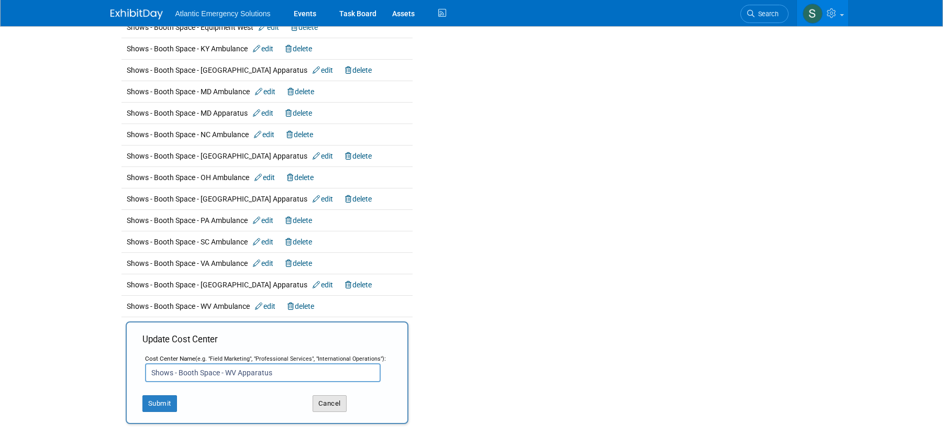
click at [336, 406] on button "Cancel" at bounding box center [330, 403] width 34 height 17
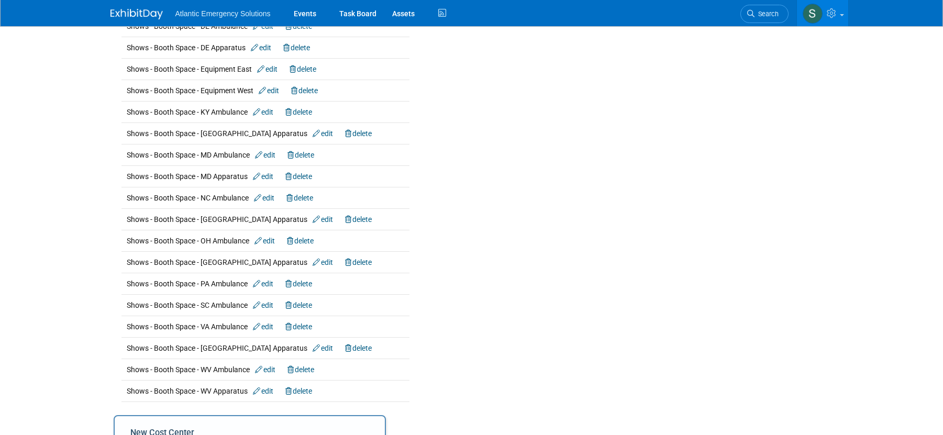
scroll to position [803, 0]
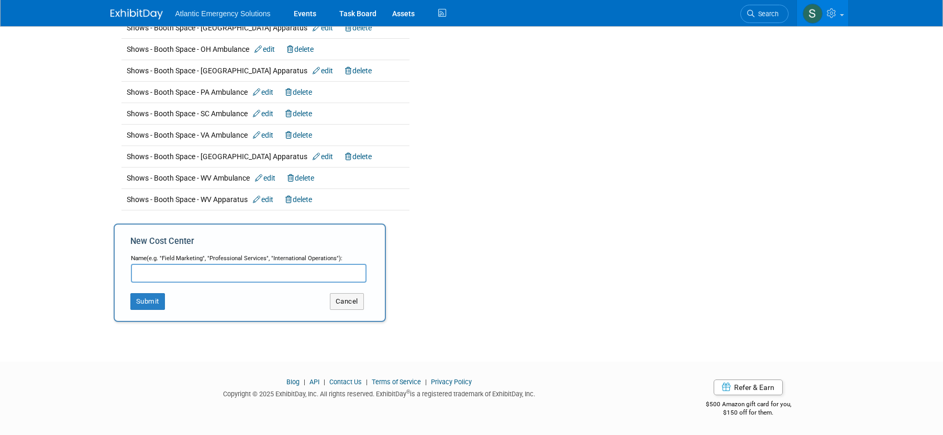
click at [159, 273] on input "text" at bounding box center [249, 273] width 236 height 19
type input "Shows - Booth Items - DC Ambulance"
click at [146, 304] on button "Submit" at bounding box center [147, 301] width 35 height 17
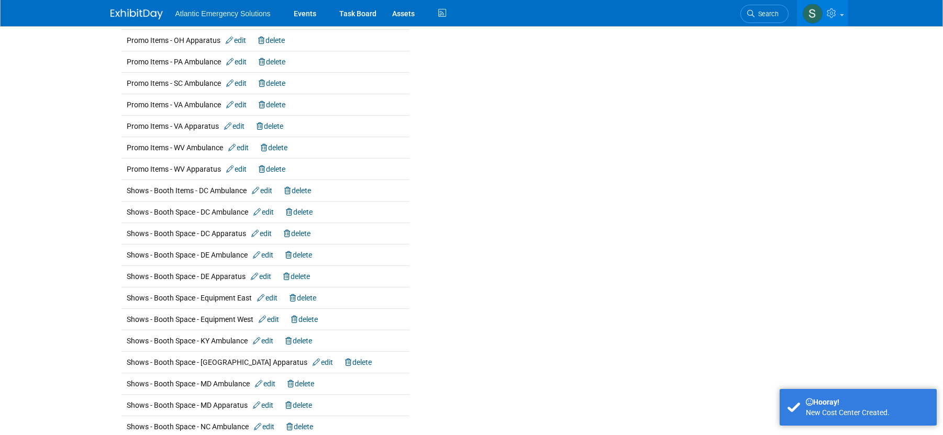
scroll to position [743, 0]
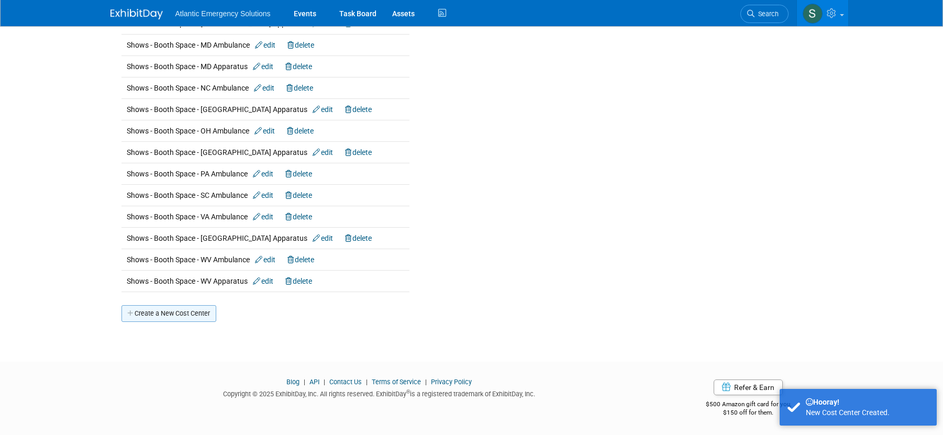
click at [169, 316] on link "Create a New Cost Center" at bounding box center [168, 313] width 95 height 17
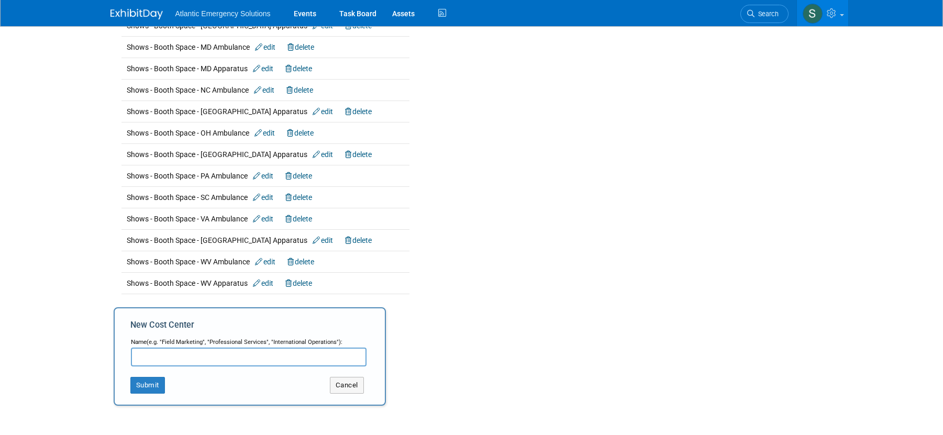
scroll to position [824, 0]
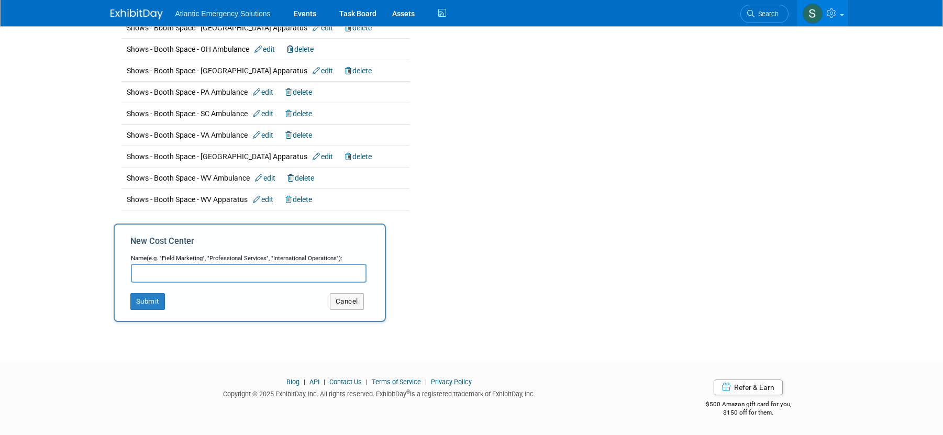
click at [167, 272] on input "text" at bounding box center [249, 273] width 236 height 19
type input "Shows - Booth Items - DC Apparatus"
click at [149, 303] on button "Submit" at bounding box center [147, 301] width 35 height 17
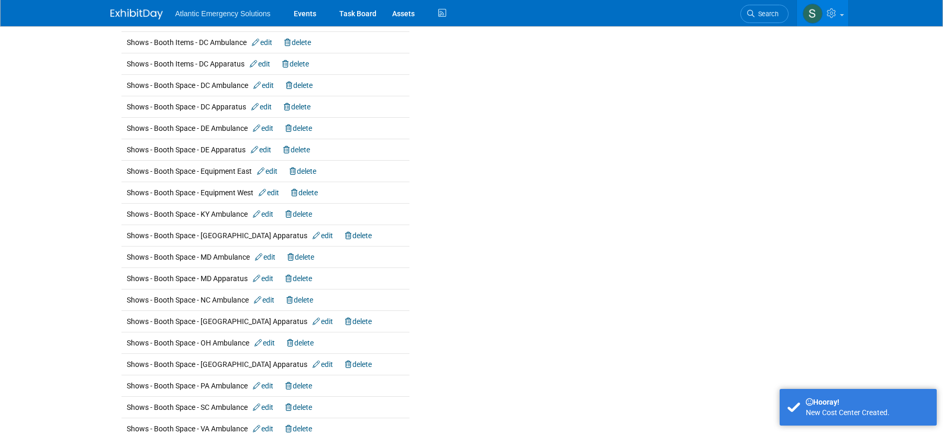
scroll to position [764, 0]
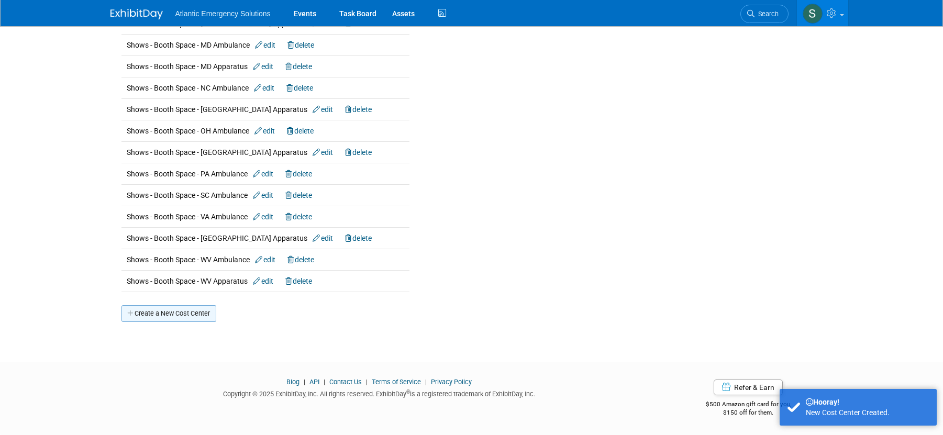
click at [173, 308] on link "Create a New Cost Center" at bounding box center [168, 313] width 95 height 17
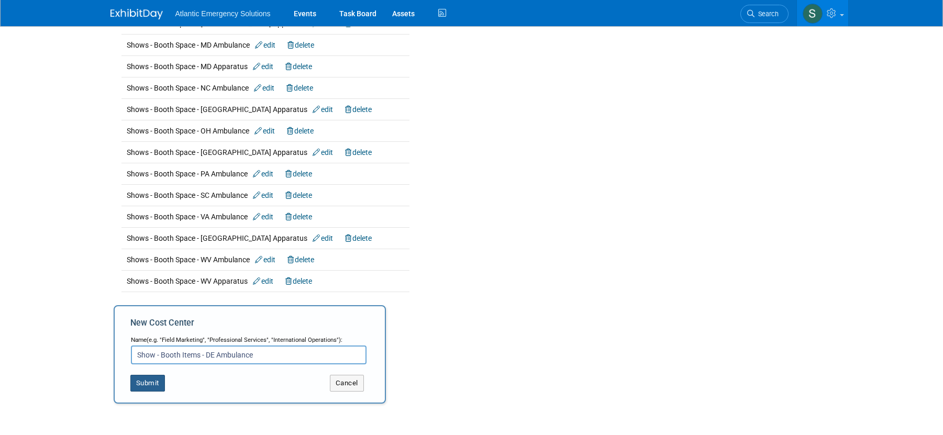
type input "Show - Booth Items - DE Ambulance"
click at [157, 385] on button "Submit" at bounding box center [147, 383] width 35 height 17
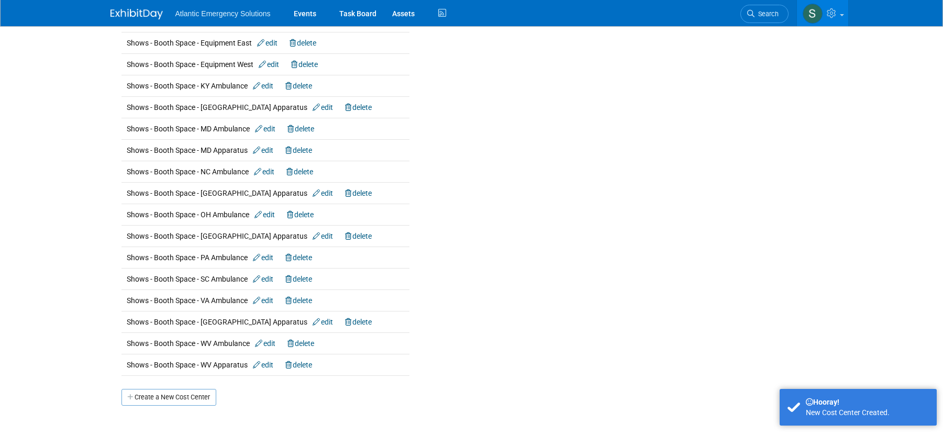
scroll to position [786, 0]
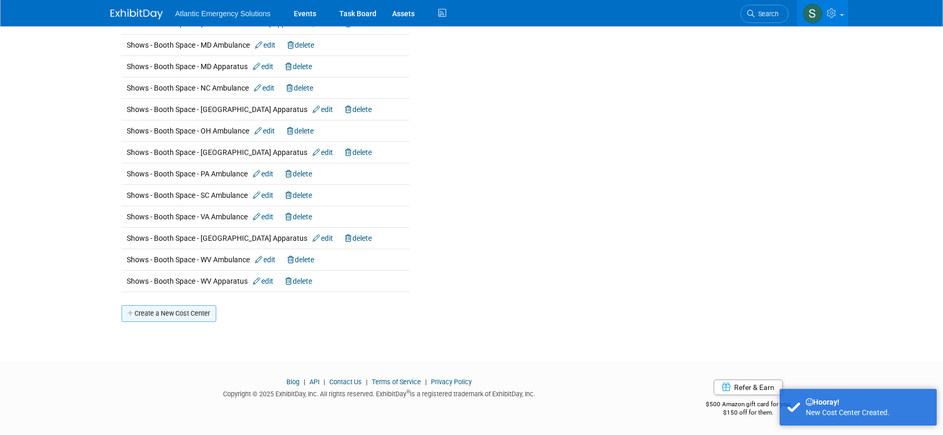
click at [157, 313] on link "Create a New Cost Center" at bounding box center [168, 313] width 95 height 17
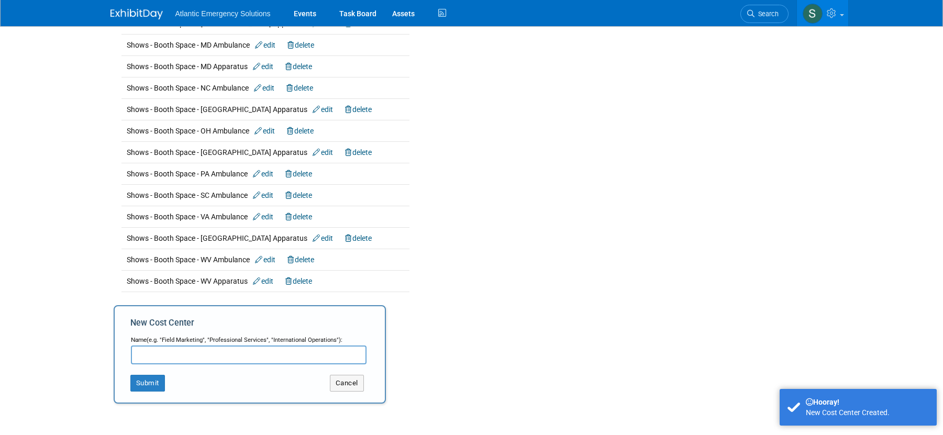
click at [175, 357] on input "text" at bounding box center [249, 355] width 236 height 19
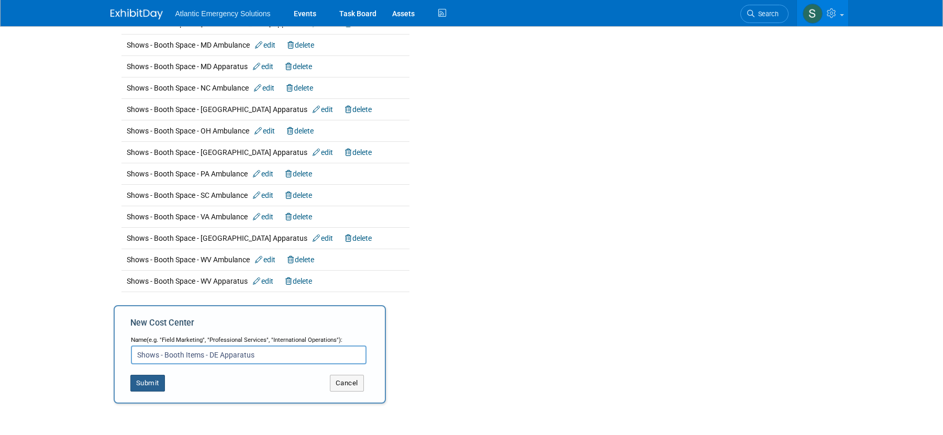
type input "Shows - Booth Items - DE Apparatus"
click at [146, 380] on button "Submit" at bounding box center [147, 383] width 35 height 17
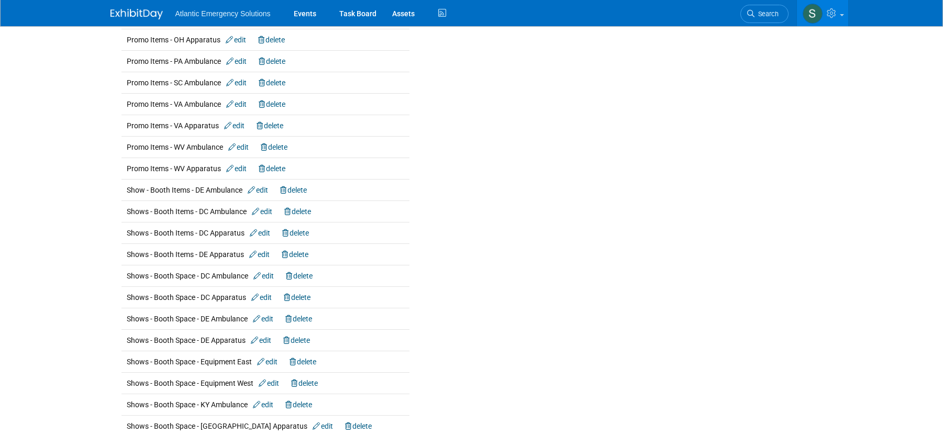
scroll to position [397, 0]
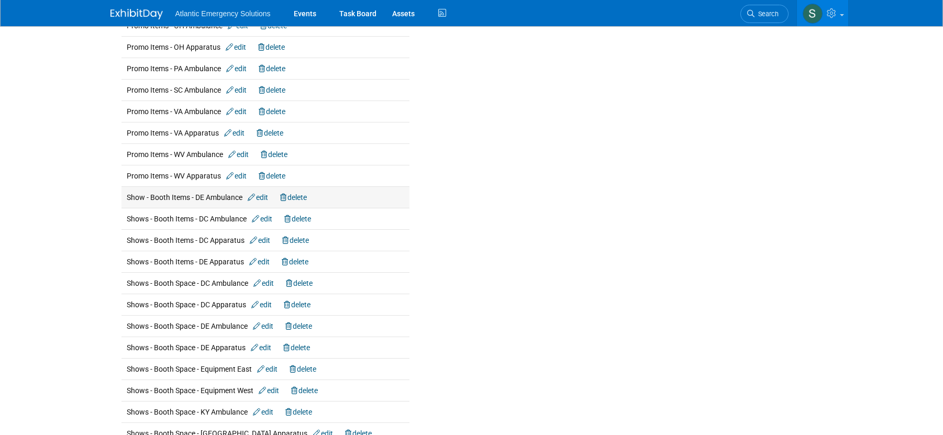
click at [264, 196] on link "edit" at bounding box center [258, 197] width 20 height 8
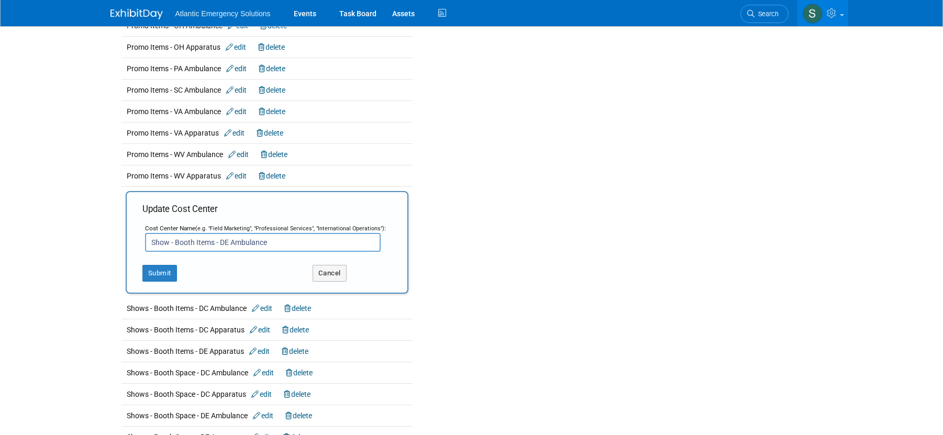
click at [170, 242] on input "Show - Booth Items - DE Ambulance" at bounding box center [263, 242] width 236 height 19
type input "Shows - Booth Items - DE Ambulance"
click at [162, 275] on button "Submit" at bounding box center [159, 273] width 35 height 17
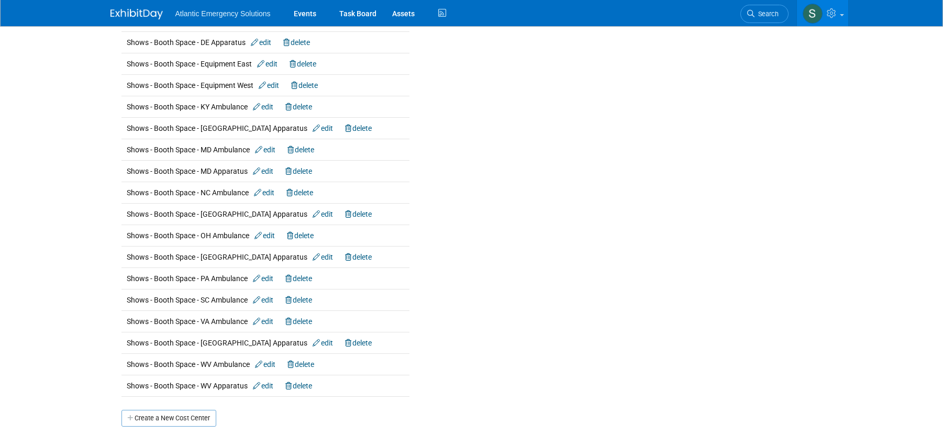
scroll to position [807, 0]
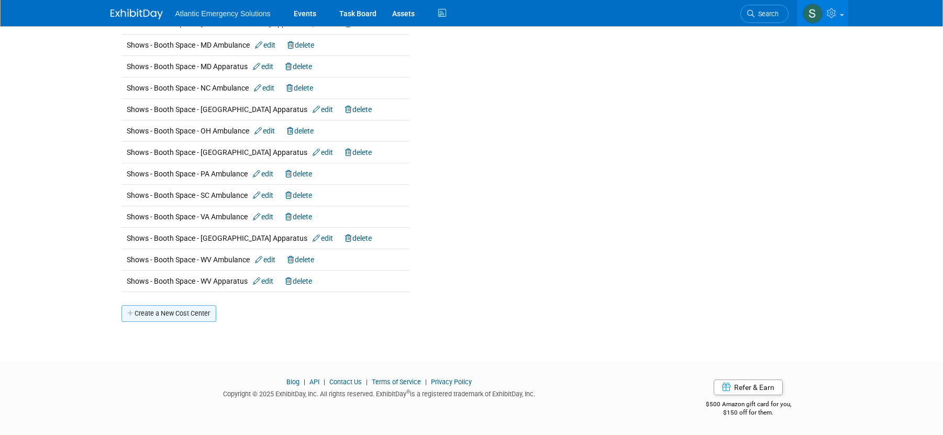
click at [190, 319] on link "Create a New Cost Center" at bounding box center [168, 313] width 95 height 17
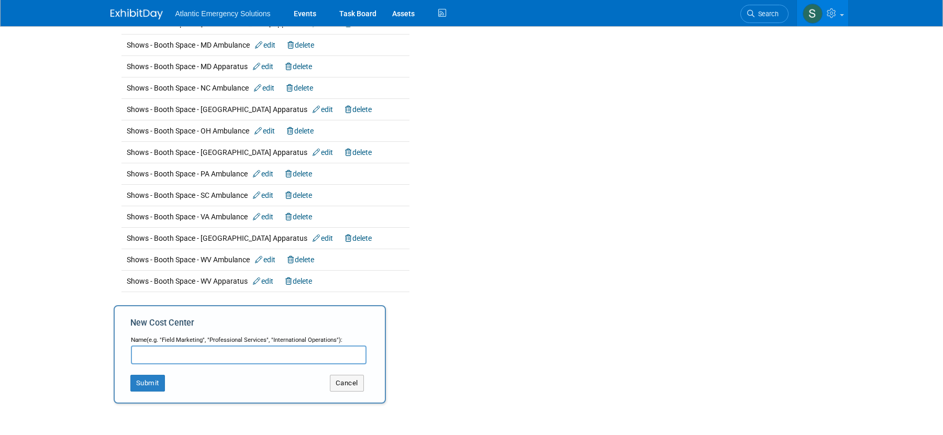
click at [187, 353] on input "text" at bounding box center [249, 355] width 236 height 19
type input "Shows - Booth Items - Equipment East"
click at [153, 388] on button "Submit" at bounding box center [147, 383] width 35 height 17
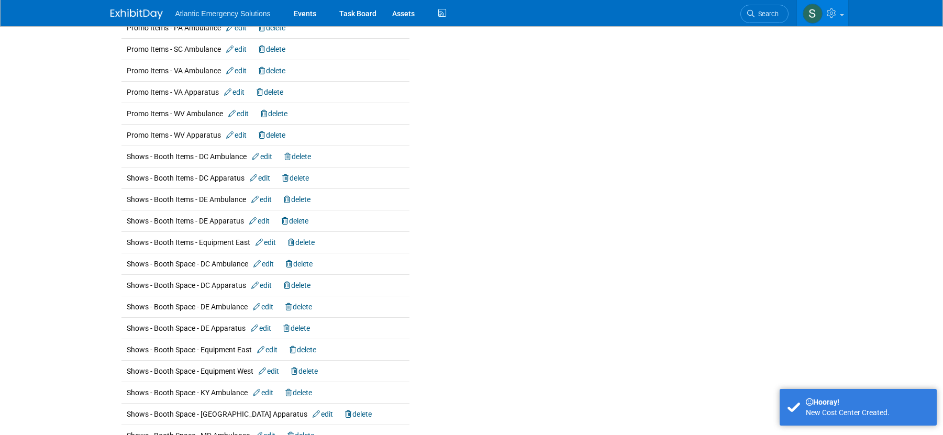
scroll to position [828, 0]
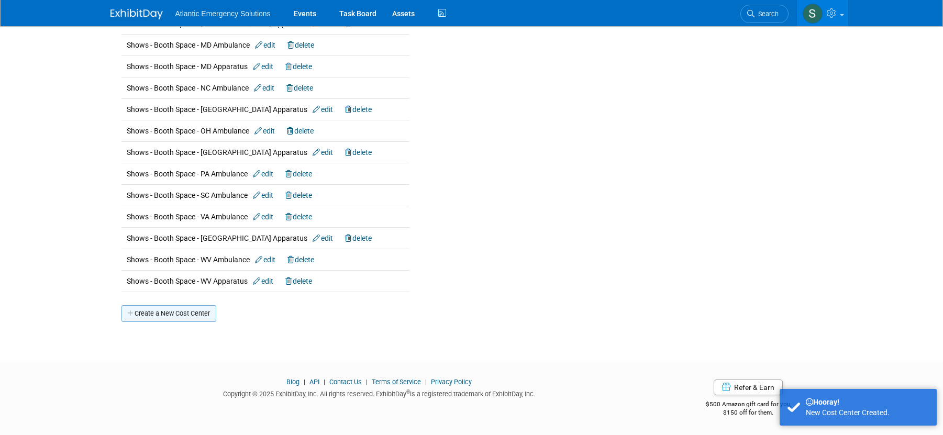
click at [162, 316] on link "Create a New Cost Center" at bounding box center [168, 313] width 95 height 17
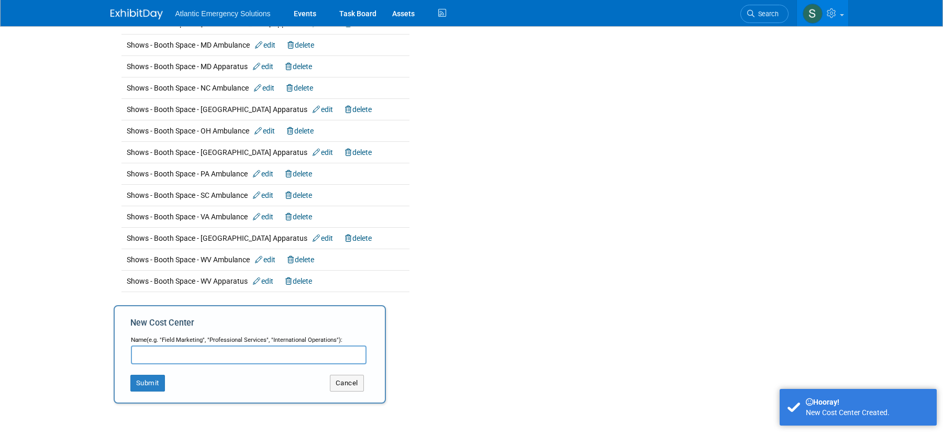
click at [158, 355] on input "text" at bounding box center [249, 355] width 236 height 19
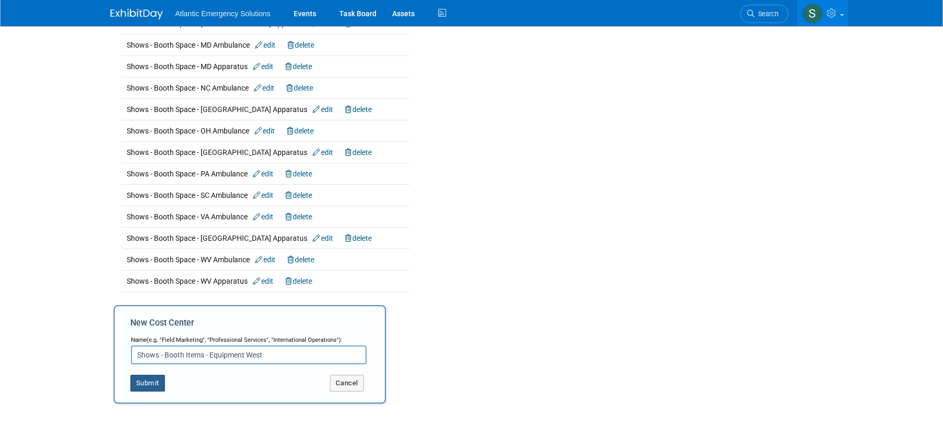
type input "Shows - Booth Items - Equipment West"
click at [149, 380] on button "Submit" at bounding box center [147, 383] width 35 height 17
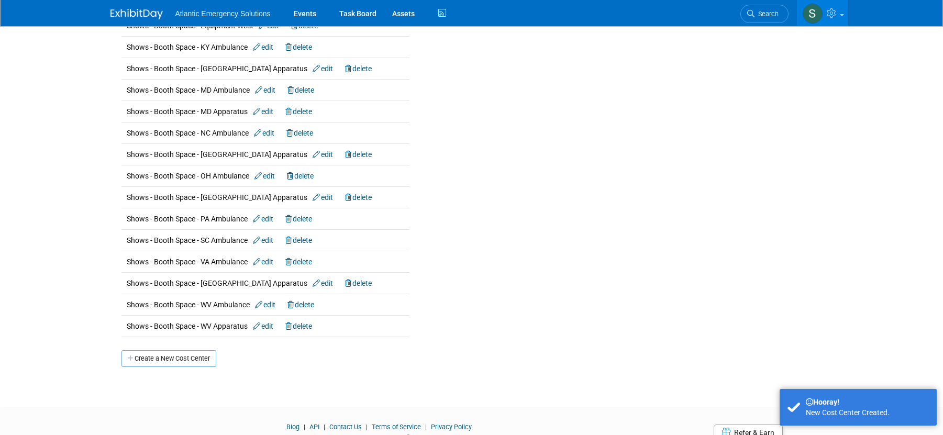
scroll to position [850, 0]
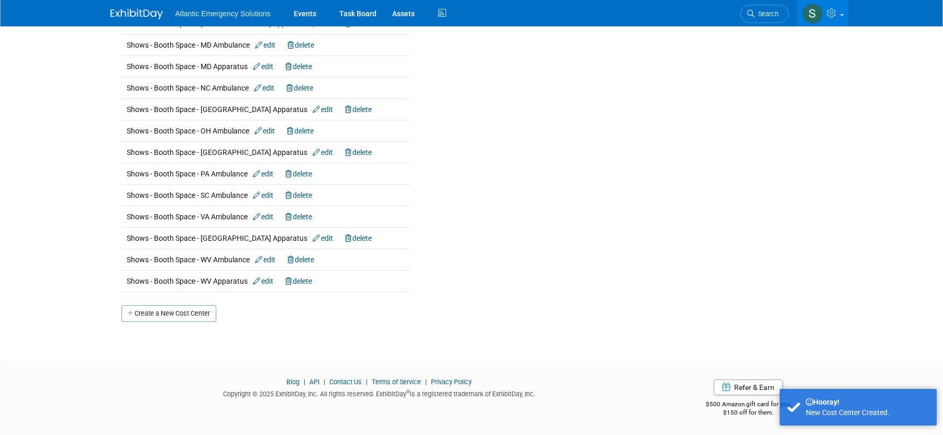
click at [161, 317] on link "Create a New Cost Center" at bounding box center [168, 313] width 95 height 17
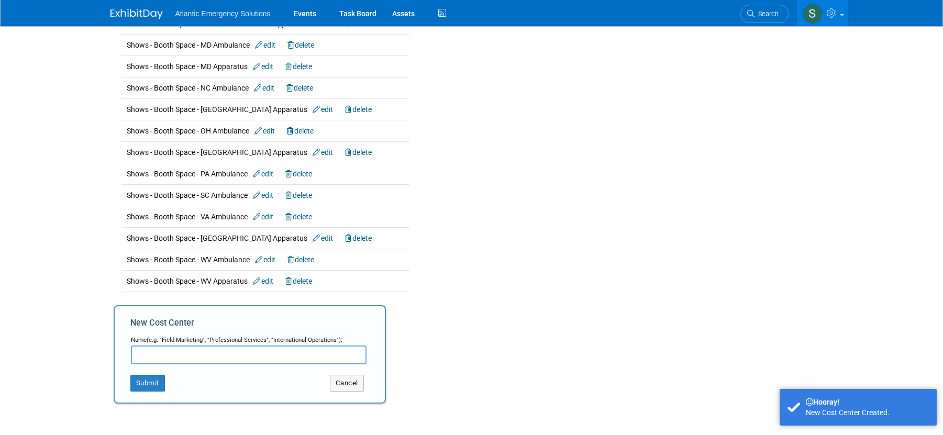
click at [172, 355] on input "text" at bounding box center [249, 355] width 236 height 19
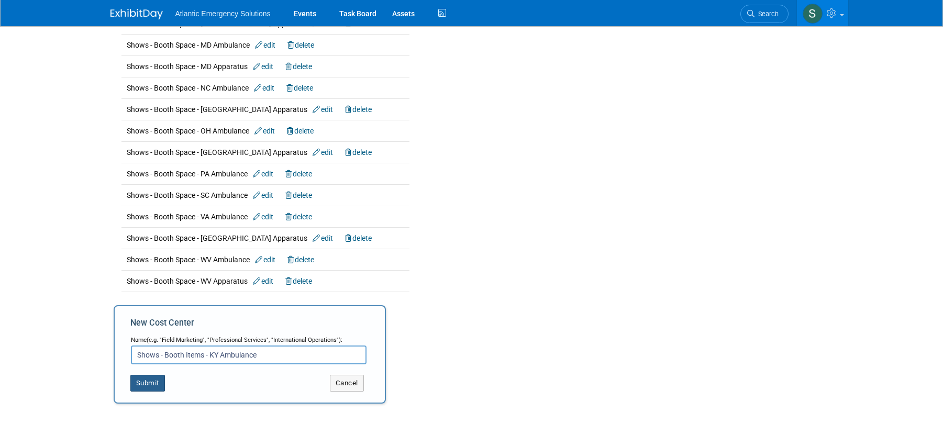
type input "Shows - Booth Items - KY Ambulance"
click at [144, 383] on button "Submit" at bounding box center [147, 383] width 35 height 17
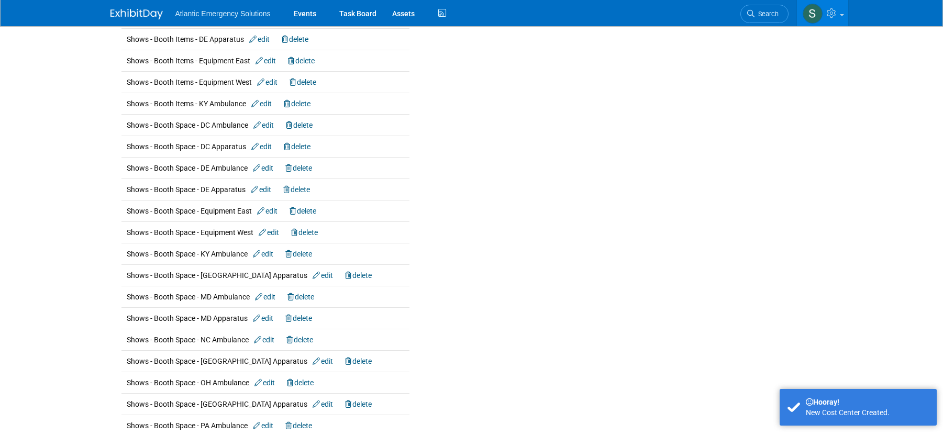
scroll to position [871, 0]
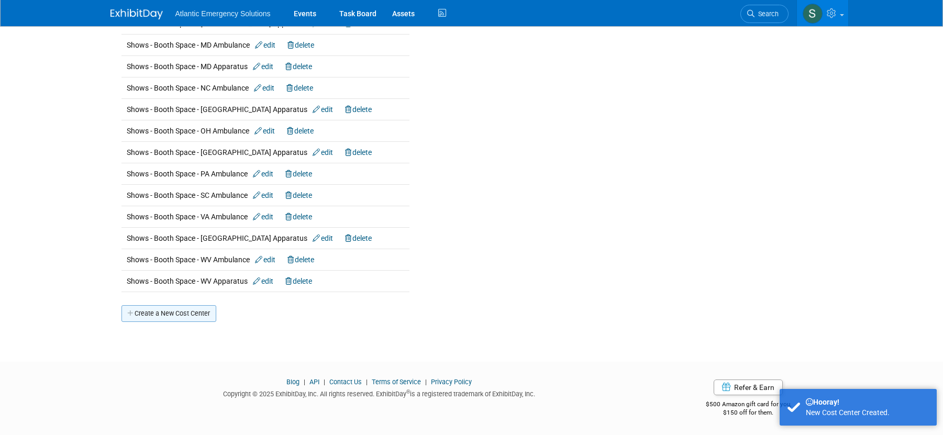
click at [150, 313] on link "Create a New Cost Center" at bounding box center [168, 313] width 95 height 17
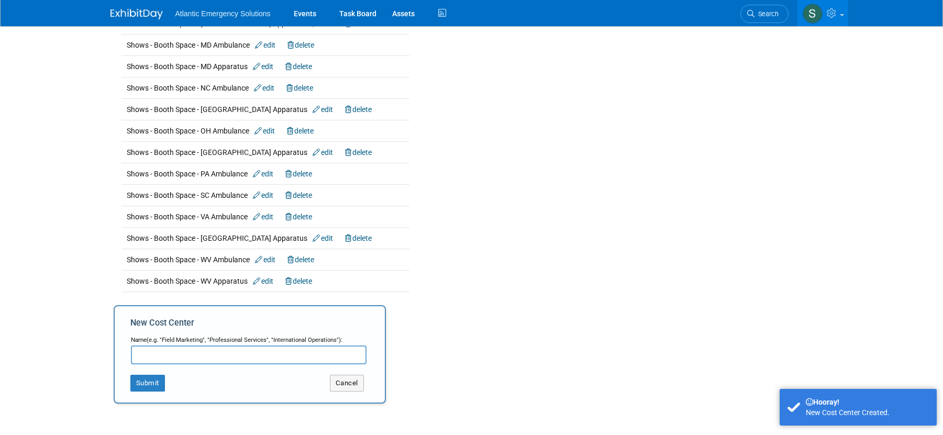
click at [143, 355] on input "text" at bounding box center [249, 355] width 236 height 19
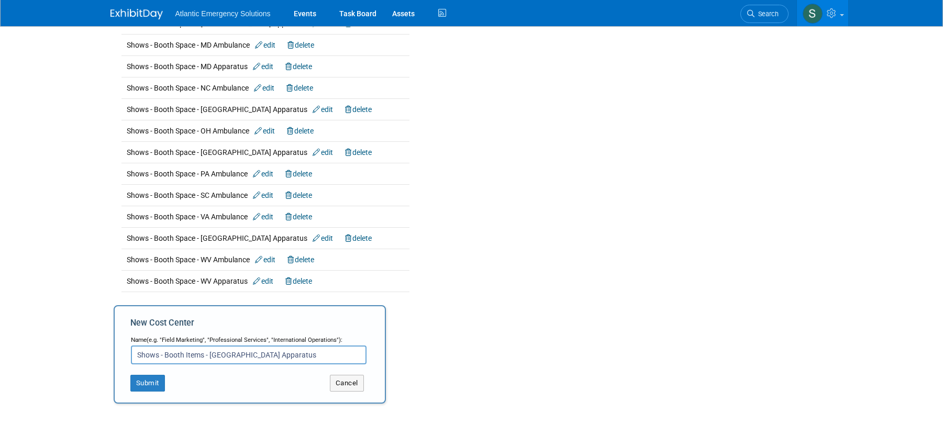
scroll to position [870, 0]
type input "Shows - Booth Items - [GEOGRAPHIC_DATA] Apparatus"
click at [151, 386] on button "Submit" at bounding box center [147, 384] width 35 height 17
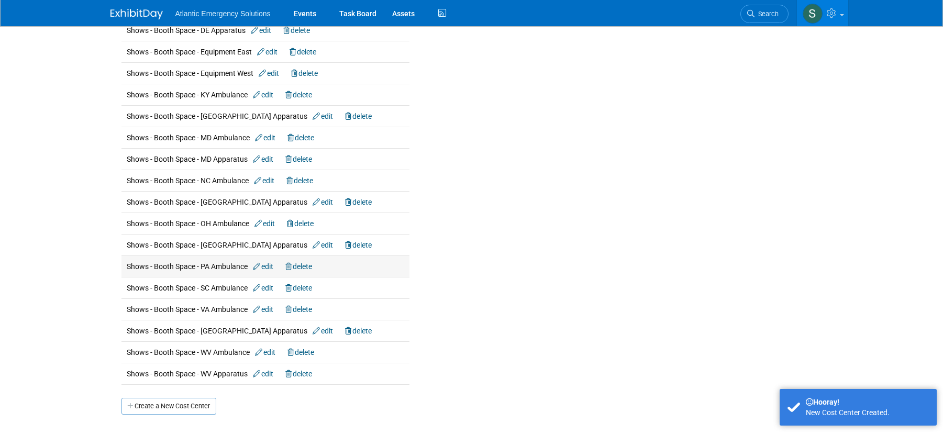
scroll to position [893, 0]
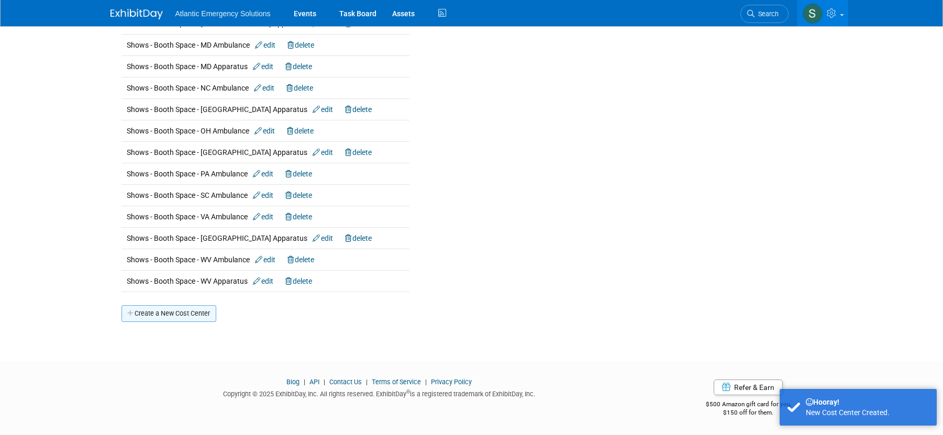
click at [177, 315] on link "Create a New Cost Center" at bounding box center [168, 313] width 95 height 17
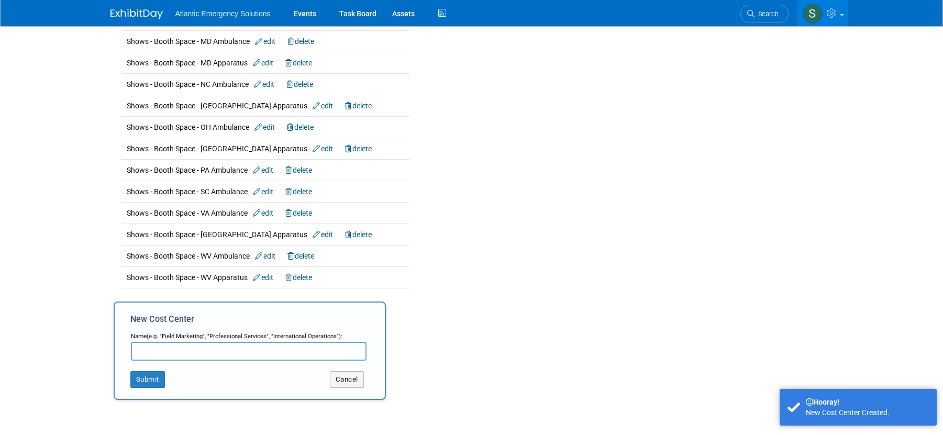
click at [190, 353] on input "text" at bounding box center [249, 351] width 236 height 19
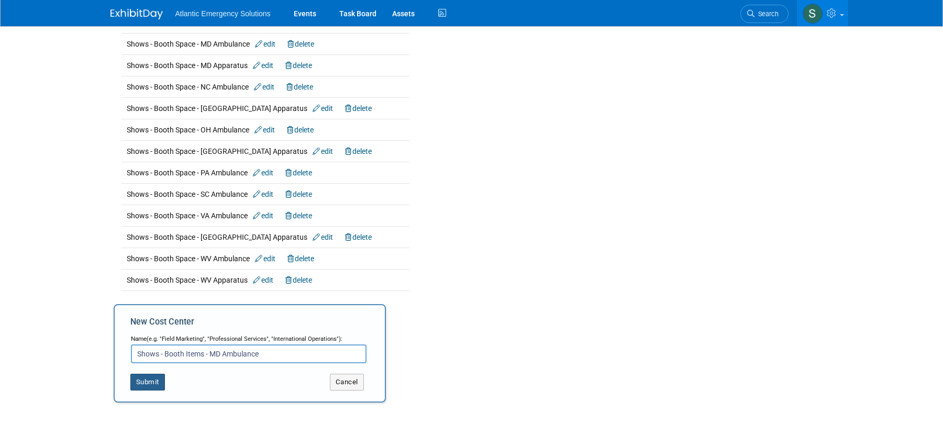
type input "Shows - Booth Items - MD Ambulance"
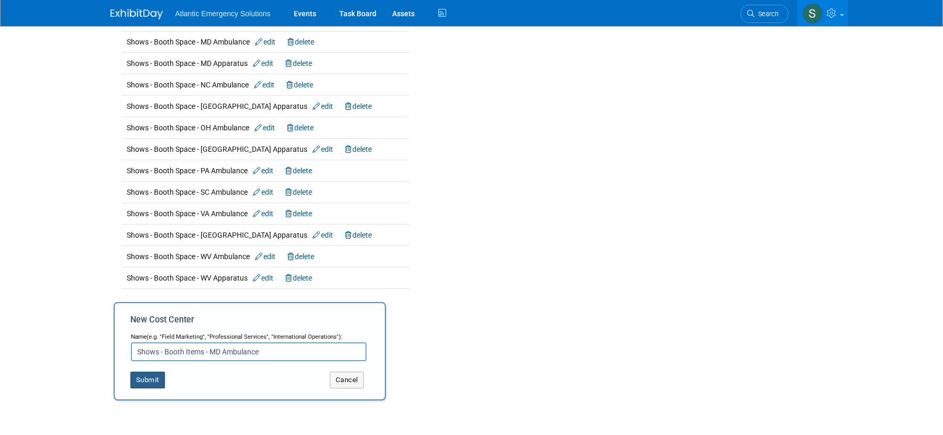
click at [150, 380] on button "Submit" at bounding box center [147, 380] width 35 height 17
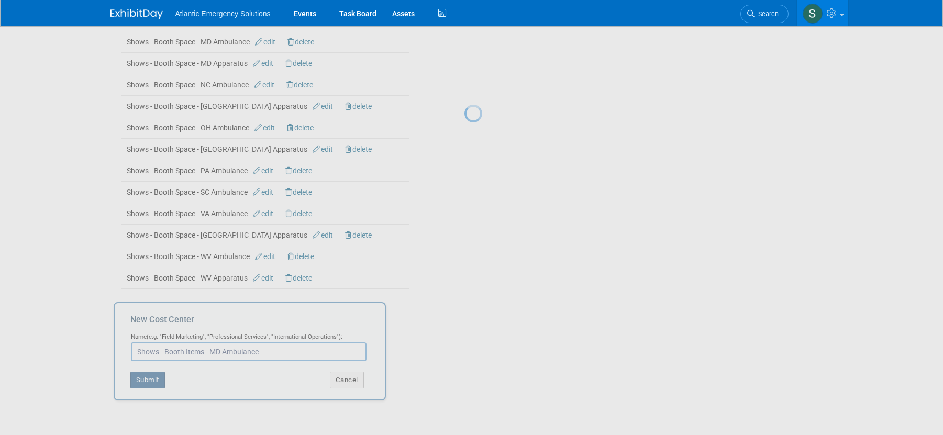
scroll to position [897, 0]
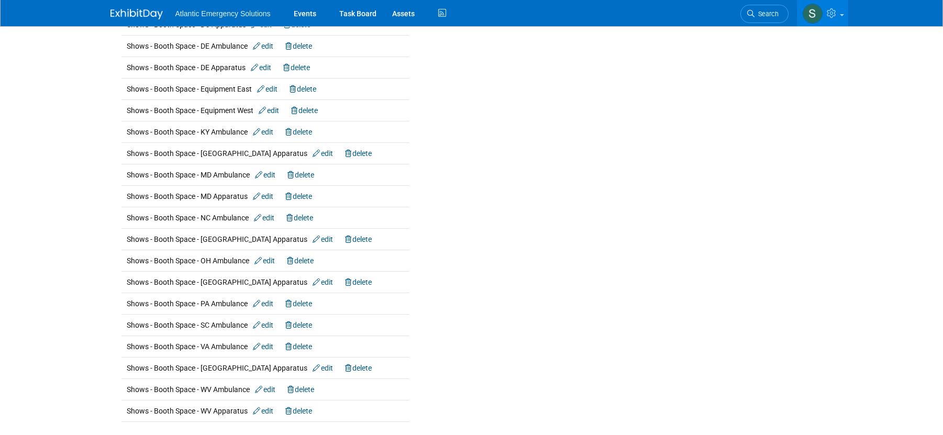
scroll to position [914, 0]
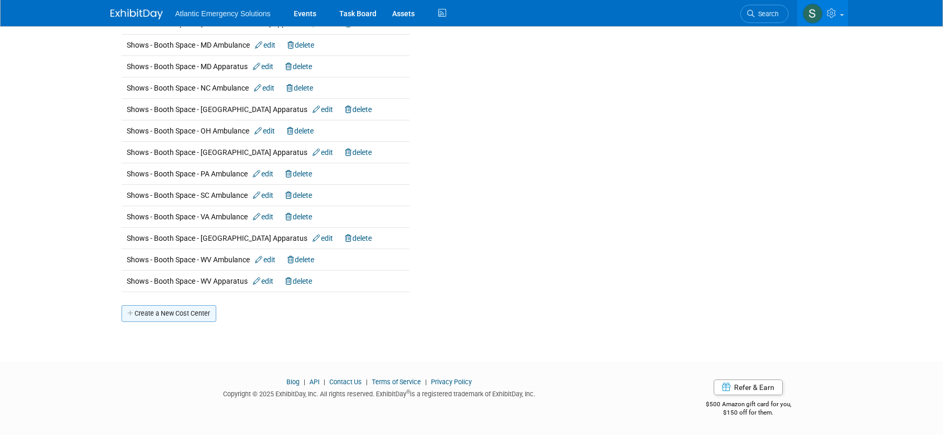
click at [157, 312] on link "Create a New Cost Center" at bounding box center [168, 313] width 95 height 17
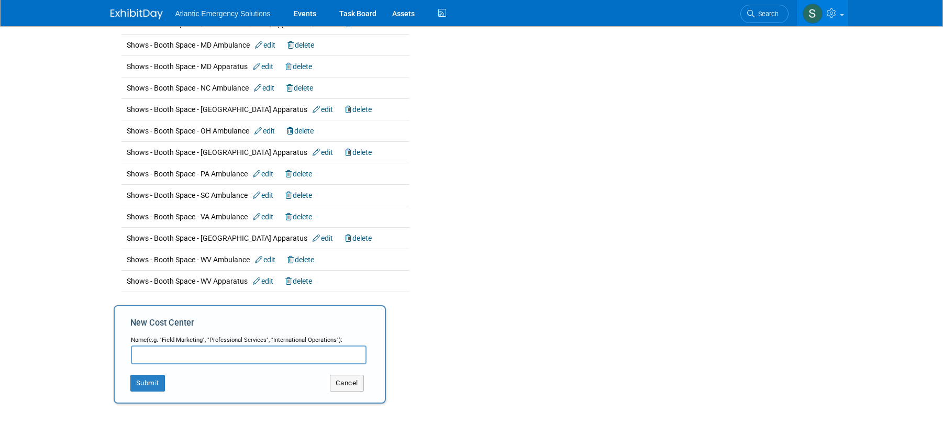
click at [153, 352] on input "text" at bounding box center [249, 355] width 236 height 19
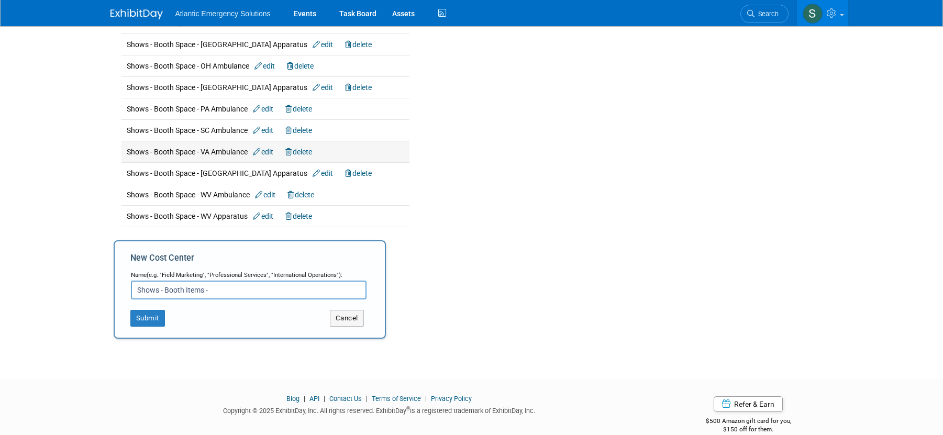
scroll to position [996, 0]
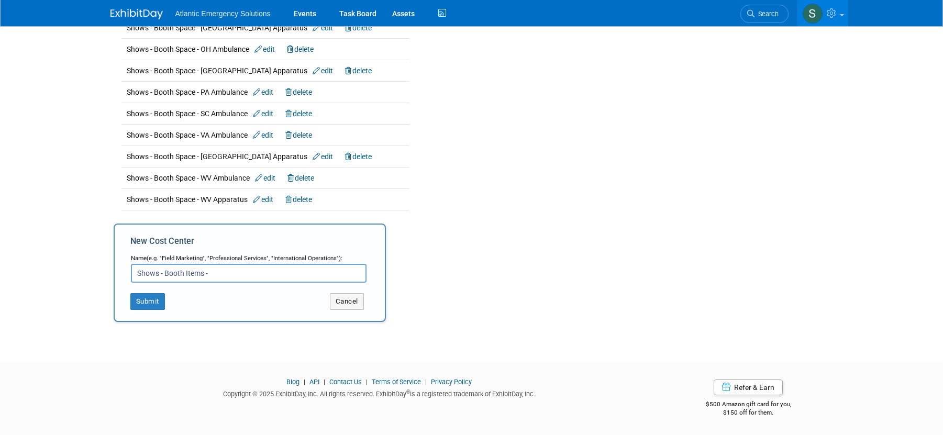
click at [233, 269] on input "Shows - Booth Items -" at bounding box center [249, 273] width 236 height 19
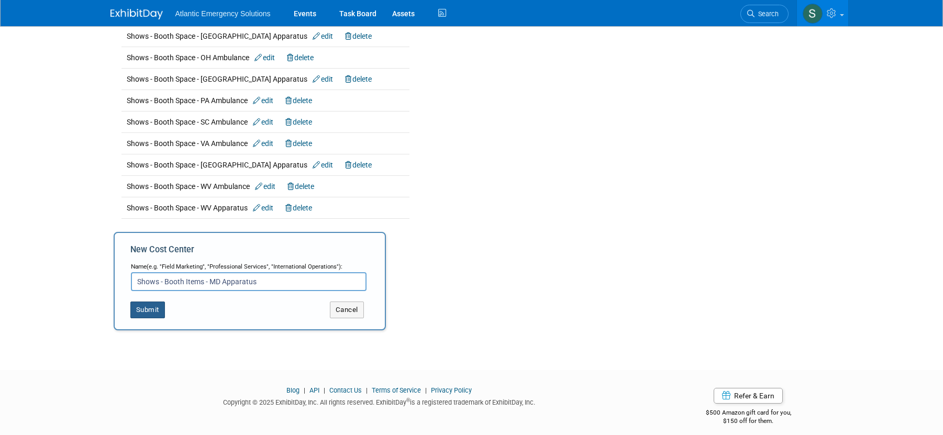
type input "Shows - Booth Items - MD Apparatus"
click at [153, 311] on button "Submit" at bounding box center [147, 310] width 35 height 17
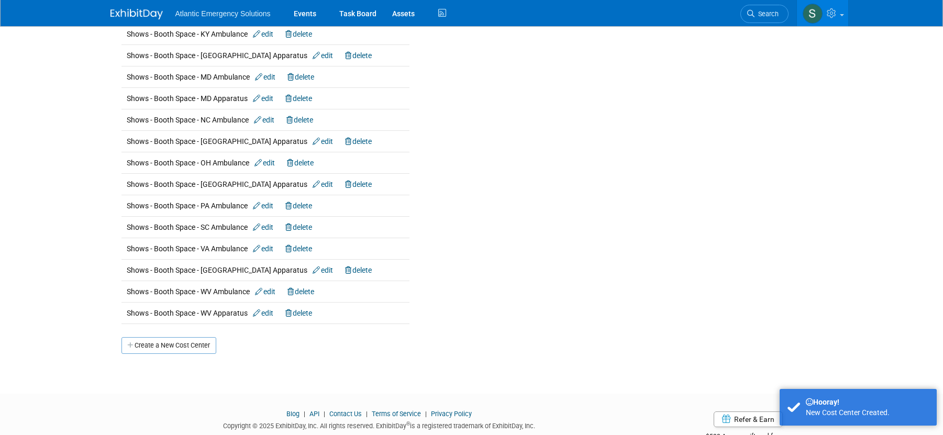
scroll to position [936, 0]
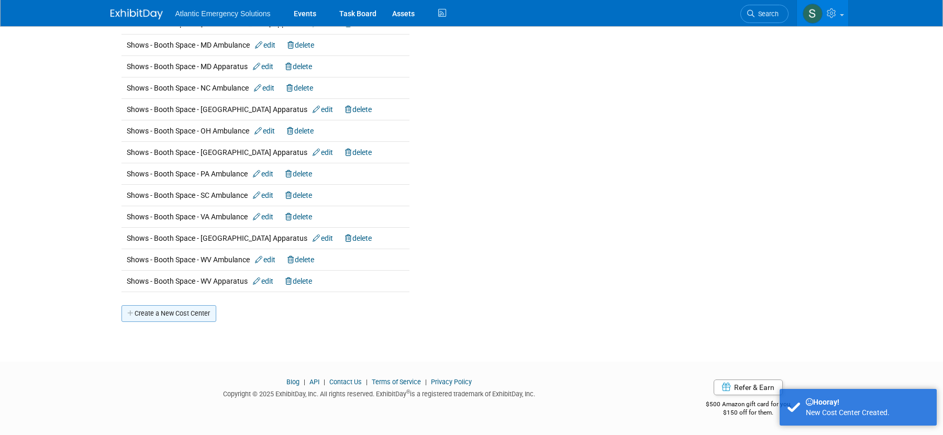
click at [172, 316] on link "Create a New Cost Center" at bounding box center [168, 313] width 95 height 17
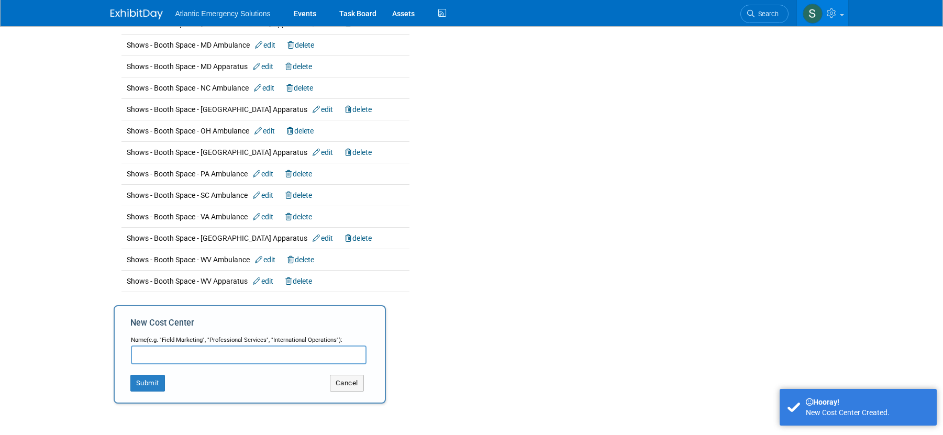
click at [181, 352] on input "text" at bounding box center [249, 355] width 236 height 19
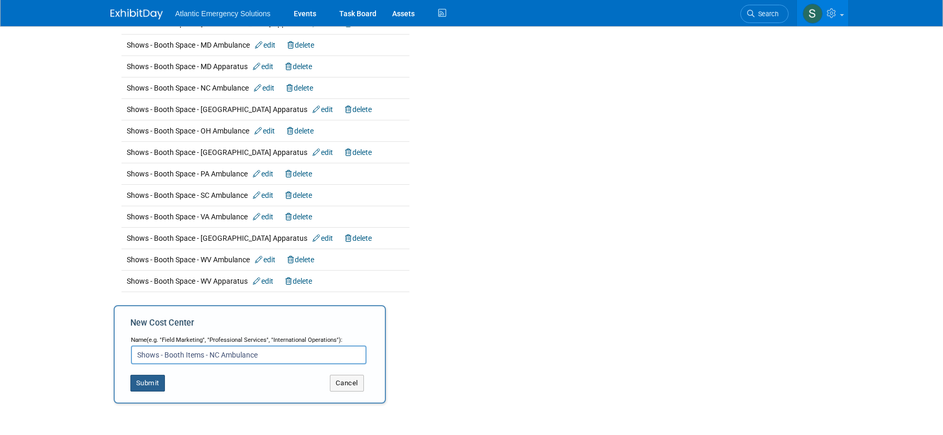
type input "Shows - Booth Items - NC Ambulance"
click at [142, 382] on button "Submit" at bounding box center [147, 383] width 35 height 17
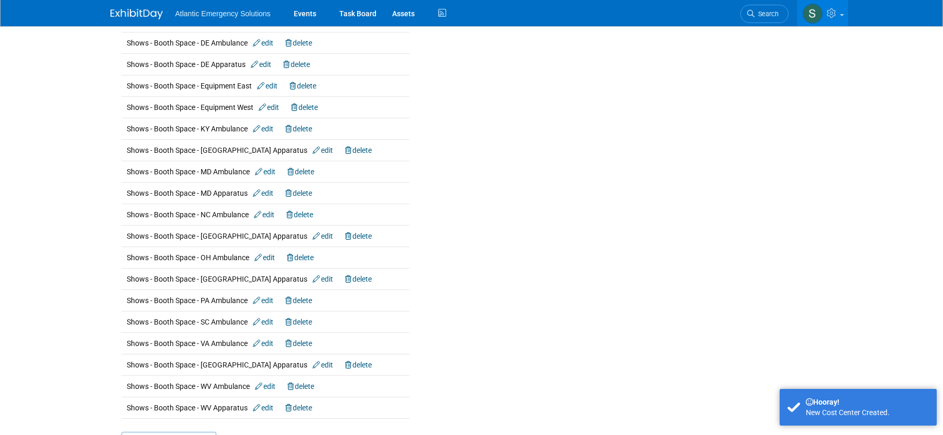
scroll to position [957, 0]
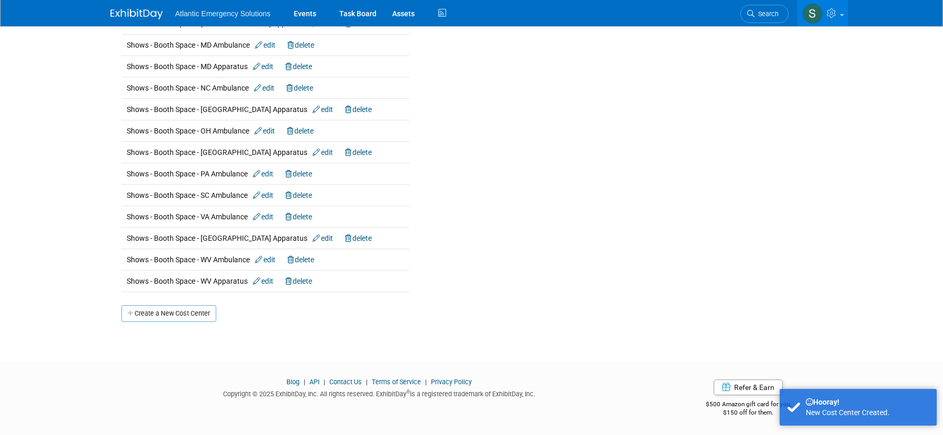
drag, startPoint x: 158, startPoint y: 314, endPoint x: 156, endPoint y: 322, distance: 8.3
click at [158, 314] on link "Create a New Cost Center" at bounding box center [168, 313] width 95 height 17
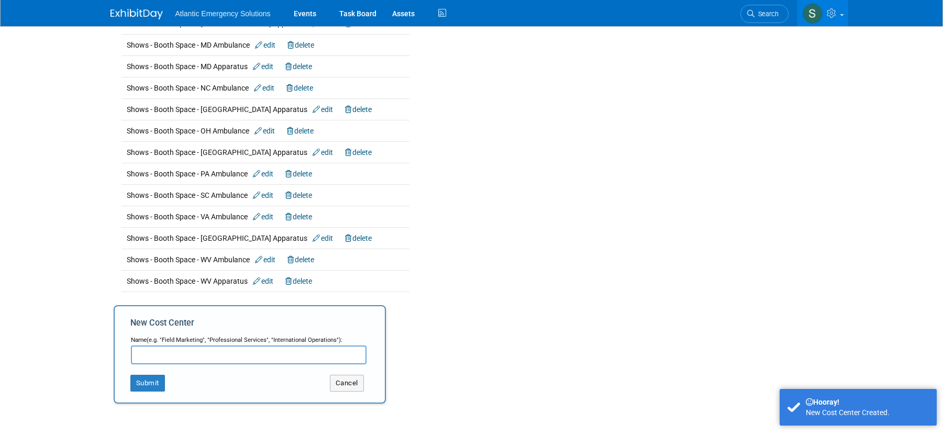
click at [175, 353] on input "text" at bounding box center [249, 355] width 236 height 19
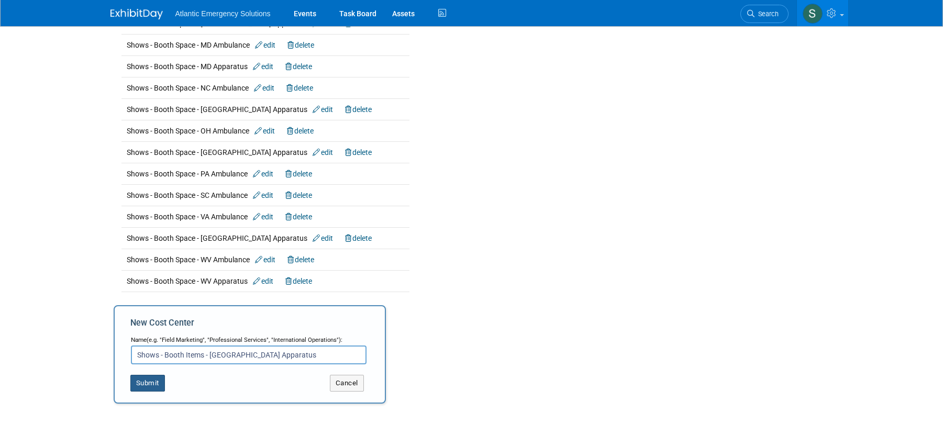
type input "Shows - Booth Items - NC Apparatus"
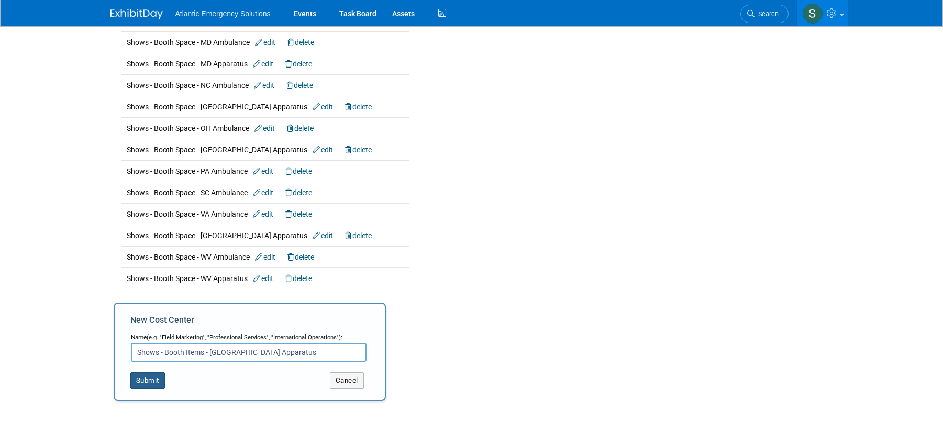
click at [151, 383] on button "Submit" at bounding box center [147, 380] width 35 height 17
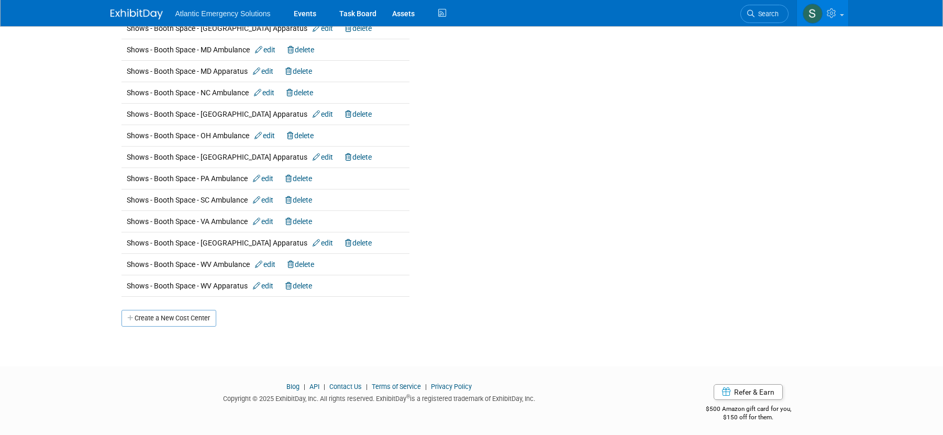
scroll to position [979, 0]
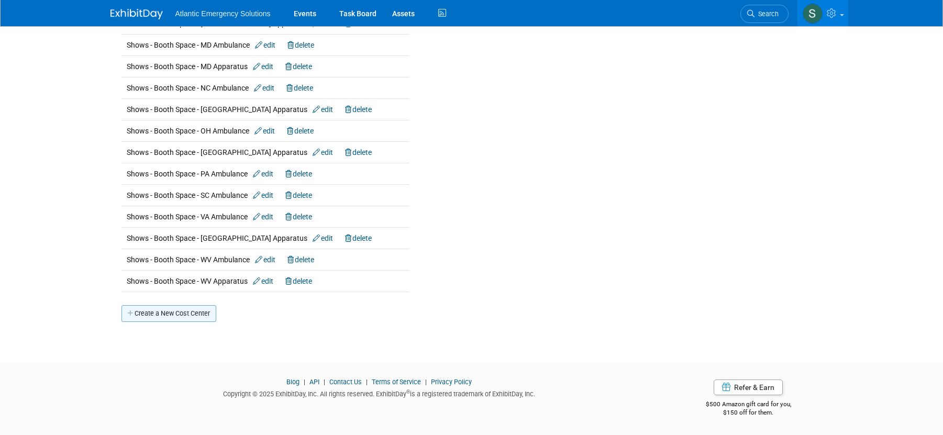
click at [160, 314] on link "Create a New Cost Center" at bounding box center [168, 313] width 95 height 17
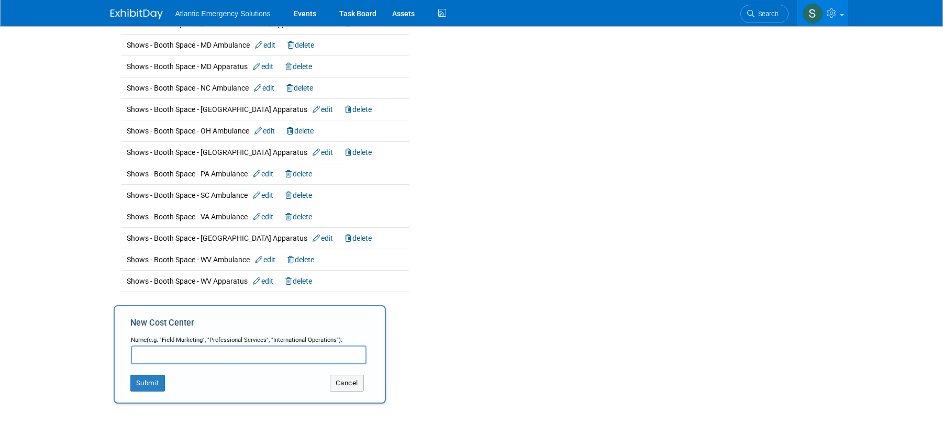
click at [163, 362] on input "text" at bounding box center [249, 355] width 236 height 19
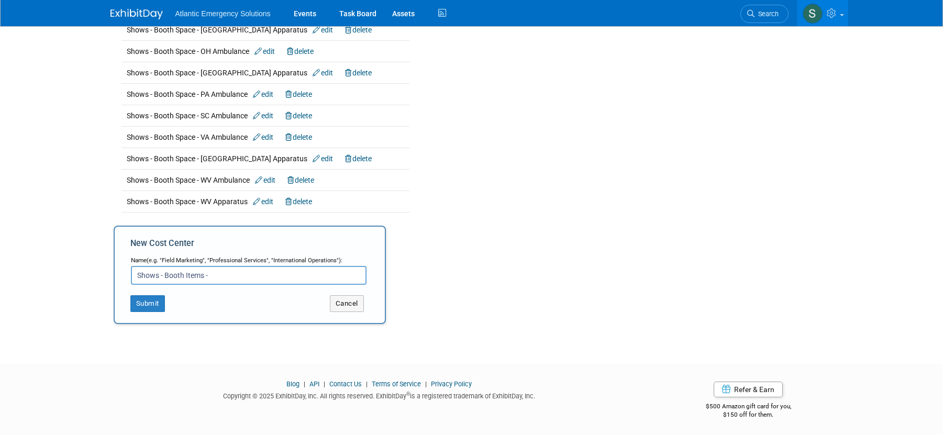
scroll to position [1060, 0]
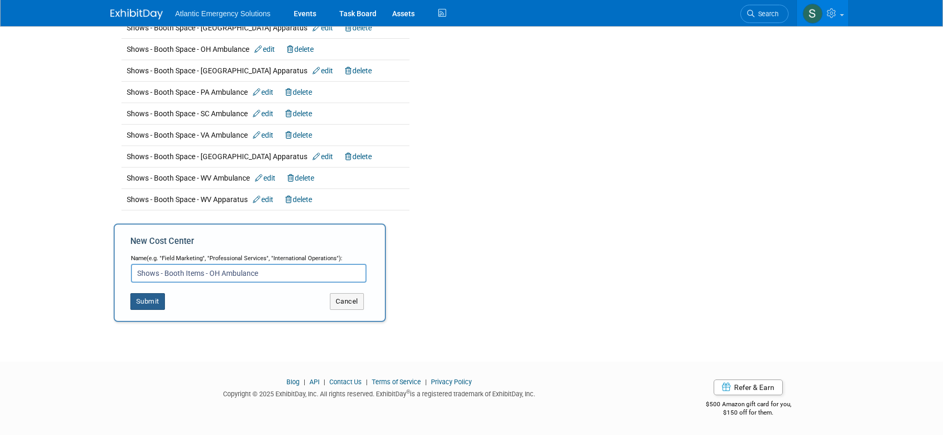
type input "Shows - Booth Items - OH Ambulance"
click at [153, 307] on button "Submit" at bounding box center [147, 301] width 35 height 17
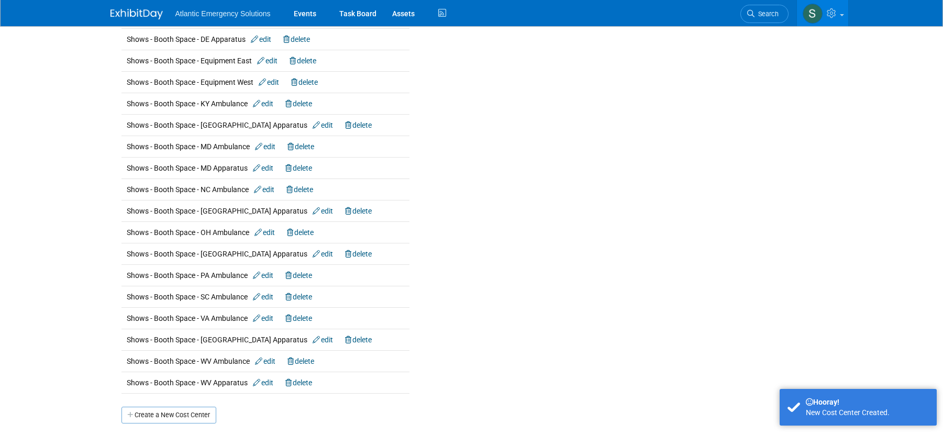
scroll to position [1000, 0]
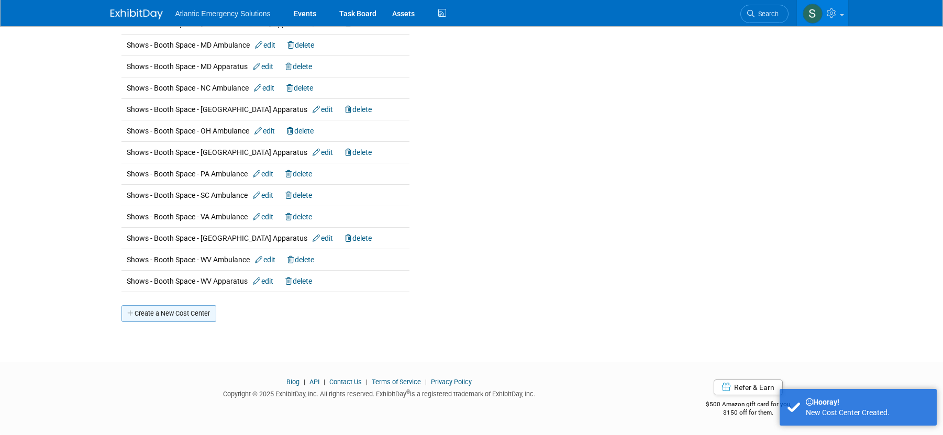
click at [186, 315] on link "Create a New Cost Center" at bounding box center [168, 313] width 95 height 17
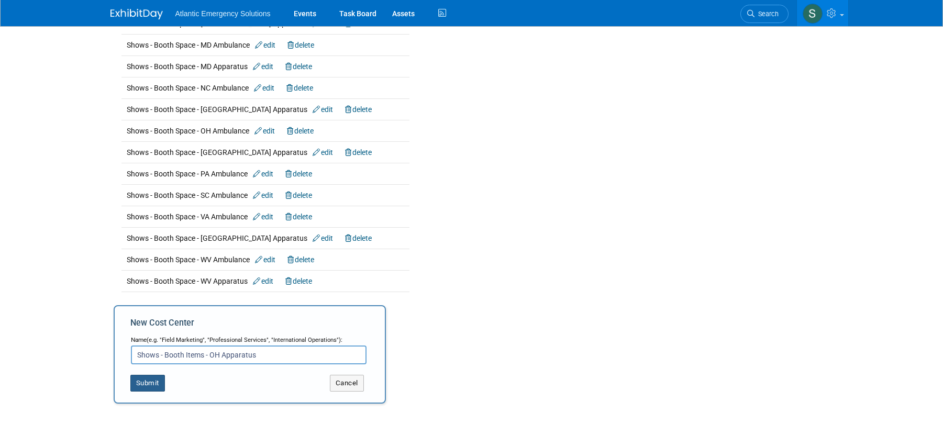
type input "Shows - Booth Items - OH Apparatus"
click at [148, 385] on button "Submit" at bounding box center [147, 383] width 35 height 17
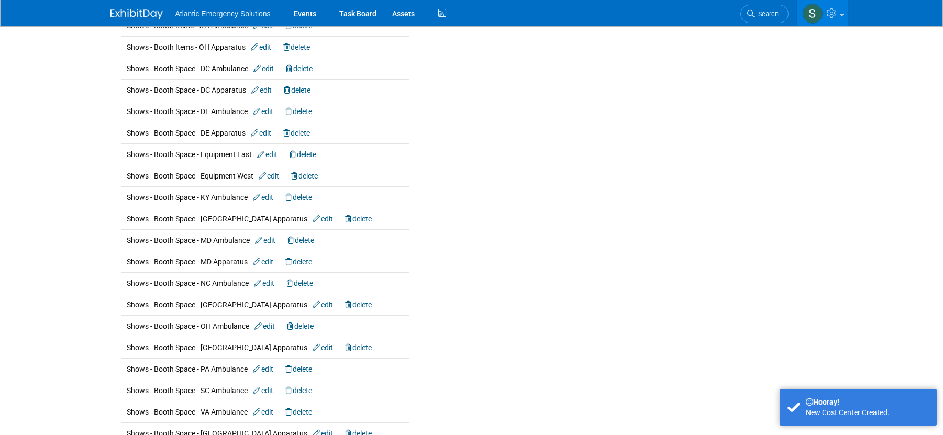
scroll to position [1022, 0]
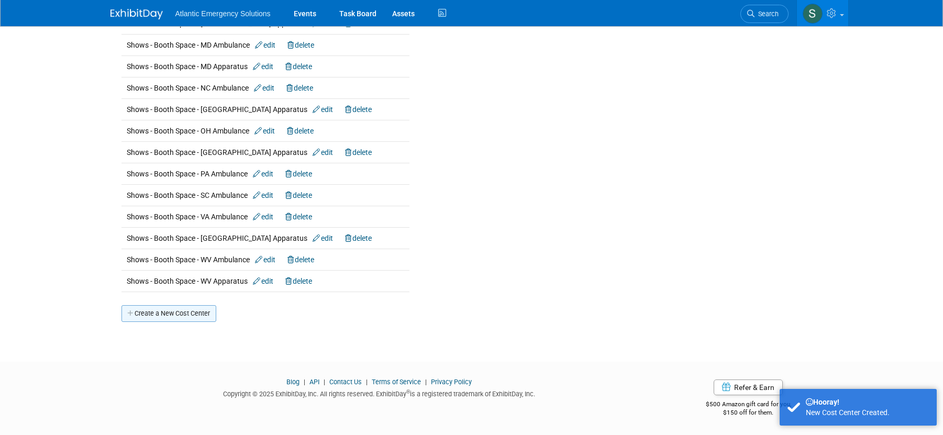
click at [203, 312] on link "Create a New Cost Center" at bounding box center [168, 313] width 95 height 17
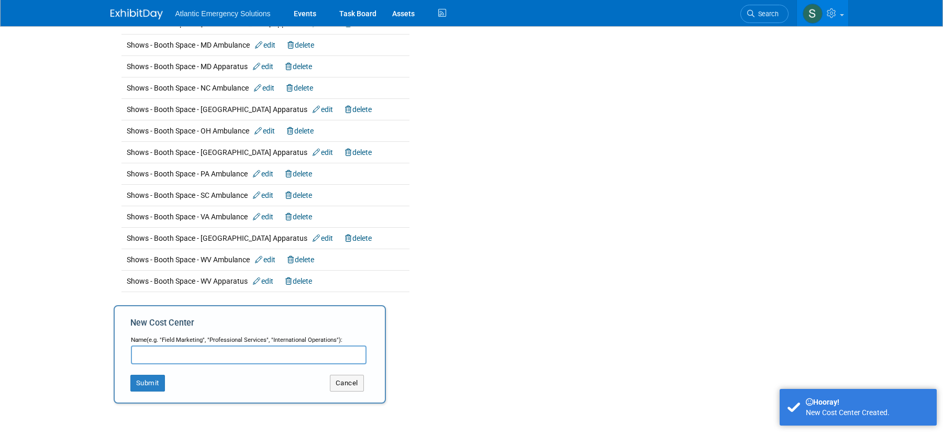
click at [156, 352] on input "text" at bounding box center [249, 355] width 236 height 19
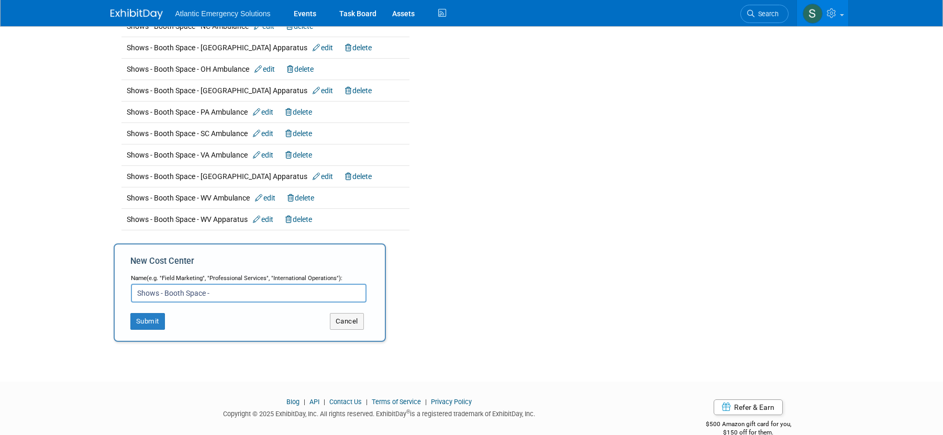
scroll to position [1103, 0]
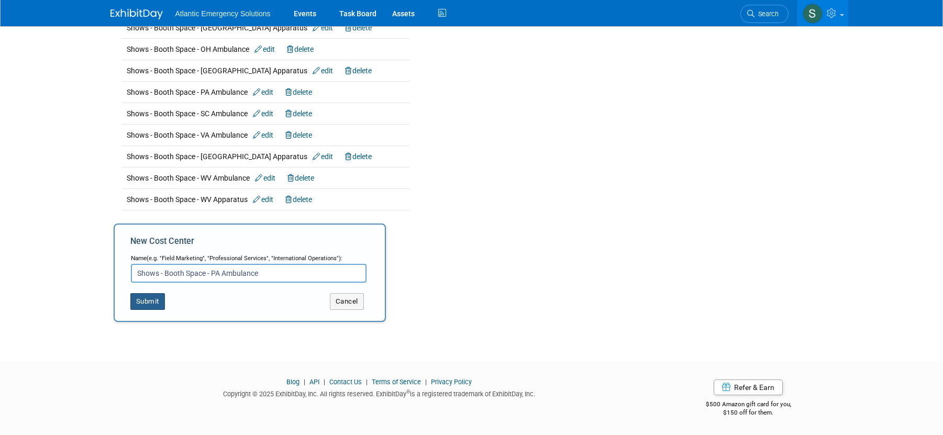
click at [144, 305] on button "Submit" at bounding box center [147, 301] width 35 height 17
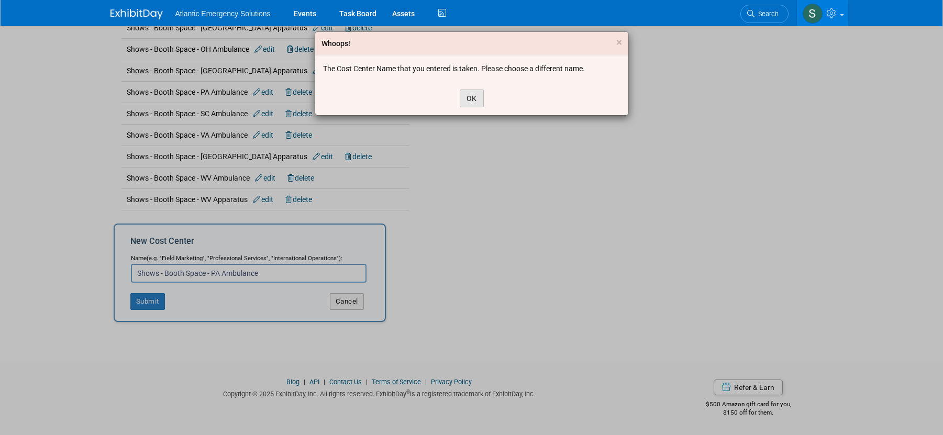
click at [480, 100] on button "OK" at bounding box center [472, 99] width 24 height 18
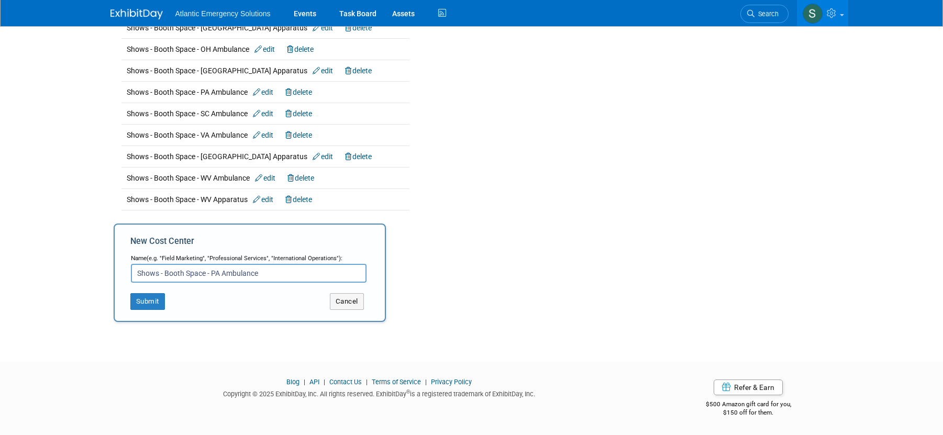
drag, startPoint x: 203, startPoint y: 274, endPoint x: 272, endPoint y: 312, distance: 79.5
click at [202, 274] on input "Shows - Booth Space - PA Ambulance" at bounding box center [249, 273] width 236 height 19
type input "Shows - Booth Items - PA Ambulance"
click at [138, 300] on button "Submit" at bounding box center [147, 301] width 35 height 17
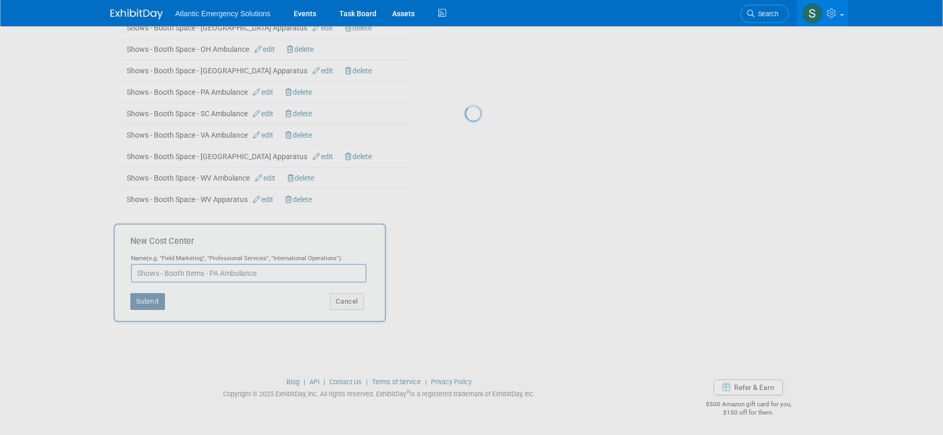
scroll to position [1102, 0]
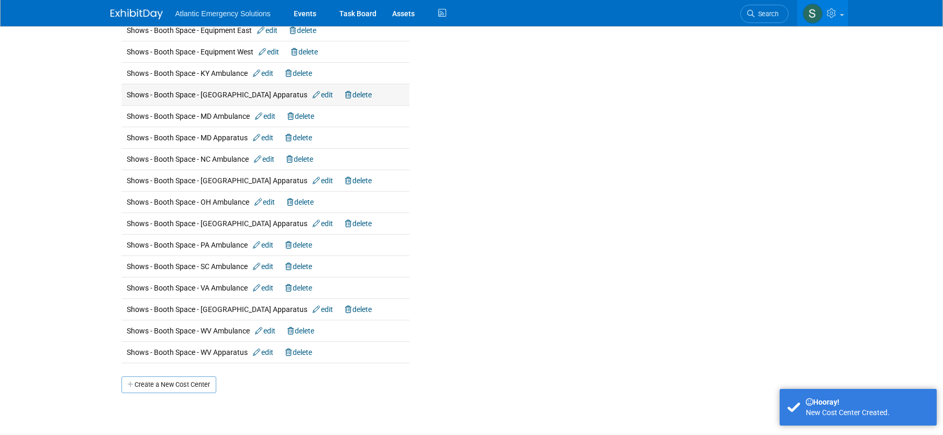
scroll to position [1043, 0]
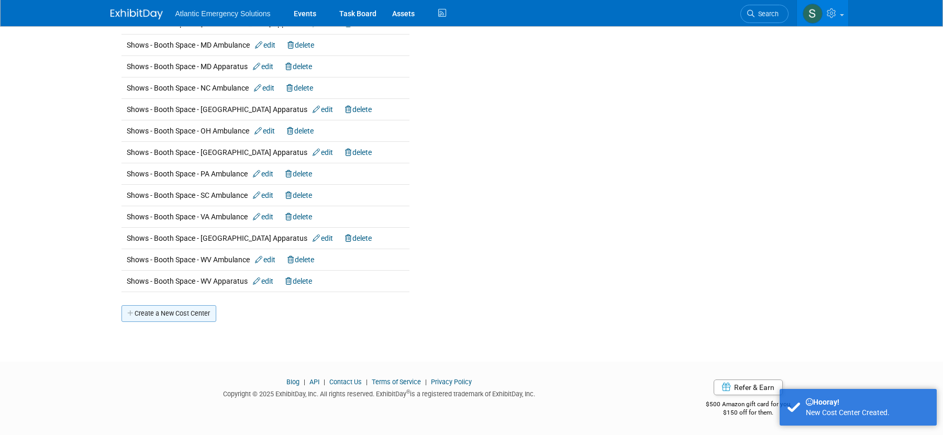
click at [181, 313] on link "Create a New Cost Center" at bounding box center [168, 313] width 95 height 17
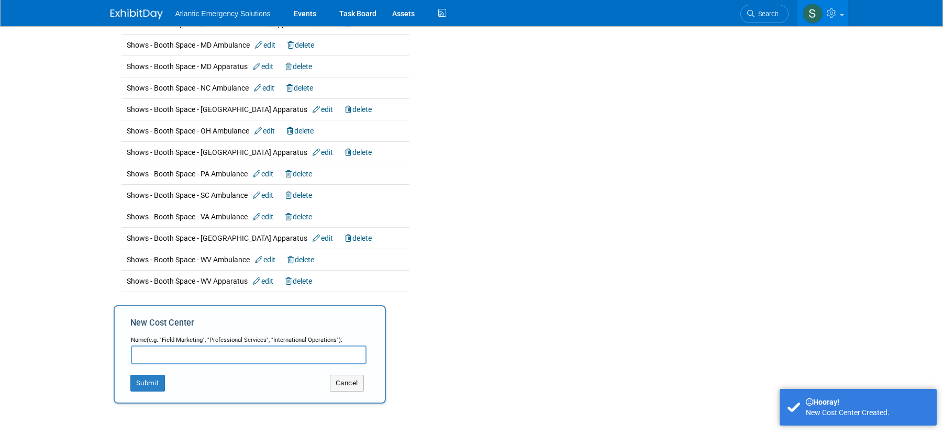
click at [171, 357] on input "text" at bounding box center [249, 355] width 236 height 19
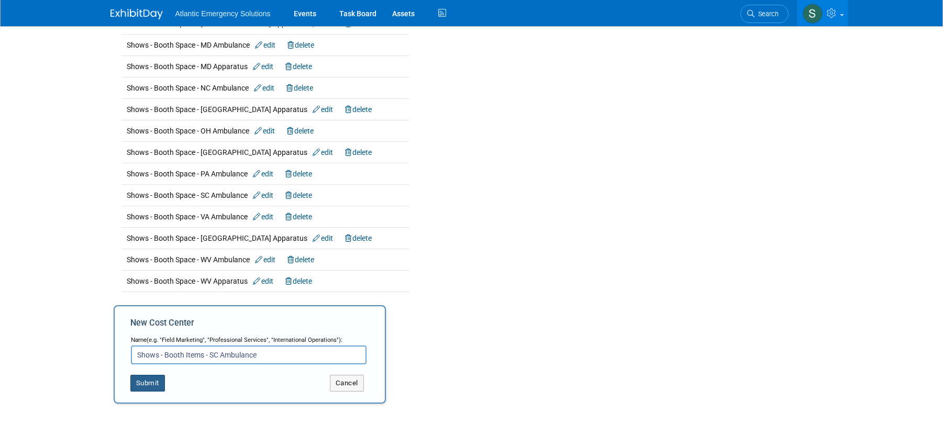
type input "Shows - Booth Items - SC Ambulance"
click at [141, 386] on button "Submit" at bounding box center [147, 383] width 35 height 17
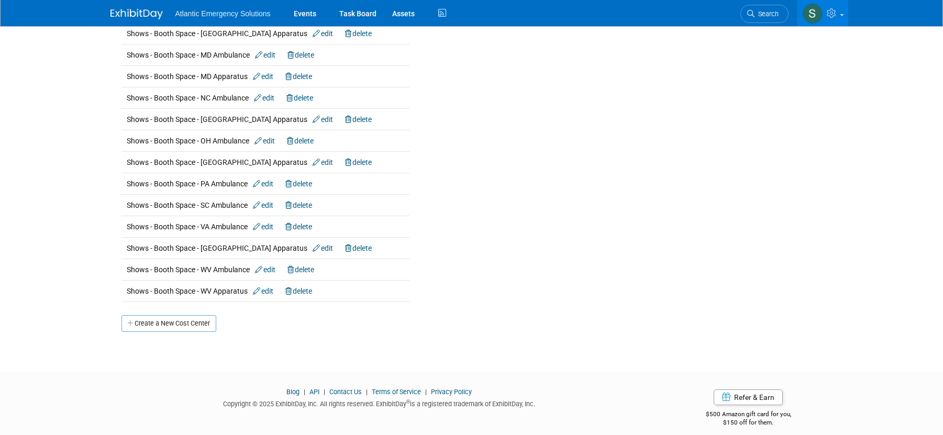
scroll to position [1065, 0]
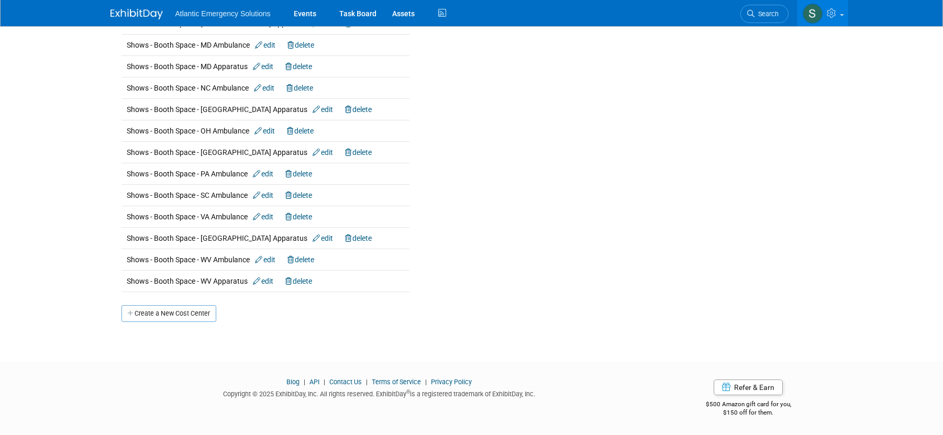
click at [174, 314] on link "Create a New Cost Center" at bounding box center [168, 313] width 95 height 17
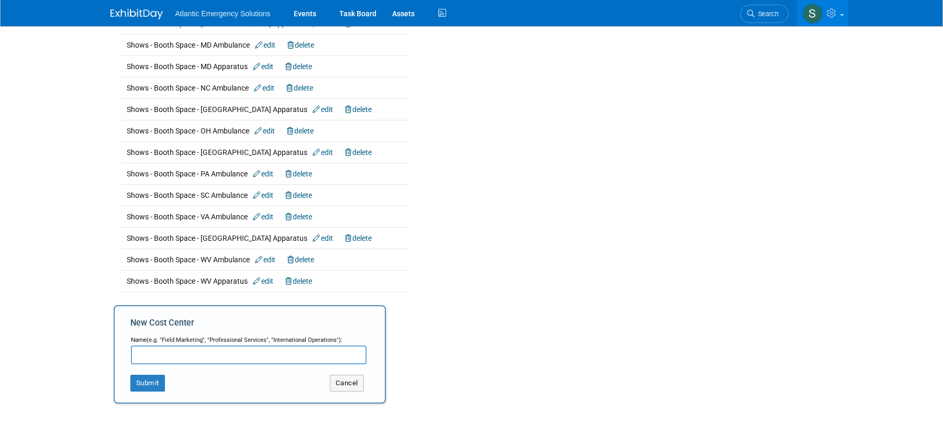
click at [198, 358] on input "text" at bounding box center [249, 355] width 236 height 19
type input "Shows - Booth Items - VA Ambulance"
click at [148, 381] on button "Submit" at bounding box center [147, 383] width 35 height 17
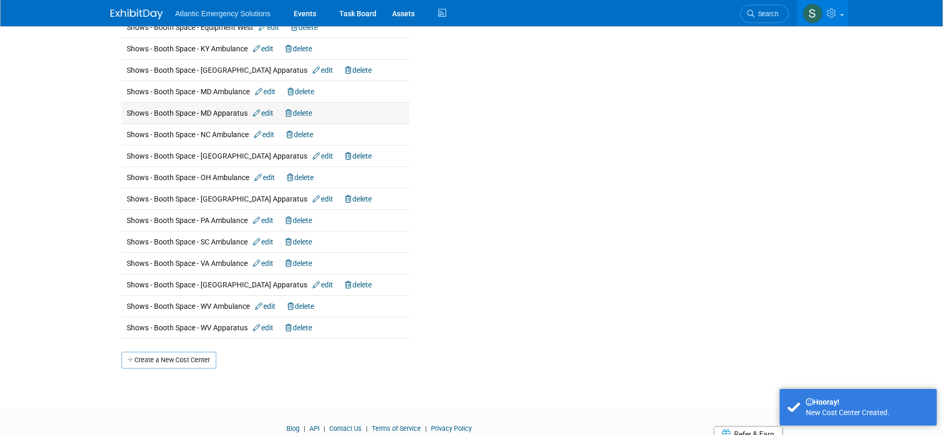
scroll to position [1086, 0]
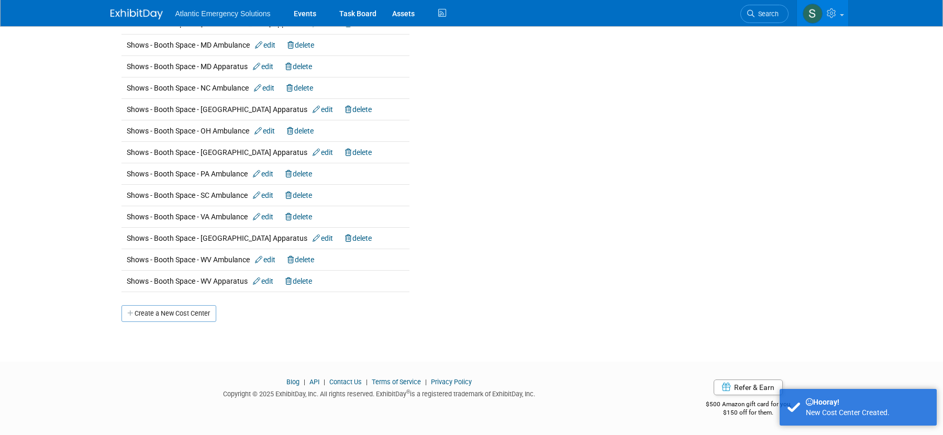
click at [132, 302] on div "Create a New Cost Center" at bounding box center [472, 307] width 716 height 30
click at [136, 319] on link "Create a New Cost Center" at bounding box center [168, 313] width 95 height 17
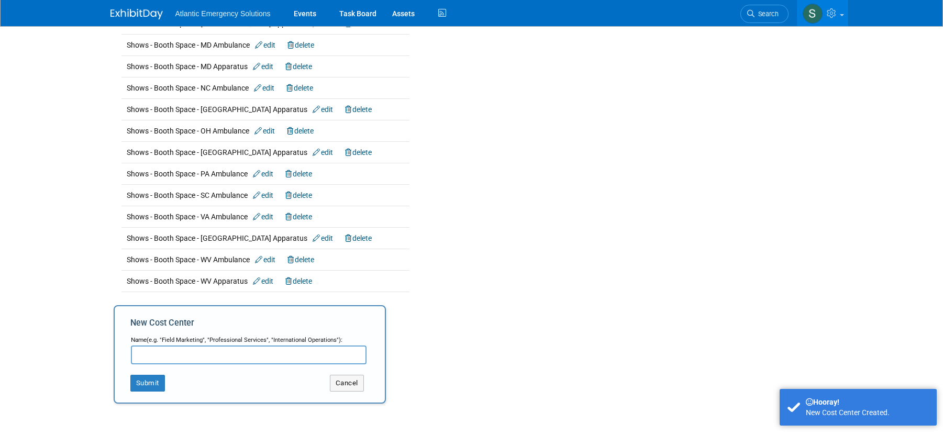
click at [161, 356] on input "text" at bounding box center [249, 355] width 236 height 19
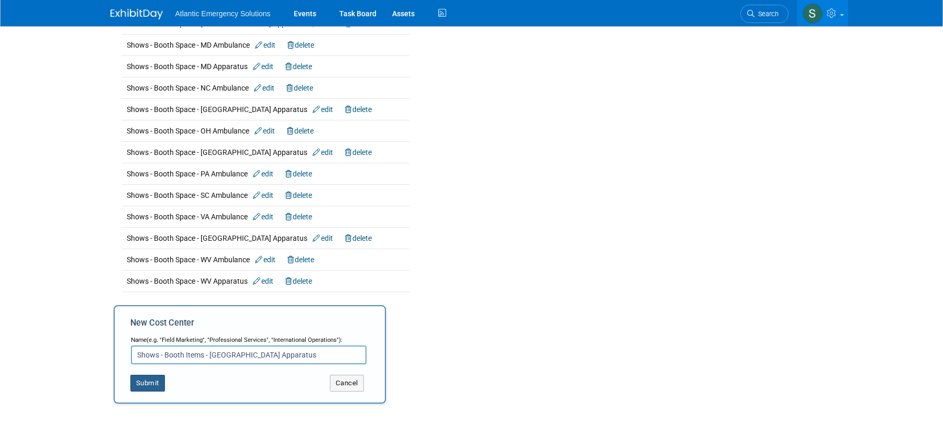
type input "Shows - Booth Items - [GEOGRAPHIC_DATA] Apparatus"
click at [147, 385] on button "Submit" at bounding box center [147, 383] width 35 height 17
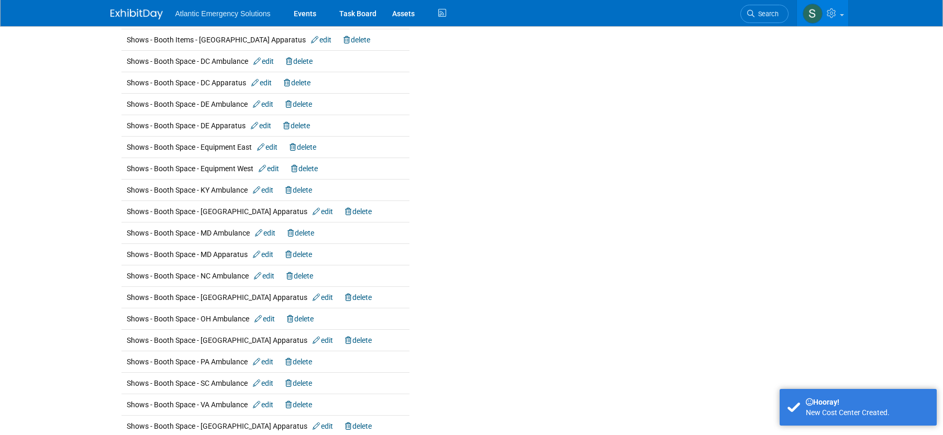
scroll to position [1108, 0]
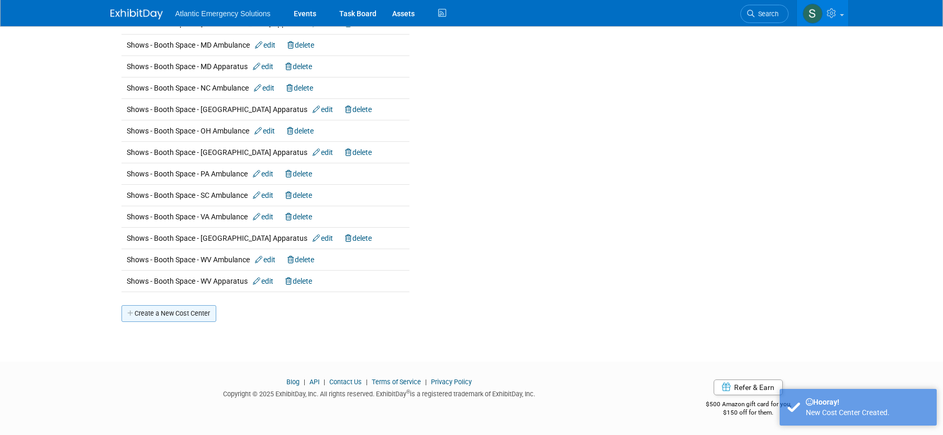
click at [172, 312] on link "Create a New Cost Center" at bounding box center [168, 313] width 95 height 17
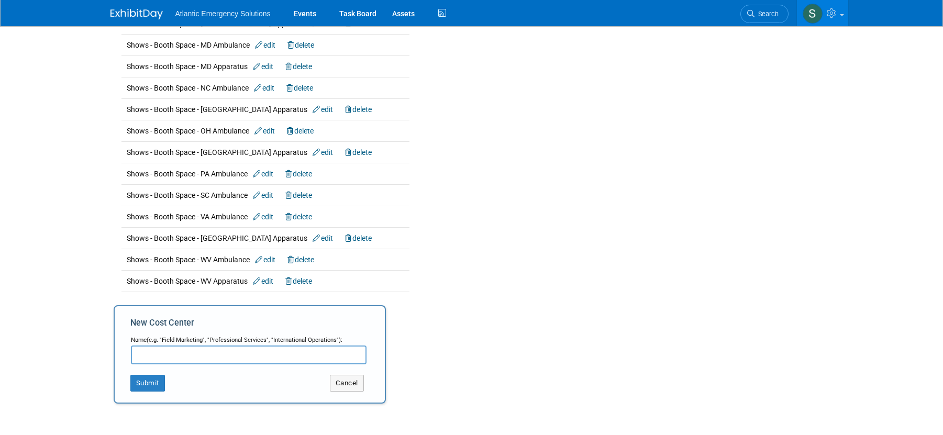
click at [166, 359] on input "text" at bounding box center [249, 355] width 236 height 19
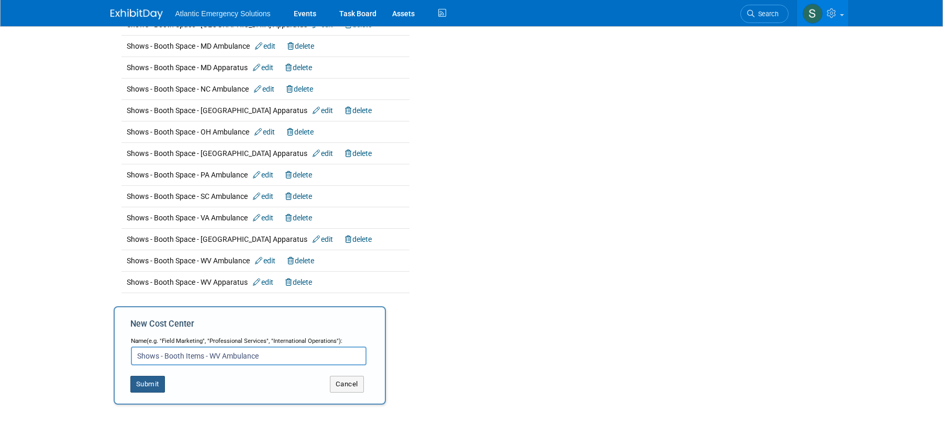
type input "Shows - Booth Items - WV Ambulance"
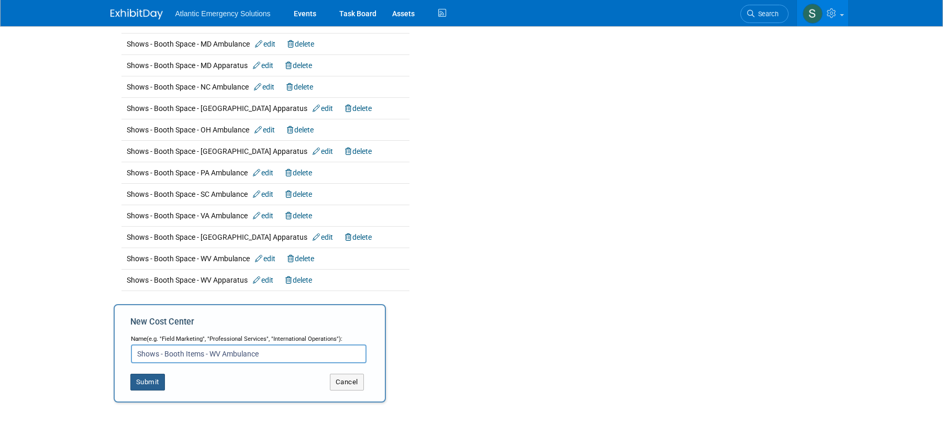
click at [151, 381] on button "Submit" at bounding box center [147, 382] width 35 height 17
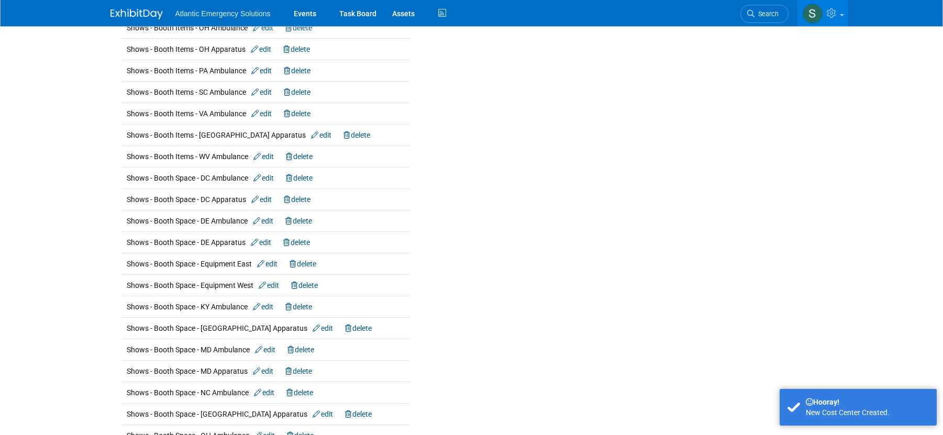
scroll to position [1129, 0]
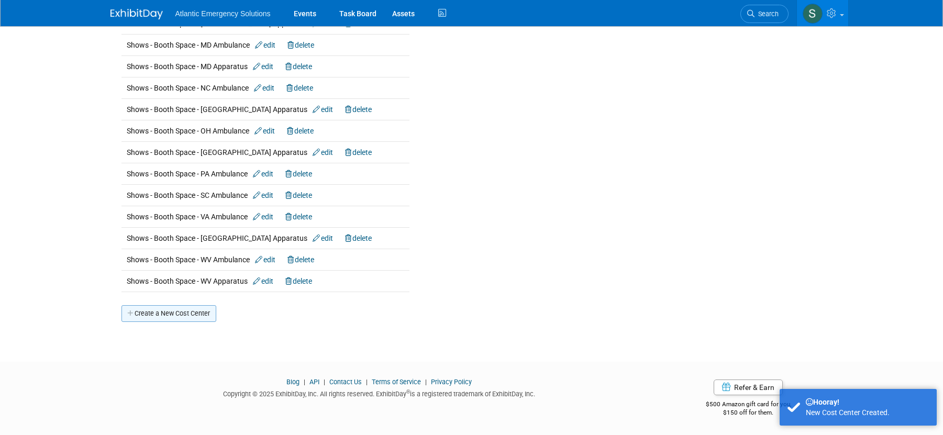
click at [163, 312] on link "Create a New Cost Center" at bounding box center [168, 313] width 95 height 17
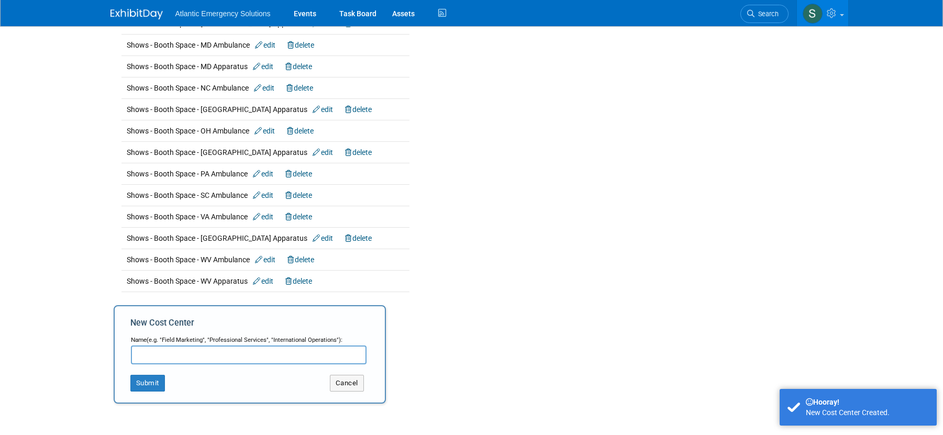
click at [174, 351] on input "text" at bounding box center [249, 355] width 236 height 19
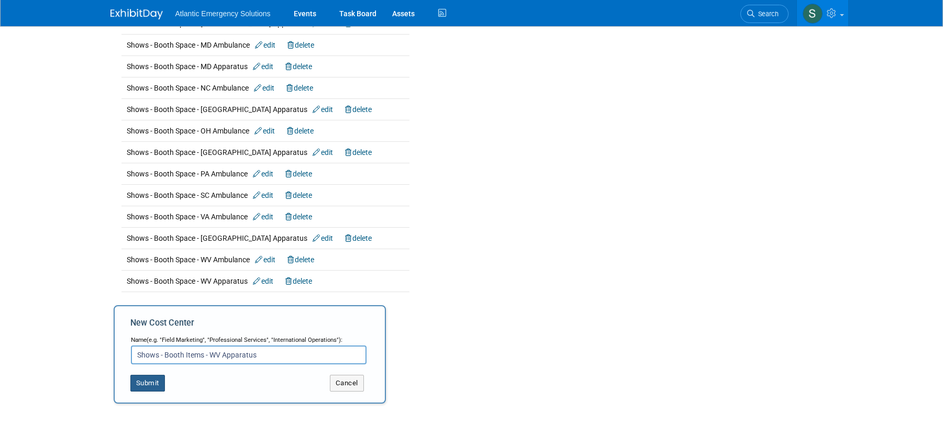
type input "Shows - Booth Items - WV Apparatus"
click at [151, 383] on button "Submit" at bounding box center [147, 383] width 35 height 17
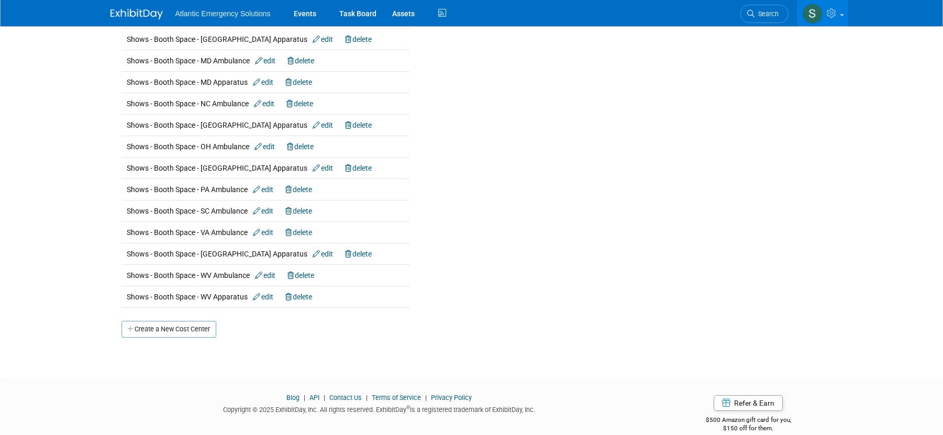
scroll to position [1151, 0]
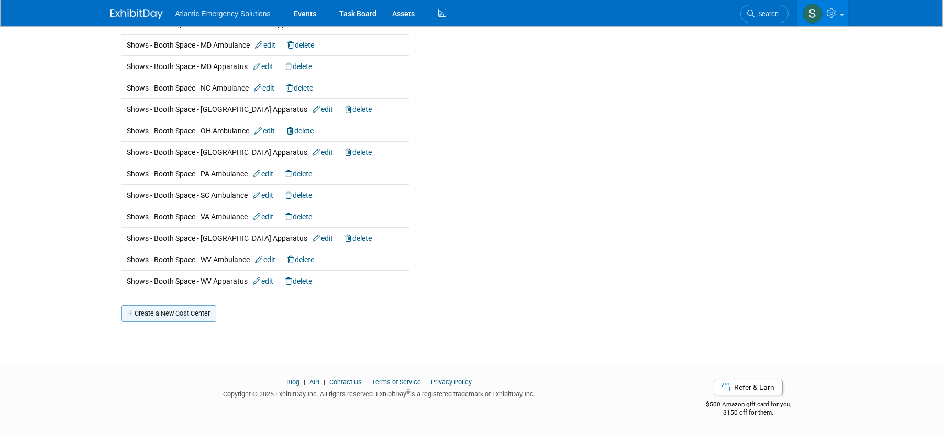
click at [188, 317] on link "Create a New Cost Center" at bounding box center [168, 313] width 95 height 17
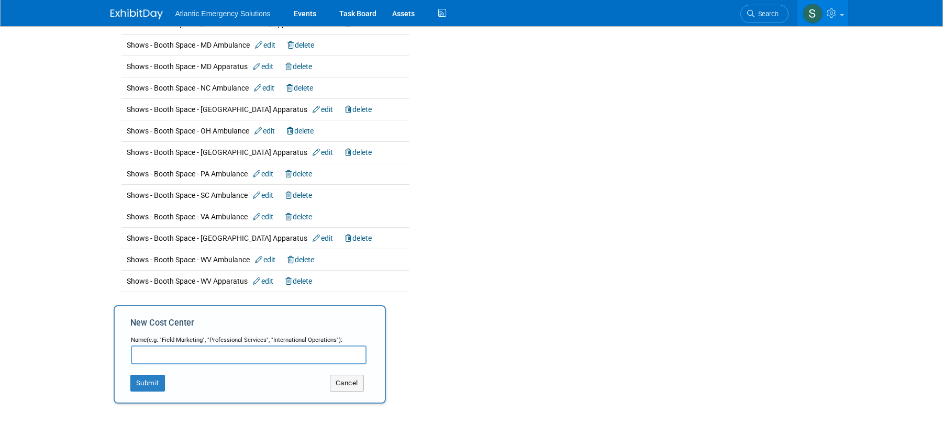
click at [165, 355] on input "text" at bounding box center [249, 355] width 236 height 19
type input "Shows - Travel & Ent - DC Ambulance"
click at [152, 381] on button "Submit" at bounding box center [147, 383] width 35 height 17
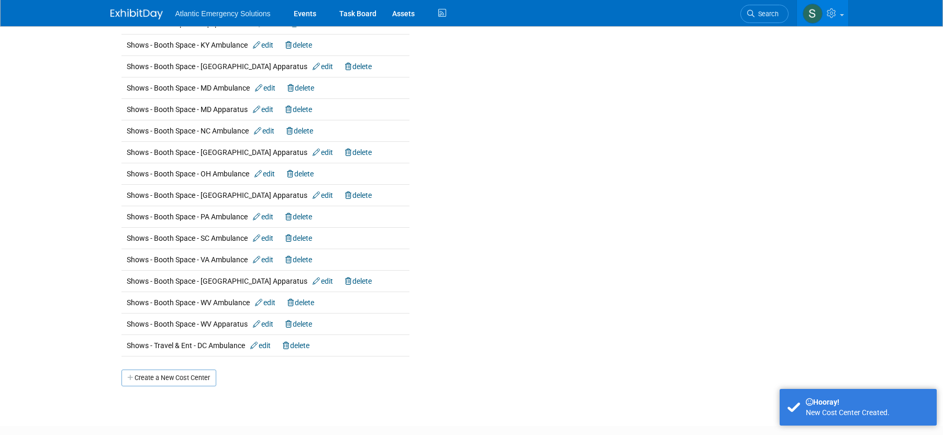
scroll to position [1172, 0]
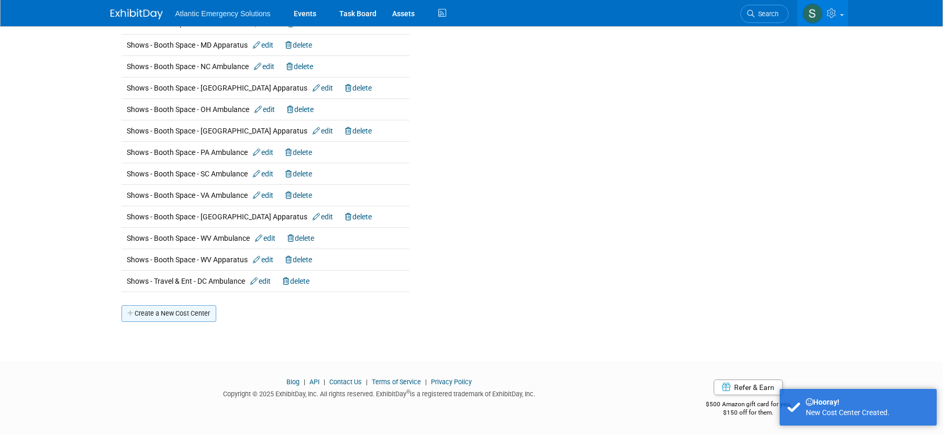
click at [159, 313] on link "Create a New Cost Center" at bounding box center [168, 313] width 95 height 17
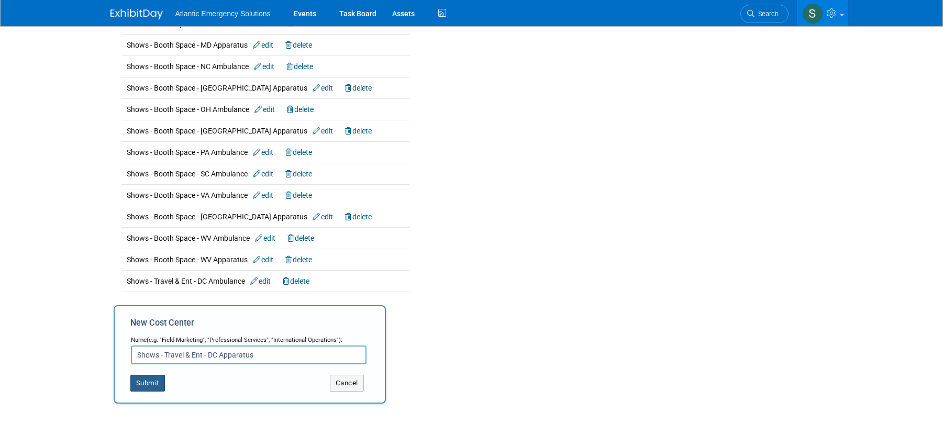
type input "Shows - Travel & Ent - DC Apparatus"
click at [156, 375] on button "Submit" at bounding box center [147, 383] width 35 height 17
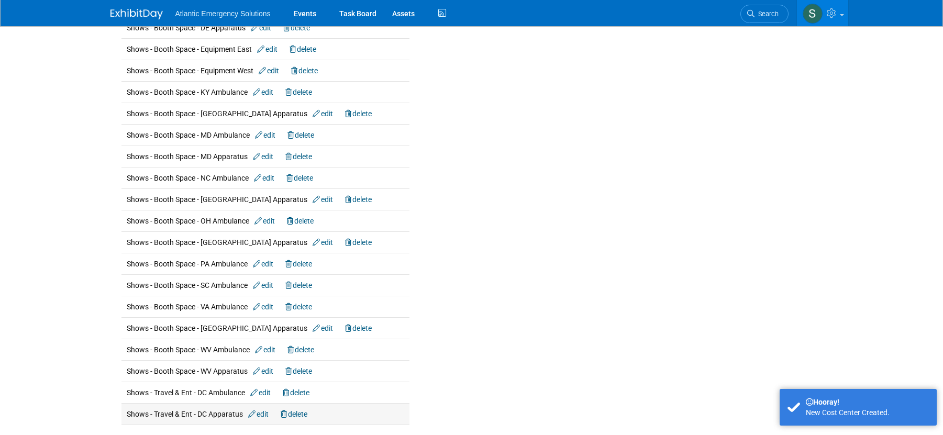
scroll to position [1193, 0]
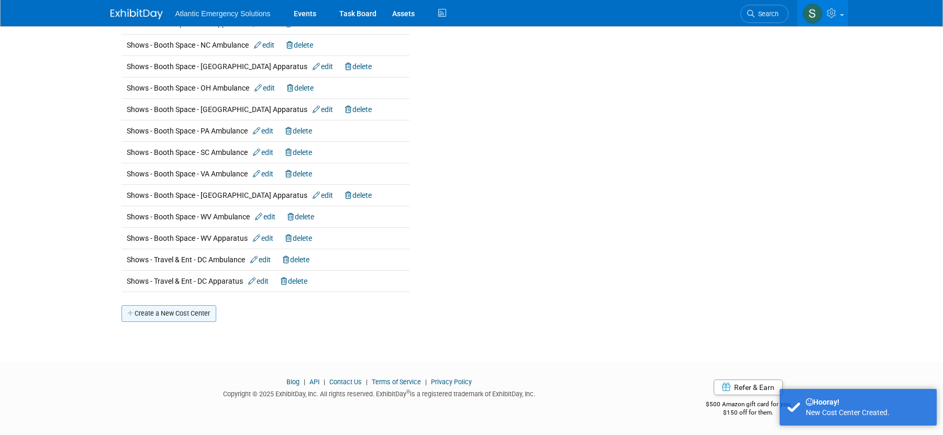
click at [164, 313] on link "Create a New Cost Center" at bounding box center [168, 313] width 95 height 17
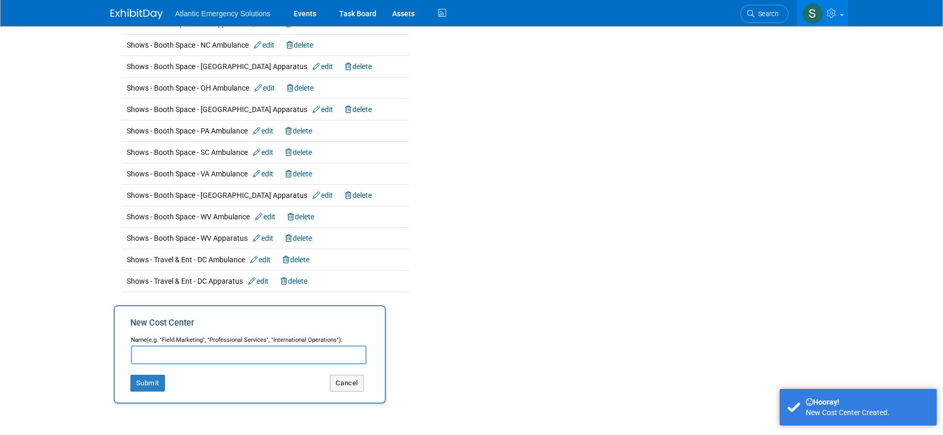
click at [158, 351] on input "text" at bounding box center [249, 355] width 236 height 19
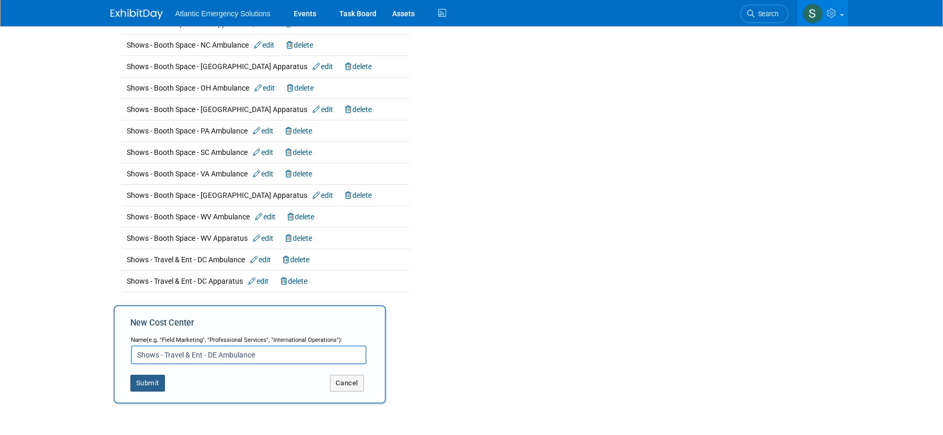
type input "Shows - Travel & Ent - DE Ambulance"
click at [152, 388] on button "Submit" at bounding box center [147, 383] width 35 height 17
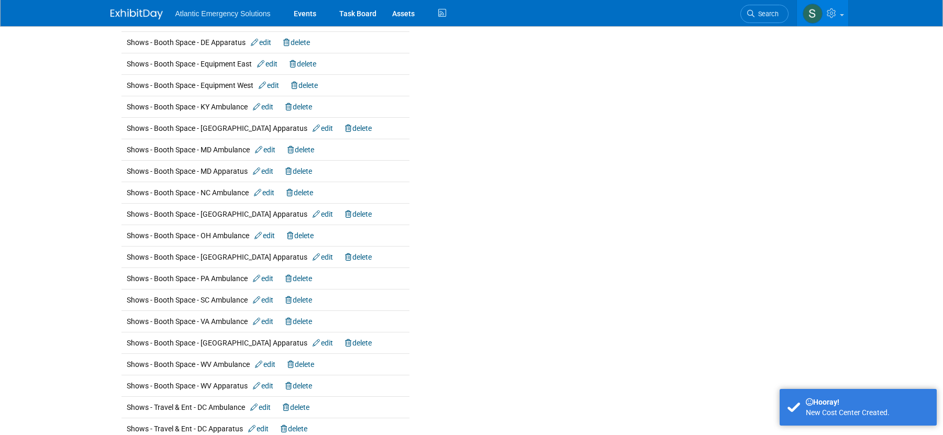
scroll to position [1215, 0]
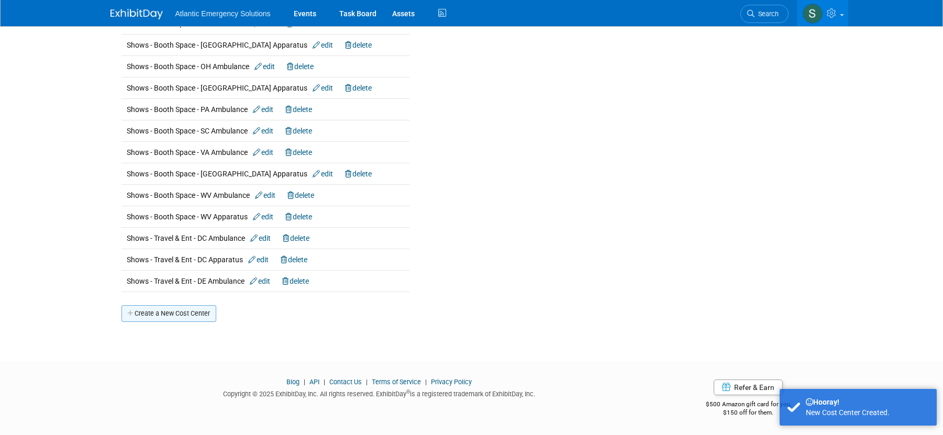
click at [158, 317] on link "Create a New Cost Center" at bounding box center [168, 313] width 95 height 17
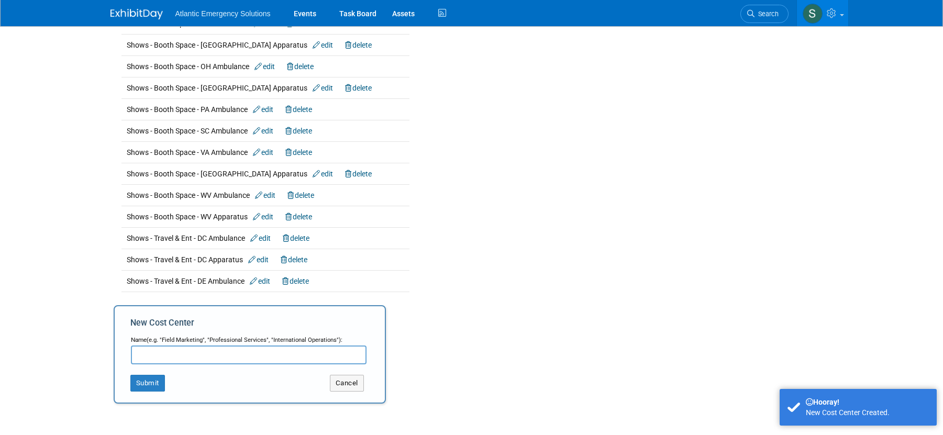
click at [155, 357] on input "text" at bounding box center [249, 355] width 236 height 19
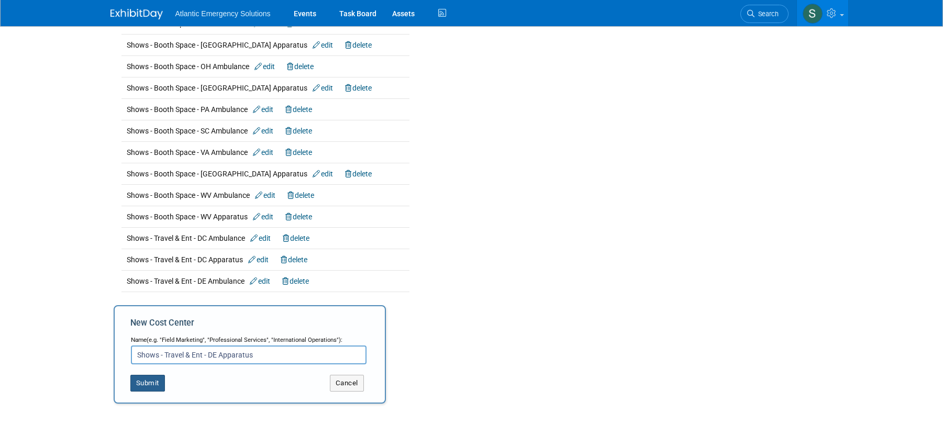
type input "Shows - Travel & Ent - DE Apparatus"
click at [150, 380] on button "Submit" at bounding box center [147, 383] width 35 height 17
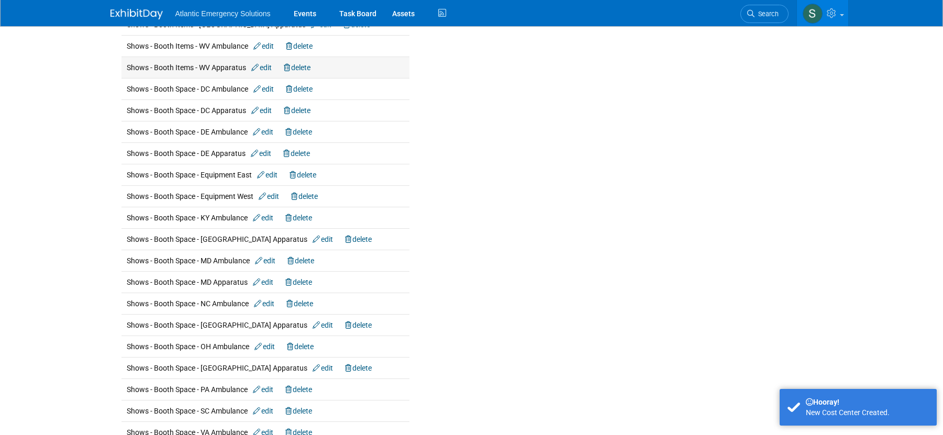
scroll to position [1236, 0]
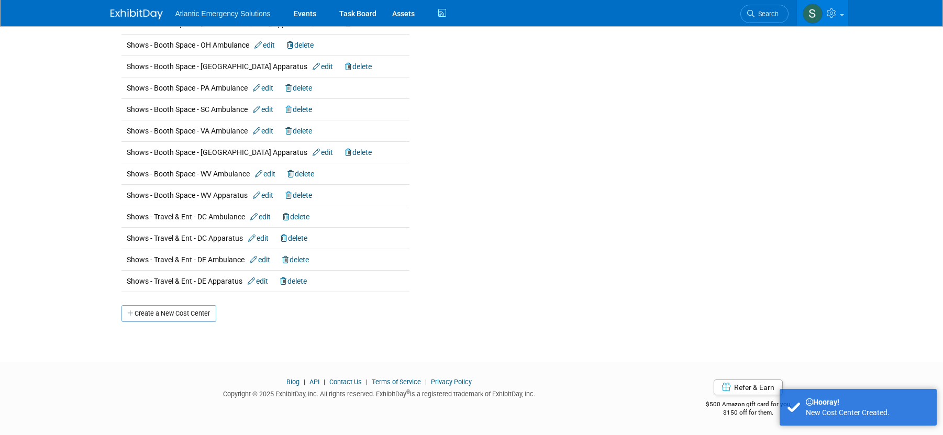
click at [179, 317] on link "Create a New Cost Center" at bounding box center [168, 313] width 95 height 17
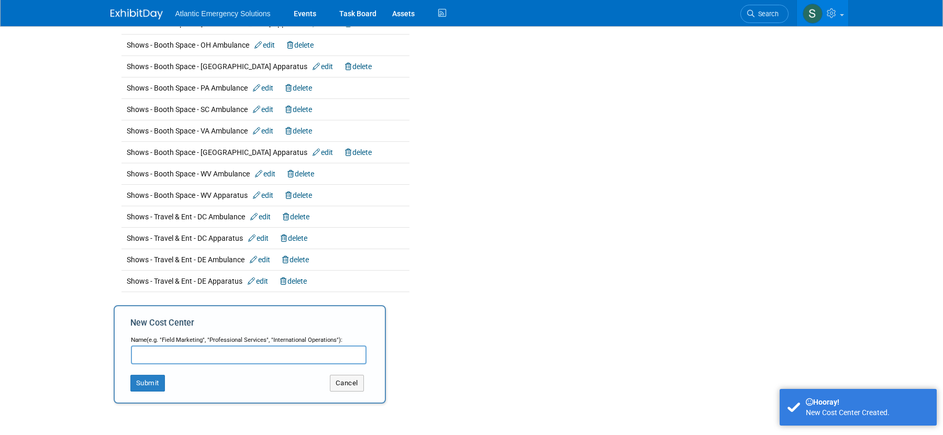
click at [171, 356] on input "text" at bounding box center [249, 355] width 236 height 19
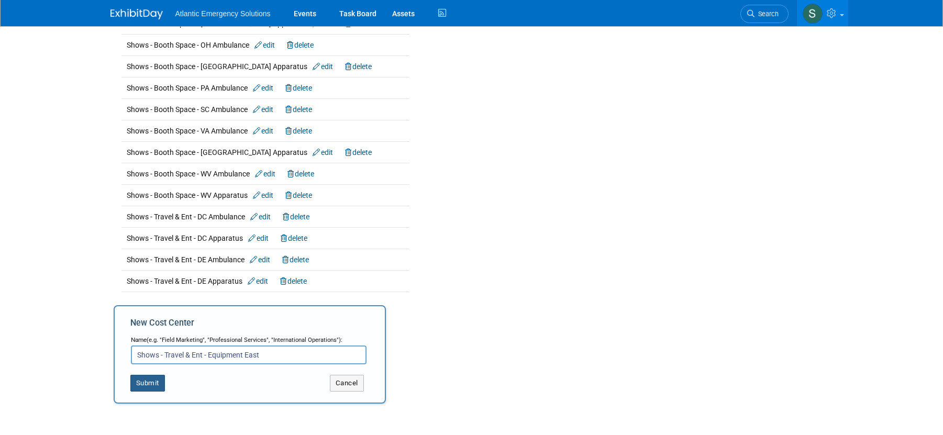
type input "Shows - Travel & Ent - Equipment East"
click at [149, 382] on button "Submit" at bounding box center [147, 383] width 35 height 17
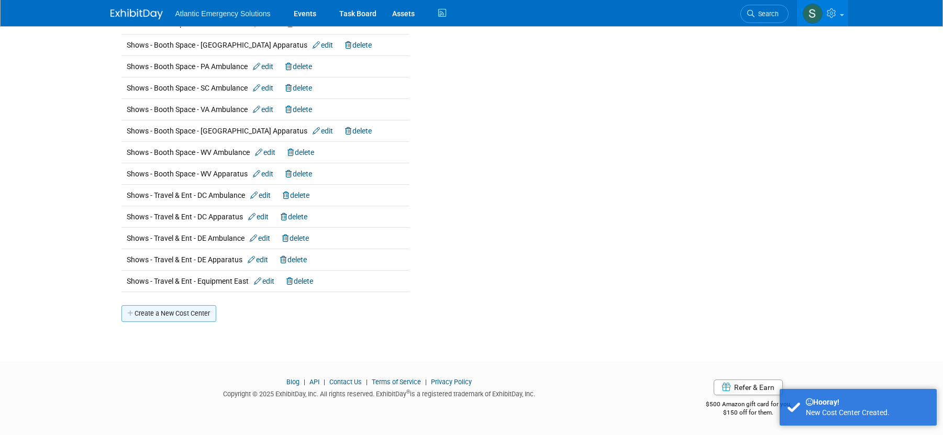
click at [144, 320] on link "Create a New Cost Center" at bounding box center [168, 313] width 95 height 17
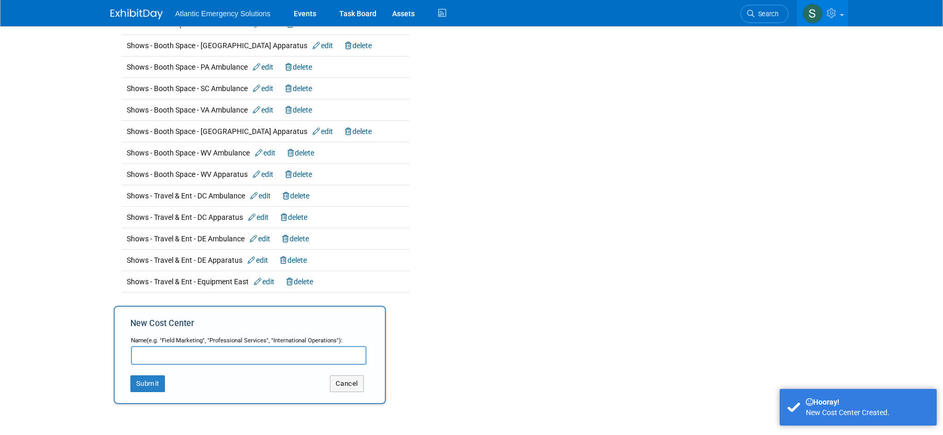
scroll to position [1257, 0]
click at [160, 345] on div "Name (e.g. "Field Marketing", "Professional Services", "International Operation…" at bounding box center [249, 342] width 236 height 10
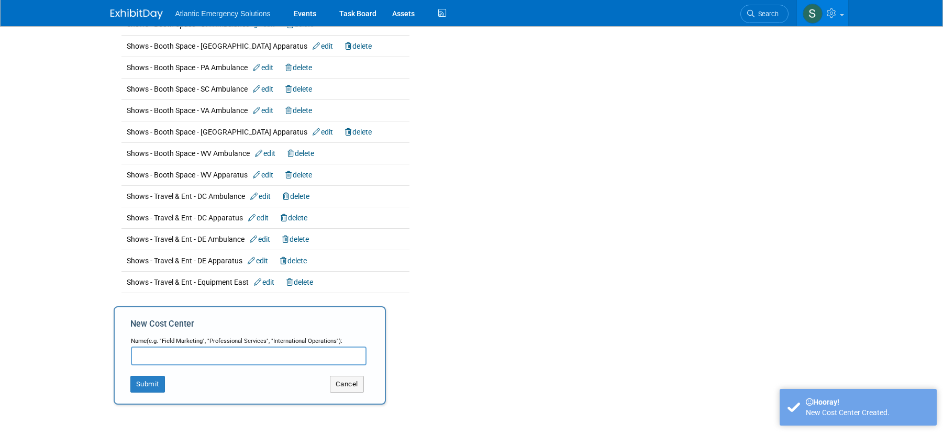
scroll to position [1340, 0]
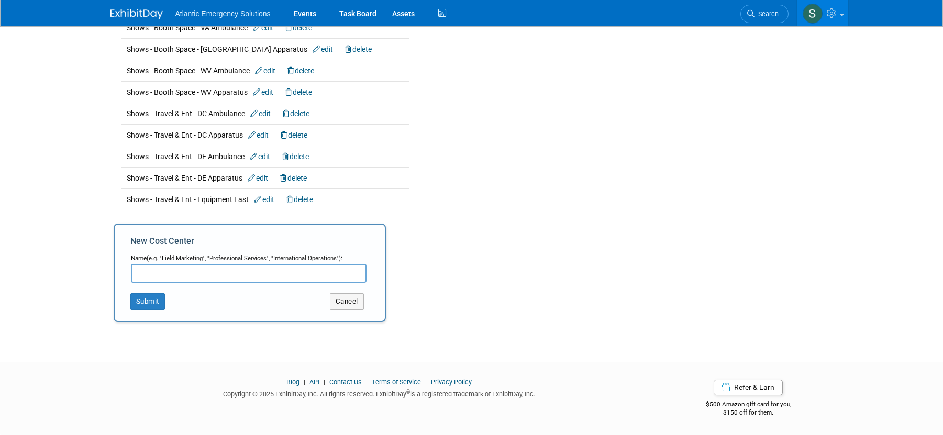
drag, startPoint x: 164, startPoint y: 261, endPoint x: 160, endPoint y: 270, distance: 9.6
click at [162, 267] on td "Name (e.g. "Field Marketing", "Professional Services", "International Operation…" at bounding box center [248, 268] width 236 height 29
click at [160, 270] on input "text" at bounding box center [249, 273] width 236 height 19
type input "Shows - Travel & Ent - Equipment West"
click at [145, 304] on button "Submit" at bounding box center [147, 301] width 35 height 17
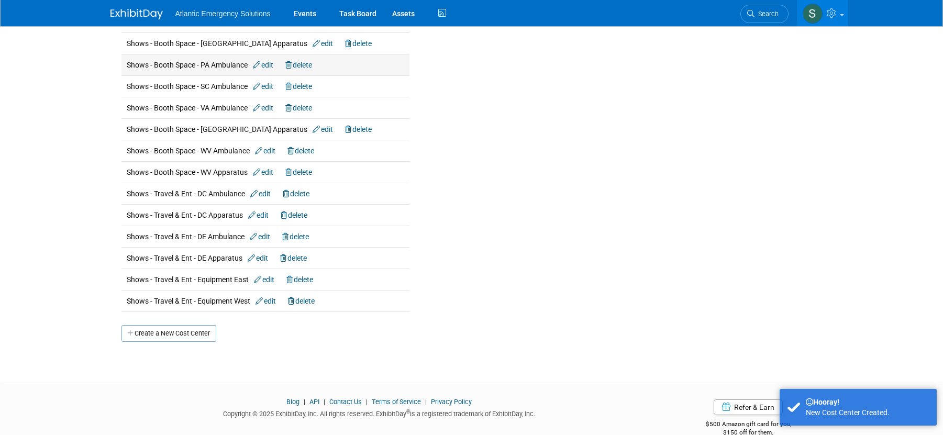
scroll to position [1279, 0]
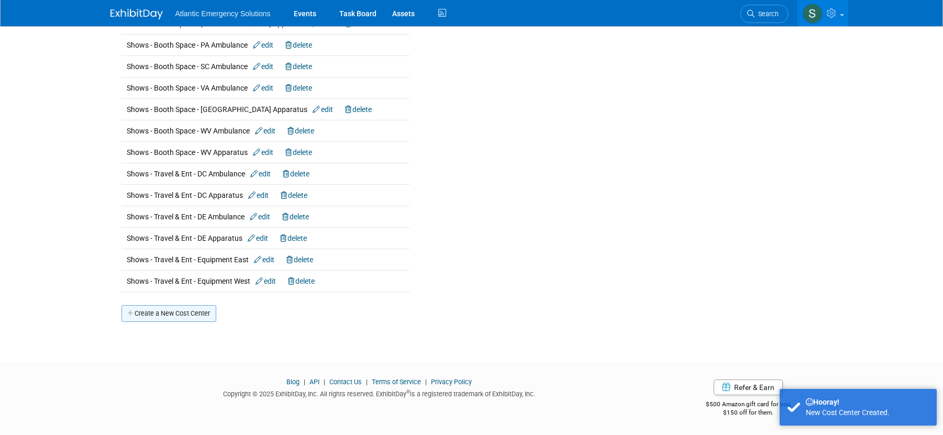
click at [168, 314] on link "Create a New Cost Center" at bounding box center [168, 313] width 95 height 17
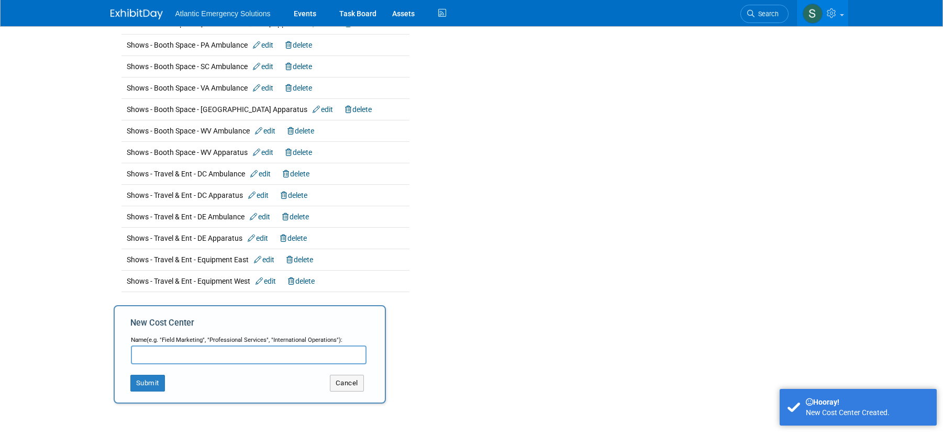
click at [169, 356] on input "text" at bounding box center [249, 355] width 236 height 19
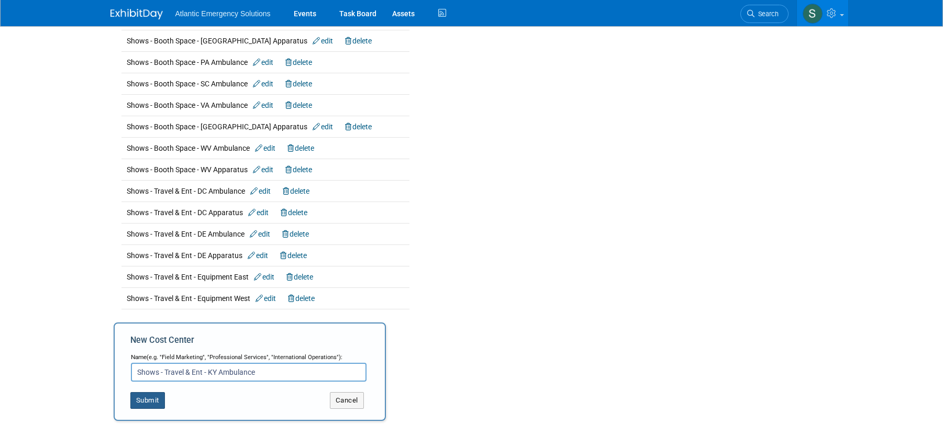
scroll to position [1263, 0]
type input "Shows - Travel & Ent - KY Ambulance"
click at [147, 399] on button "Submit" at bounding box center [147, 400] width 35 height 17
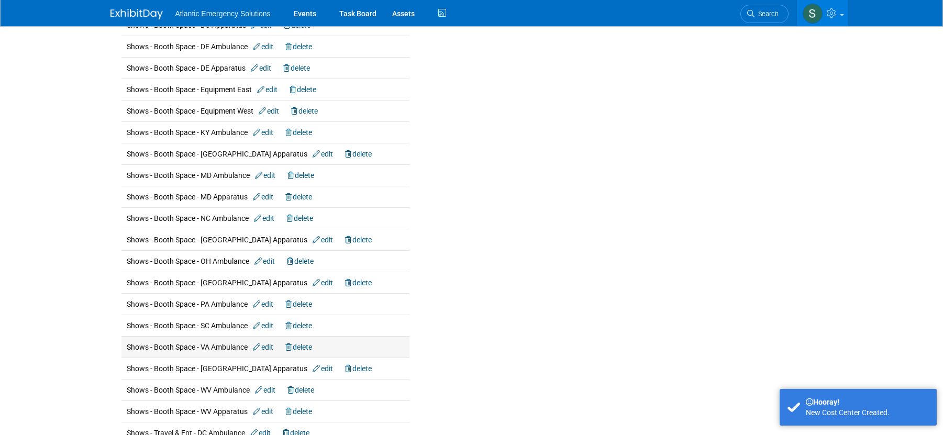
scroll to position [1301, 0]
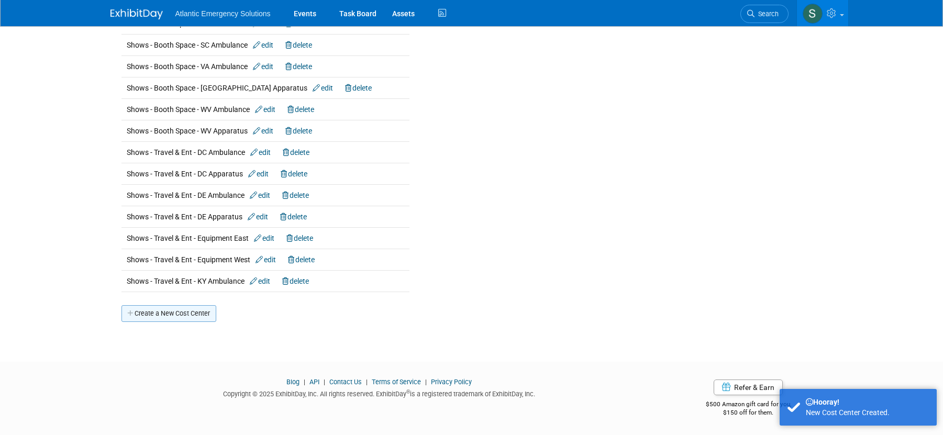
click at [152, 318] on link "Create a New Cost Center" at bounding box center [168, 313] width 95 height 17
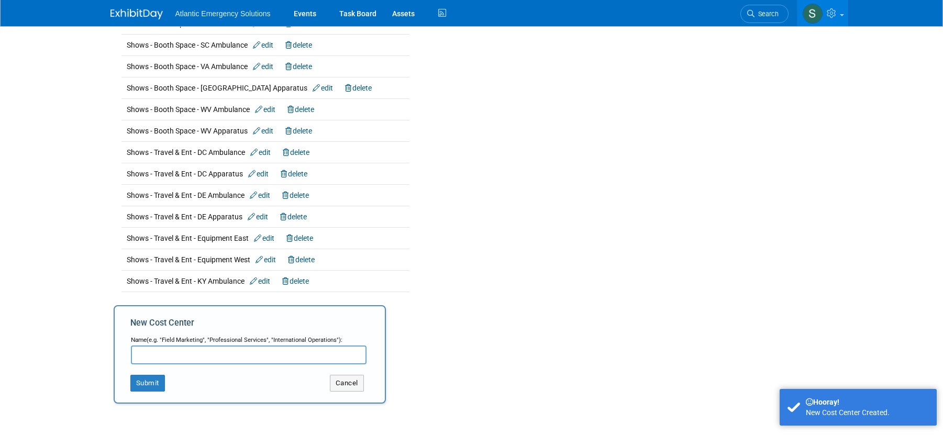
click at [159, 355] on input "text" at bounding box center [249, 355] width 236 height 19
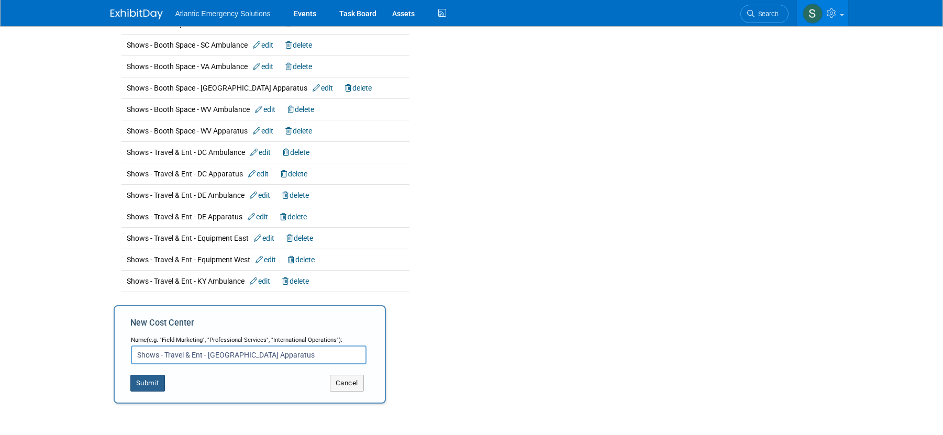
type input "Shows - Travel & Ent - [GEOGRAPHIC_DATA] Apparatus"
click at [146, 379] on button "Submit" at bounding box center [147, 383] width 35 height 17
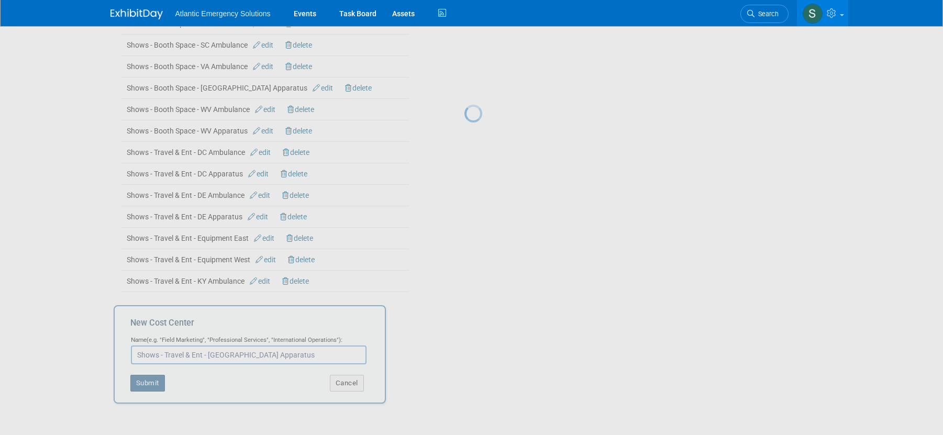
scroll to position [1300, 0]
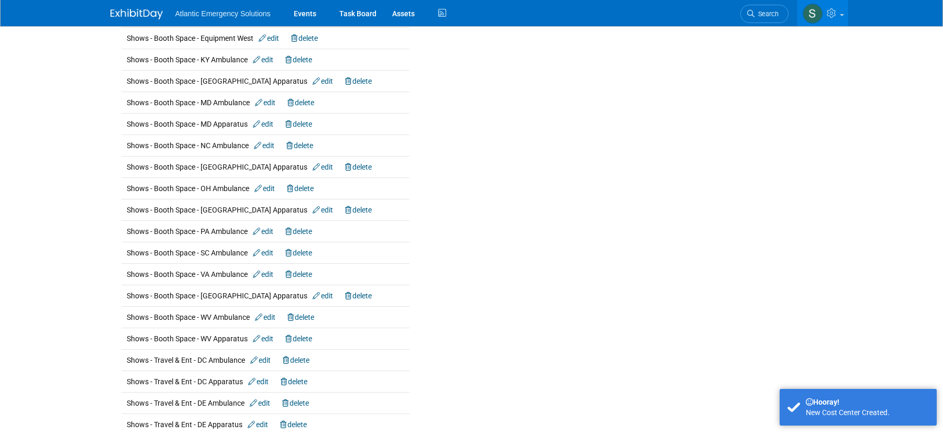
scroll to position [1322, 0]
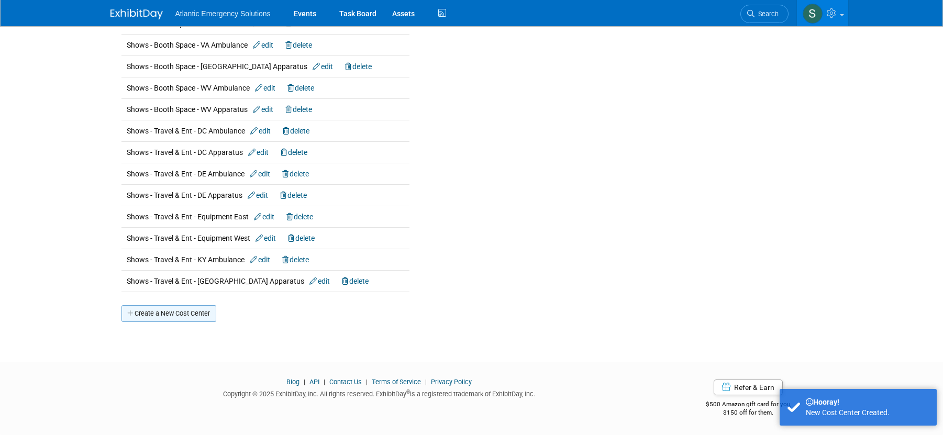
click at [172, 311] on link "Create a New Cost Center" at bounding box center [168, 313] width 95 height 17
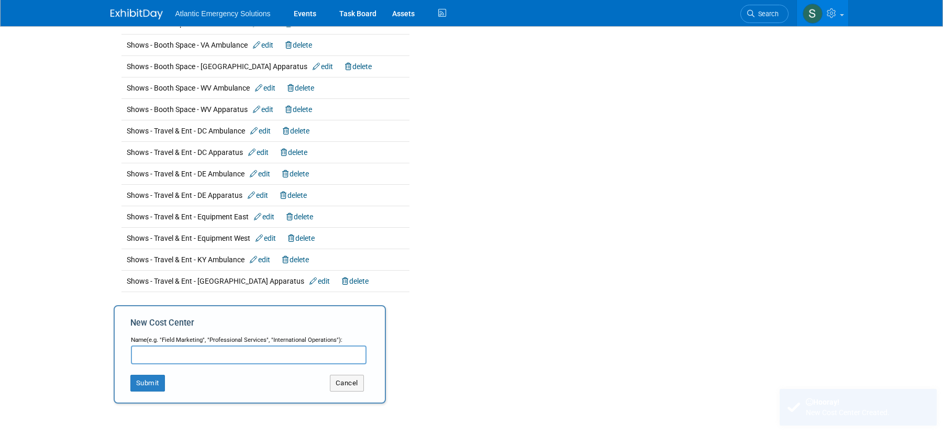
click at [174, 355] on input "text" at bounding box center [249, 355] width 236 height 19
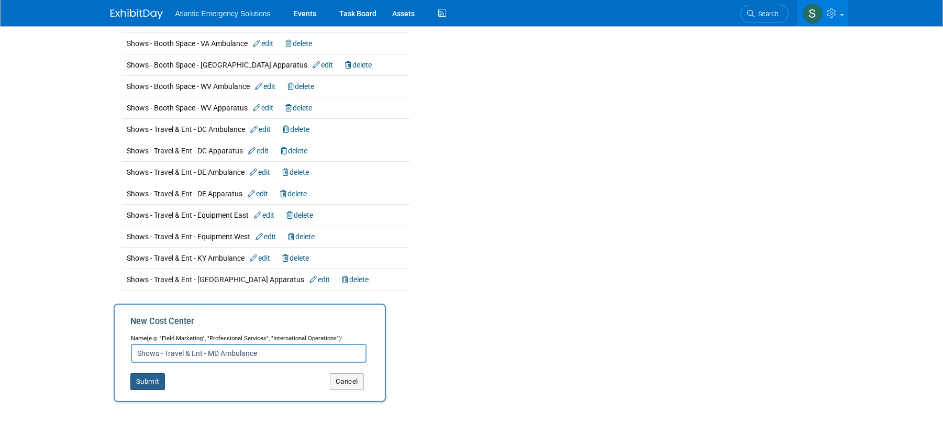
type input "Shows - Travel & Ent - MD Ambulance"
click at [148, 380] on button "Submit" at bounding box center [147, 381] width 35 height 17
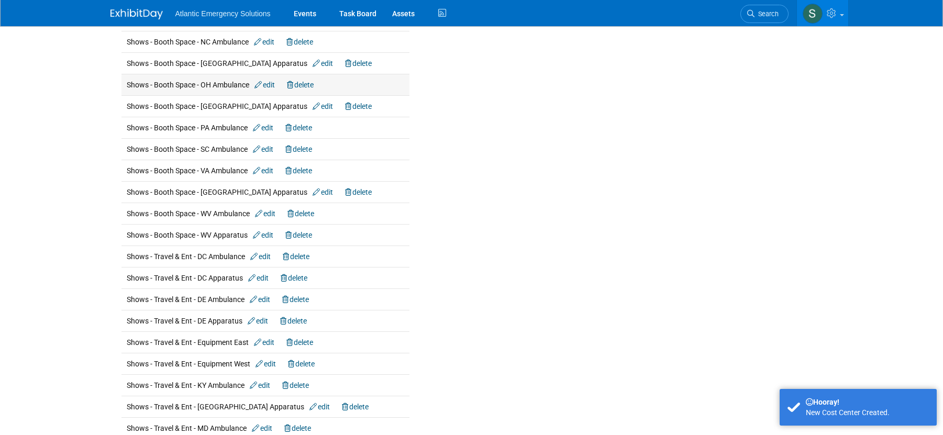
scroll to position [1344, 0]
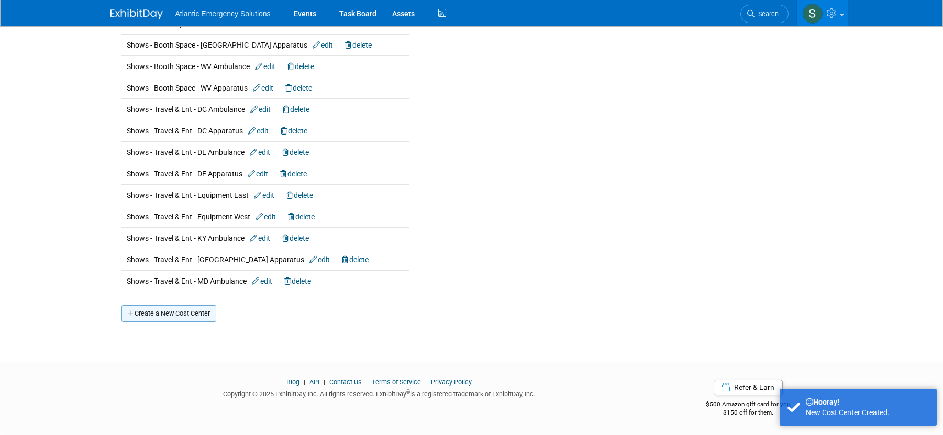
click at [179, 312] on link "Create a New Cost Center" at bounding box center [168, 313] width 95 height 17
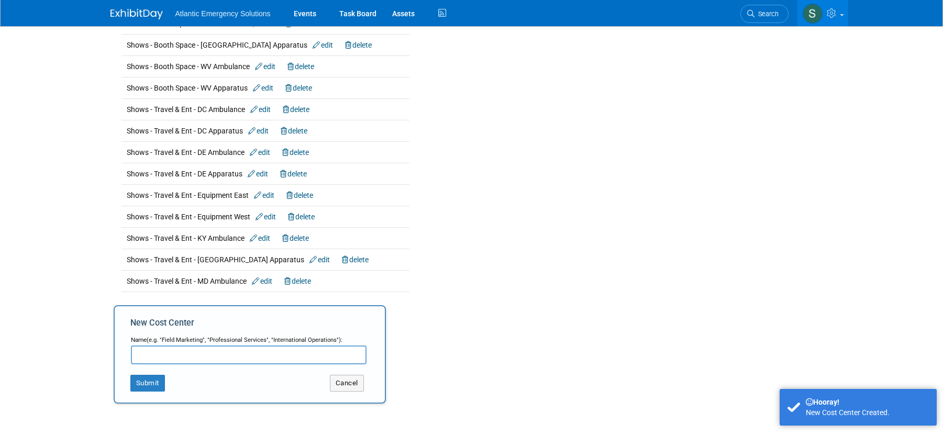
click at [169, 360] on input "text" at bounding box center [249, 355] width 236 height 19
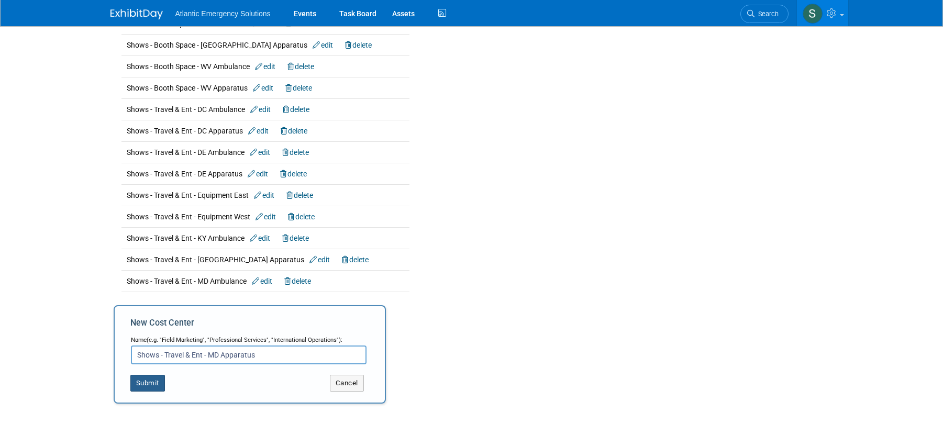
type input "Shows - Travel & Ent - MD Apparatus"
click at [153, 380] on button "Submit" at bounding box center [147, 383] width 35 height 17
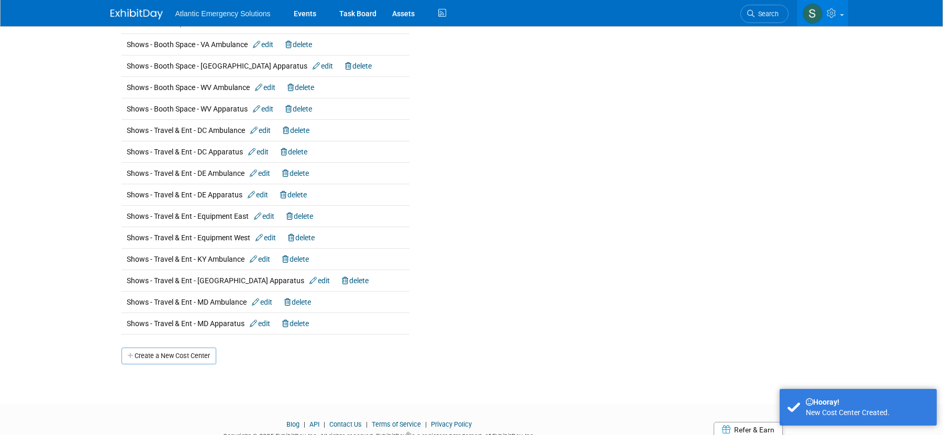
scroll to position [1365, 0]
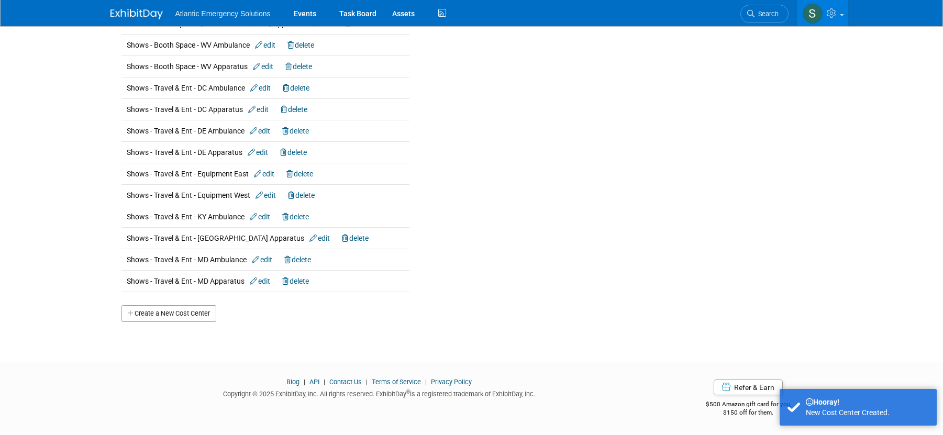
click at [154, 304] on div "Create a New Cost Center" at bounding box center [472, 307] width 716 height 30
click at [156, 314] on link "Create a New Cost Center" at bounding box center [168, 313] width 95 height 17
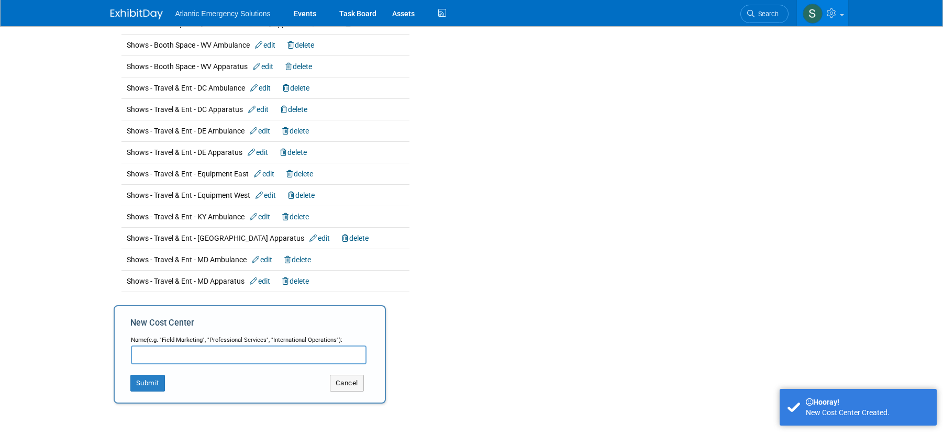
click at [173, 355] on input "text" at bounding box center [249, 355] width 236 height 19
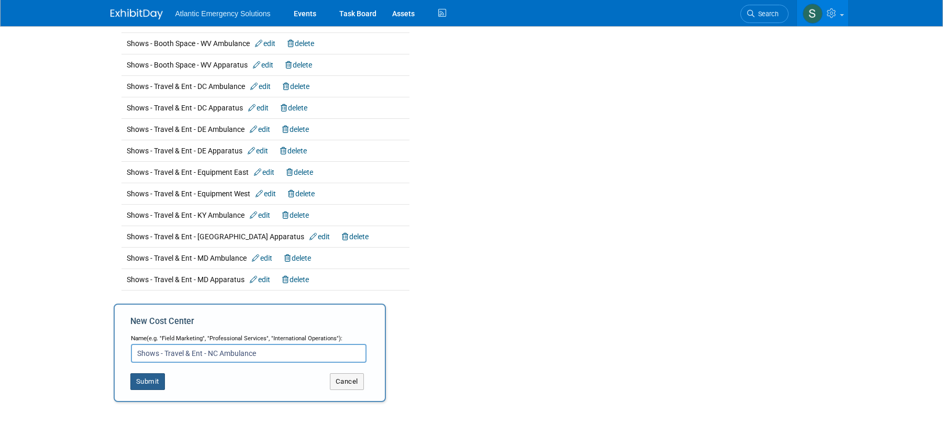
type input "Shows - Travel & Ent - NC Ambulance"
click at [137, 386] on button "Submit" at bounding box center [147, 381] width 35 height 17
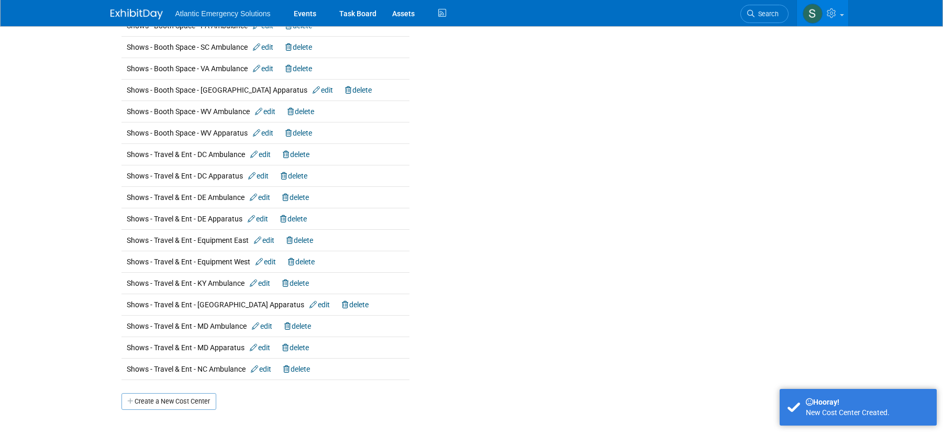
scroll to position [1387, 0]
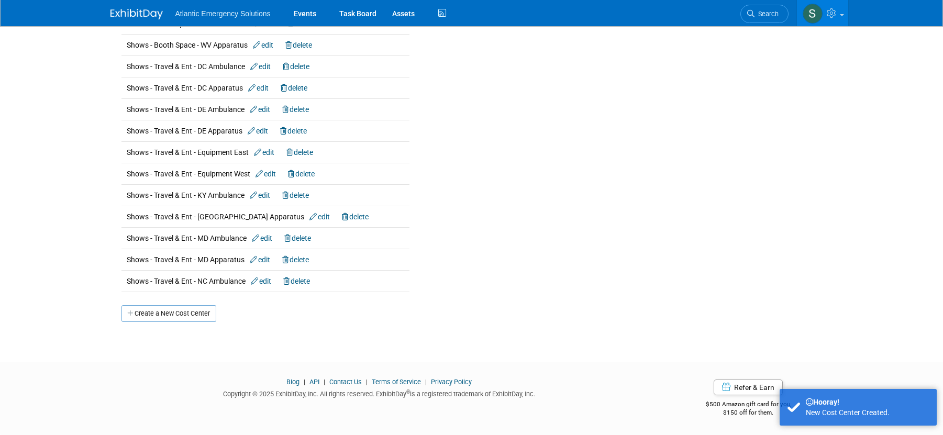
click at [173, 310] on link "Create a New Cost Center" at bounding box center [168, 313] width 95 height 17
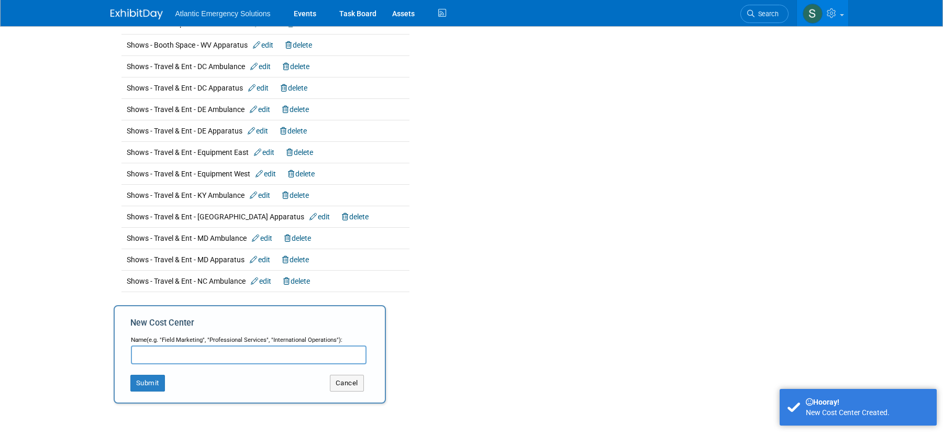
click at [151, 356] on input "text" at bounding box center [249, 355] width 236 height 19
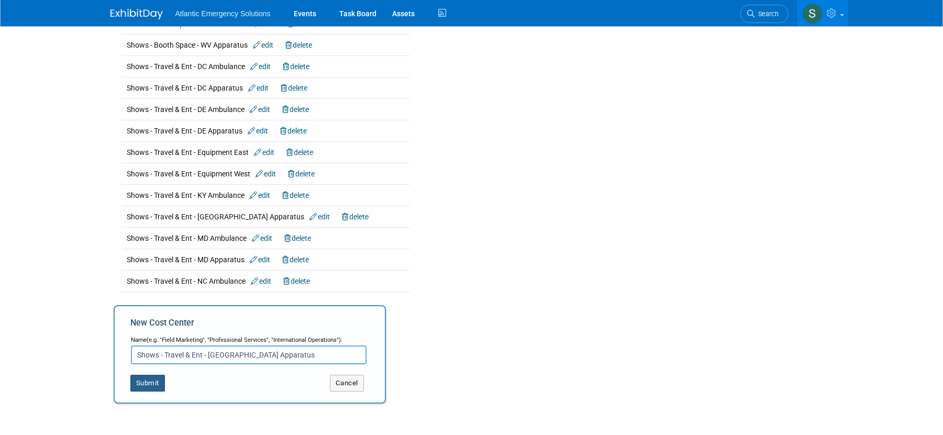
type input "Shows - Travel & Ent - [GEOGRAPHIC_DATA] Apparatus"
click at [156, 386] on button "Submit" at bounding box center [147, 383] width 35 height 17
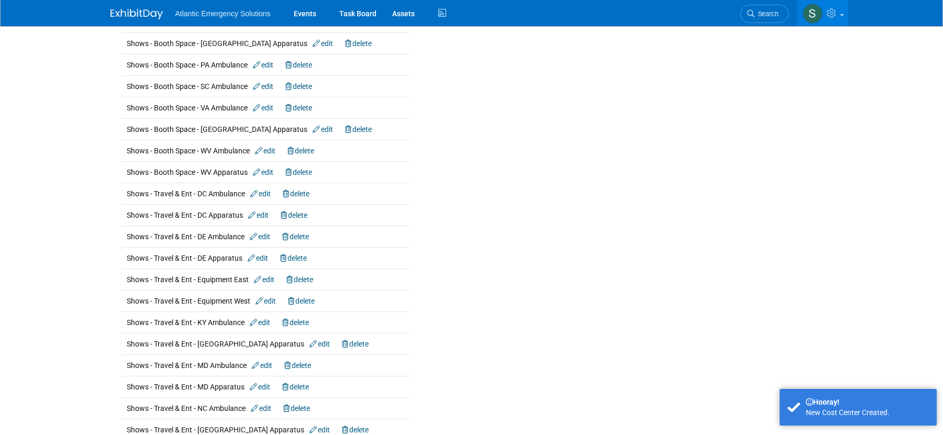
scroll to position [1408, 0]
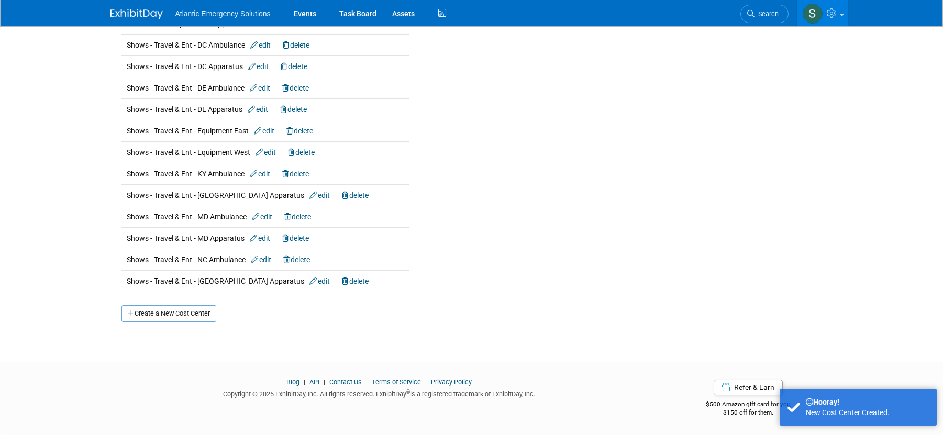
click at [157, 318] on link "Create a New Cost Center" at bounding box center [168, 313] width 95 height 17
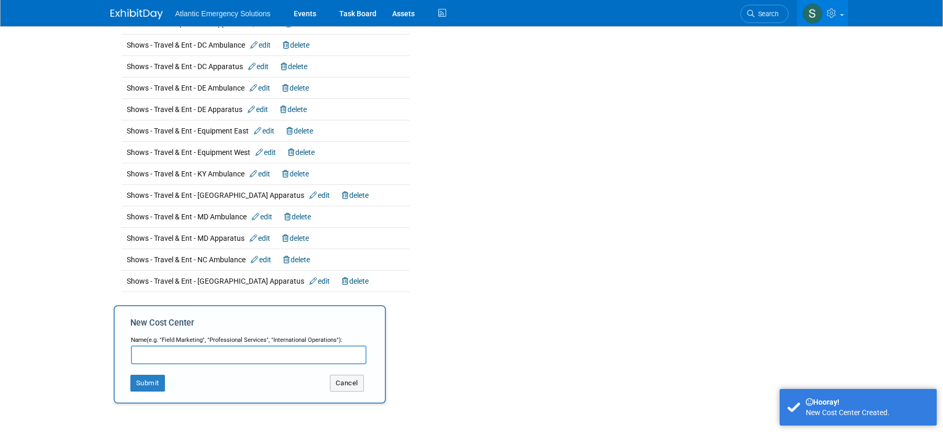
click at [164, 353] on input "text" at bounding box center [249, 355] width 236 height 19
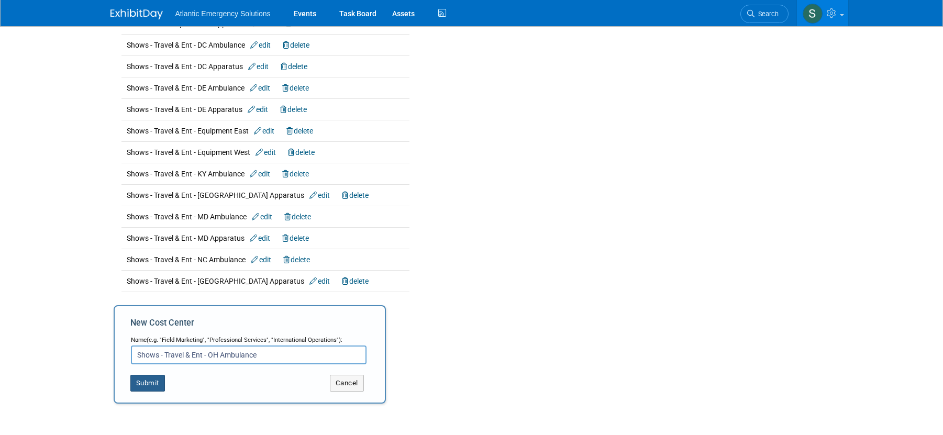
type input "Shows - Travel & Ent - OH Ambulance"
click at [150, 384] on button "Submit" at bounding box center [147, 383] width 35 height 17
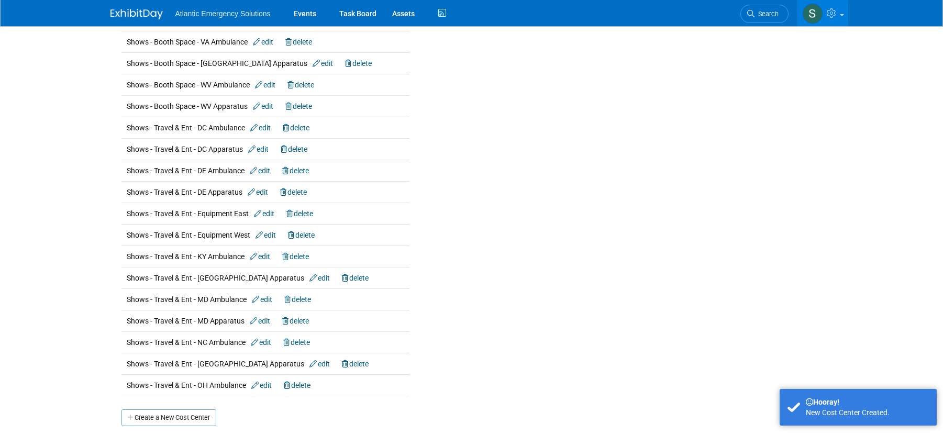
scroll to position [1430, 0]
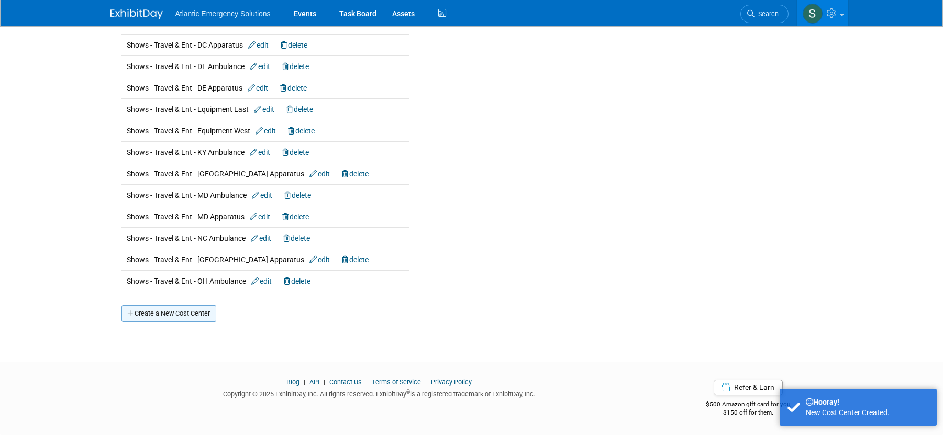
click at [153, 315] on link "Create a New Cost Center" at bounding box center [168, 313] width 95 height 17
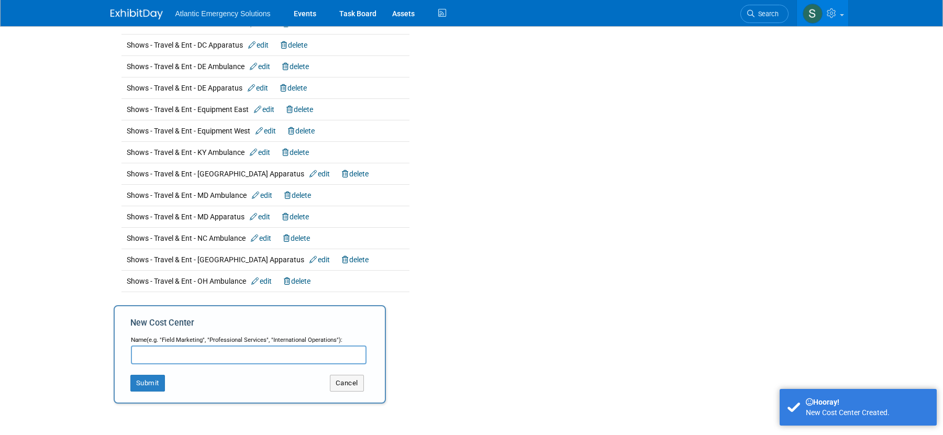
click at [186, 357] on input "text" at bounding box center [249, 355] width 236 height 19
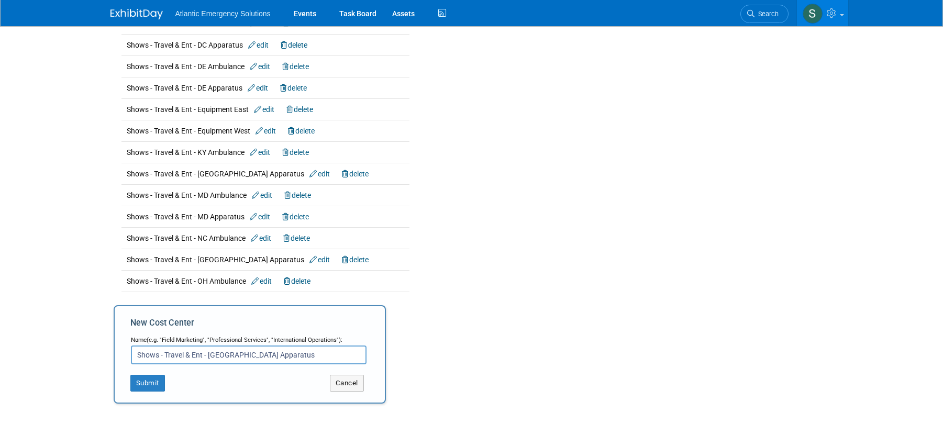
scroll to position [1430, 0]
type input "Shows - Travel & Ent - [GEOGRAPHIC_DATA] Apparatus"
click at [155, 386] on button "Submit" at bounding box center [147, 382] width 35 height 17
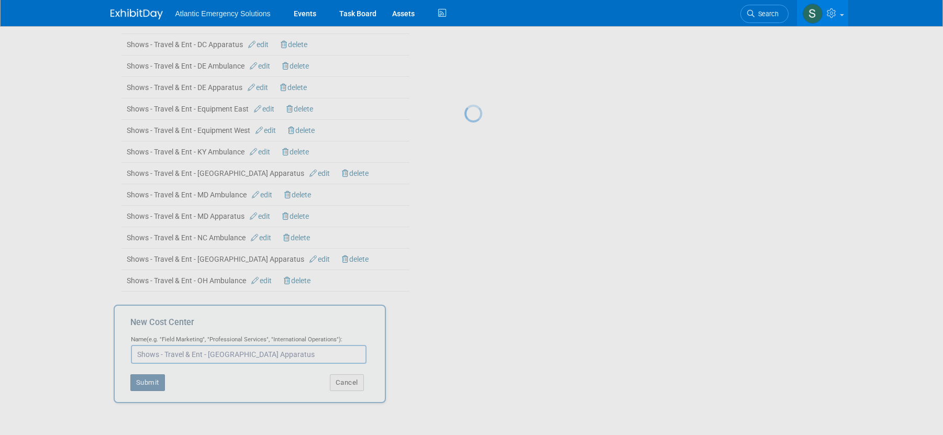
scroll to position [1430, 0]
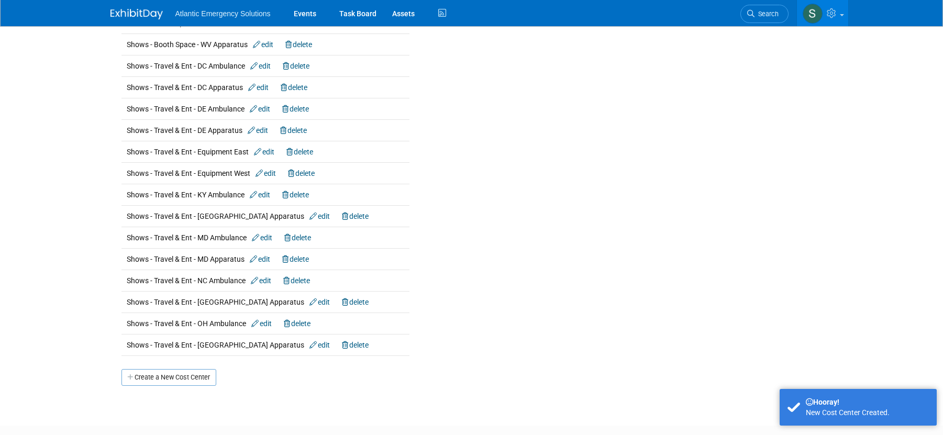
scroll to position [1451, 0]
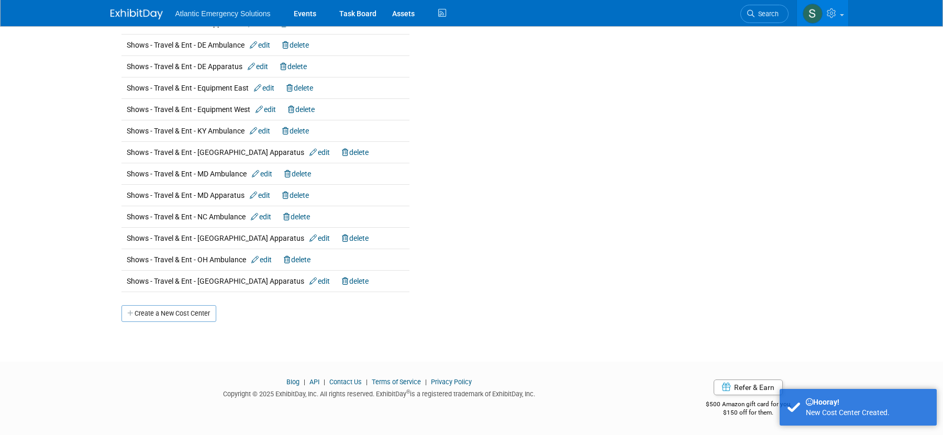
click at [174, 316] on link "Create a New Cost Center" at bounding box center [168, 313] width 95 height 17
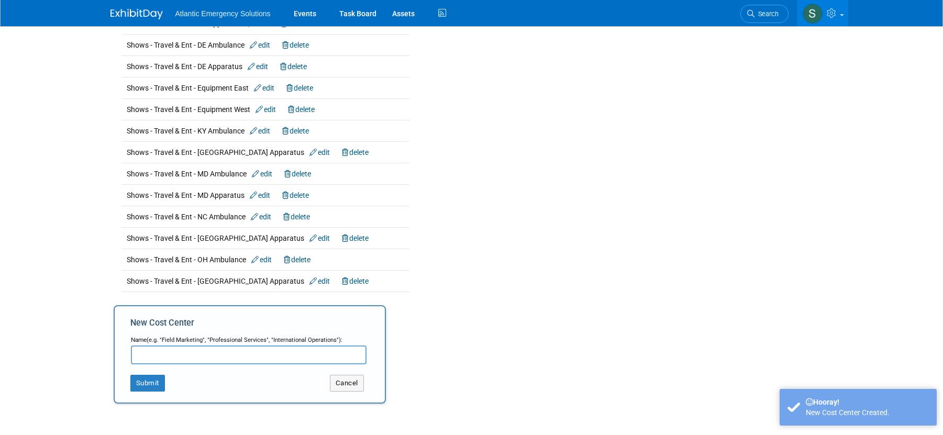
scroll to position [1452, 0]
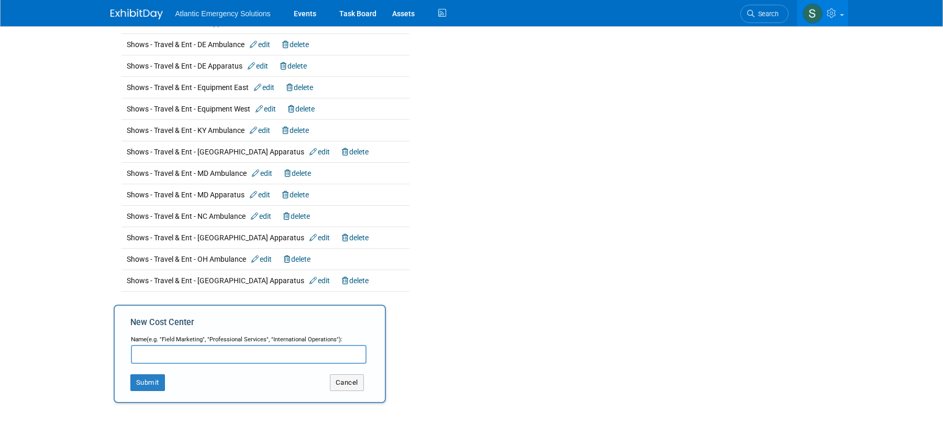
click at [178, 354] on input "text" at bounding box center [249, 354] width 236 height 19
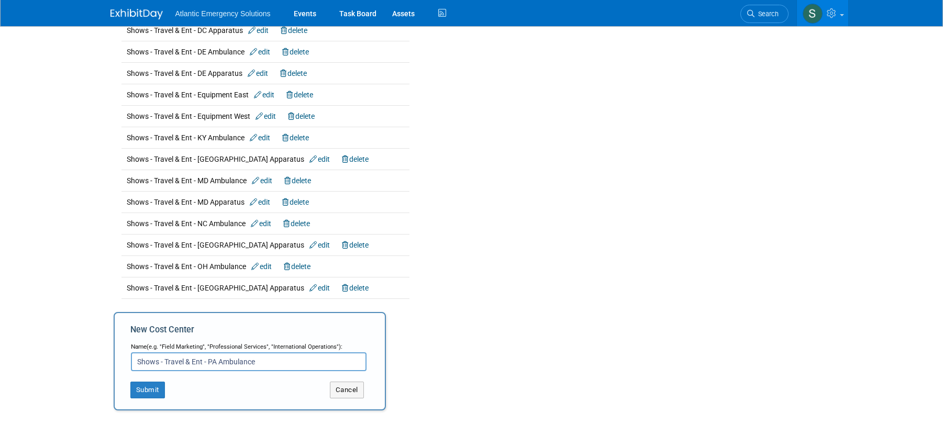
type input "Shows - Travel & Ent - PA Ambulance"
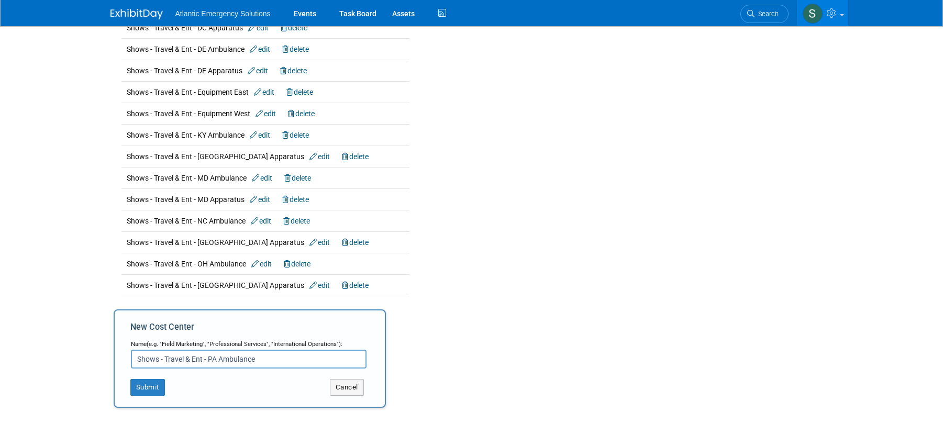
click at [123, 385] on div "New Cost Center Name (e.g. "Field Marketing", "Professional Services", "Interna…" at bounding box center [250, 358] width 272 height 98
click at [162, 388] on button "Submit" at bounding box center [147, 387] width 35 height 17
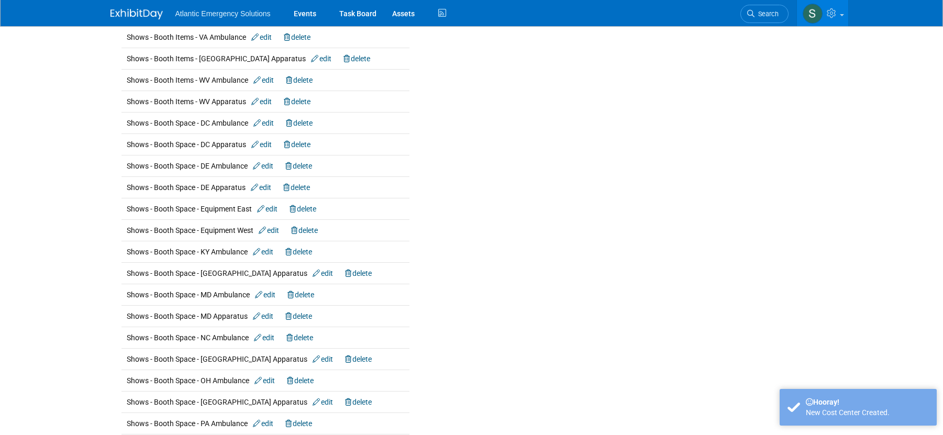
scroll to position [1473, 0]
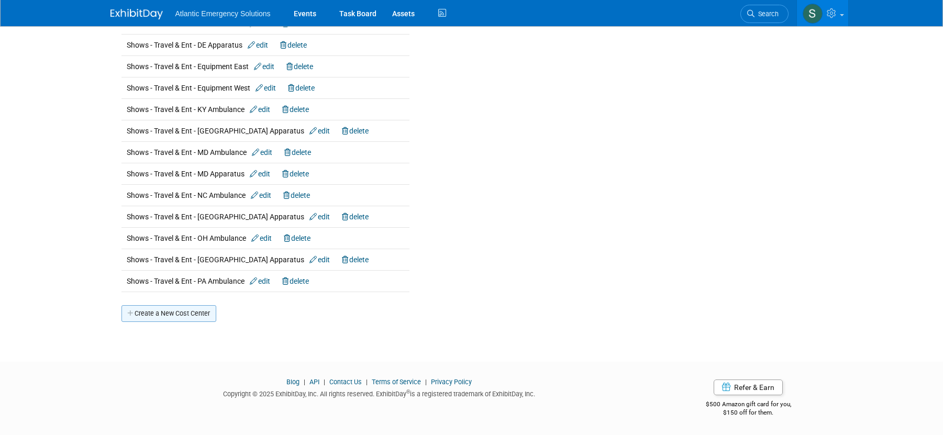
click at [163, 318] on link "Create a New Cost Center" at bounding box center [168, 313] width 95 height 17
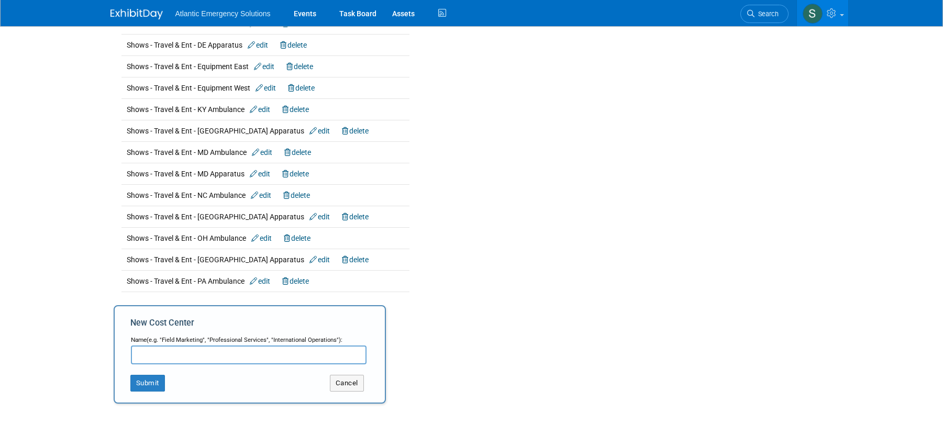
click at [159, 357] on input "text" at bounding box center [249, 355] width 236 height 19
type input "Shows - Travel & Ent - SC Ambulance"
click at [148, 378] on button "Submit" at bounding box center [147, 383] width 35 height 17
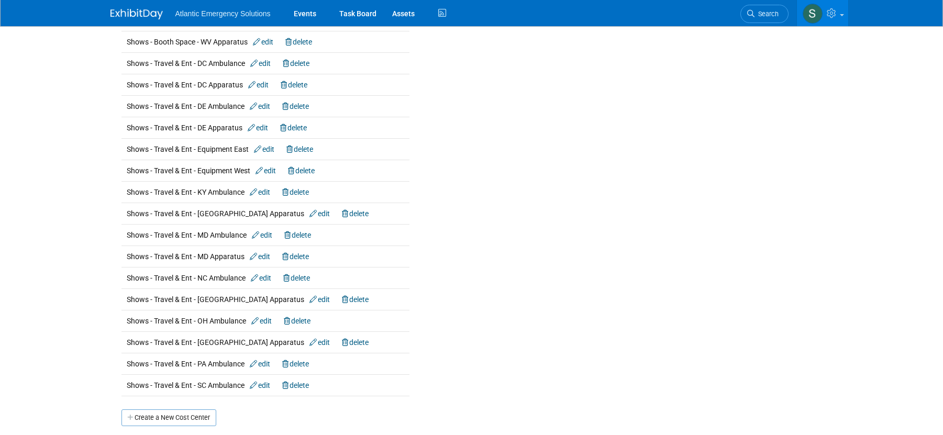
scroll to position [1494, 0]
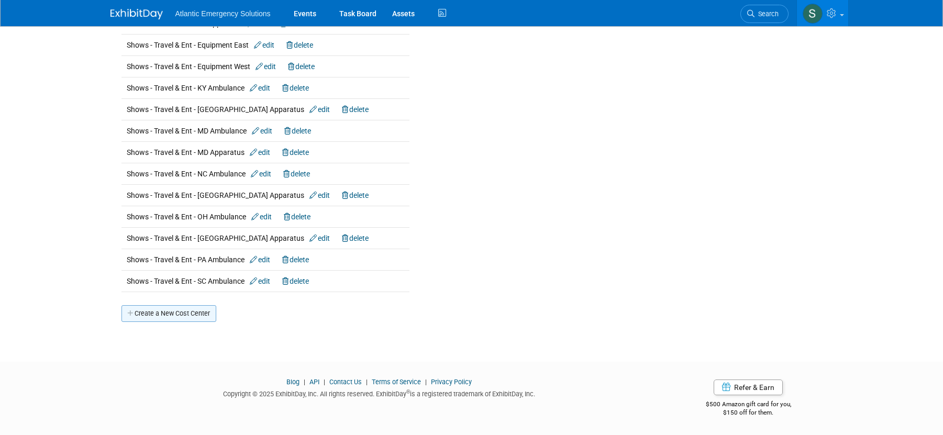
click at [185, 313] on link "Create a New Cost Center" at bounding box center [168, 313] width 95 height 17
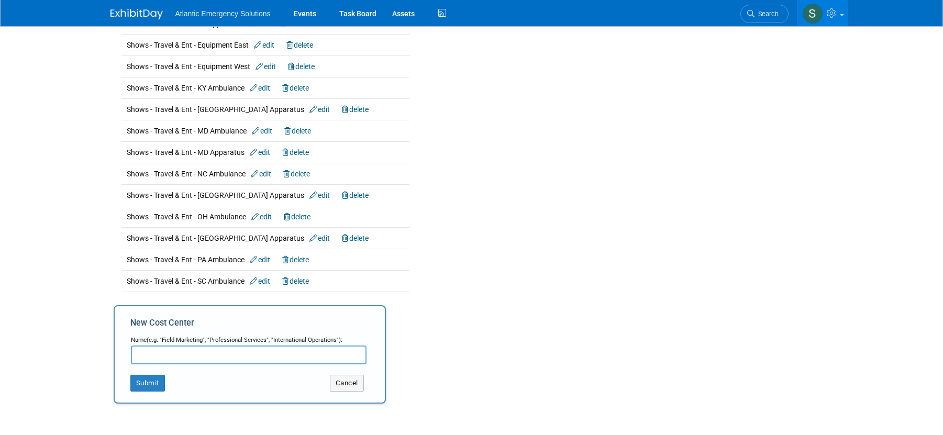
click at [166, 354] on input "text" at bounding box center [249, 355] width 236 height 19
type input "Shows - Travel & Ent - VA Ambulance"
click at [156, 382] on button "Submit" at bounding box center [147, 383] width 35 height 17
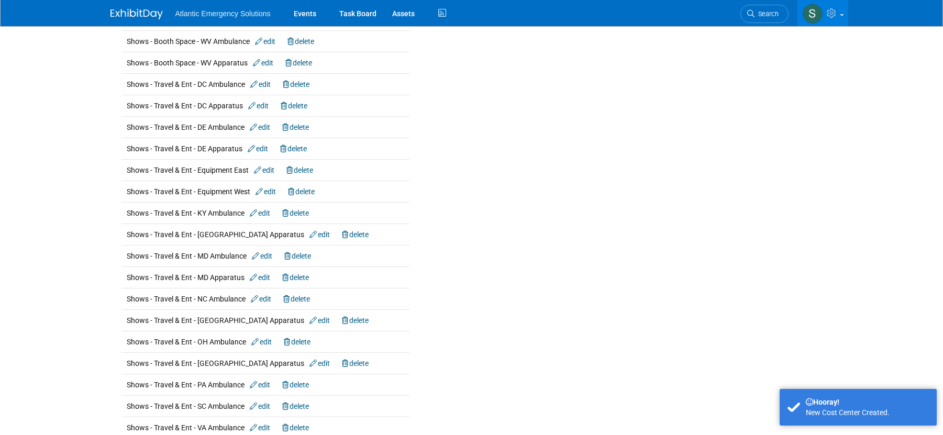
scroll to position [1516, 0]
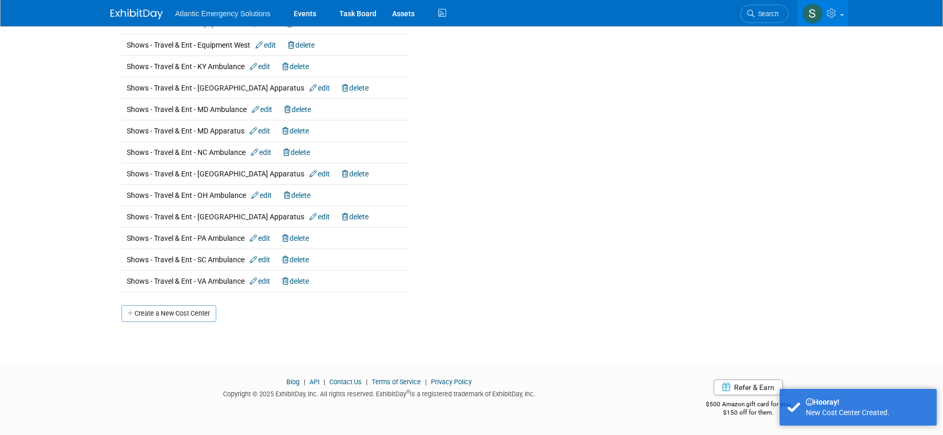
click at [179, 317] on link "Create a New Cost Center" at bounding box center [168, 313] width 95 height 17
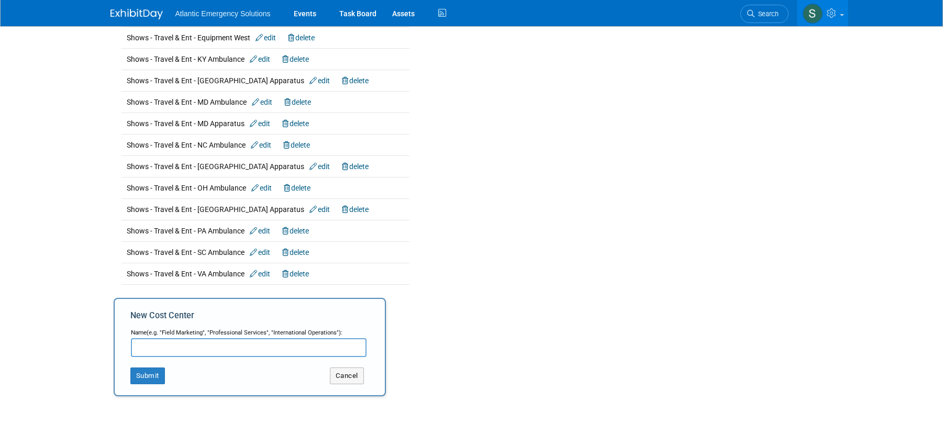
scroll to position [1523, 0]
click at [179, 356] on input "text" at bounding box center [249, 347] width 236 height 19
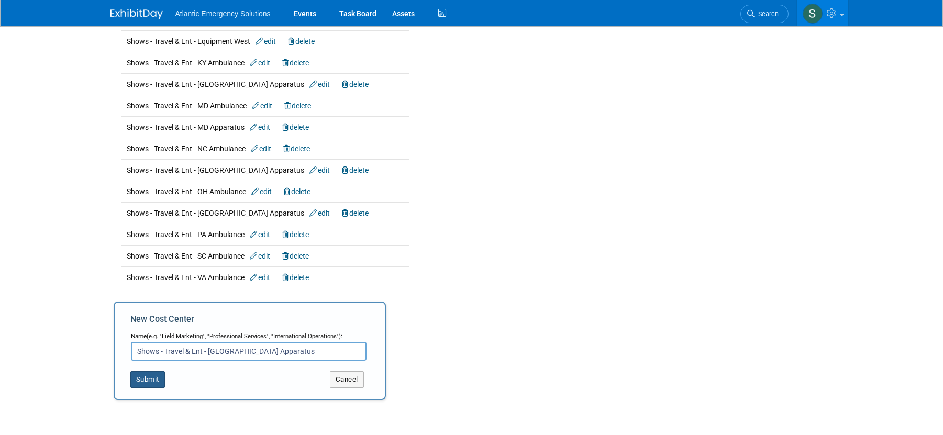
type input "Shows - Travel & Ent - VA Apparatus"
click at [130, 372] on form "Name (e.g. "Field Marketing", "Professional Services", "International Operation…" at bounding box center [249, 360] width 239 height 56
click at [147, 376] on button "Submit" at bounding box center [147, 381] width 35 height 17
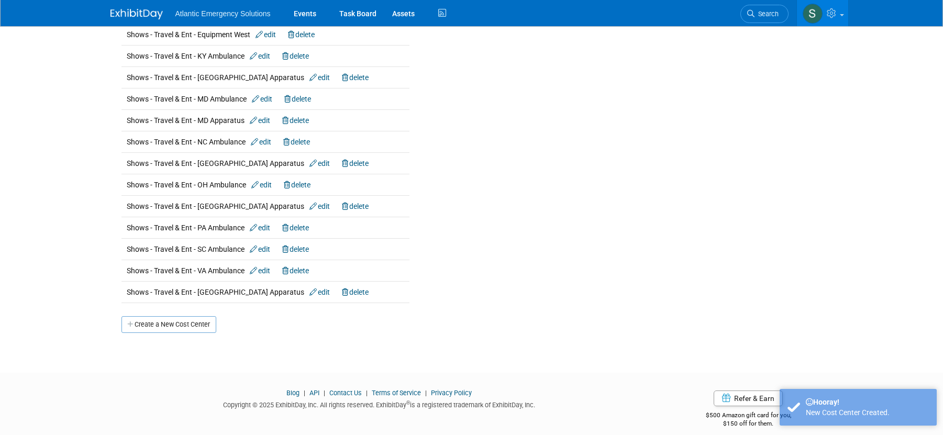
scroll to position [1537, 0]
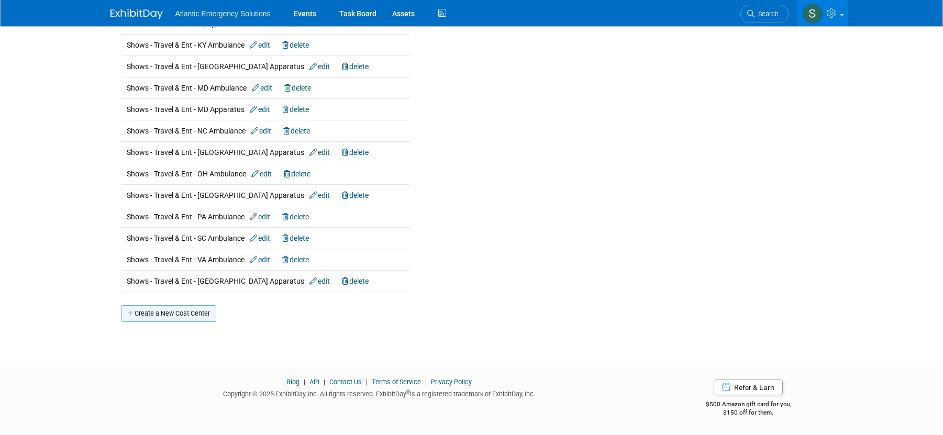
click at [149, 315] on link "Create a New Cost Center" at bounding box center [168, 313] width 95 height 17
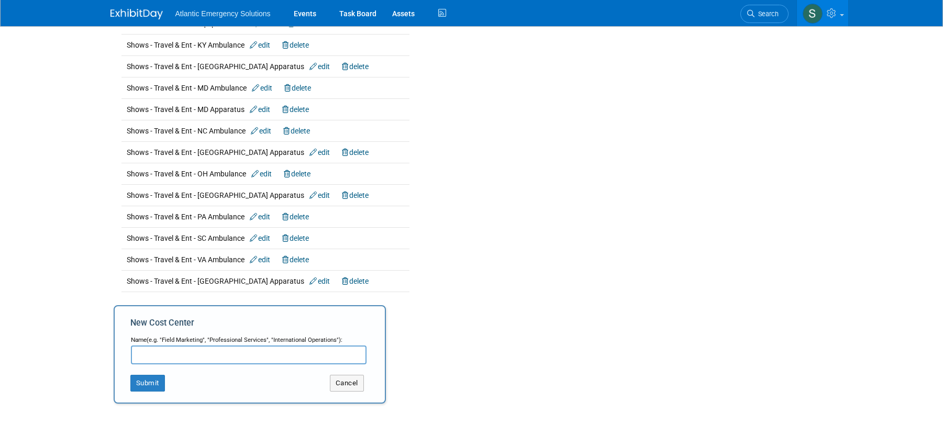
click at [146, 360] on input "text" at bounding box center [249, 355] width 236 height 19
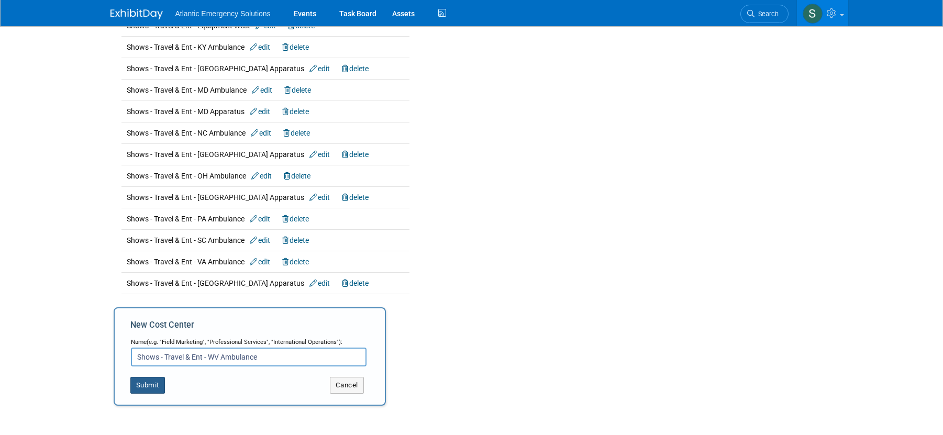
type input "Shows - Travel & Ent - WV Ambulance"
click at [138, 388] on button "Submit" at bounding box center [147, 385] width 35 height 17
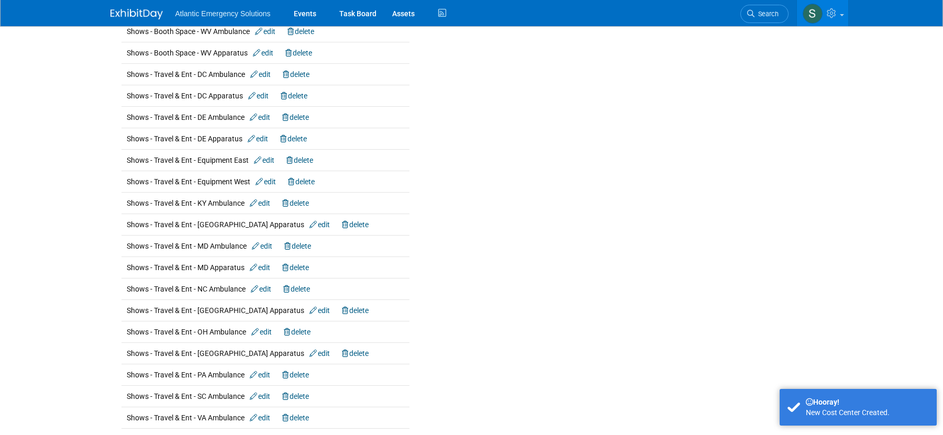
scroll to position [1558, 0]
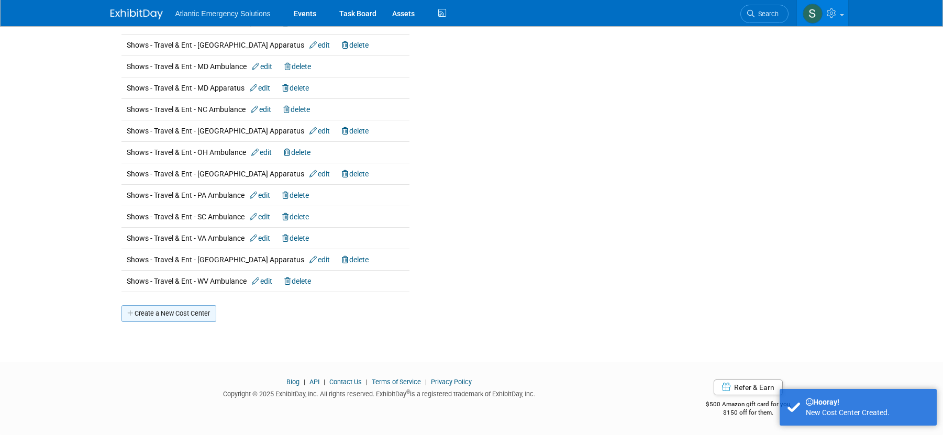
click at [154, 318] on link "Create a New Cost Center" at bounding box center [168, 313] width 95 height 17
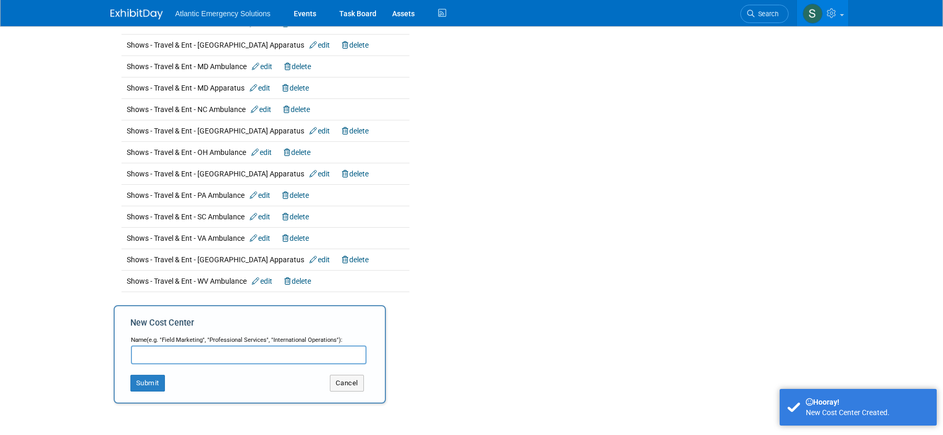
scroll to position [1640, 0]
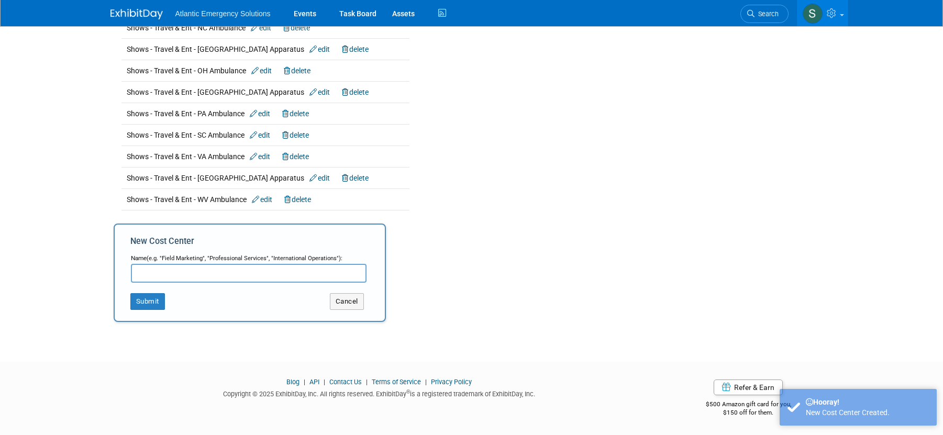
click at [150, 272] on input "text" at bounding box center [249, 273] width 236 height 19
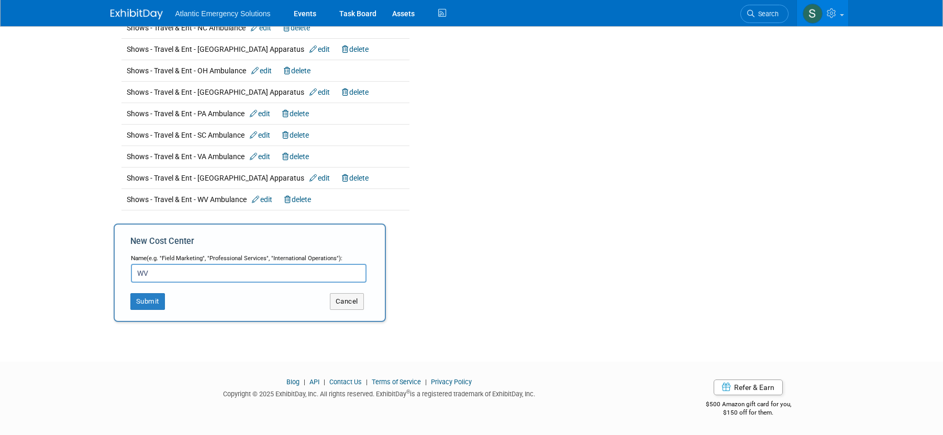
type input "W"
type input "Shows - Travel & Ent - WV Apparatus"
click at [135, 304] on button "Submit" at bounding box center [147, 301] width 35 height 17
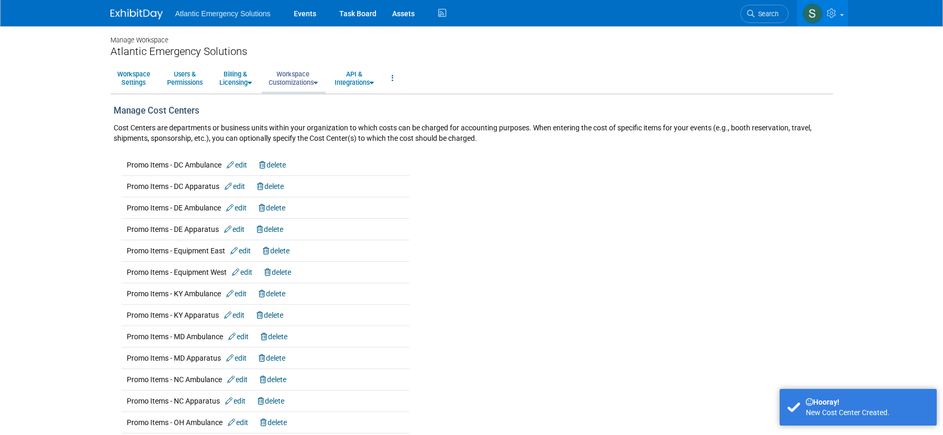
click at [296, 83] on link "Workspace Customizations" at bounding box center [293, 78] width 63 height 26
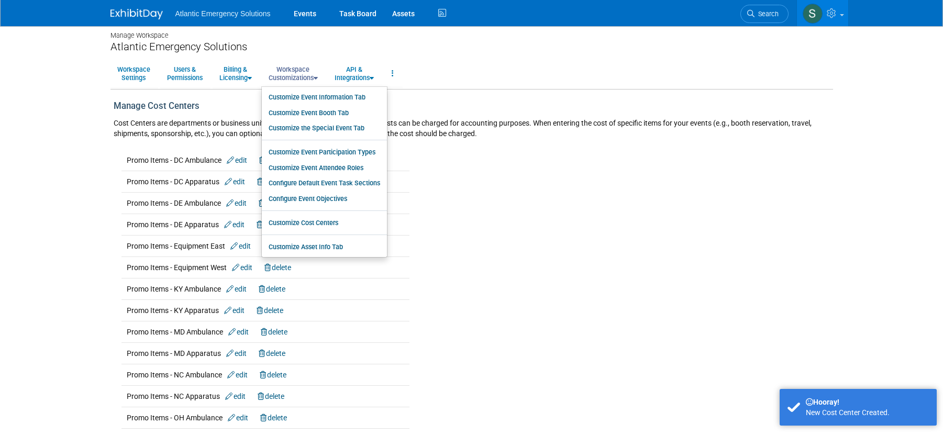
scroll to position [6, 0]
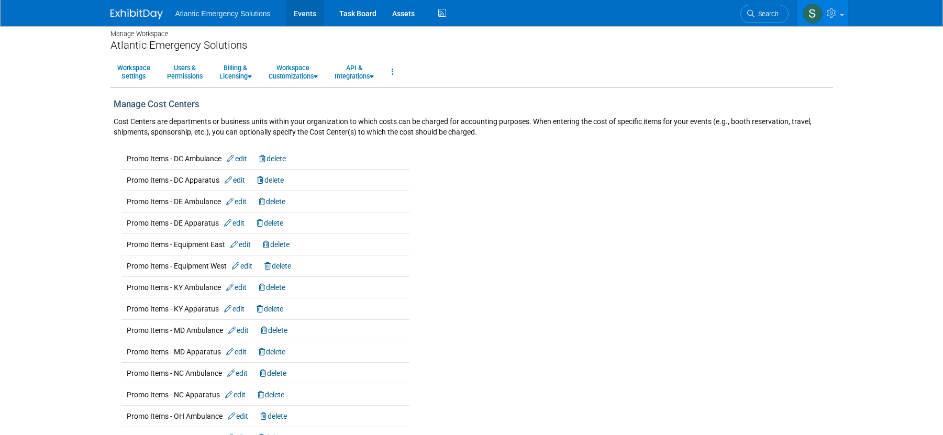
click at [308, 12] on link "Events" at bounding box center [305, 13] width 38 height 26
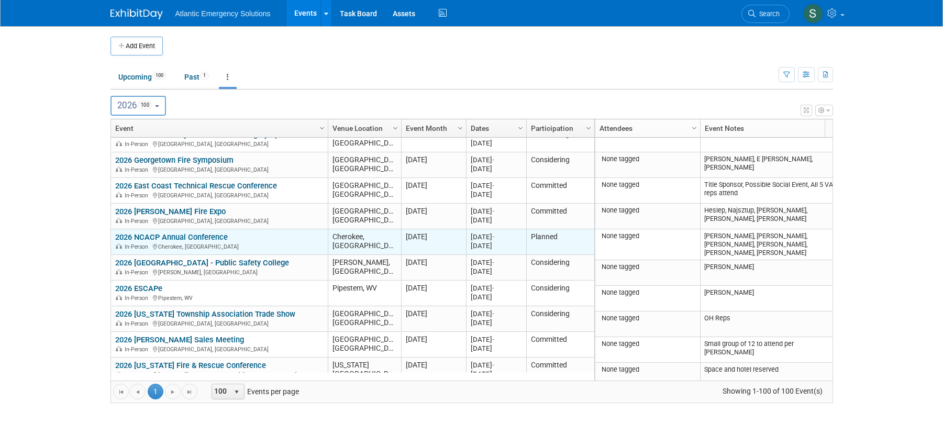
scroll to position [42, 0]
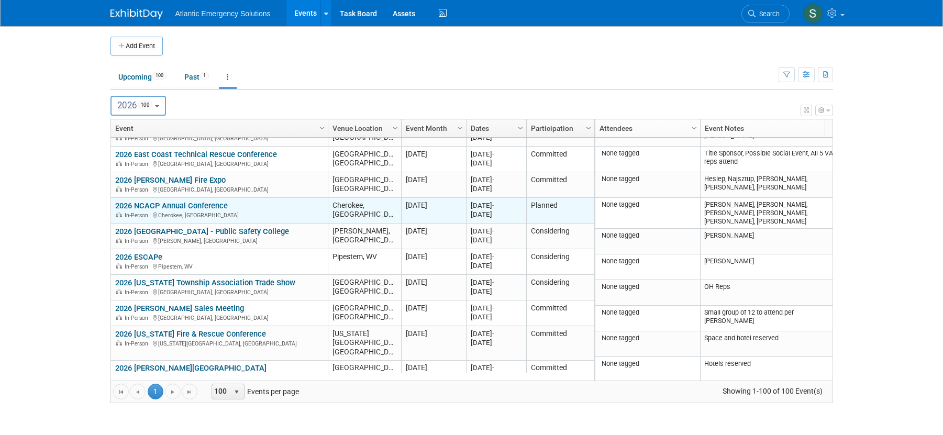
click at [183, 204] on link "2026 NCACP Annual Conference" at bounding box center [171, 205] width 113 height 9
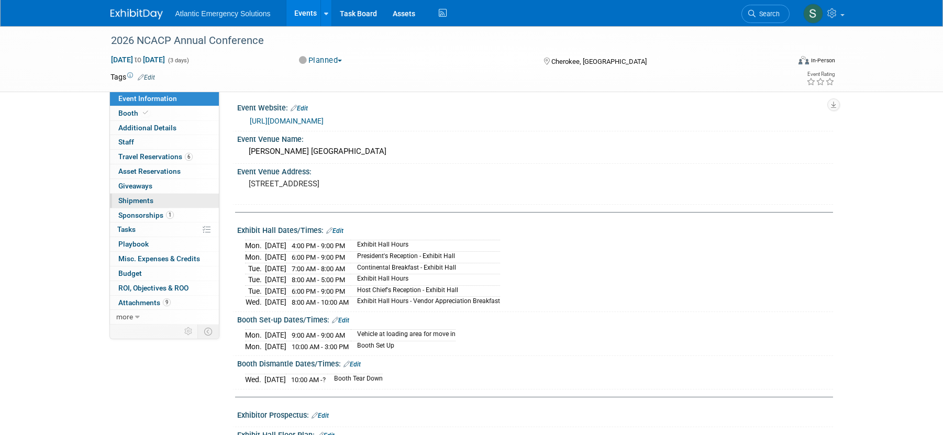
scroll to position [4, 0]
click at [132, 273] on span "Budget" at bounding box center [130, 273] width 24 height 8
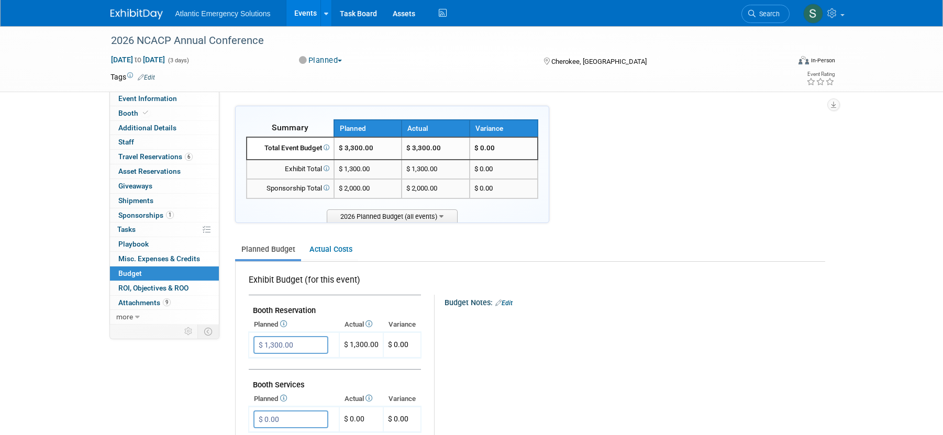
drag, startPoint x: 479, startPoint y: 342, endPoint x: 434, endPoint y: 327, distance: 47.5
click at [479, 342] on div "Budget Notes: Edit X" at bounding box center [632, 320] width 384 height 50
click at [279, 175] on td "Exhibit Total" at bounding box center [290, 169] width 87 height 19
click at [309, 170] on div "Exhibit Total" at bounding box center [290, 169] width 78 height 10
click at [325, 170] on icon at bounding box center [325, 168] width 7 height 6
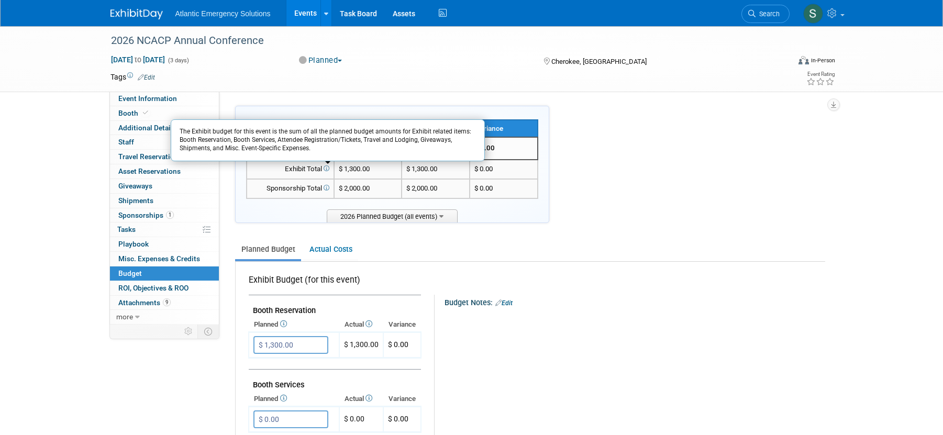
click at [325, 170] on icon at bounding box center [325, 168] width 7 height 6
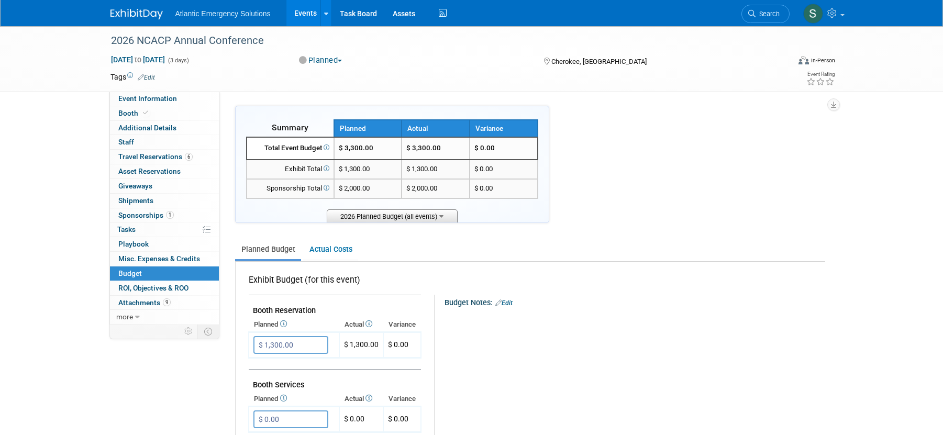
click at [402, 214] on span "2026 Planned Budget (all events)" at bounding box center [392, 215] width 131 height 13
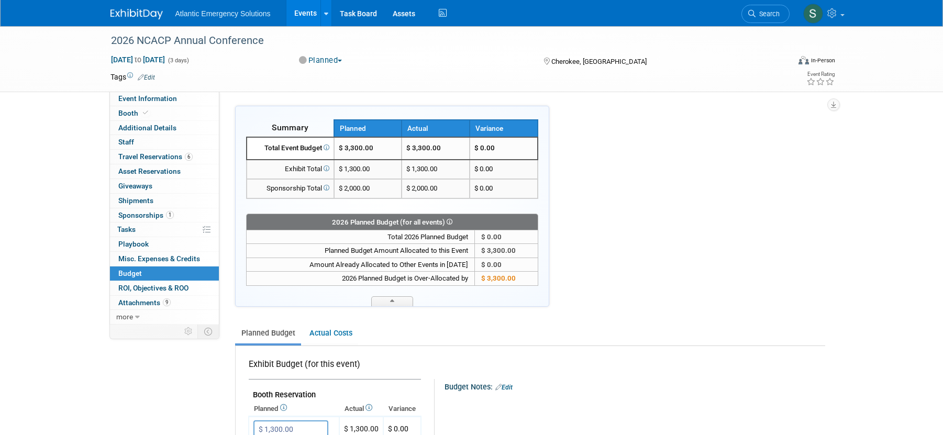
click at [402, 214] on div "2026 Planned Budget (for all events)" at bounding box center [392, 222] width 292 height 16
click at [451, 224] on icon at bounding box center [448, 222] width 7 height 6
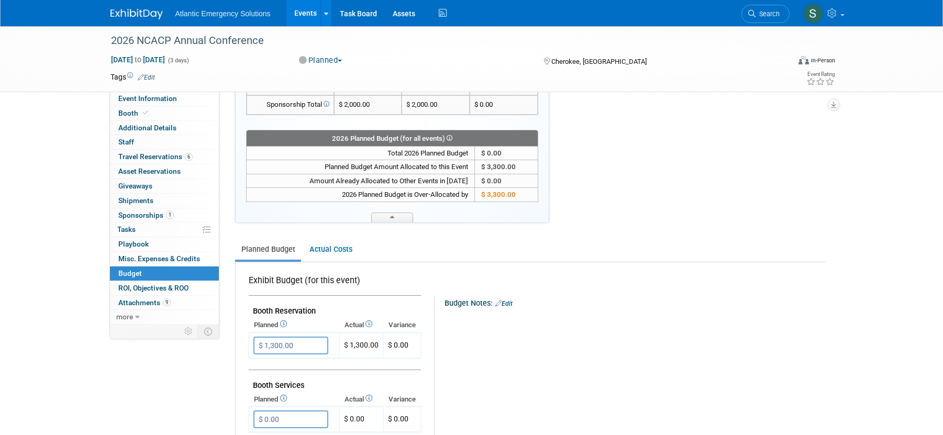
scroll to position [135, 0]
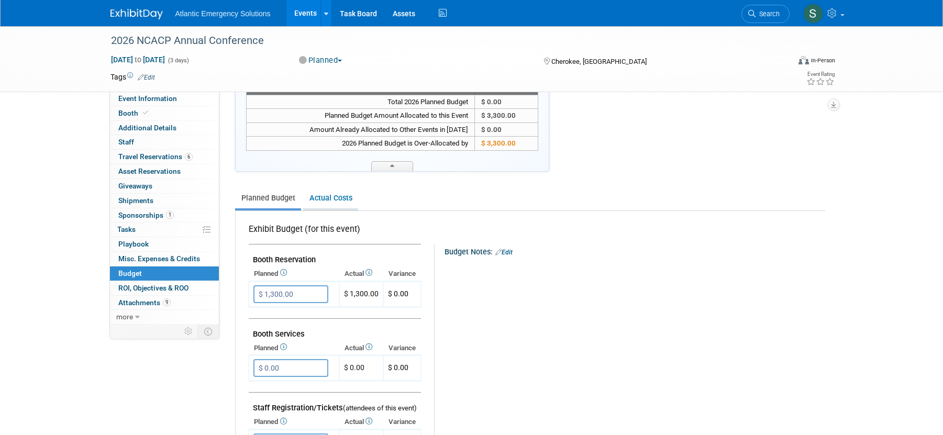
click at [333, 203] on link "Actual Costs" at bounding box center [330, 198] width 55 height 19
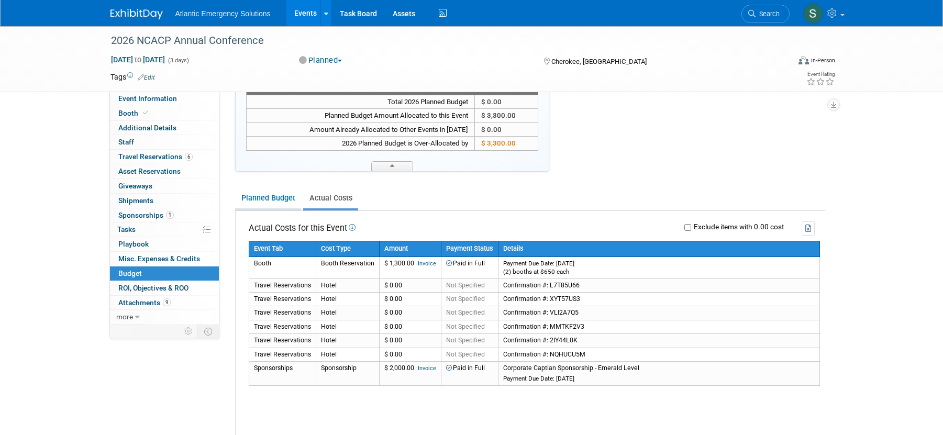
click at [268, 198] on link "Planned Budget" at bounding box center [268, 198] width 66 height 19
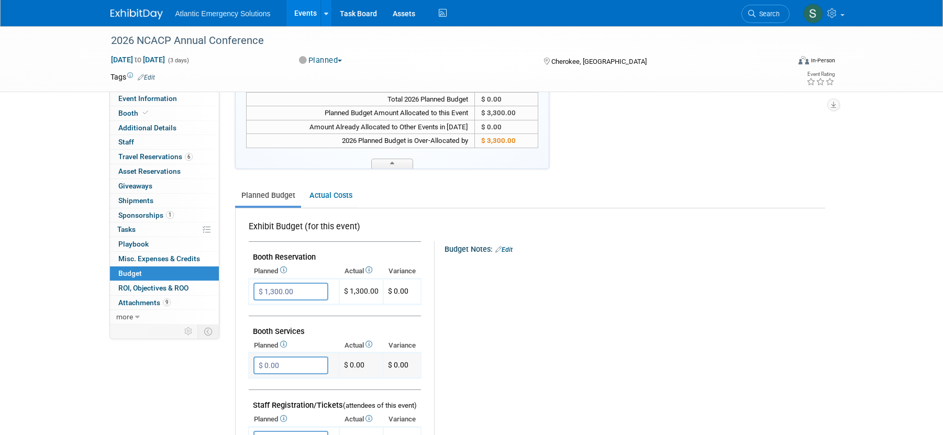
click at [309, 366] on input "$ 0.00" at bounding box center [290, 366] width 75 height 18
click at [285, 345] on icon at bounding box center [283, 343] width 8 height 7
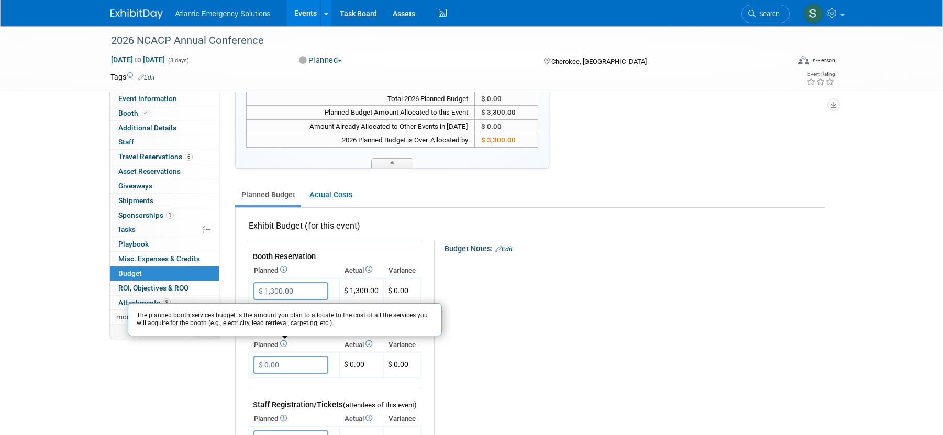
click at [285, 345] on icon at bounding box center [283, 343] width 8 height 7
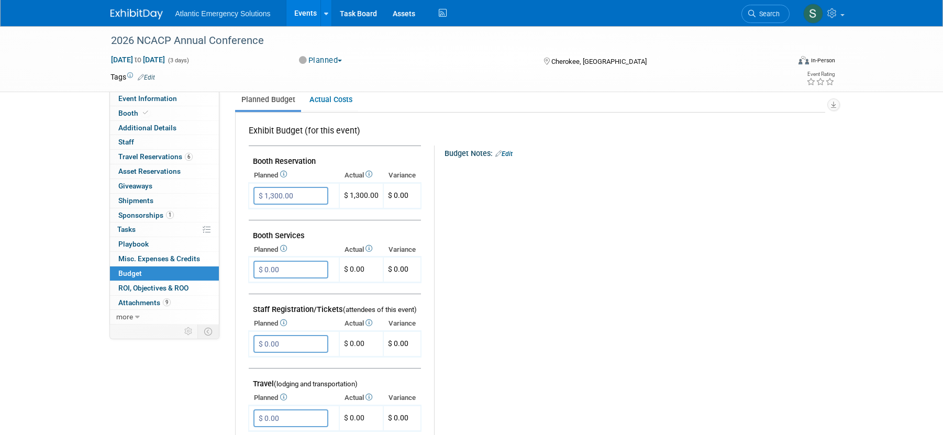
scroll to position [0, 0]
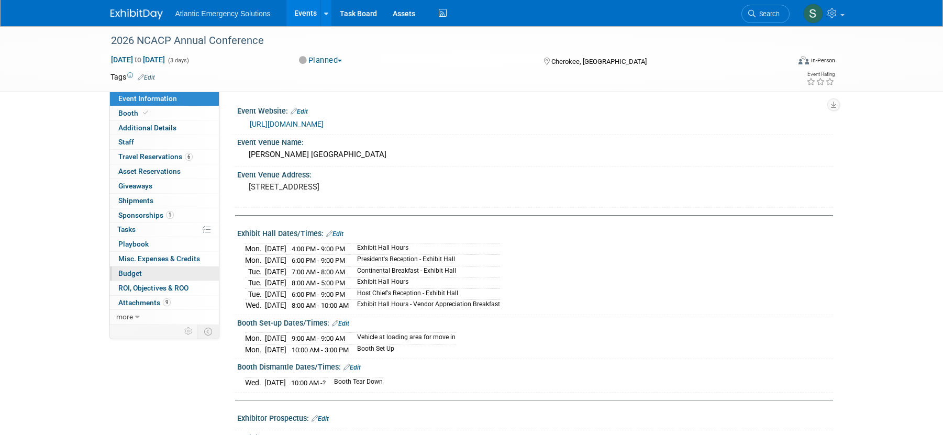
click at [133, 269] on span "Budget" at bounding box center [130, 273] width 24 height 8
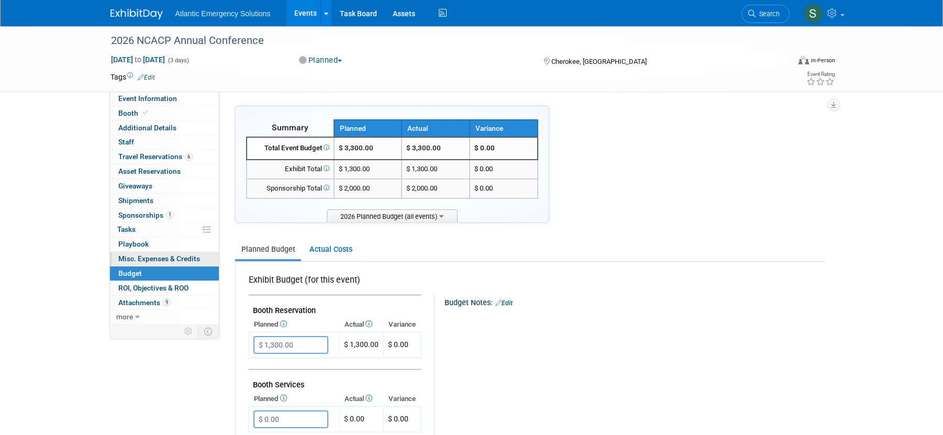
click at [147, 263] on span "Misc. Expenses & Credits 0" at bounding box center [159, 259] width 82 height 8
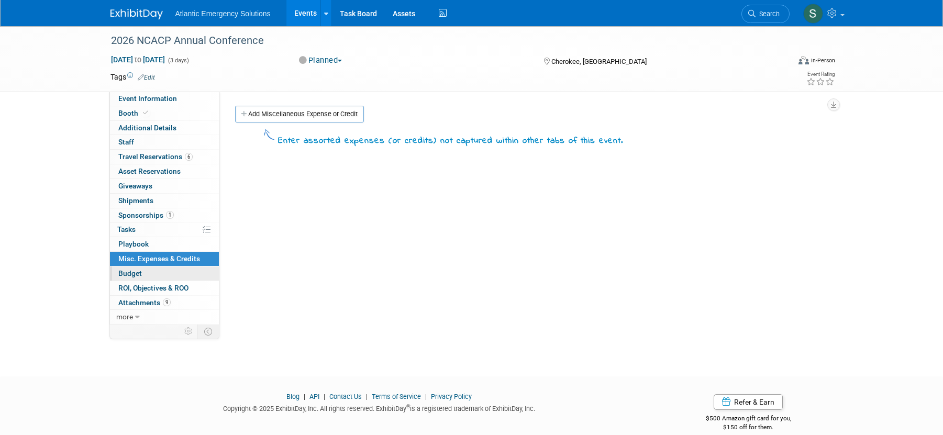
click at [146, 271] on link "Budget" at bounding box center [164, 274] width 109 height 14
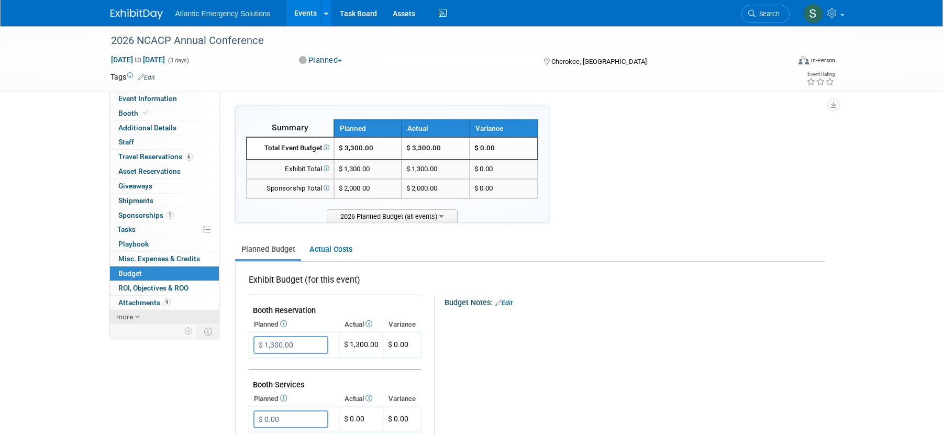
click at [130, 317] on span "more" at bounding box center [124, 317] width 17 height 8
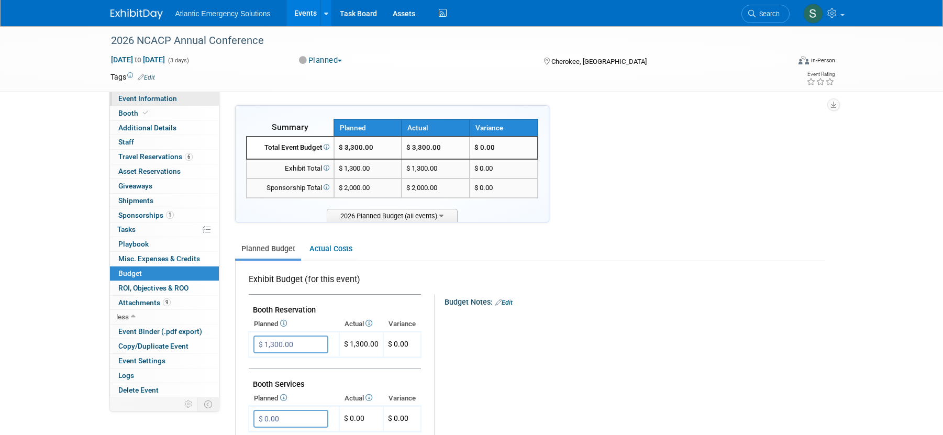
click at [144, 101] on span "Event Information" at bounding box center [147, 98] width 59 height 8
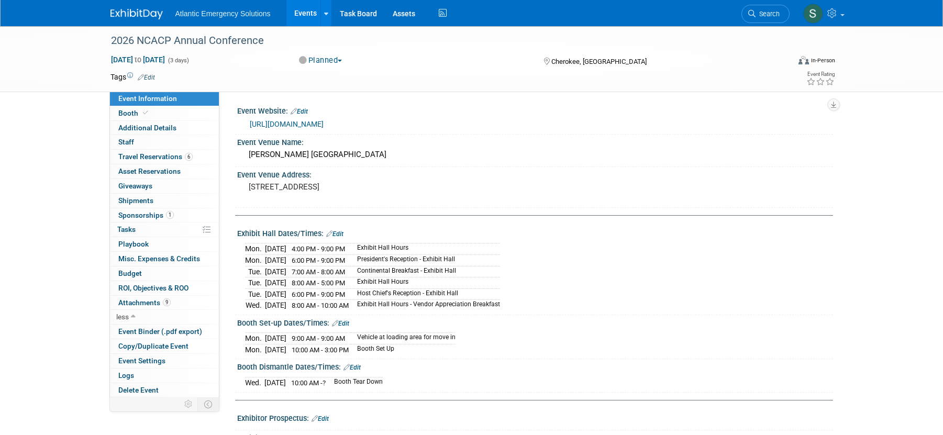
click at [130, 105] on link "Event Information" at bounding box center [164, 99] width 109 height 14
click at [129, 108] on link "Booth" at bounding box center [164, 113] width 109 height 14
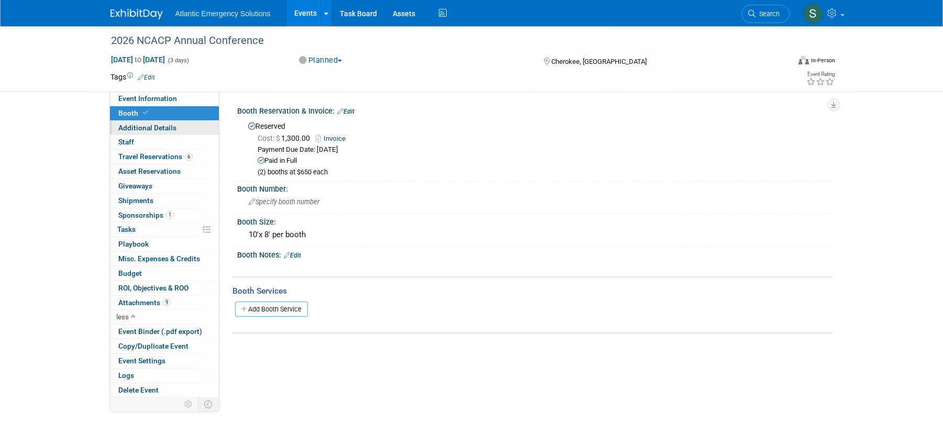
click at [127, 127] on span "Additional Details" at bounding box center [147, 128] width 58 height 8
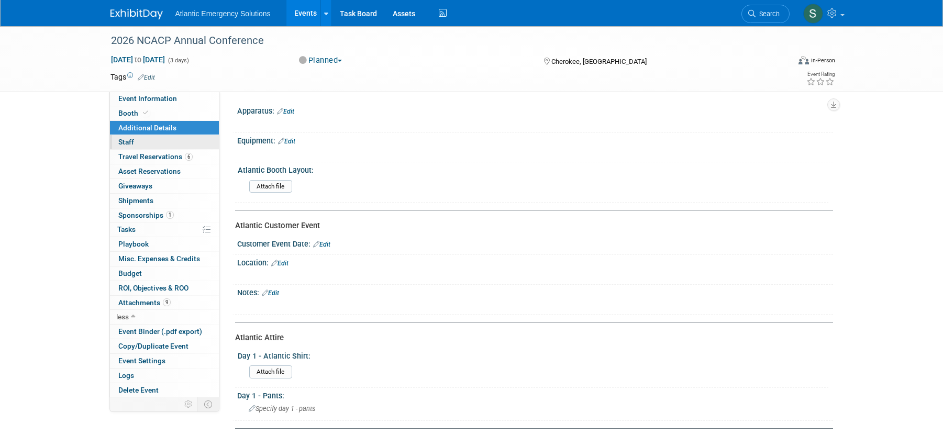
click at [140, 146] on link "0 Staff 0" at bounding box center [164, 142] width 109 height 14
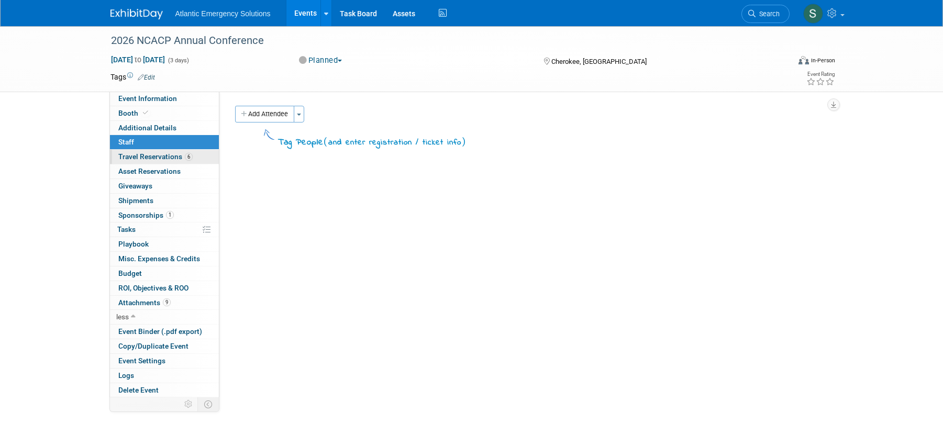
click at [138, 158] on span "Travel Reservations 6" at bounding box center [155, 156] width 74 height 8
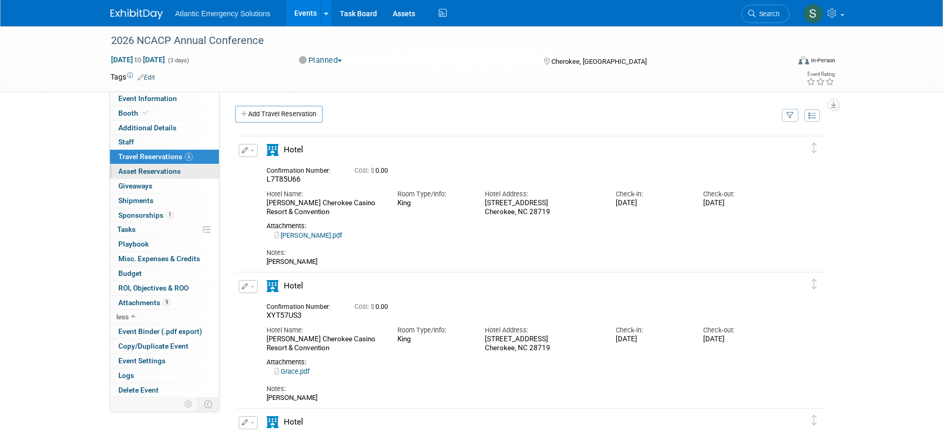
click at [139, 170] on span "Asset Reservations 0" at bounding box center [149, 171] width 62 height 8
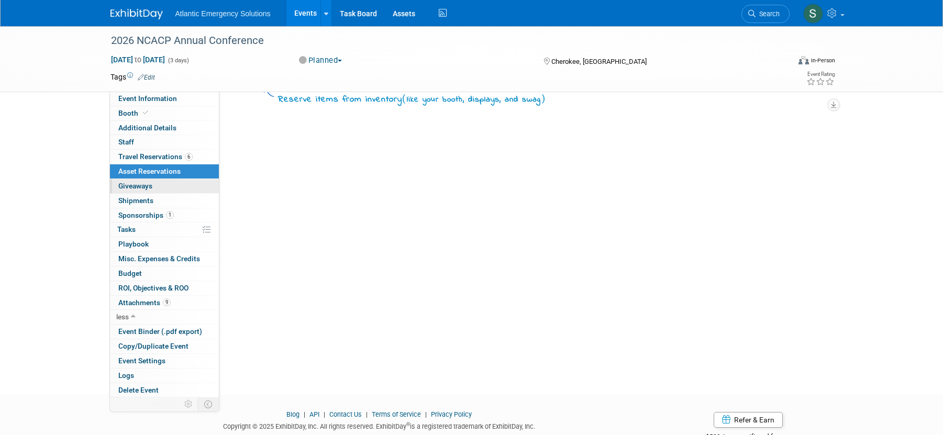
scroll to position [43, 0]
click at [184, 258] on span "Misc. Expenses & Credits 0" at bounding box center [159, 259] width 82 height 8
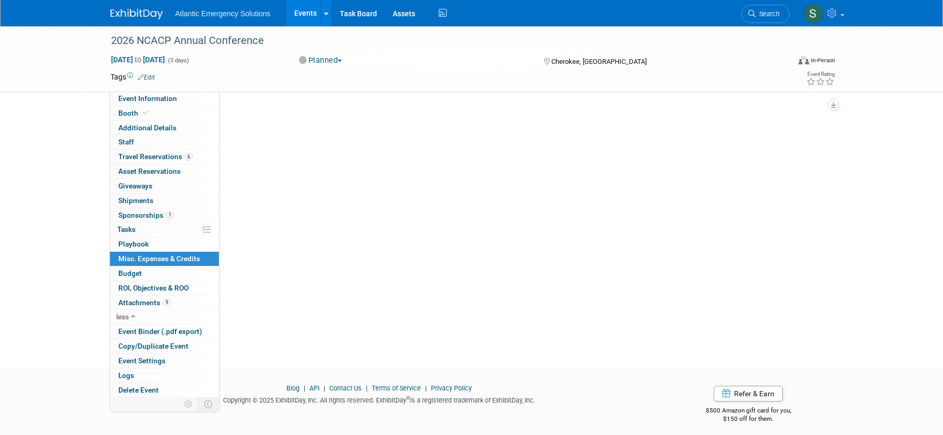
scroll to position [75, 0]
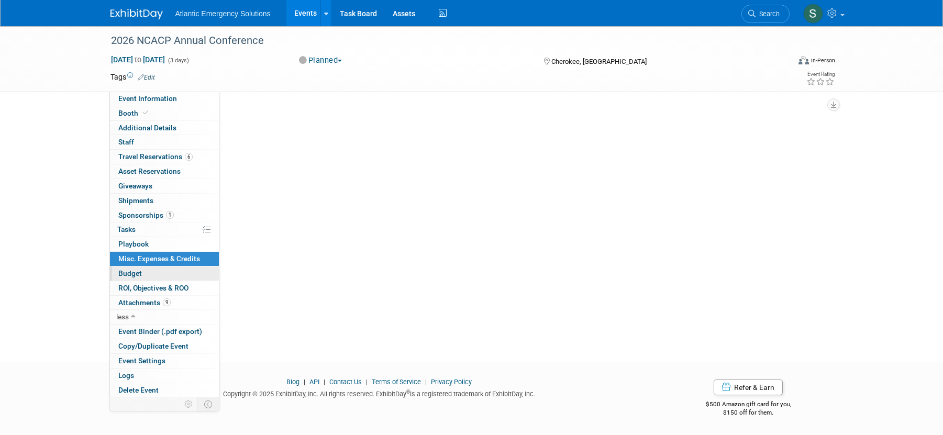
click at [141, 273] on link "Budget" at bounding box center [164, 274] width 109 height 14
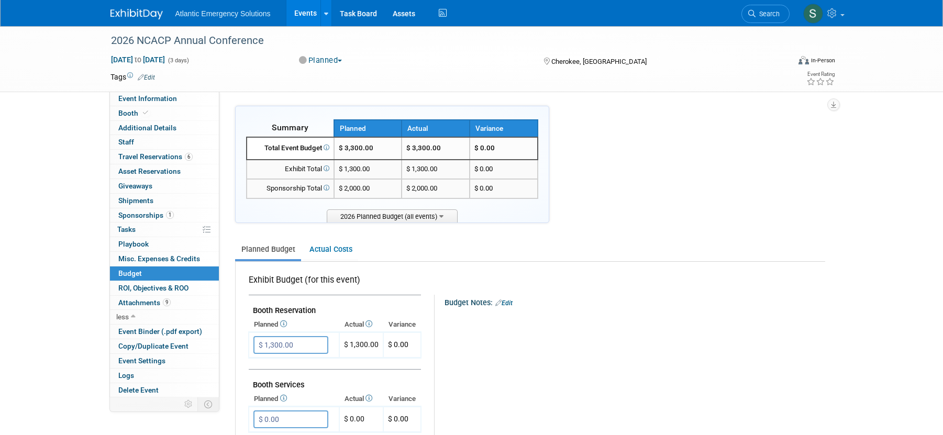
click at [292, 146] on div "Total Event Budget" at bounding box center [290, 148] width 78 height 10
click at [327, 147] on icon at bounding box center [325, 148] width 7 height 6
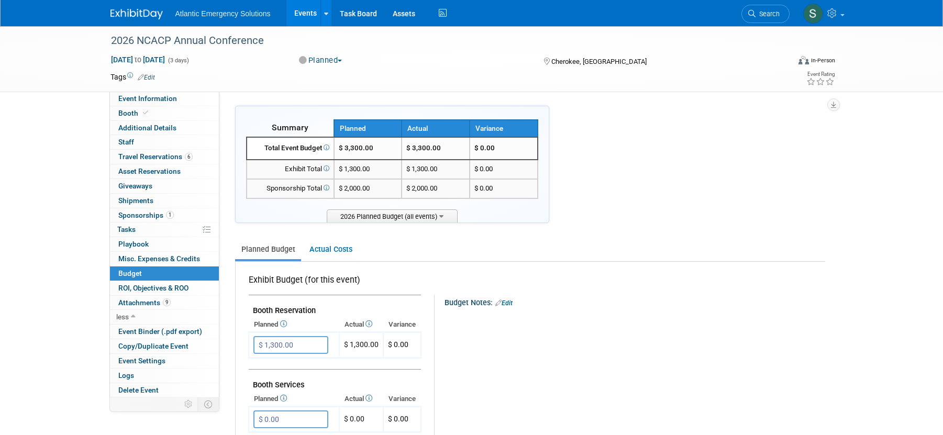
click at [444, 146] on td "$ 3,300.00" at bounding box center [436, 148] width 68 height 23
click at [443, 145] on td "$ 3,300.00" at bounding box center [436, 148] width 68 height 23
click at [432, 148] on td "$ 3,300.00" at bounding box center [436, 148] width 68 height 23
drag, startPoint x: 306, startPoint y: 343, endPoint x: 300, endPoint y: 342, distance: 5.8
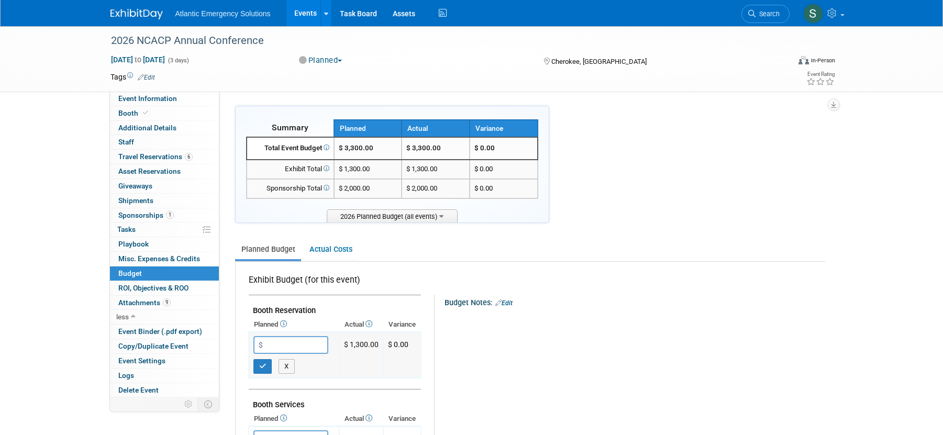
click at [275, 349] on input "$" at bounding box center [290, 345] width 75 height 18
type input "$ 1,300.00"
click at [269, 370] on button "button" at bounding box center [262, 366] width 19 height 15
click at [335, 345] on icon at bounding box center [332, 344] width 7 height 7
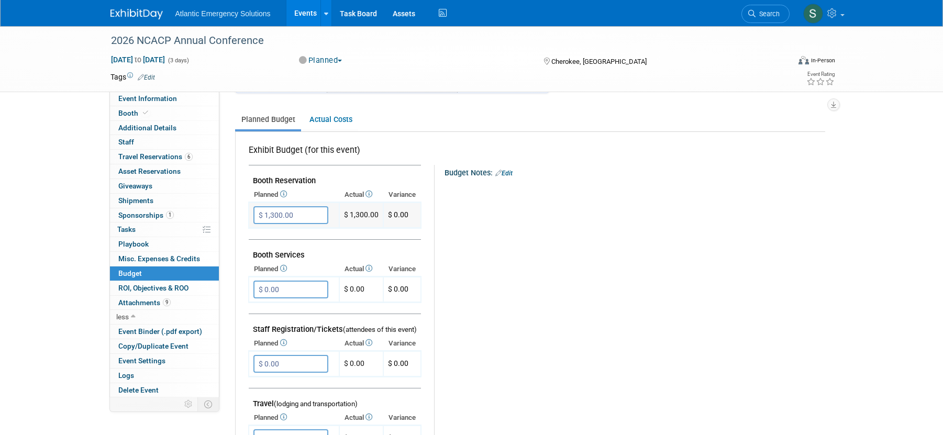
scroll to position [137, 0]
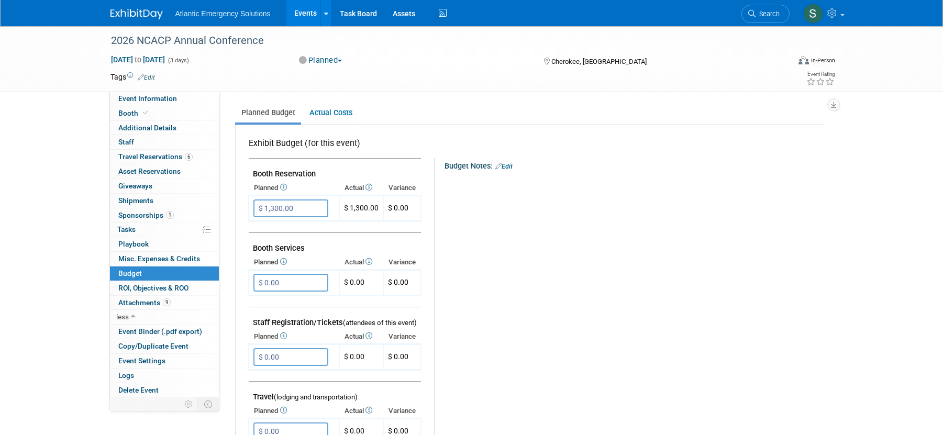
click at [499, 169] on icon at bounding box center [498, 166] width 6 height 7
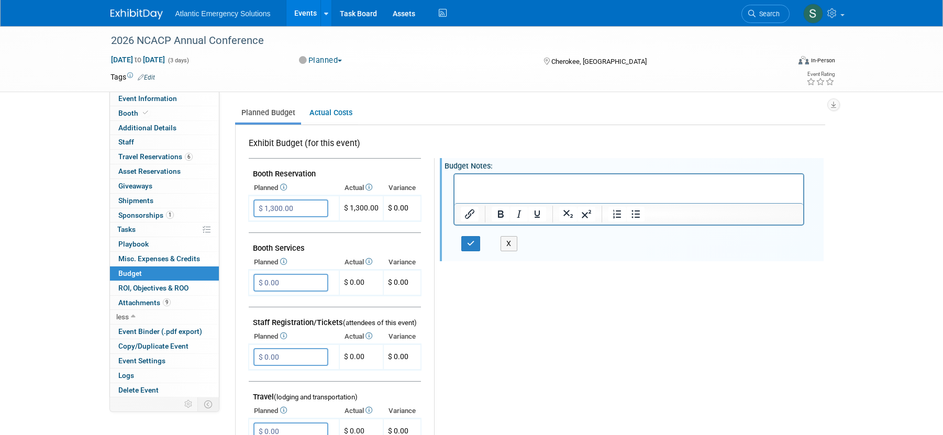
scroll to position [0, 0]
click at [556, 307] on div "Budget Notes: Edit X" at bounding box center [625, 429] width 382 height 543
click at [509, 239] on button "X" at bounding box center [509, 243] width 17 height 15
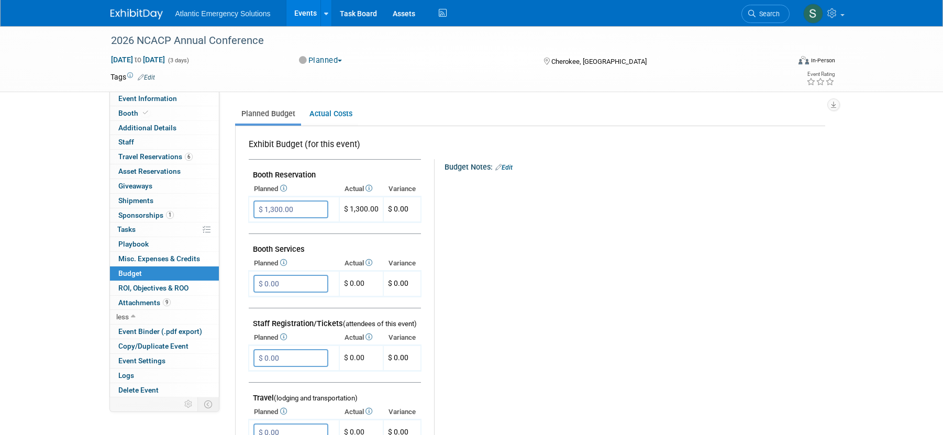
click at [518, 359] on div "Budget Notes: Edit X" at bounding box center [625, 430] width 382 height 543
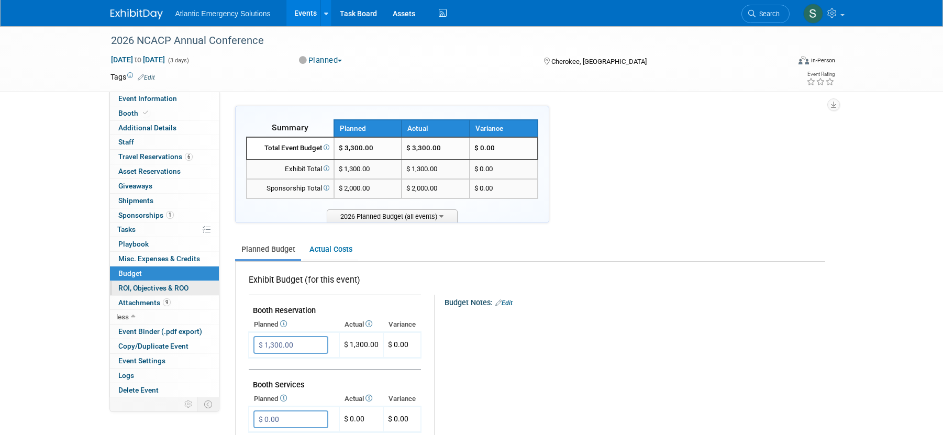
click at [139, 284] on span "ROI, Objectives & ROO 0" at bounding box center [153, 288] width 70 height 8
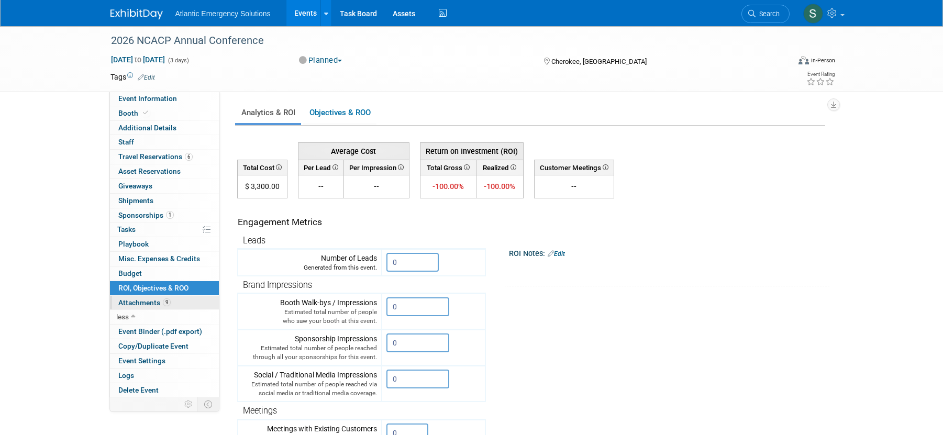
click at [131, 305] on span "Attachments 9" at bounding box center [144, 302] width 52 height 8
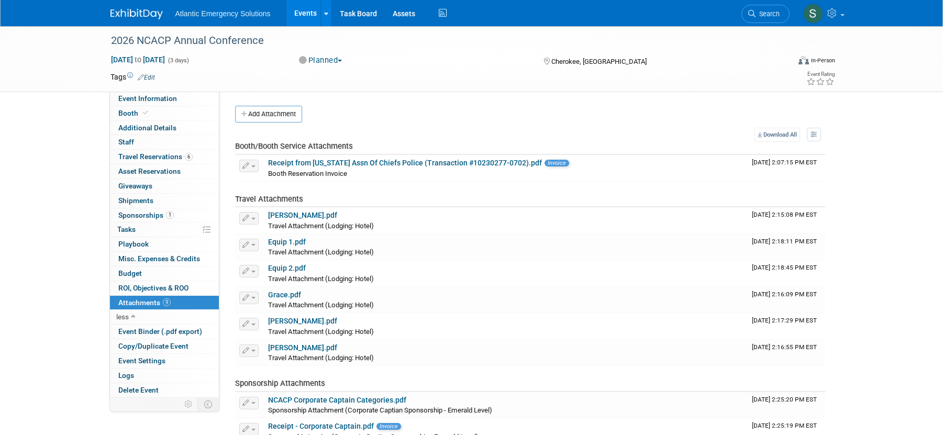
click at [134, 301] on span "Attachments 9" at bounding box center [144, 302] width 52 height 8
click at [141, 284] on span "ROI, Objectives & ROO 0" at bounding box center [153, 288] width 70 height 8
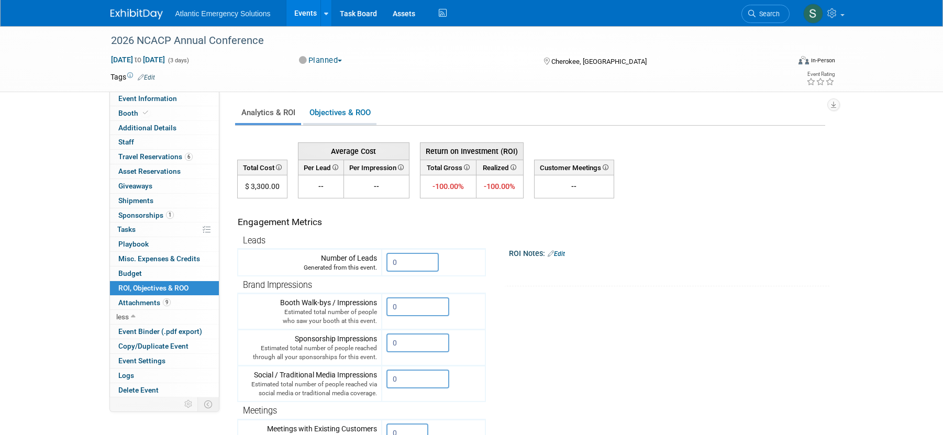
click at [350, 110] on link "Objectives & ROO 0" at bounding box center [339, 113] width 73 height 20
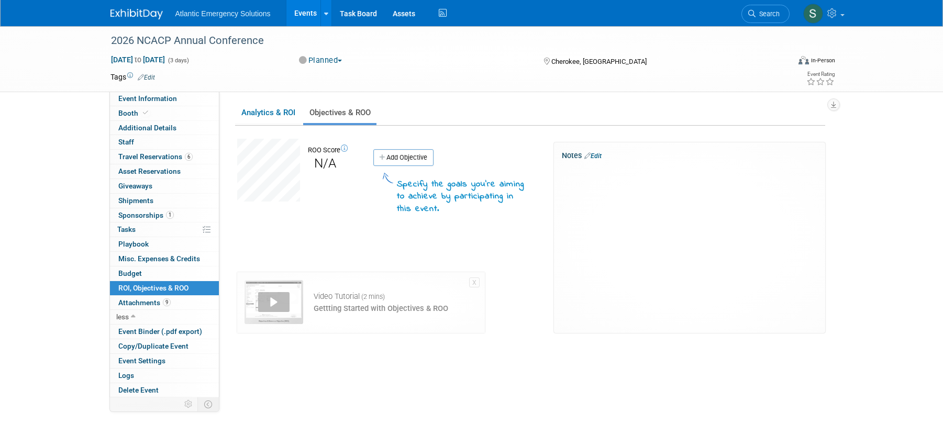
scroll to position [1, 0]
click at [258, 116] on link "Analytics & ROI" at bounding box center [268, 112] width 66 height 20
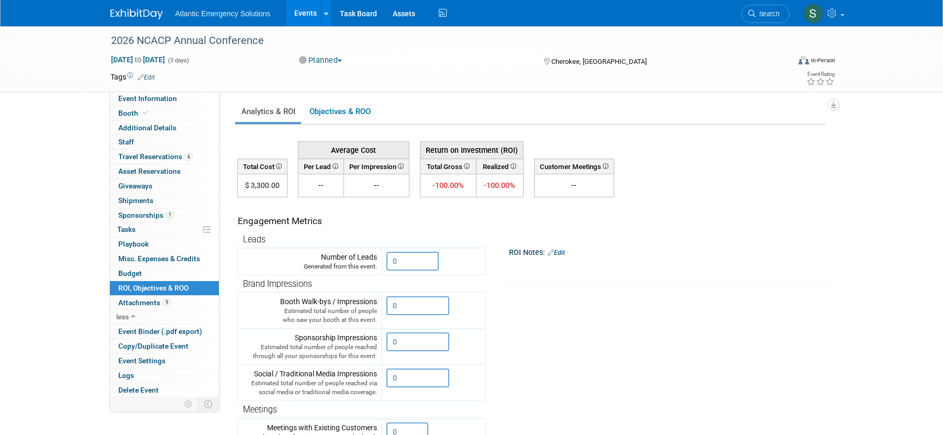
scroll to position [4, 0]
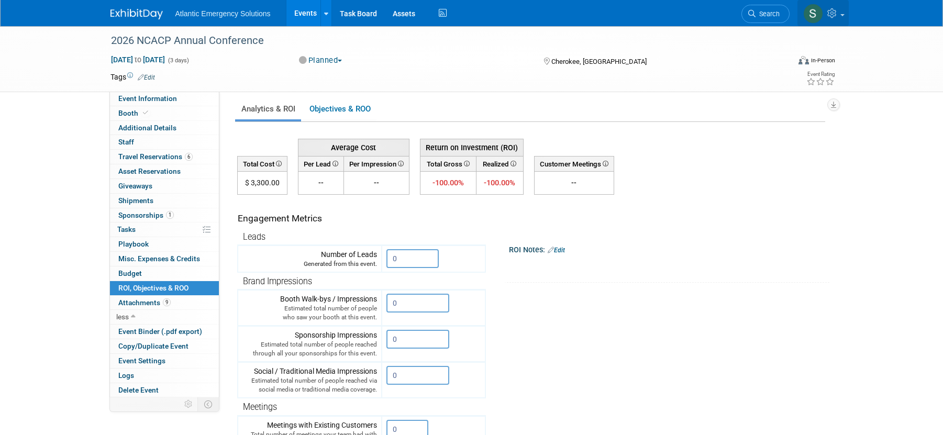
click at [841, 16] on link at bounding box center [823, 13] width 51 height 26
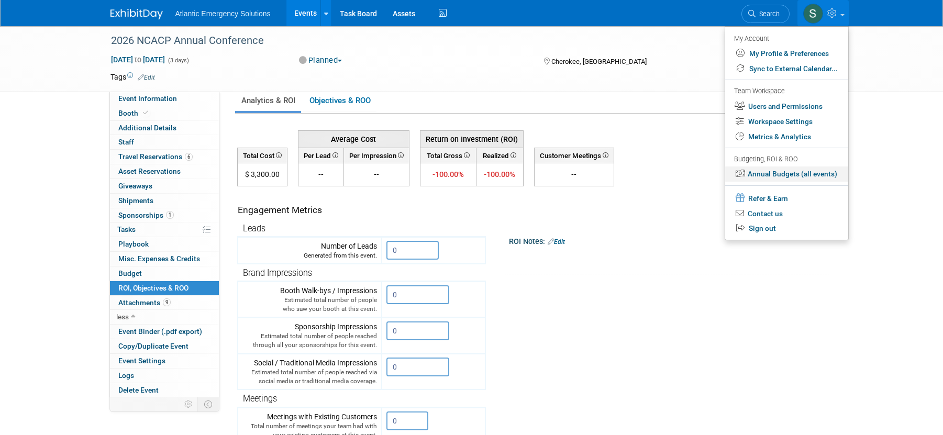
scroll to position [0, 0]
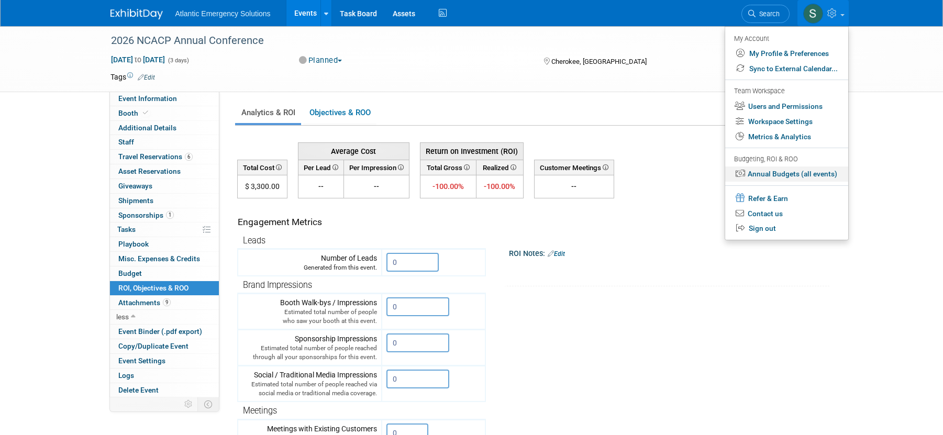
click at [776, 174] on link "Annual Budgets (all events)" at bounding box center [786, 174] width 123 height 15
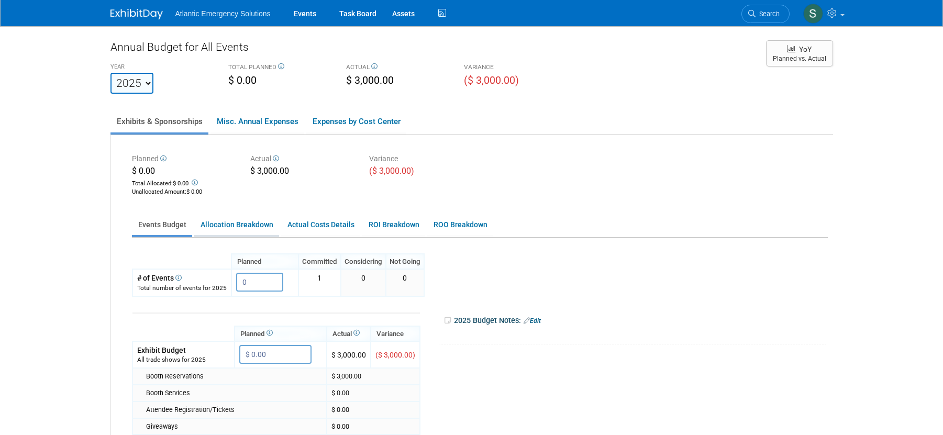
click at [260, 222] on link "Allocation Breakdown" at bounding box center [236, 225] width 85 height 20
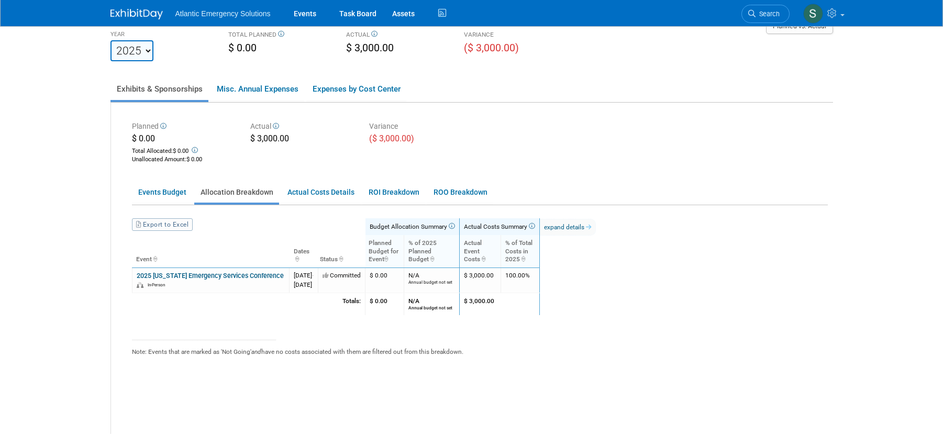
scroll to position [36, 0]
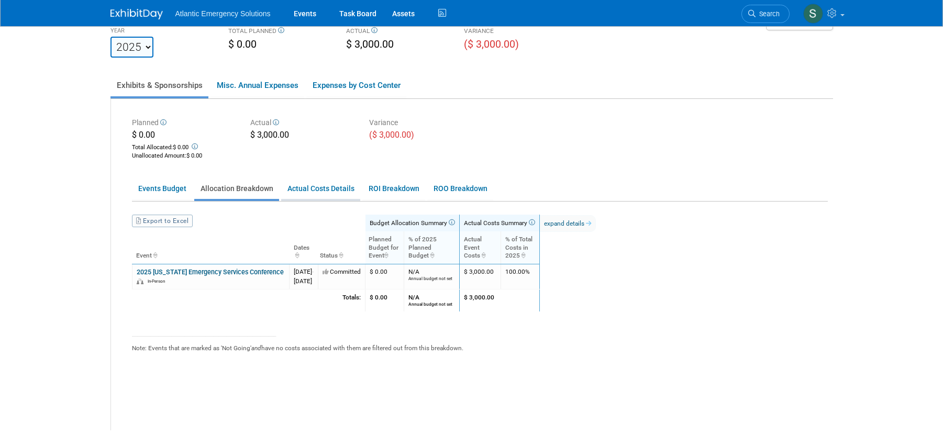
click at [319, 187] on link "Actual Costs Details" at bounding box center [320, 189] width 79 height 20
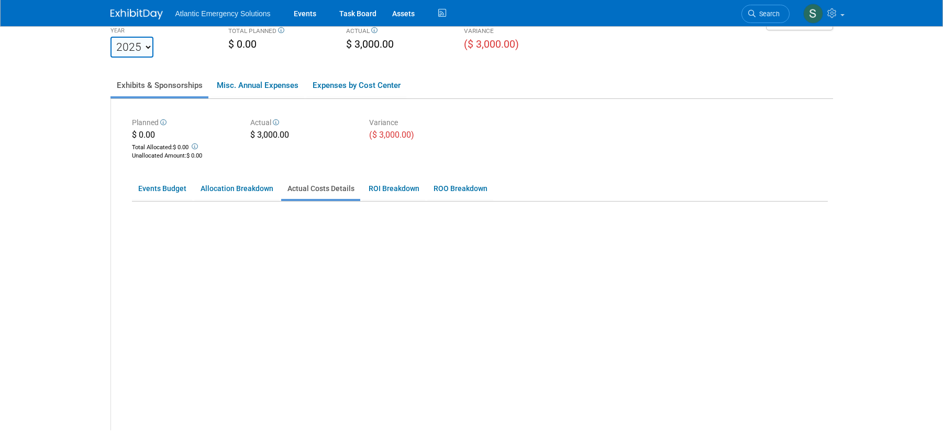
scroll to position [31, 0]
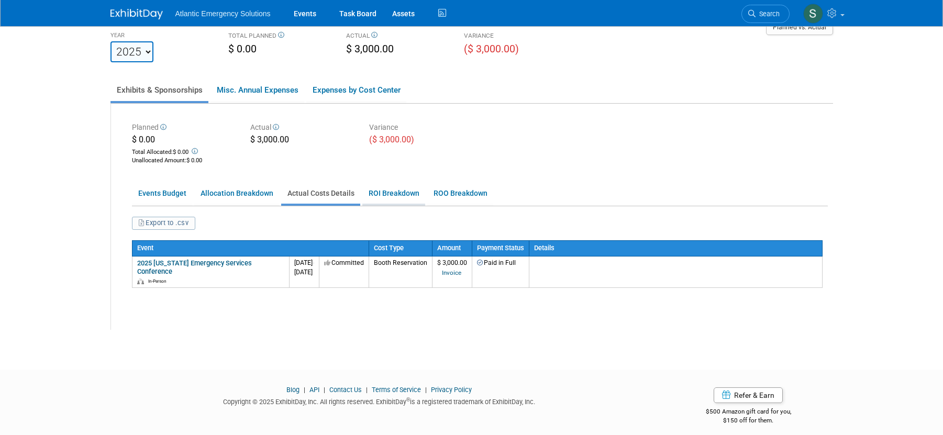
click at [393, 196] on link "ROI Breakdown" at bounding box center [393, 193] width 63 height 20
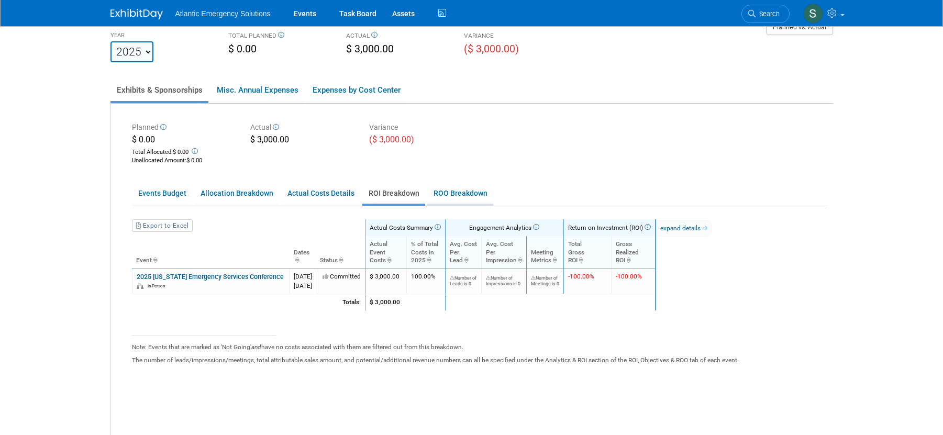
click at [428, 198] on link "ROO Breakdown" at bounding box center [460, 193] width 66 height 20
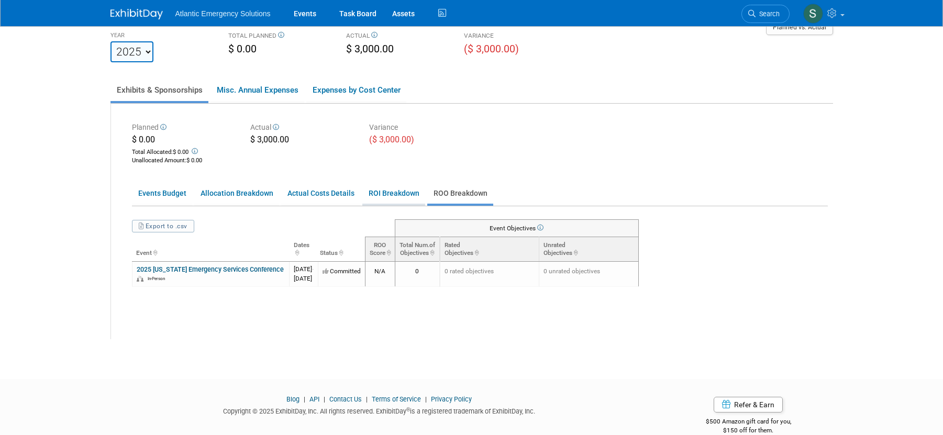
click at [381, 198] on link "ROI Breakdown" at bounding box center [393, 193] width 63 height 20
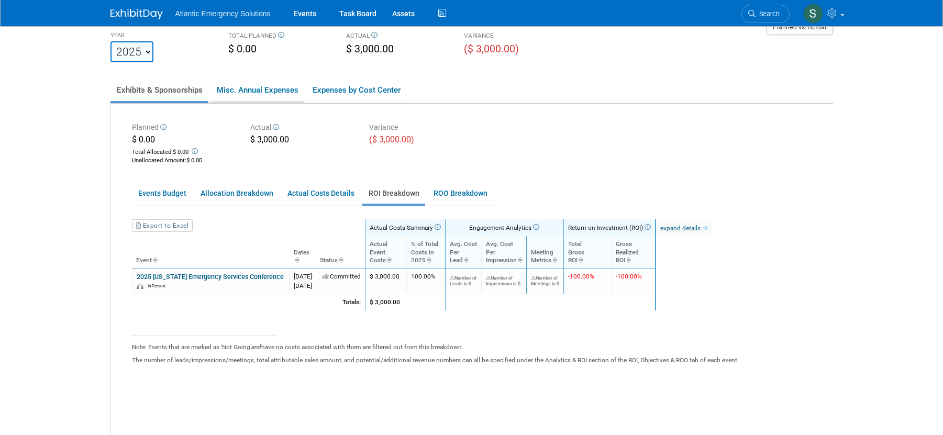
click at [247, 91] on link "Misc. Annual Expenses" at bounding box center [258, 90] width 94 height 22
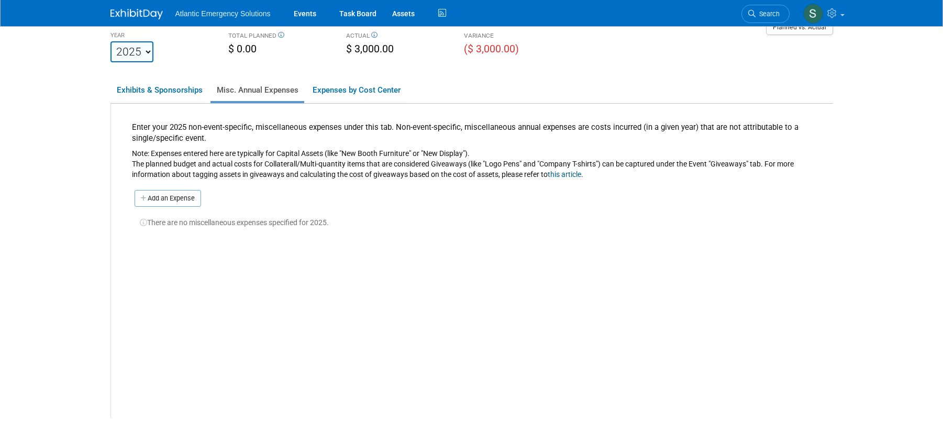
click at [247, 91] on link "Misc. Annual Expenses" at bounding box center [258, 90] width 94 height 22
click at [194, 85] on link "Exhibits & Sponsorships" at bounding box center [159, 90] width 98 height 22
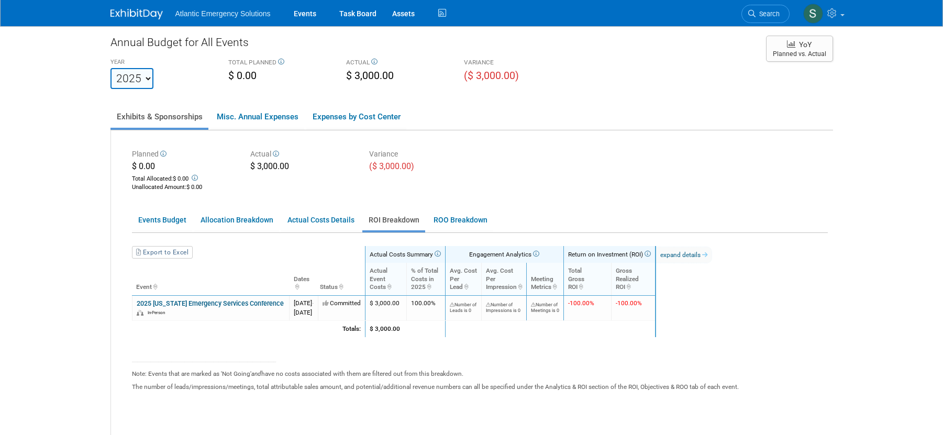
scroll to position [0, 0]
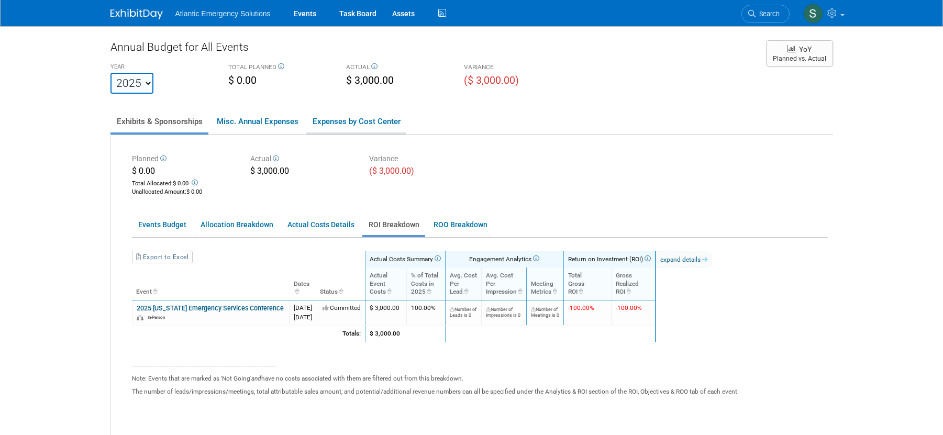
click at [389, 119] on link "Expenses by Cost Center" at bounding box center [356, 121] width 100 height 22
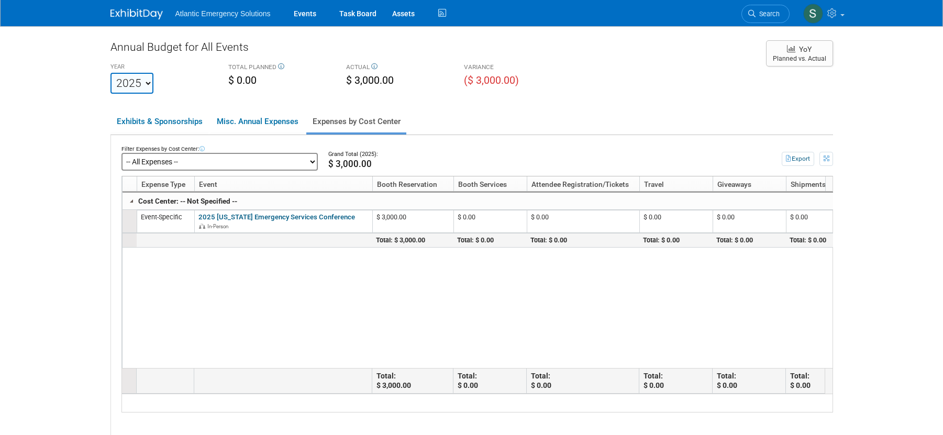
drag, startPoint x: 211, startPoint y: 200, endPoint x: 179, endPoint y: 201, distance: 32.5
click at [211, 200] on p "Cost Center: -- Not Specified --" at bounding box center [182, 201] width 119 height 10
click at [164, 202] on p "Cost Center: -- Not Specified --" at bounding box center [182, 201] width 119 height 10
click at [214, 208] on td "Cost Center: -- Not Specified --" at bounding box center [575, 201] width 904 height 18
click at [244, 161] on select "-- All Expenses -- -- Cost Center Not Specified -- Promo Items - DC Ambulance P…" at bounding box center [219, 162] width 196 height 18
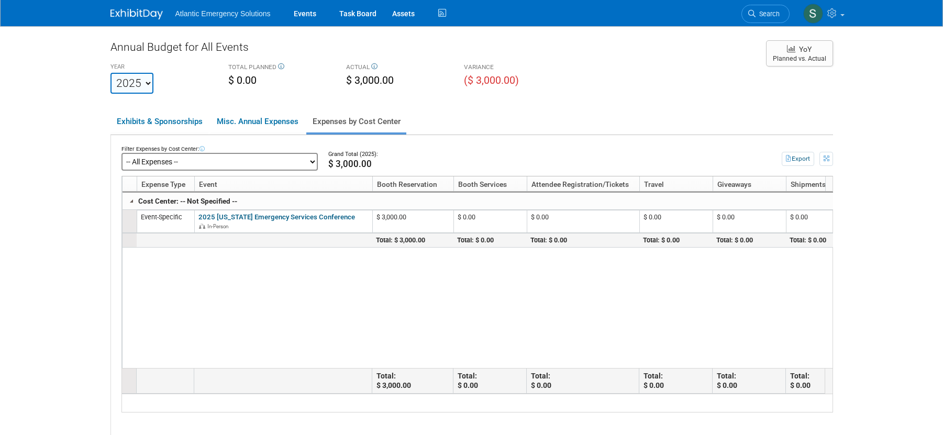
click at [121, 153] on select "-- All Expenses -- -- Cost Center Not Specified -- Promo Items - DC Ambulance P…" at bounding box center [219, 162] width 196 height 18
click at [247, 159] on select "-- All Expenses -- -- Cost Center Not Specified -- Promo Items - DC Ambulance P…" at bounding box center [219, 162] width 196 height 18
click select "-- All Expenses -- -- Cost Center Not Specified -- Promo Items - DC Ambulance P…" at bounding box center [219, 162] width 196 height 18
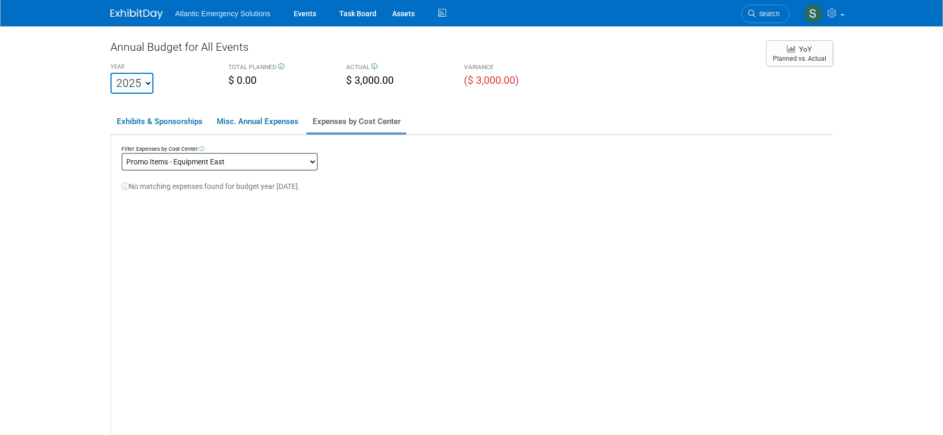
click at [262, 162] on select "-- All Expenses -- -- Cost Center Not Specified -- Promo Items - DC Ambulance P…" at bounding box center [219, 162] width 196 height 18
click select "-- All Expenses -- -- Cost Center Not Specified -- Promo Items - DC Ambulance P…" at bounding box center [219, 162] width 196 height 18
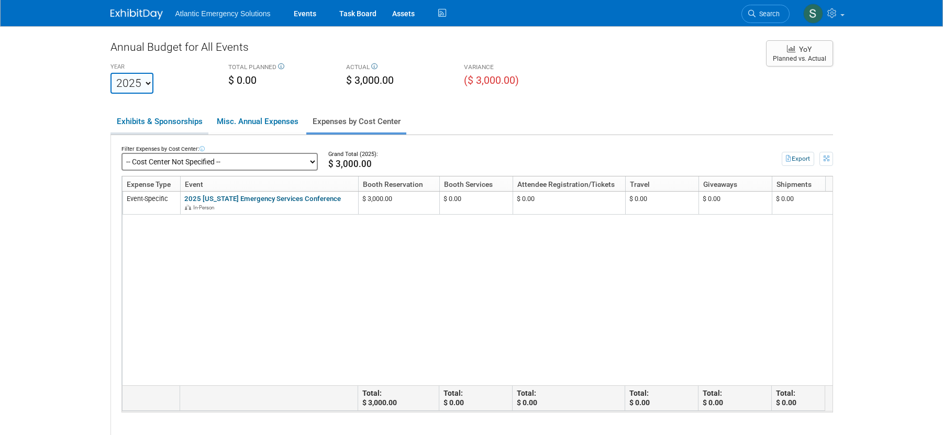
click at [162, 121] on link "Exhibits & Sponsorships" at bounding box center [159, 121] width 98 height 22
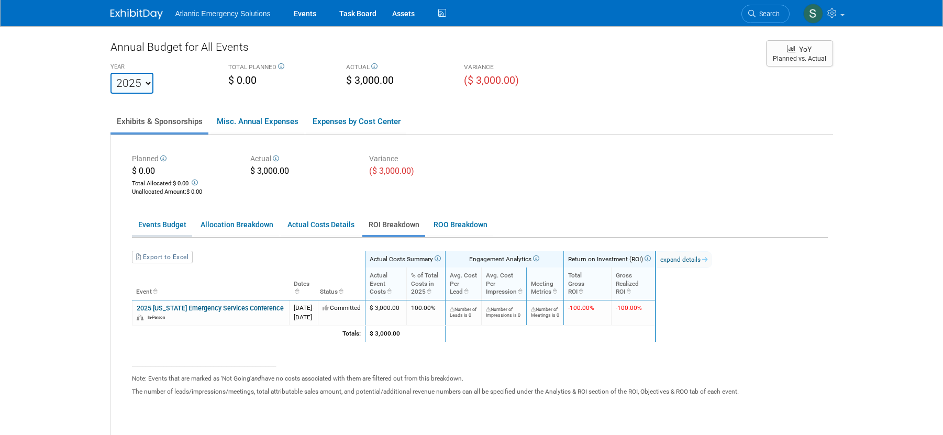
click at [182, 226] on link "Events Budget" at bounding box center [162, 225] width 60 height 20
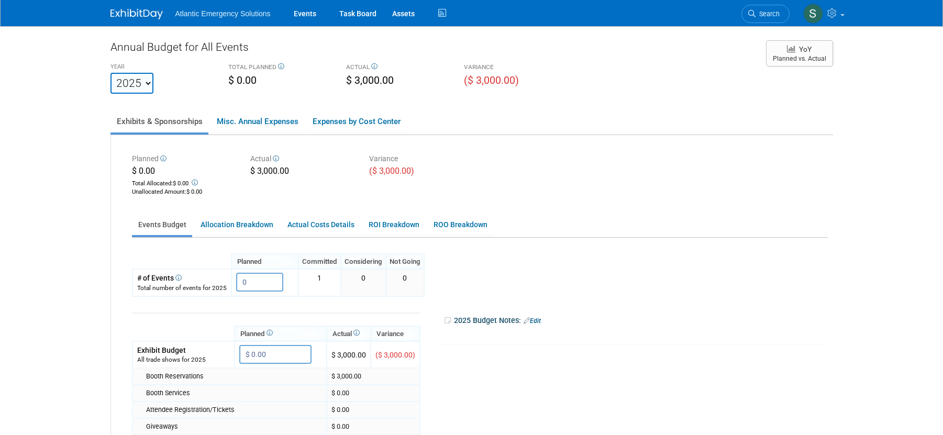
click at [152, 86] on select "2023 2024 2025 2026 2027 2028 2029 2030 2031" at bounding box center [131, 83] width 43 height 21
select select "2026"
click at [110, 73] on select "2023 2024 2025 2026 2027 2028 2029 2030 2031" at bounding box center [131, 83] width 43 height 21
click at [673, 303] on td "2026 Budget Notes: Edit X" at bounding box center [620, 321] width 398 height 48
click at [317, 12] on link "Events" at bounding box center [305, 13] width 38 height 26
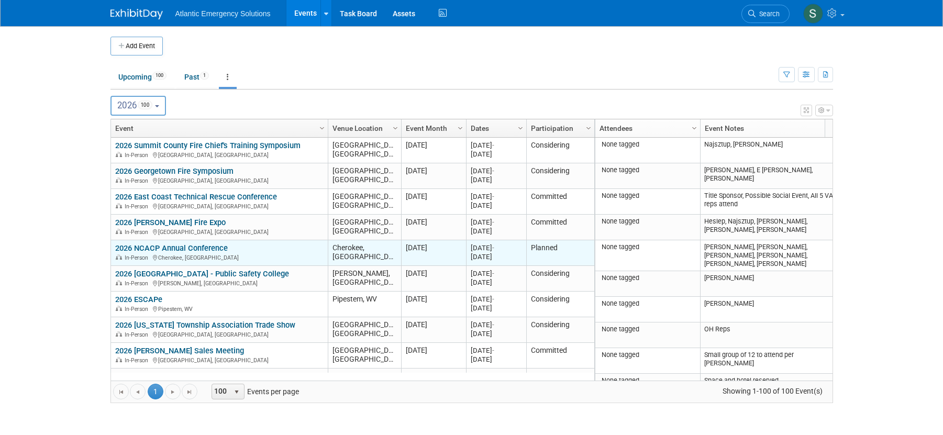
click at [181, 253] on div "In-Person [GEOGRAPHIC_DATA], [GEOGRAPHIC_DATA]" at bounding box center [219, 257] width 208 height 9
click at [183, 249] on link "2026 NCACP Annual Conference" at bounding box center [171, 248] width 113 height 9
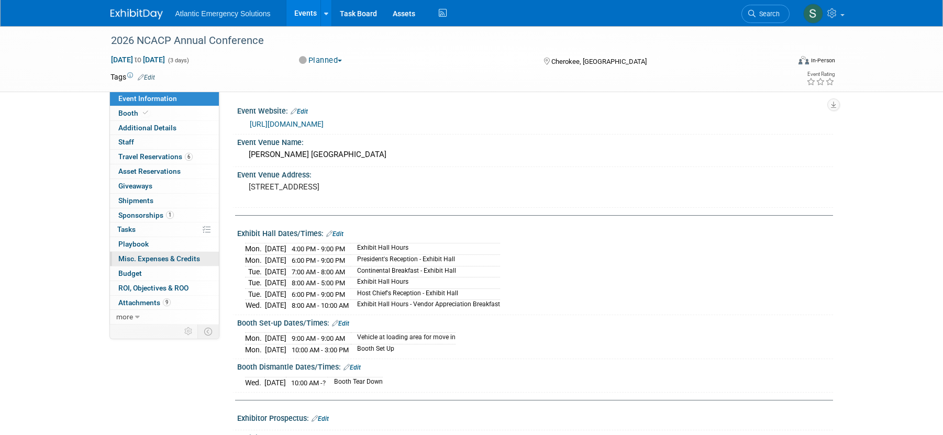
click at [138, 257] on span "Misc. Expenses & Credits 0" at bounding box center [159, 259] width 82 height 8
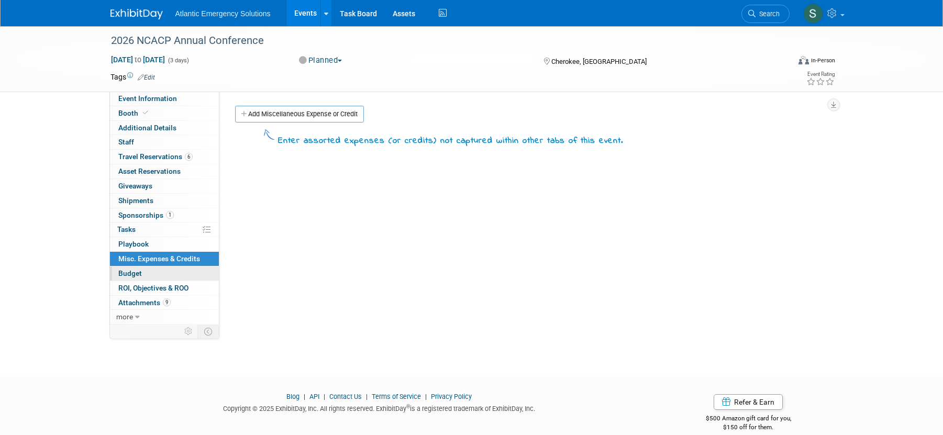
scroll to position [2, 0]
click at [134, 274] on span "Budget" at bounding box center [130, 273] width 24 height 8
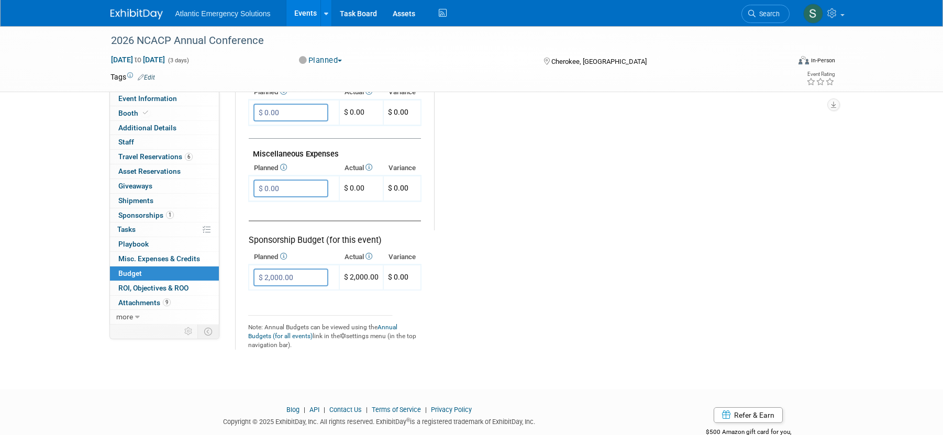
scroll to position [626, 0]
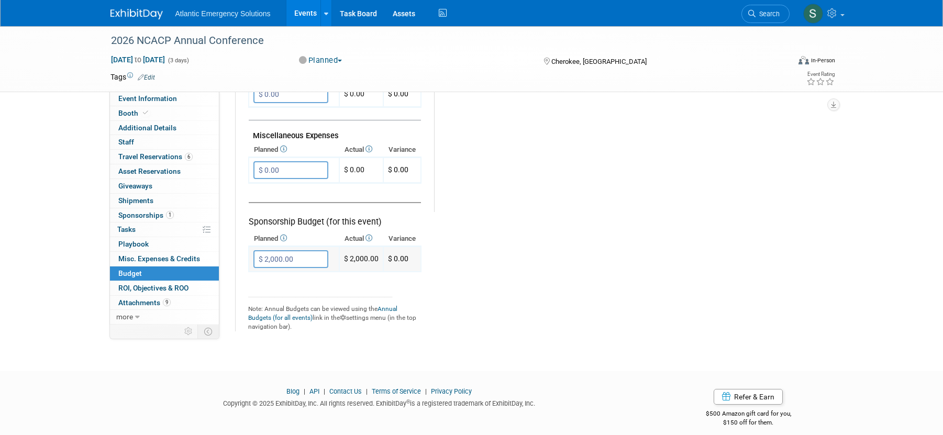
click at [318, 256] on input "$ 2,000.00" at bounding box center [290, 259] width 75 height 18
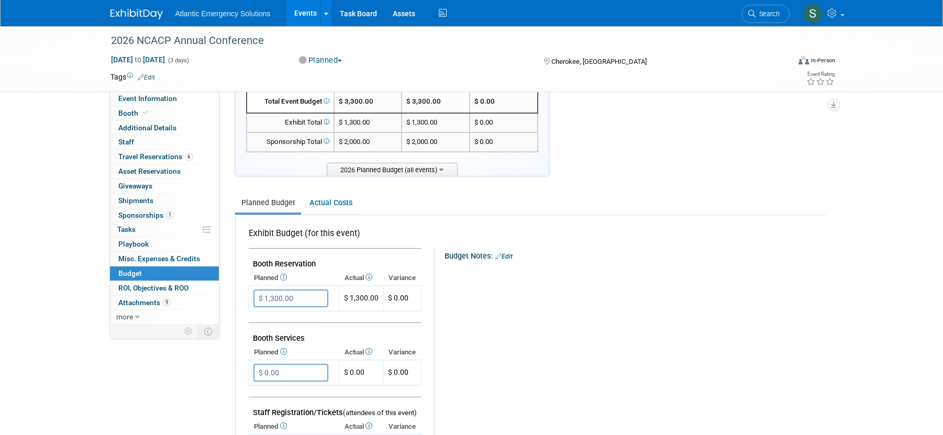
scroll to position [0, 0]
